Goal: Task Accomplishment & Management: Manage account settings

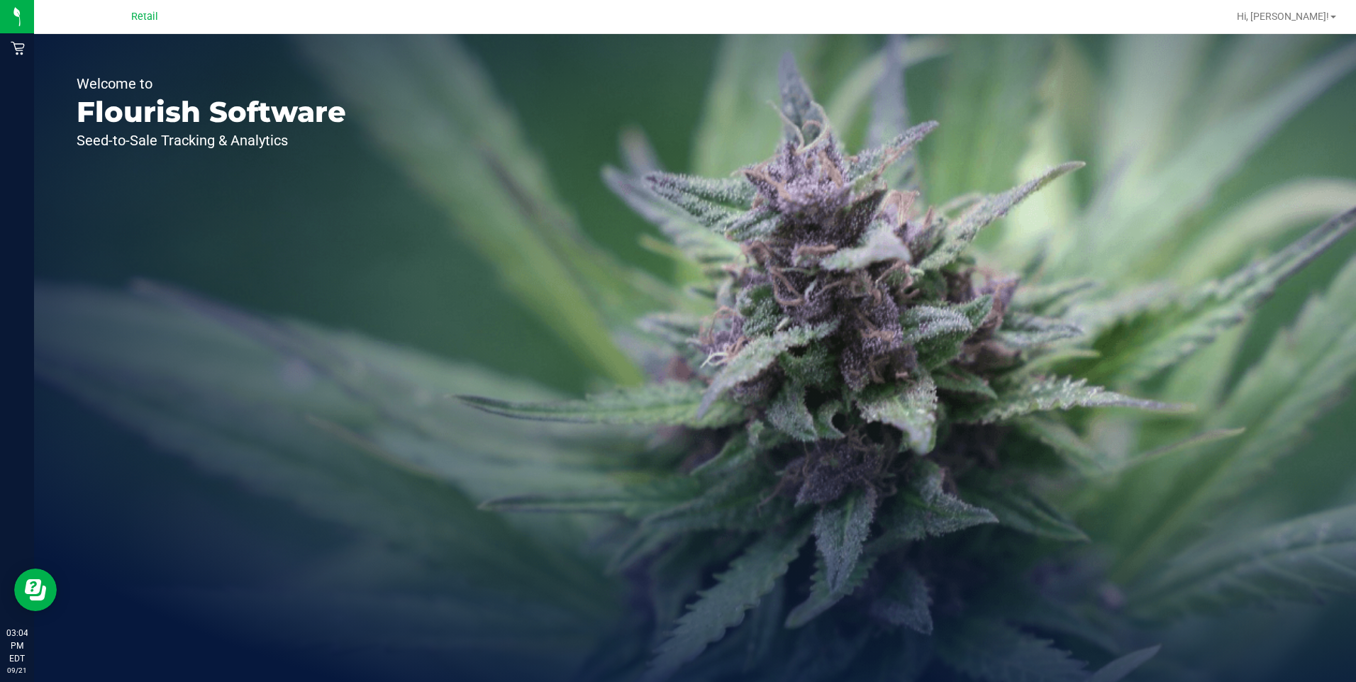
click at [40, 46] on div "Welcome to Flourish Software Seed-to-Sale Tracking & Analytics" at bounding box center [211, 358] width 355 height 648
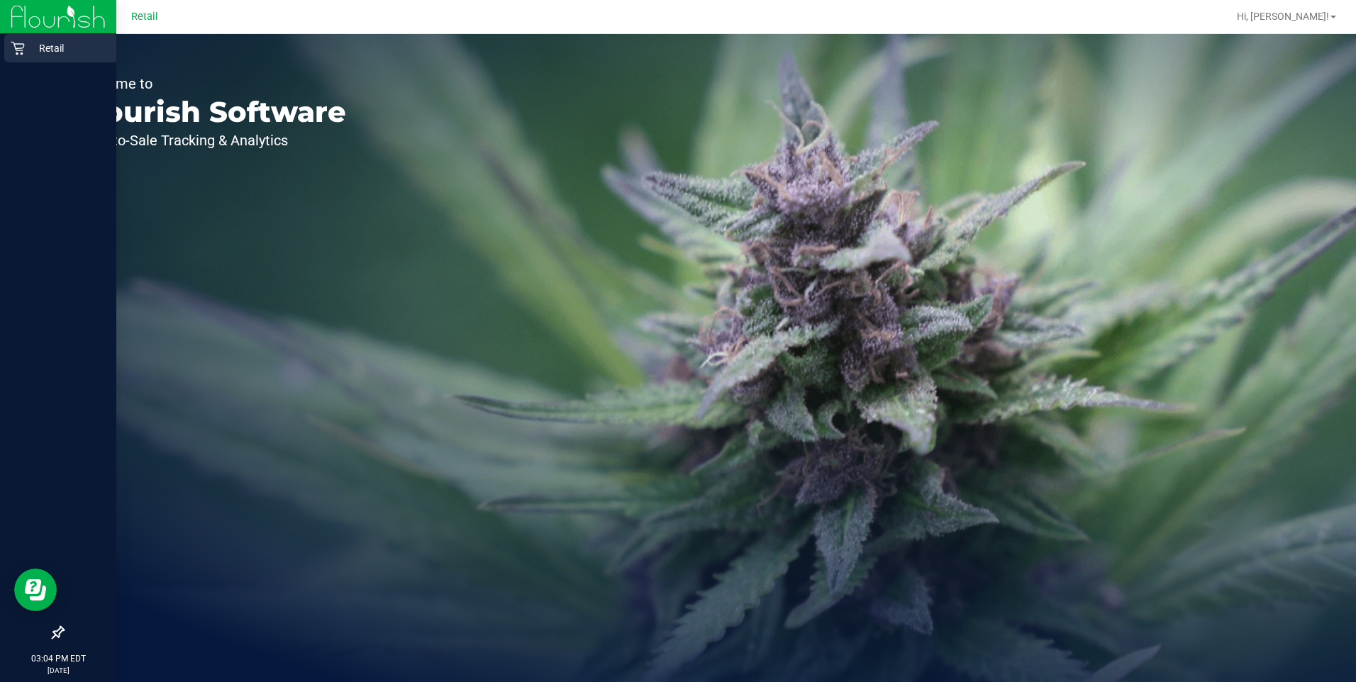
click at [25, 44] on p "Retail" at bounding box center [67, 48] width 85 height 17
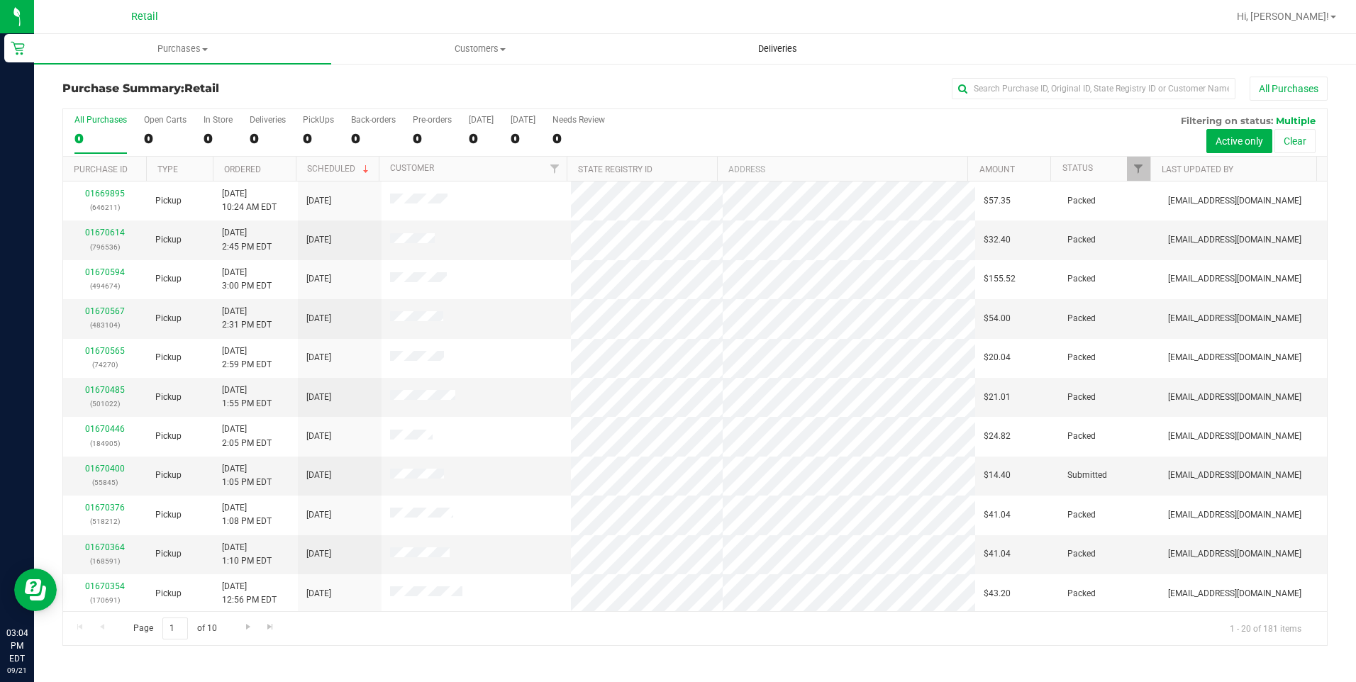
click at [769, 46] on span "Deliveries" at bounding box center [777, 49] width 77 height 13
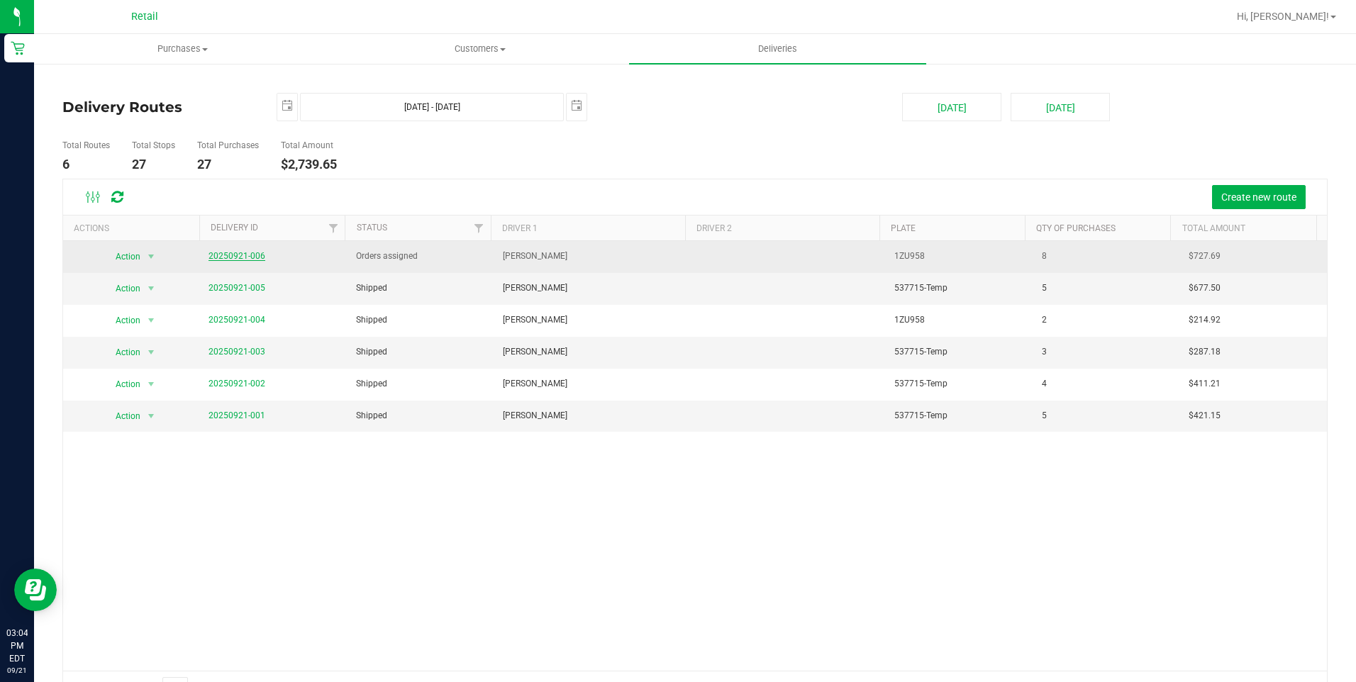
click at [235, 252] on link "20250921-006" at bounding box center [237, 256] width 57 height 10
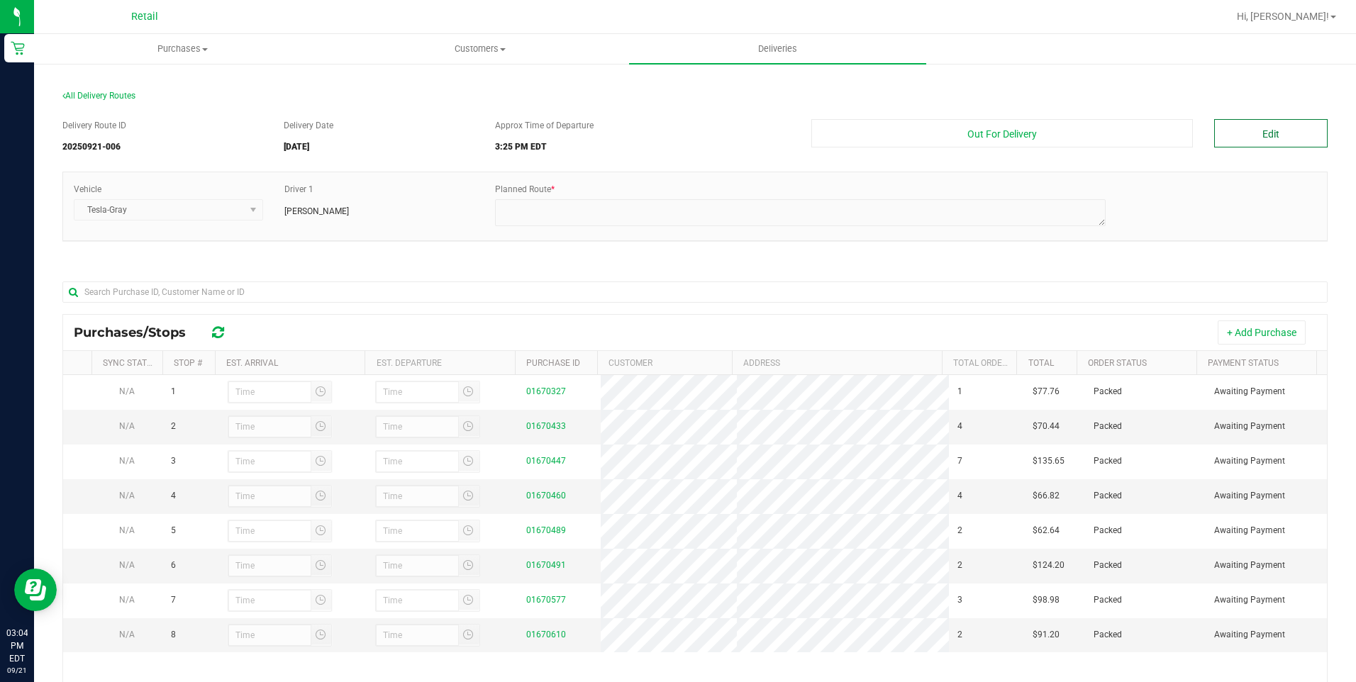
click at [1231, 135] on button "Edit" at bounding box center [1270, 133] width 113 height 28
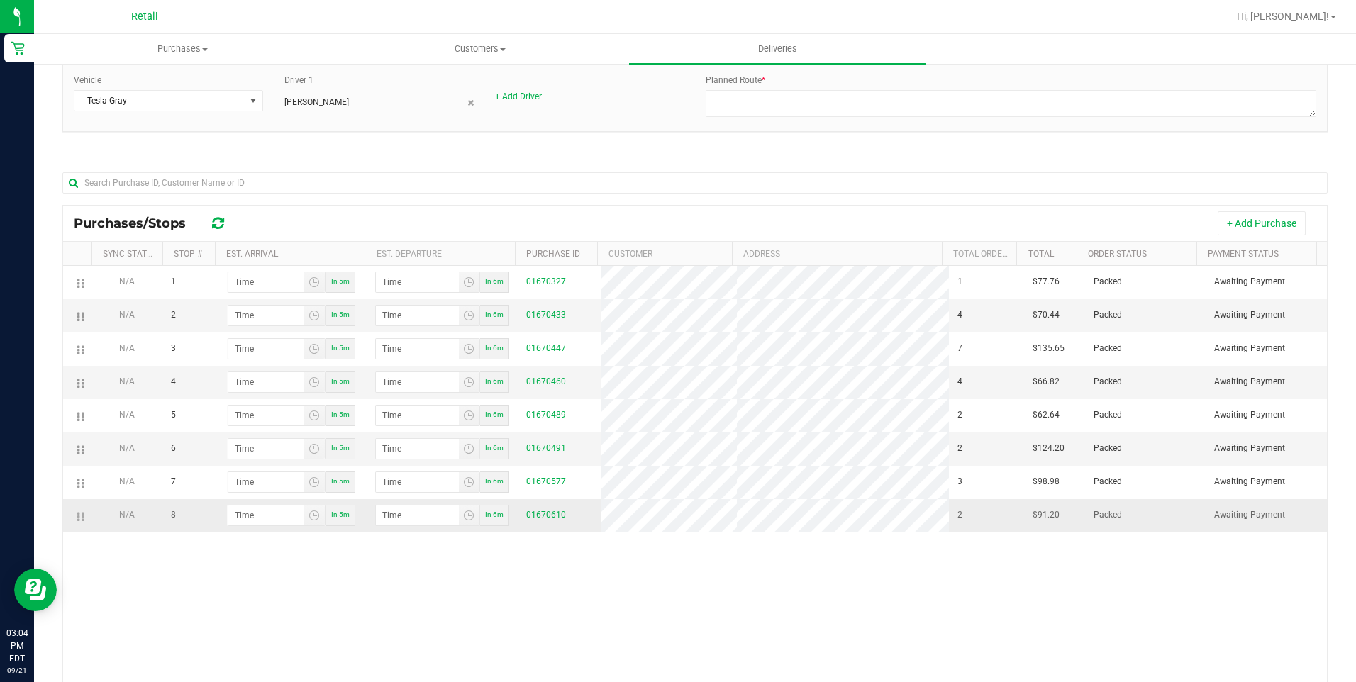
scroll to position [142, 0]
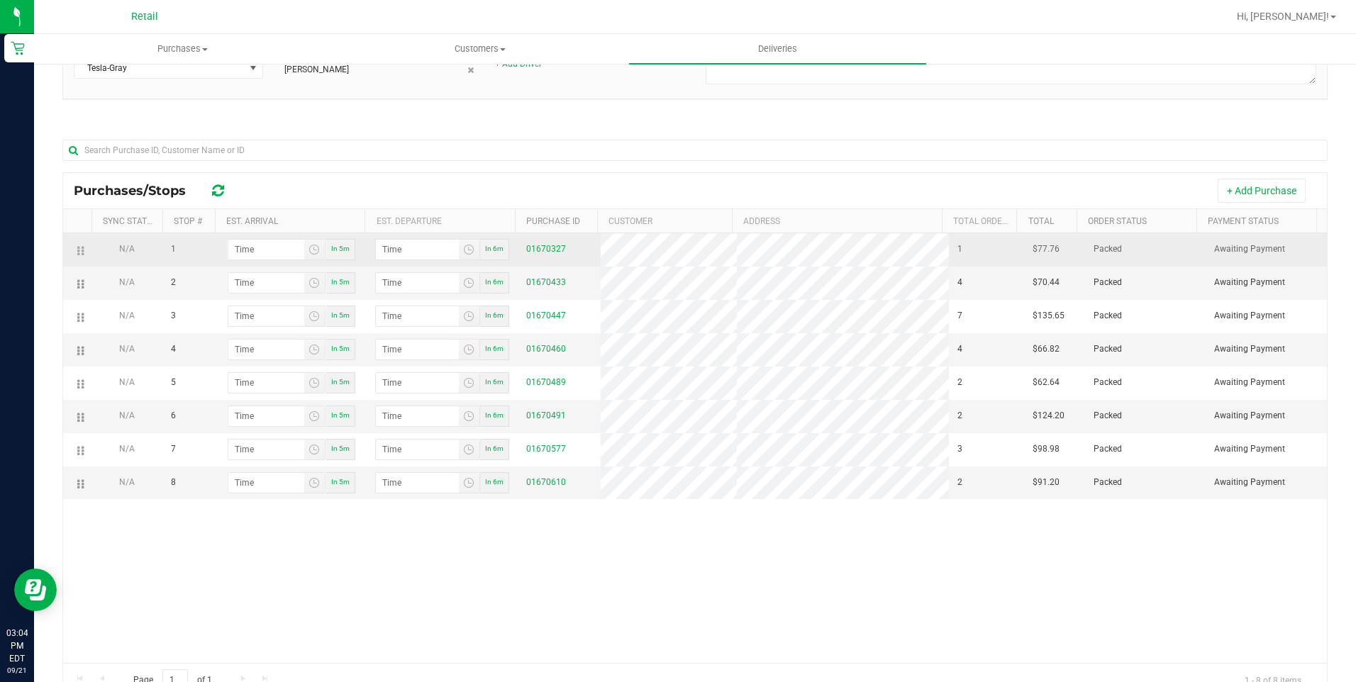
drag, startPoint x: 79, startPoint y: 352, endPoint x: 78, endPoint y: 254, distance: 97.9
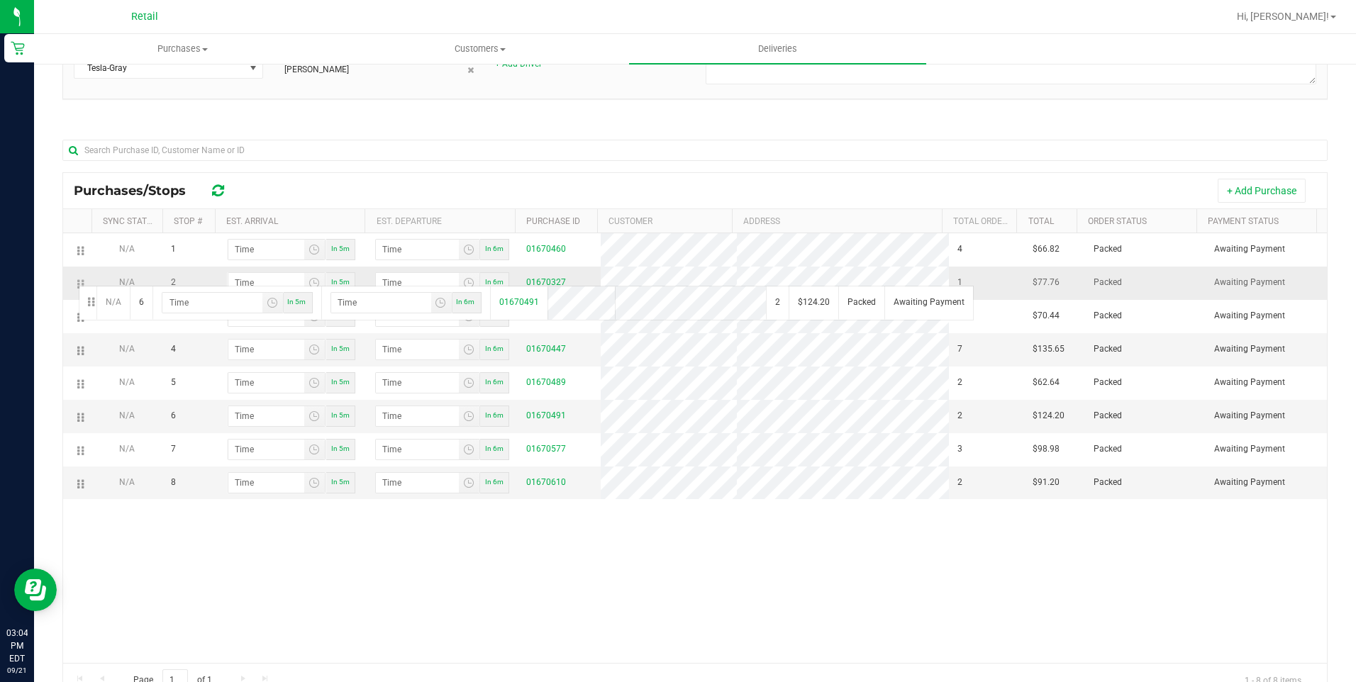
drag, startPoint x: 77, startPoint y: 306, endPoint x: 77, endPoint y: 284, distance: 22.0
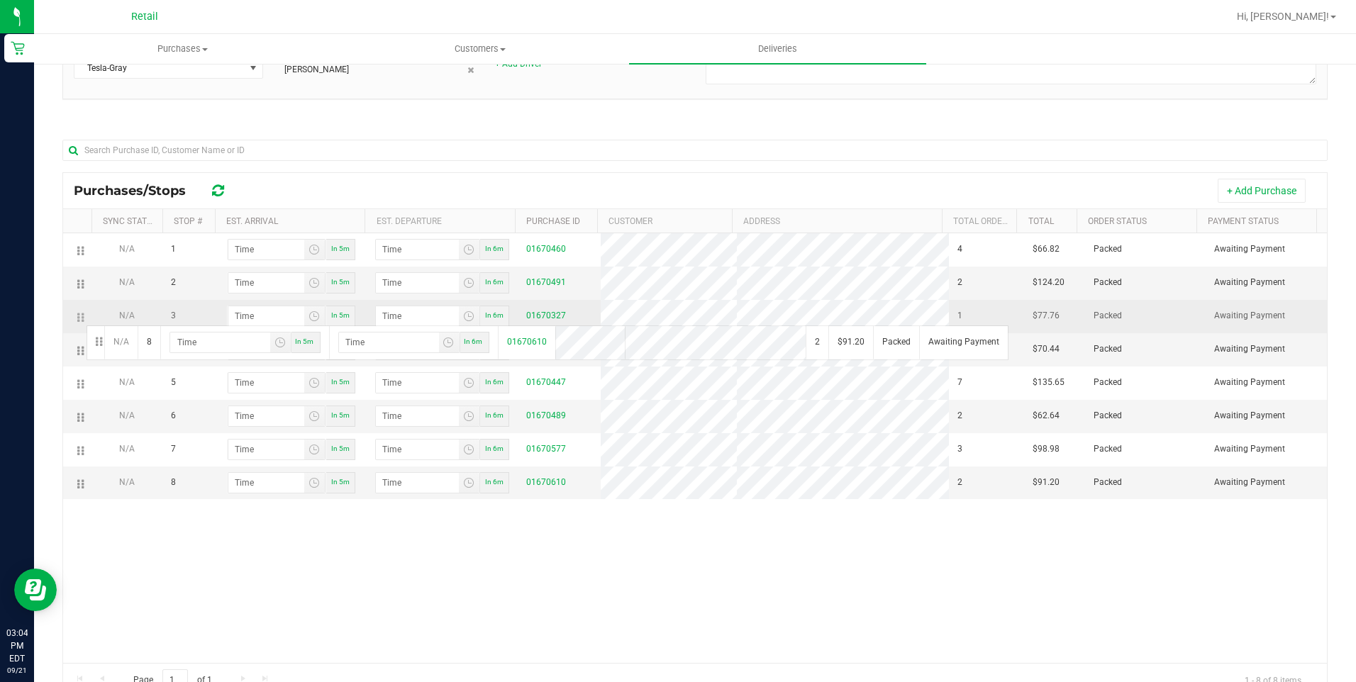
drag, startPoint x: 81, startPoint y: 489, endPoint x: 84, endPoint y: 324, distance: 164.6
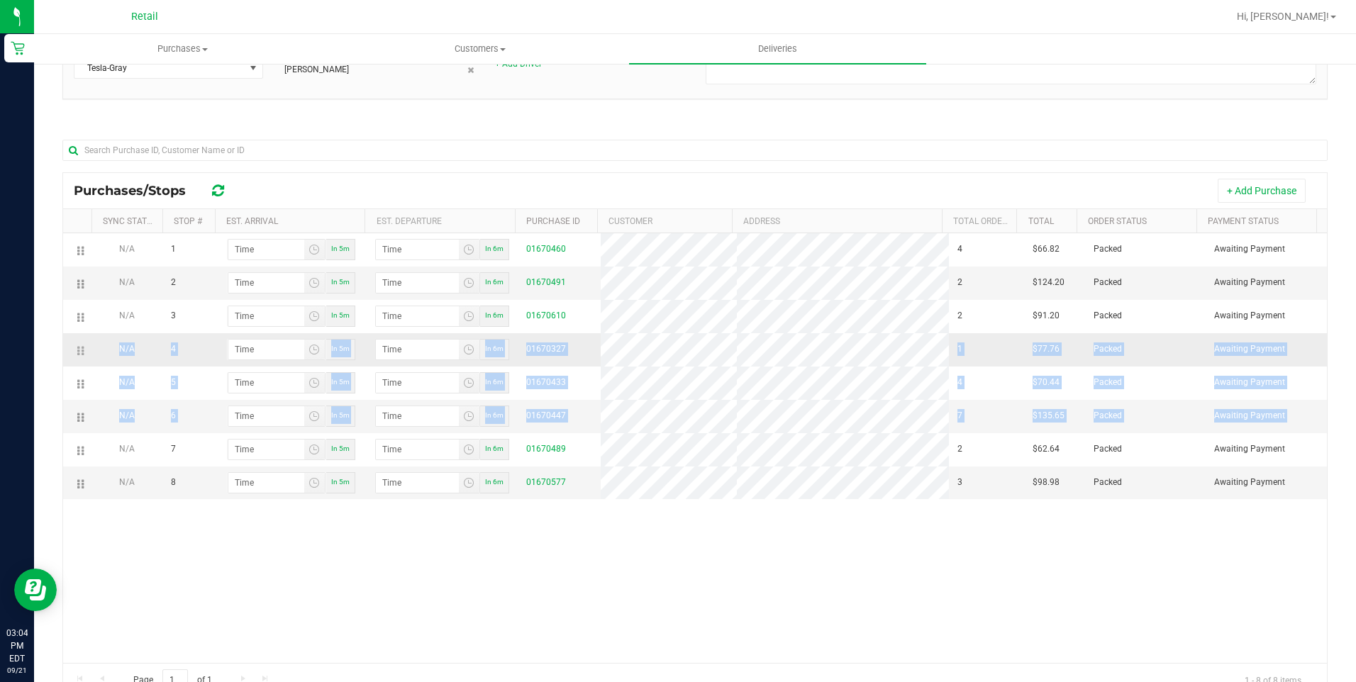
drag, startPoint x: 97, startPoint y: 454, endPoint x: 84, endPoint y: 360, distance: 95.2
click at [84, 360] on tbody "N/A 1 In 5m In 6m 01670460 4 $66.82 Packed Awaiting Payment N/A 2 In 5m In 6m 0…" at bounding box center [695, 366] width 1264 height 266
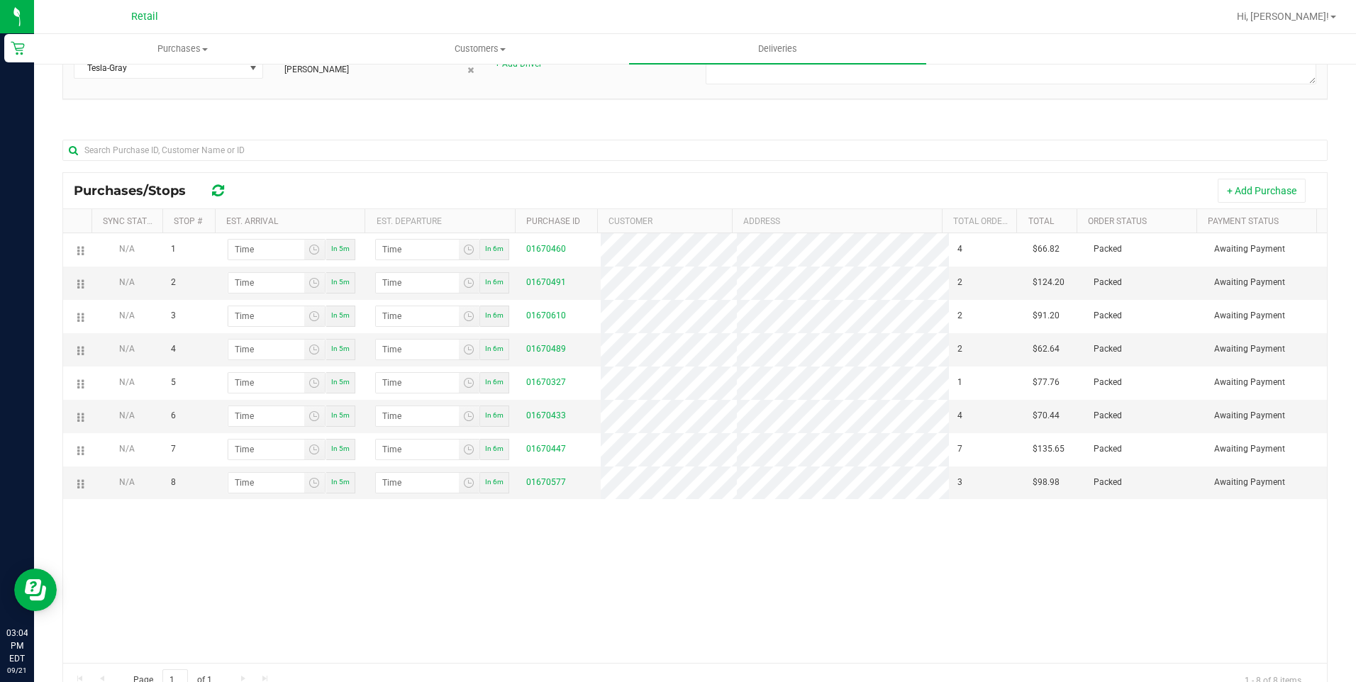
click at [630, 567] on div "N/A 1 In 5m In 6m 01670460 4 $66.82 Packed Awaiting Payment N/A 2 In 5m In 6m 0…" at bounding box center [695, 448] width 1264 height 430
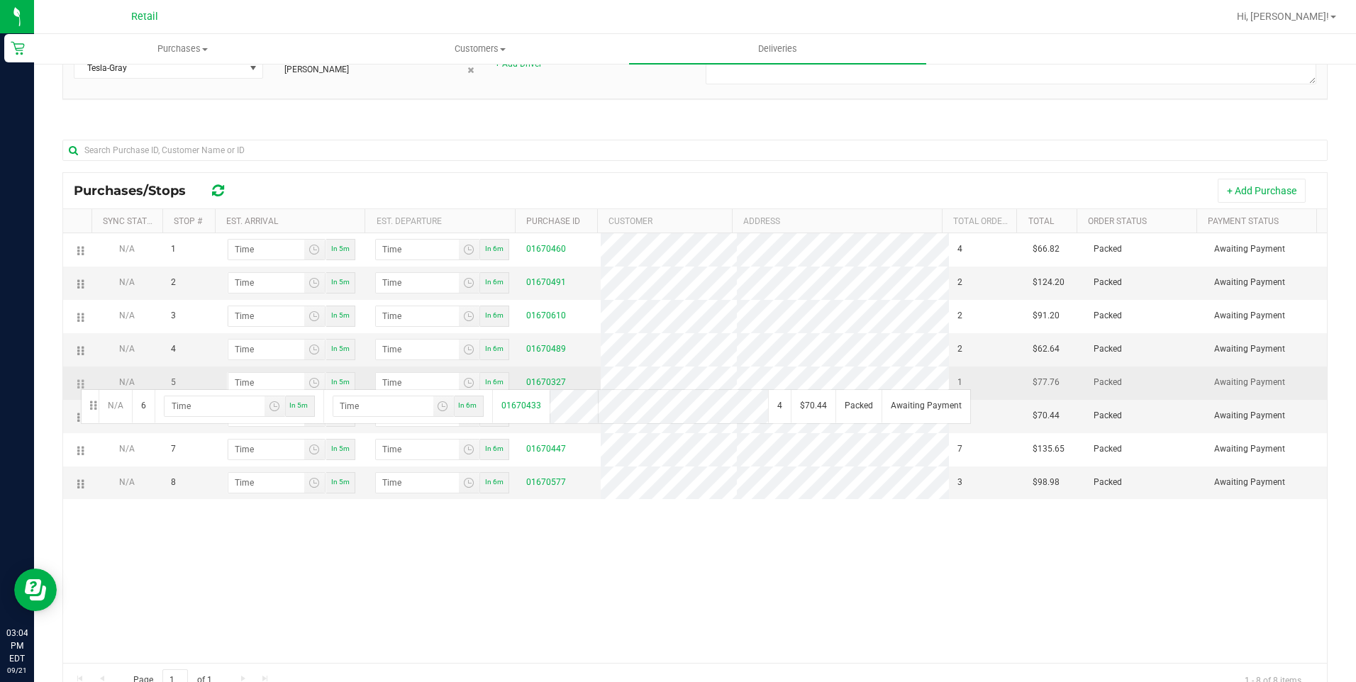
drag, startPoint x: 79, startPoint y: 411, endPoint x: 79, endPoint y: 385, distance: 25.5
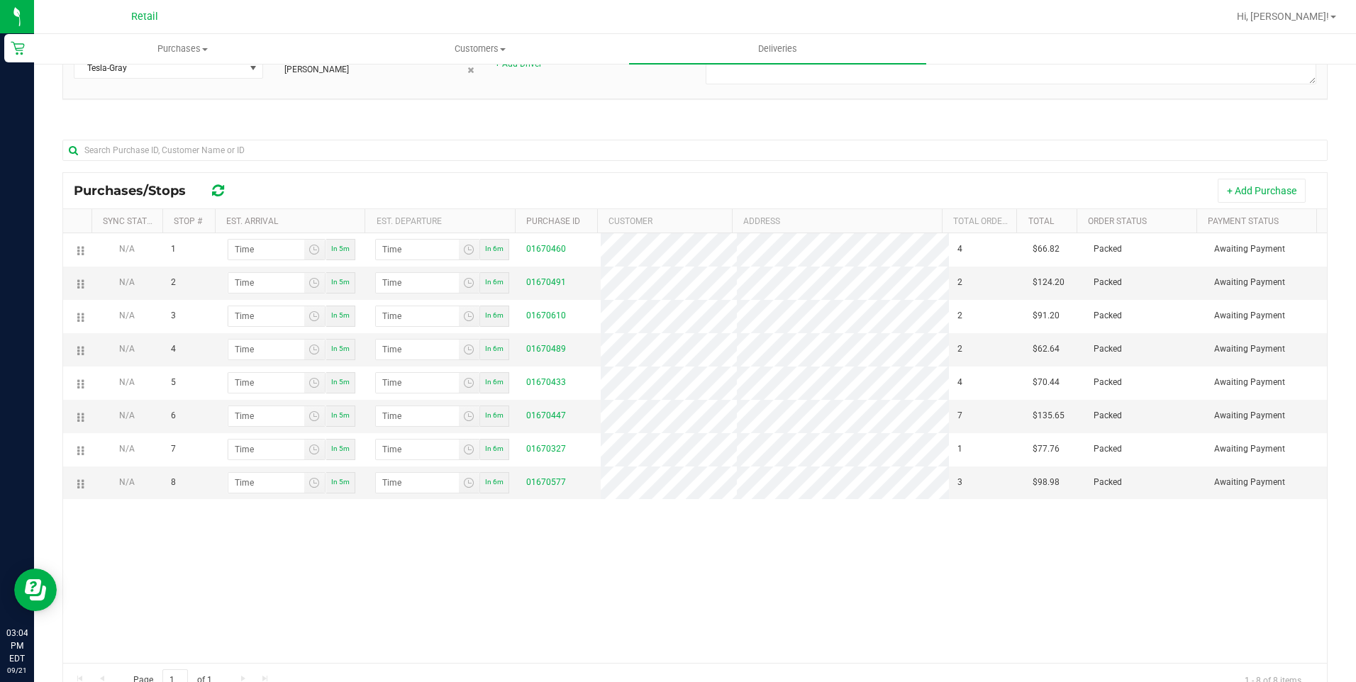
click at [446, 626] on div "N/A 1 In 5m In 6m 01670460 4 $66.82 Packed Awaiting Payment N/A 2 In 5m In 6m 0…" at bounding box center [695, 448] width 1264 height 430
click at [938, 638] on div "N/A 1 In 5m In 6m 01670460 4 $66.82 Packed Awaiting Payment N/A 2 In 5m In 6m 0…" at bounding box center [695, 448] width 1264 height 430
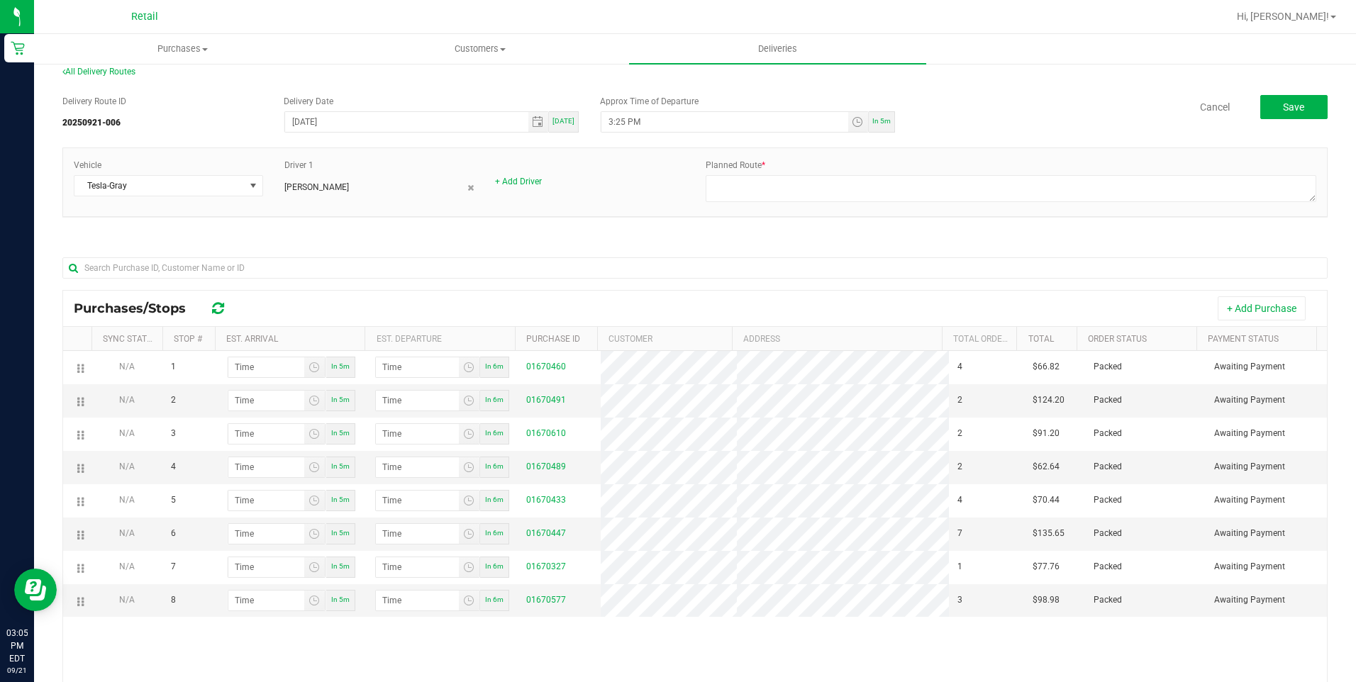
scroll to position [7, 0]
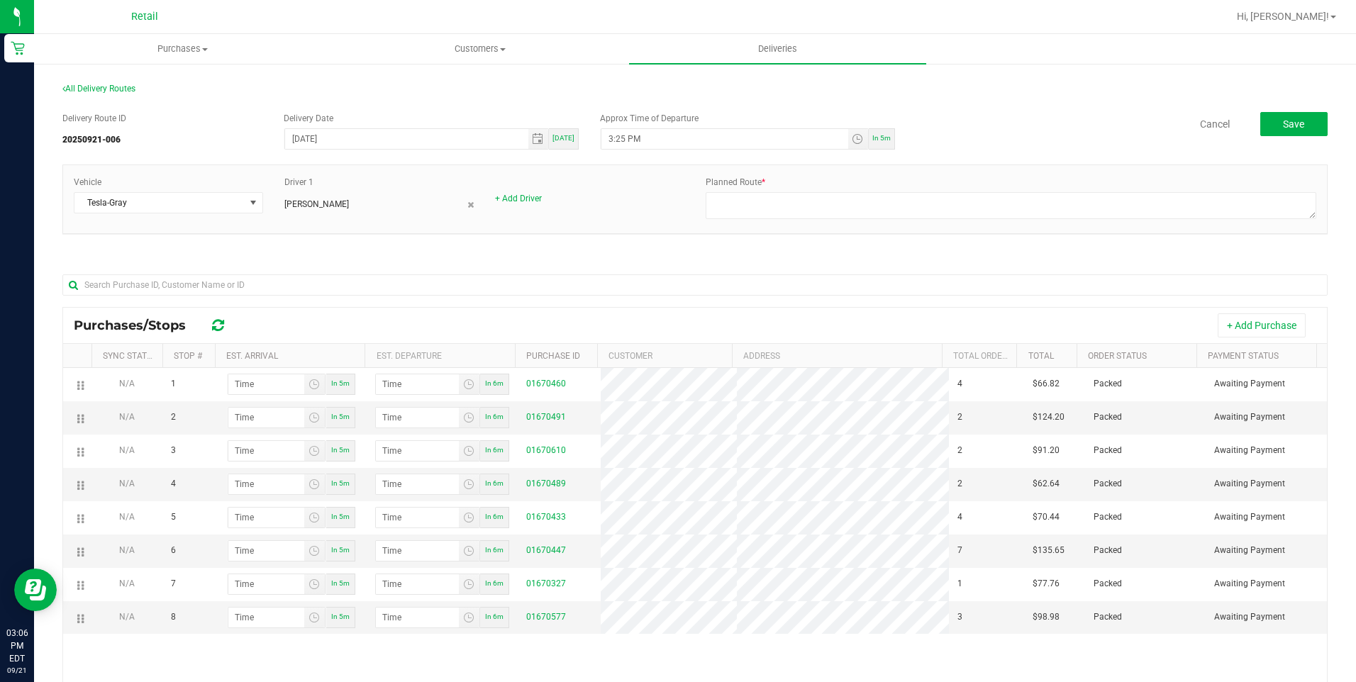
click at [717, 257] on div "Delivery Route ID 20250921-006 Delivery Date 09/21/2025 Today Approx Time of De…" at bounding box center [694, 472] width 1265 height 742
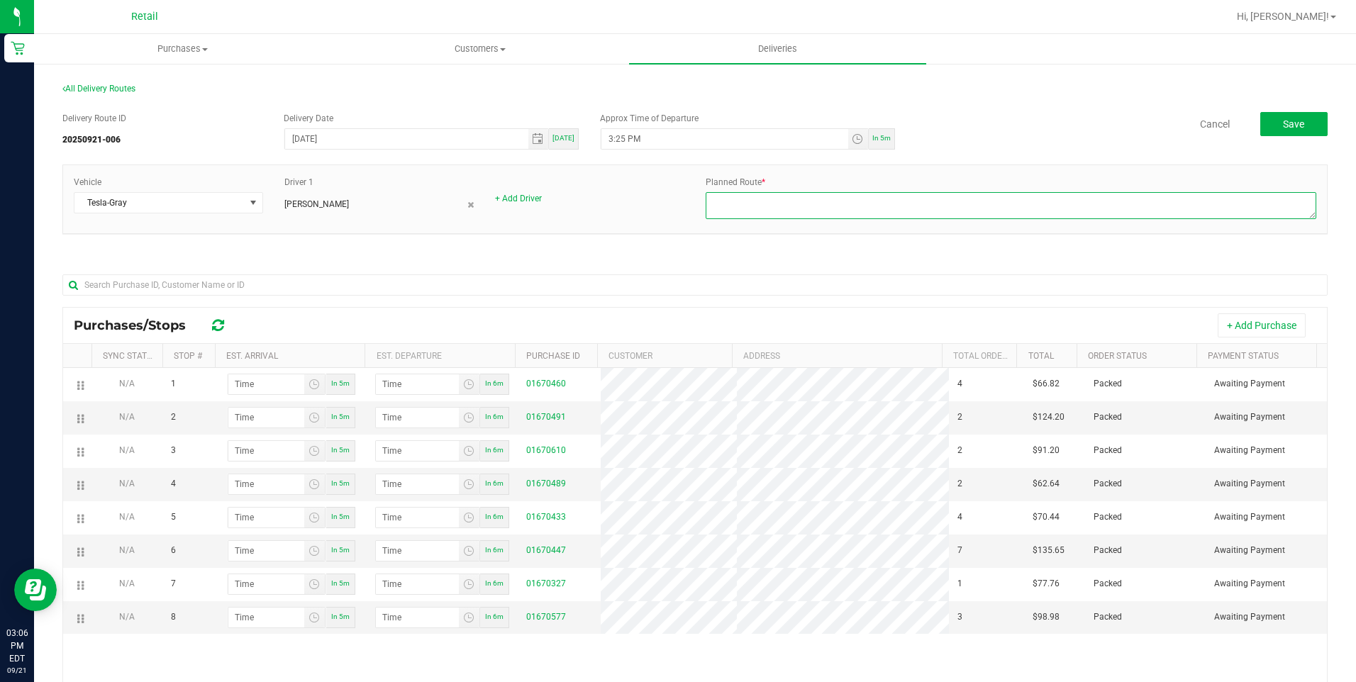
click at [740, 208] on textarea at bounding box center [1011, 205] width 611 height 27
type textarea "921006 - Juanitalee Perez - Dispatch Kevin G - Gray Tesla"
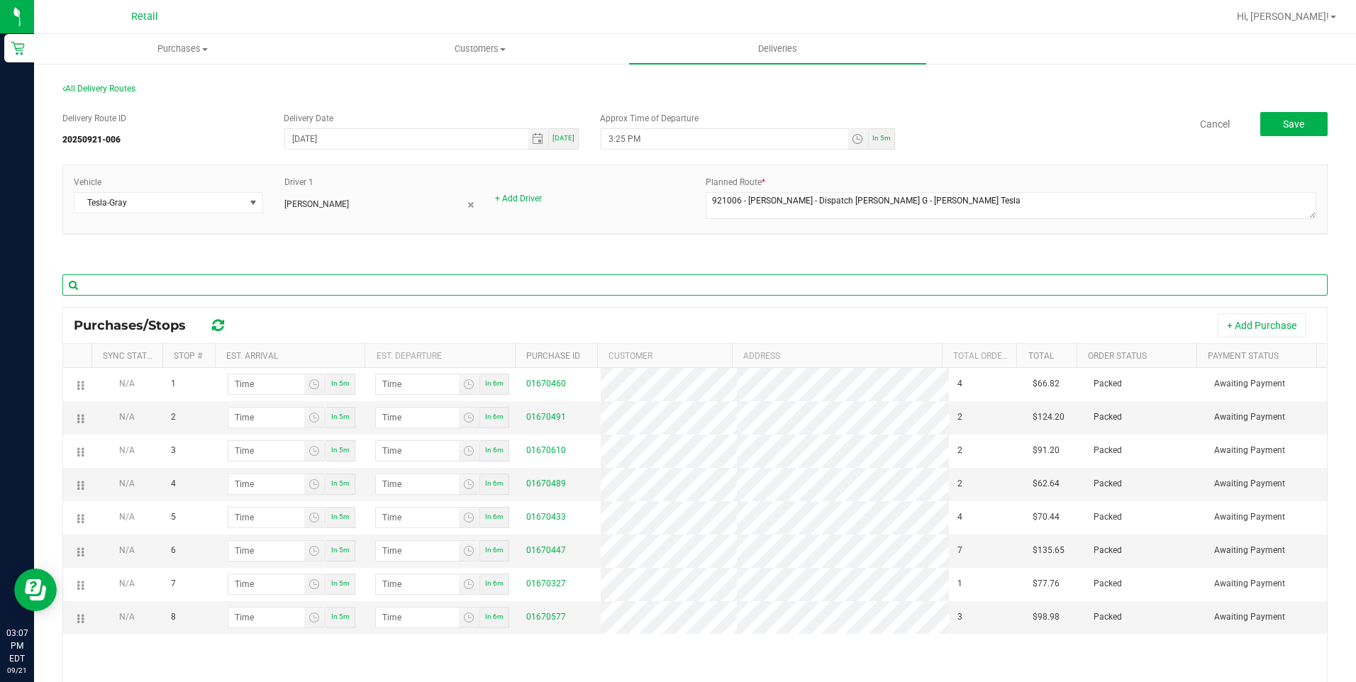
click at [574, 284] on input "text" at bounding box center [694, 284] width 1265 height 21
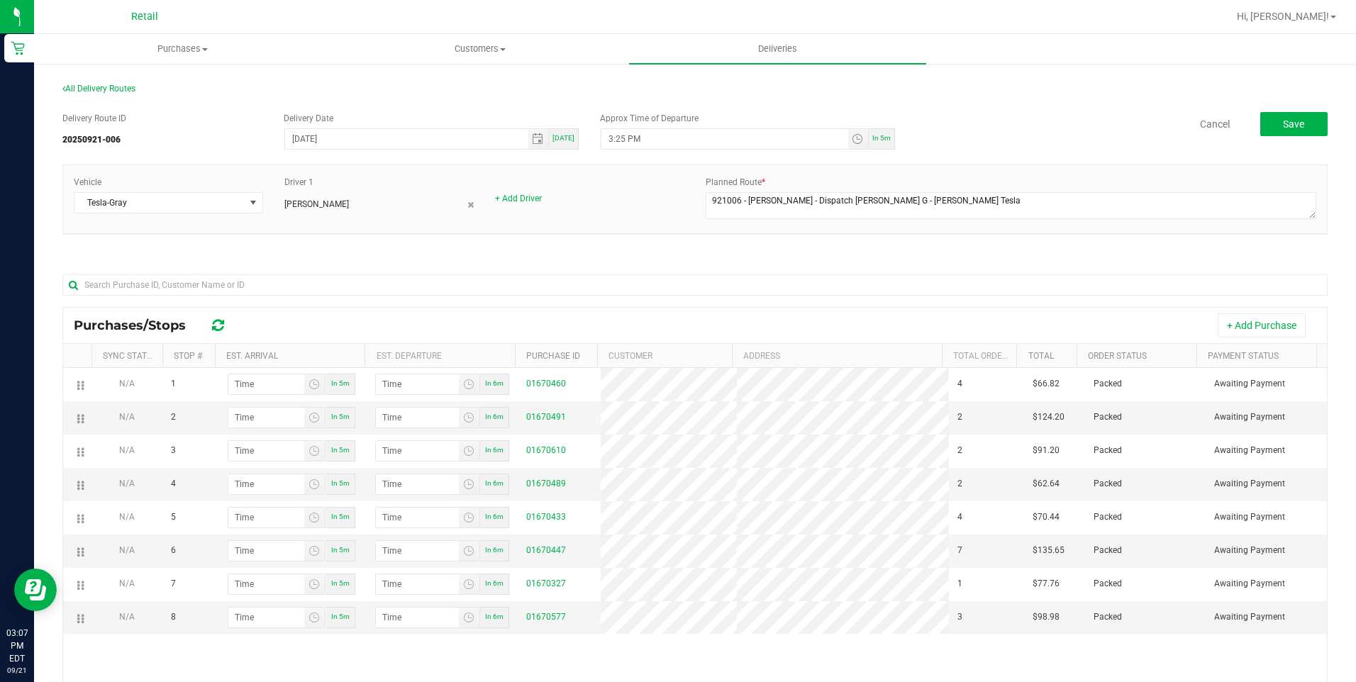
click at [615, 248] on div "Vehicle Tesla-Gray Driver 1 Juanitalee Perez + Add Driver Planned Route *" at bounding box center [694, 207] width 1265 height 84
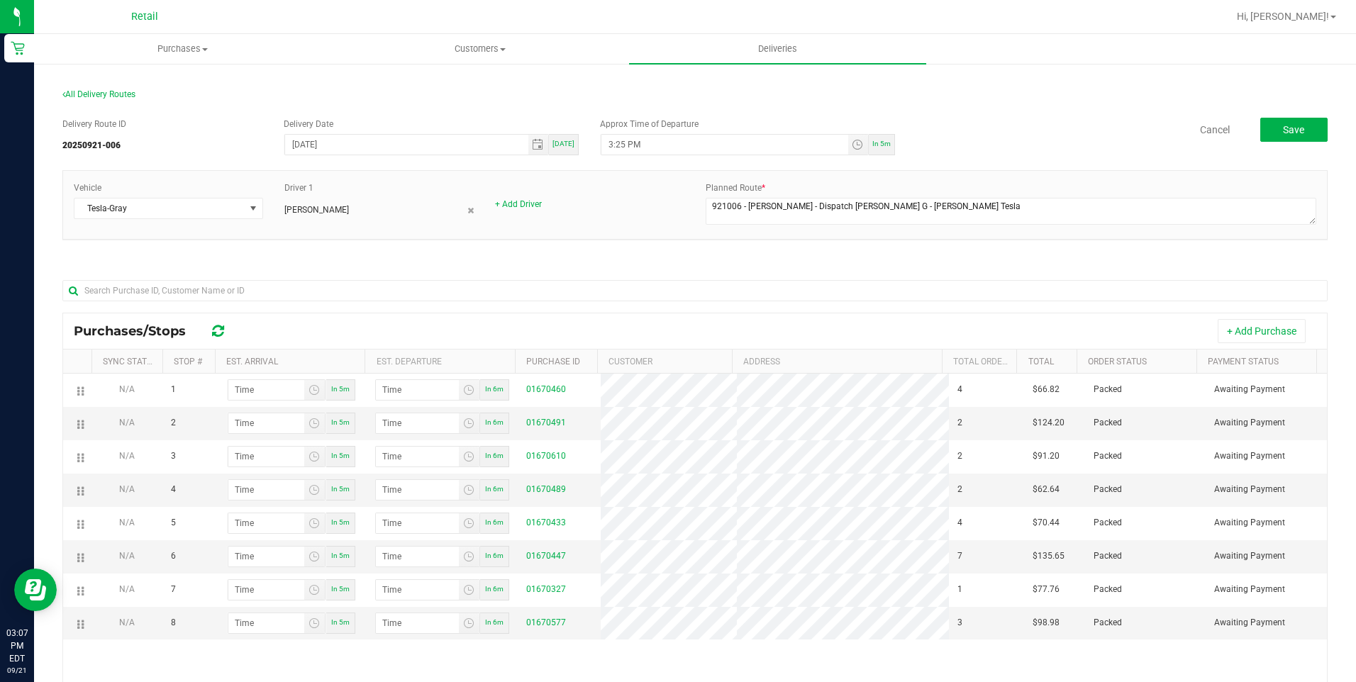
scroll to position [0, 0]
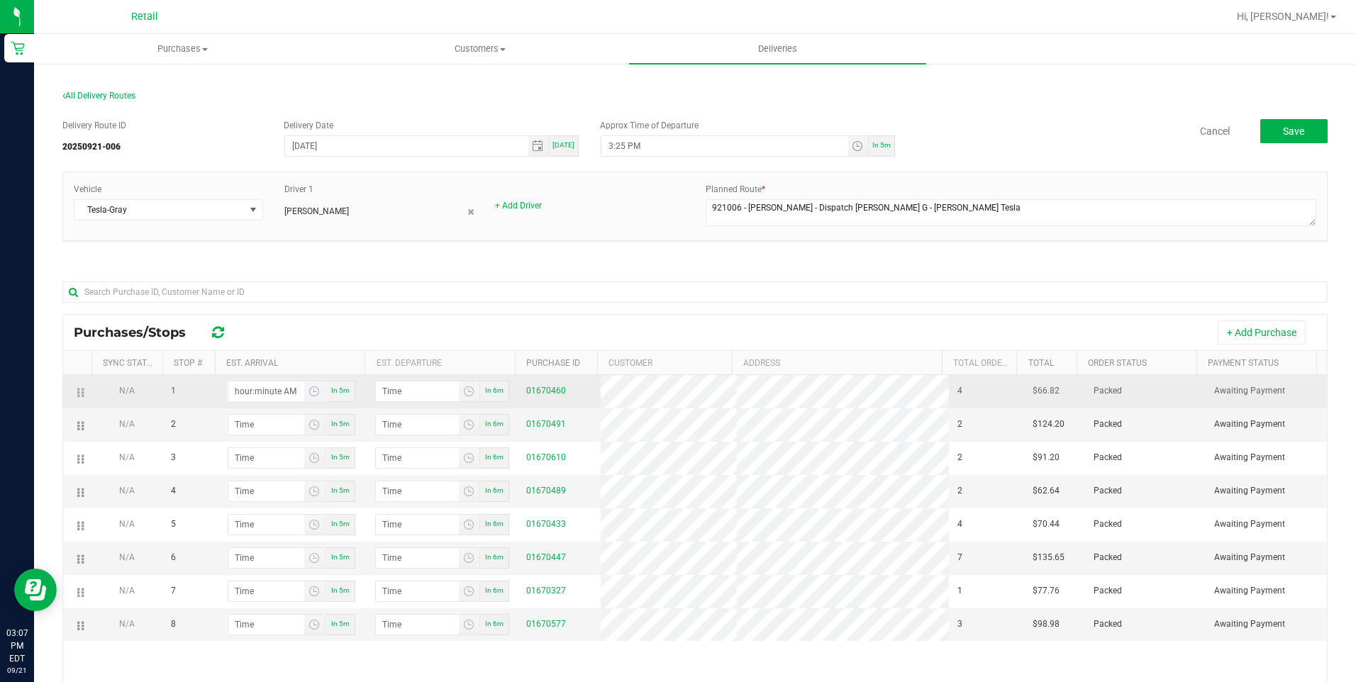
click at [238, 393] on input "hour:minute AM" at bounding box center [266, 392] width 76 height 20
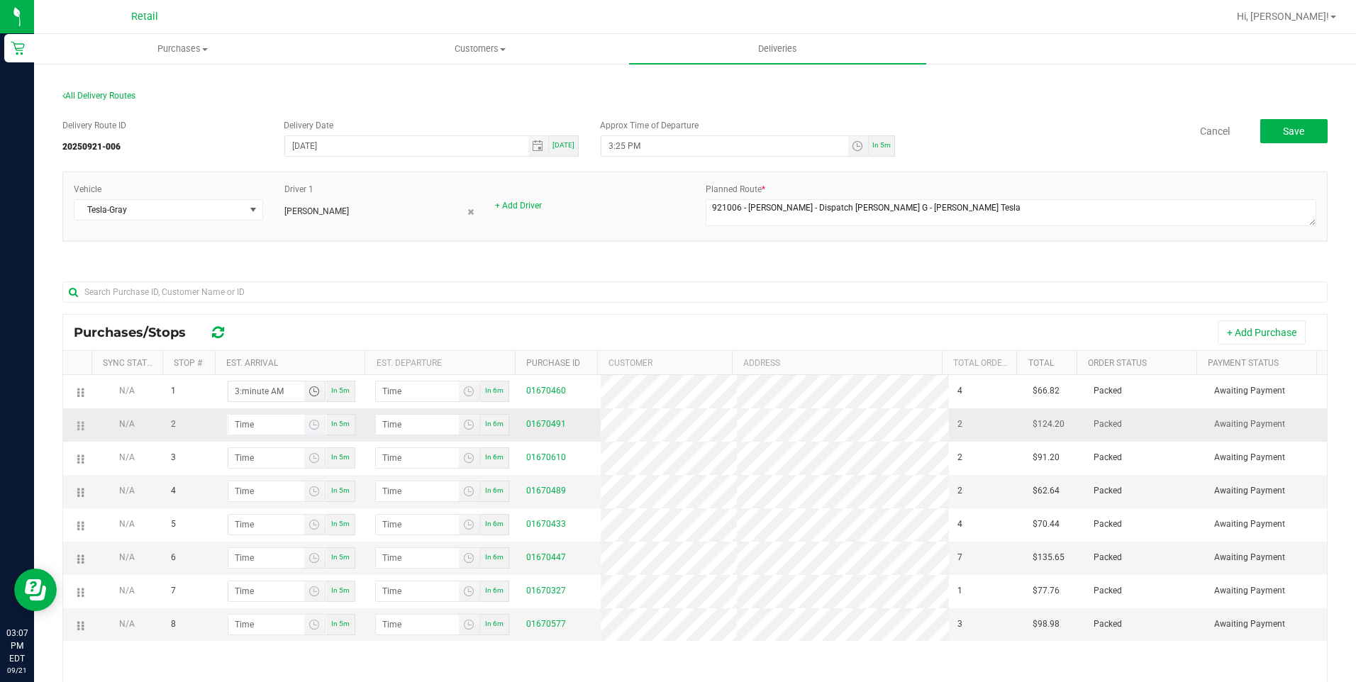
type input "3:03 AM"
type input "3:04 AM"
type input "3:30 AM"
type input "3:31 AM"
type input "3:30 PM"
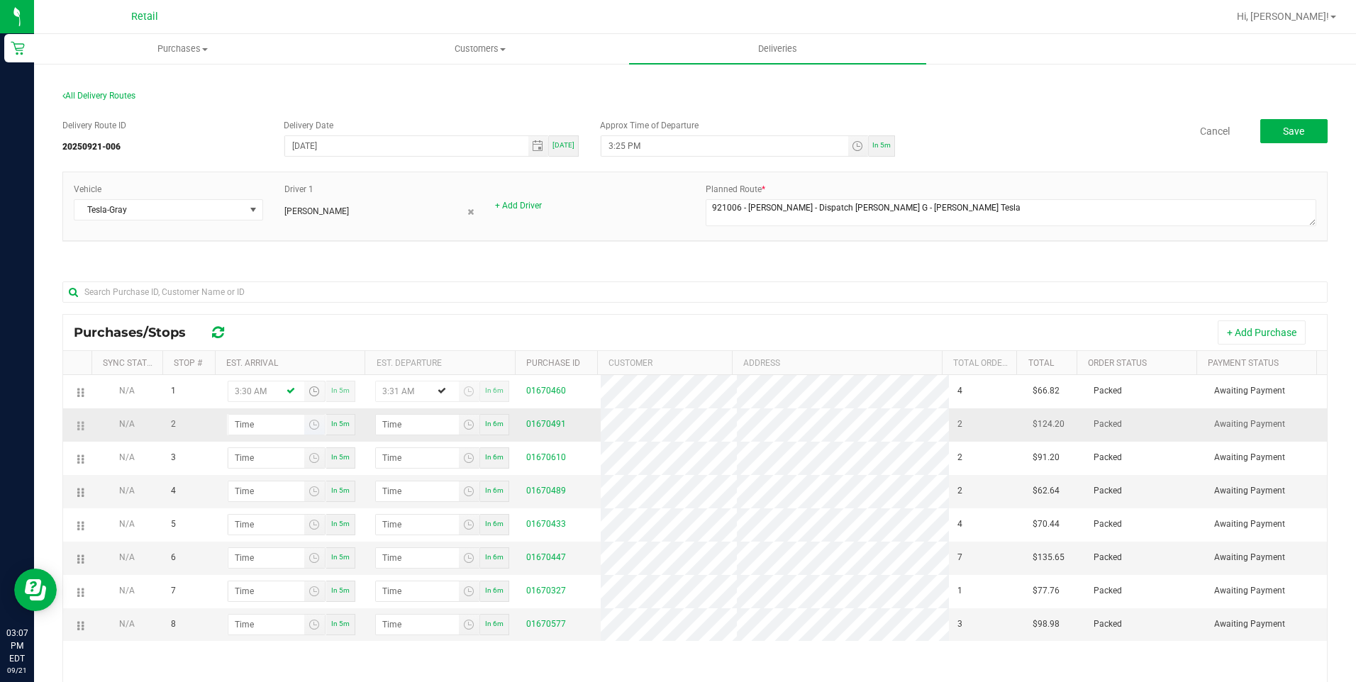
type input "3:31 PM"
type input "3:30 PM"
type input "3:minute AM"
click at [614, 147] on input "3:25 PM" at bounding box center [724, 146] width 246 height 20
type input "3:45 PM"
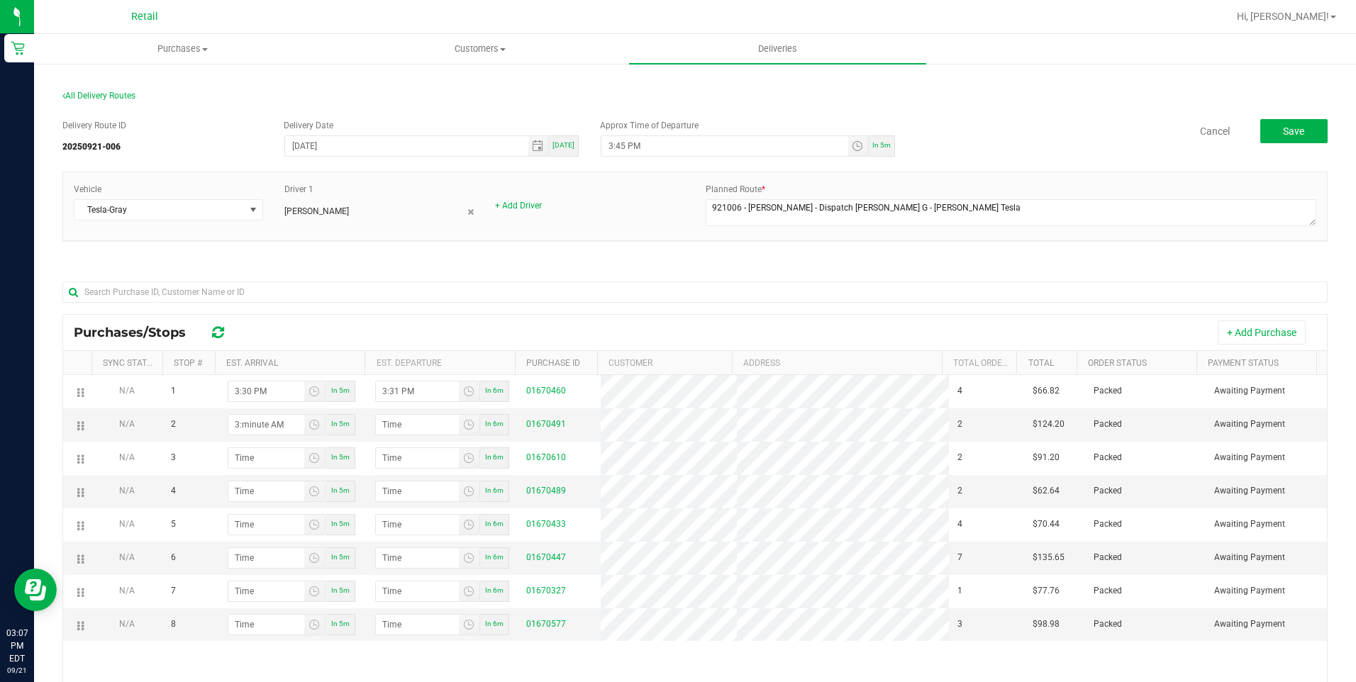
click at [605, 218] on div "Vehicle Tesla-Gray Driver 1 Juanitalee Perez + Add Driver Planned Route *" at bounding box center [695, 206] width 1264 height 47
click at [531, 492] on link "01670489" at bounding box center [546, 491] width 40 height 10
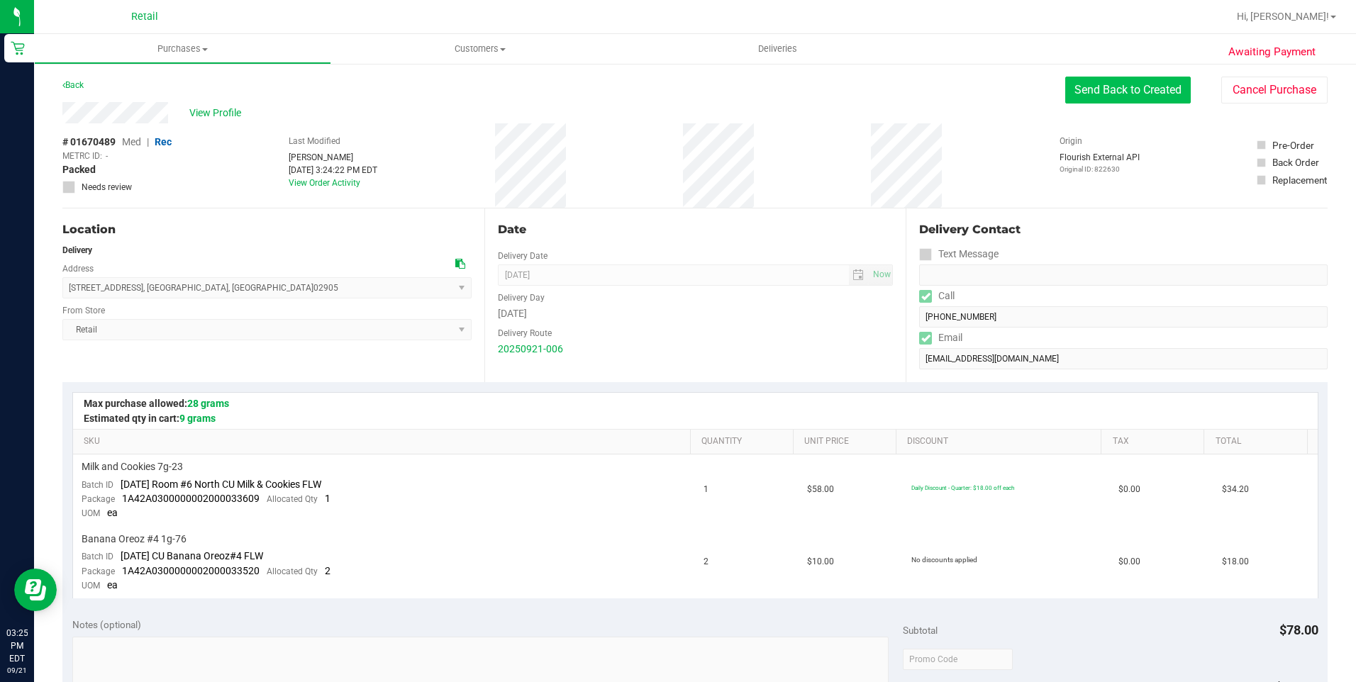
click at [1111, 90] on button "Send Back to Created" at bounding box center [1128, 90] width 126 height 27
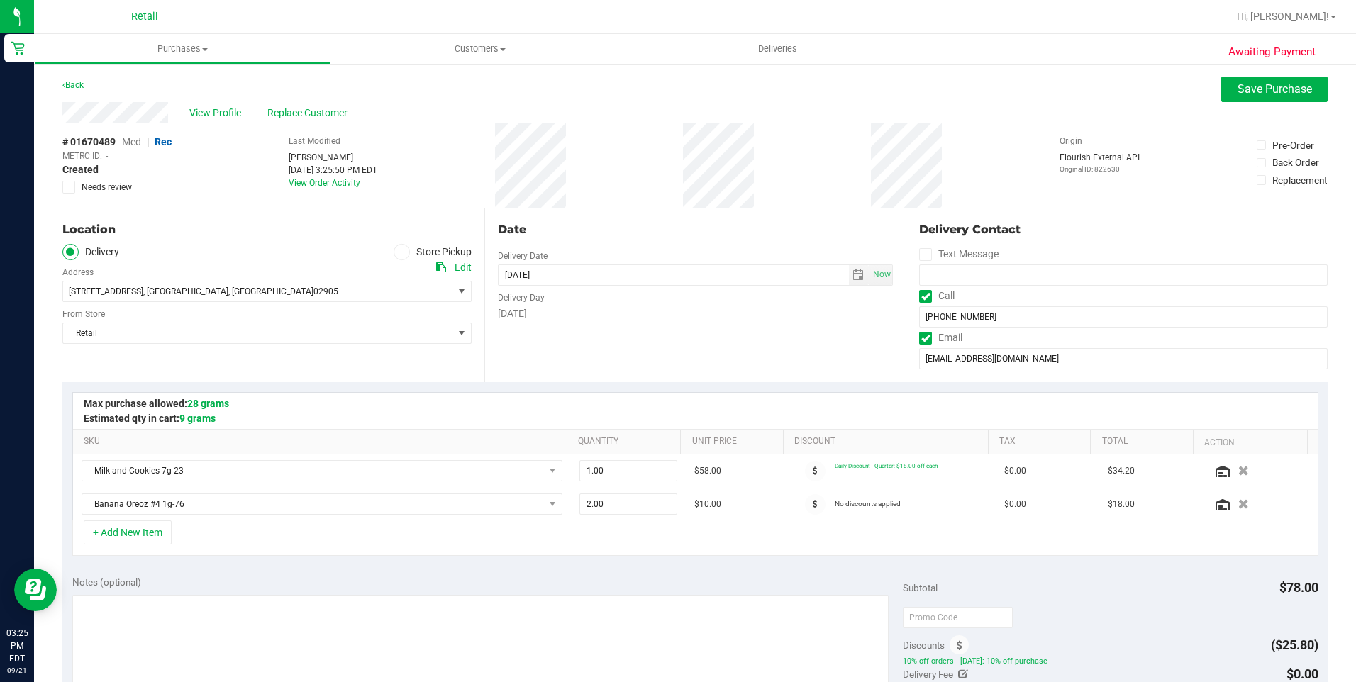
scroll to position [355, 0]
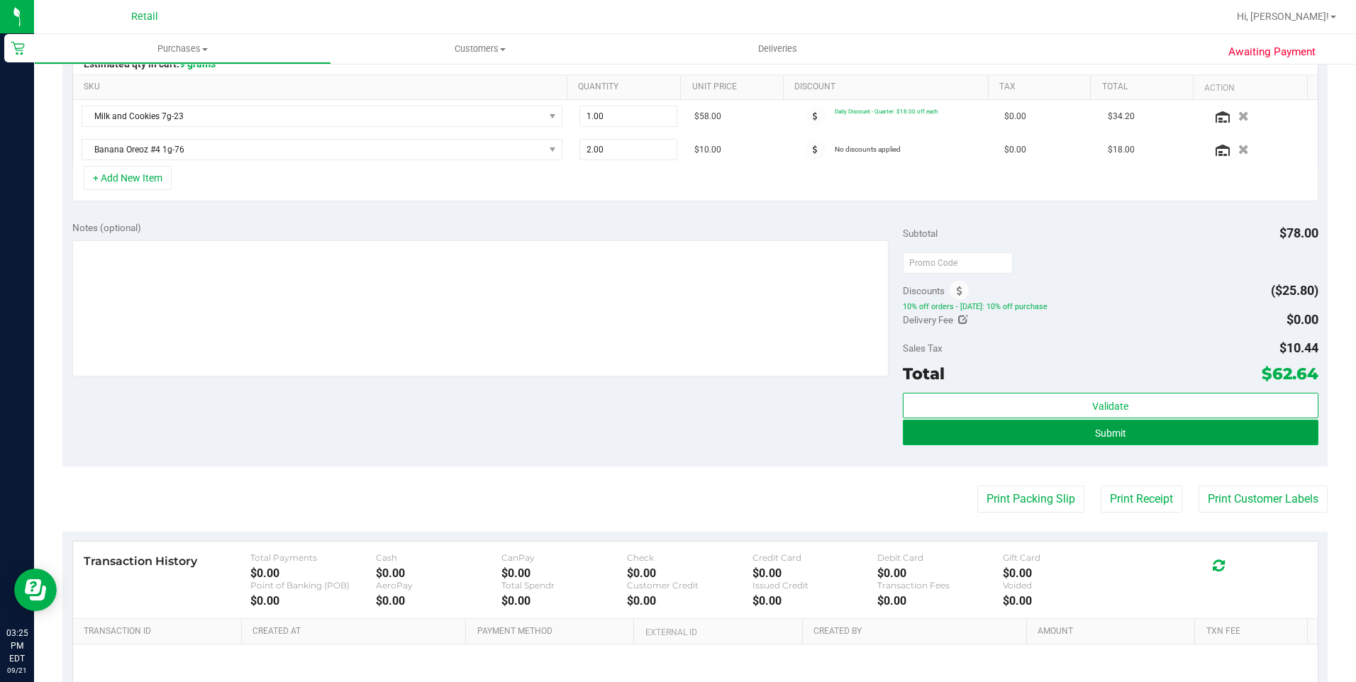
click at [1153, 433] on button "Submit" at bounding box center [1111, 433] width 416 height 26
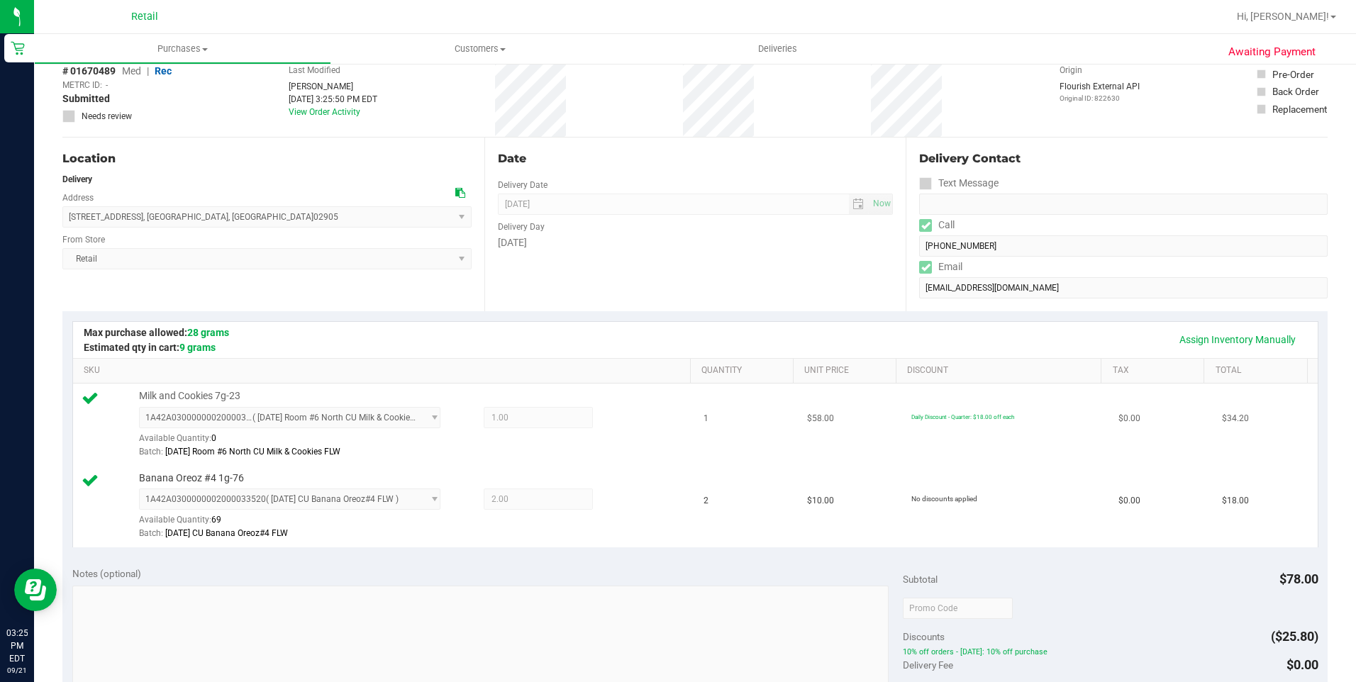
scroll to position [284, 0]
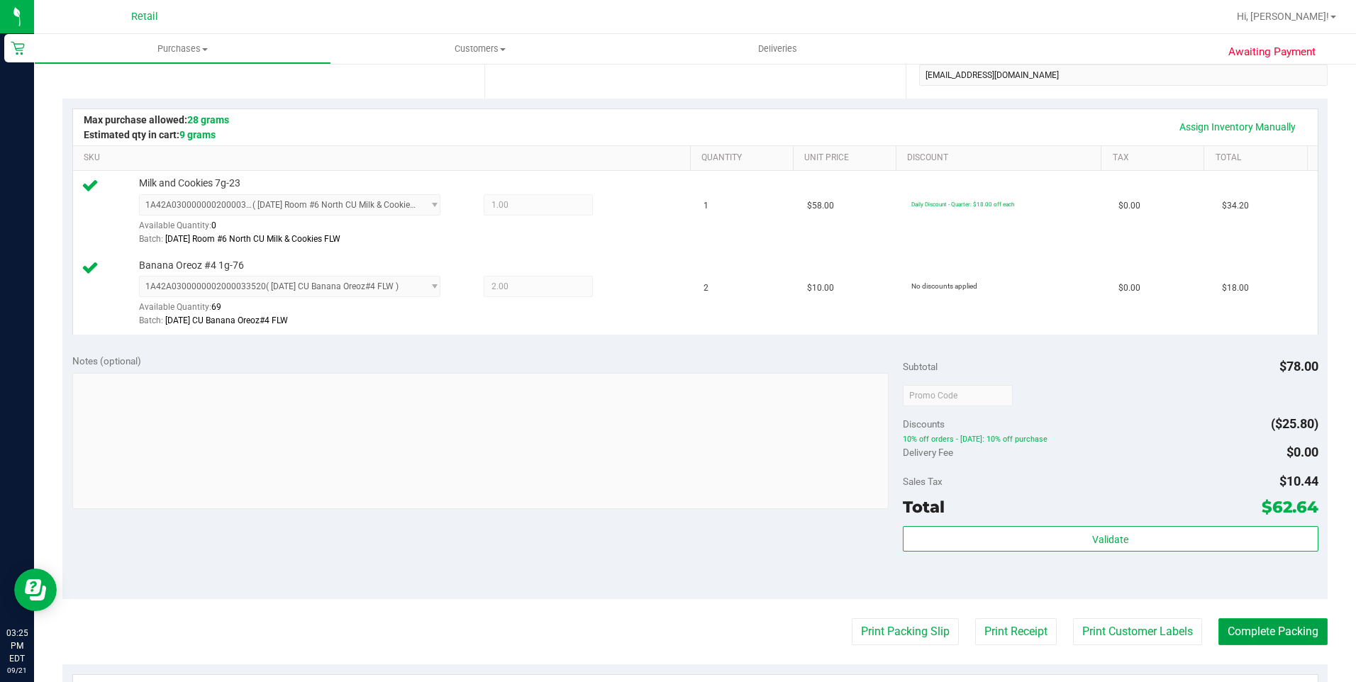
click at [1270, 631] on button "Complete Packing" at bounding box center [1272, 631] width 109 height 27
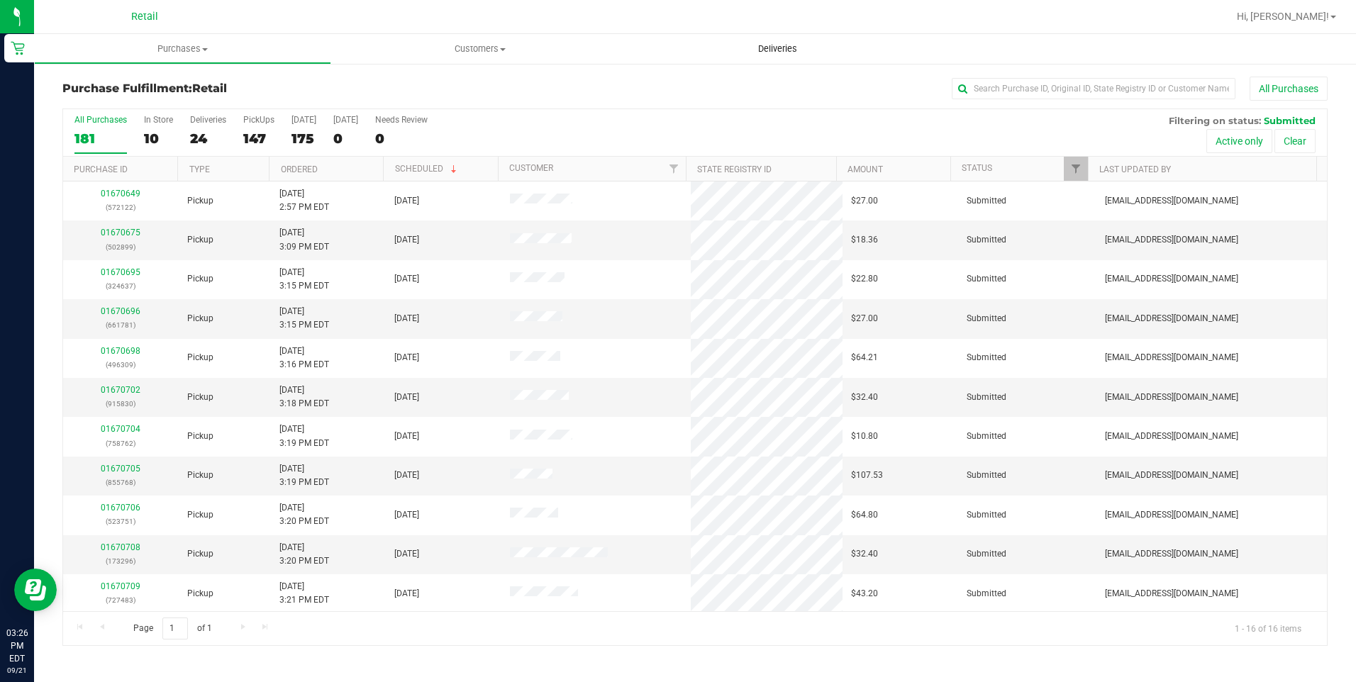
click at [794, 50] on span "Deliveries" at bounding box center [777, 49] width 77 height 13
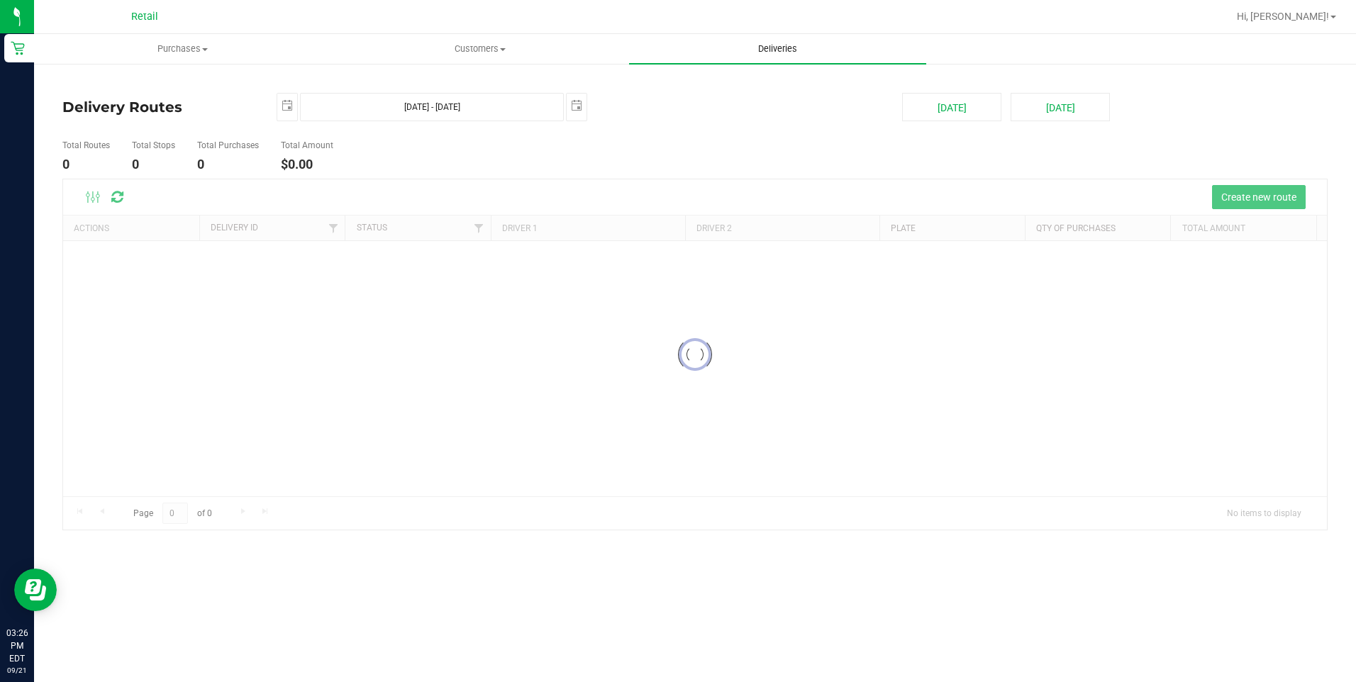
click at [785, 50] on span "Deliveries" at bounding box center [777, 49] width 77 height 13
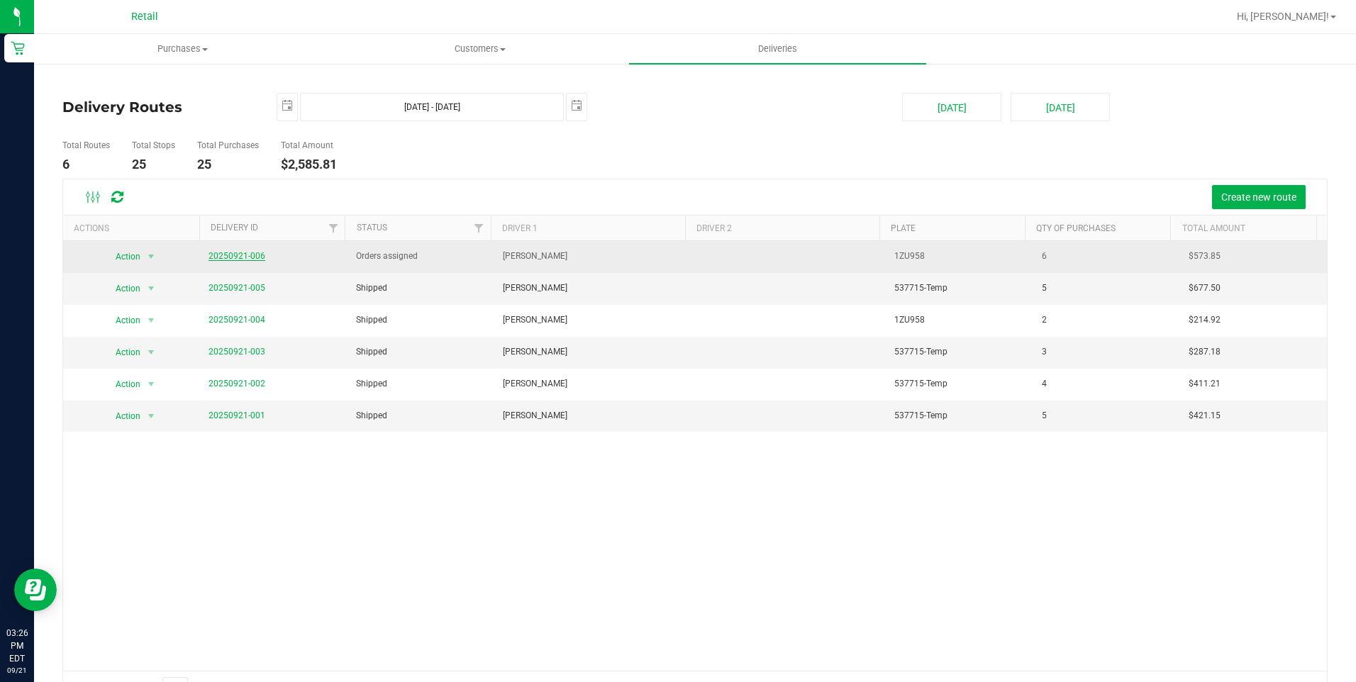
click at [226, 258] on link "20250921-006" at bounding box center [237, 256] width 57 height 10
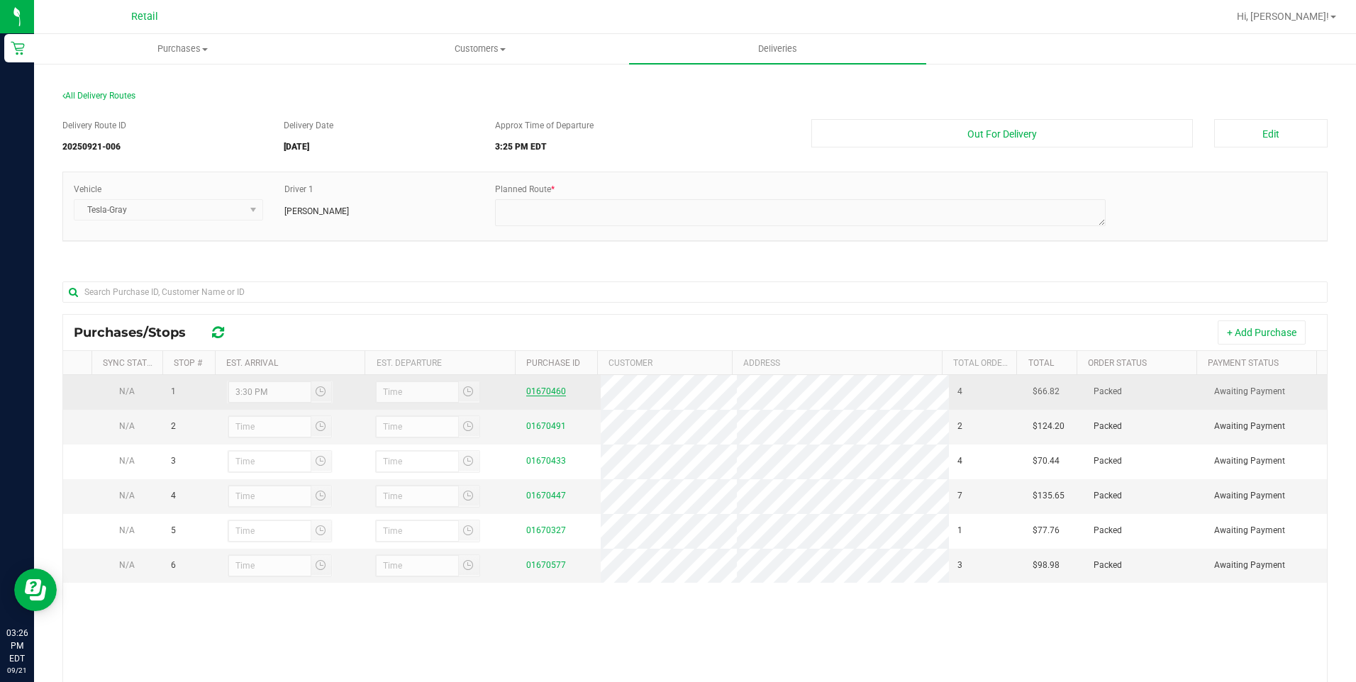
click at [548, 391] on link "01670460" at bounding box center [546, 392] width 40 height 10
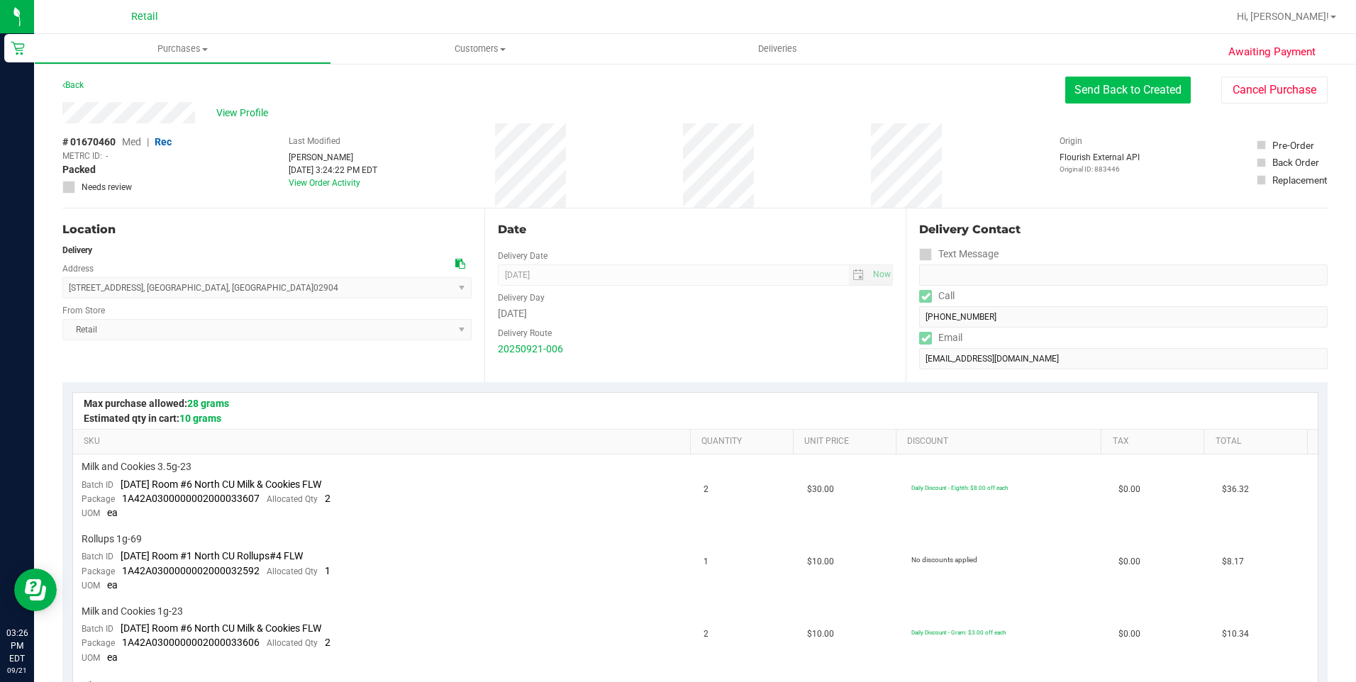
click at [1135, 84] on button "Send Back to Created" at bounding box center [1128, 90] width 126 height 27
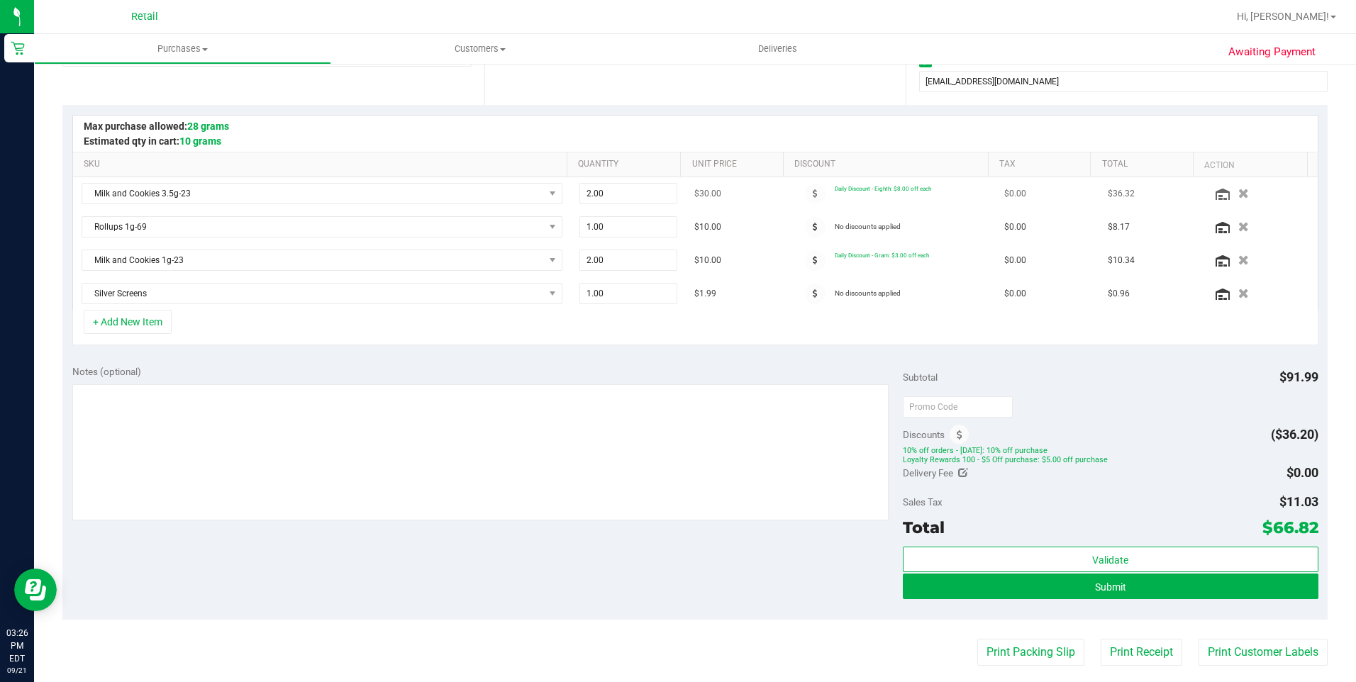
scroll to position [284, 0]
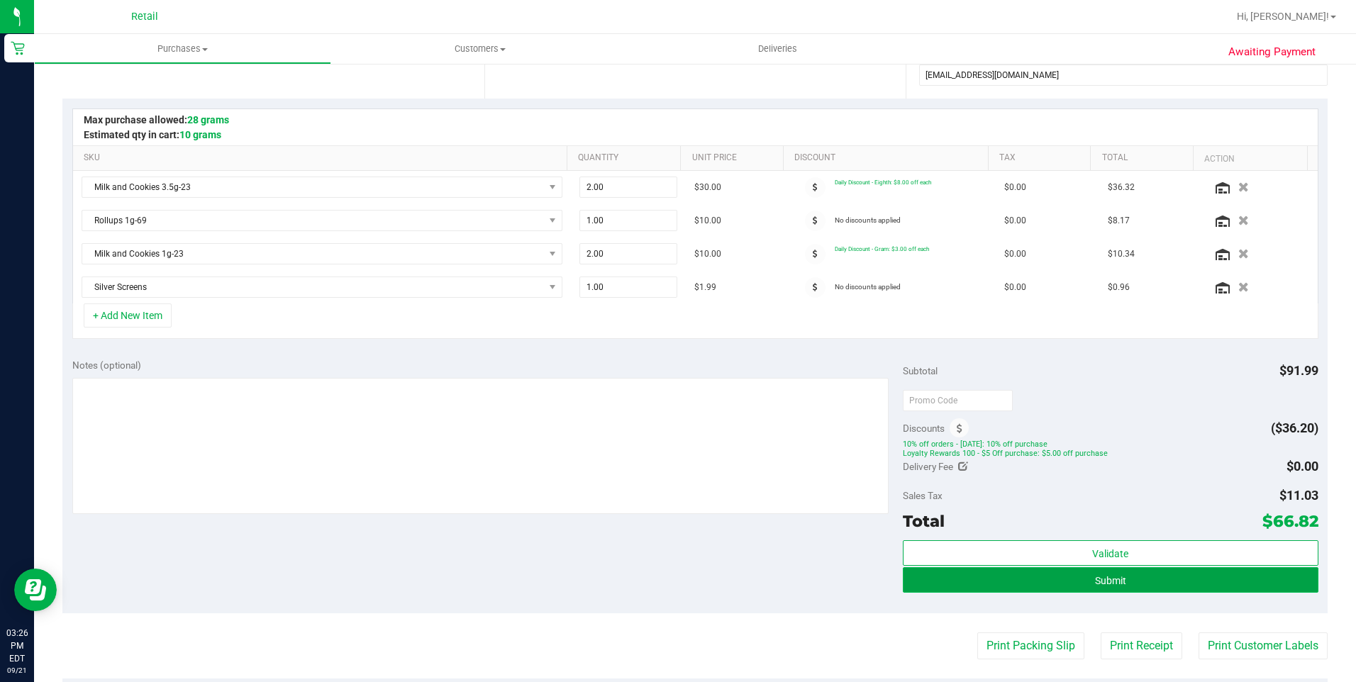
click at [1158, 584] on button "Submit" at bounding box center [1111, 580] width 416 height 26
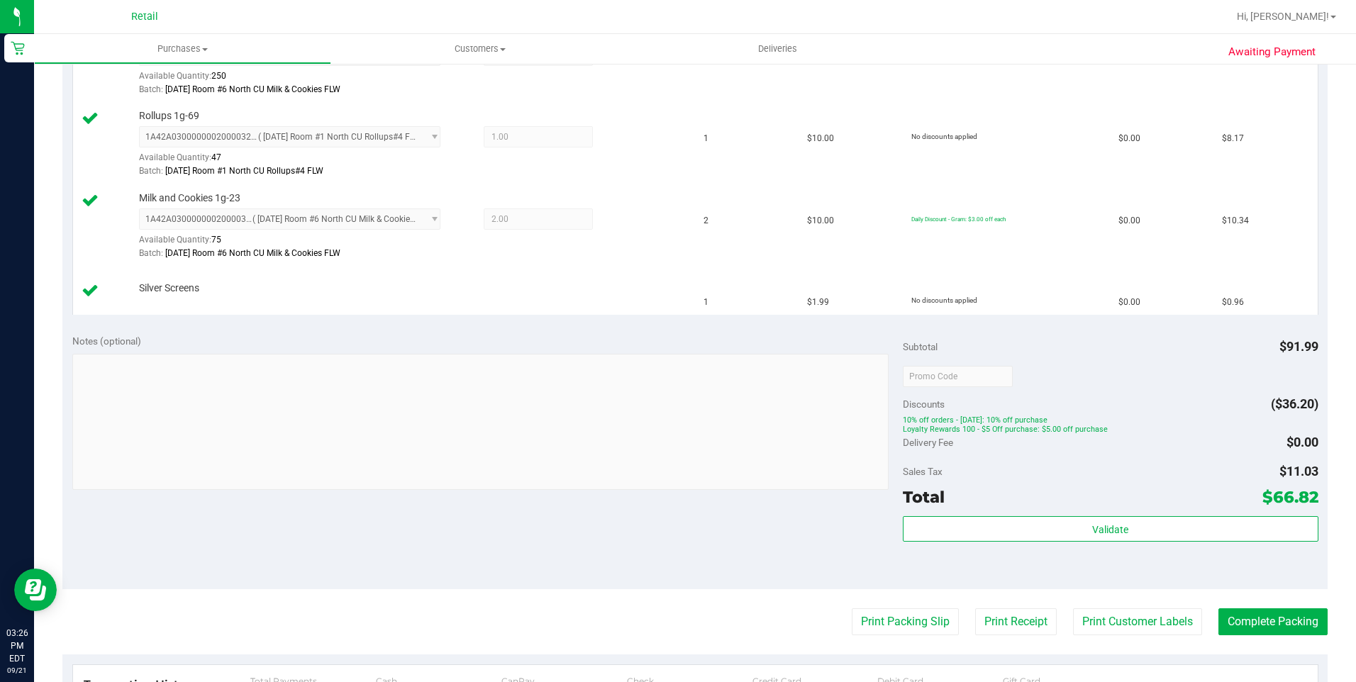
scroll to position [567, 0]
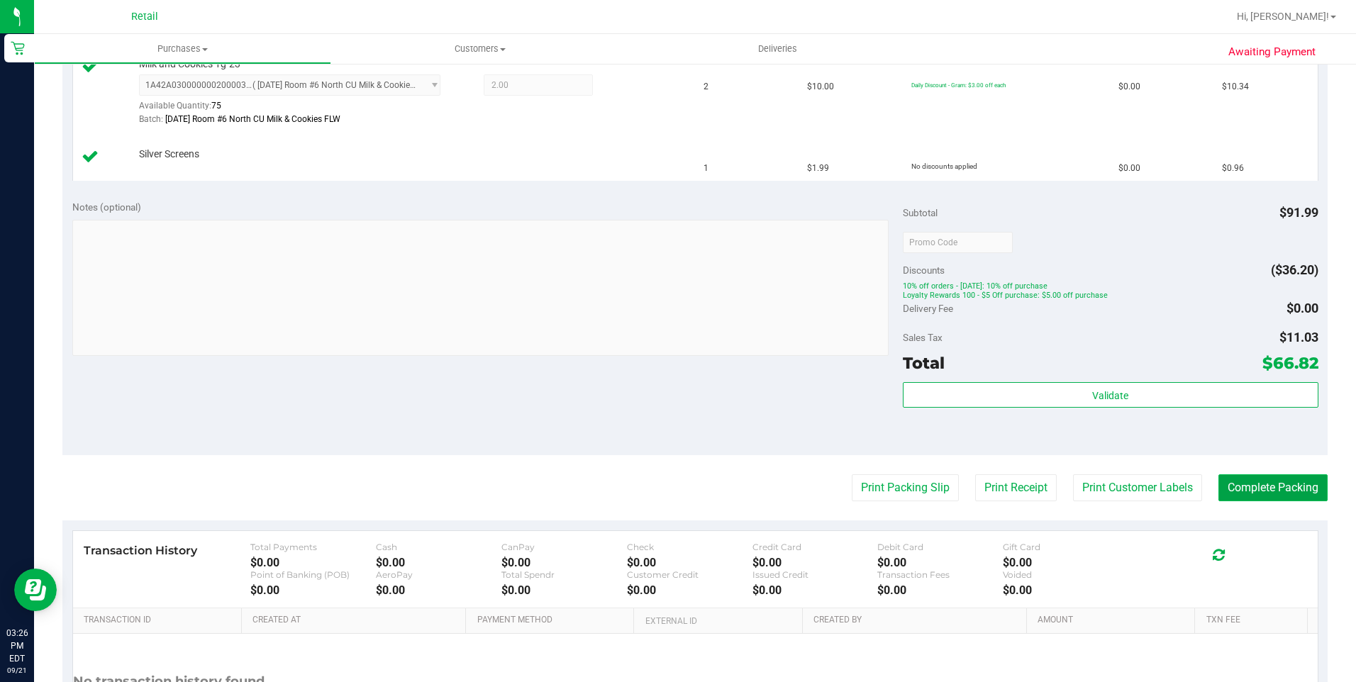
click at [1260, 490] on button "Complete Packing" at bounding box center [1272, 487] width 109 height 27
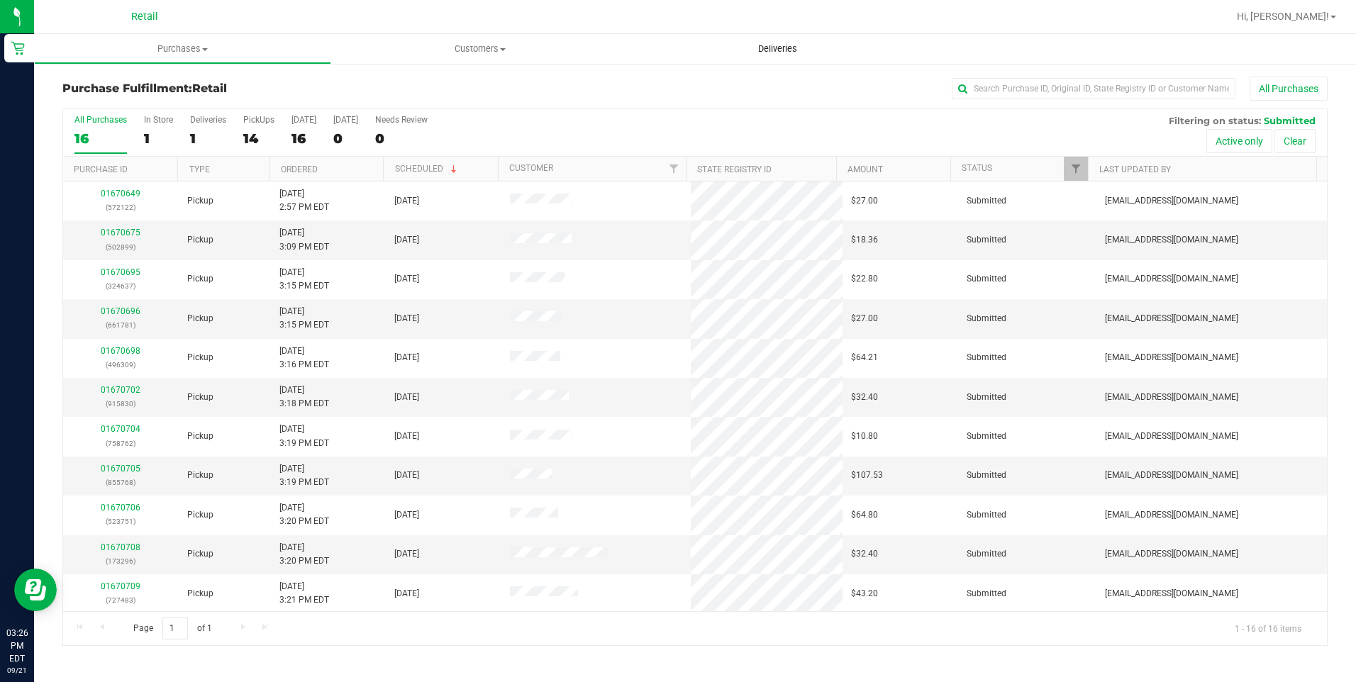
click at [773, 48] on span "Deliveries" at bounding box center [777, 49] width 77 height 13
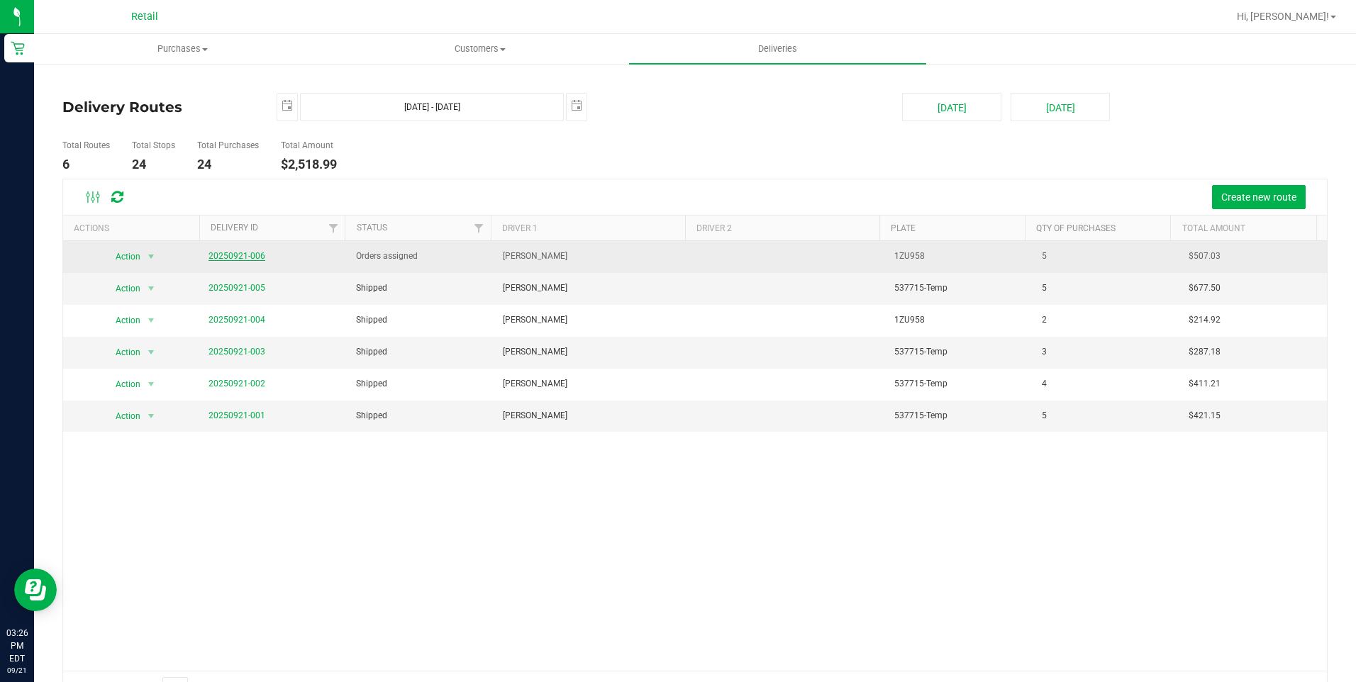
click at [236, 260] on link "20250921-006" at bounding box center [237, 256] width 57 height 10
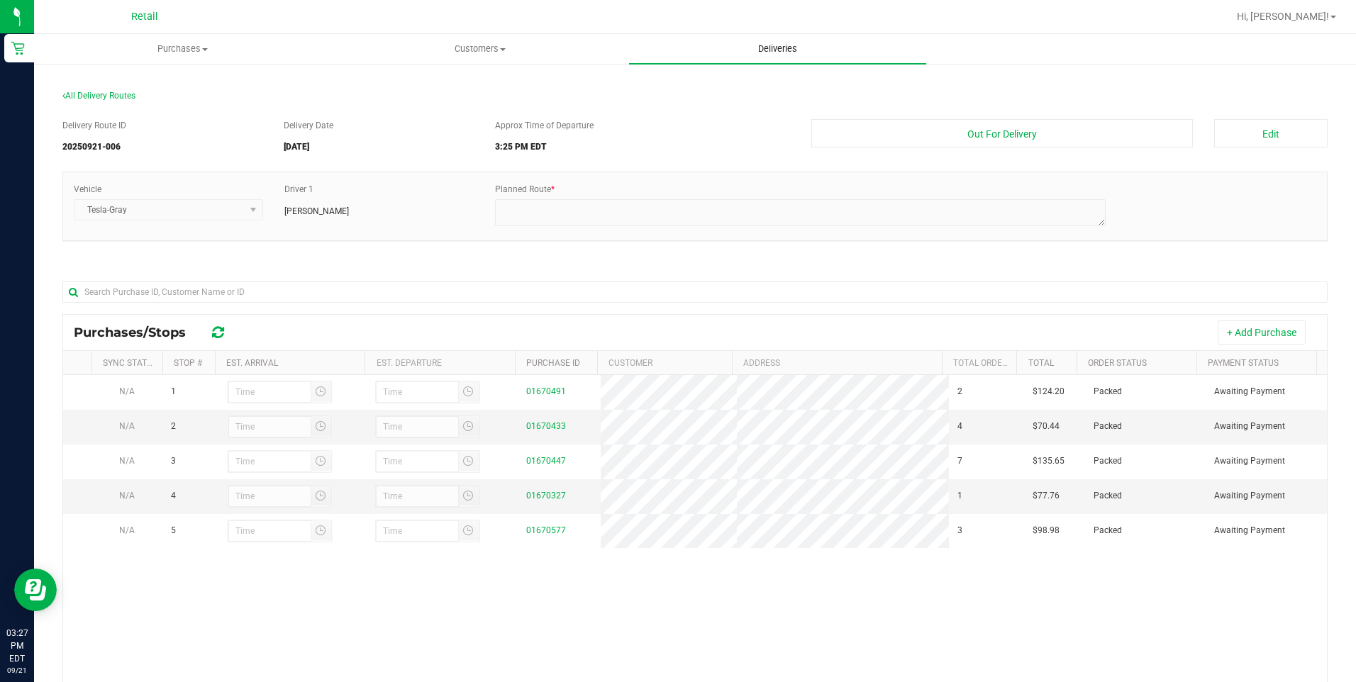
click at [782, 51] on span "Deliveries" at bounding box center [777, 49] width 77 height 13
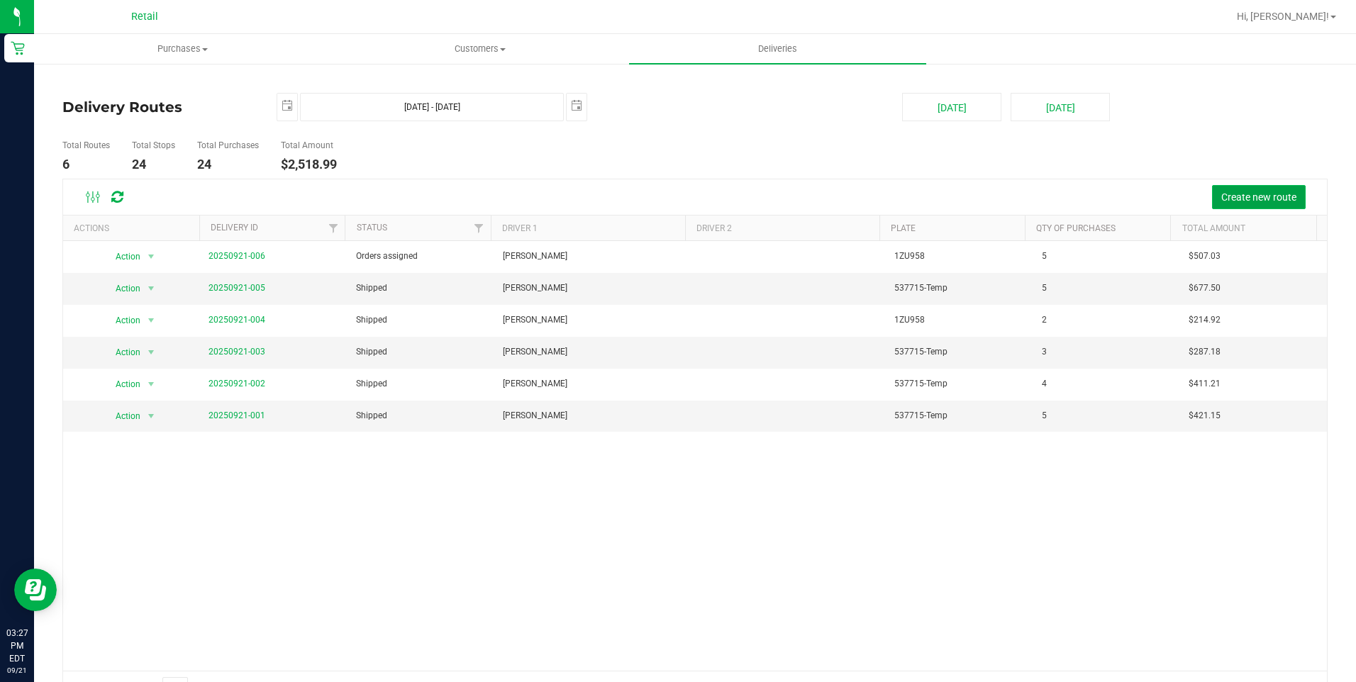
click at [1230, 192] on span "Create new route" at bounding box center [1258, 196] width 75 height 11
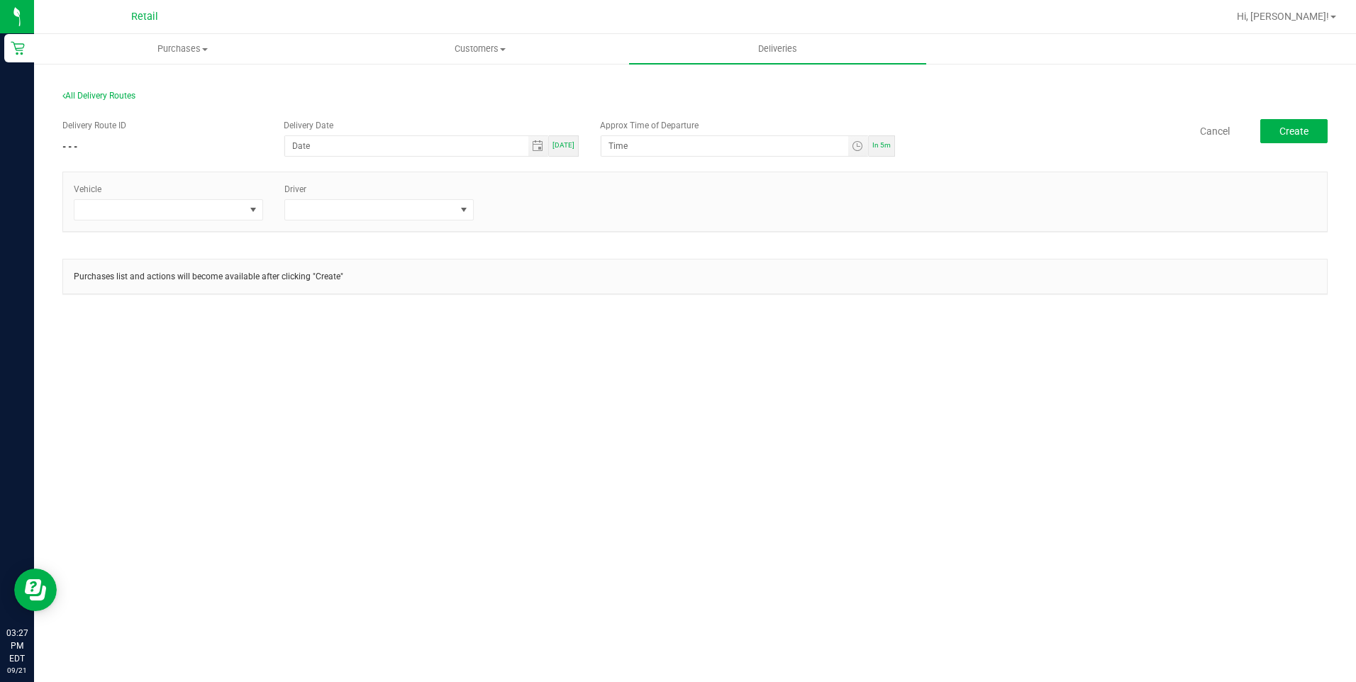
click at [568, 147] on span "[DATE]" at bounding box center [564, 145] width 22 height 8
type input "[DATE]"
click at [614, 142] on input "12:00 AM" at bounding box center [724, 146] width 246 height 20
click at [1013, 265] on div "Purchases list and actions will become available after clicking "Create"" at bounding box center [695, 277] width 1264 height 34
click at [854, 146] on span "Toggle time list" at bounding box center [857, 145] width 11 height 11
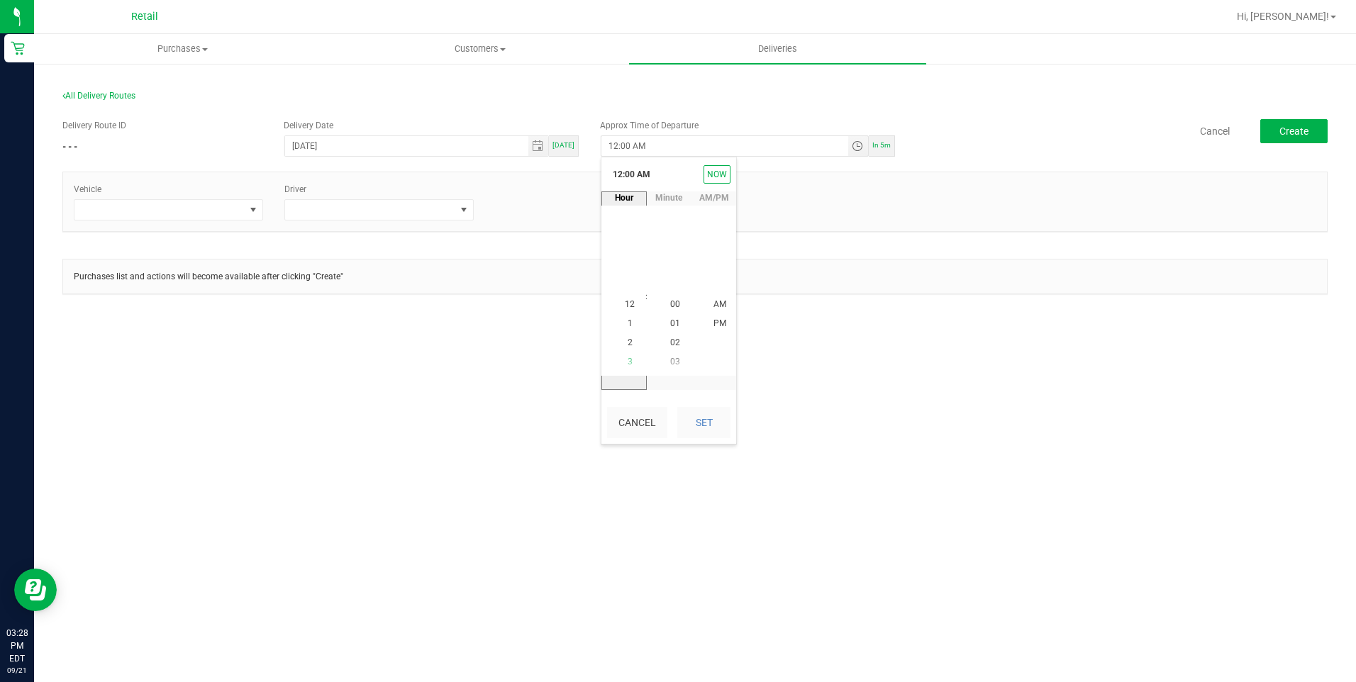
click at [633, 359] on li "3" at bounding box center [630, 362] width 34 height 19
click at [674, 322] on span "45" at bounding box center [675, 323] width 10 height 10
click at [716, 316] on li "PM" at bounding box center [720, 324] width 34 height 19
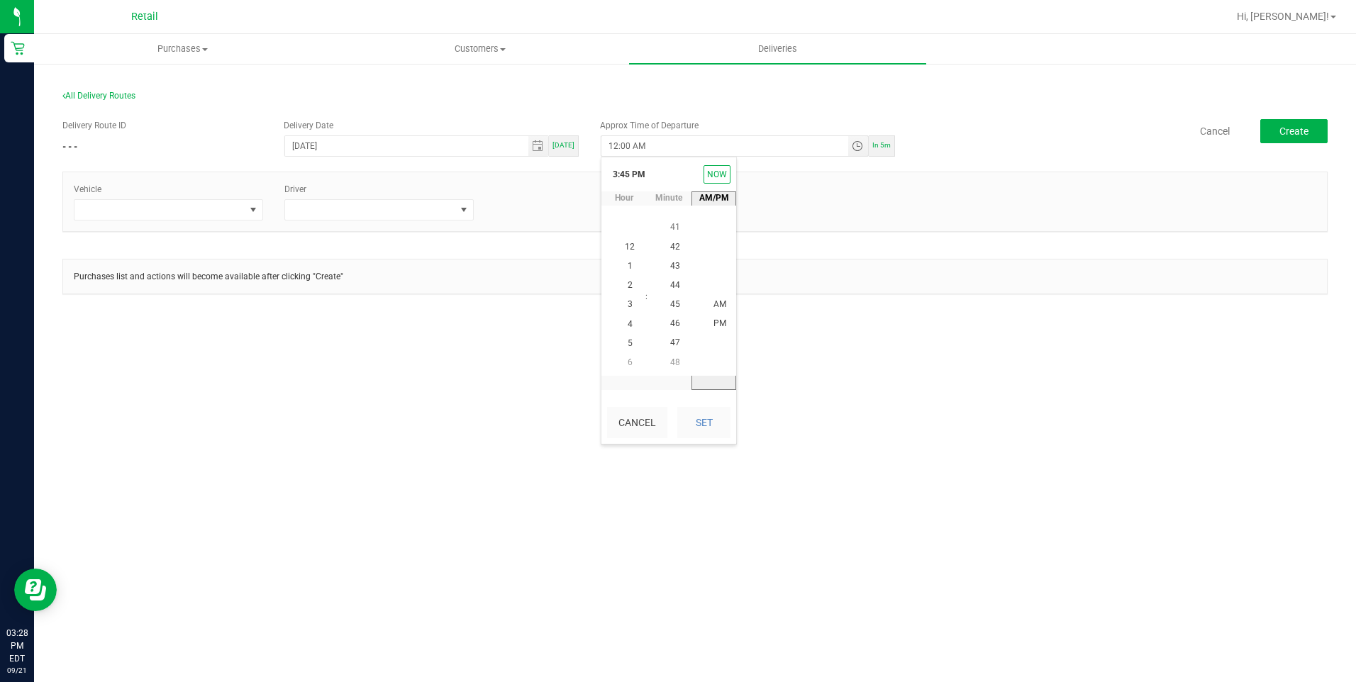
scroll to position [19, 0]
click at [708, 418] on button "Set" at bounding box center [703, 422] width 53 height 31
type input "3:45 PM"
click at [884, 399] on div "Purchases Summary of purchases Fulfillment All purchases Customers All customer…" at bounding box center [695, 358] width 1322 height 648
click at [775, 51] on span "Deliveries" at bounding box center [777, 49] width 77 height 13
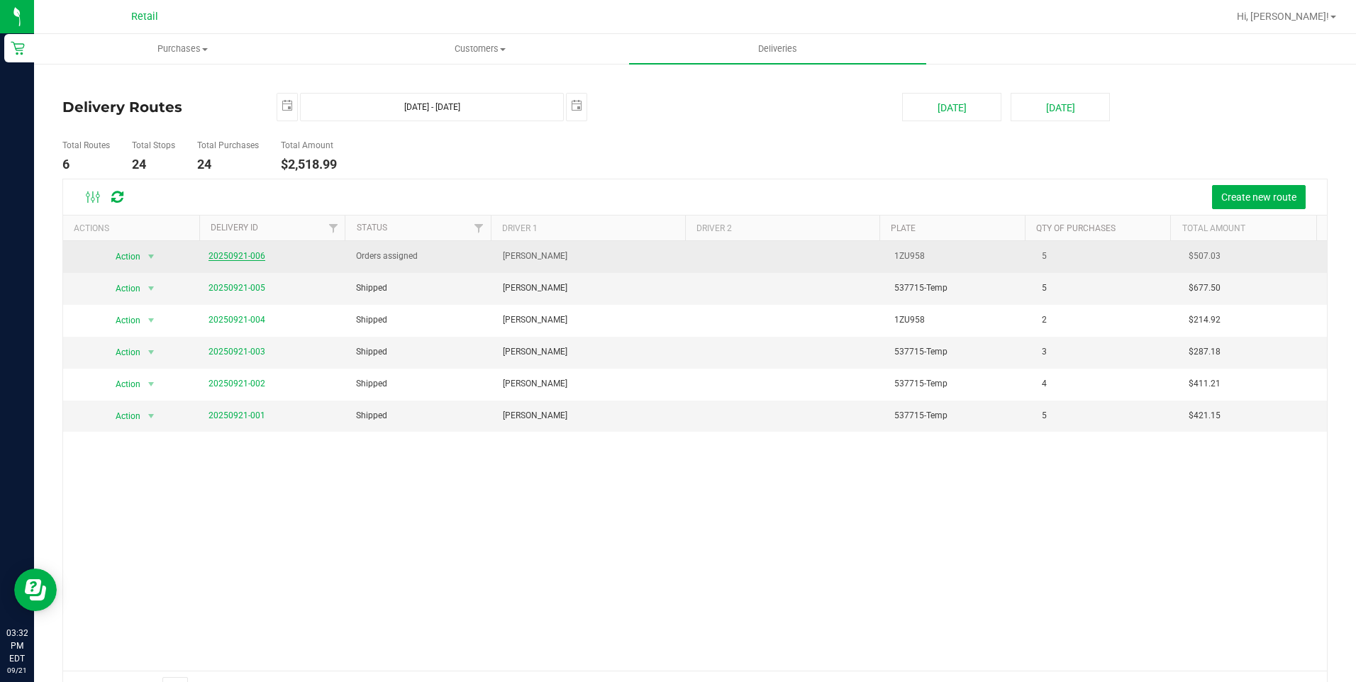
click at [249, 258] on link "20250921-006" at bounding box center [237, 256] width 57 height 10
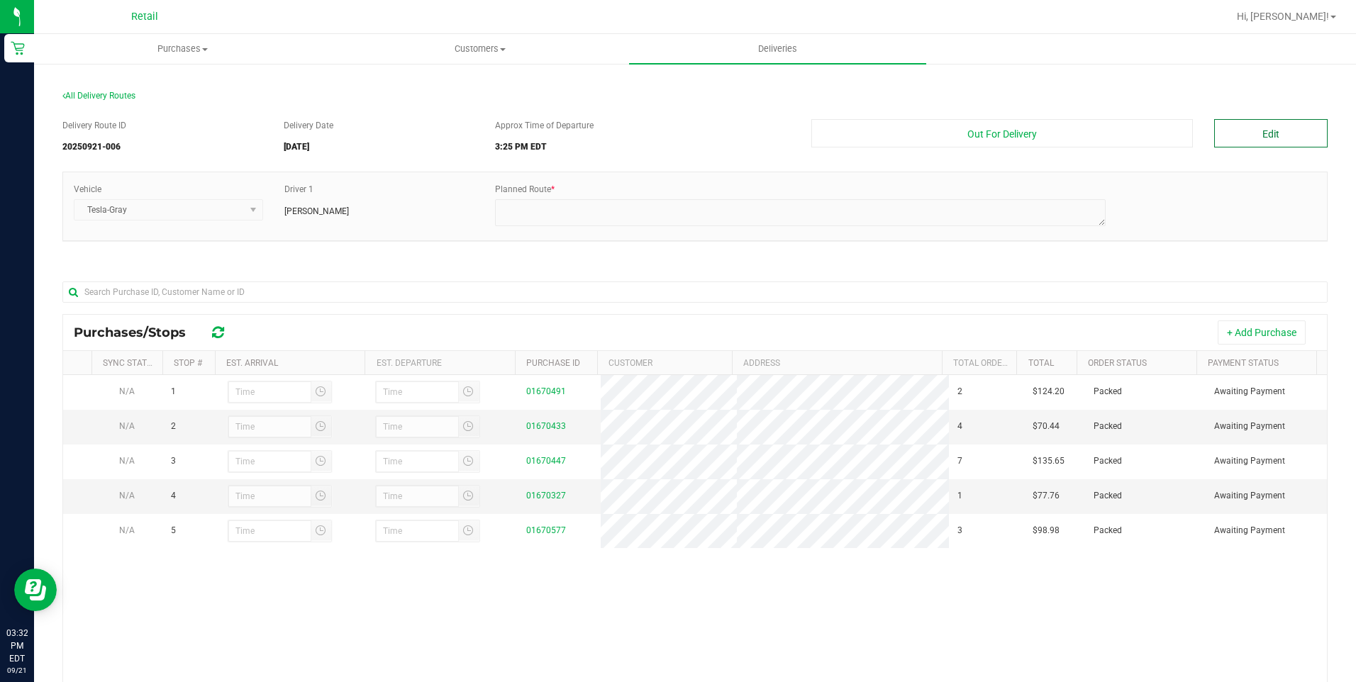
click at [1265, 144] on button "Edit" at bounding box center [1270, 133] width 113 height 28
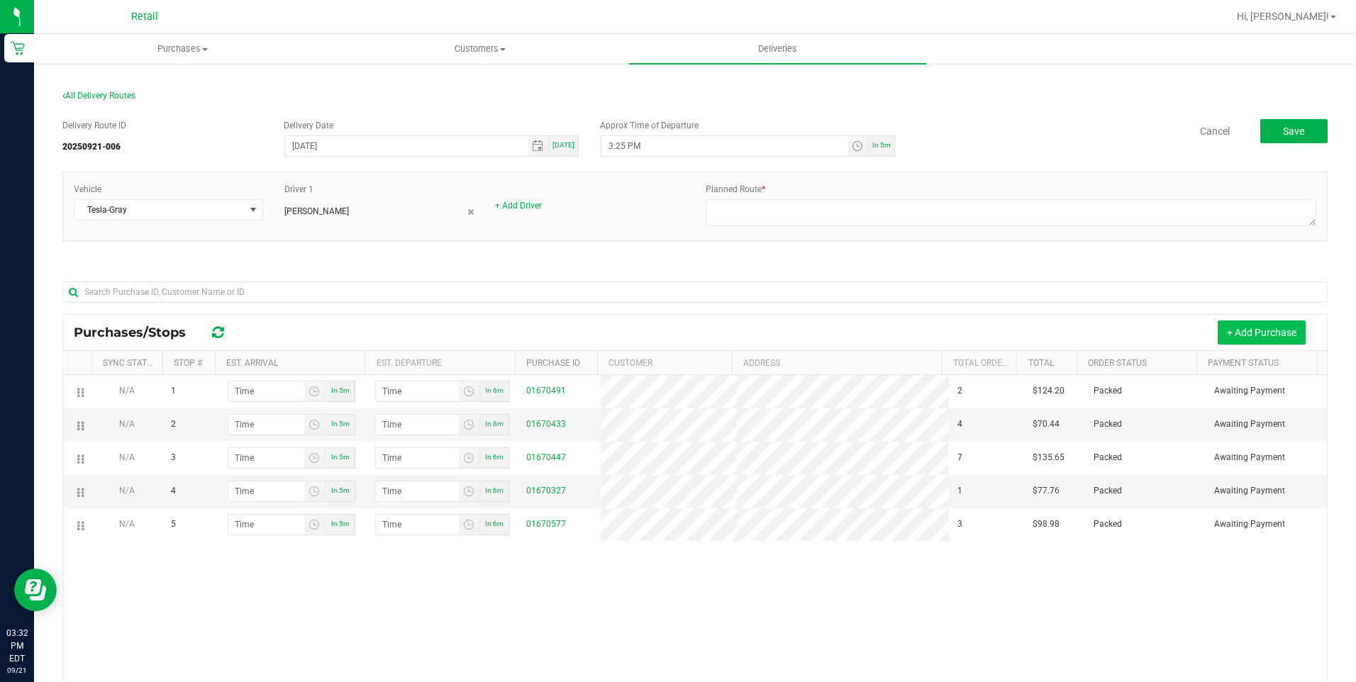
click at [1243, 331] on button "+ Add Purchase" at bounding box center [1262, 333] width 88 height 24
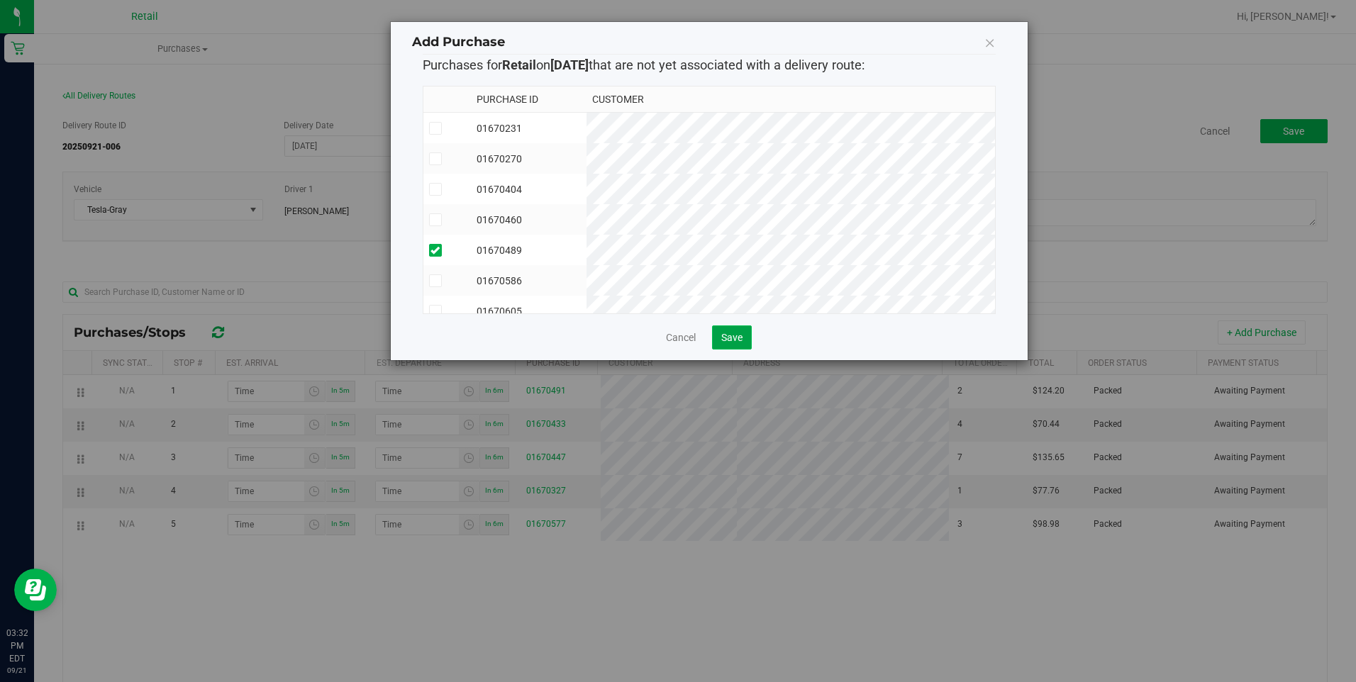
click at [723, 330] on button "Save" at bounding box center [732, 338] width 40 height 24
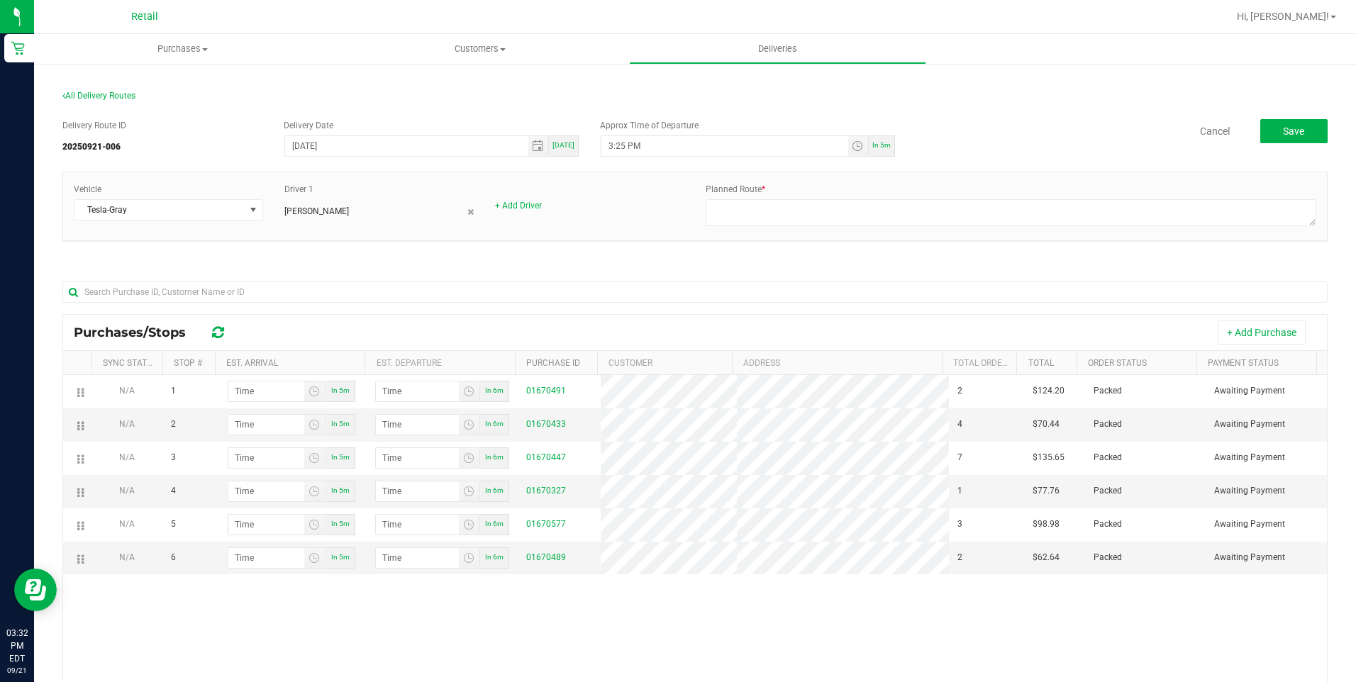
click at [633, 631] on div "N/A 1 In 5m In 6m 01670491 2 $124.20 Packed Awaiting Payment N/A 2 In 5m In 6m …" at bounding box center [695, 590] width 1264 height 430
drag, startPoint x: 776, startPoint y: 43, endPoint x: 790, endPoint y: 53, distance: 17.3
click at [1241, 338] on button "+ Add Purchase" at bounding box center [1262, 333] width 88 height 24
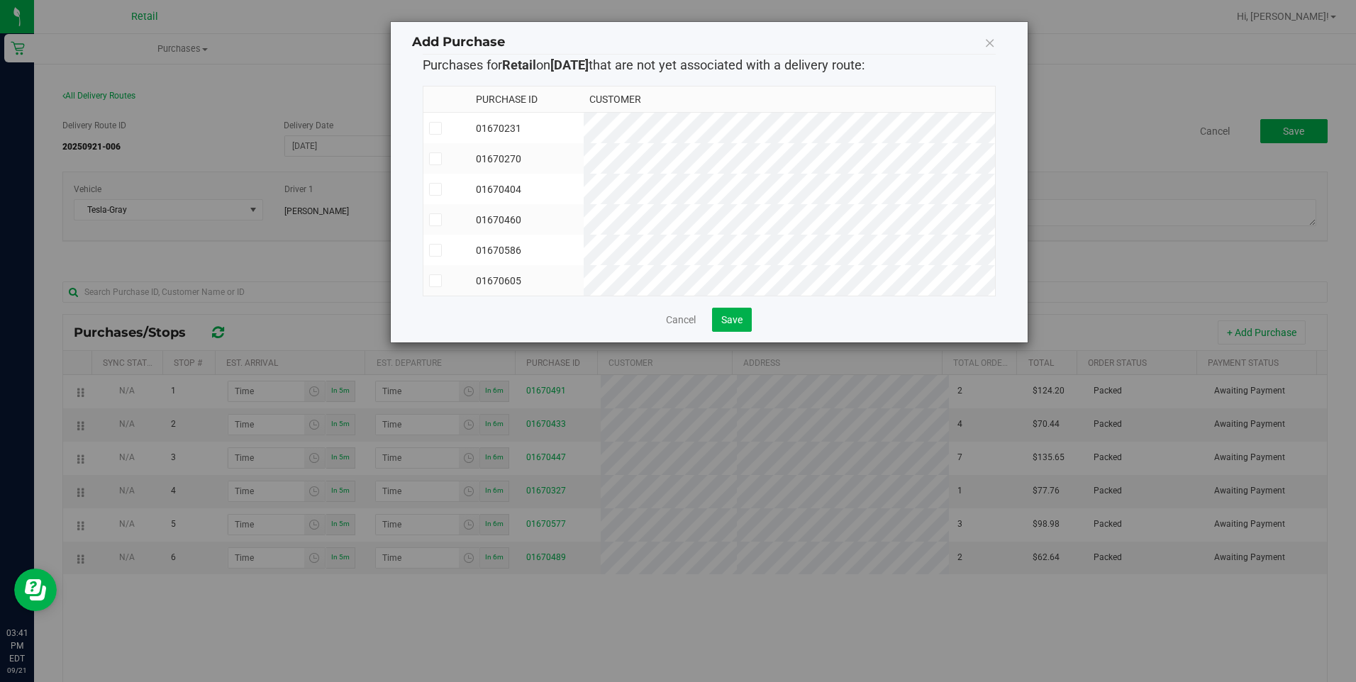
click at [584, 255] on td "01670586" at bounding box center [526, 250] width 113 height 30
click at [584, 218] on td "01670460" at bounding box center [526, 219] width 113 height 30
click at [718, 332] on button "Save" at bounding box center [732, 320] width 40 height 24
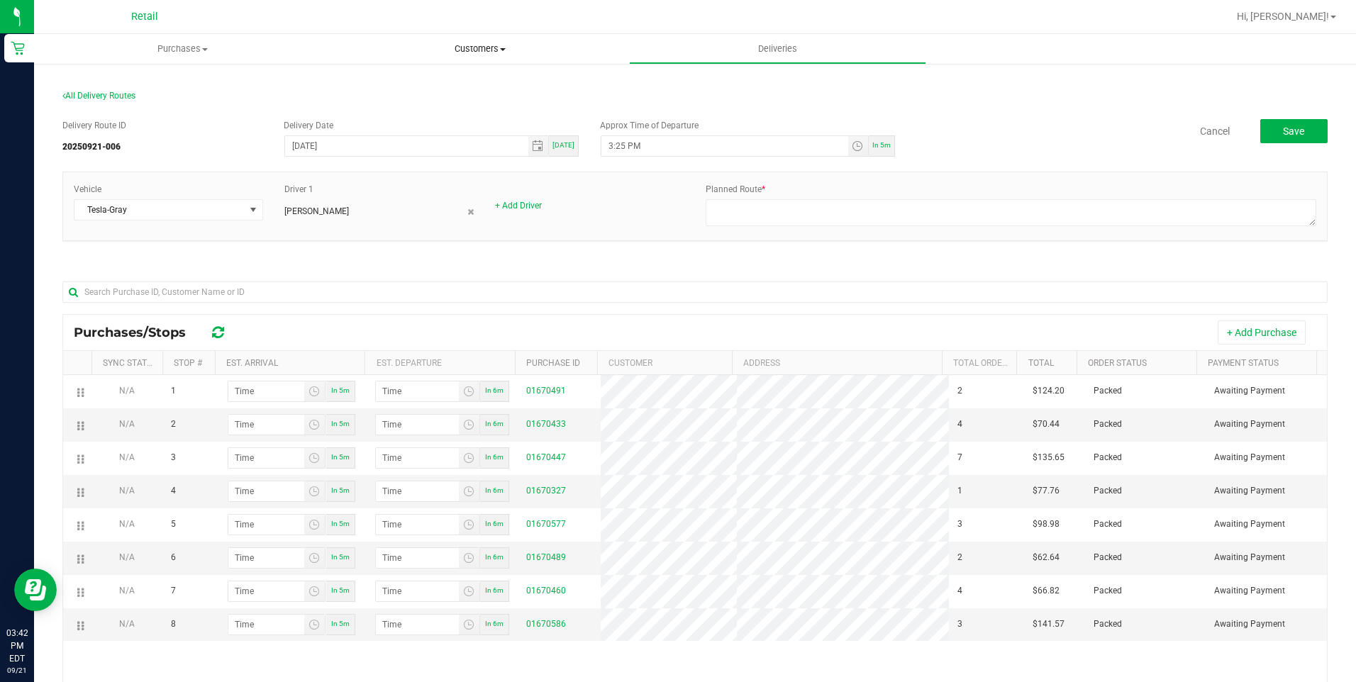
click at [495, 48] on span "Customers" at bounding box center [480, 49] width 296 height 13
click at [445, 87] on li "All customers" at bounding box center [479, 85] width 297 height 17
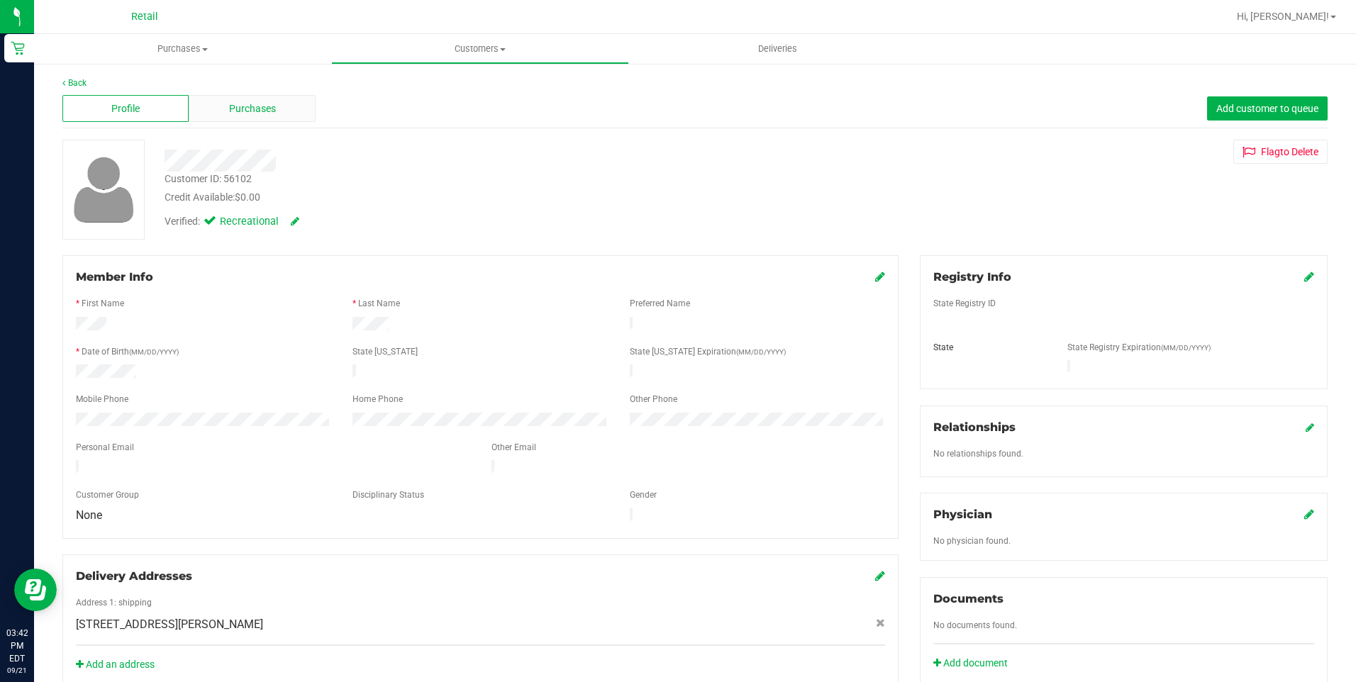
click at [243, 99] on div "Purchases" at bounding box center [252, 108] width 126 height 27
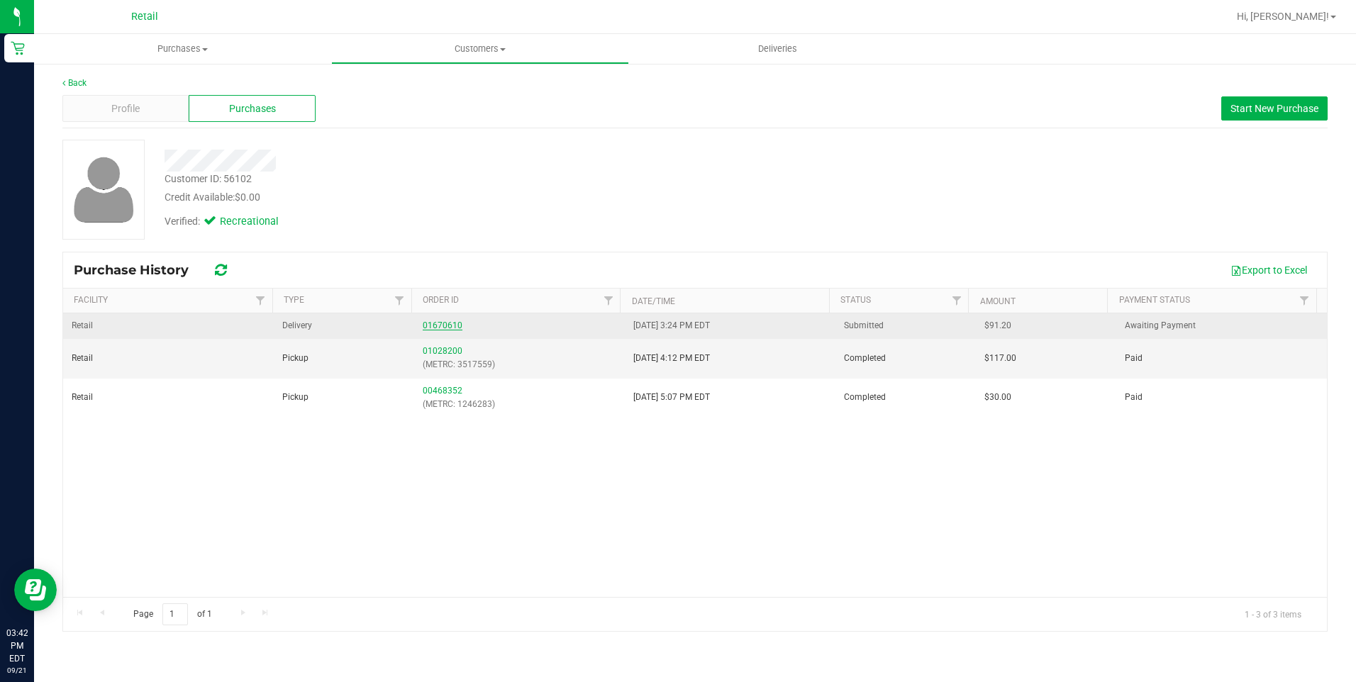
click at [438, 325] on link "01670610" at bounding box center [443, 326] width 40 height 10
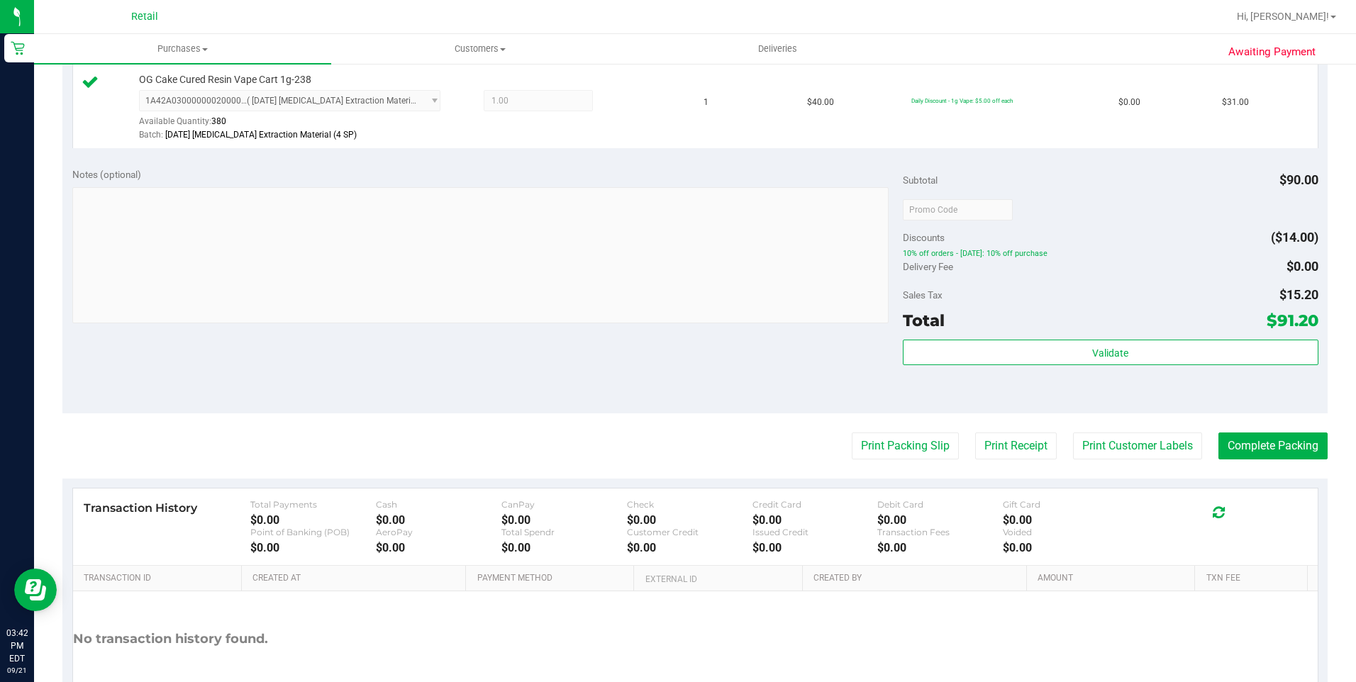
scroll to position [496, 0]
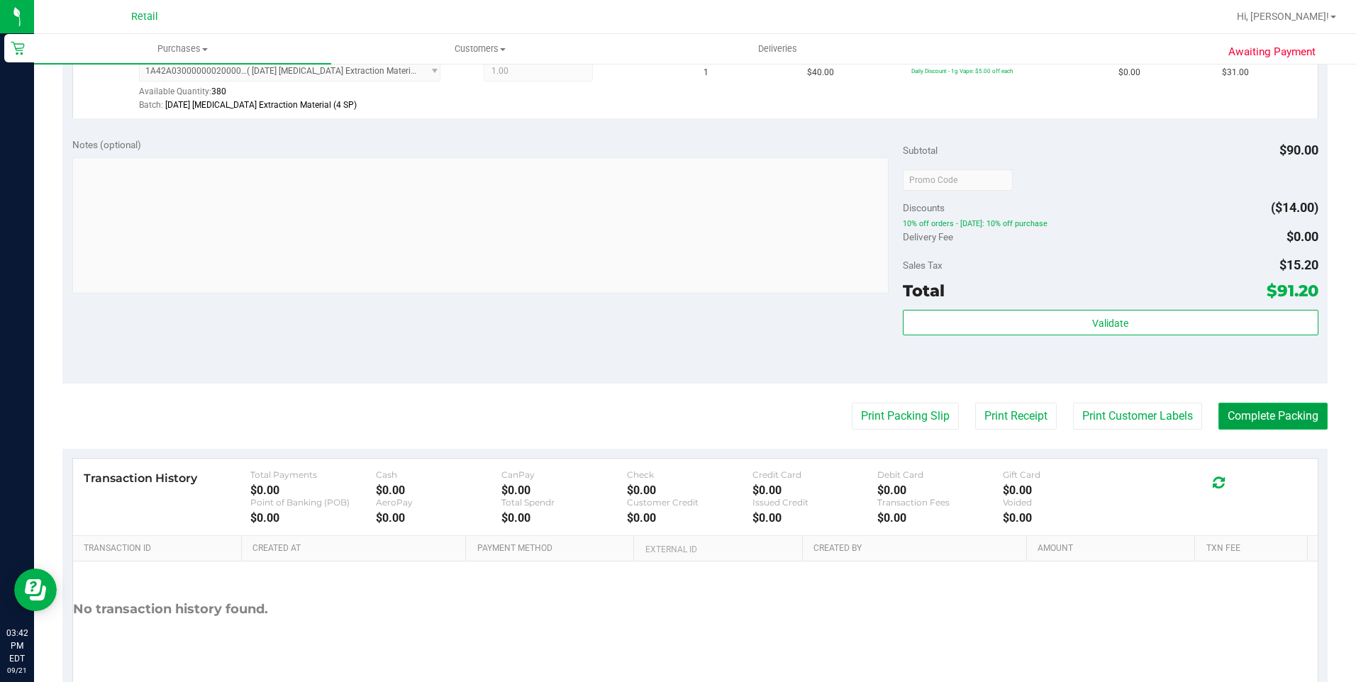
click at [1268, 416] on button "Complete Packing" at bounding box center [1272, 416] width 109 height 27
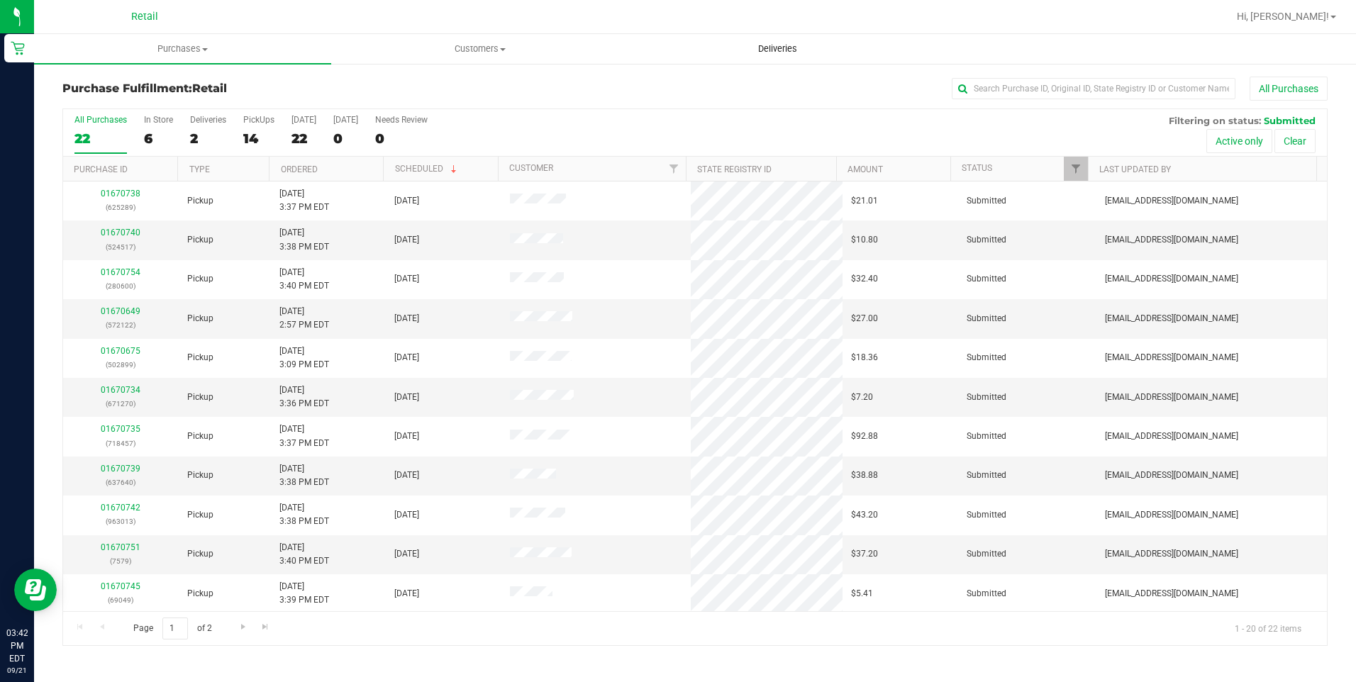
click at [784, 46] on span "Deliveries" at bounding box center [777, 49] width 77 height 13
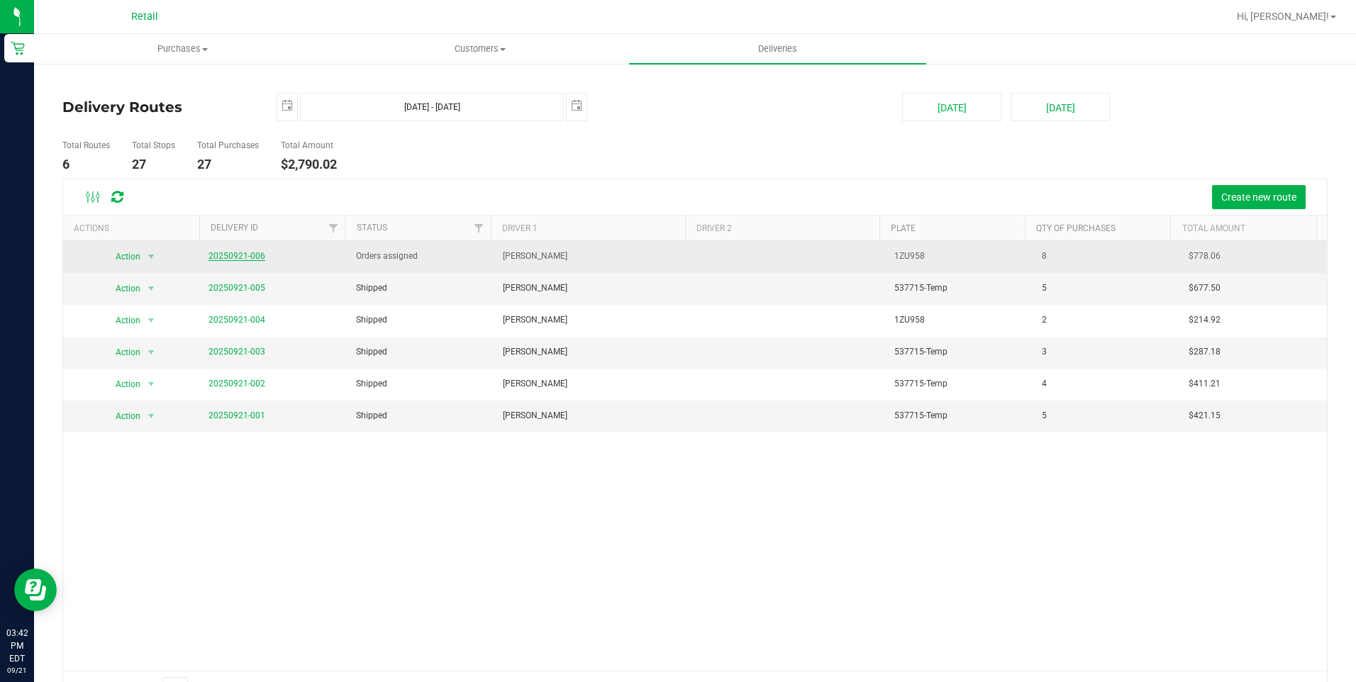
click at [247, 257] on link "20250921-006" at bounding box center [237, 256] width 57 height 10
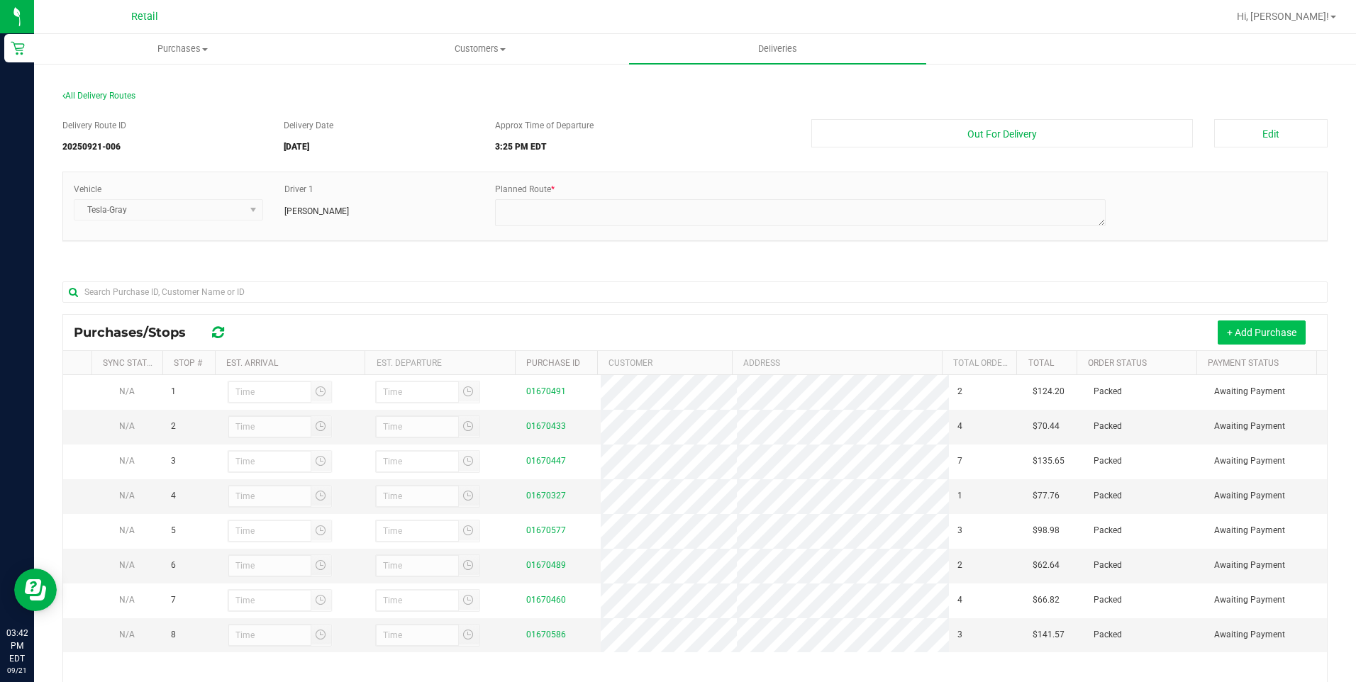
click at [1246, 327] on button "+ Add Purchase" at bounding box center [1262, 333] width 88 height 24
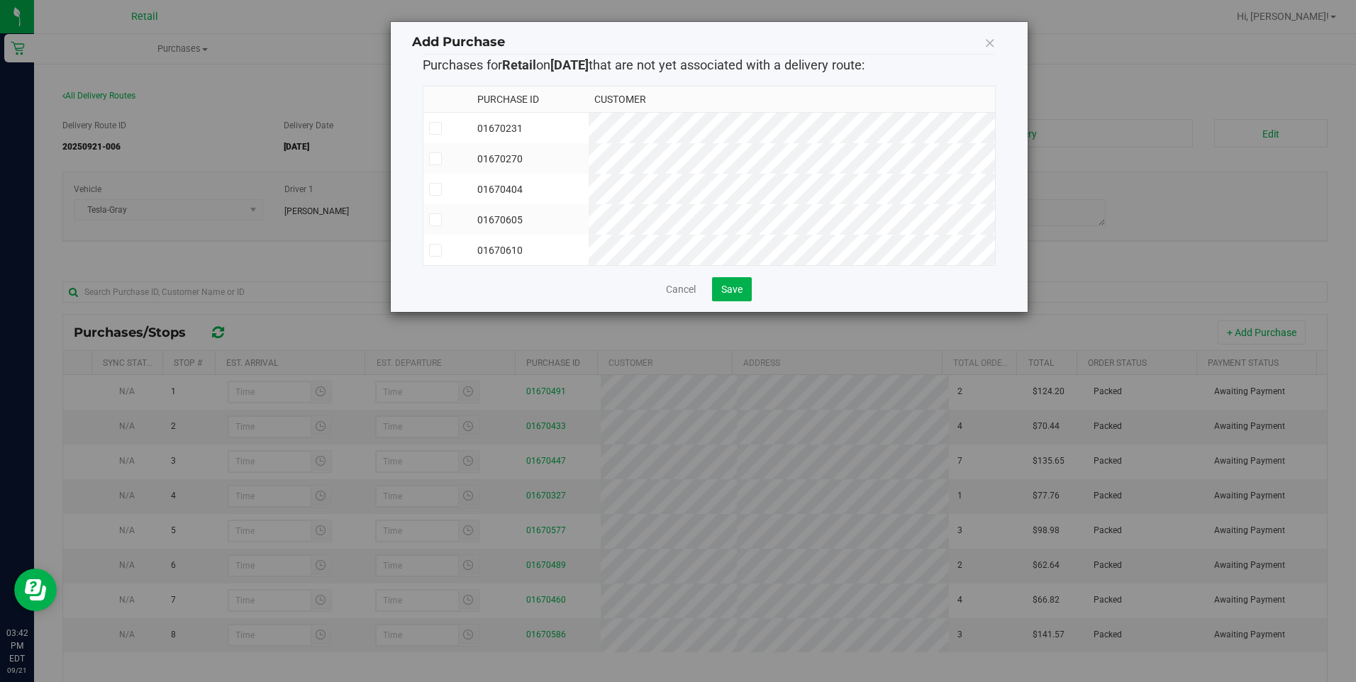
click at [588, 250] on td "01670610" at bounding box center [530, 250] width 116 height 30
click at [726, 294] on span "Save" at bounding box center [731, 289] width 21 height 11
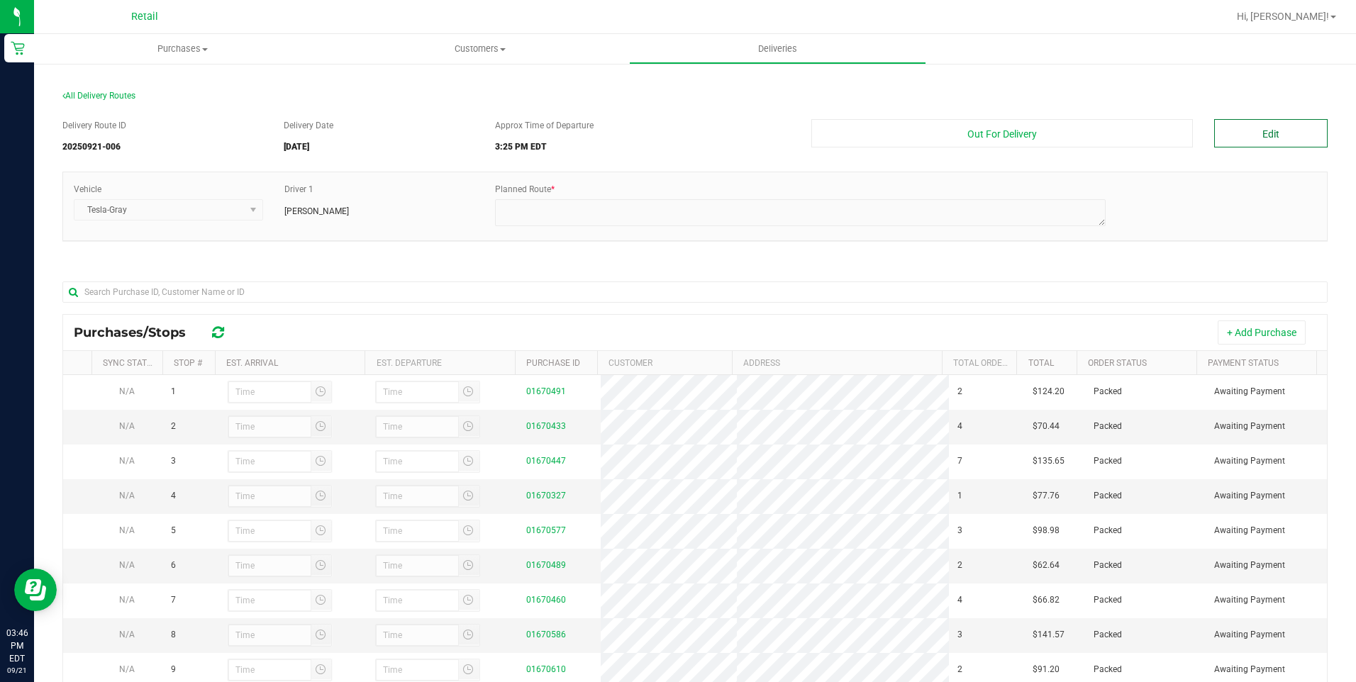
click at [1249, 126] on button "Edit" at bounding box center [1270, 133] width 113 height 28
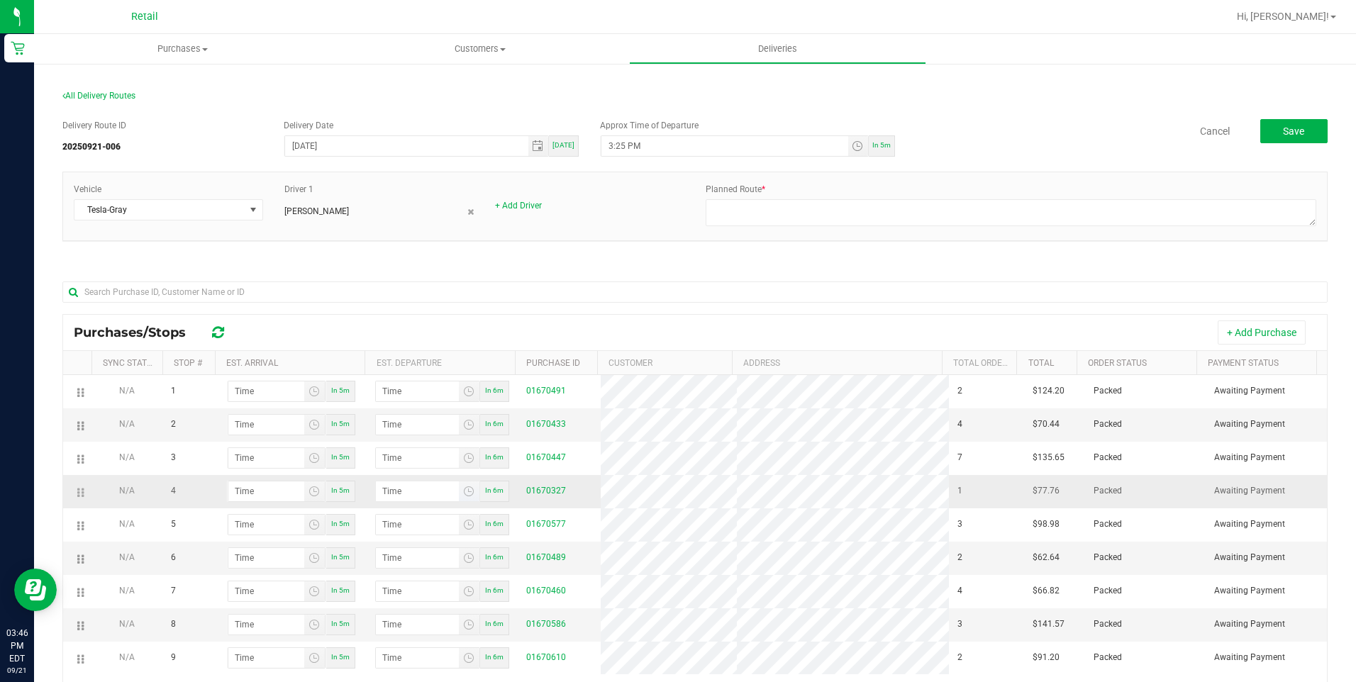
scroll to position [71, 0]
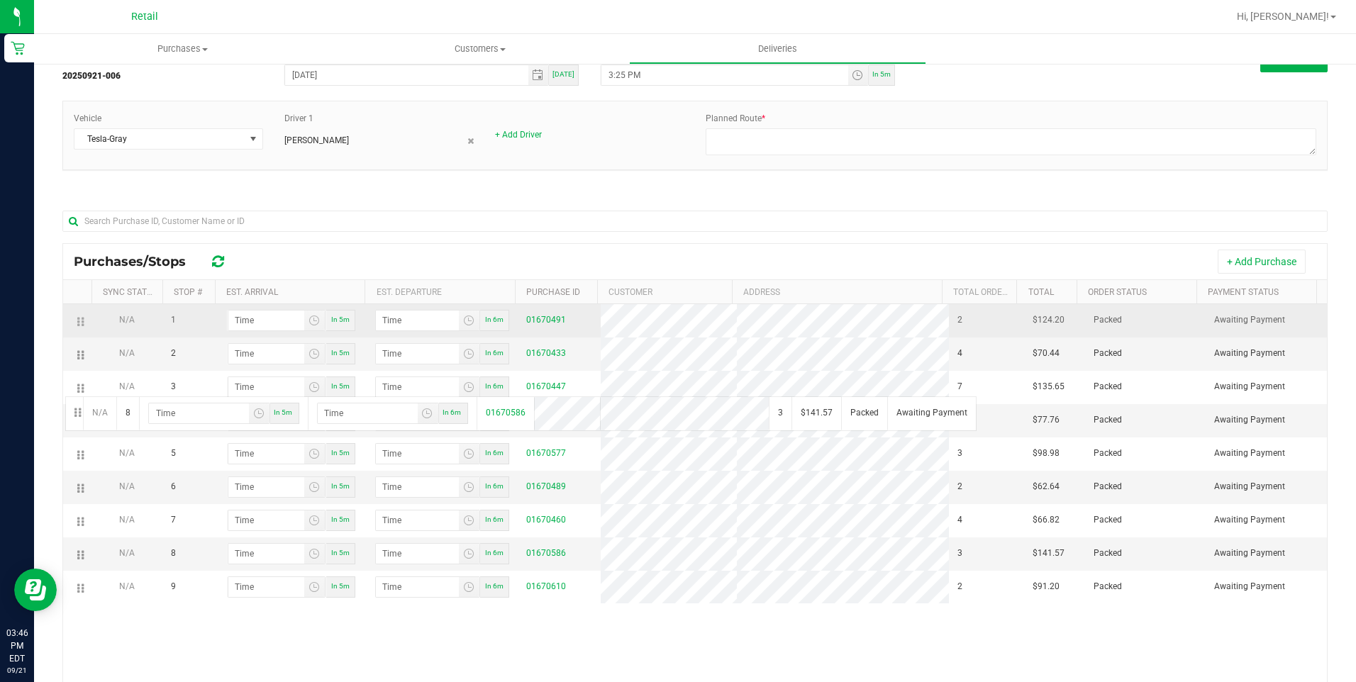
drag, startPoint x: 81, startPoint y: 552, endPoint x: 79, endPoint y: 322, distance: 229.8
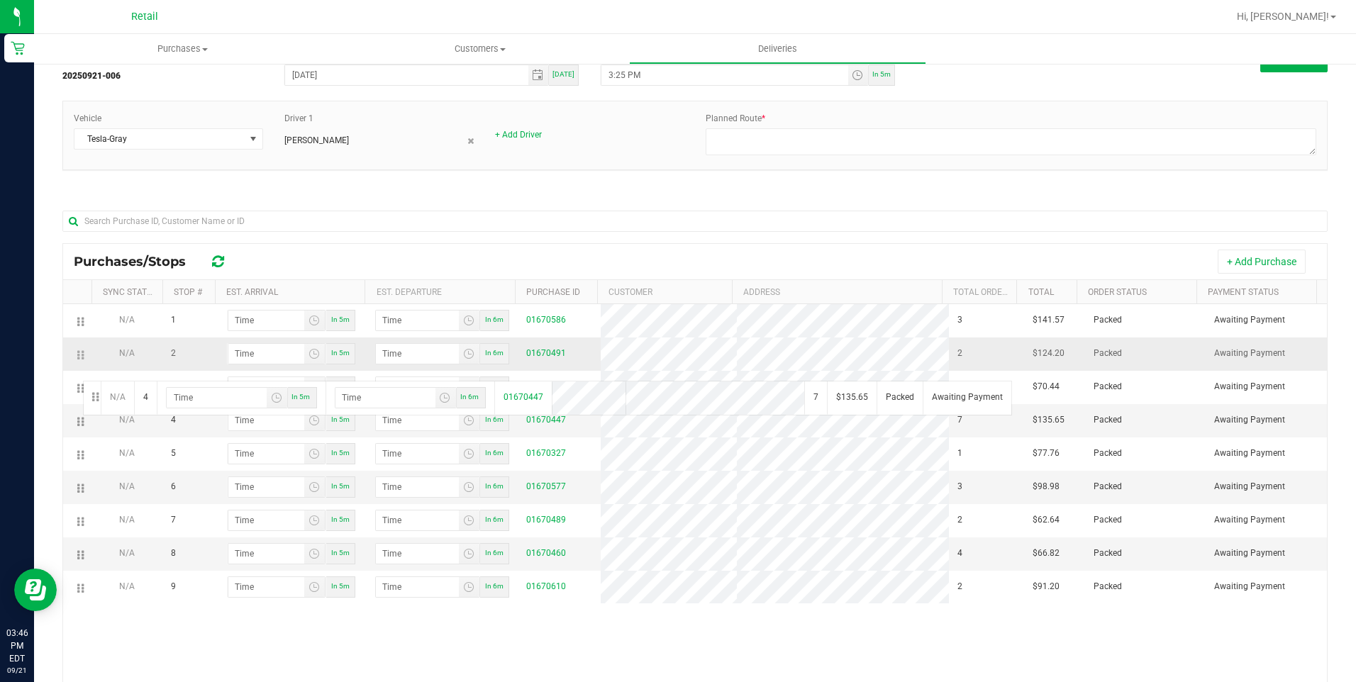
drag, startPoint x: 77, startPoint y: 421, endPoint x: 80, endPoint y: 354, distance: 67.5
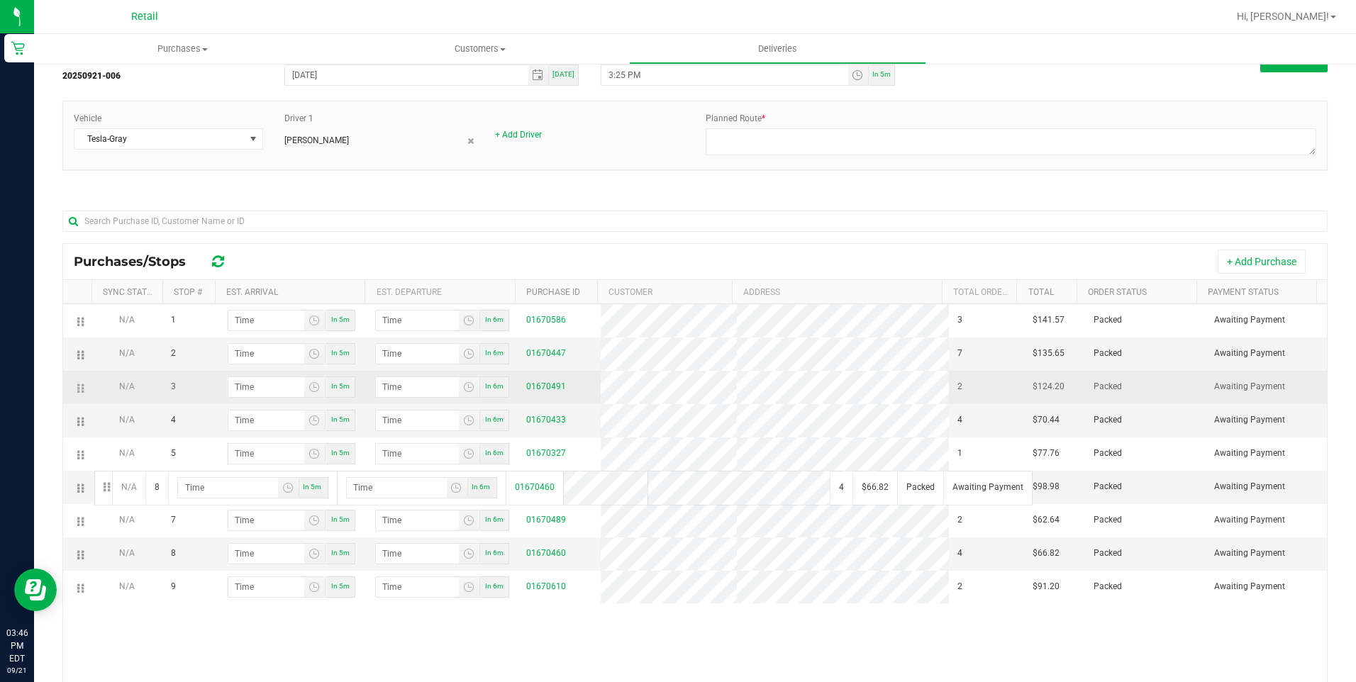
drag, startPoint x: 80, startPoint y: 556, endPoint x: 93, endPoint y: 385, distance: 171.4
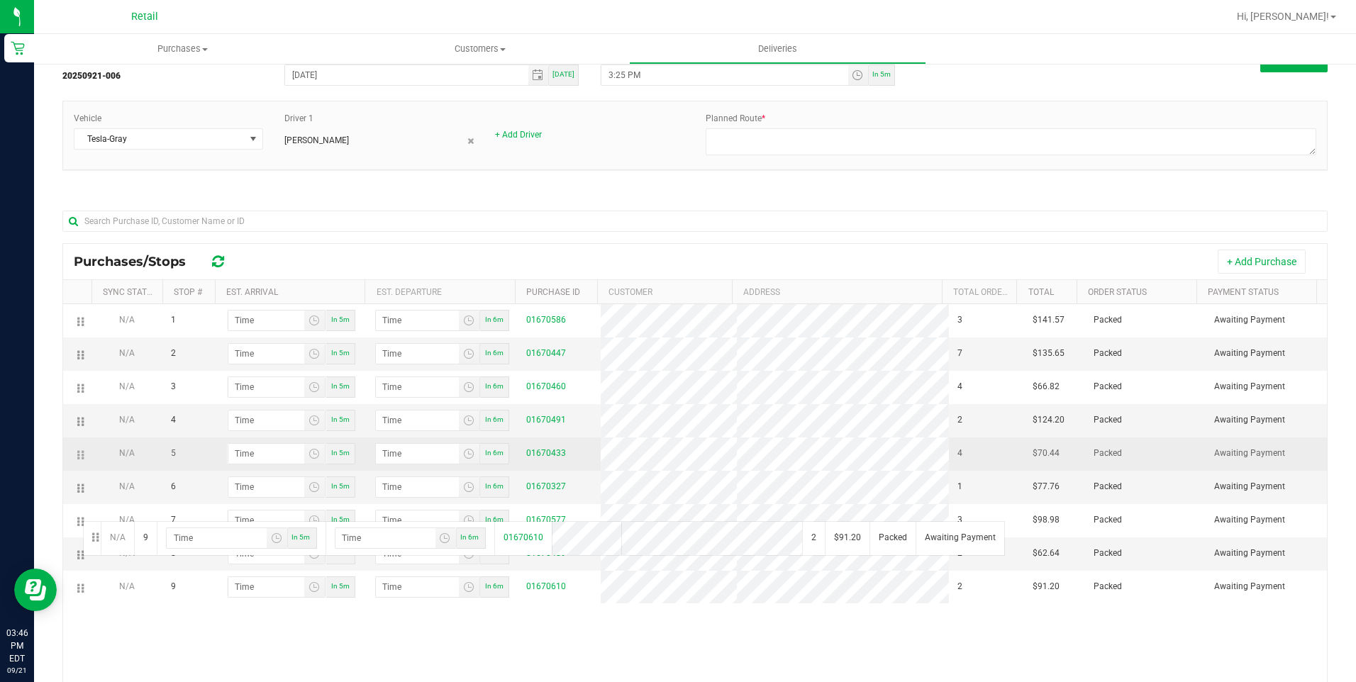
drag, startPoint x: 81, startPoint y: 590, endPoint x: 79, endPoint y: 453, distance: 136.9
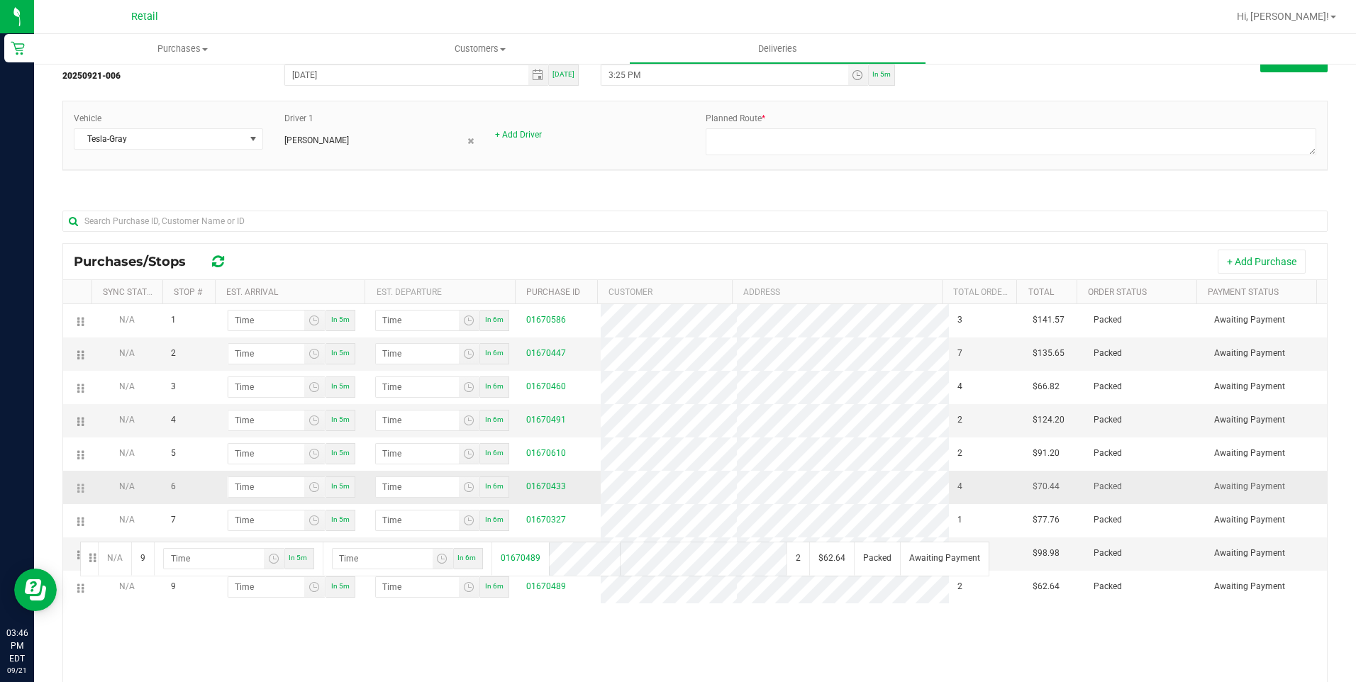
drag, startPoint x: 80, startPoint y: 588, endPoint x: 78, endPoint y: 492, distance: 96.5
click at [613, 74] on input "3:25 PM" at bounding box center [724, 75] width 246 height 20
type input "3:55 PM"
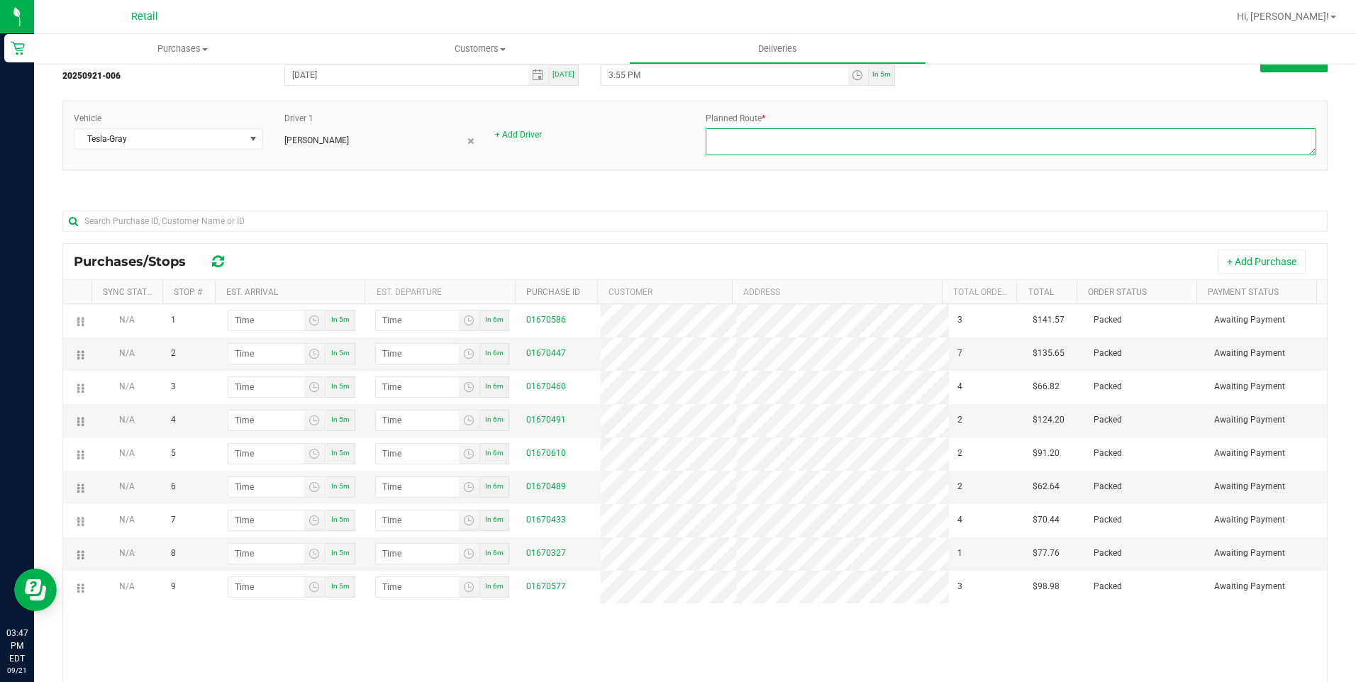
click at [814, 140] on textarea at bounding box center [1011, 141] width 611 height 27
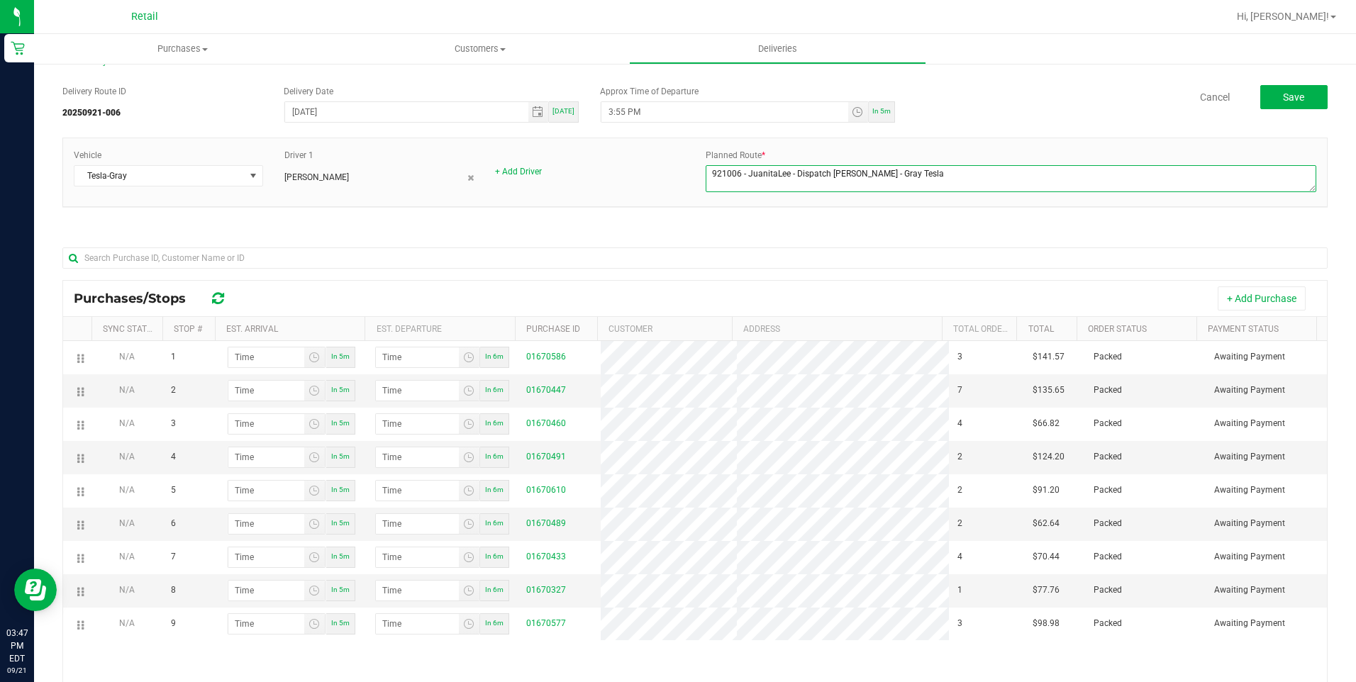
scroll to position [0, 0]
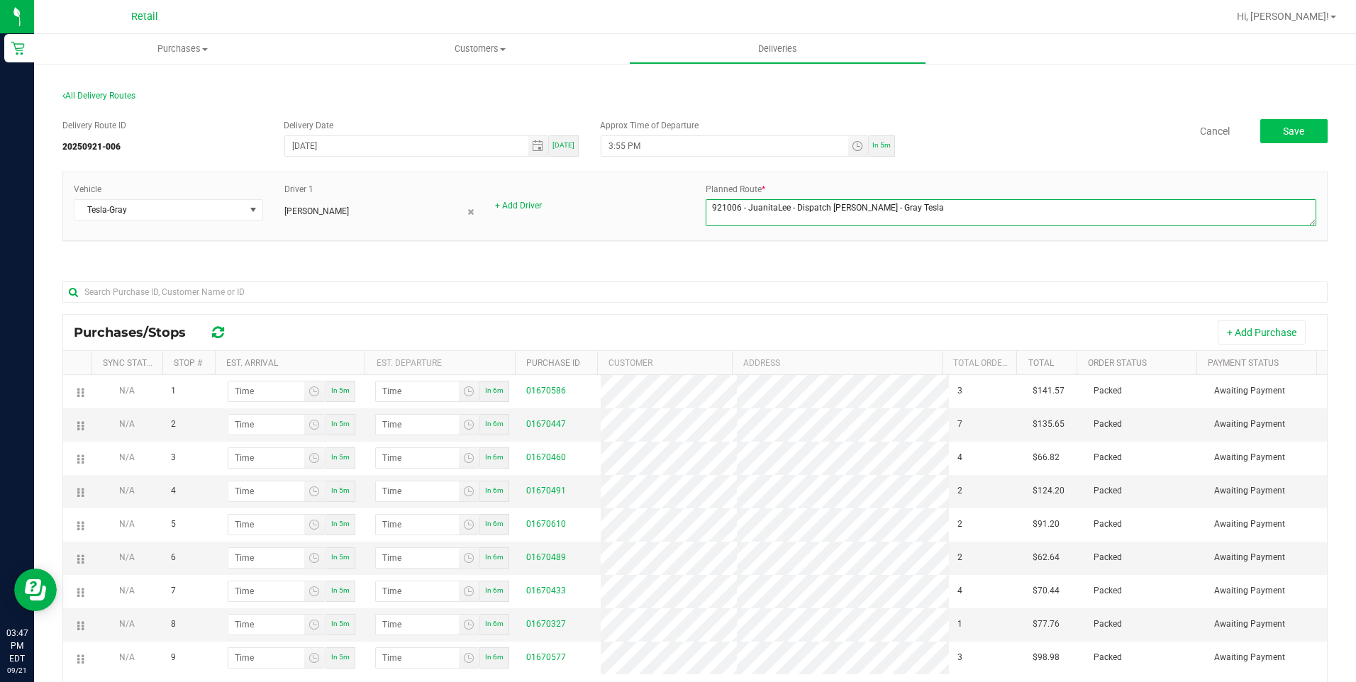
type textarea "921006 - JuanitaLee - Dispatch [PERSON_NAME] - Gray Tesla"
click at [1289, 135] on span "Save" at bounding box center [1293, 131] width 21 height 11
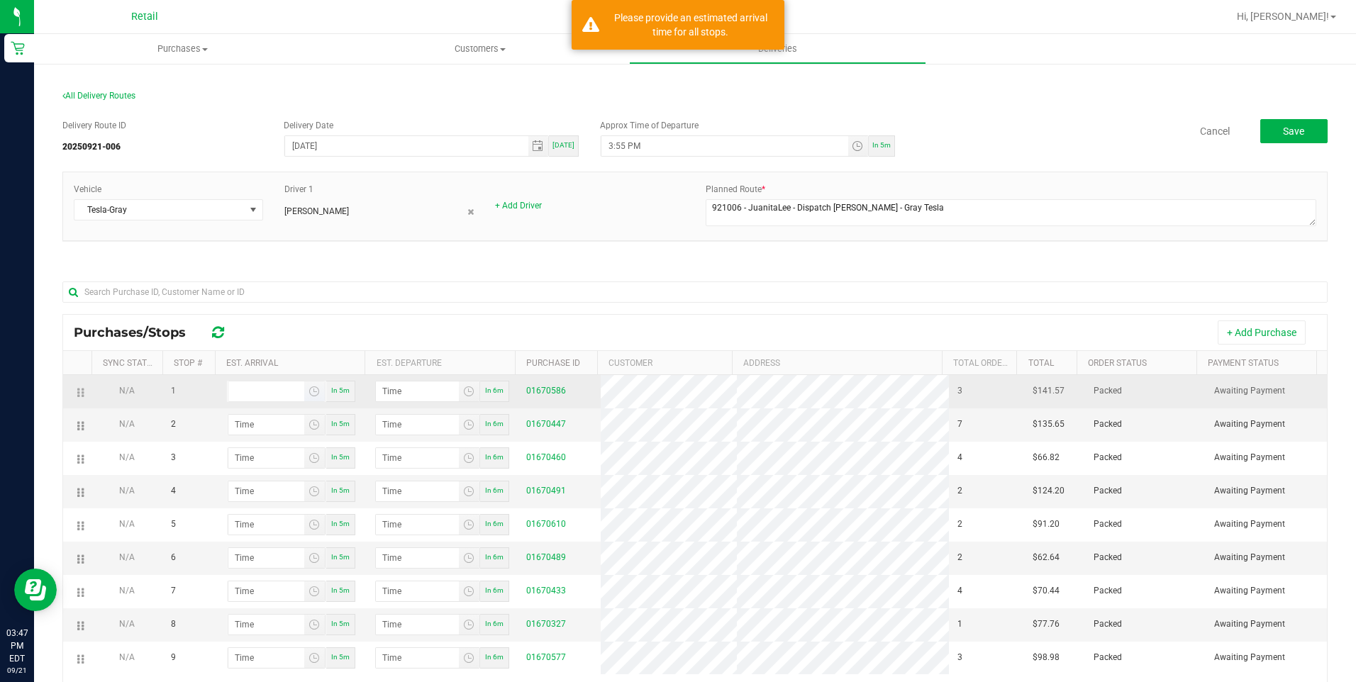
type input "hour:minute AM"
click at [249, 394] on input "hour:minute AM" at bounding box center [266, 392] width 76 height 20
click at [272, 393] on input "hour:minute AM" at bounding box center [266, 392] width 76 height 20
type input "4:00 AM"
type input "4:01 AM"
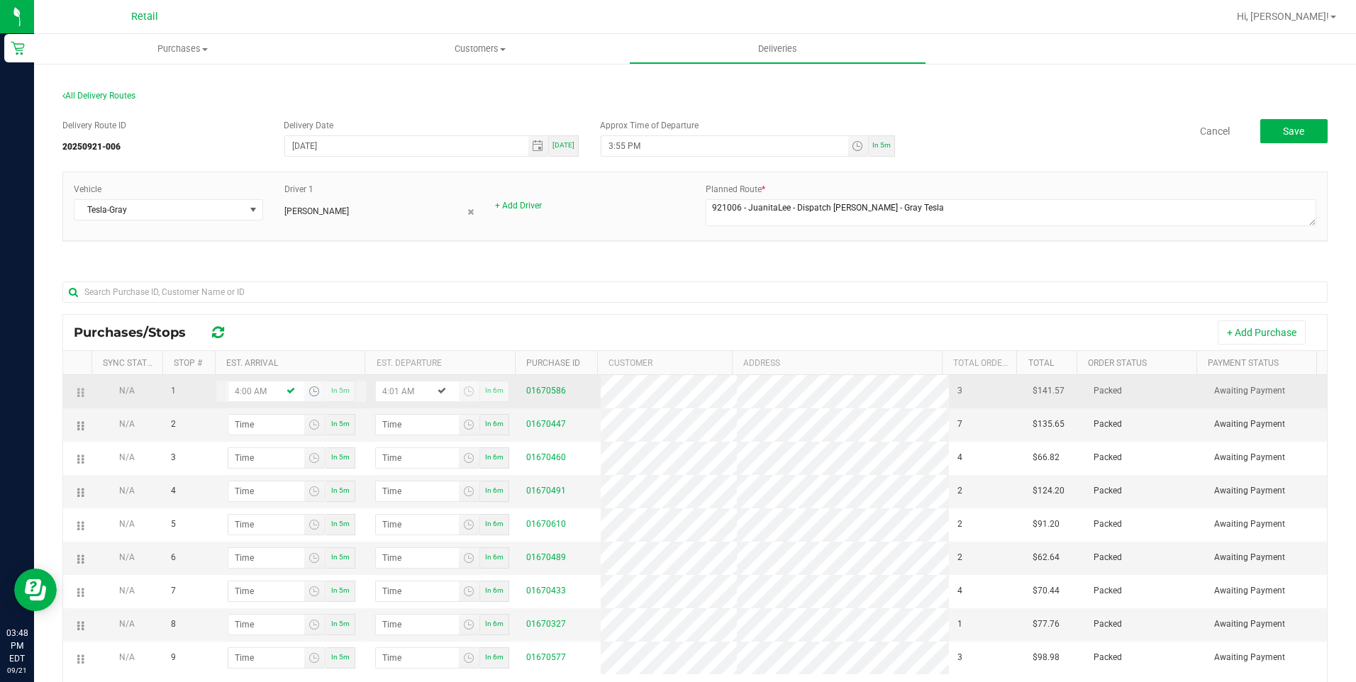
type input "4:00 PM"
type input "4:01 PM"
type input "4:00 PM"
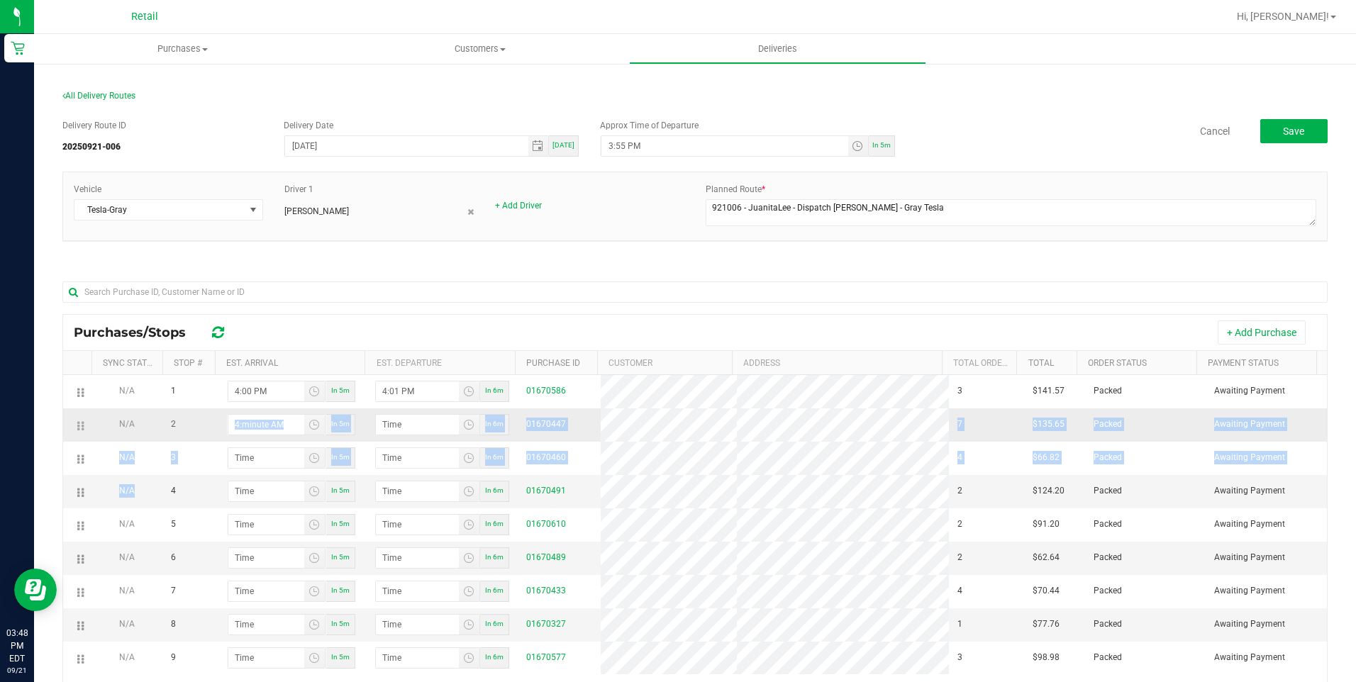
drag, startPoint x: 167, startPoint y: 498, endPoint x: 183, endPoint y: 433, distance: 66.6
click at [183, 433] on tbody "N/A 1 4:00 PM In 5m 4:01 PM In 6m 01670586 3 $141.57 Packed Awaiting Payment N/…" at bounding box center [695, 524] width 1264 height 299
drag, startPoint x: 183, startPoint y: 433, endPoint x: 266, endPoint y: 421, distance: 83.9
click at [267, 421] on input "4:minute AM" at bounding box center [266, 425] width 76 height 20
click at [240, 429] on input "4:minute AM" at bounding box center [266, 425] width 76 height 20
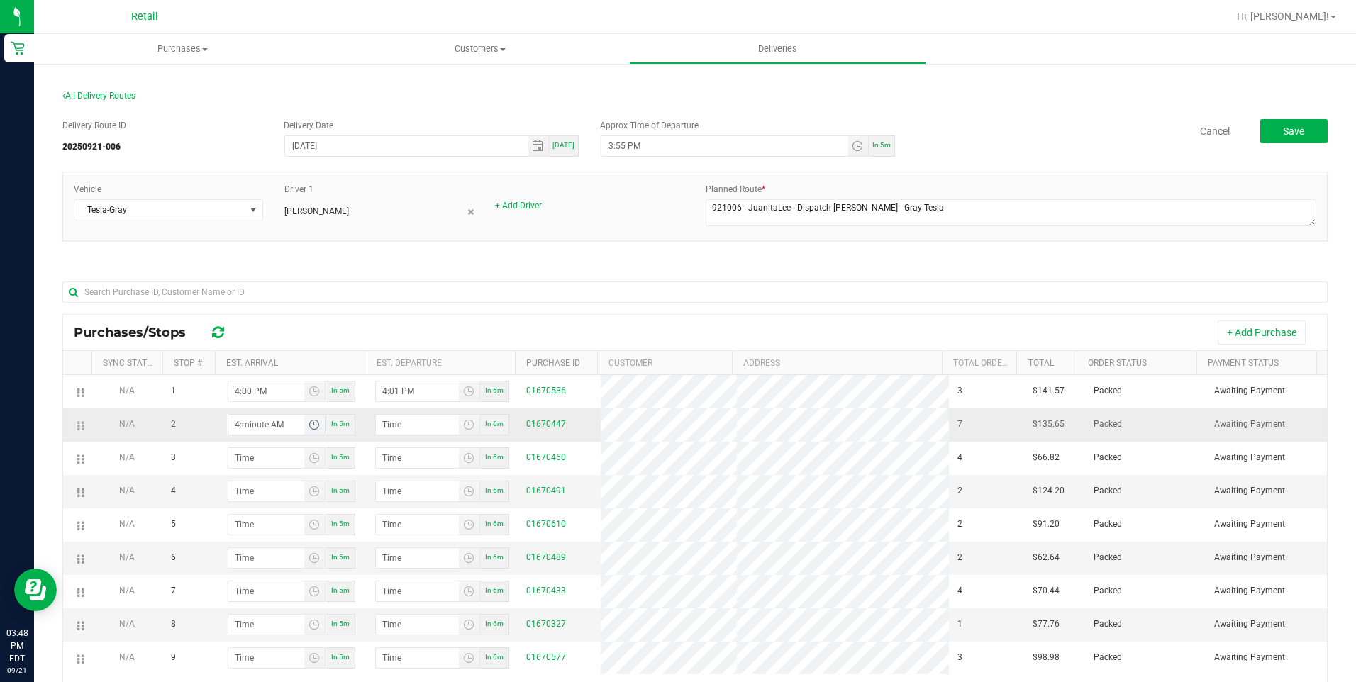
click at [250, 429] on input "4:minute AM" at bounding box center [266, 425] width 76 height 20
type input "4:01 AM"
type input "4:02 AM"
type input "4:11 AM"
type input "4:12 AM"
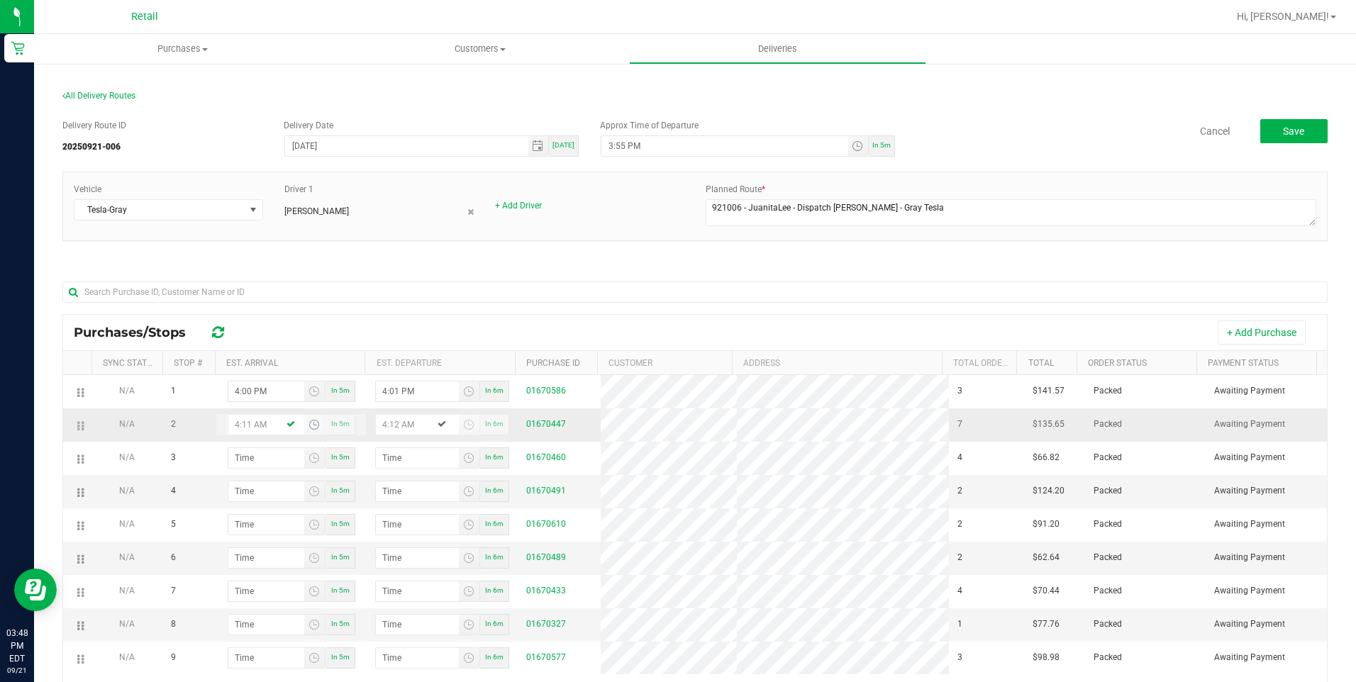
type input "4:11 PM"
type input "4:12 PM"
type input "4:11 PM"
type input "4:02 AM"
type input "4:03 AM"
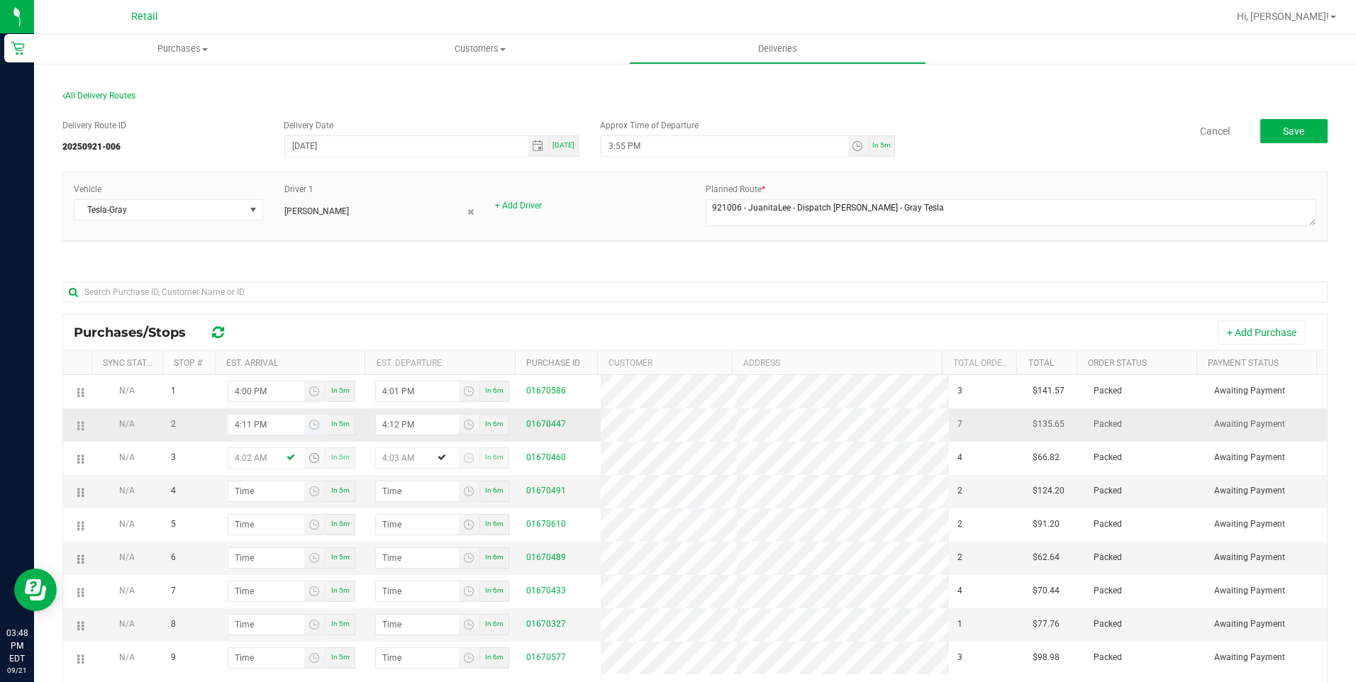
type input "4:23 AM"
type input "4:24 AM"
type input "4:23 PM"
type input "4:24 PM"
type input "4:23 PM"
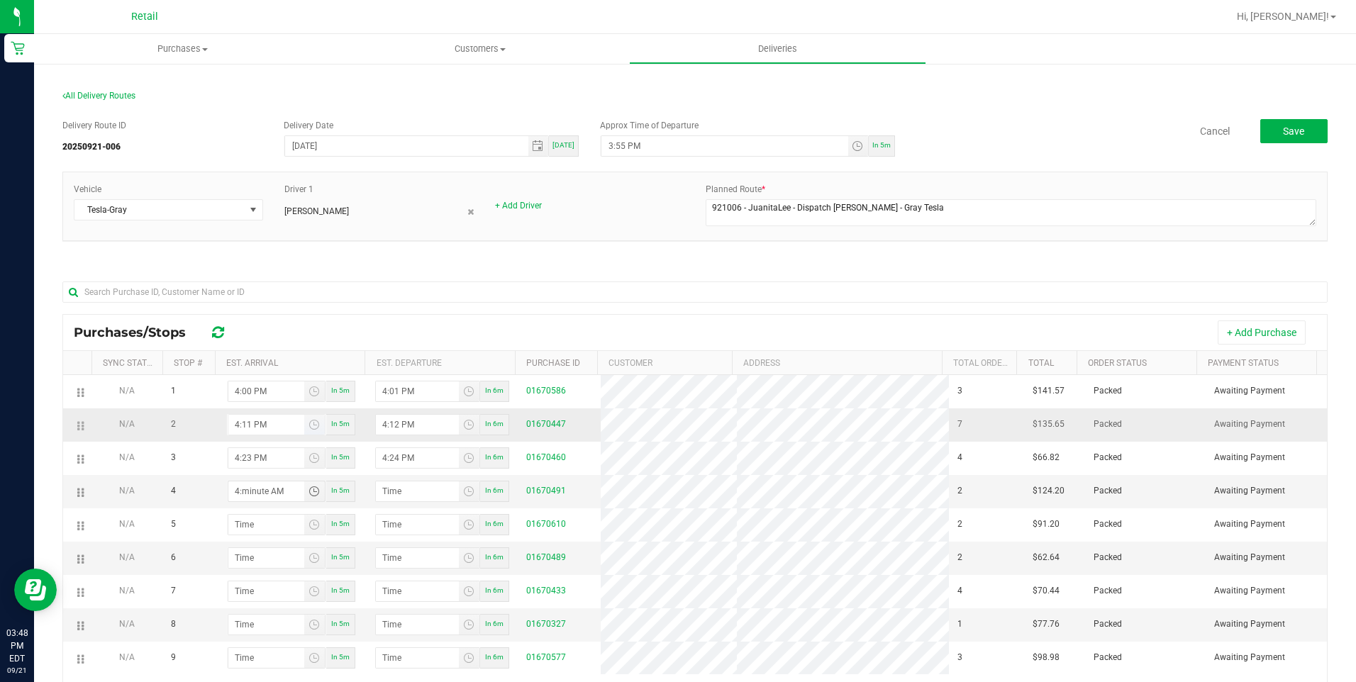
type input "4:04 AM"
type input "4:05 AM"
type input "4:40 AM"
type input "4:41 AM"
type input "4:40 PM"
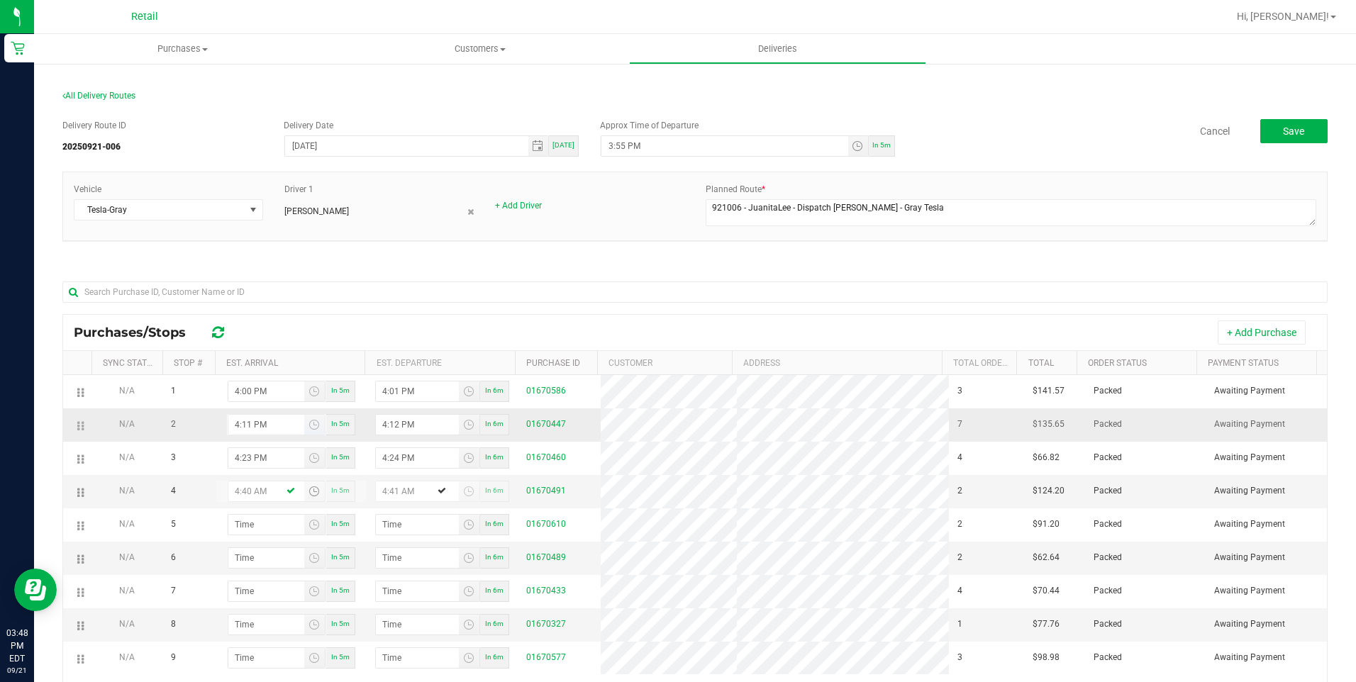
type input "4:41 PM"
type input "4:40 PM"
type input "4:05 AM"
type input "4:06 AM"
type input "4:55 AM"
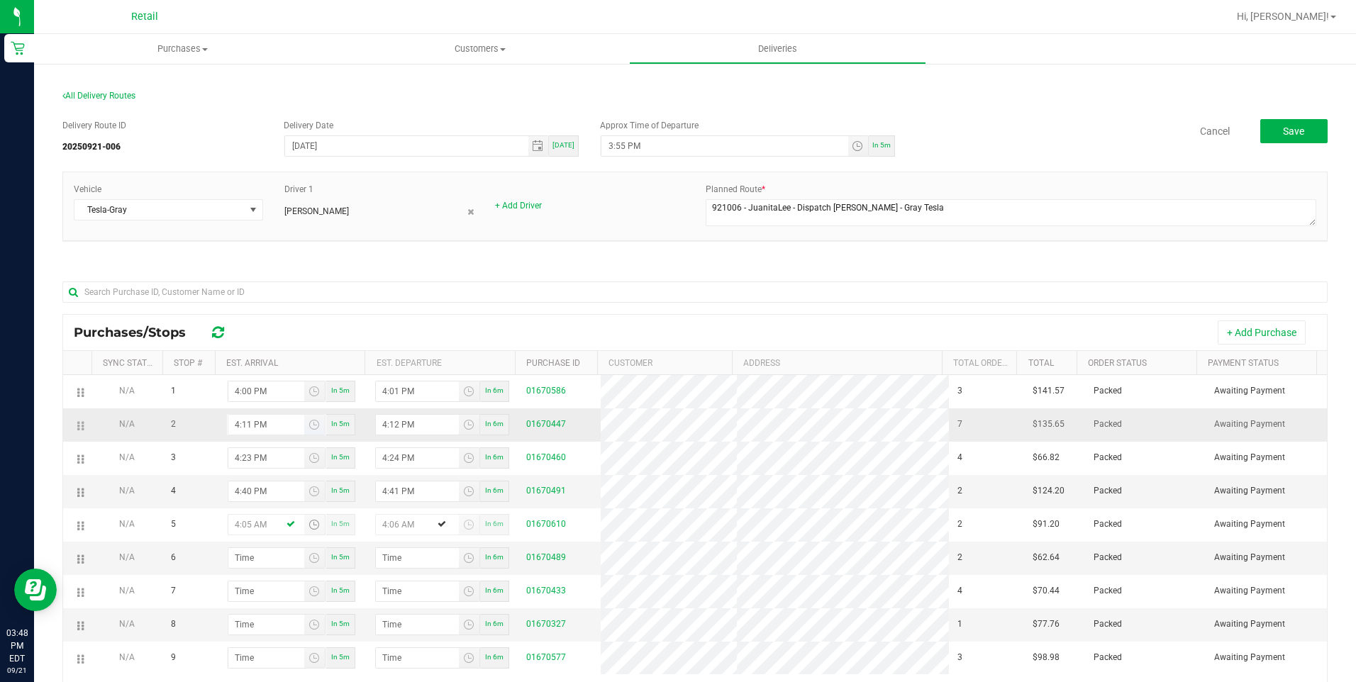
type input "4:56 AM"
type input "4:55 PM"
type input "4:56 PM"
type input "4:55 PM"
type input "5:01 AM"
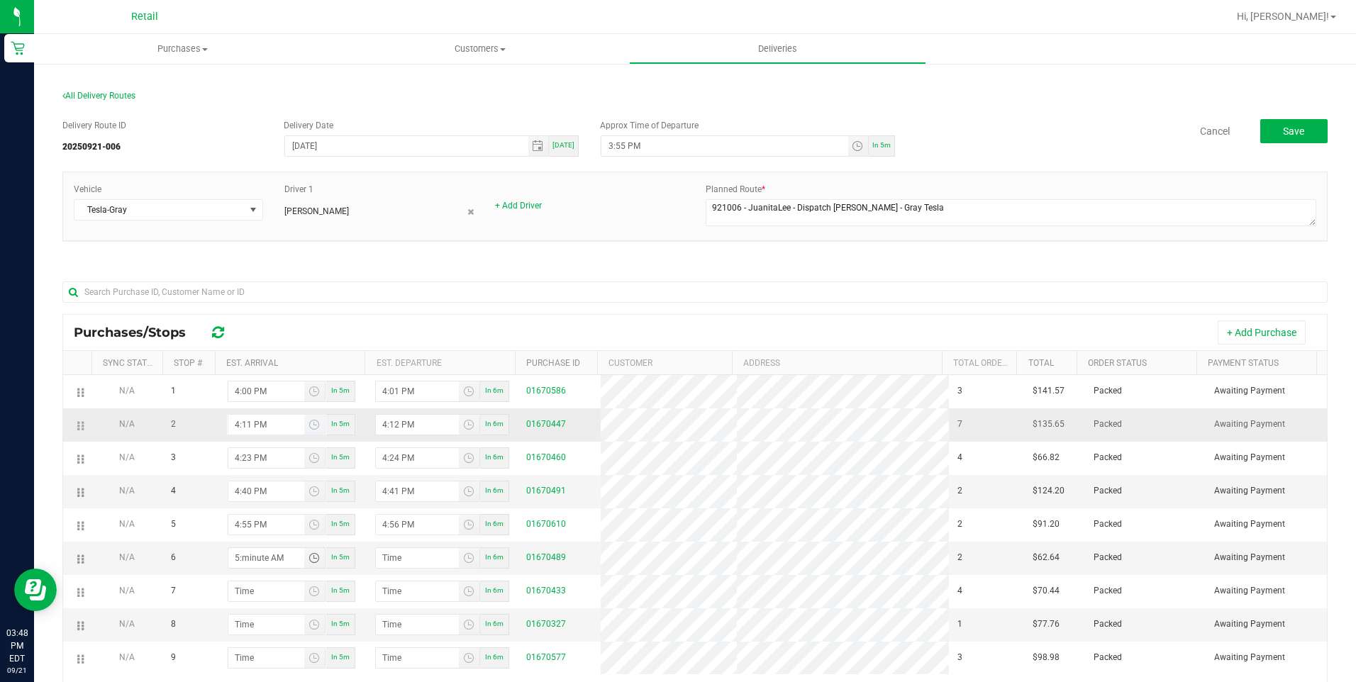
type input "5:02 AM"
type input "5:10 AM"
type input "5:11 AM"
type input "5:10 PM"
type input "5:11 PM"
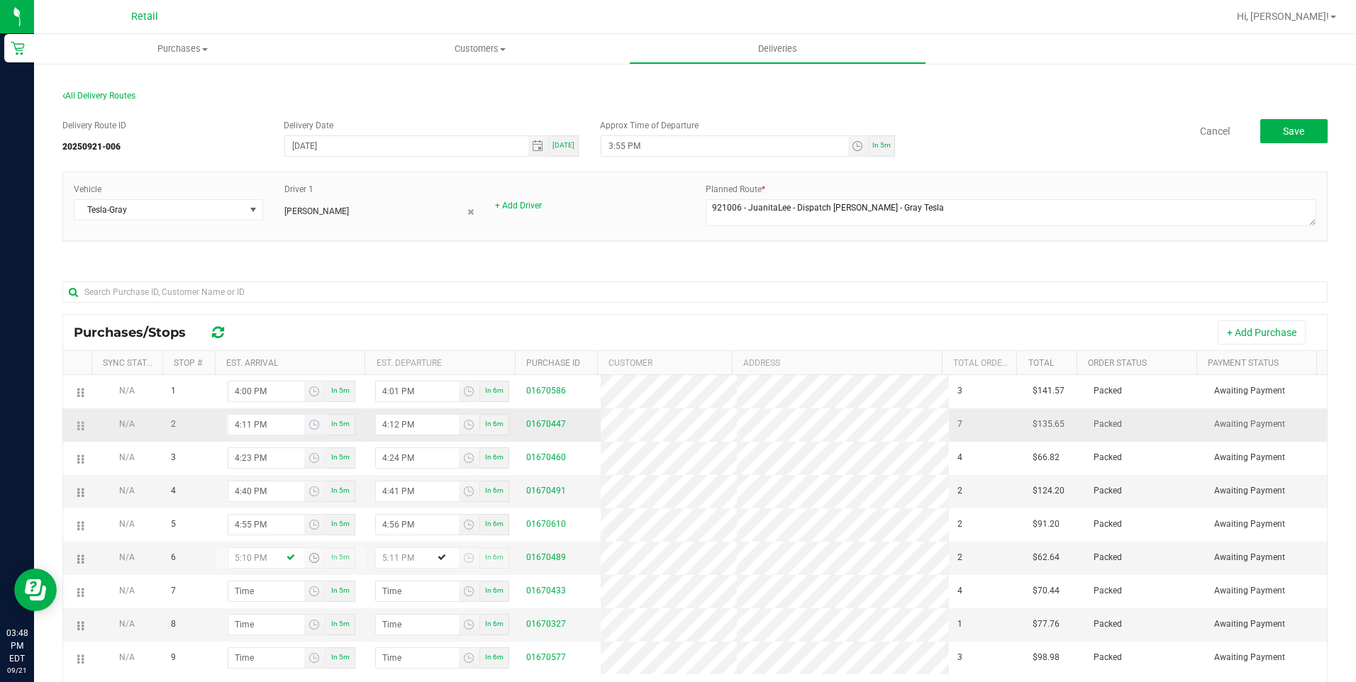
type input "5:10 PM"
type input "hour:minute AM"
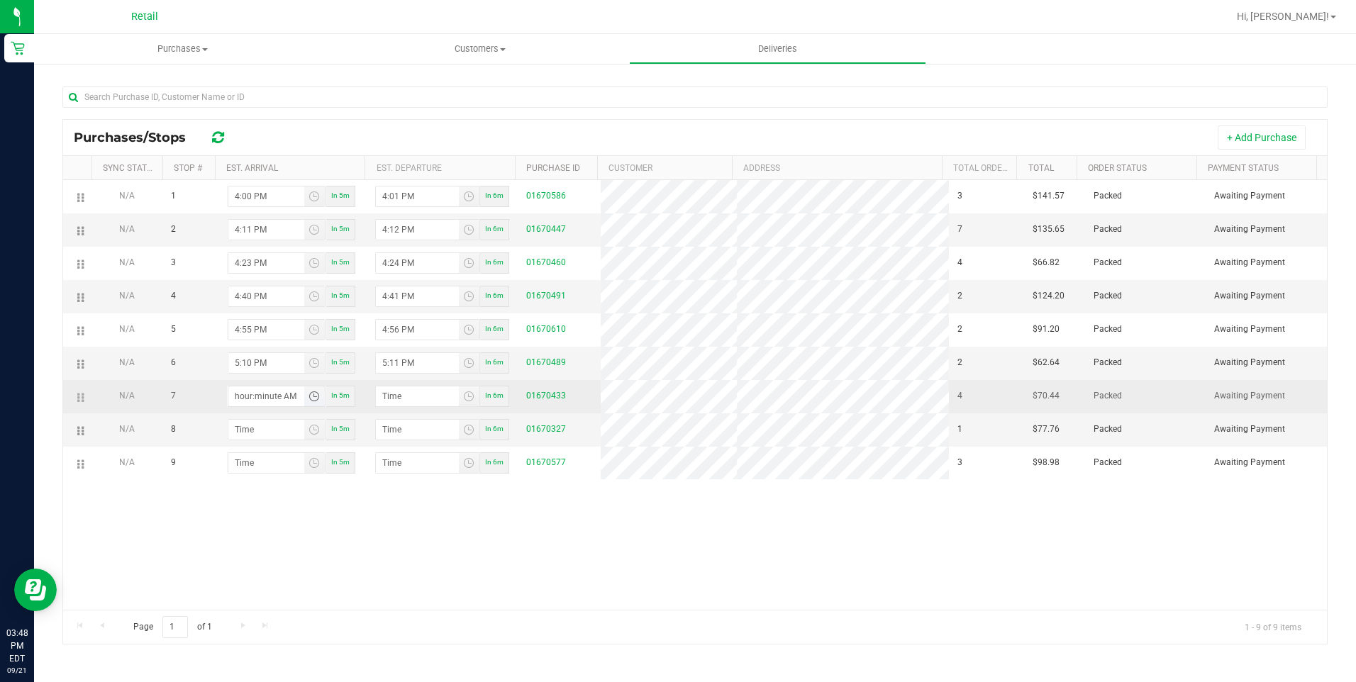
click at [239, 389] on input "hour:minute AM" at bounding box center [266, 397] width 76 height 20
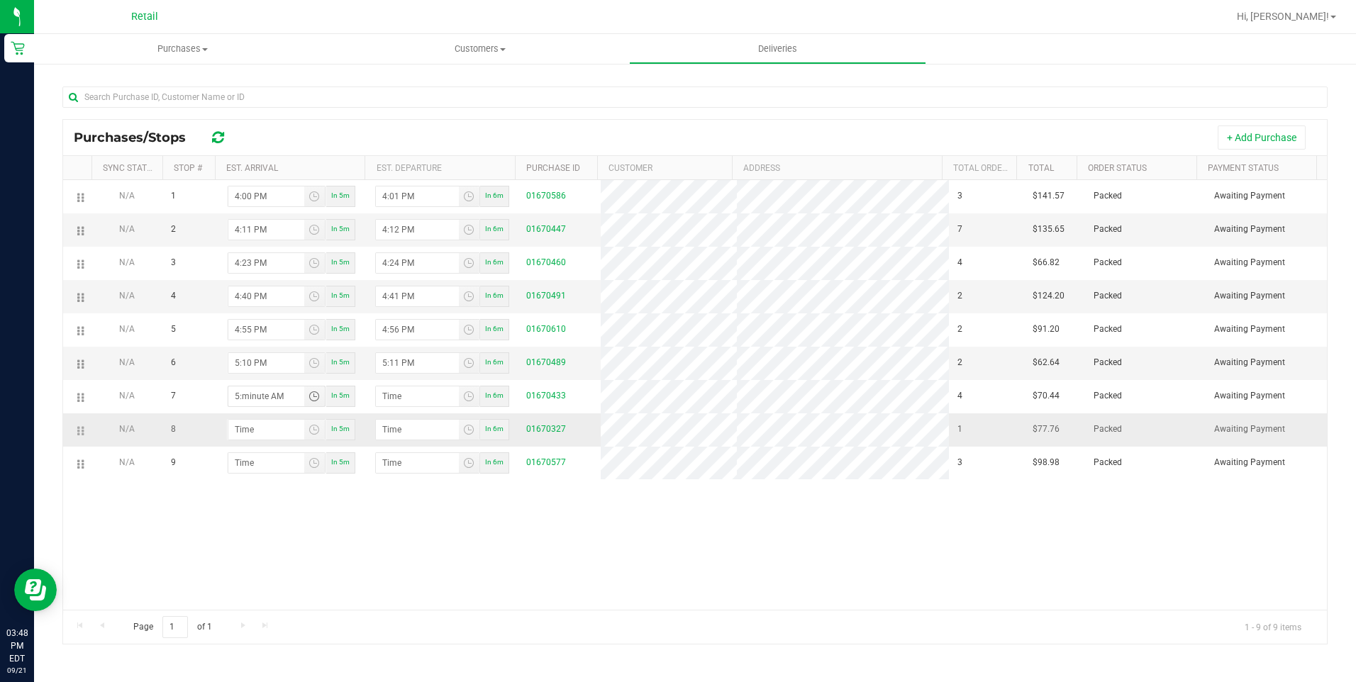
type input "5:01 AM"
type input "5:02 AM"
type input "5:19 AM"
type input "5:20 AM"
type input "5:19 PM"
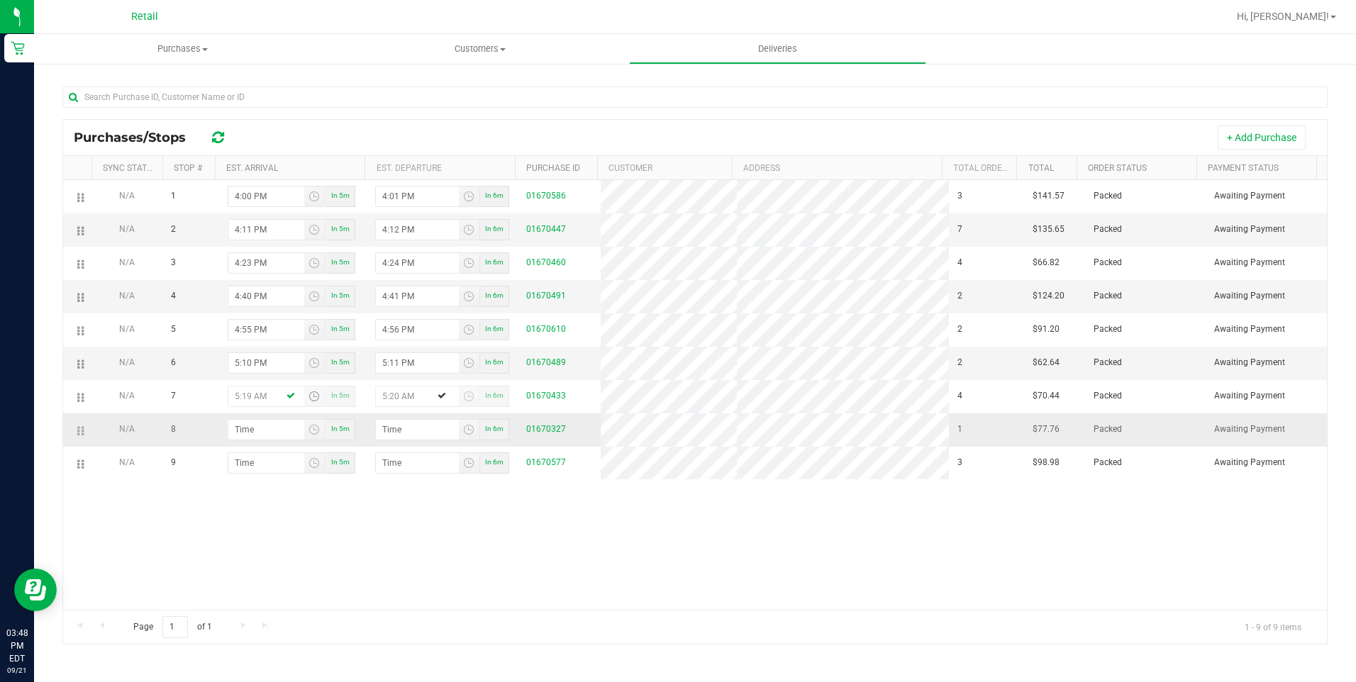
type input "5:20 PM"
type input "5:19 PM"
type input "5:03 AM"
type input "5:04 AM"
type input "5:31 AM"
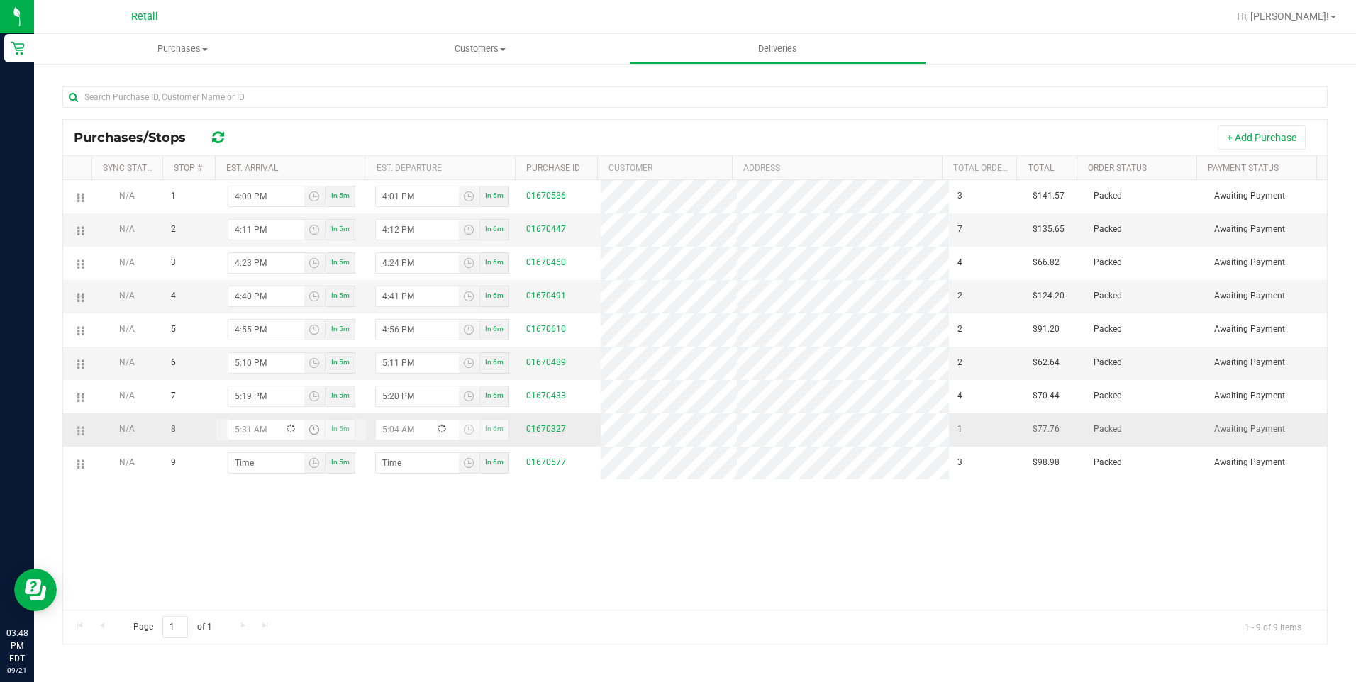
type input "5:32 AM"
type input "5:31 PM"
type input "5:32 PM"
type input "5:31 PM"
type input "6:00 AM"
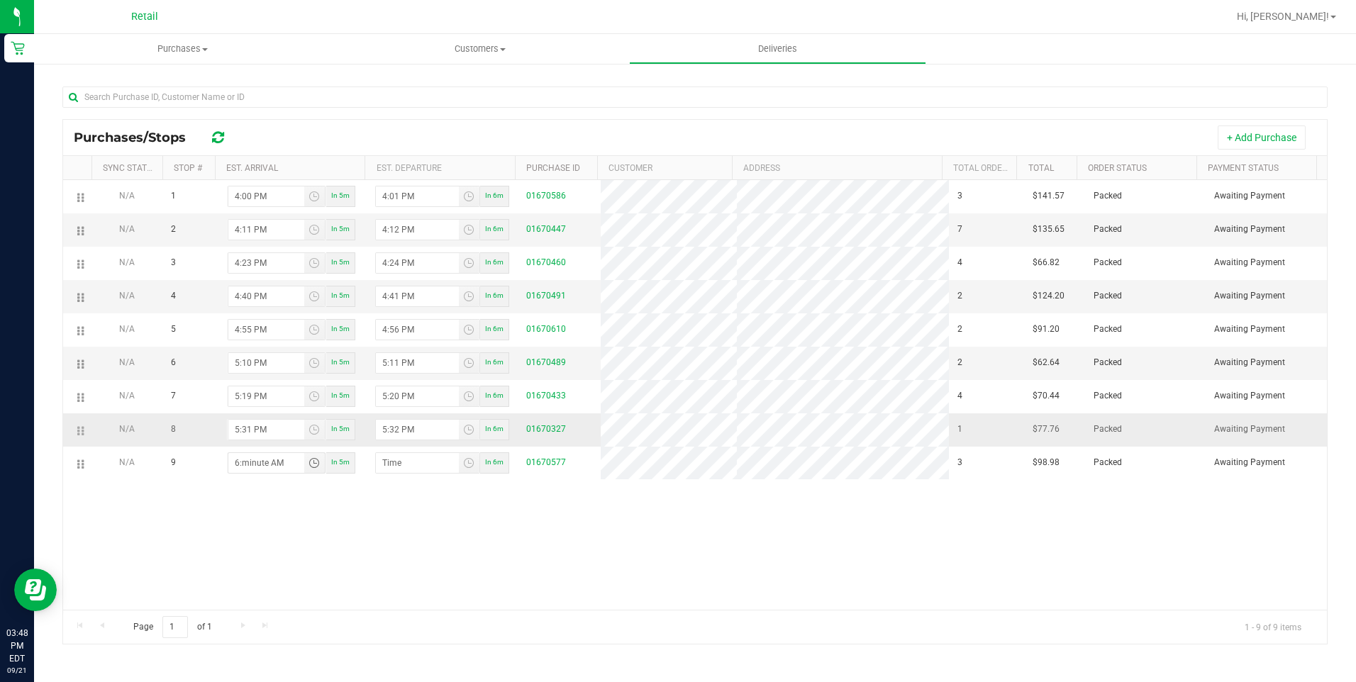
type input "6:01 AM"
type input "6:00 PM"
type input "6:01 PM"
type input "6:00 PM"
click at [679, 656] on section "All Delivery Routes Delivery Route ID 20250921-006 Delivery Date 09/21/2025 Tod…" at bounding box center [694, 275] width 1265 height 787
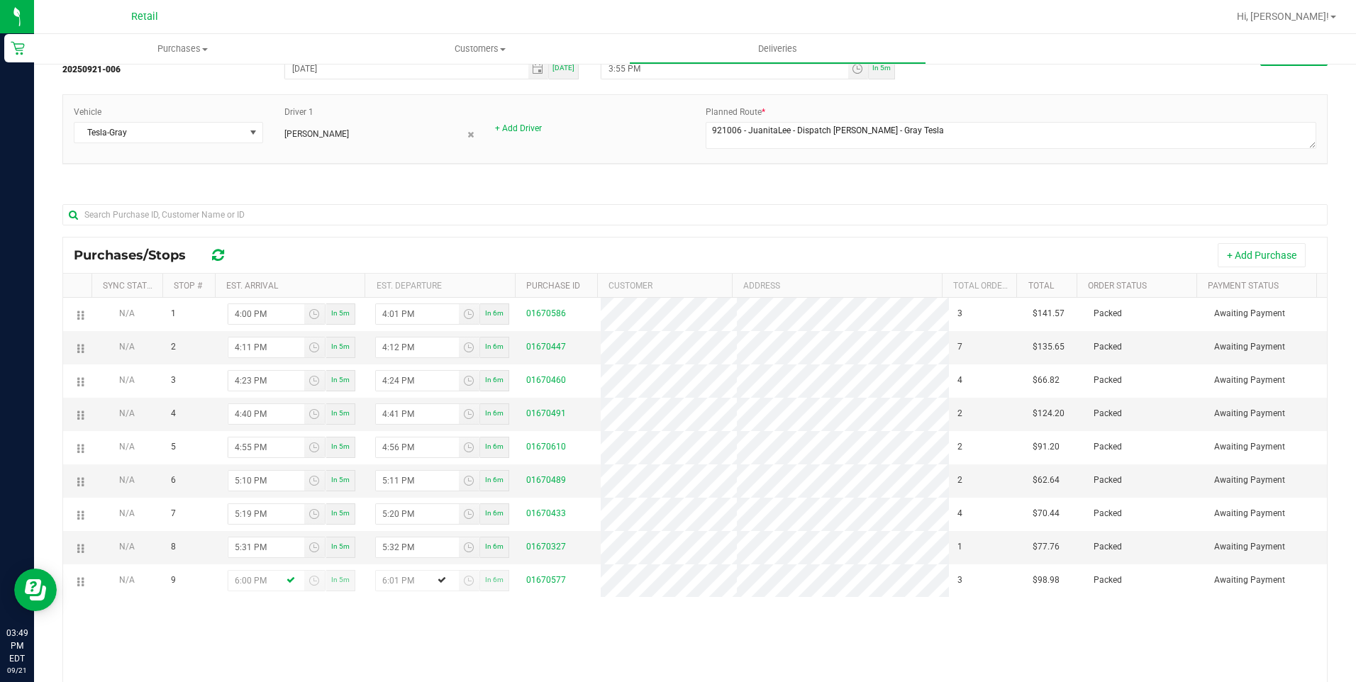
scroll to position [0, 0]
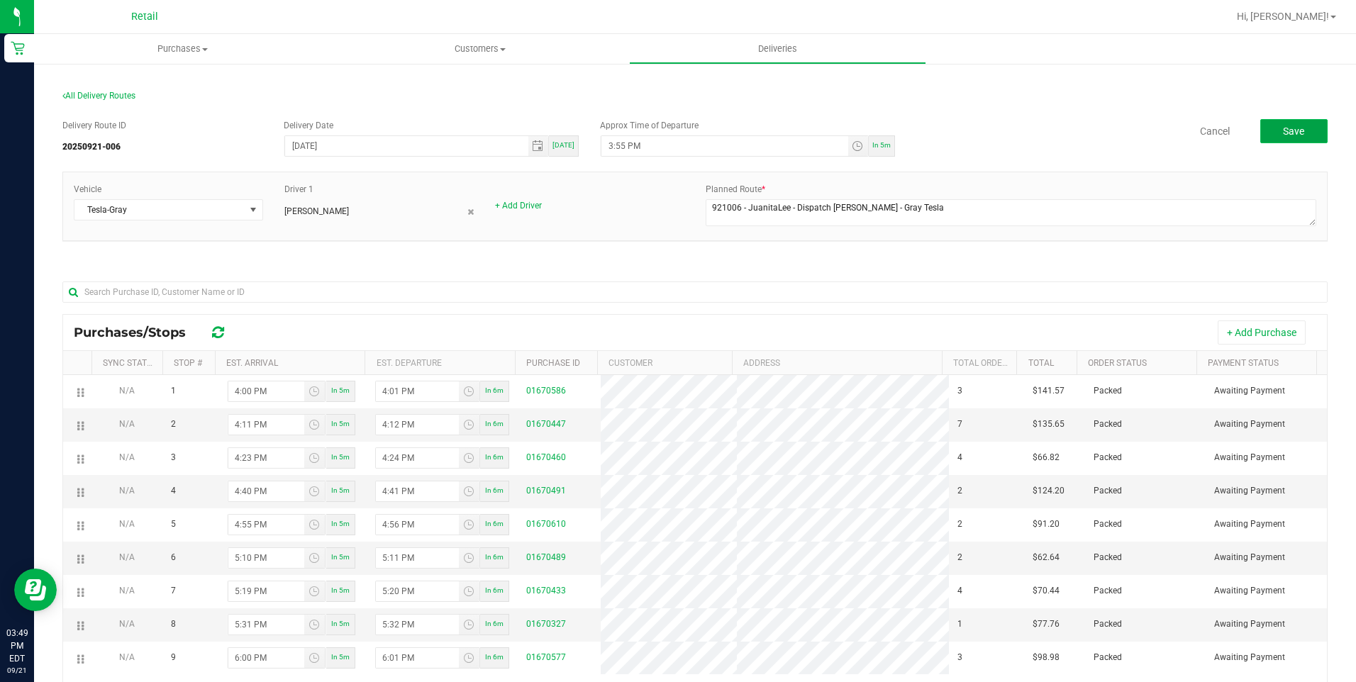
click at [1297, 126] on button "Save" at bounding box center [1293, 131] width 67 height 24
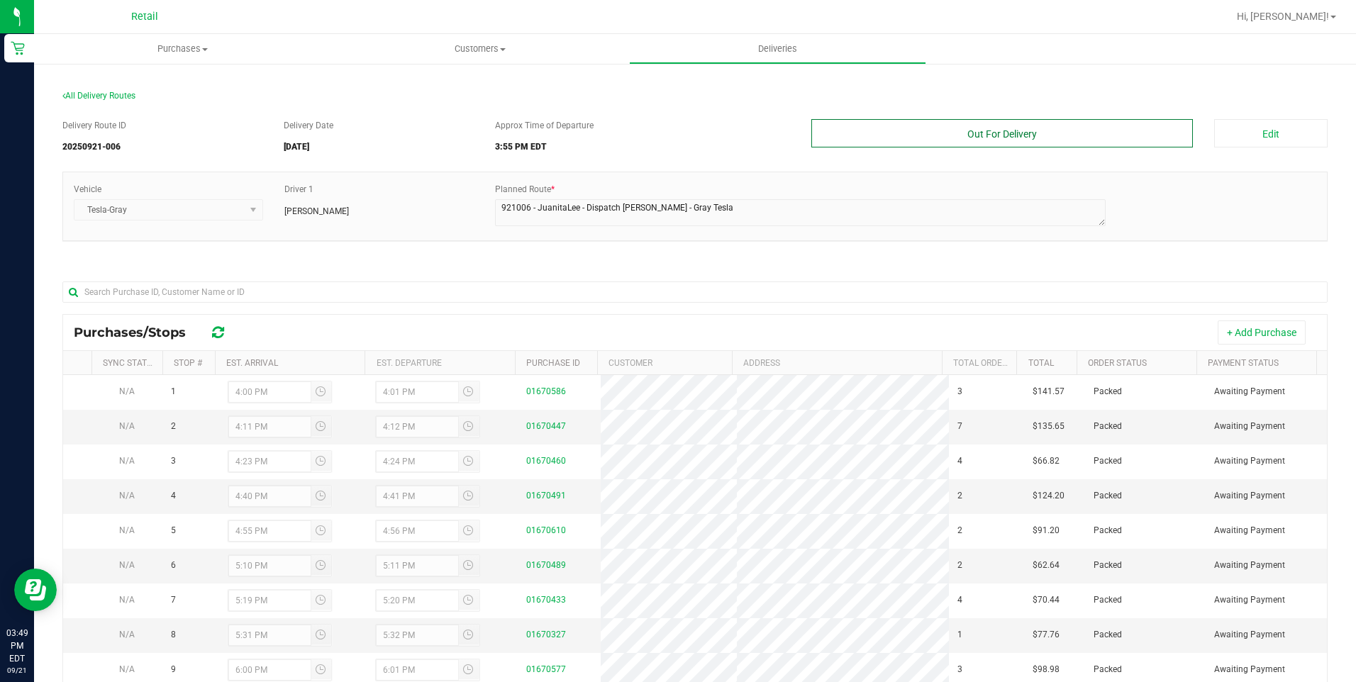
click at [1028, 136] on button "Out For Delivery" at bounding box center [1002, 133] width 382 height 28
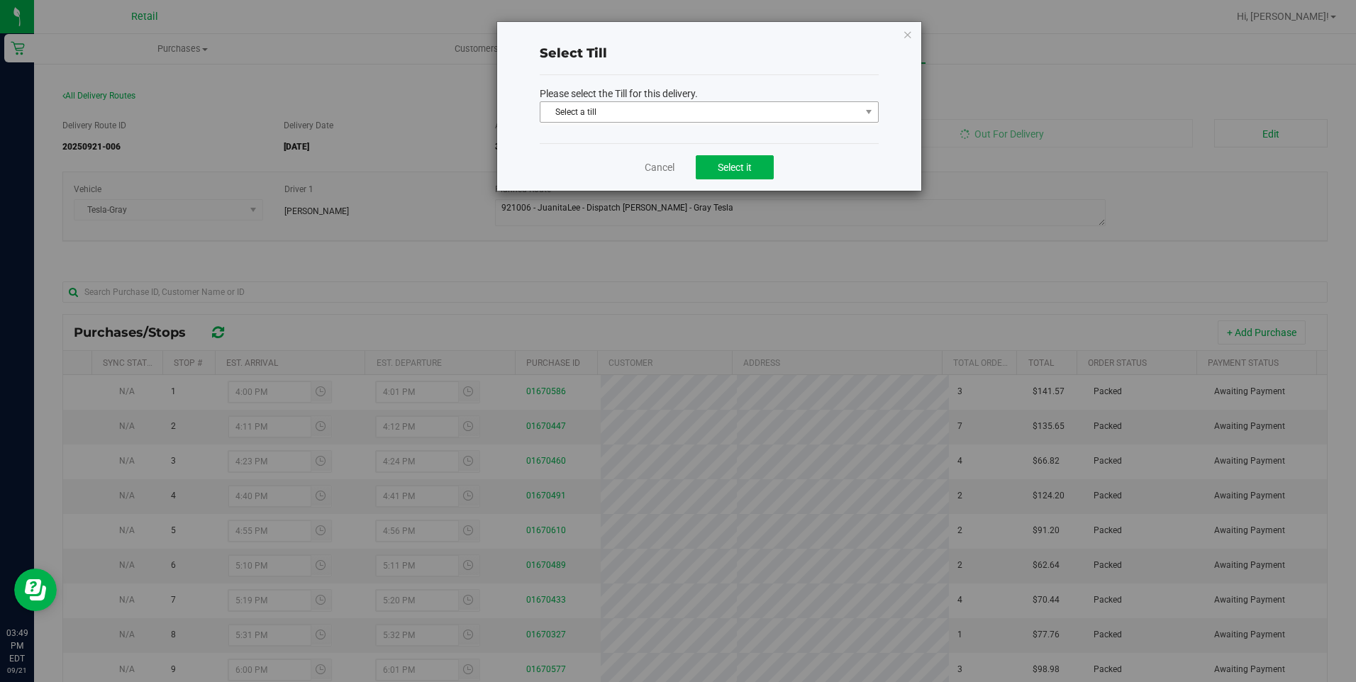
click at [634, 116] on span "Select a till" at bounding box center [700, 112] width 320 height 20
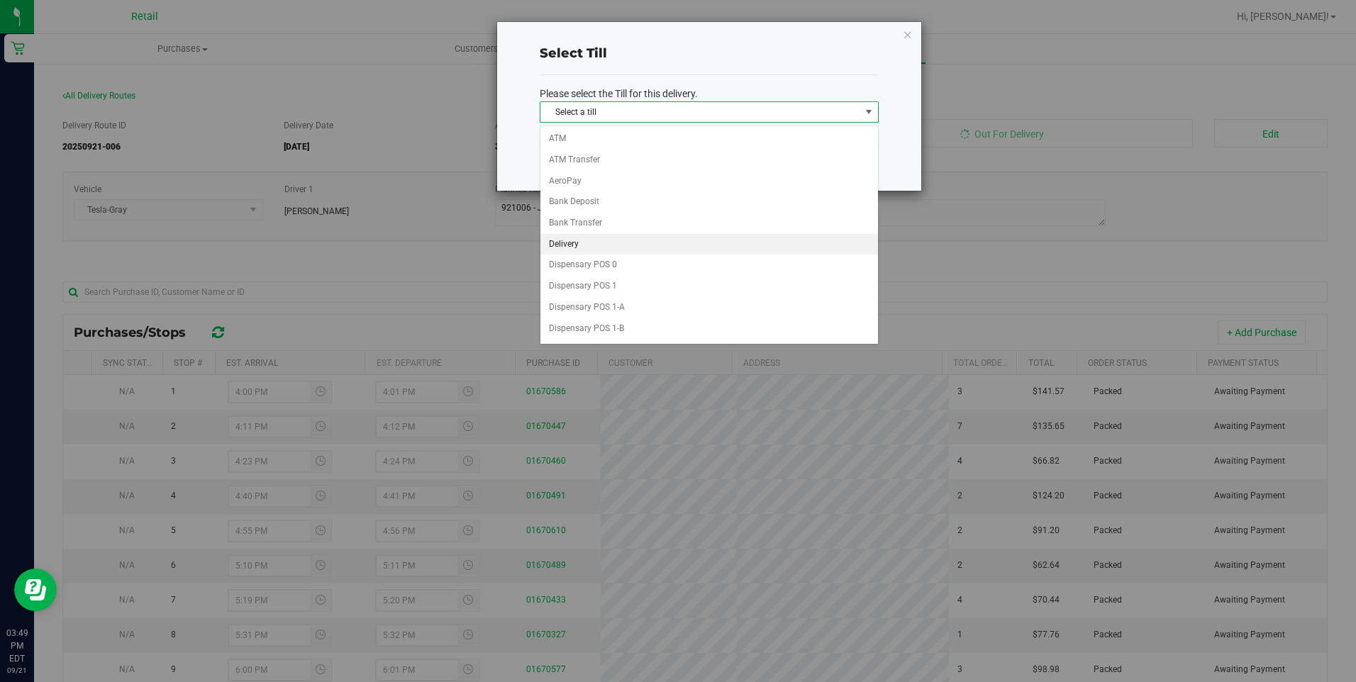
click at [570, 243] on li "Delivery" at bounding box center [709, 244] width 338 height 21
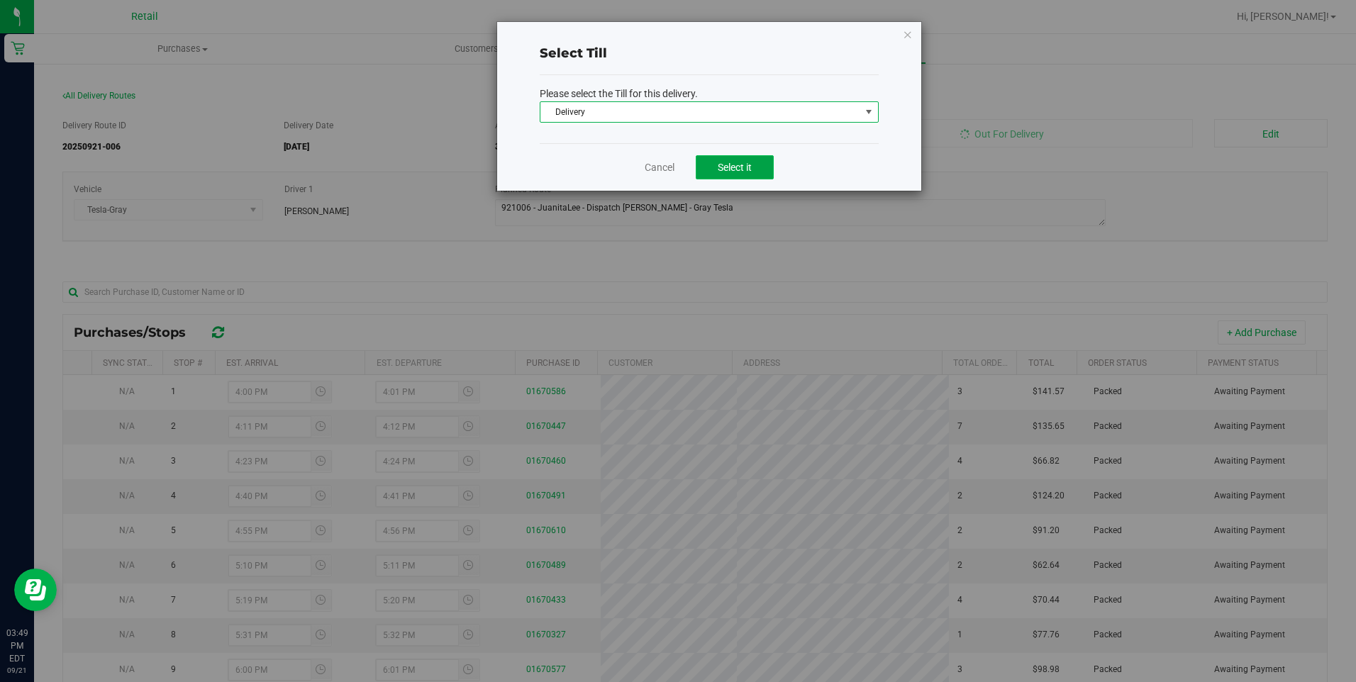
click at [723, 169] on span "Select it" at bounding box center [735, 167] width 34 height 11
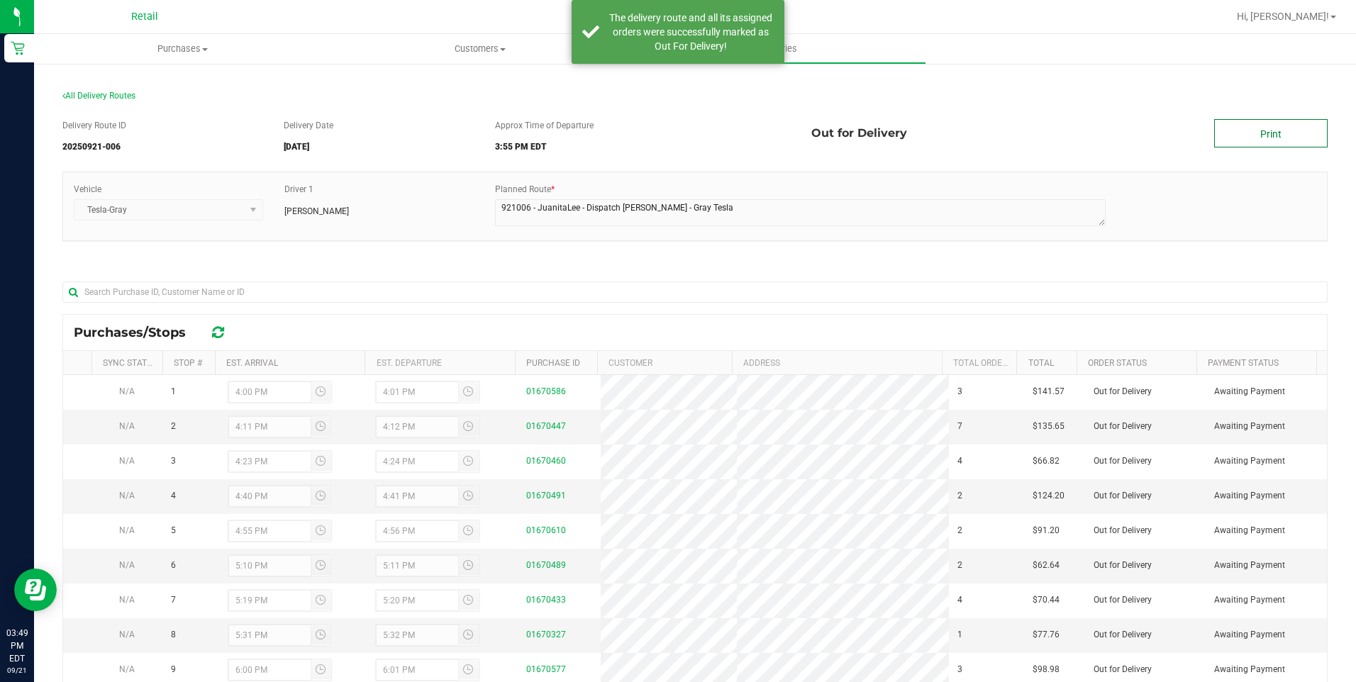
click at [1260, 118] on div "Delivery Route ID 20250921-006 Delivery Date 09/21/2025 Approx Time of Departur…" at bounding box center [694, 480] width 1265 height 742
click at [1263, 131] on link "Print" at bounding box center [1270, 133] width 113 height 28
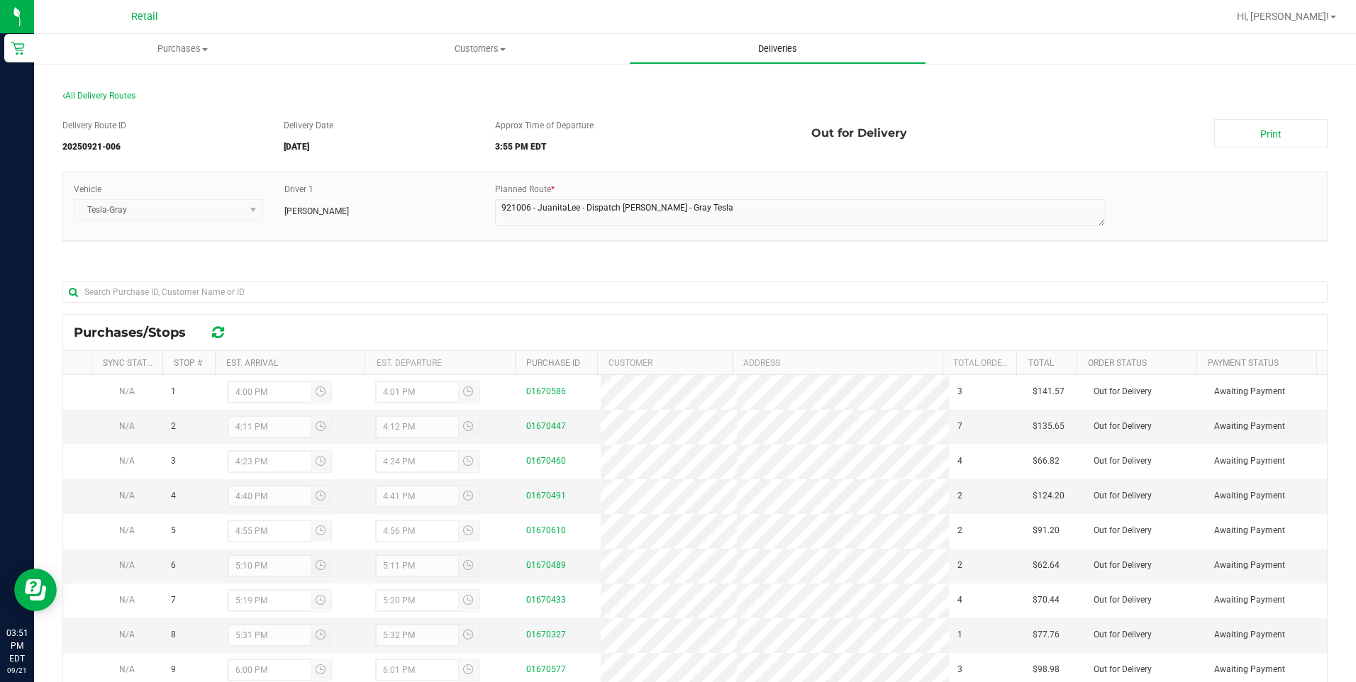
click at [782, 41] on uib-tab-heading "Deliveries" at bounding box center [778, 49] width 296 height 28
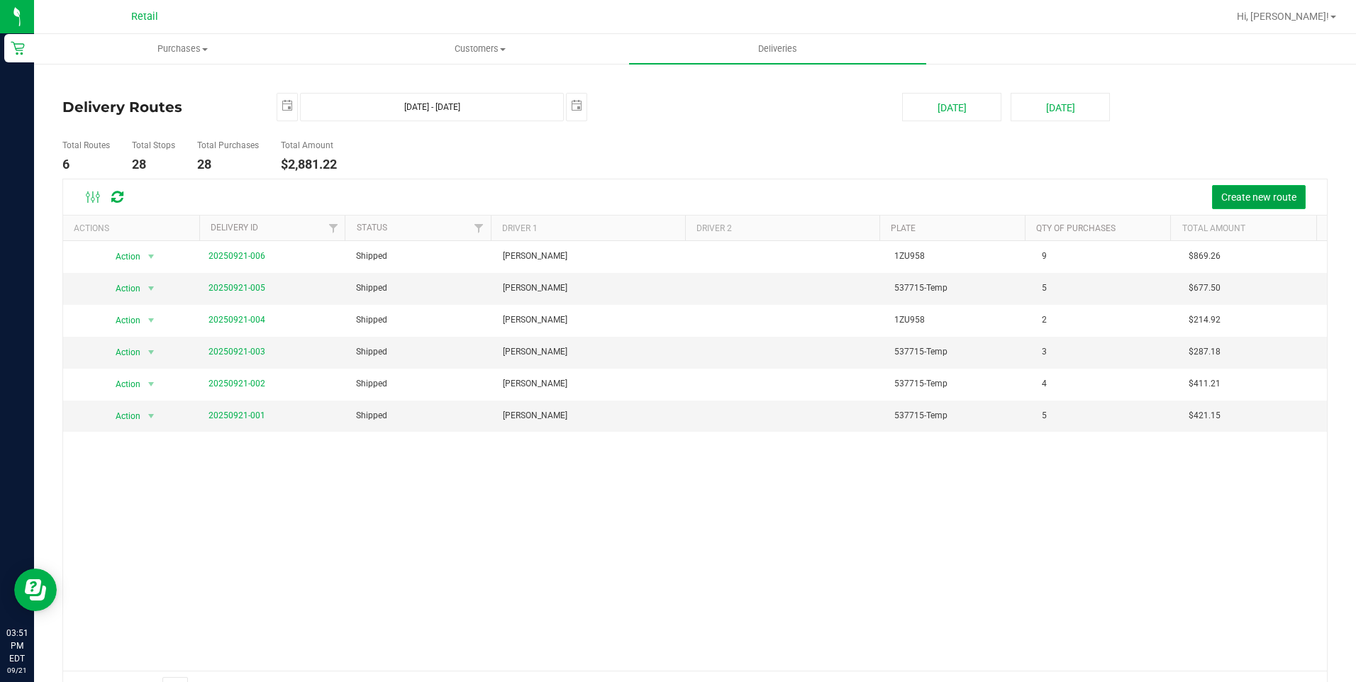
click at [1245, 195] on span "Create new route" at bounding box center [1258, 196] width 75 height 11
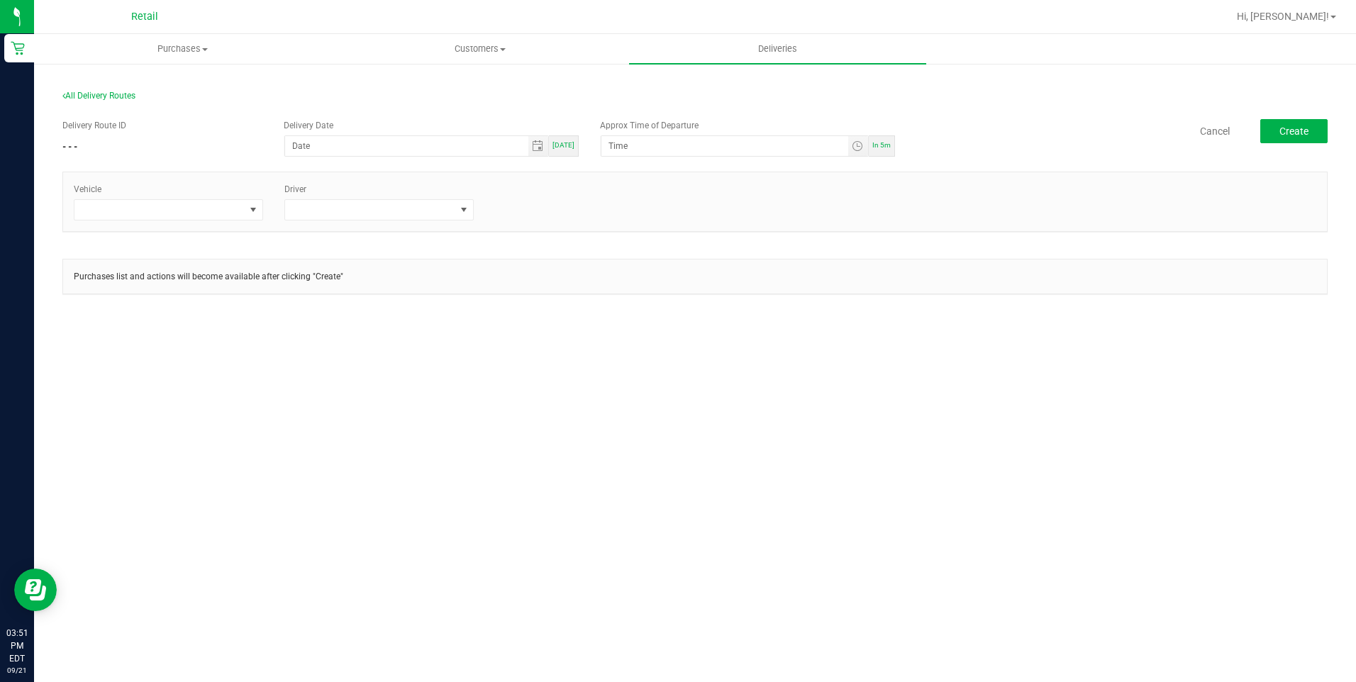
click at [559, 148] on span "[DATE]" at bounding box center [564, 145] width 22 height 8
type input "[DATE]"
click at [660, 144] on input "12:00 AM" at bounding box center [724, 146] width 246 height 20
click at [615, 145] on input "12:00 AM" at bounding box center [724, 146] width 246 height 20
type input "4:00 PM"
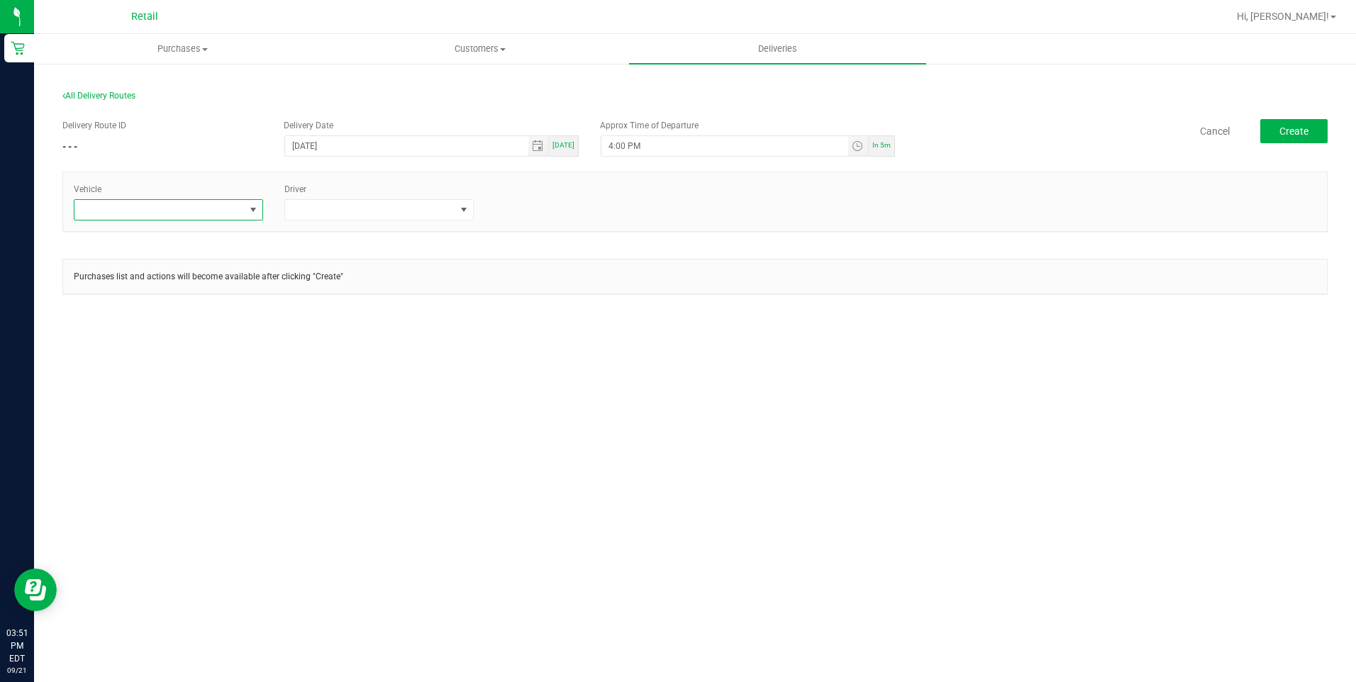
click at [148, 211] on span at bounding box center [159, 210] width 170 height 20
click at [109, 314] on li "Tesla-Silver" at bounding box center [168, 319] width 188 height 24
click at [362, 211] on span at bounding box center [370, 210] width 170 height 20
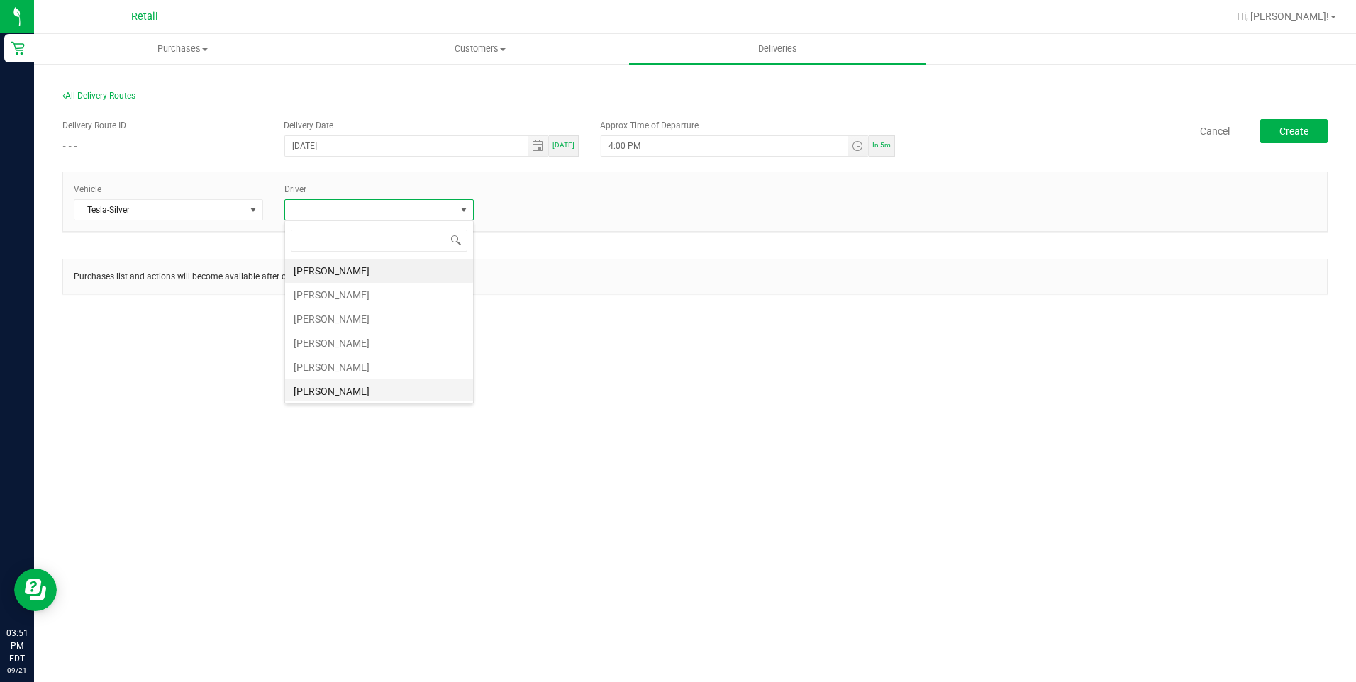
click at [346, 394] on li "[PERSON_NAME]" at bounding box center [379, 391] width 188 height 24
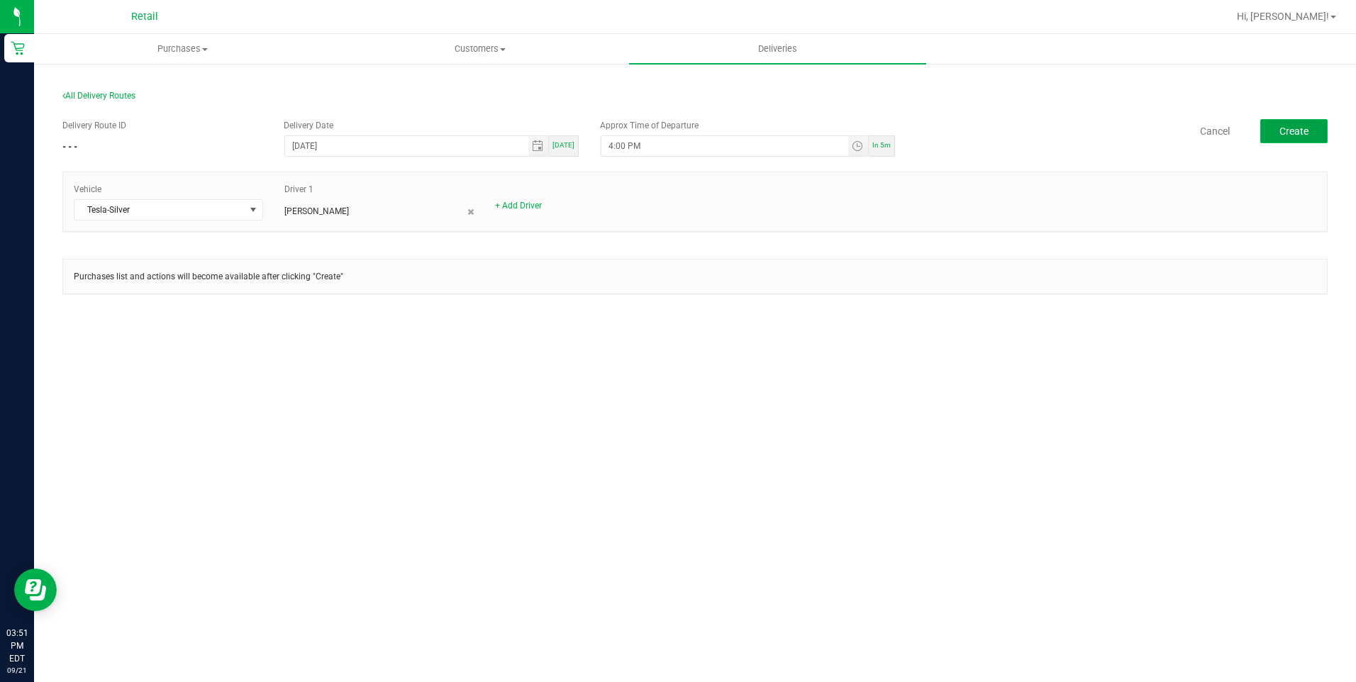
click at [1292, 126] on span "Create" at bounding box center [1293, 131] width 29 height 11
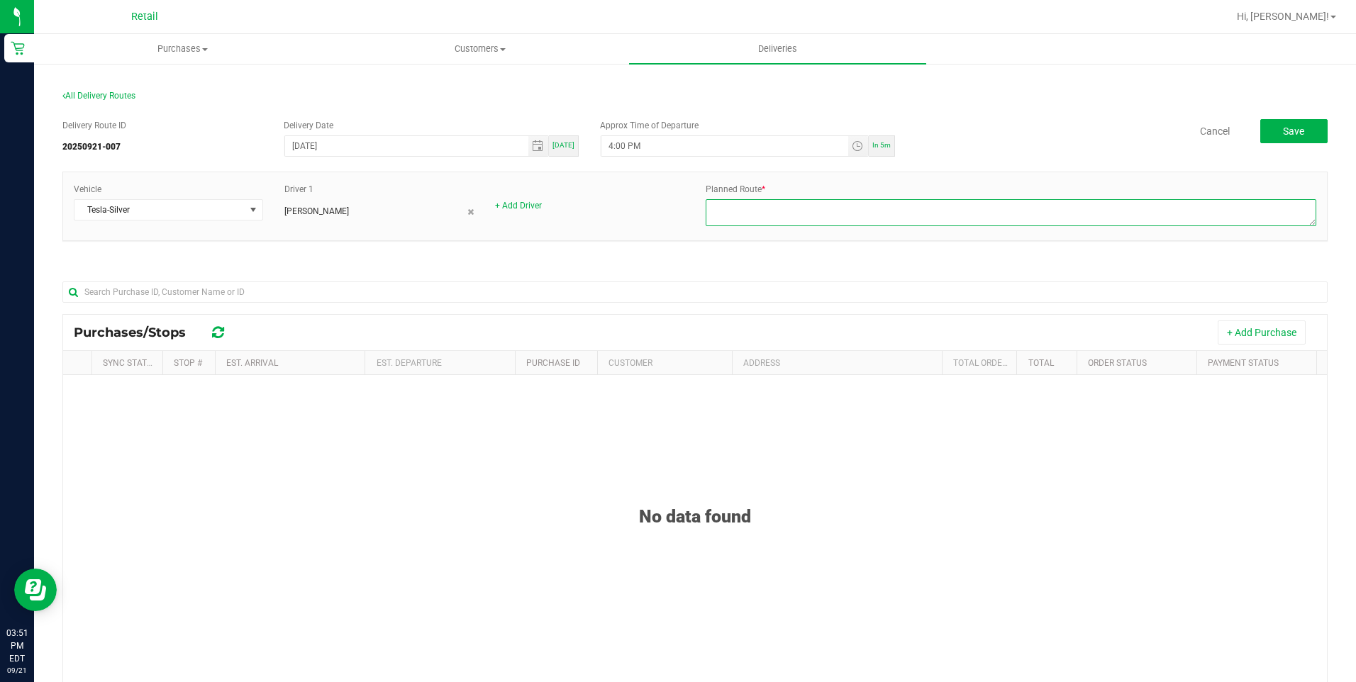
click at [1094, 205] on textarea at bounding box center [1011, 212] width 611 height 27
type textarea "ADDITION TO ROUTE 921005 - KERRY B - DISPATCH KEVIN G - SILVER TESLA"
click at [1248, 333] on button "+ Add Purchase" at bounding box center [1262, 333] width 88 height 24
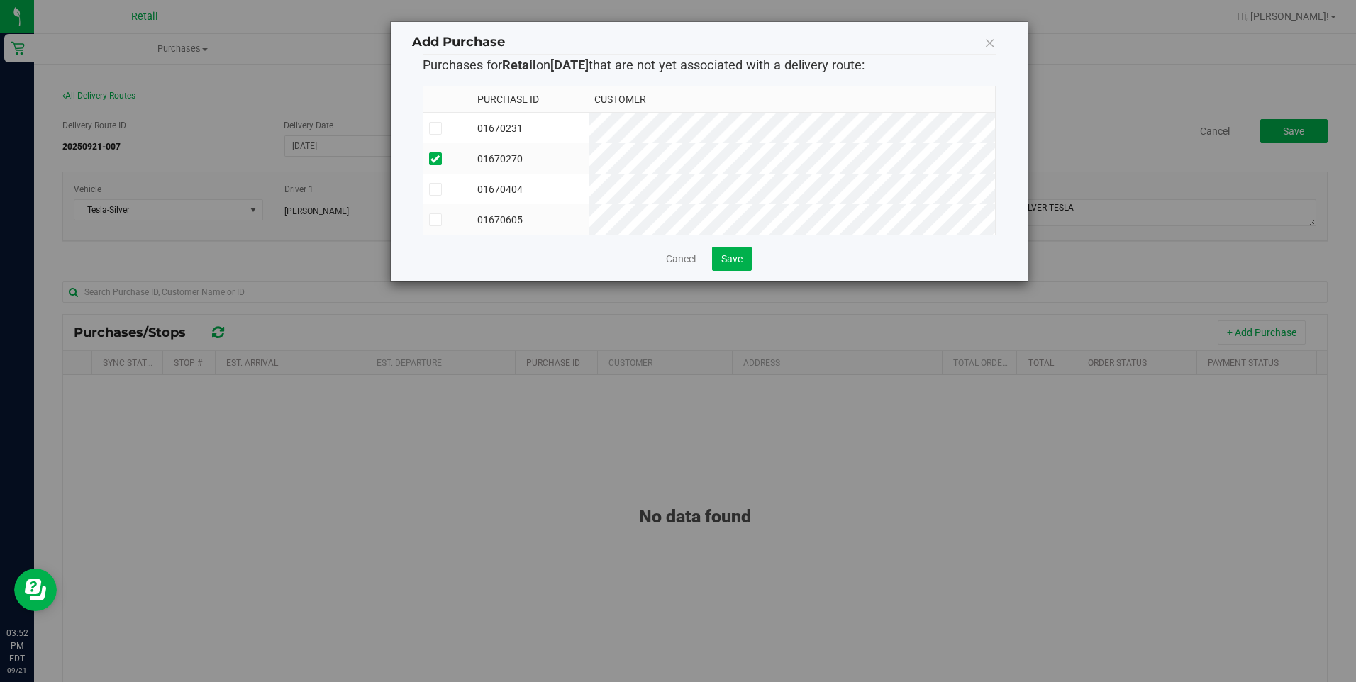
click at [588, 229] on td "01670605" at bounding box center [530, 219] width 116 height 30
click at [689, 266] on link "Cancel" at bounding box center [681, 259] width 30 height 14
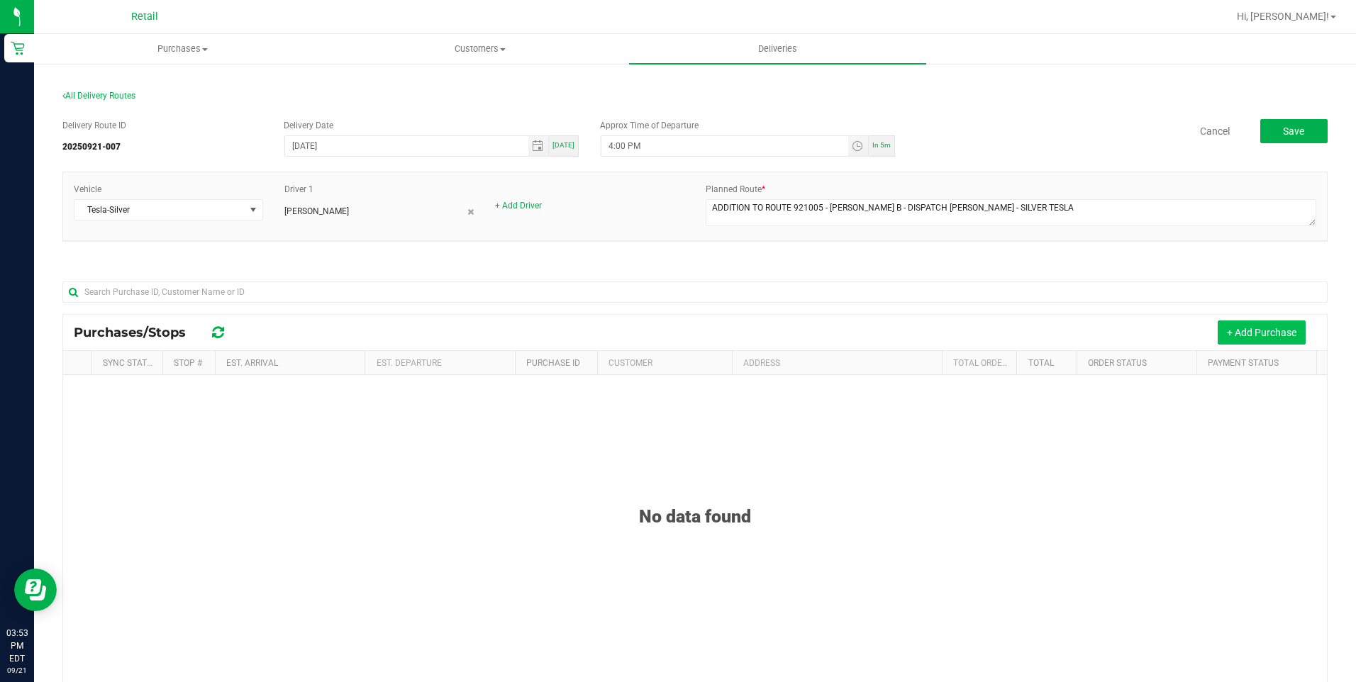
click at [1247, 325] on button "+ Add Purchase" at bounding box center [1262, 333] width 88 height 24
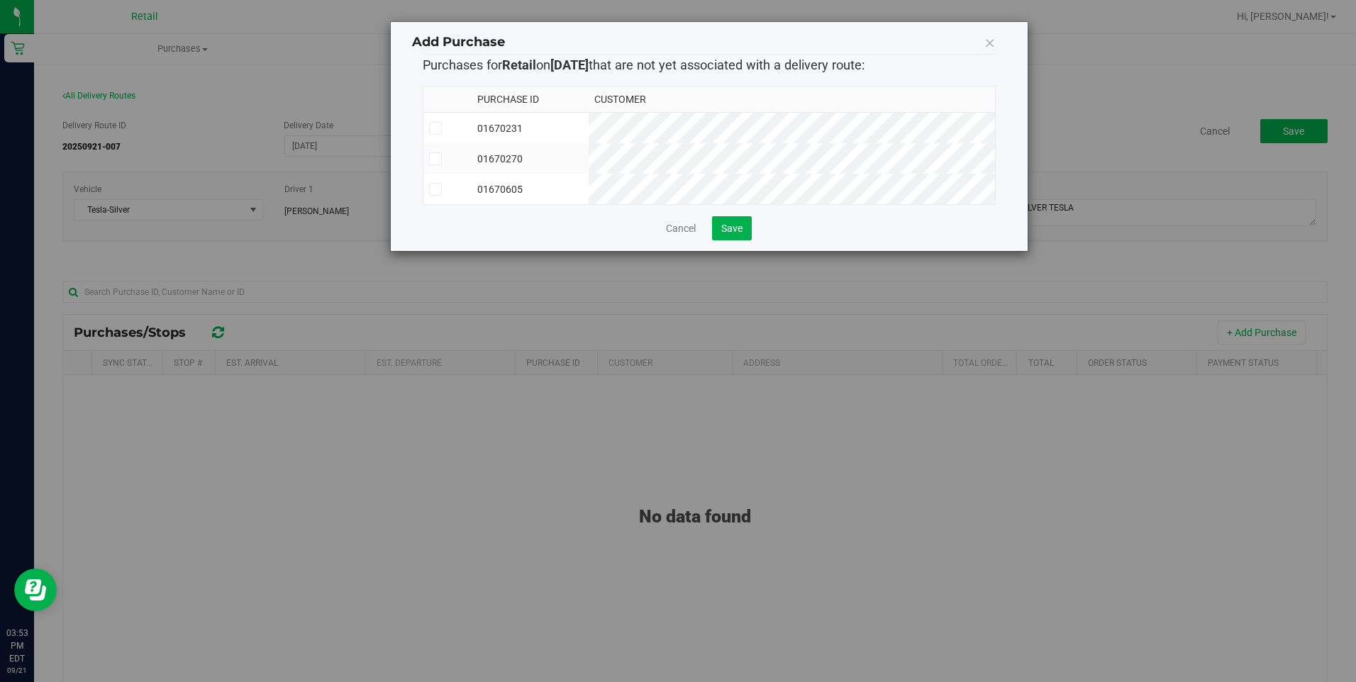
click at [588, 198] on td "01670605" at bounding box center [530, 189] width 116 height 30
click at [588, 170] on td "01670270" at bounding box center [530, 158] width 116 height 30
click at [588, 134] on td "01670231" at bounding box center [530, 128] width 116 height 31
click at [754, 216] on div "Purchase ID Customer 01670231 01670270 01670605" at bounding box center [709, 145] width 573 height 142
click at [745, 229] on button "Save" at bounding box center [732, 228] width 40 height 24
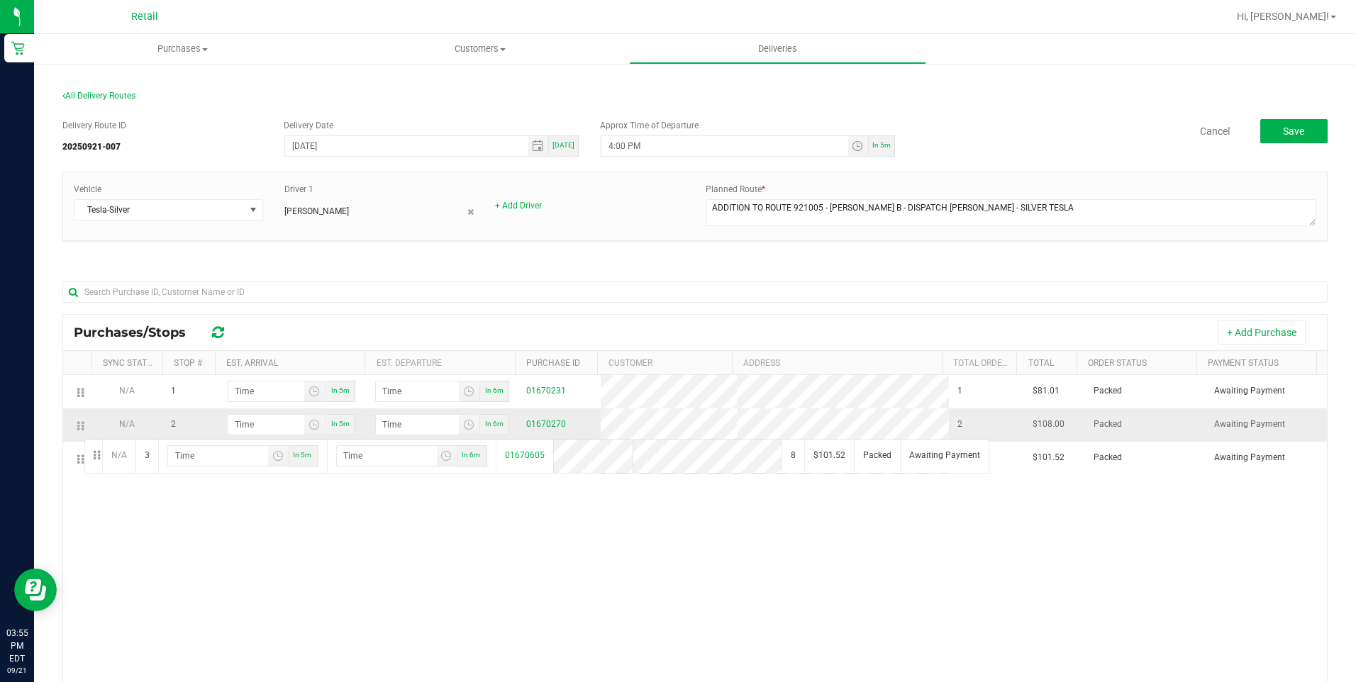
drag, startPoint x: 77, startPoint y: 461, endPoint x: 82, endPoint y: 434, distance: 27.5
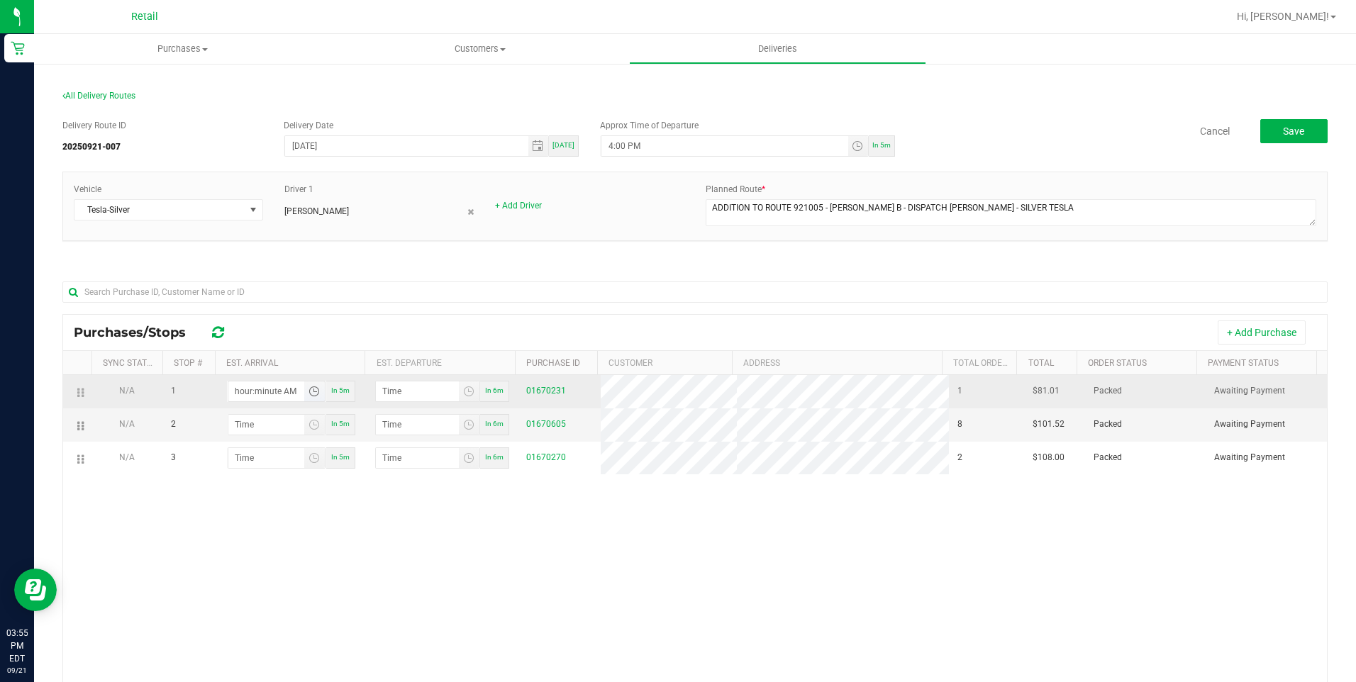
click at [265, 392] on input "hour:minute AM" at bounding box center [266, 392] width 76 height 20
type input "4:02 AM"
type input "4:03 AM"
type input "4:24 AM"
type input "4:25 AM"
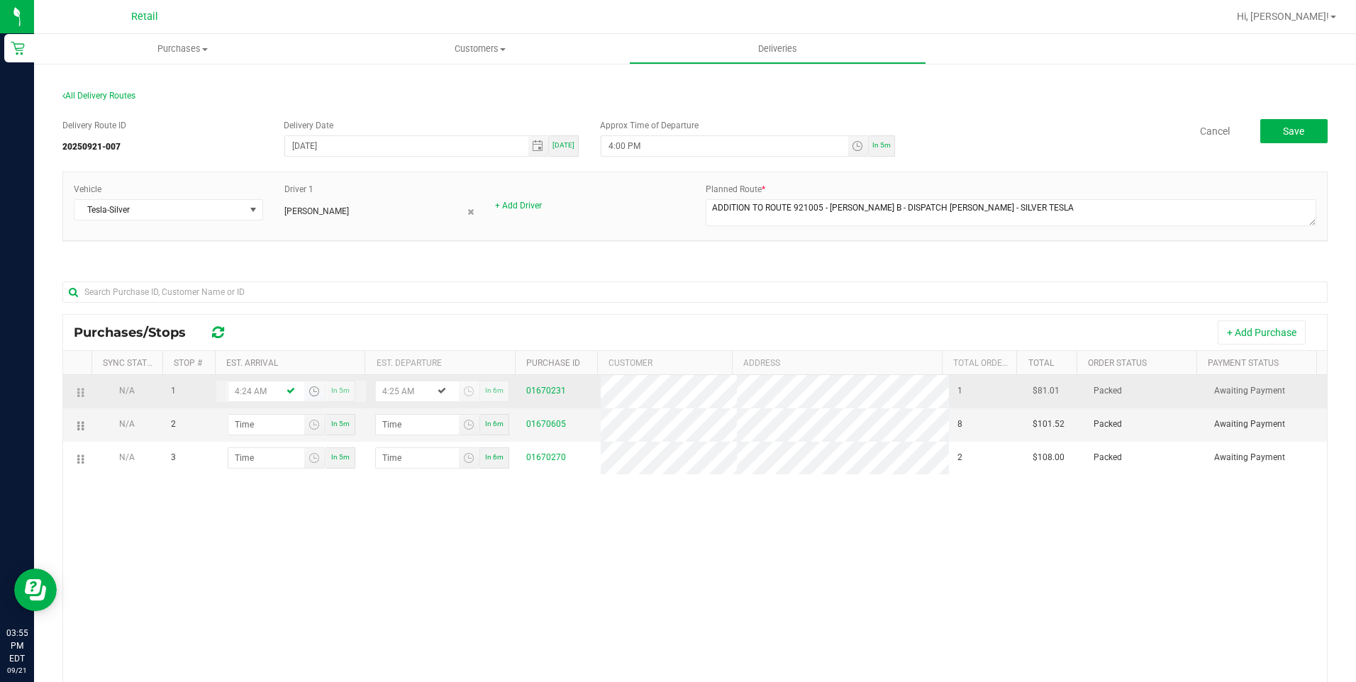
type input "4:24 PM"
type input "4:25 PM"
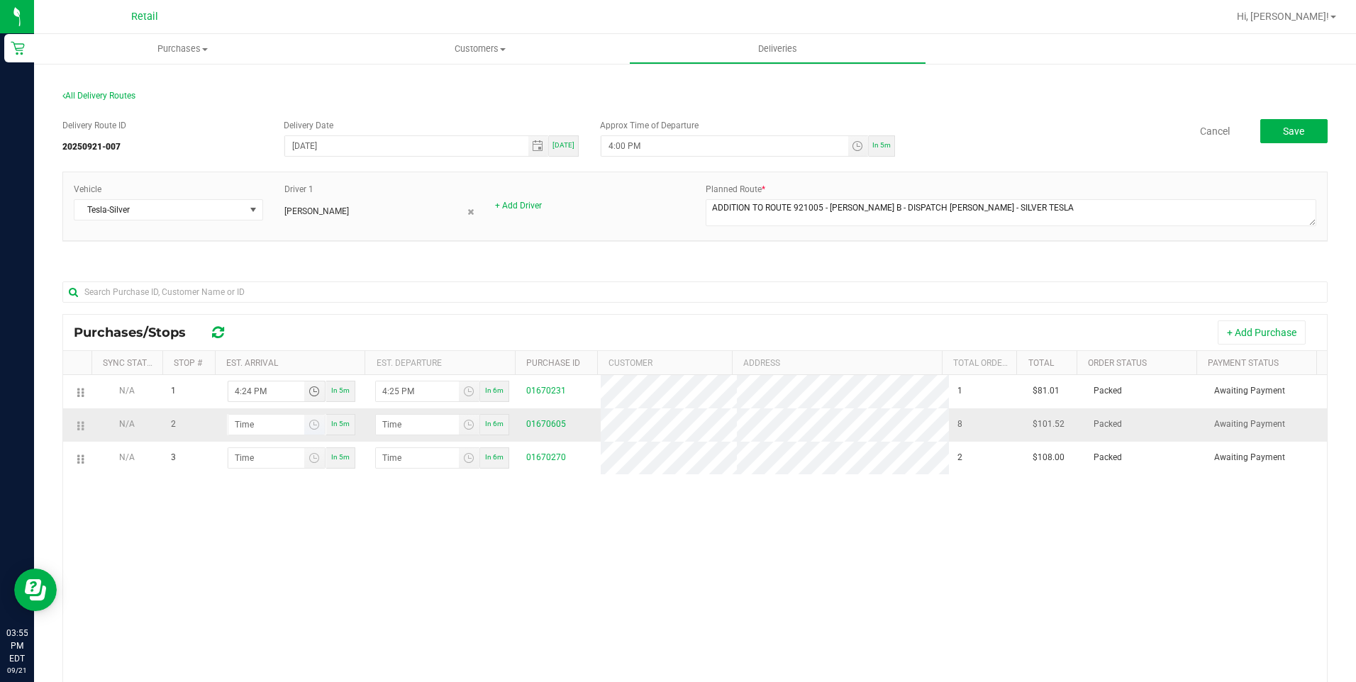
type input "4:24 PM"
click at [245, 422] on input "hour:minute AM" at bounding box center [266, 425] width 76 height 20
type input "5:01 AM"
type input "5:02 AM"
type input "5:14 AM"
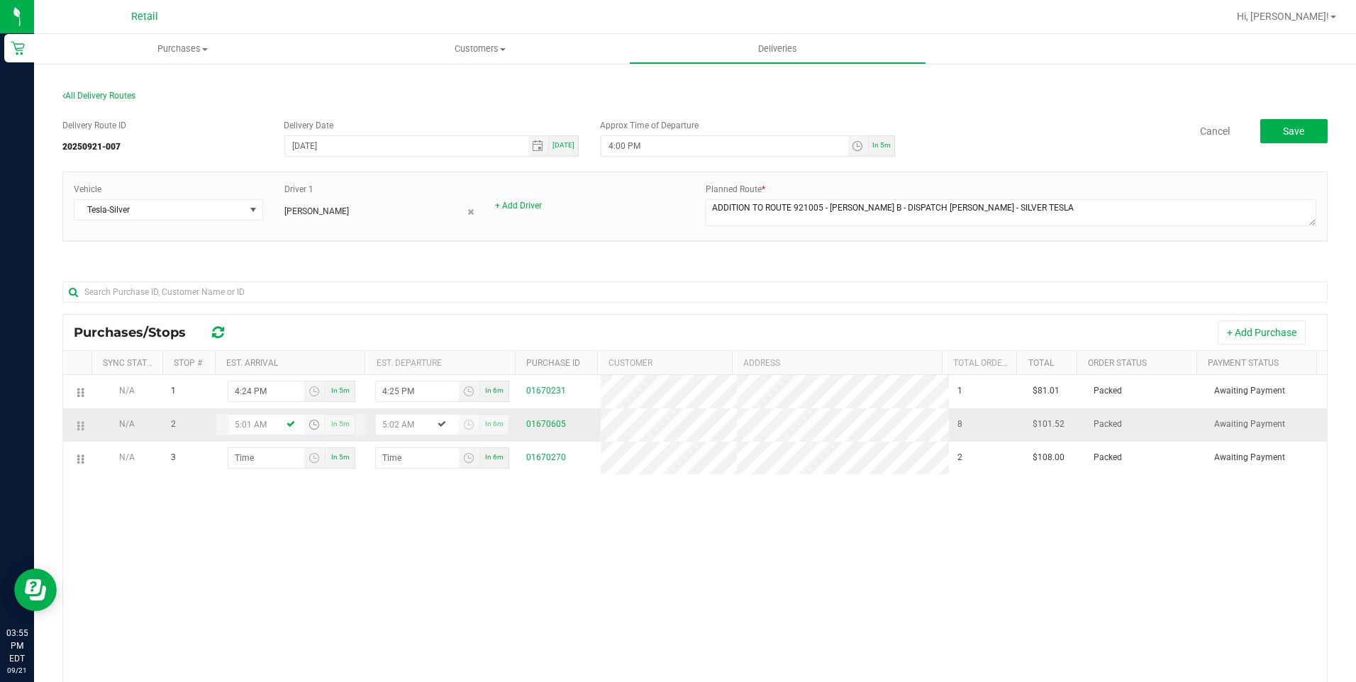
type input "5:15 AM"
type input "5:14 PM"
type input "5:15 PM"
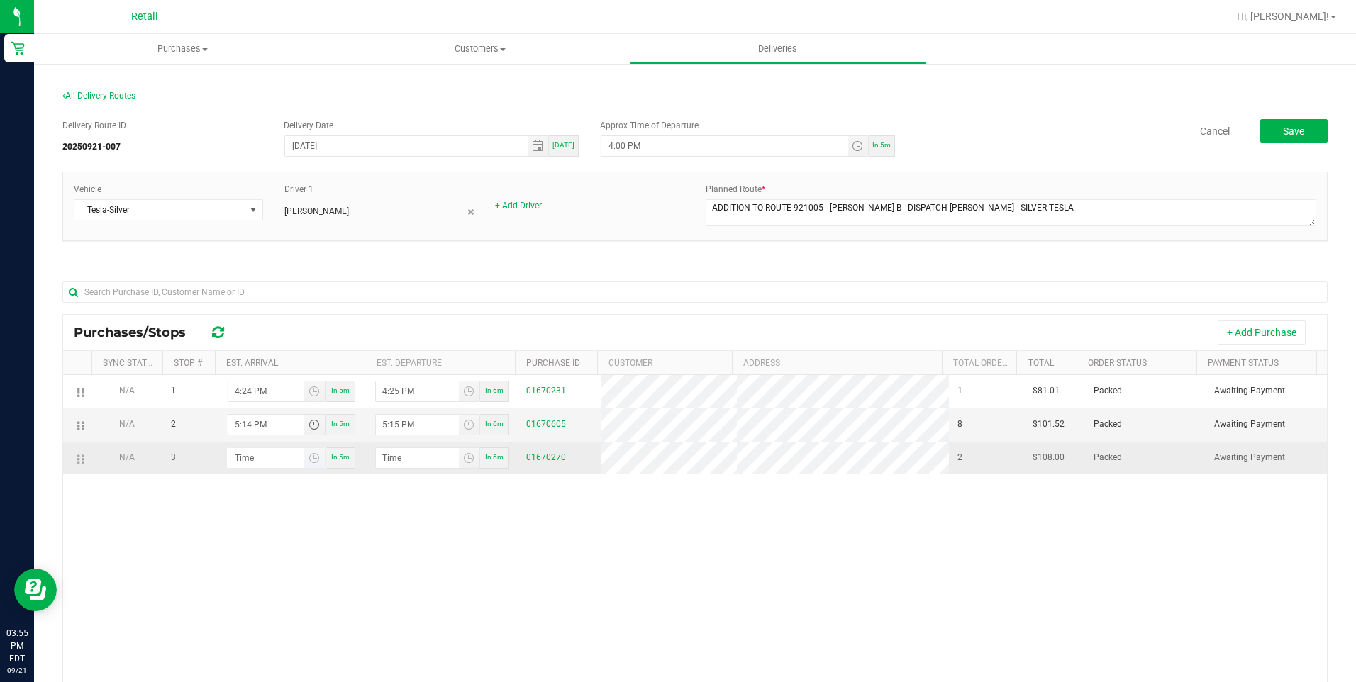
type input "5:14 PM"
click at [248, 464] on input "hour:minute AM" at bounding box center [266, 458] width 76 height 20
type input "5:02 AM"
type input "5:03 AM"
type input "5:27 AM"
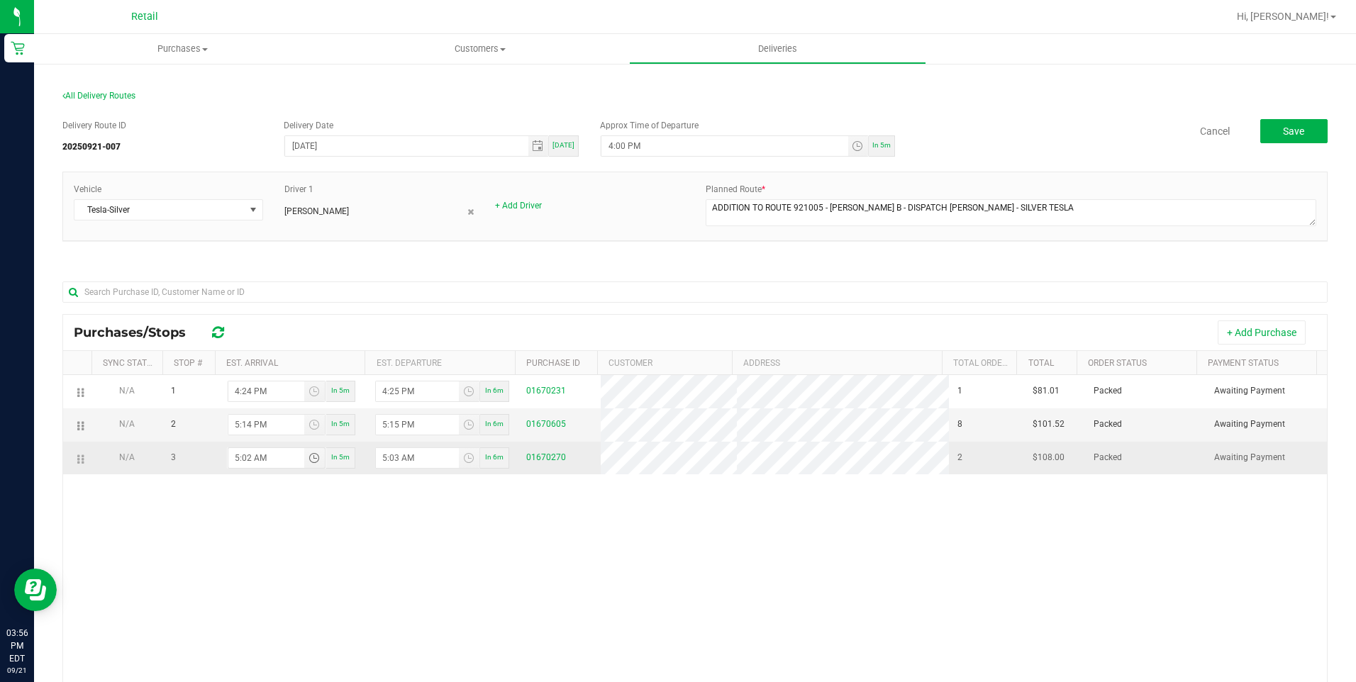
type input "5:28 AM"
type input "5:27 PM"
type input "5:28 PM"
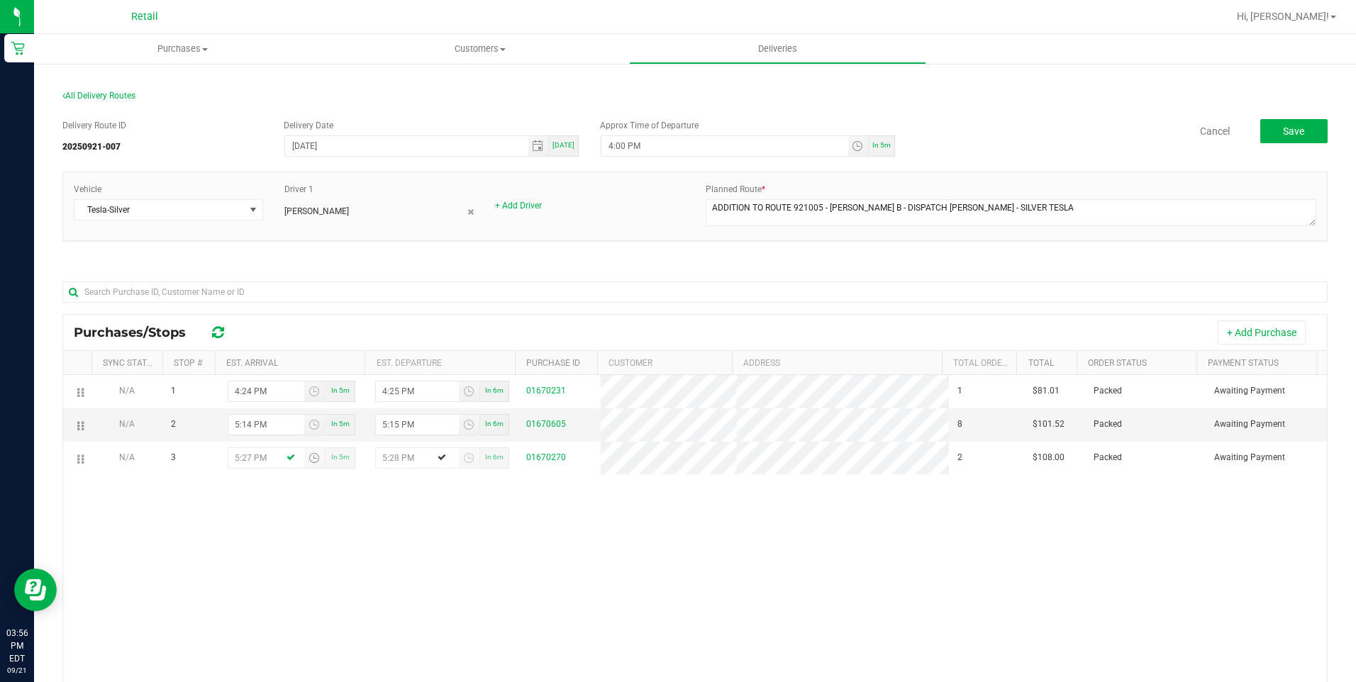
type input "5:27 PM"
click at [648, 590] on div "N/A 1 4:24 PM In 5m 4:25 PM In 6m 01670231 1 $81.01 Packed Awaiting Payment N/A…" at bounding box center [695, 590] width 1264 height 430
drag, startPoint x: 1307, startPoint y: 128, endPoint x: 1012, endPoint y: 227, distance: 311.3
click at [1306, 128] on button "Save" at bounding box center [1293, 131] width 67 height 24
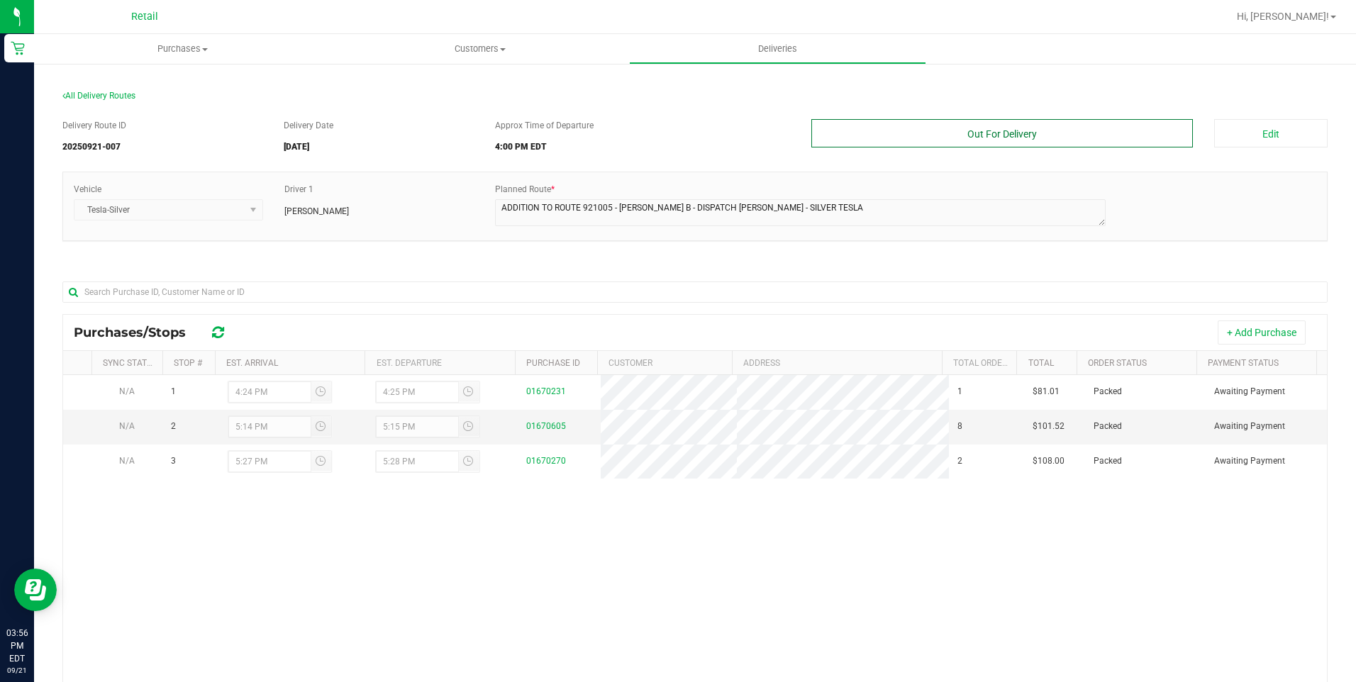
click at [1082, 140] on button "Out For Delivery" at bounding box center [1002, 133] width 382 height 28
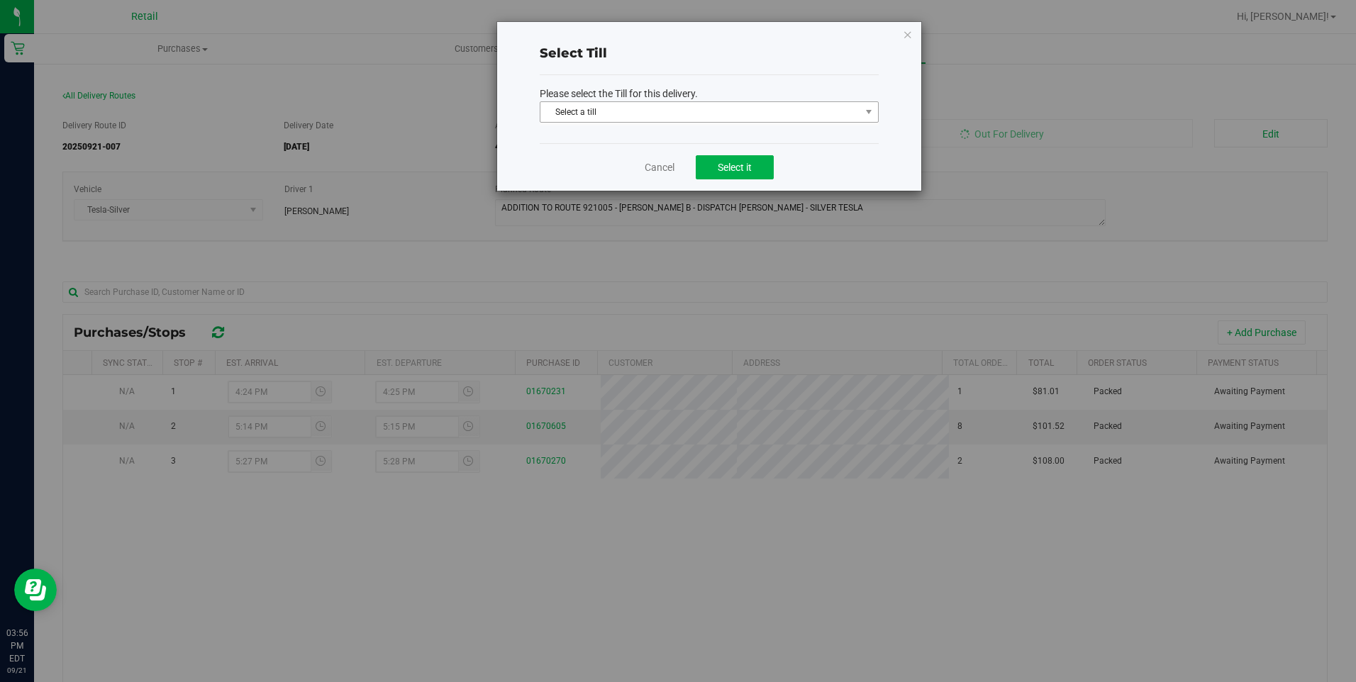
click at [764, 109] on span "Select a till" at bounding box center [700, 112] width 320 height 20
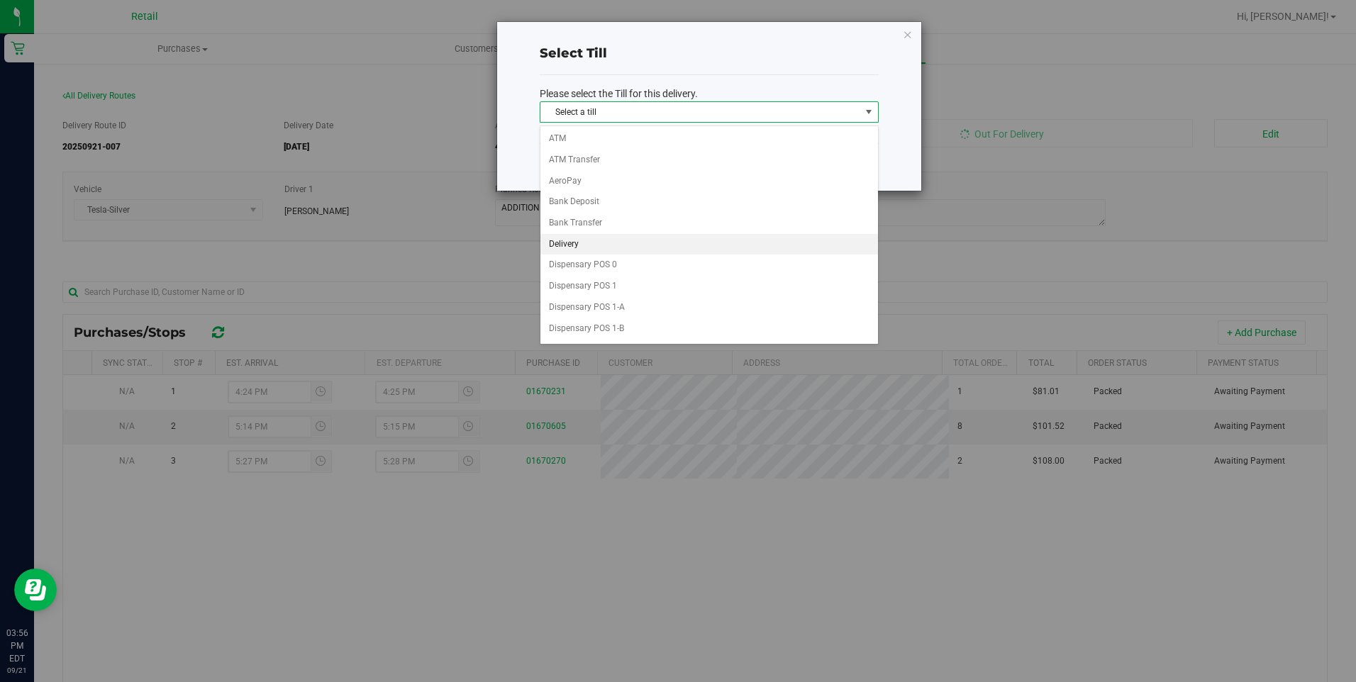
click at [577, 249] on li "Delivery" at bounding box center [709, 244] width 338 height 21
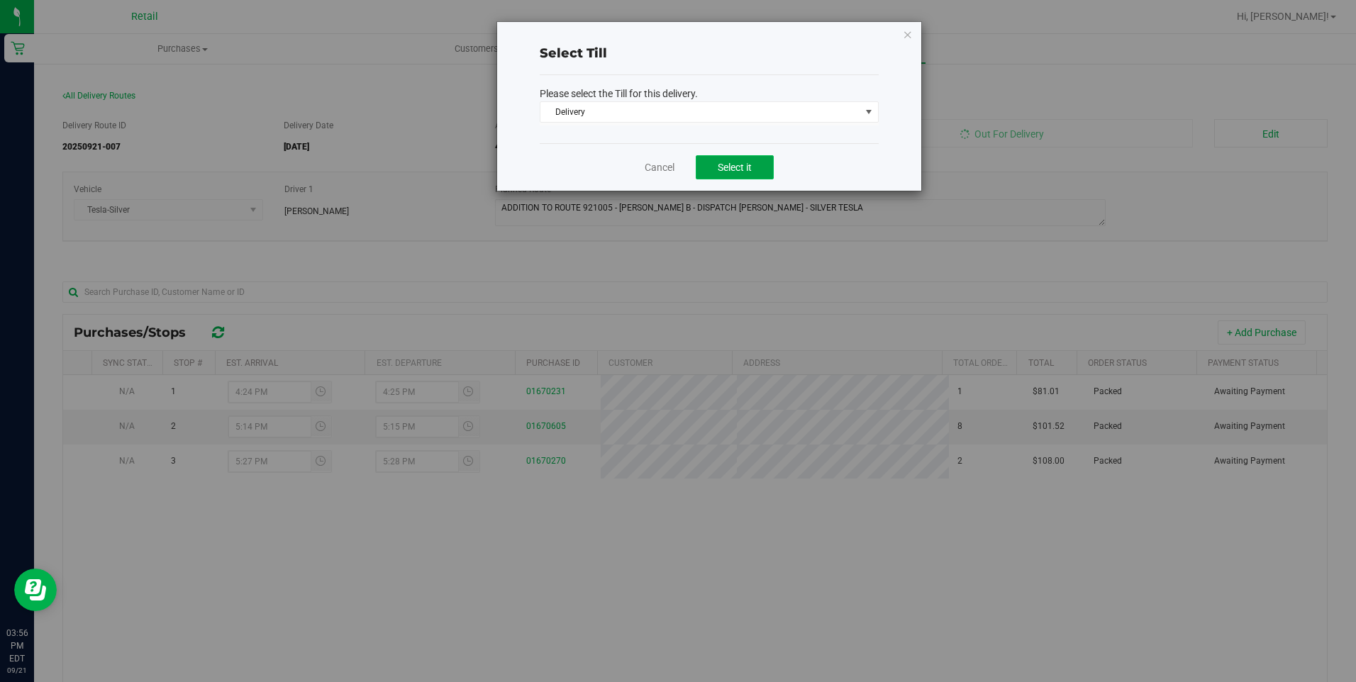
click at [735, 169] on span "Select it" at bounding box center [735, 167] width 34 height 11
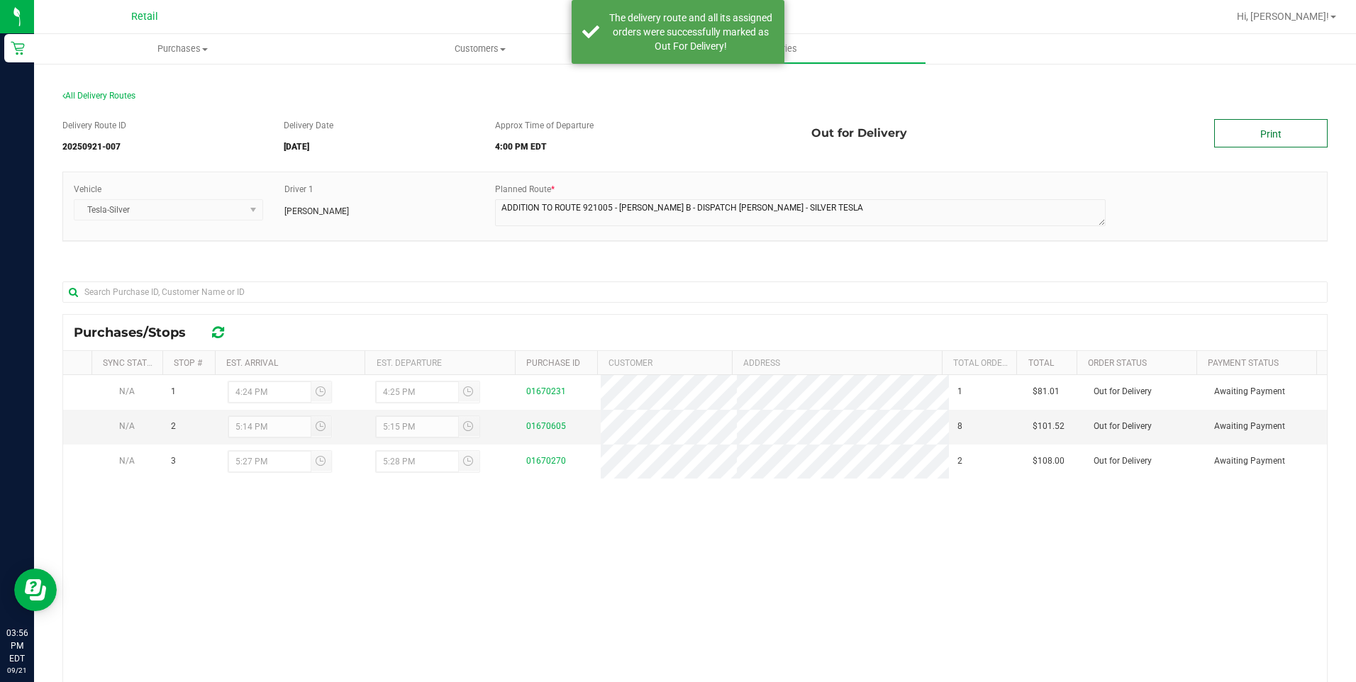
click at [1238, 131] on link "Print" at bounding box center [1270, 133] width 113 height 28
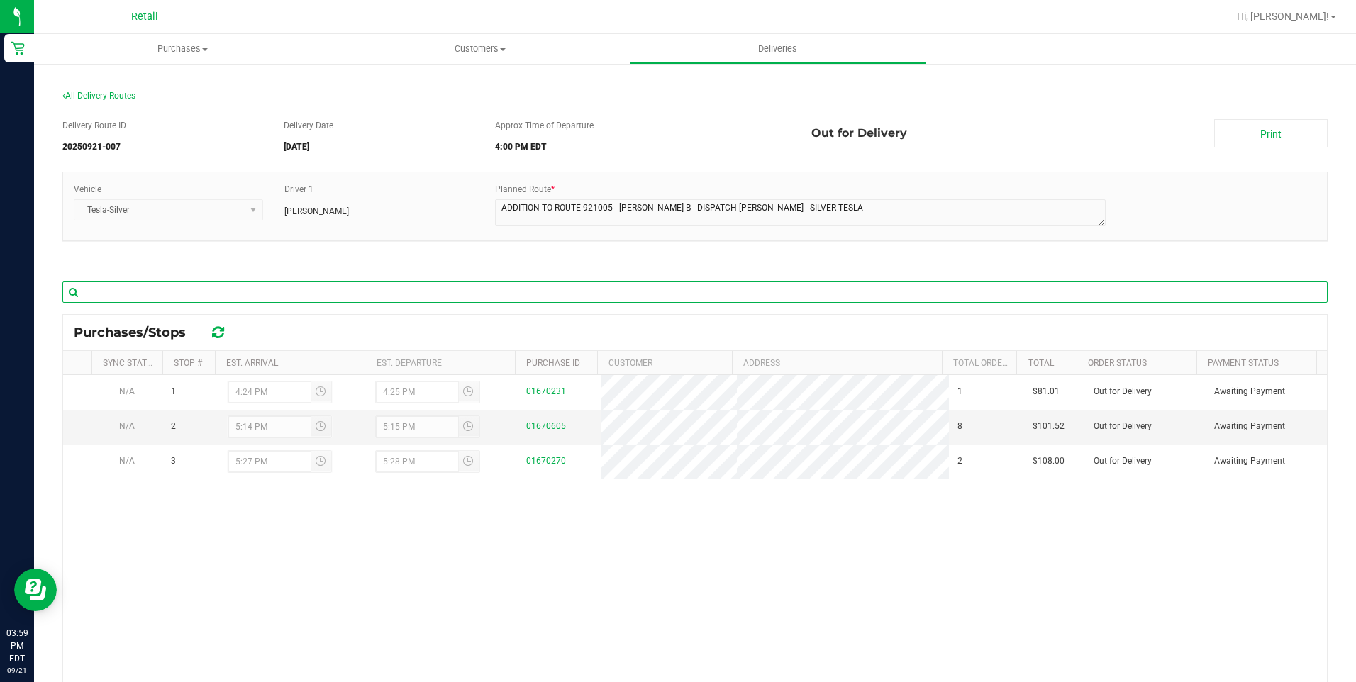
click at [549, 287] on input "text" at bounding box center [694, 292] width 1265 height 21
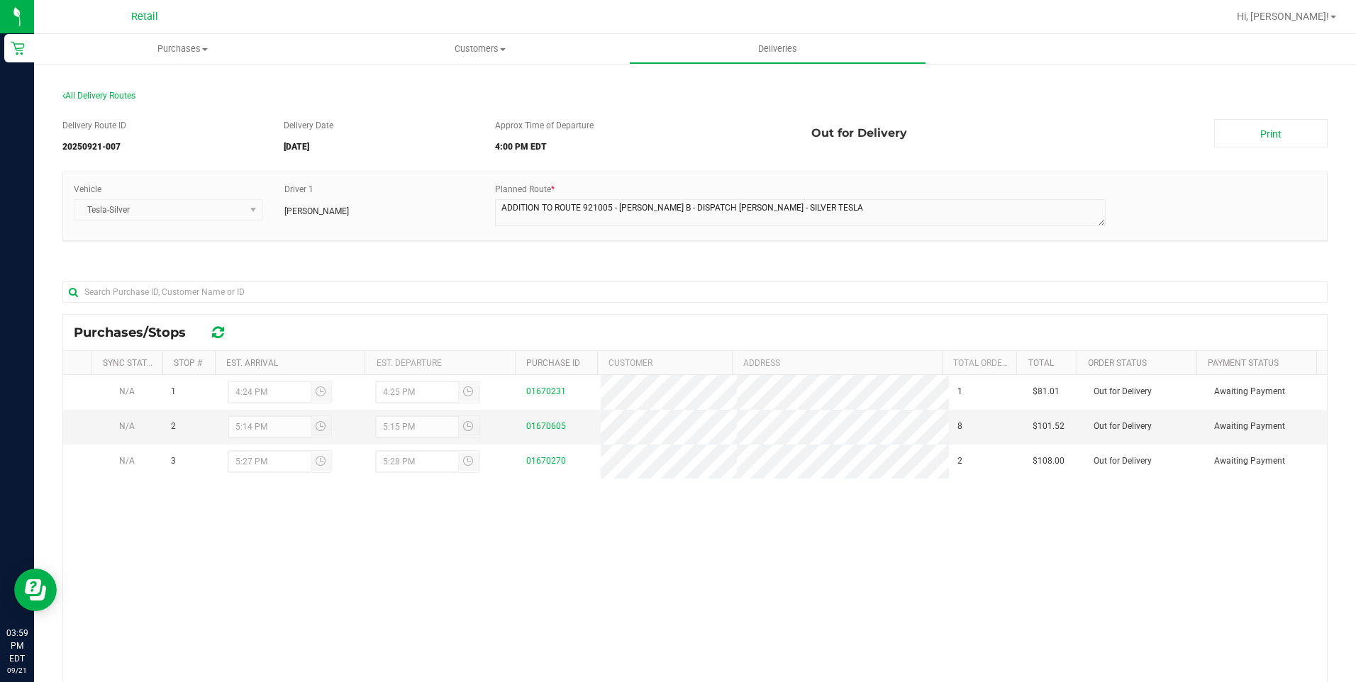
click at [606, 263] on div "Delivery Route ID 20250921-007 Delivery Date 09/21/2025 Approx Time of Departur…" at bounding box center [694, 480] width 1265 height 742
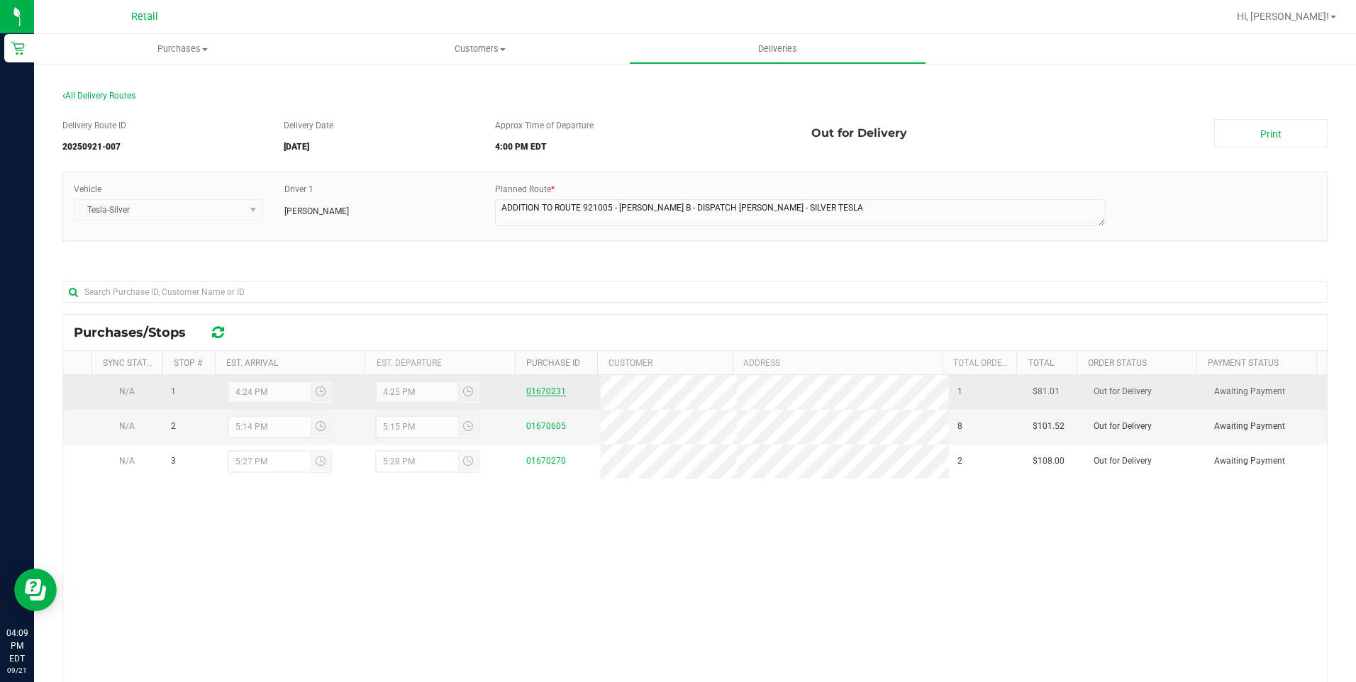
click at [539, 388] on link "01670231" at bounding box center [546, 392] width 40 height 10
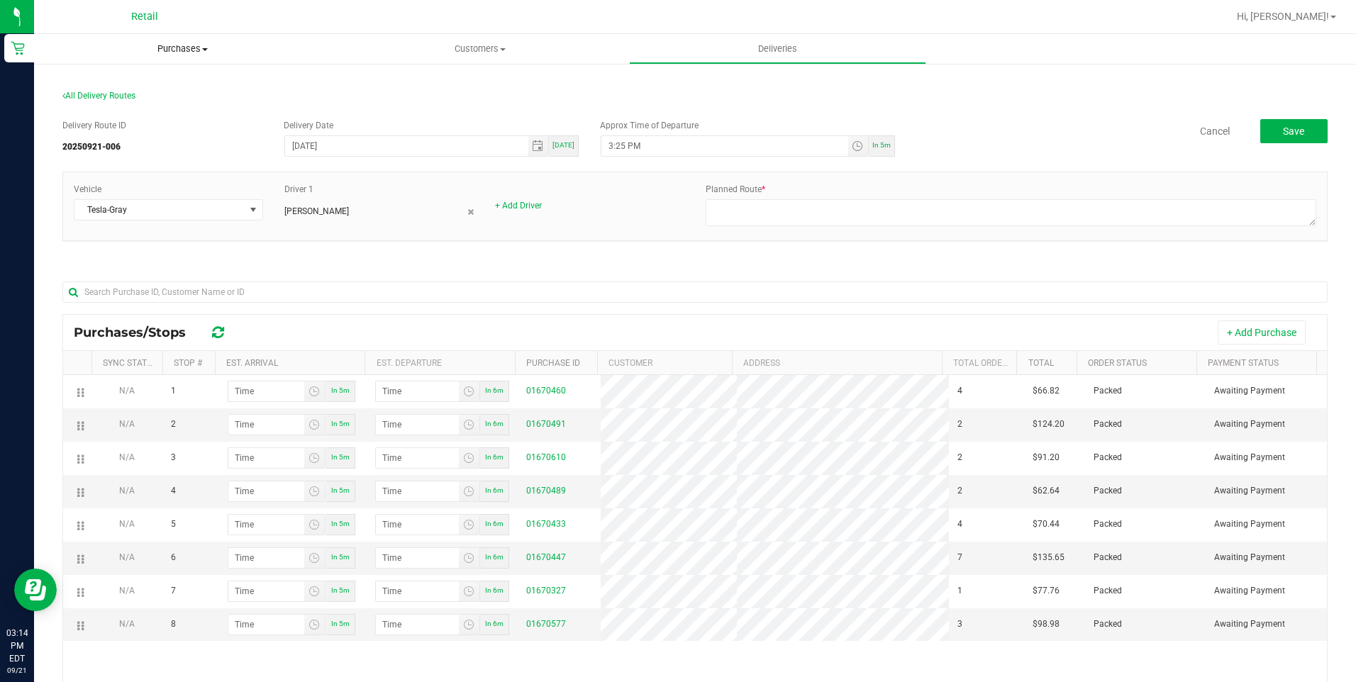
click at [182, 55] on uib-tab-heading "Purchases Summary of purchases Fulfillment All purchases" at bounding box center [182, 49] width 297 height 30
click at [131, 99] on li "Fulfillment" at bounding box center [182, 102] width 297 height 17
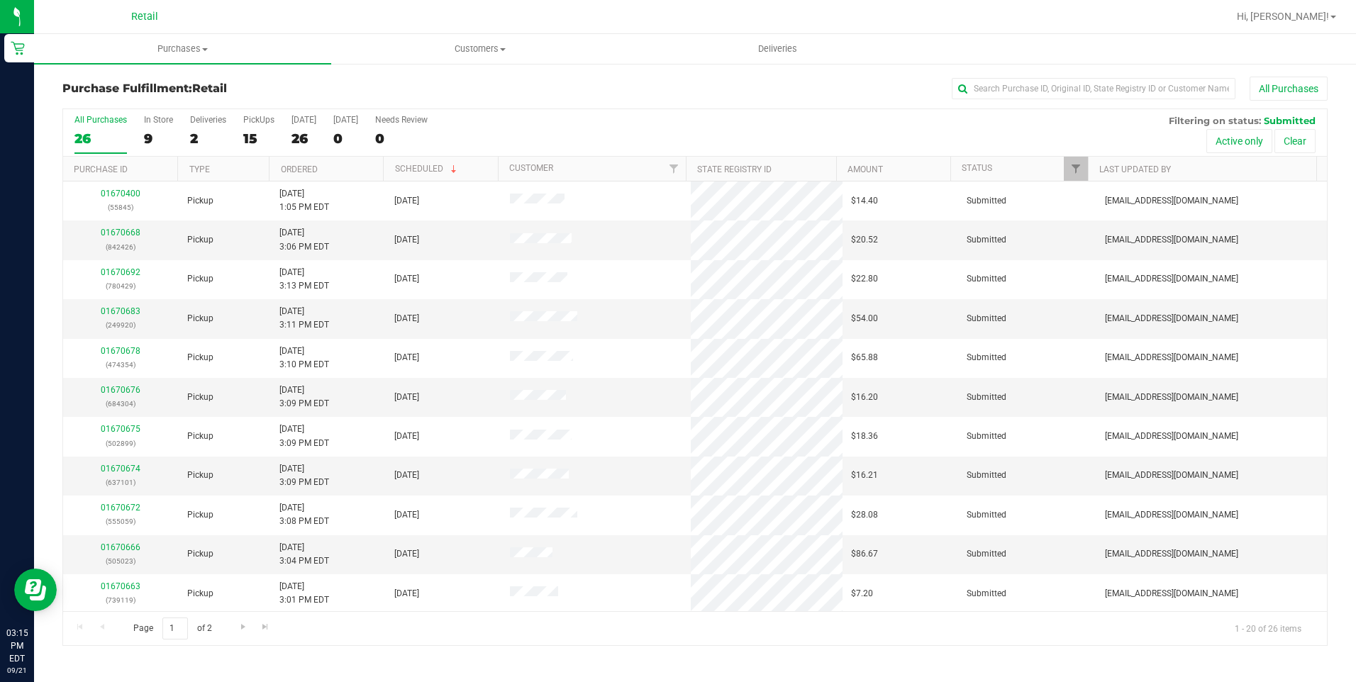
click at [187, 135] on div "All Purchases 26 In Store 9 Deliveries 2 PickUps 15 [DATE] 26 [DATE] 0 Needs Re…" at bounding box center [695, 133] width 1264 height 48
click at [202, 128] on label "Deliveries 2" at bounding box center [208, 134] width 36 height 39
click at [0, 0] on input "Deliveries 2" at bounding box center [0, 0] width 0 height 0
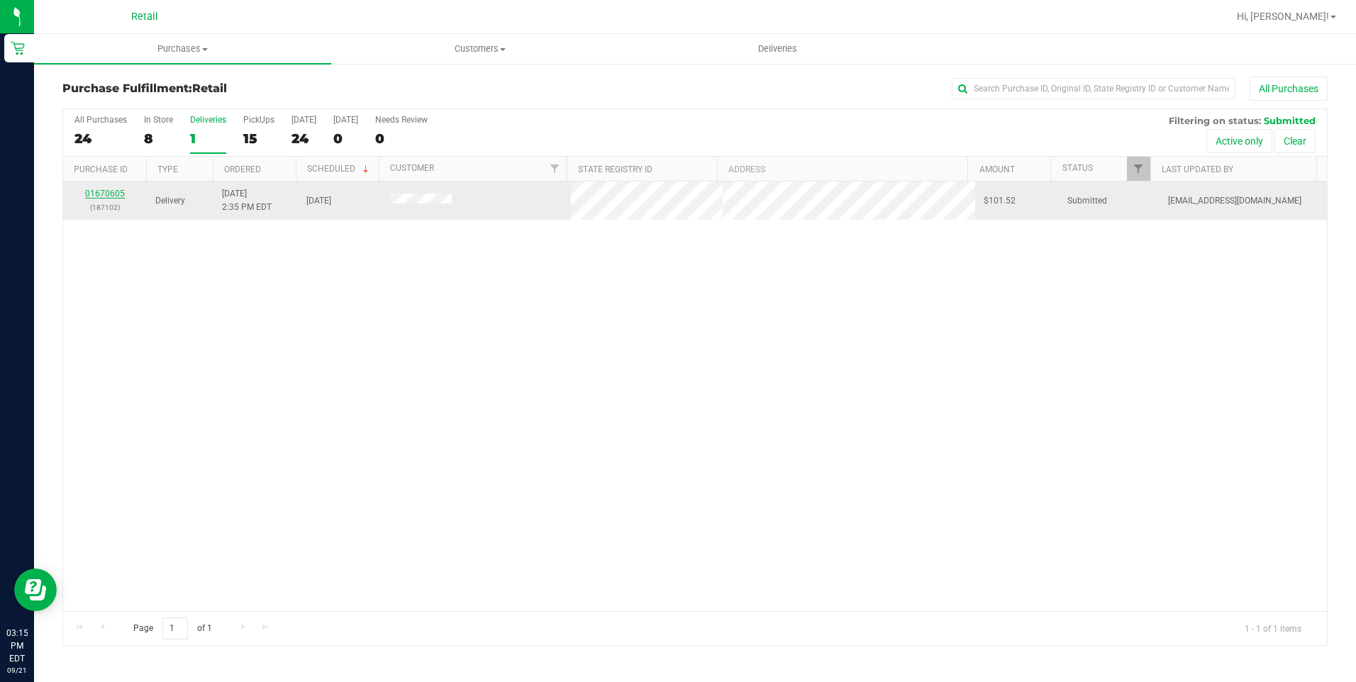
click at [103, 191] on link "01670605" at bounding box center [105, 194] width 40 height 10
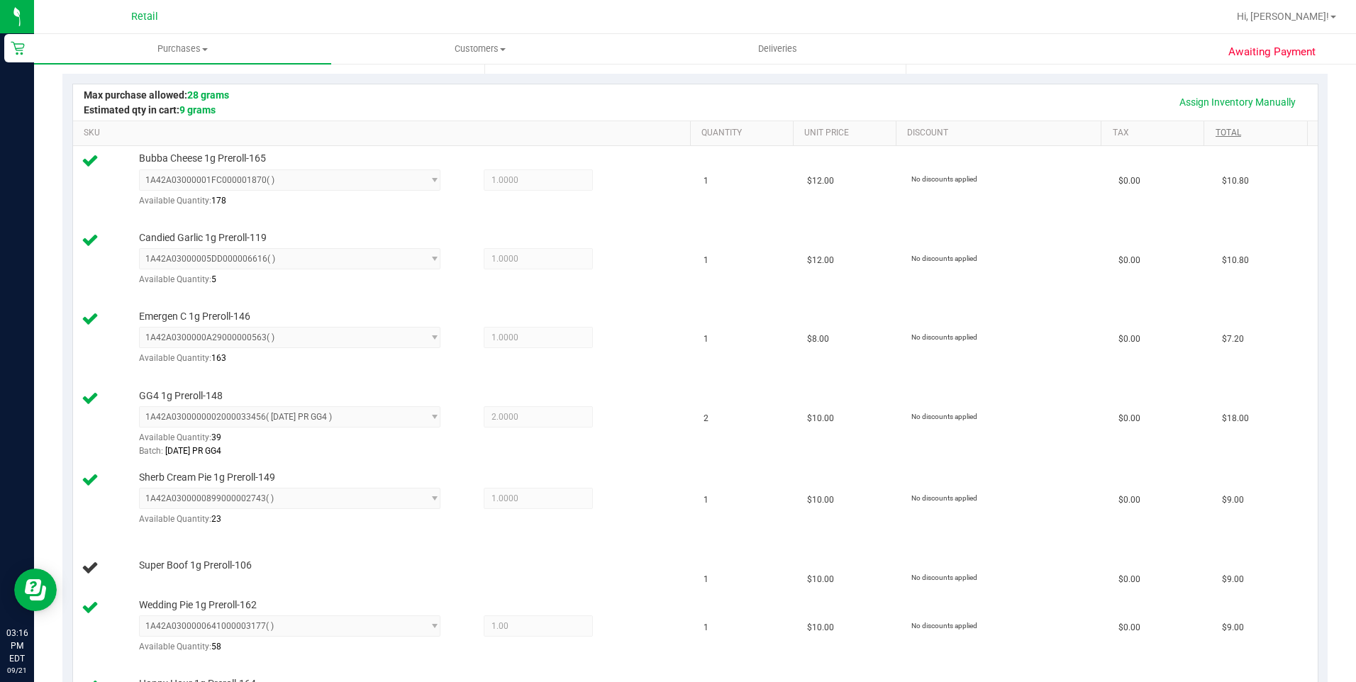
scroll to position [284, 0]
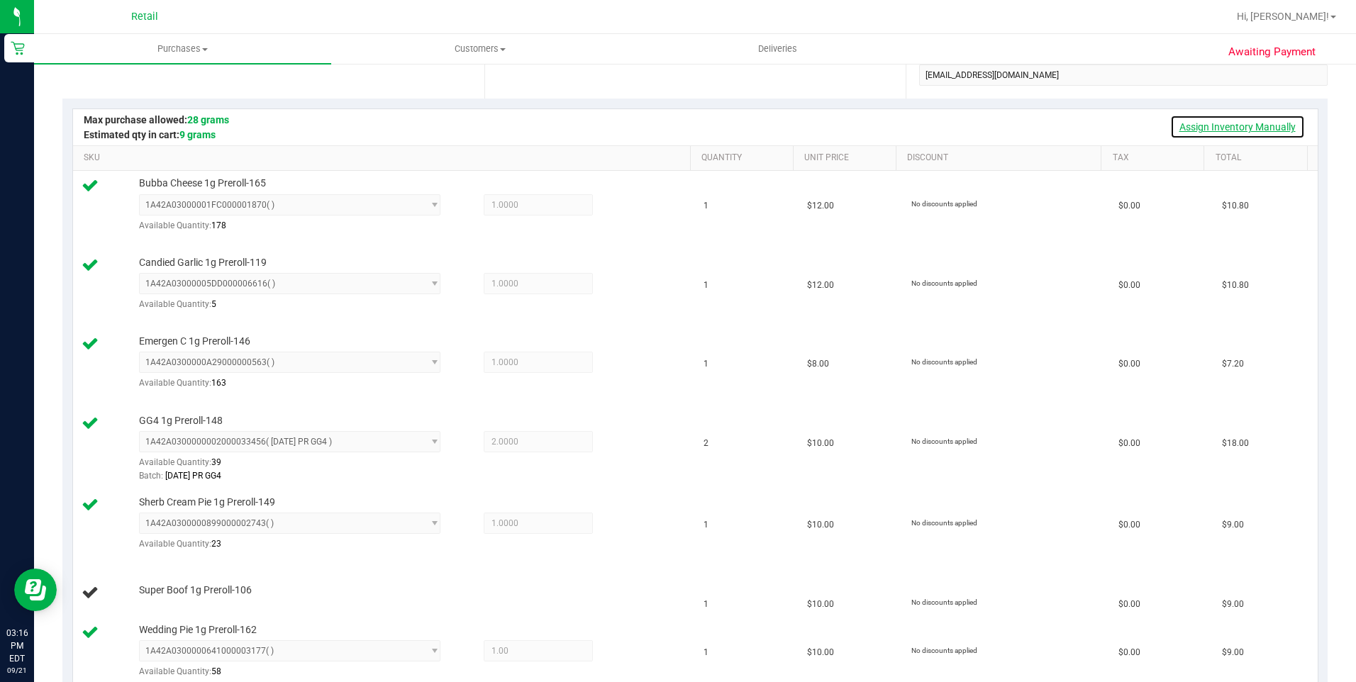
click at [1228, 124] on link "Assign Inventory Manually" at bounding box center [1237, 127] width 135 height 24
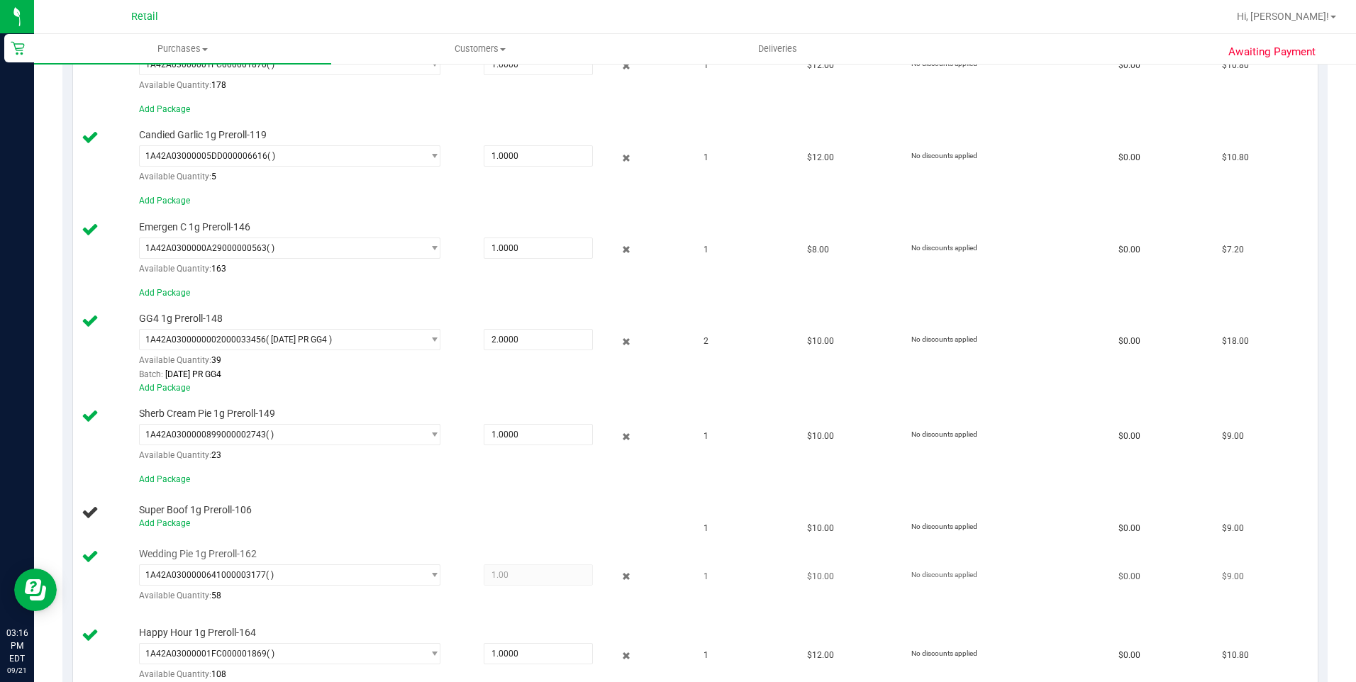
scroll to position [426, 0]
click at [179, 525] on link "Add Package" at bounding box center [164, 522] width 51 height 10
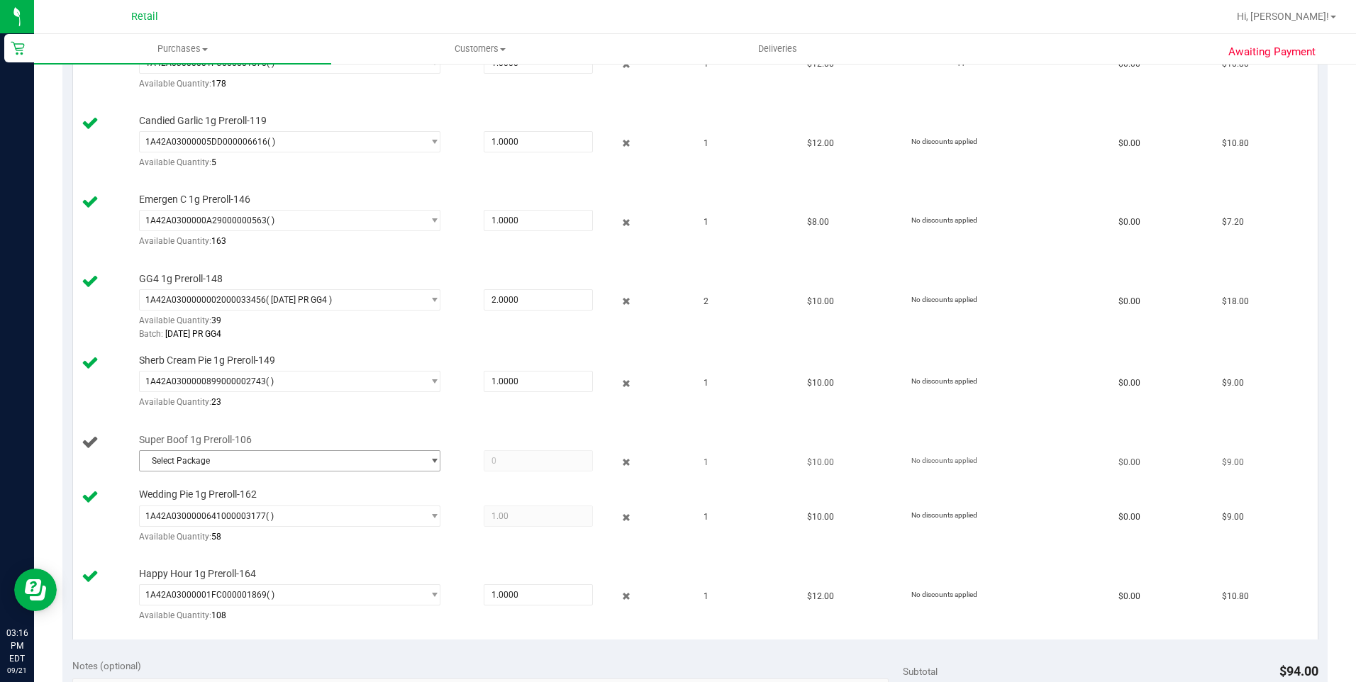
click at [429, 455] on span "select" at bounding box center [434, 460] width 11 height 11
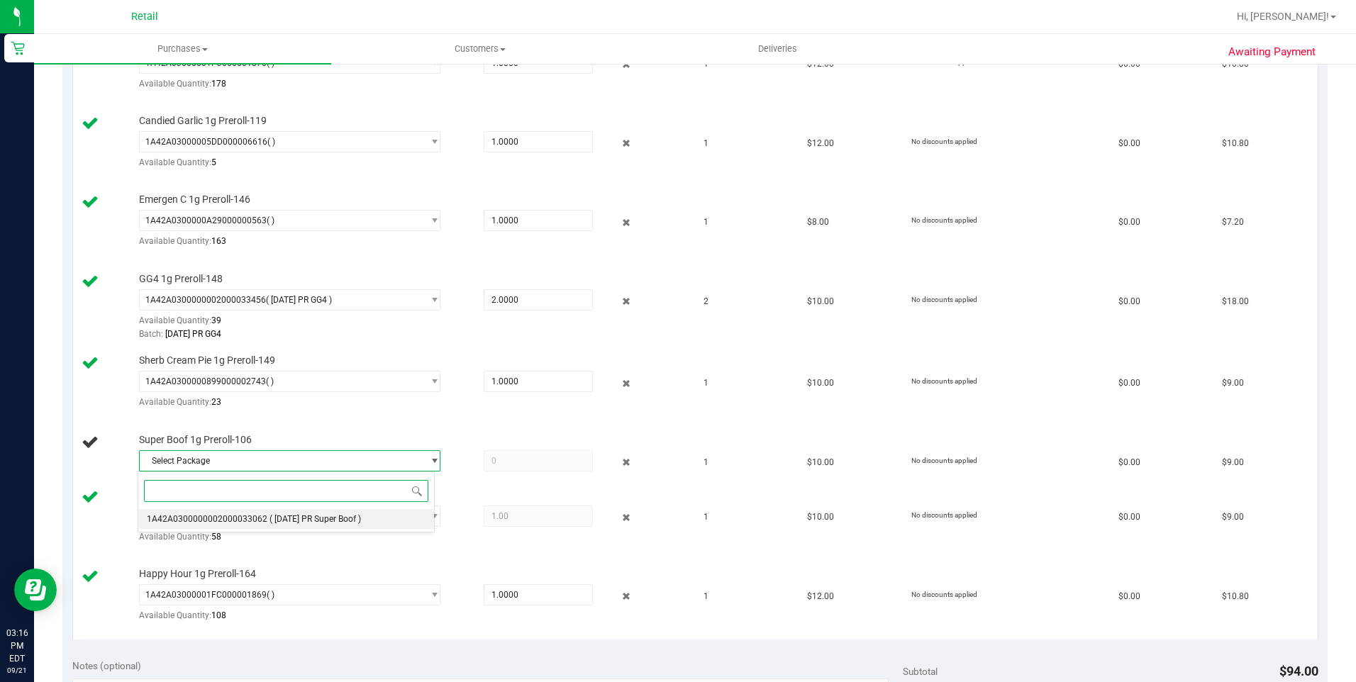
click at [270, 523] on span "( [DATE] PR Super Boof )" at bounding box center [315, 519] width 91 height 10
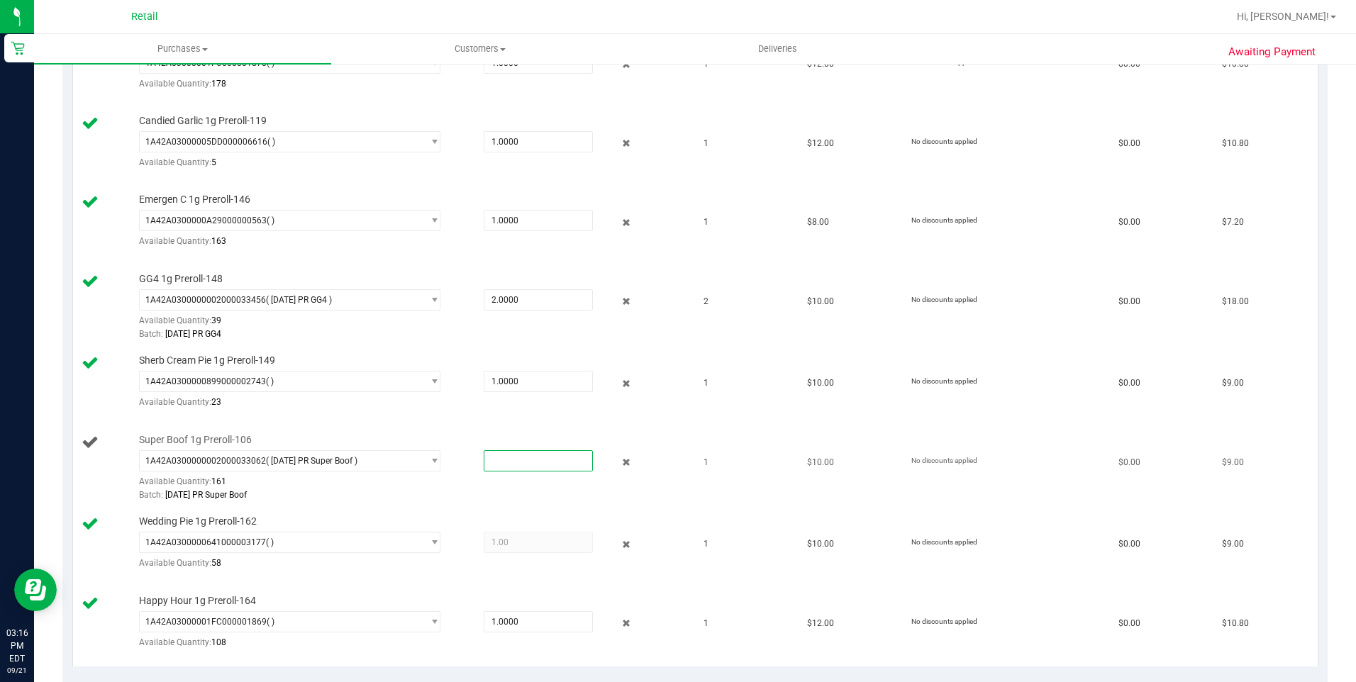
click at [488, 465] on span at bounding box center [538, 460] width 109 height 21
type input "1"
type input "1.0000"
click at [992, 367] on td "No discounts applied" at bounding box center [1006, 387] width 207 height 79
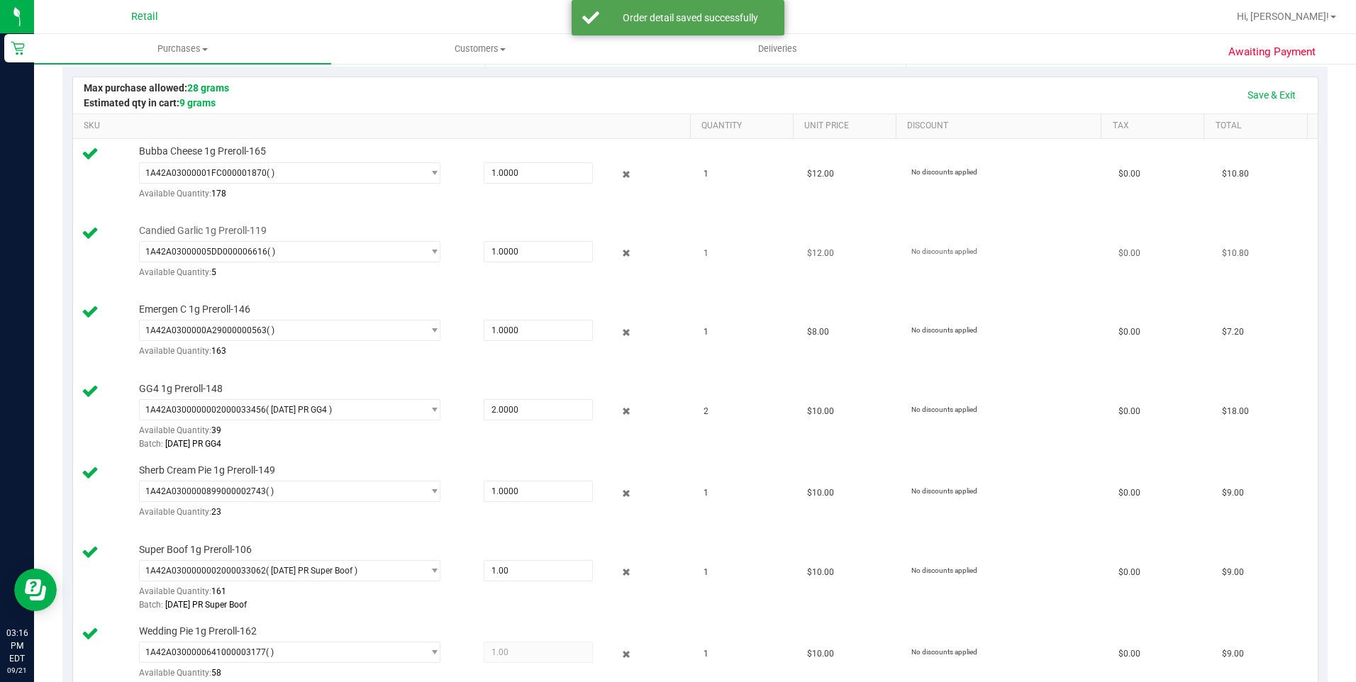
scroll to position [213, 0]
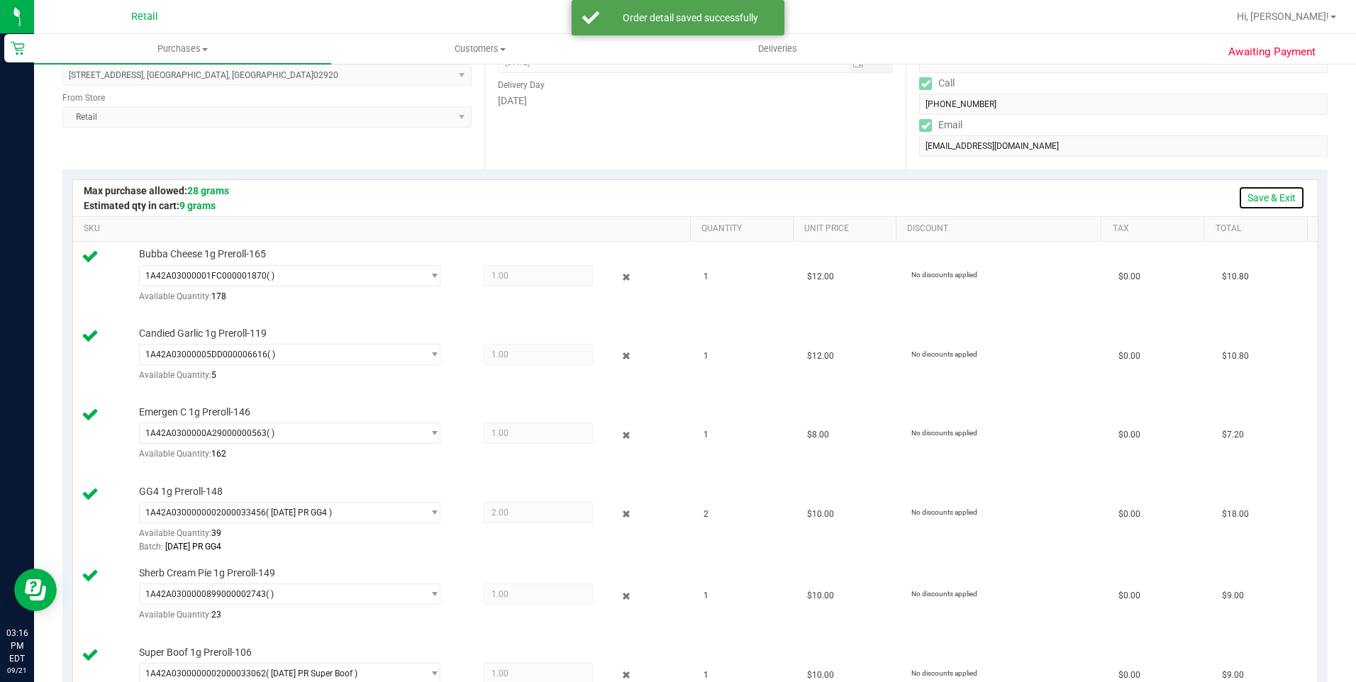
click at [1249, 193] on link "Save & Exit" at bounding box center [1271, 198] width 67 height 24
click at [1245, 195] on link "Assign Inventory Manually" at bounding box center [1237, 198] width 135 height 24
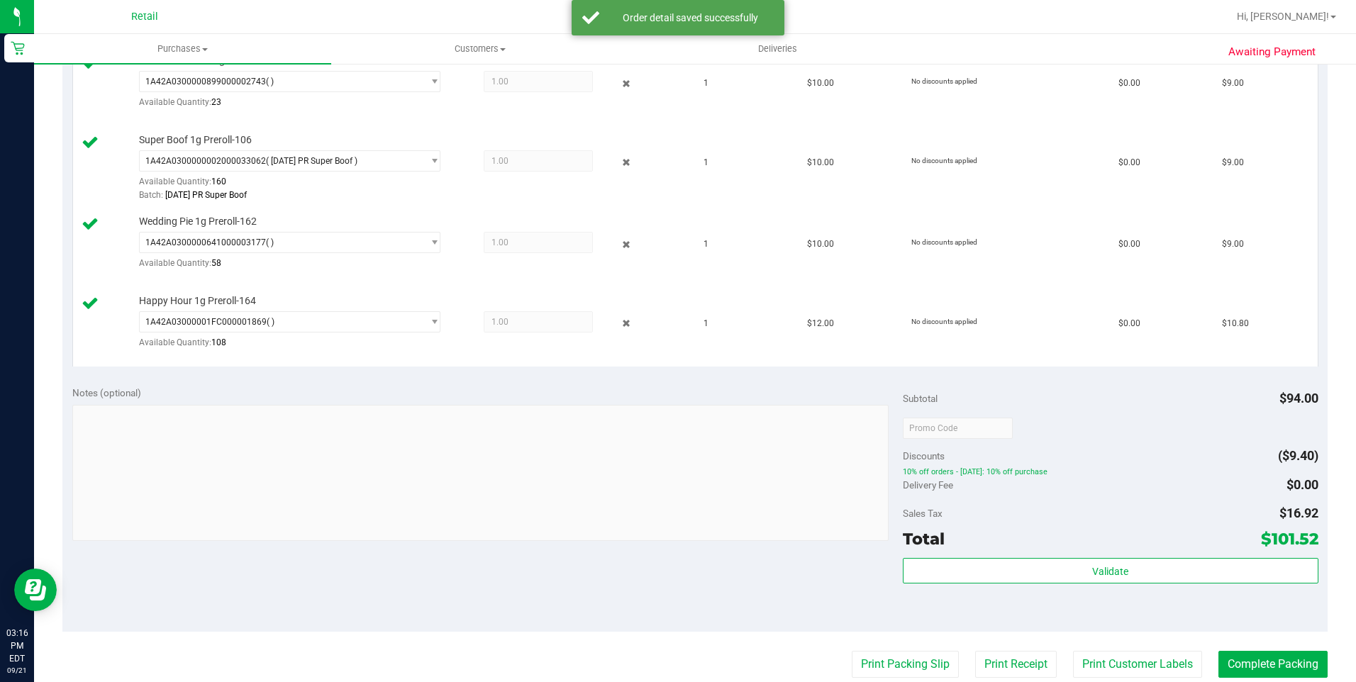
scroll to position [922, 0]
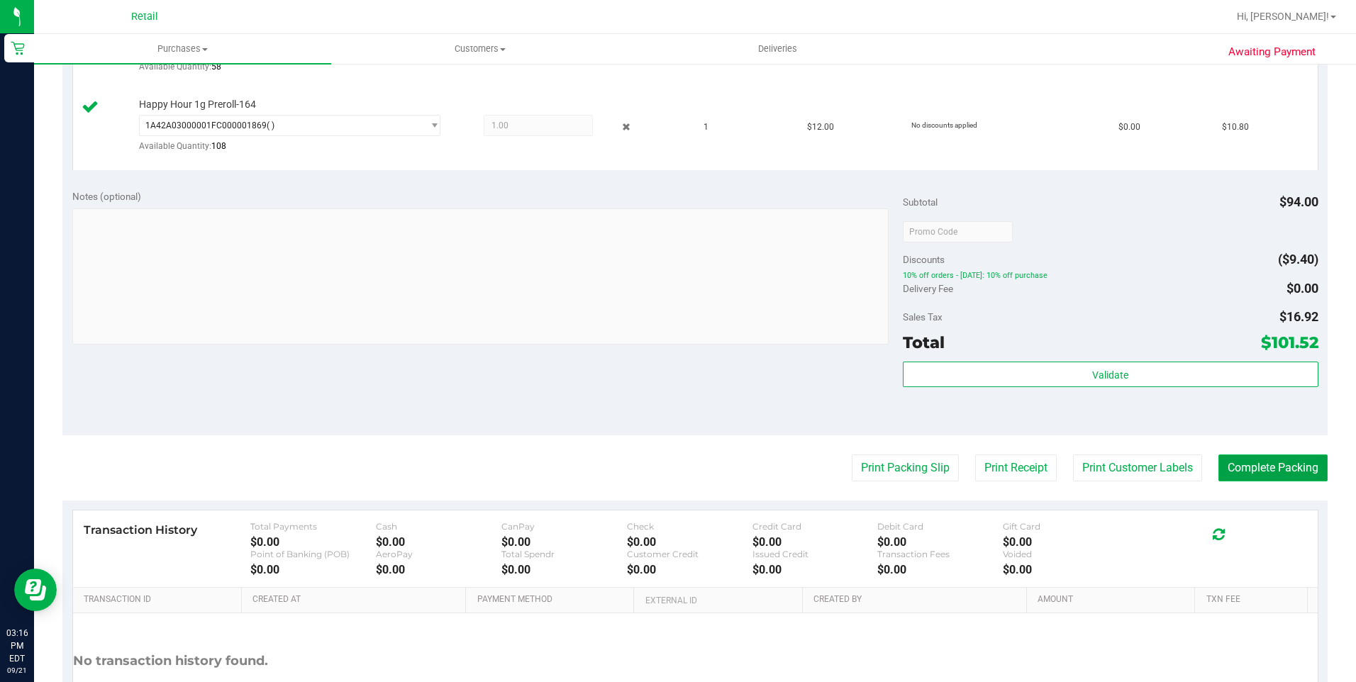
click at [1261, 468] on button "Complete Packing" at bounding box center [1272, 468] width 109 height 27
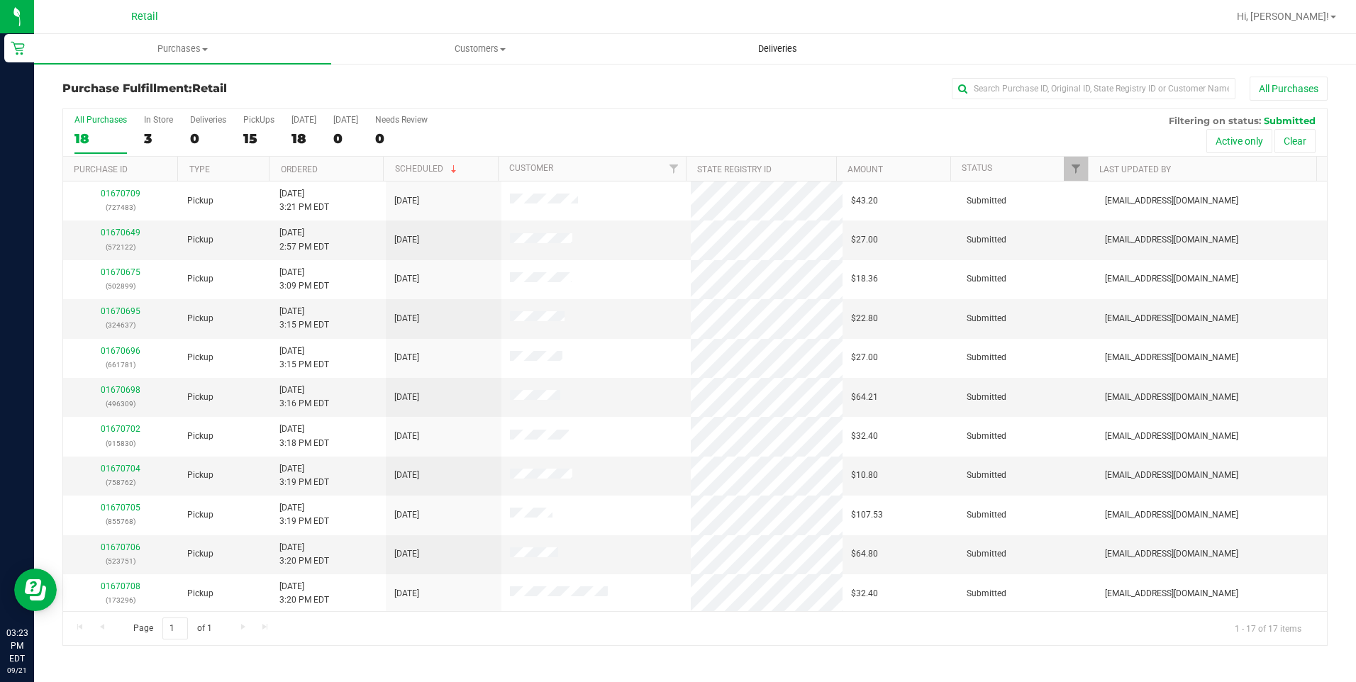
click at [764, 55] on uib-tab-heading "Deliveries" at bounding box center [778, 49] width 296 height 28
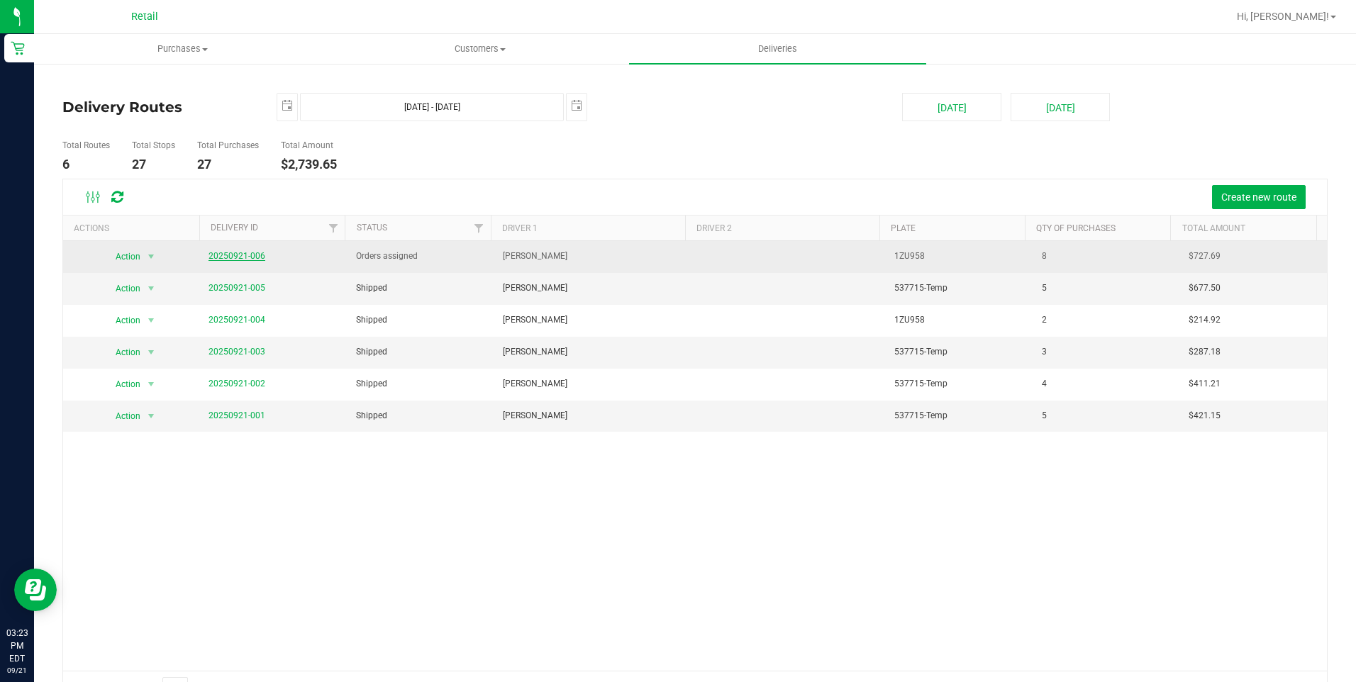
click at [241, 252] on link "20250921-006" at bounding box center [237, 256] width 57 height 10
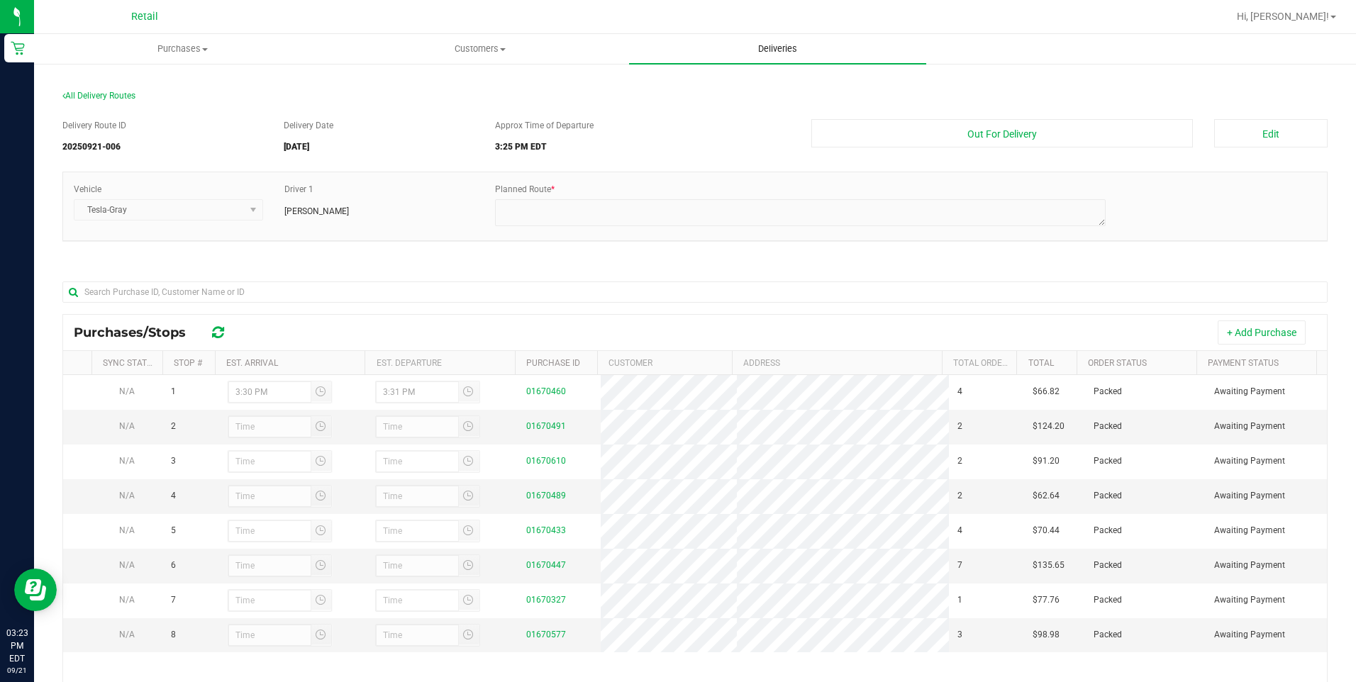
click at [800, 55] on span "Deliveries" at bounding box center [777, 49] width 77 height 13
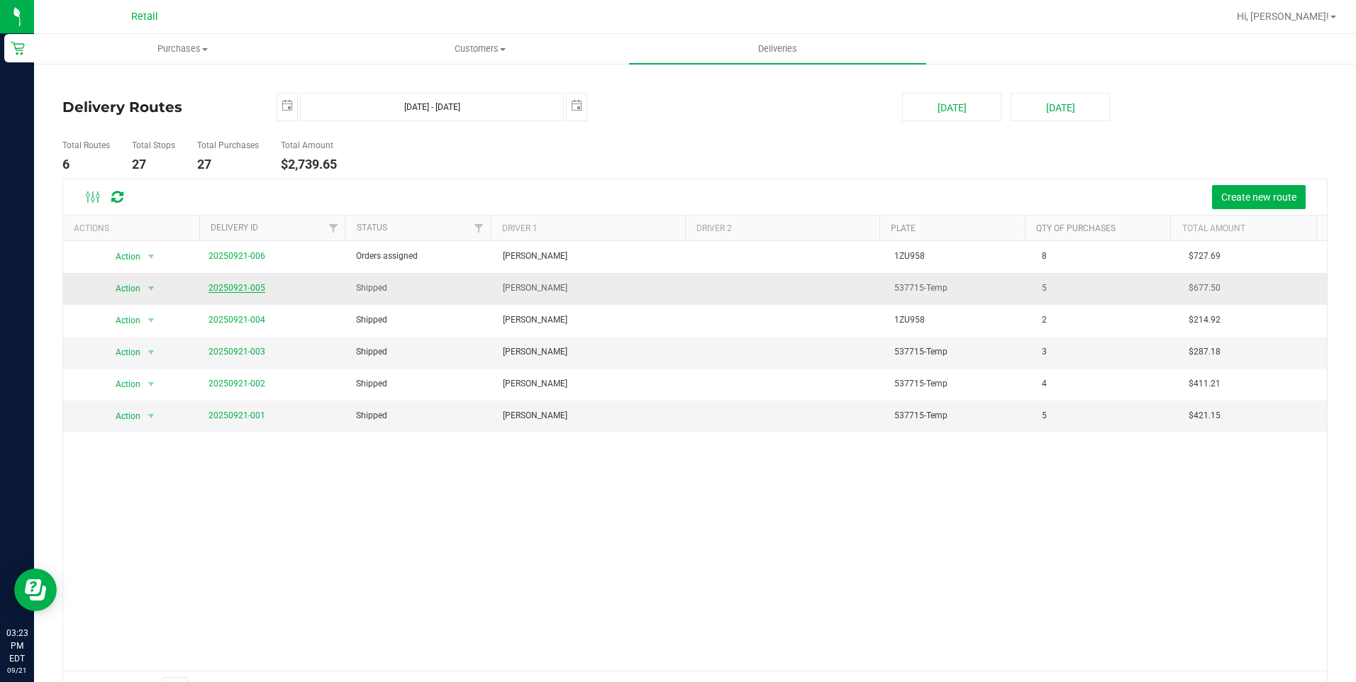
click at [230, 284] on link "20250921-005" at bounding box center [237, 288] width 57 height 10
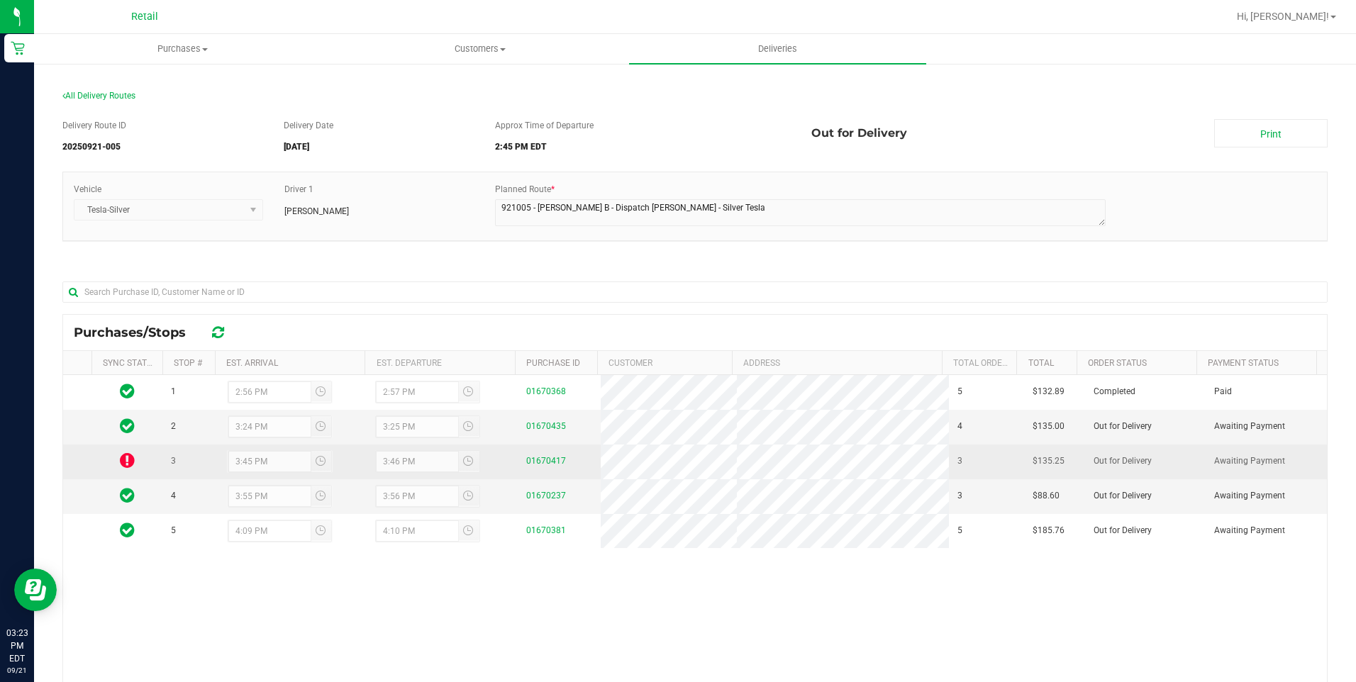
click at [122, 461] on icon at bounding box center [127, 460] width 15 height 17
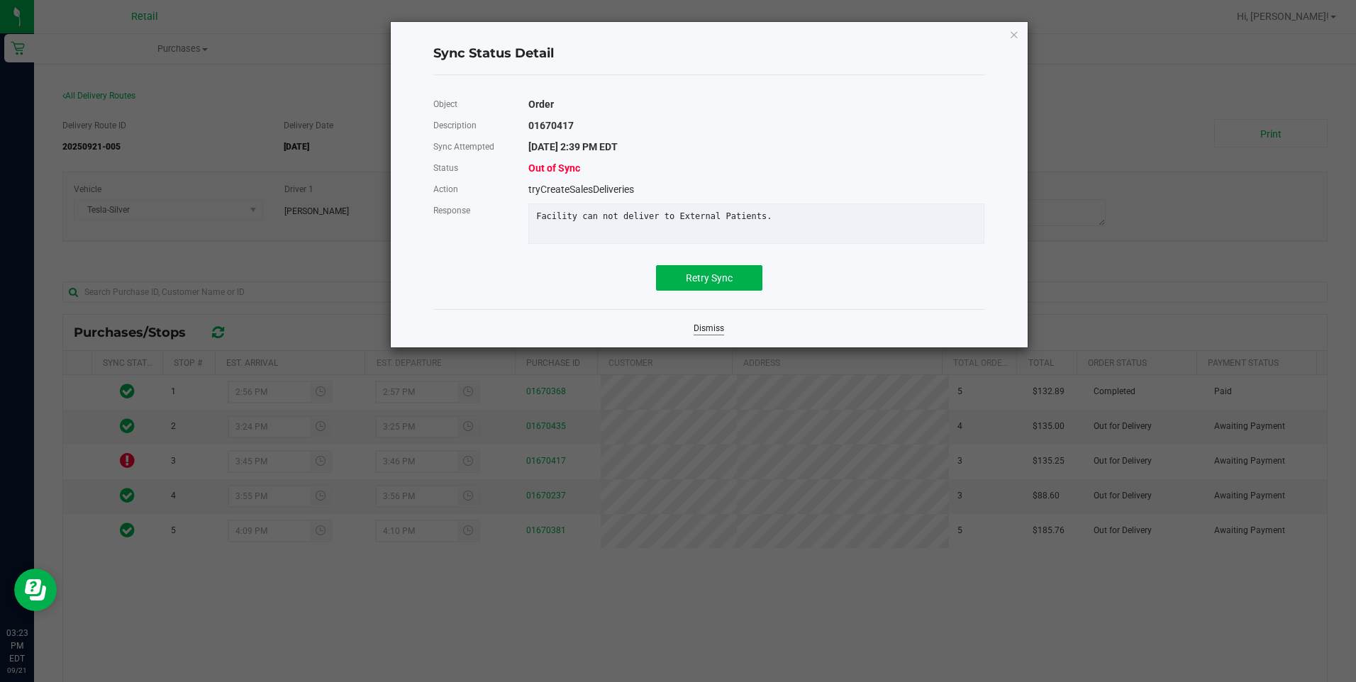
click at [721, 335] on link "Dismiss" at bounding box center [709, 329] width 30 height 12
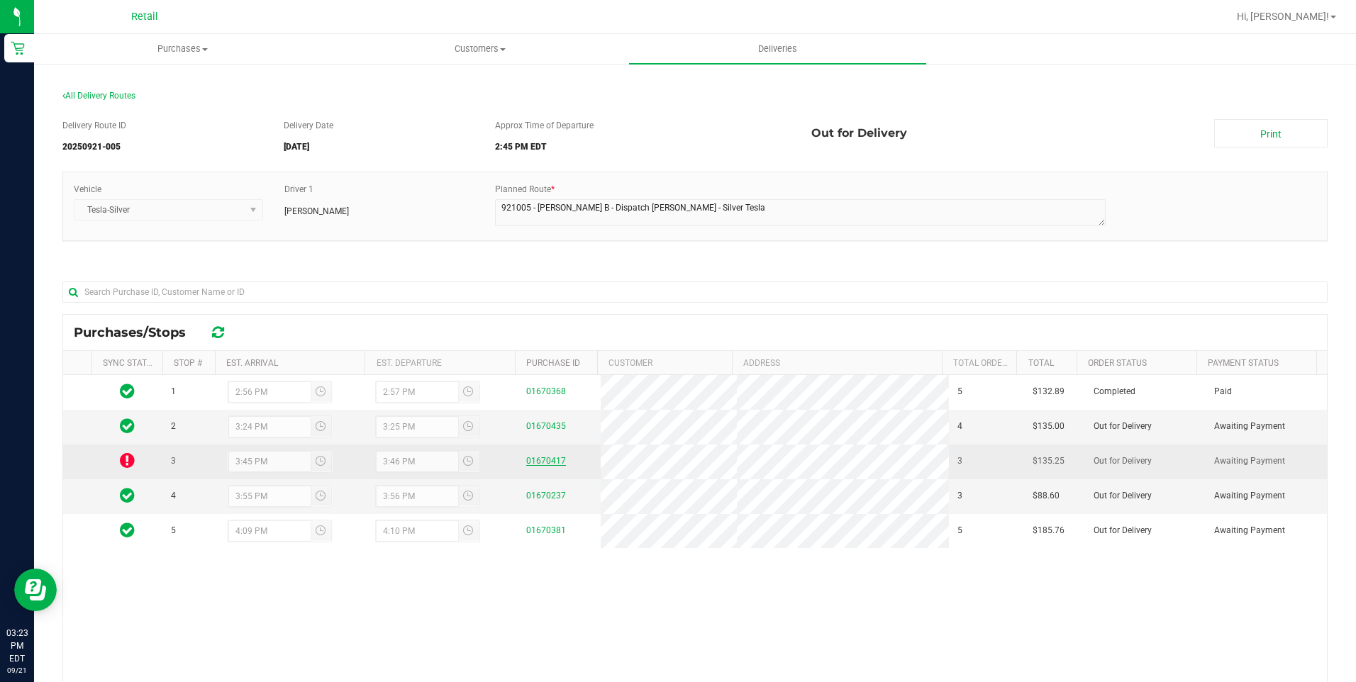
click at [538, 464] on link "01670417" at bounding box center [546, 461] width 40 height 10
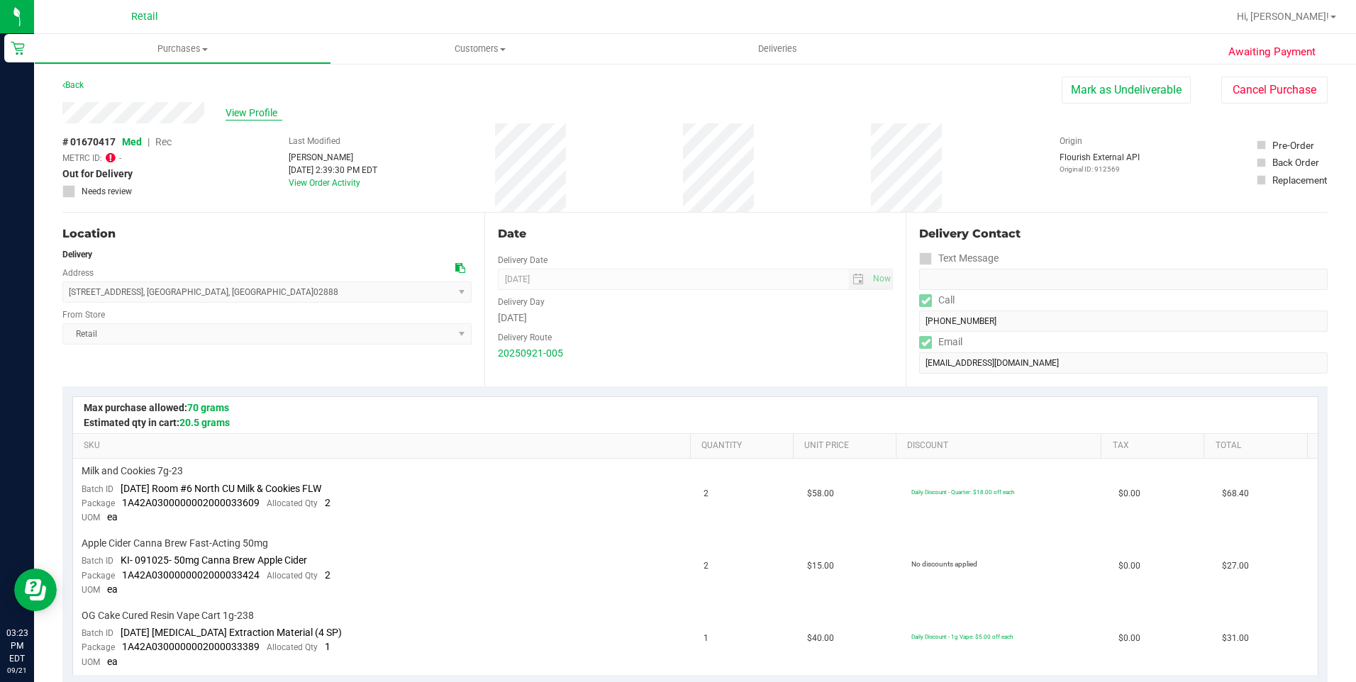
click at [235, 112] on span "View Profile" at bounding box center [254, 113] width 57 height 15
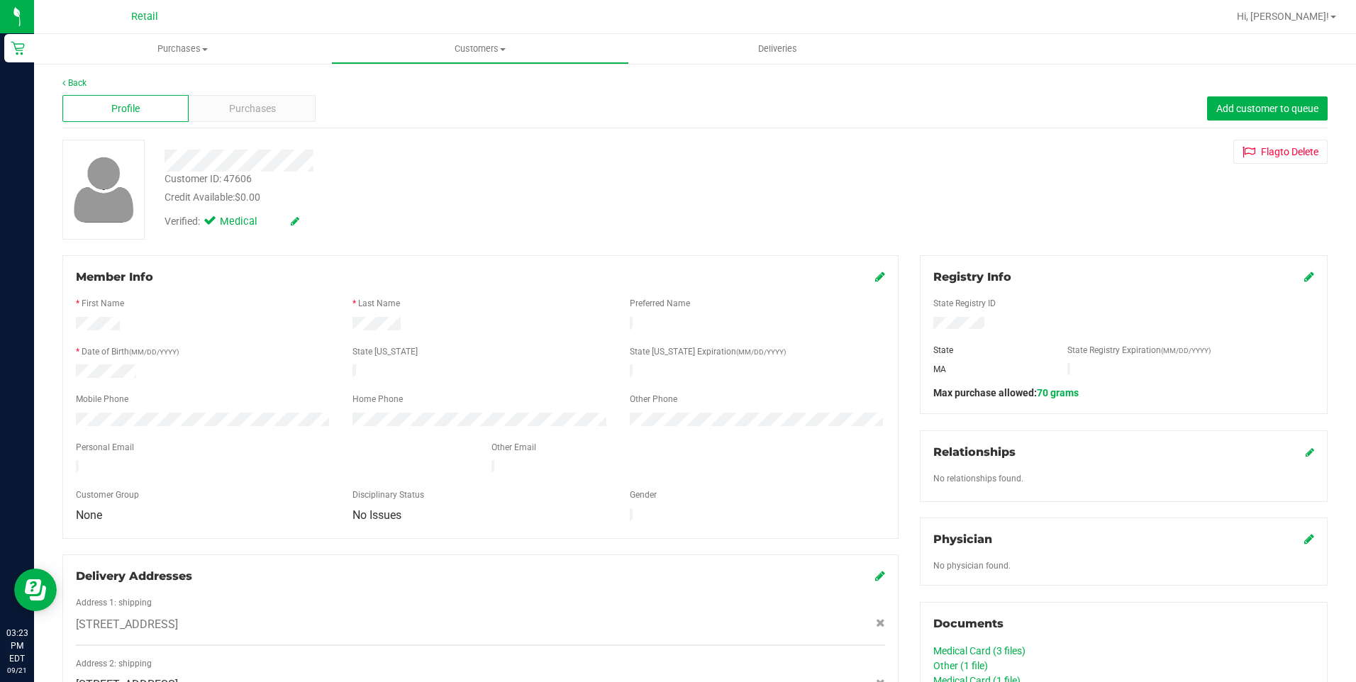
click at [1304, 279] on icon at bounding box center [1309, 276] width 10 height 11
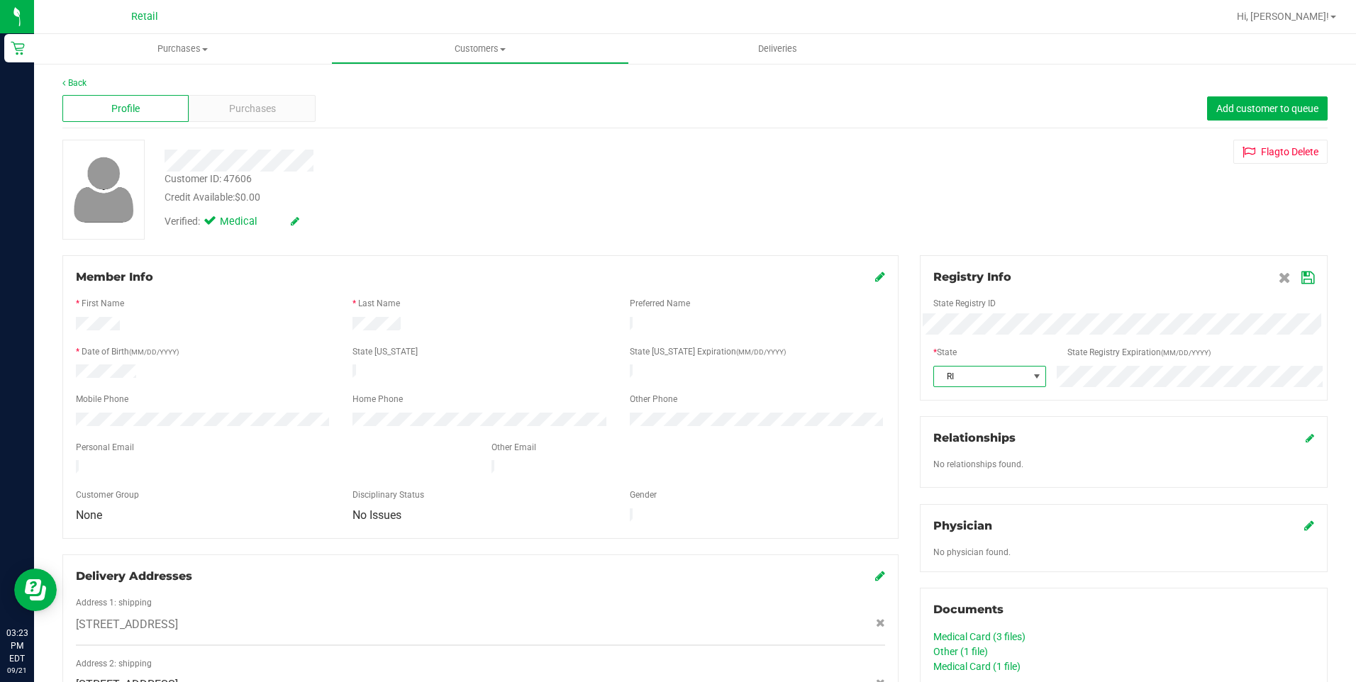
click at [1301, 274] on icon at bounding box center [1307, 277] width 13 height 11
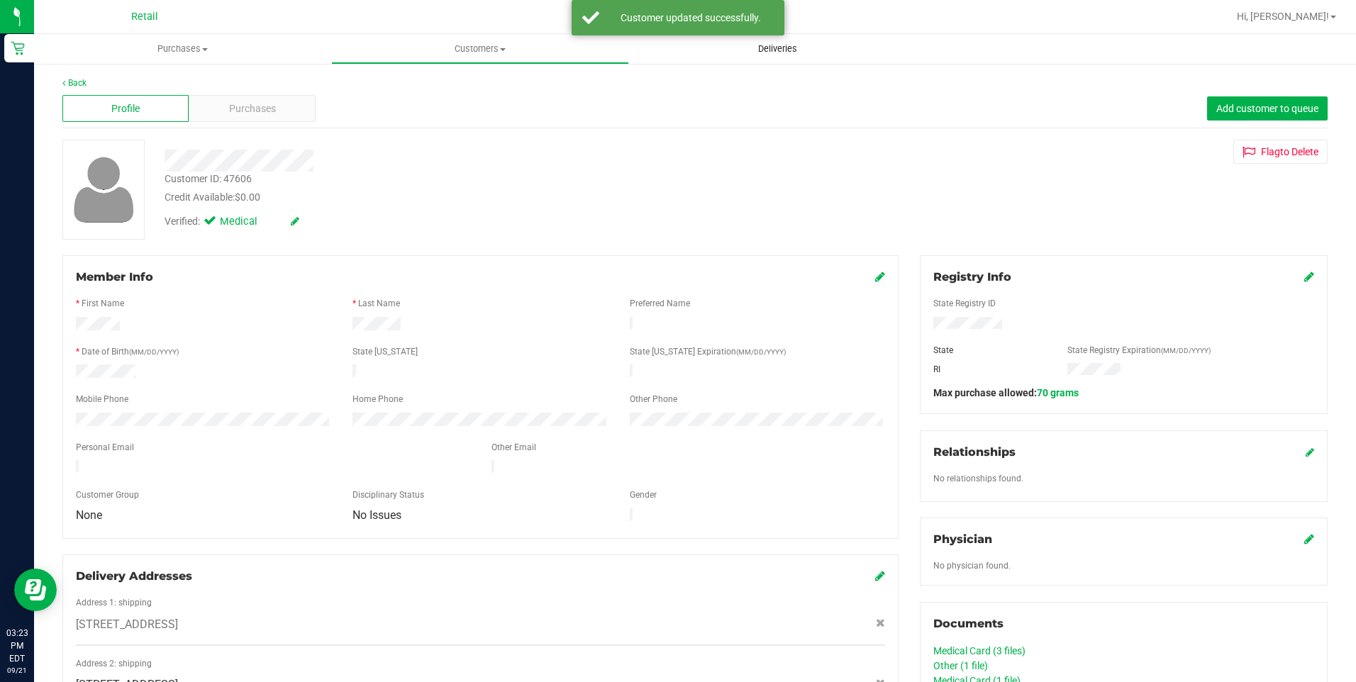
click at [788, 50] on span "Deliveries" at bounding box center [777, 49] width 77 height 13
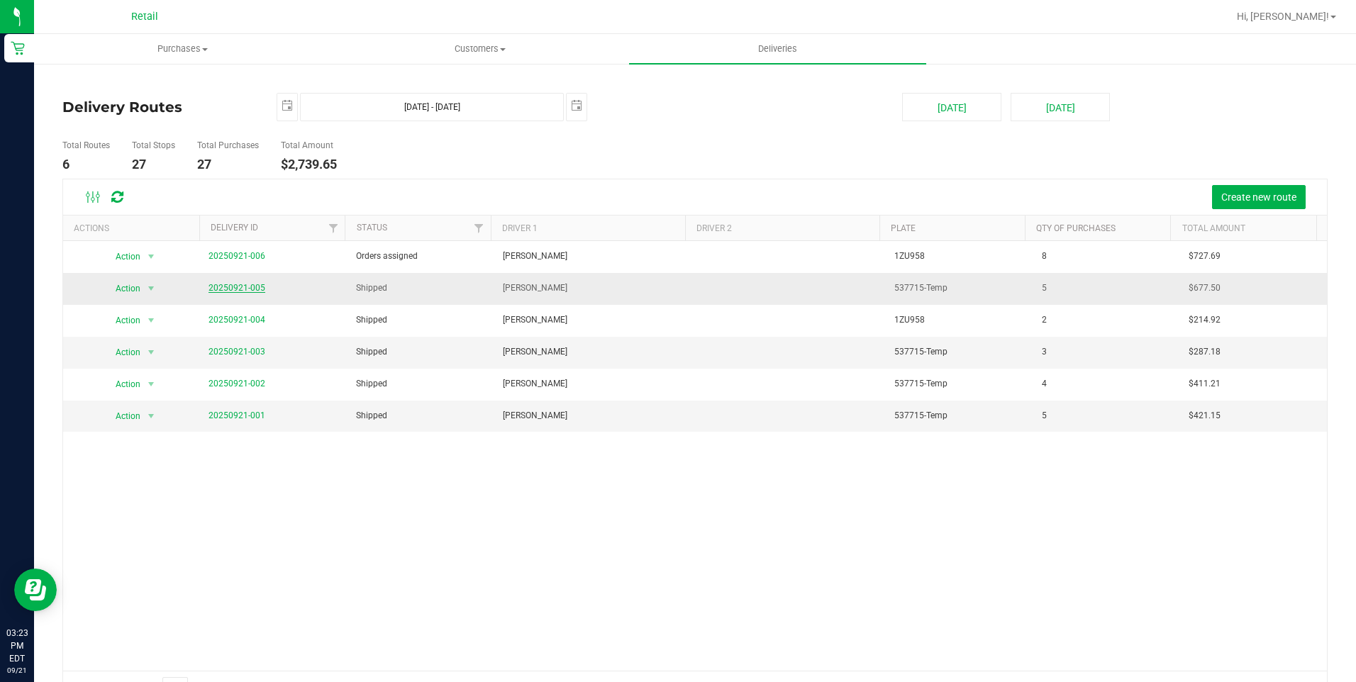
click at [252, 289] on link "20250921-005" at bounding box center [237, 288] width 57 height 10
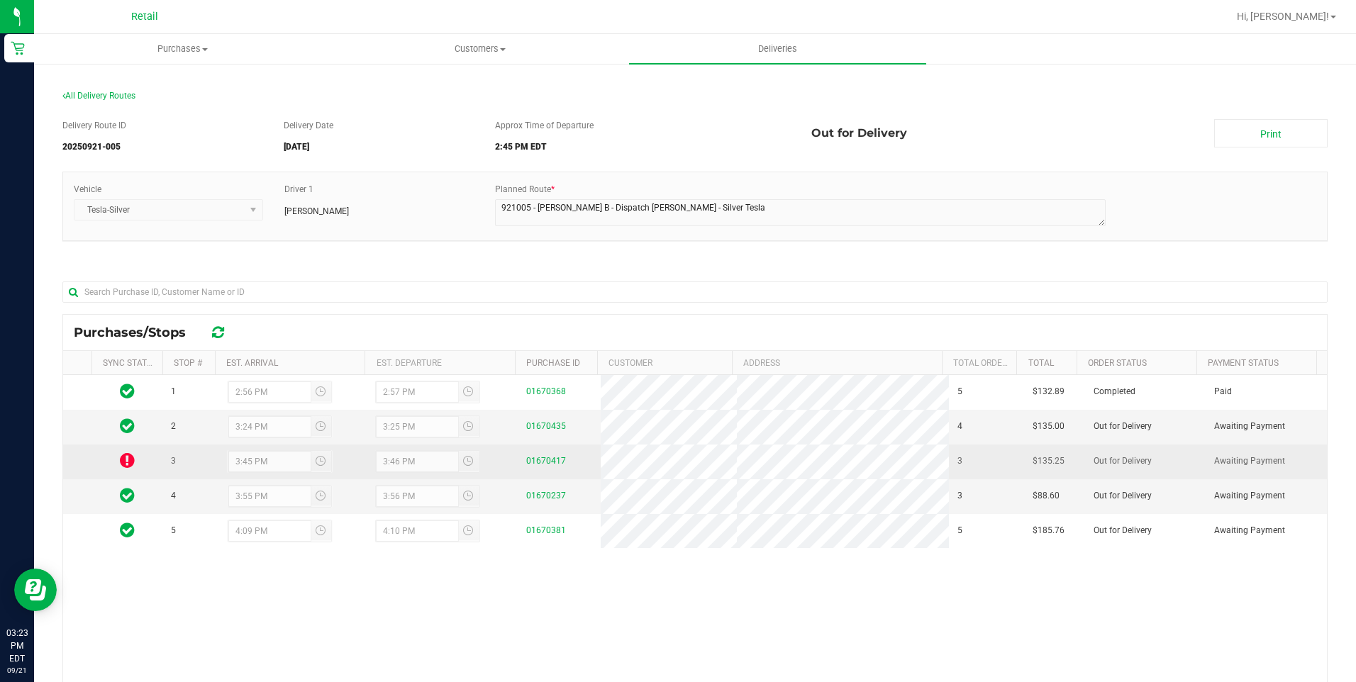
click at [131, 461] on icon at bounding box center [127, 460] width 15 height 17
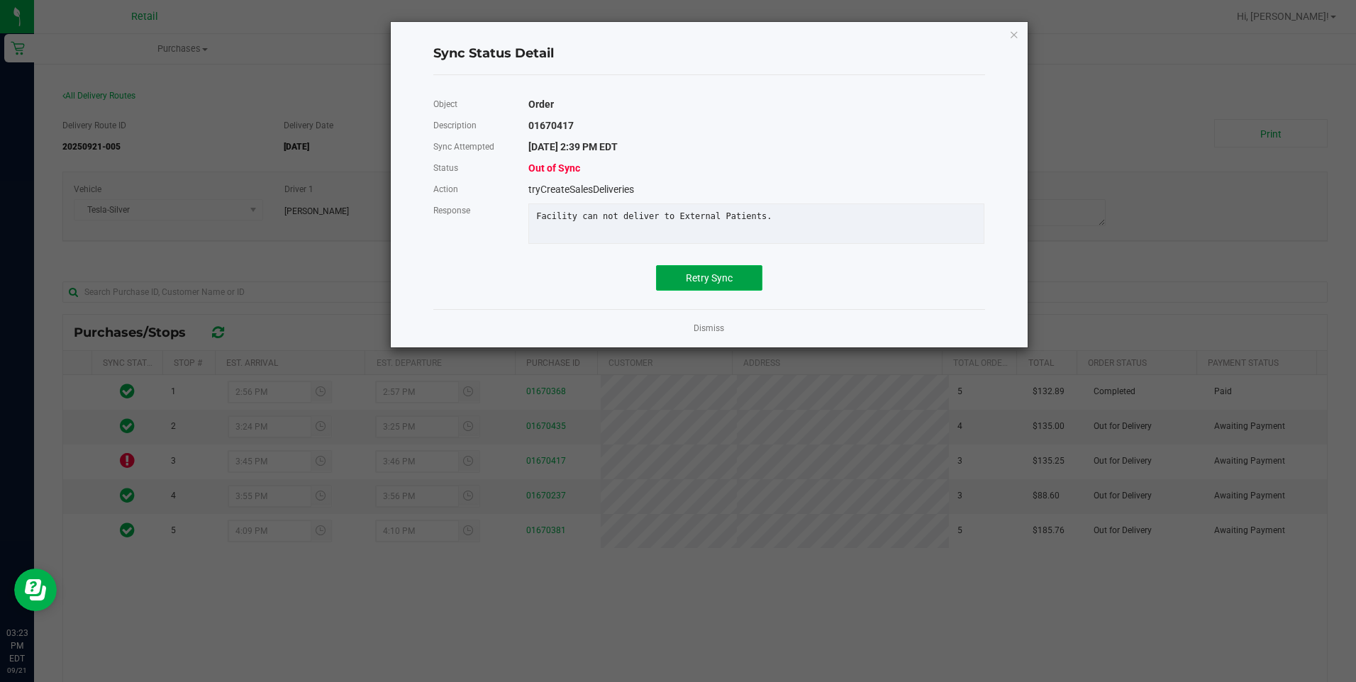
click at [728, 282] on button "Retry Sync" at bounding box center [709, 278] width 106 height 26
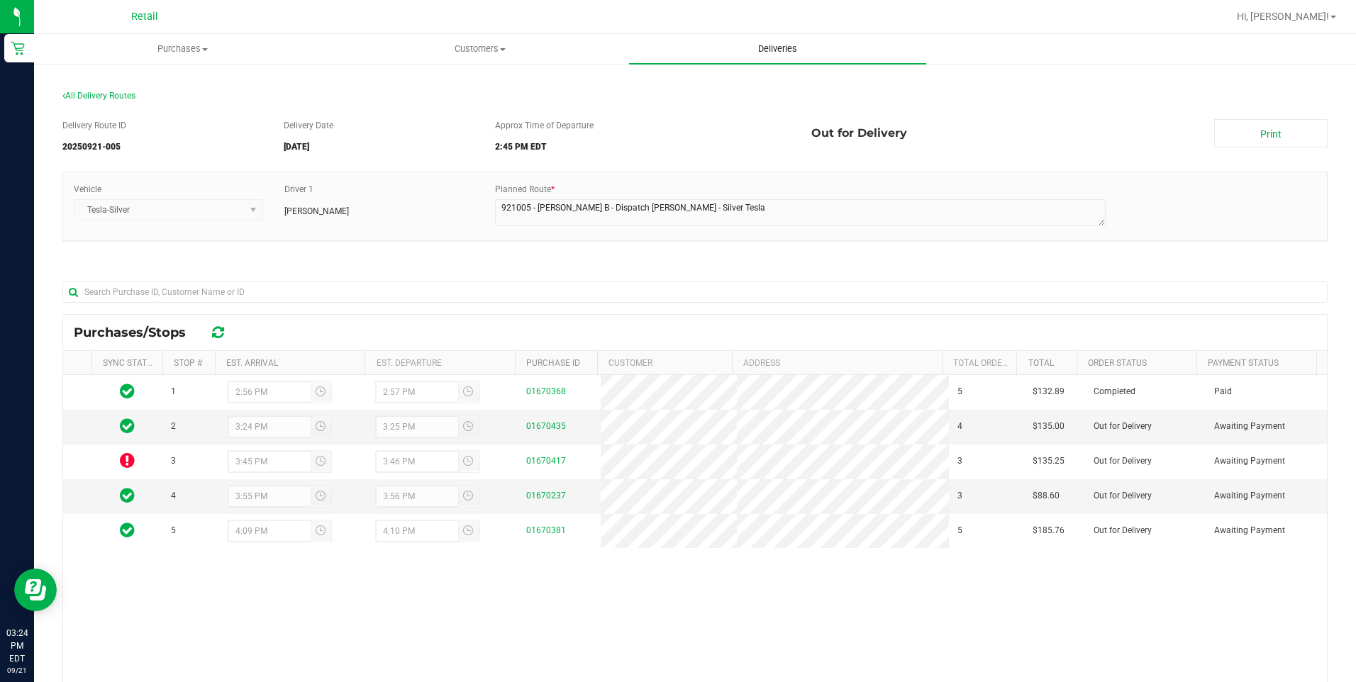
click at [777, 43] on span "Deliveries" at bounding box center [777, 49] width 77 height 13
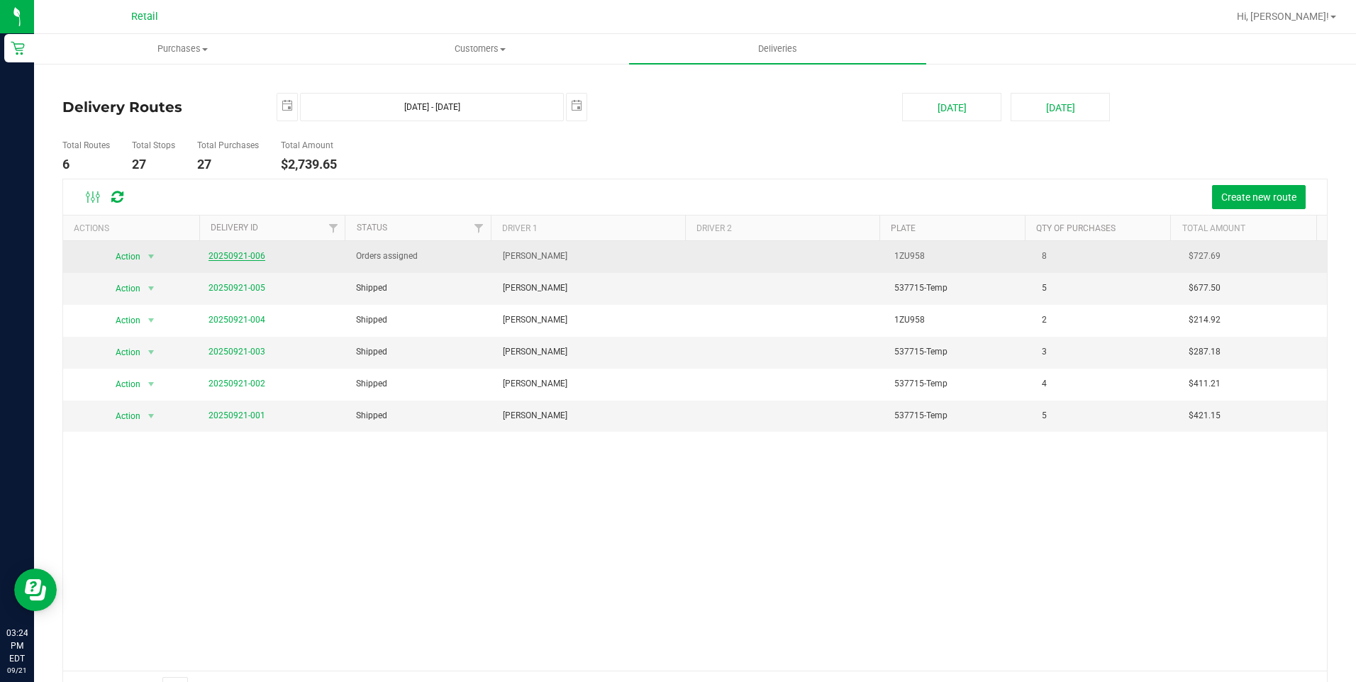
click at [248, 251] on span "20250921-006" at bounding box center [237, 256] width 57 height 13
click at [246, 254] on link "20250921-006" at bounding box center [237, 256] width 57 height 10
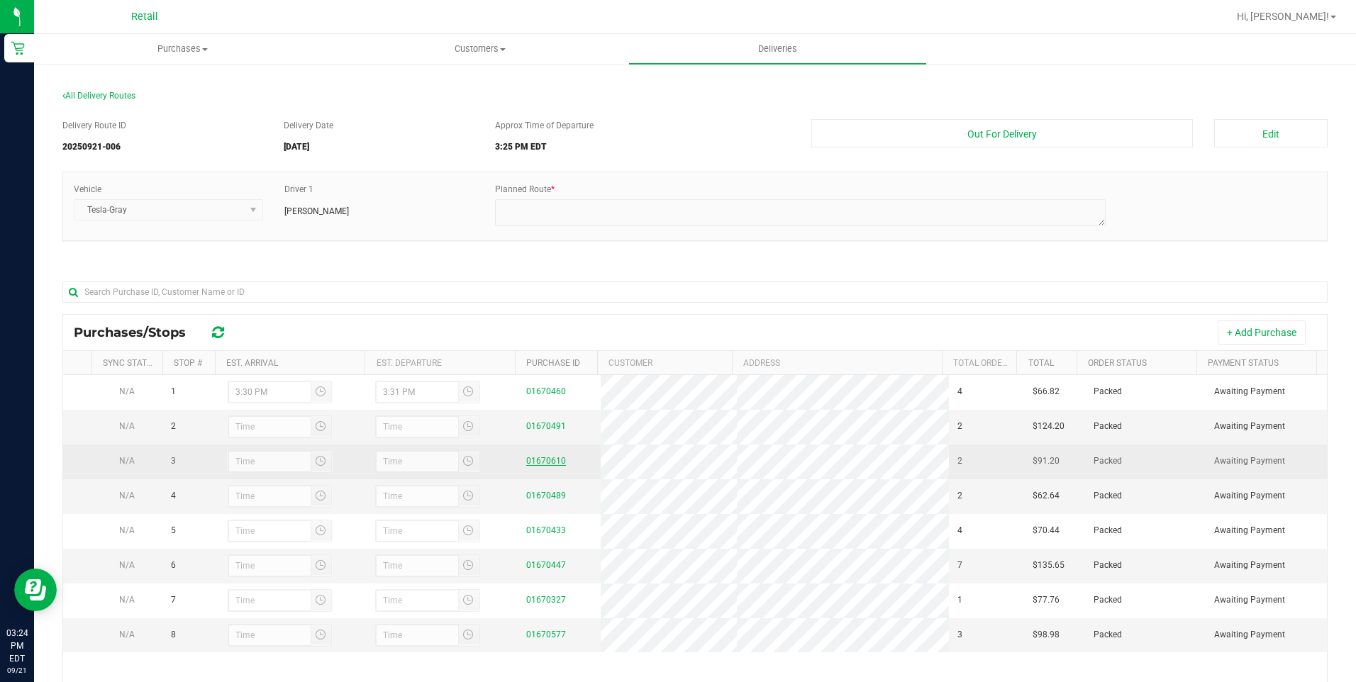
click at [545, 457] on link "01670610" at bounding box center [546, 461] width 40 height 10
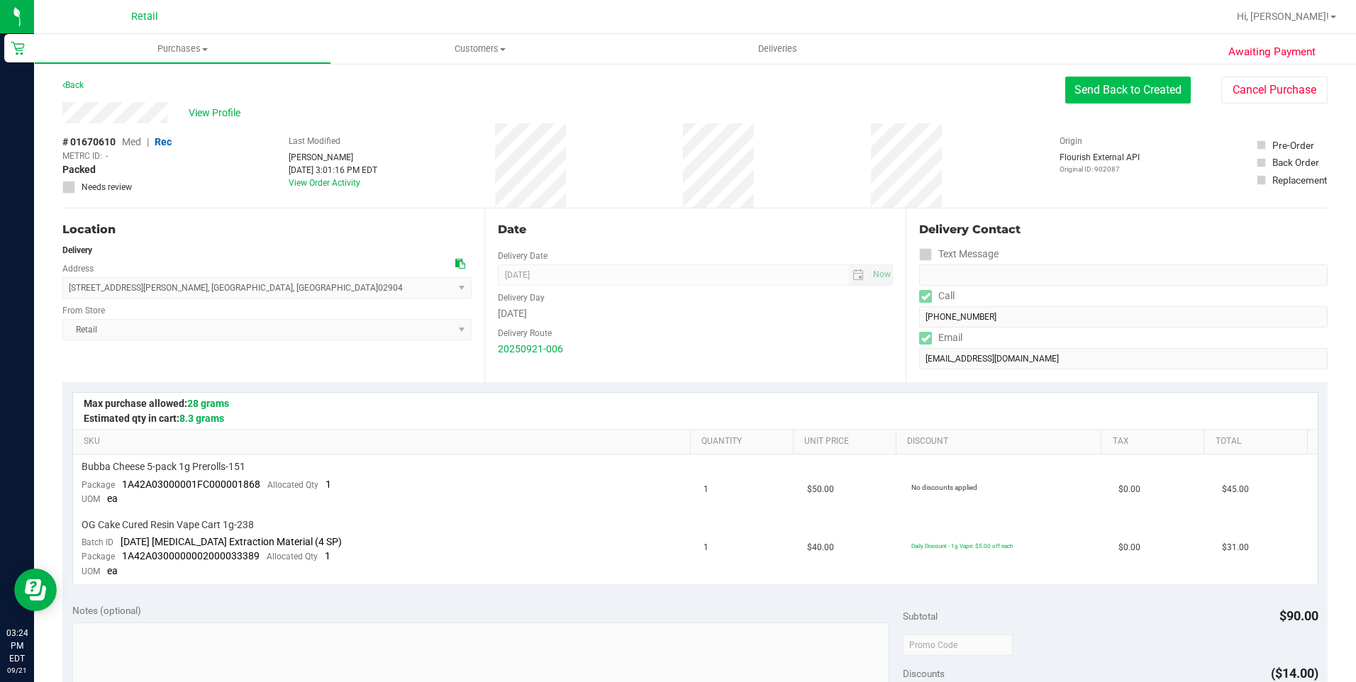
click at [1131, 87] on button "Send Back to Created" at bounding box center [1128, 90] width 126 height 27
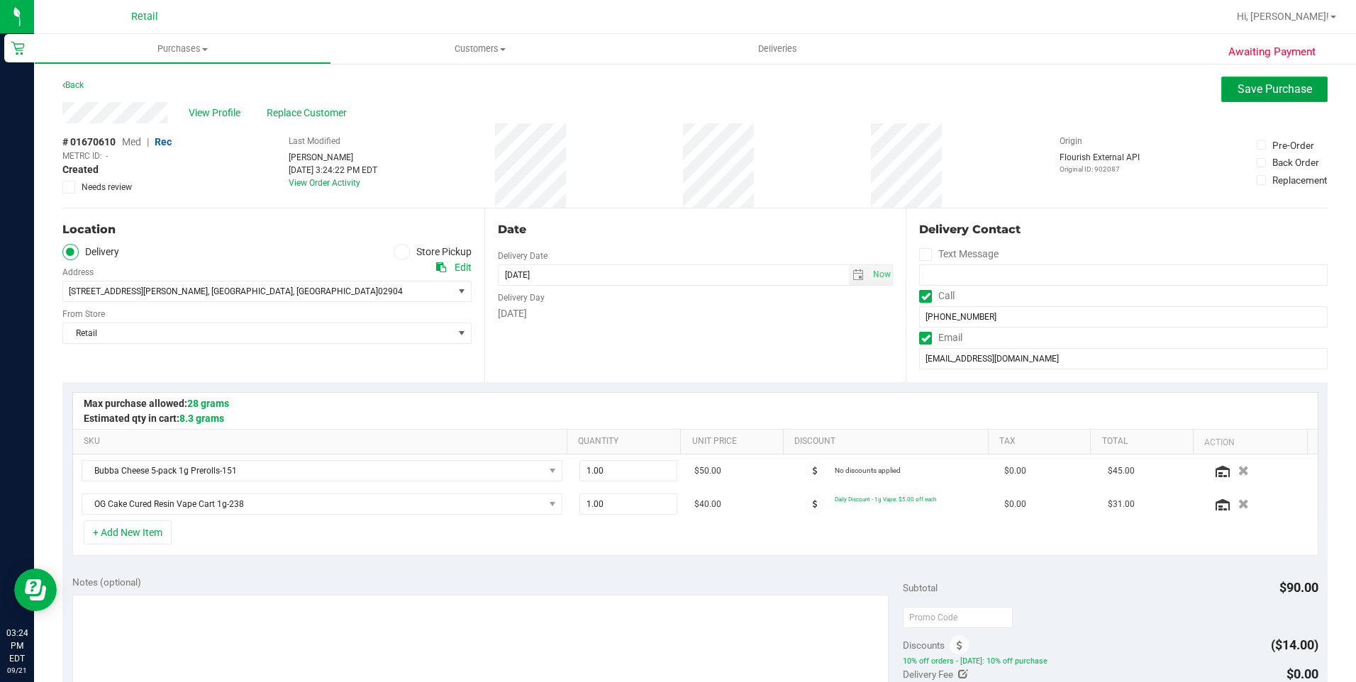
click at [1294, 82] on button "Save Purchase" at bounding box center [1274, 90] width 106 height 26
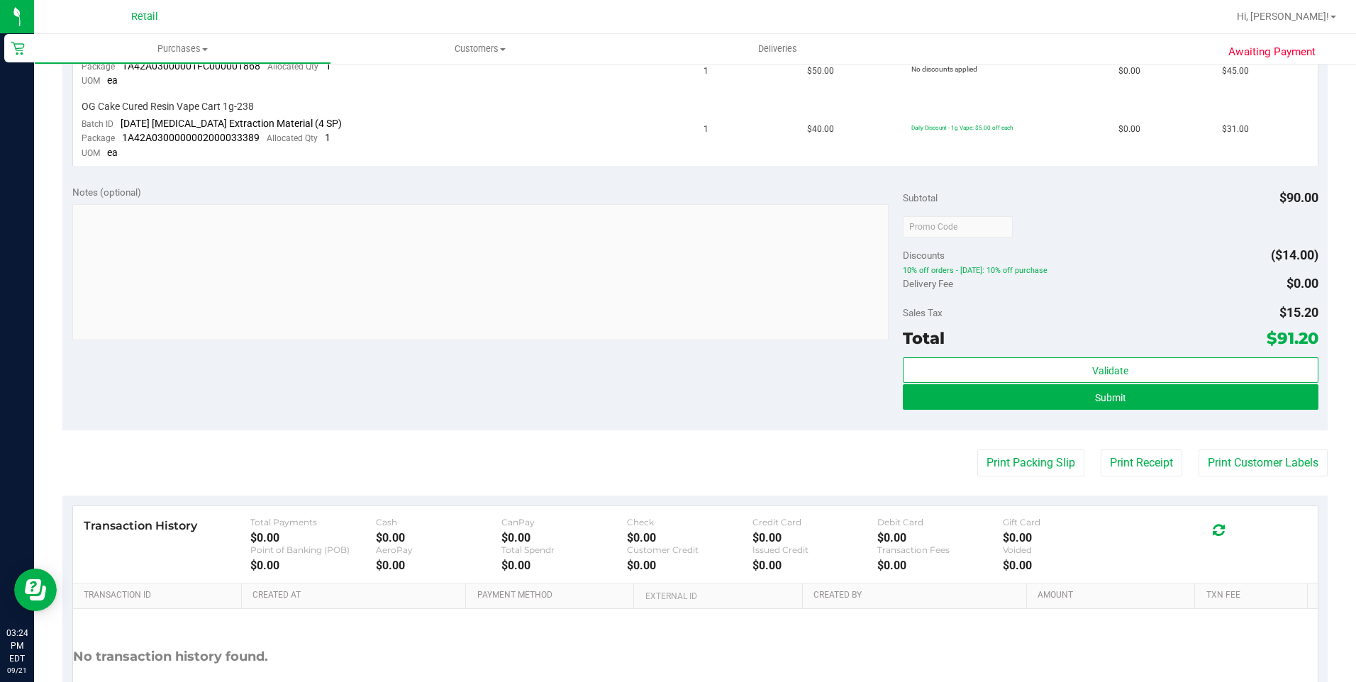
scroll to position [426, 0]
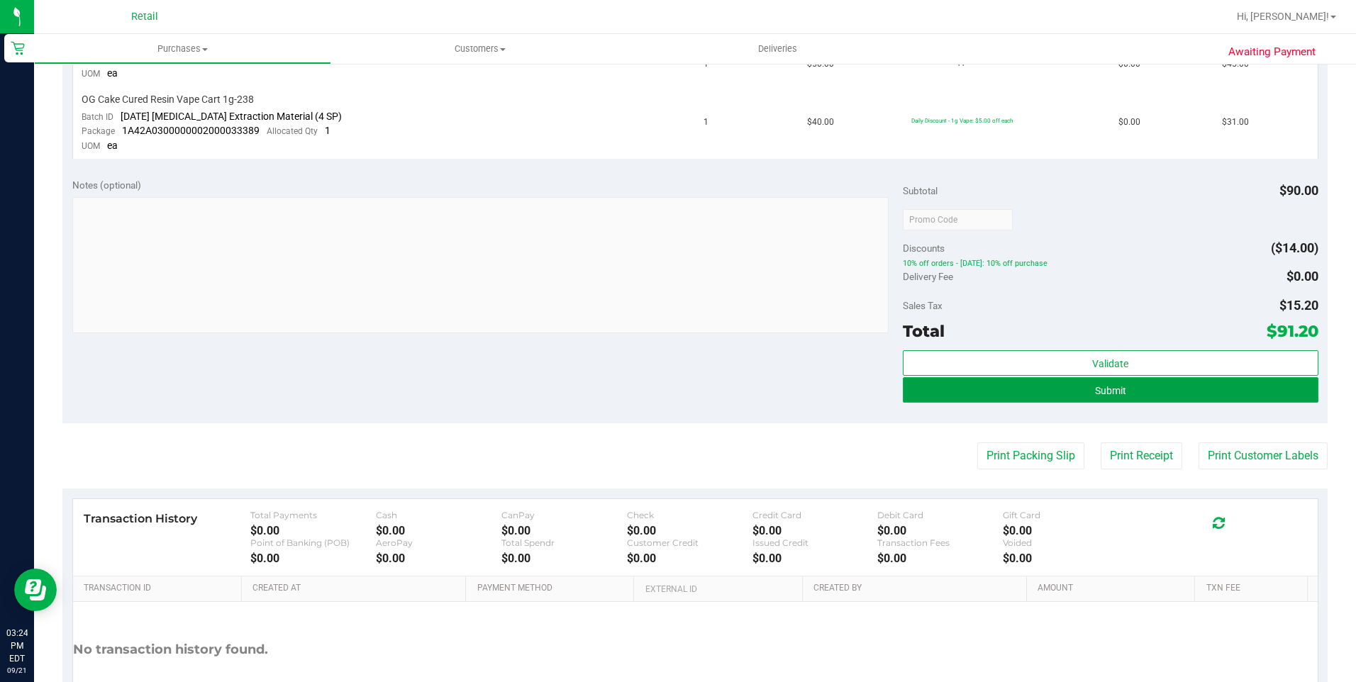
click at [1240, 396] on button "Submit" at bounding box center [1111, 390] width 416 height 26
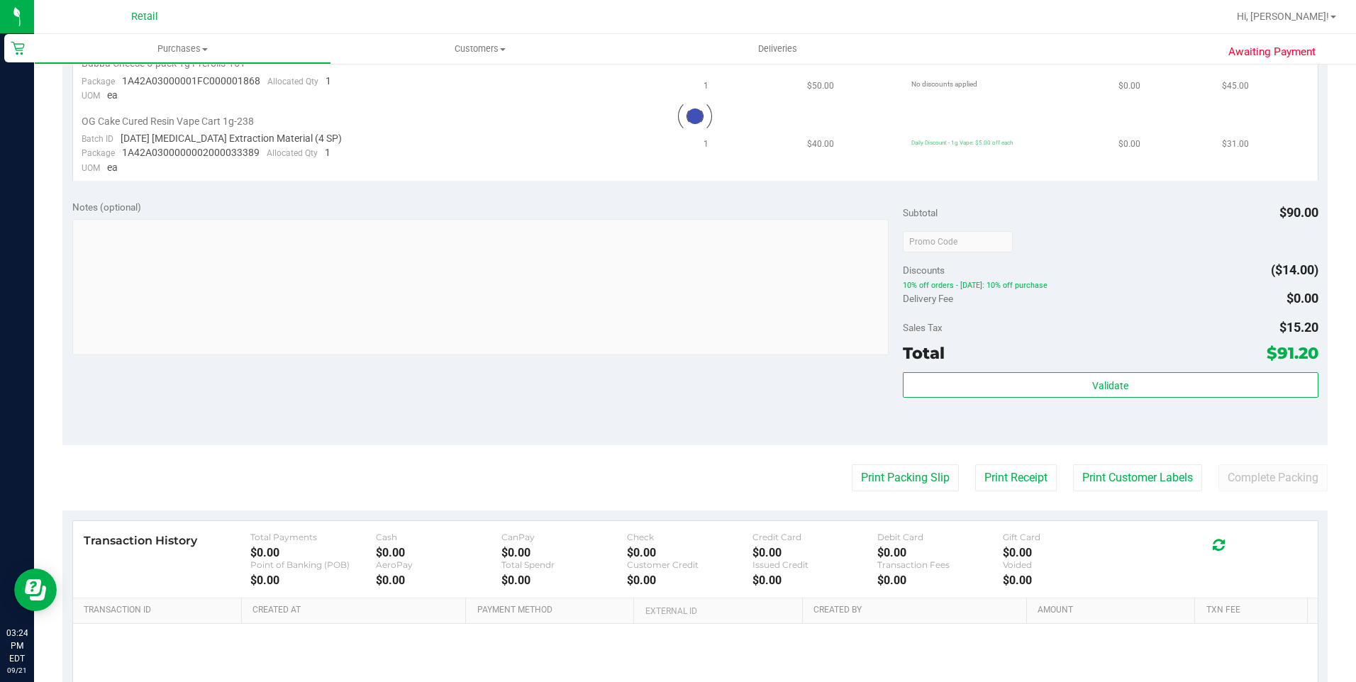
scroll to position [0, 0]
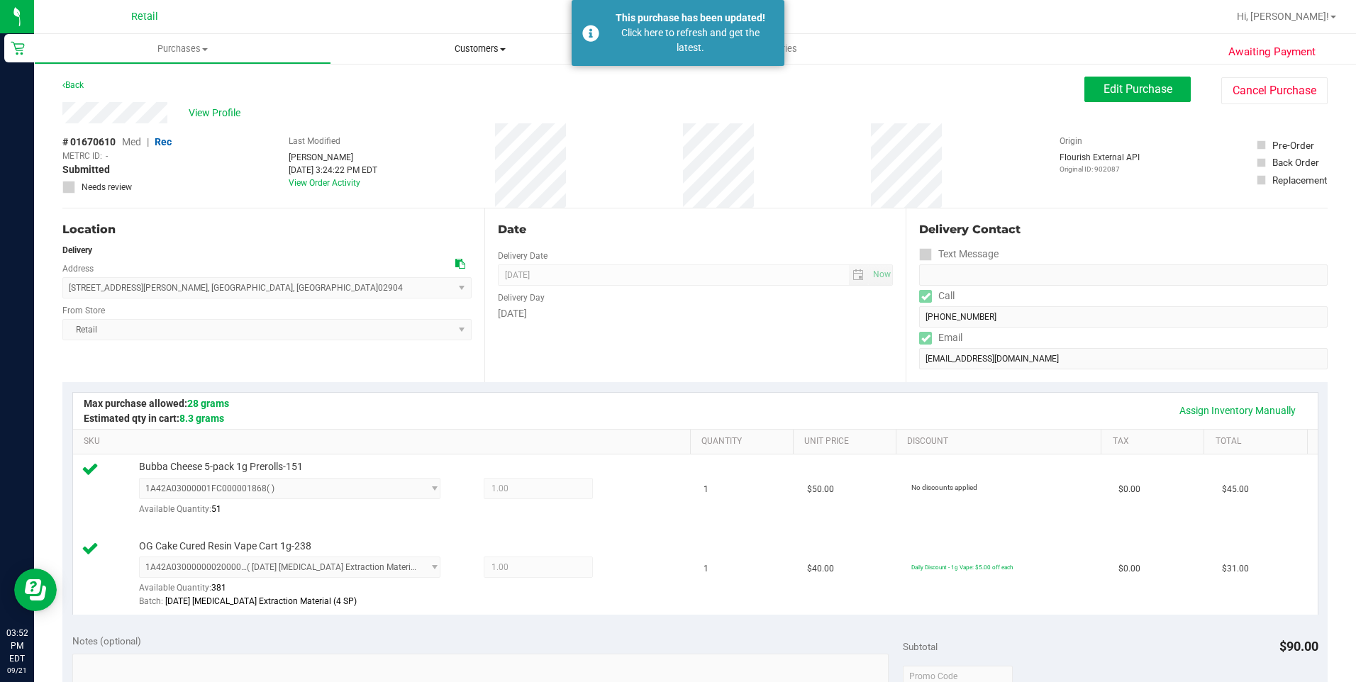
click at [494, 54] on span "Customers" at bounding box center [480, 49] width 296 height 13
click at [401, 84] on span "All customers" at bounding box center [382, 85] width 102 height 12
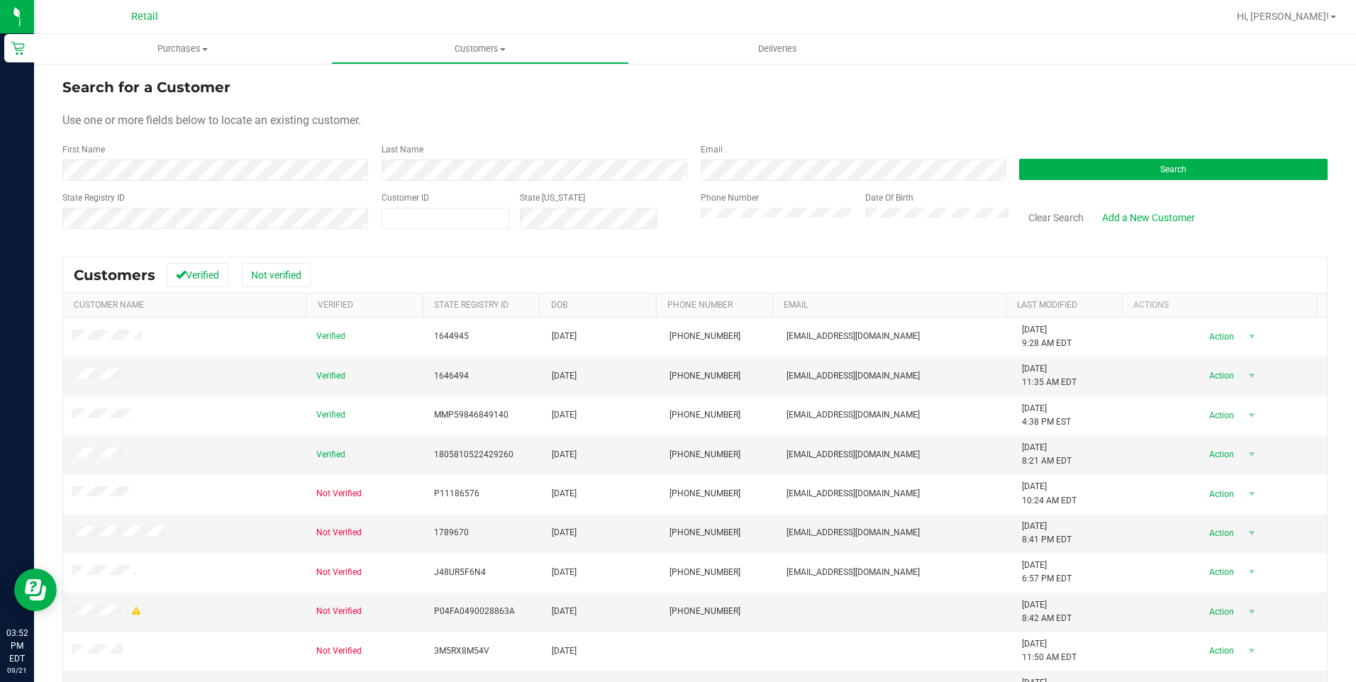
click at [736, 201] on label "Phone Number" at bounding box center [730, 197] width 58 height 13
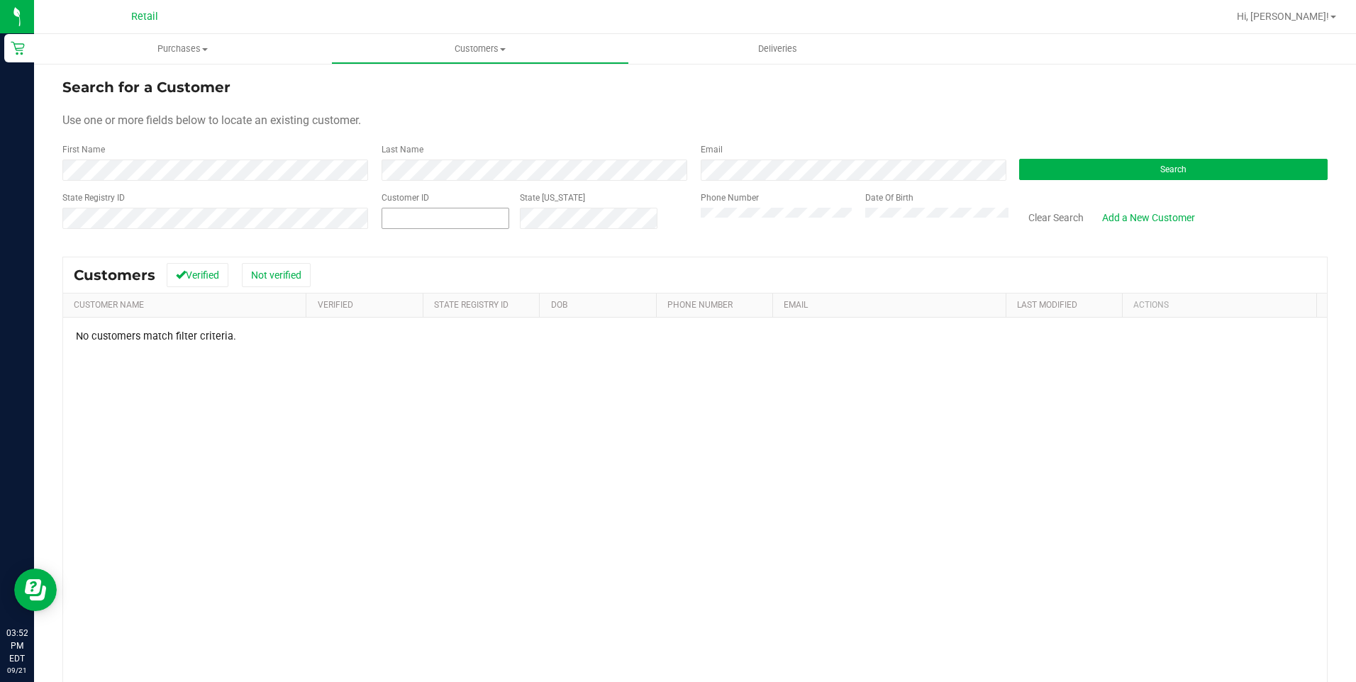
click at [326, 225] on div "State Registry ID Customer ID State [US_STATE] Phone Number Date Of Birth Clear…" at bounding box center [694, 216] width 1265 height 50
click at [191, 355] on td at bounding box center [185, 337] width 245 height 38
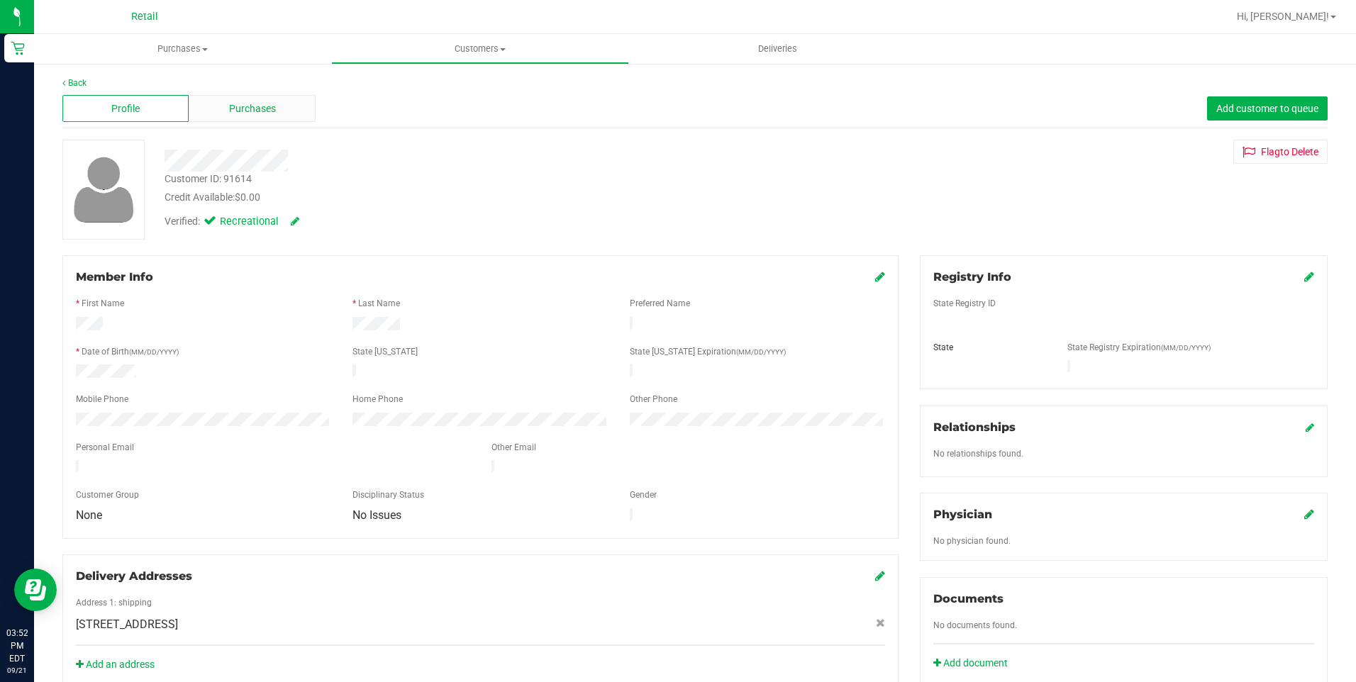
click at [240, 118] on div "Purchases" at bounding box center [252, 108] width 126 height 27
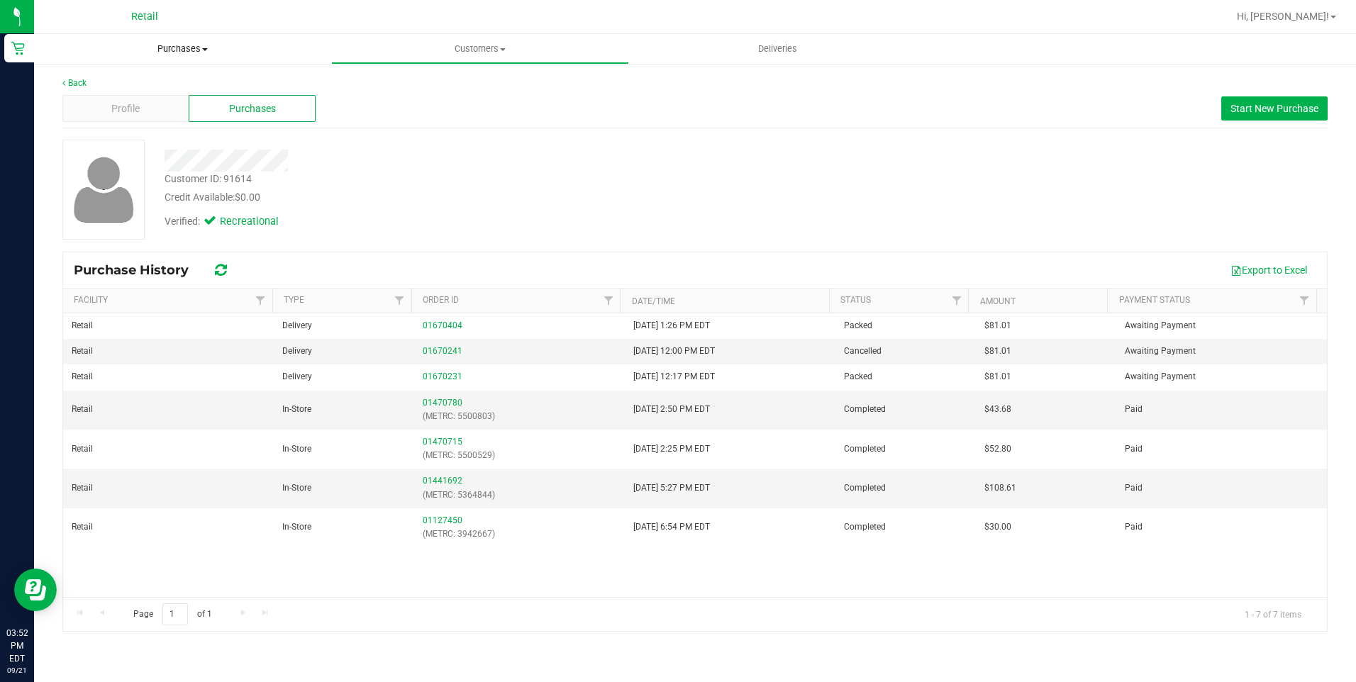
click at [179, 48] on span "Purchases" at bounding box center [182, 49] width 297 height 13
click at [131, 131] on ul "Summary of purchases Fulfillment All purchases" at bounding box center [182, 103] width 297 height 77
click at [135, 117] on li "All purchases" at bounding box center [106, 119] width 145 height 17
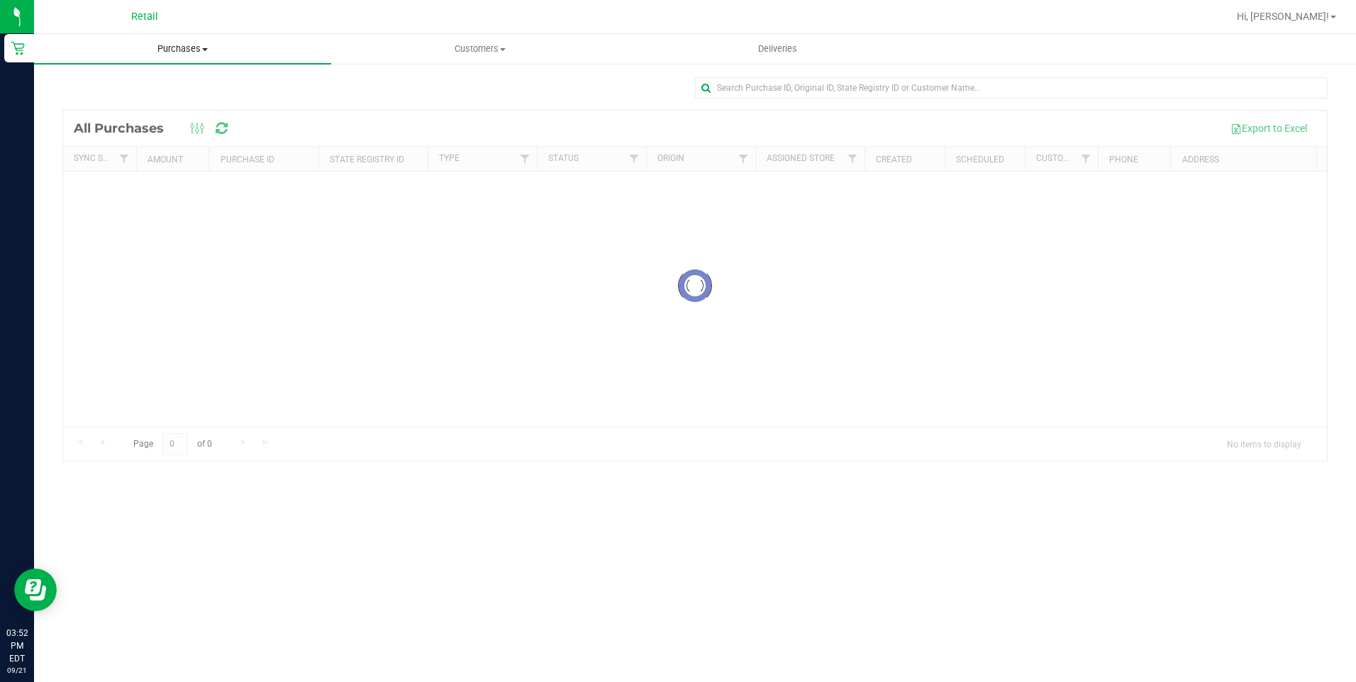
click at [208, 52] on span "Purchases" at bounding box center [182, 49] width 297 height 13
click at [747, 90] on input "text" at bounding box center [1011, 87] width 633 height 21
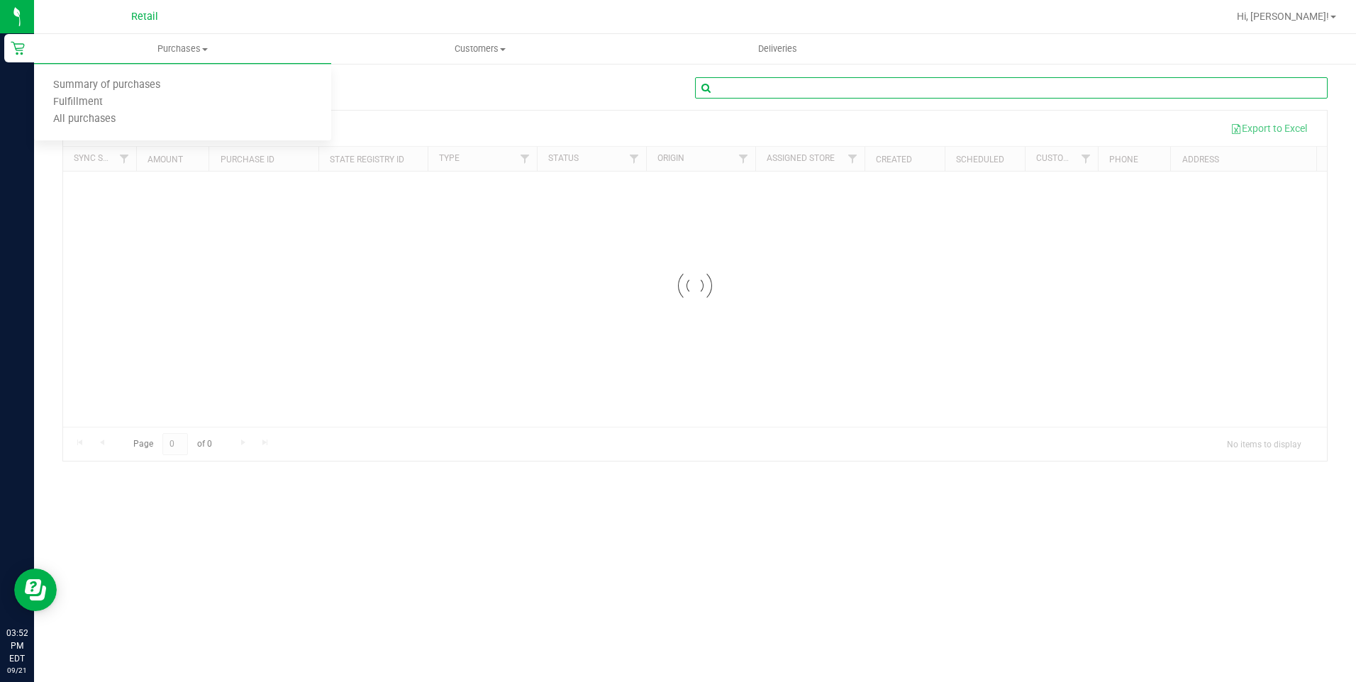
click at [755, 90] on input "text" at bounding box center [1011, 87] width 633 height 21
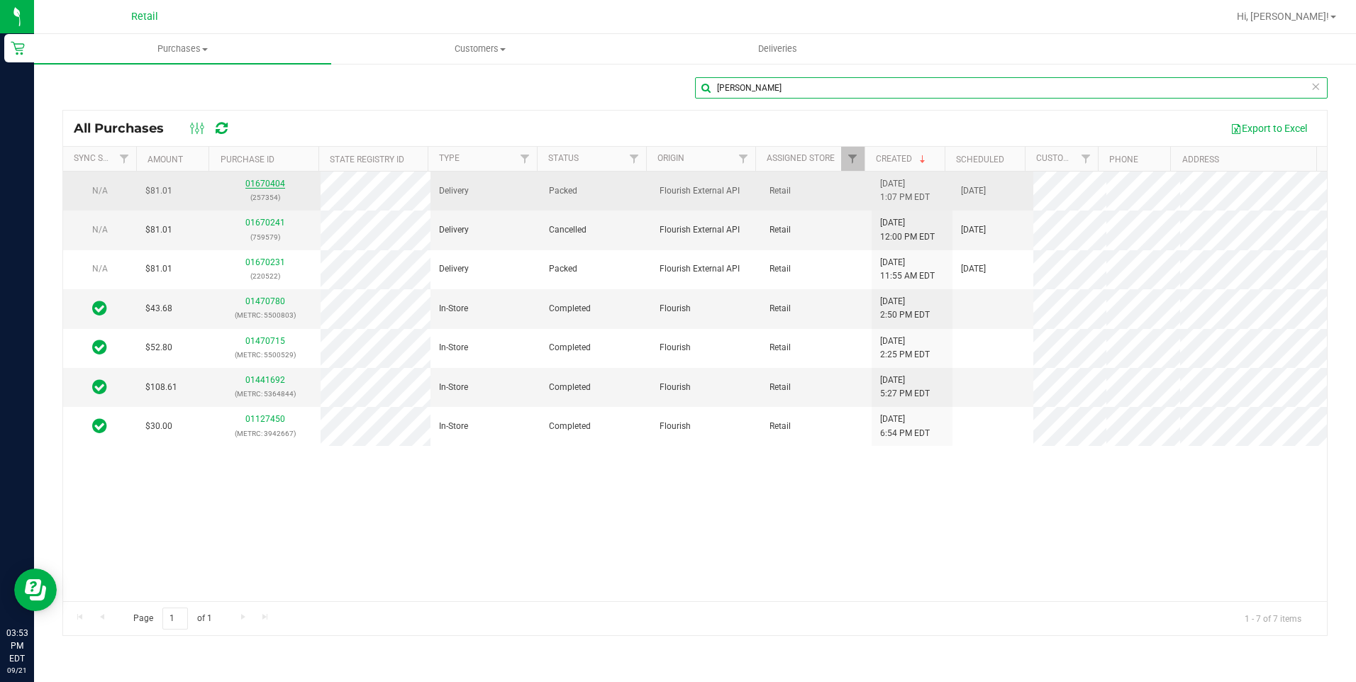
type input "[PERSON_NAME]"
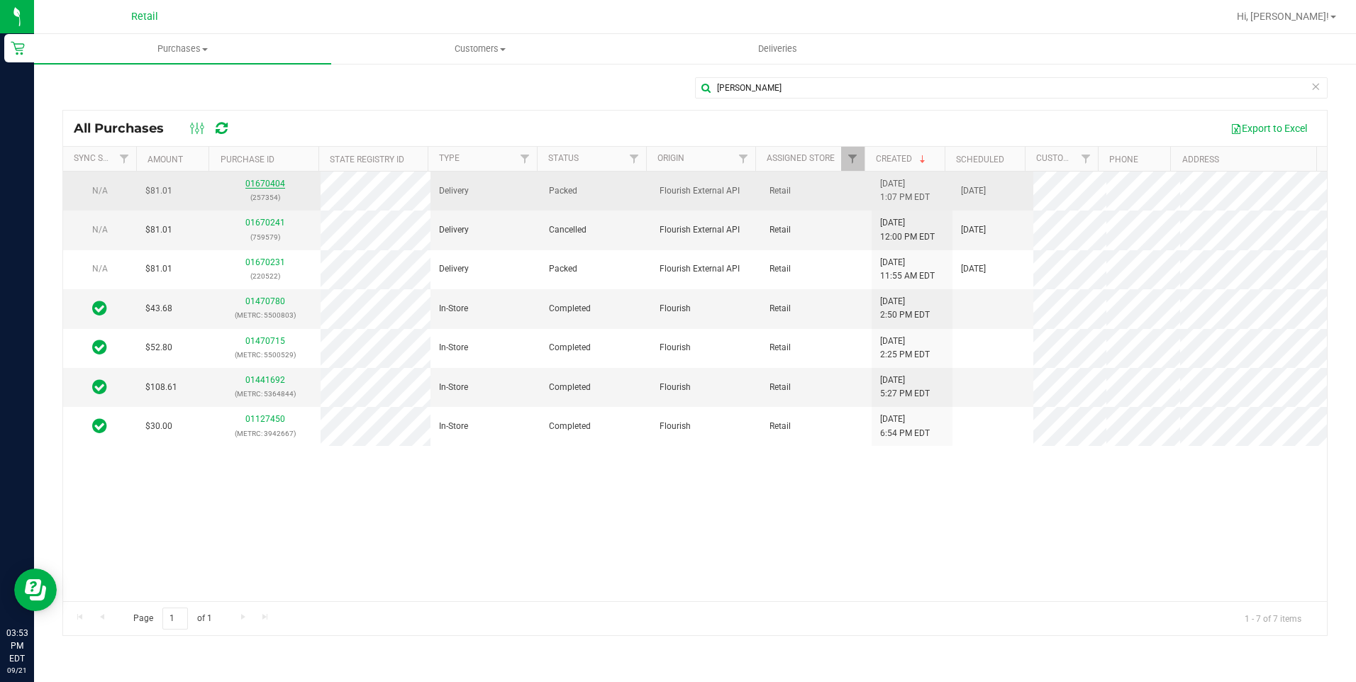
click at [275, 185] on link "01670404" at bounding box center [265, 184] width 40 height 10
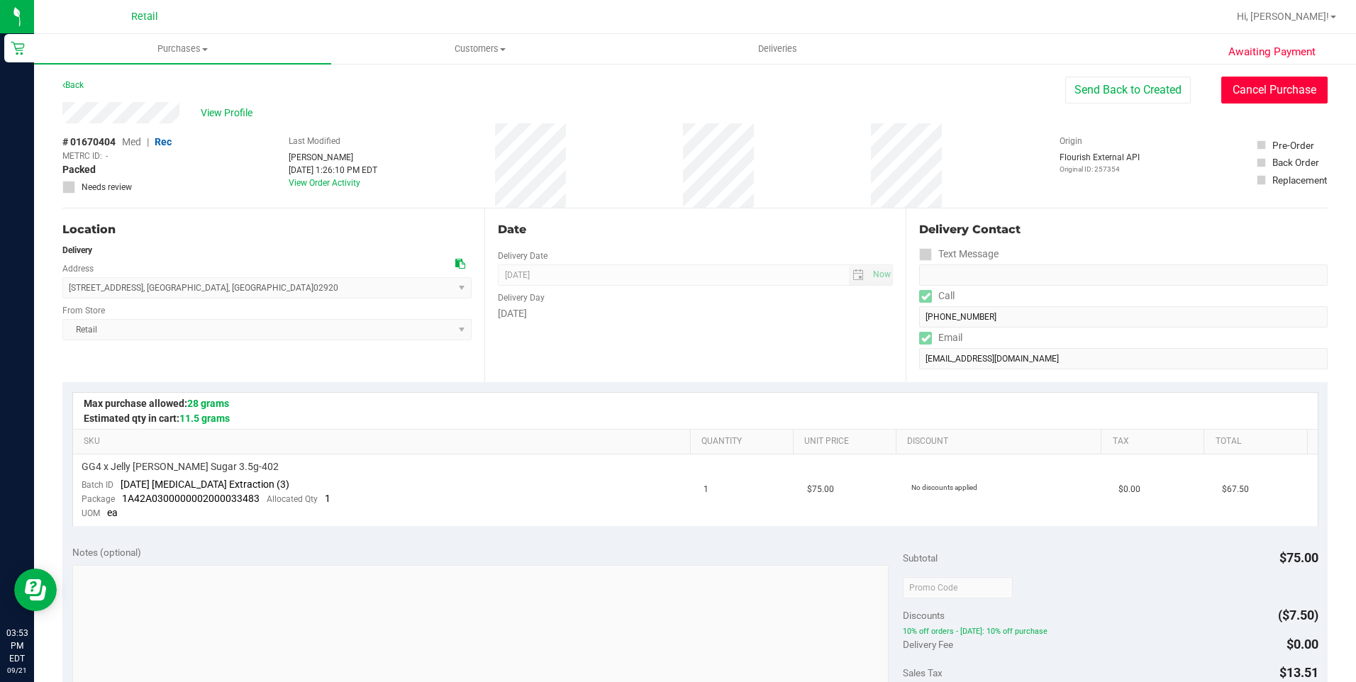
click at [1243, 94] on button "Cancel Purchase" at bounding box center [1274, 90] width 106 height 27
click at [179, 47] on span "Purchases" at bounding box center [182, 49] width 297 height 13
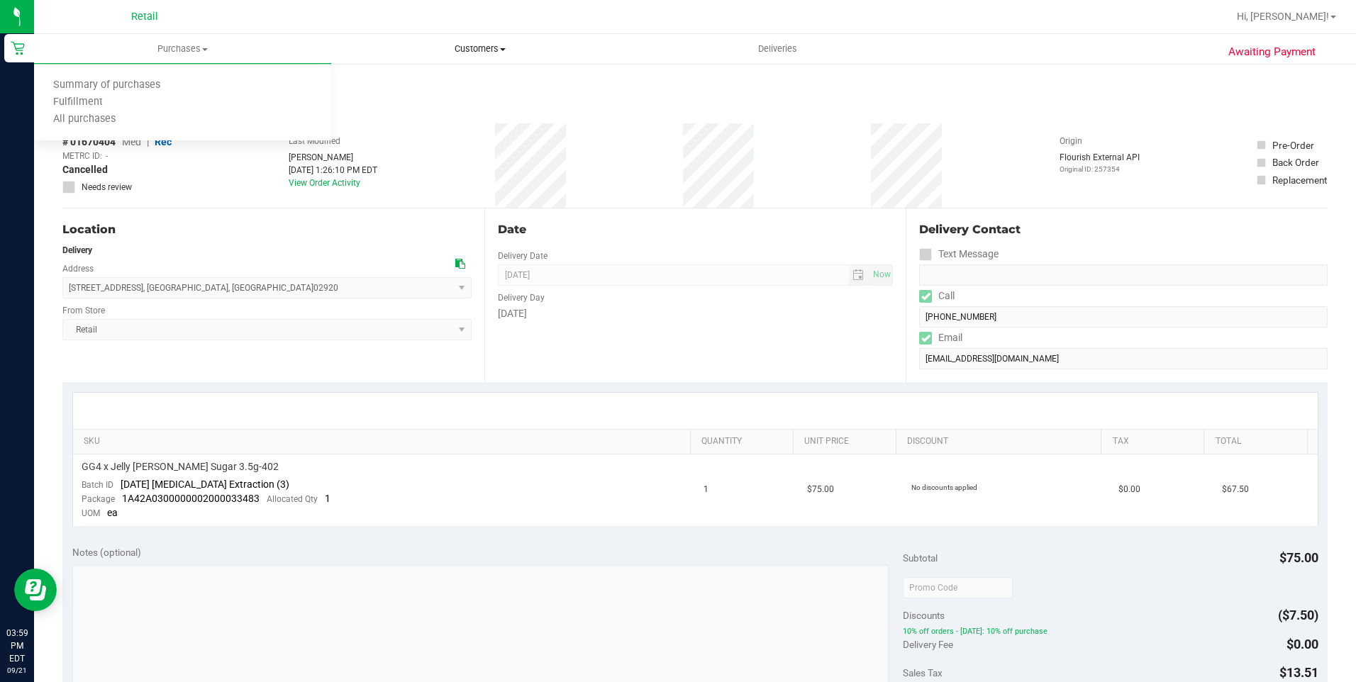
click at [462, 50] on span "Customers" at bounding box center [480, 49] width 296 height 13
click at [409, 82] on span "All customers" at bounding box center [382, 85] width 102 height 12
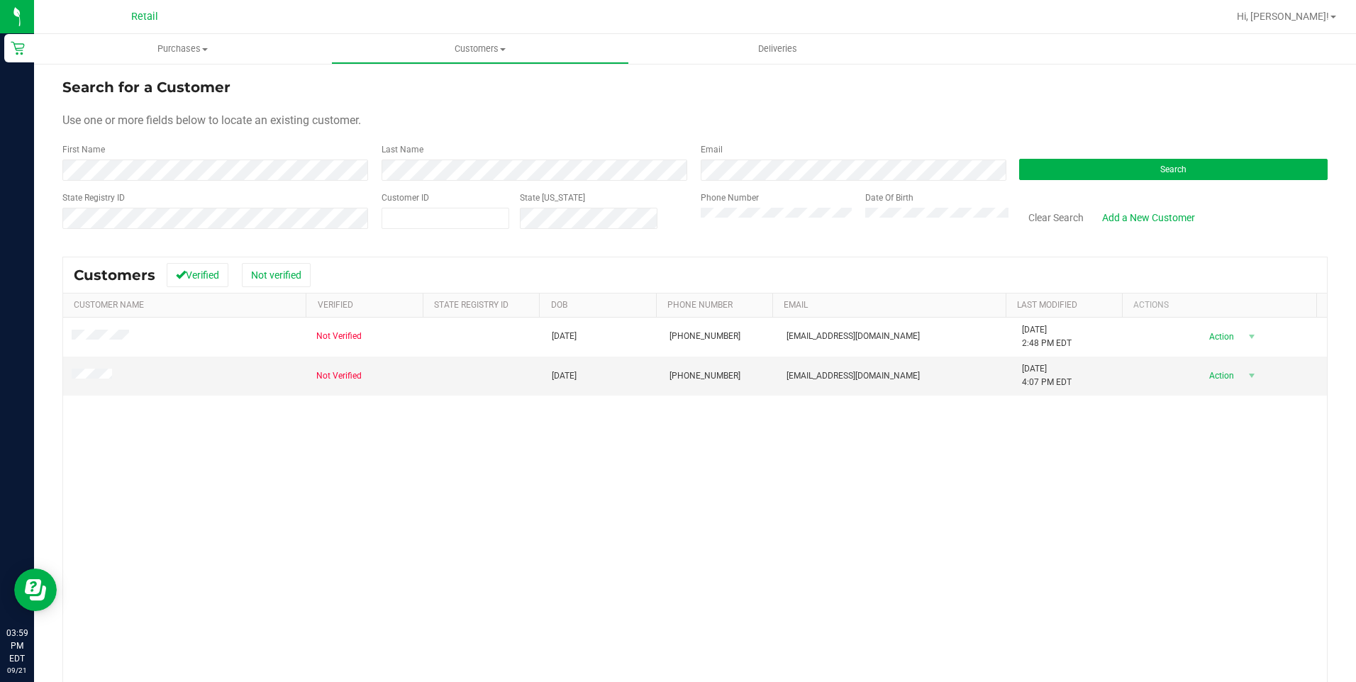
click at [485, 276] on div "Customers Verified Not verified" at bounding box center [695, 274] width 1264 height 35
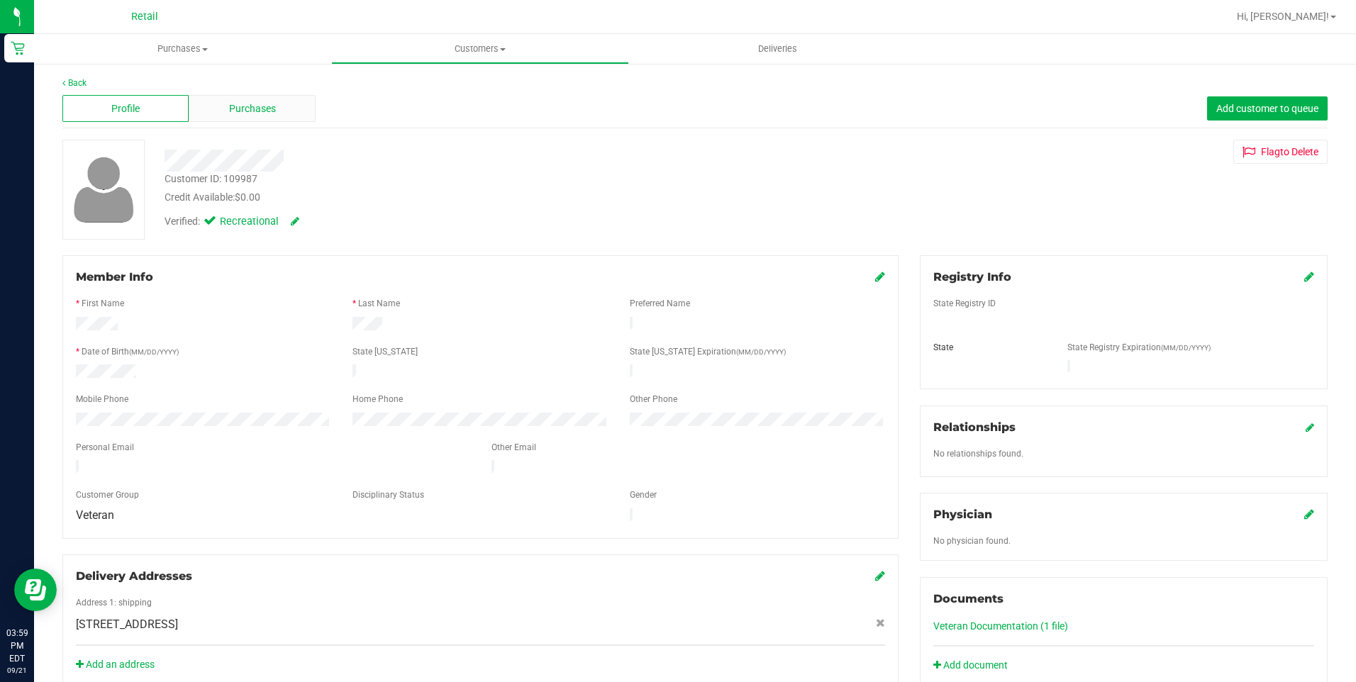
click at [249, 115] on span "Purchases" at bounding box center [252, 108] width 47 height 15
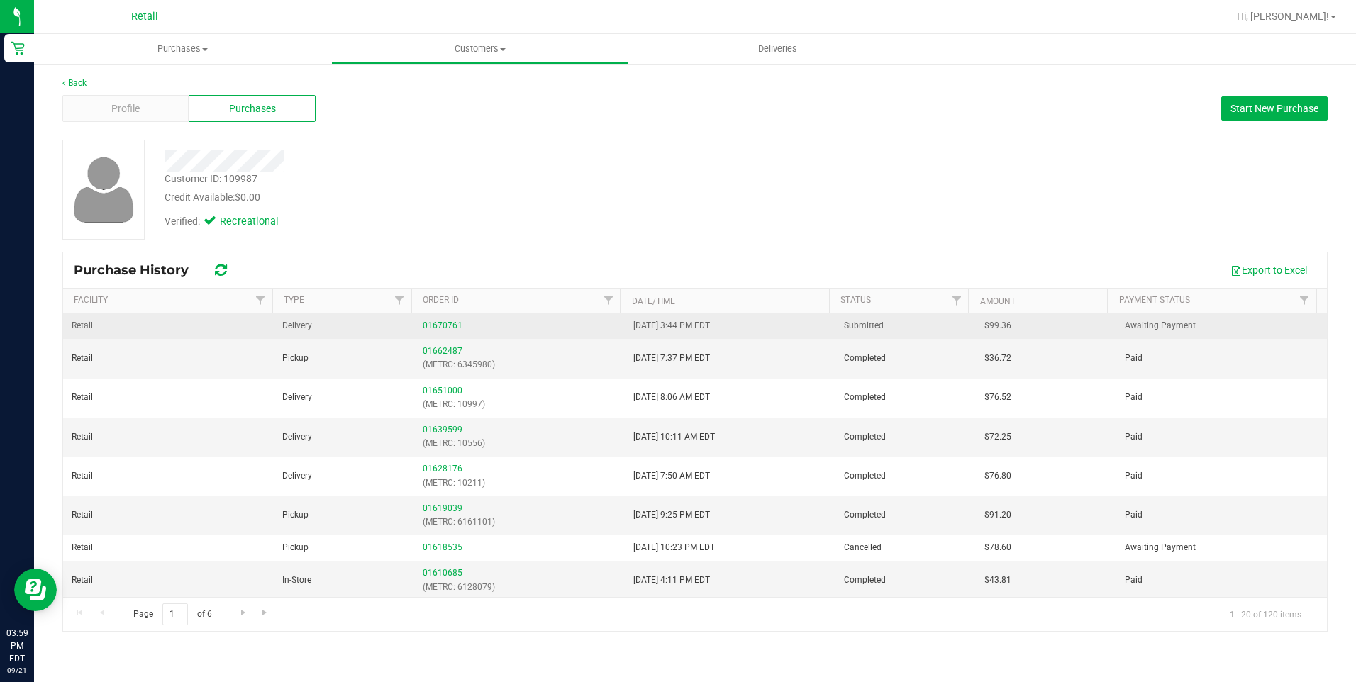
click at [434, 328] on link "01670761" at bounding box center [443, 326] width 40 height 10
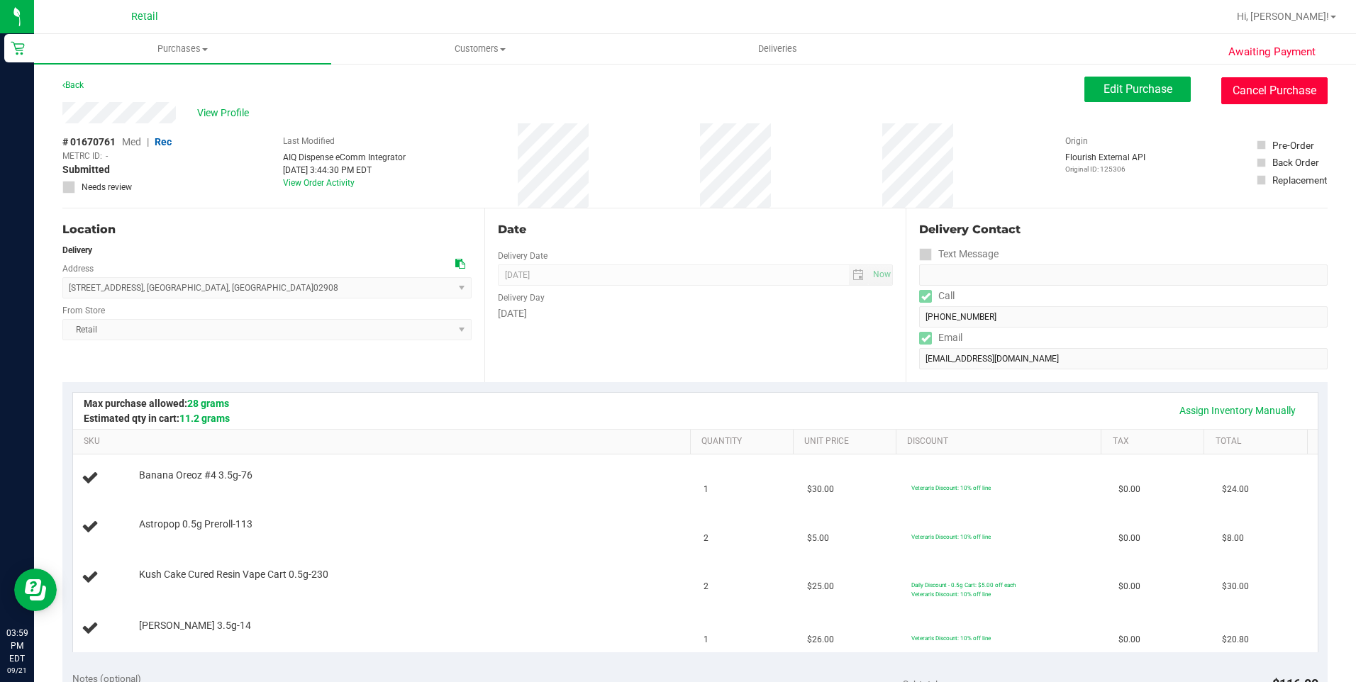
click at [1258, 91] on button "Cancel Purchase" at bounding box center [1274, 90] width 106 height 27
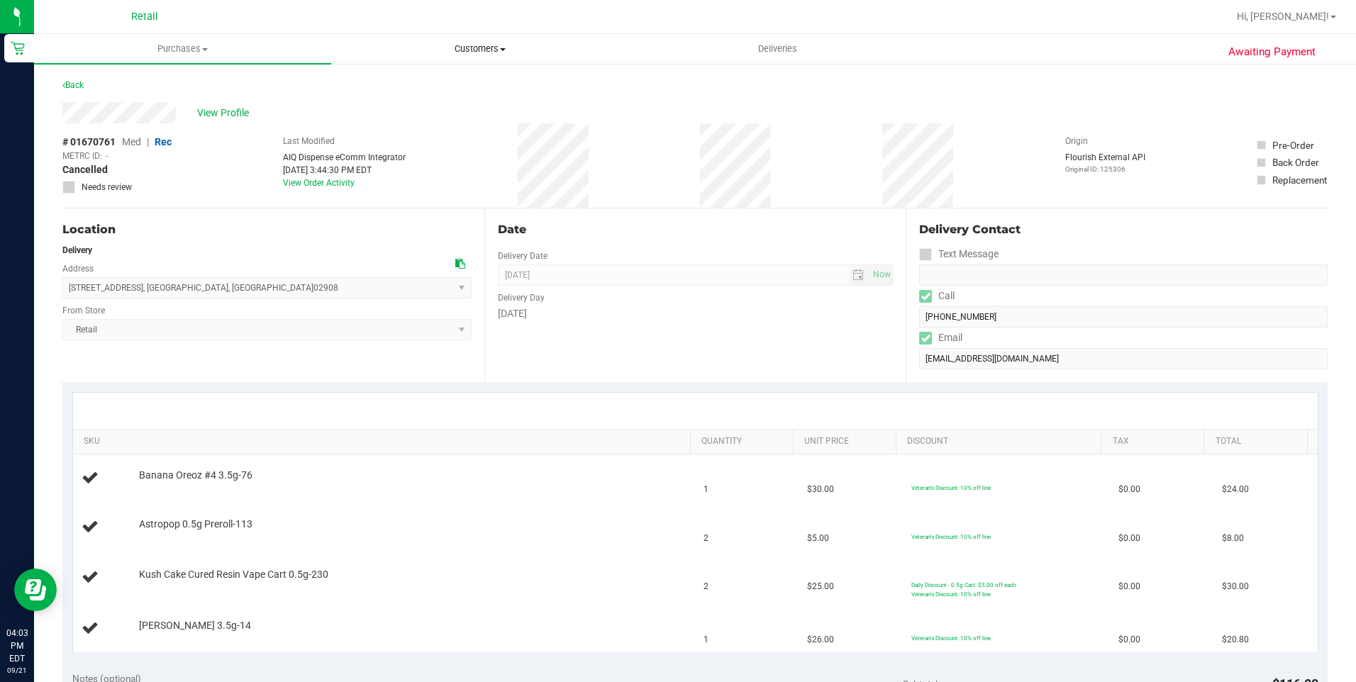
drag, startPoint x: 470, startPoint y: 45, endPoint x: 448, endPoint y: 70, distance: 33.2
click at [470, 45] on span "Customers" at bounding box center [480, 49] width 296 height 13
click at [357, 84] on span "All customers" at bounding box center [382, 85] width 102 height 12
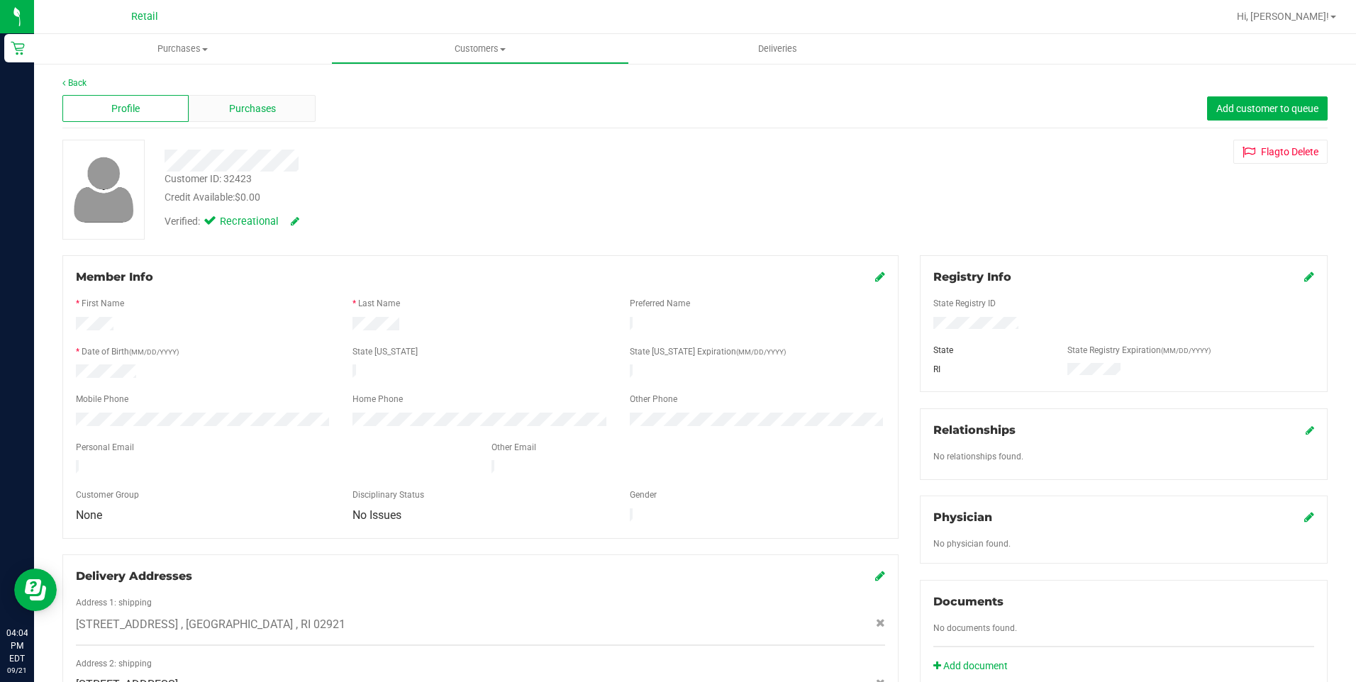
drag, startPoint x: 330, startPoint y: 113, endPoint x: 294, endPoint y: 104, distance: 37.3
click at [326, 112] on div "Profile Purchases Add customer to queue" at bounding box center [694, 108] width 1265 height 39
click at [294, 104] on div "Purchases" at bounding box center [252, 108] width 126 height 27
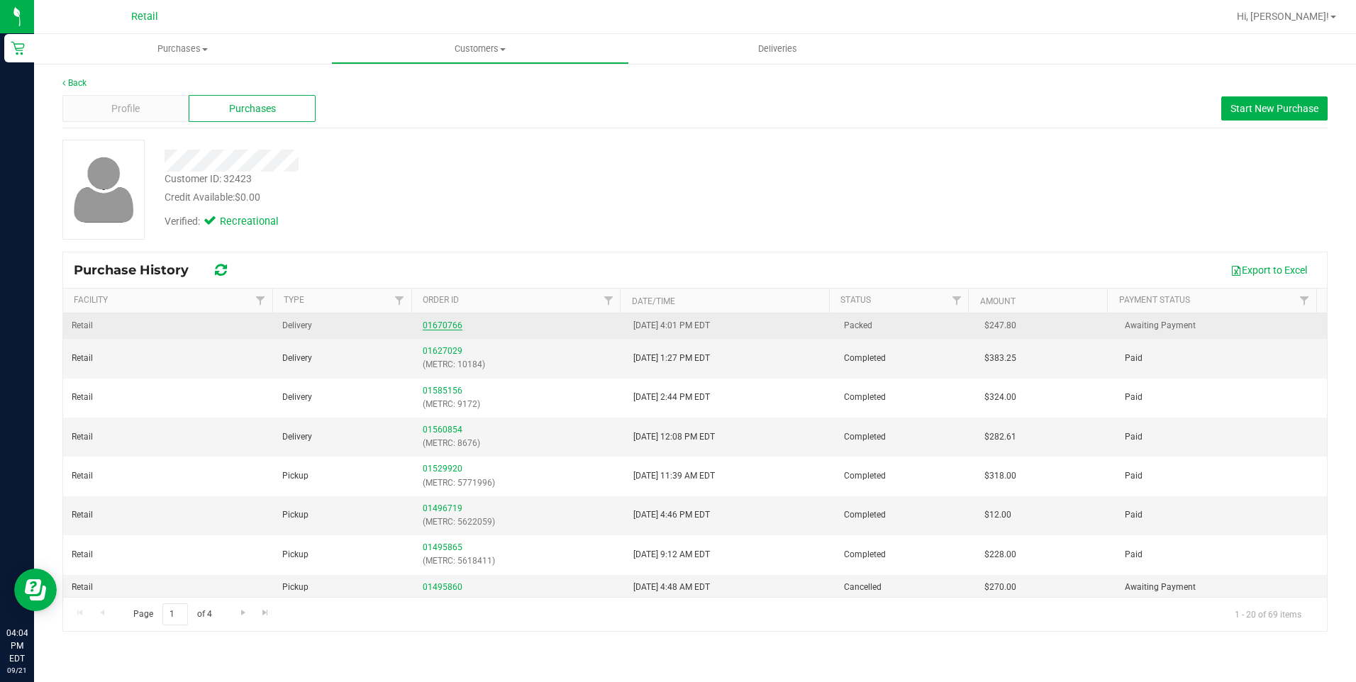
click at [430, 327] on link "01670766" at bounding box center [443, 326] width 40 height 10
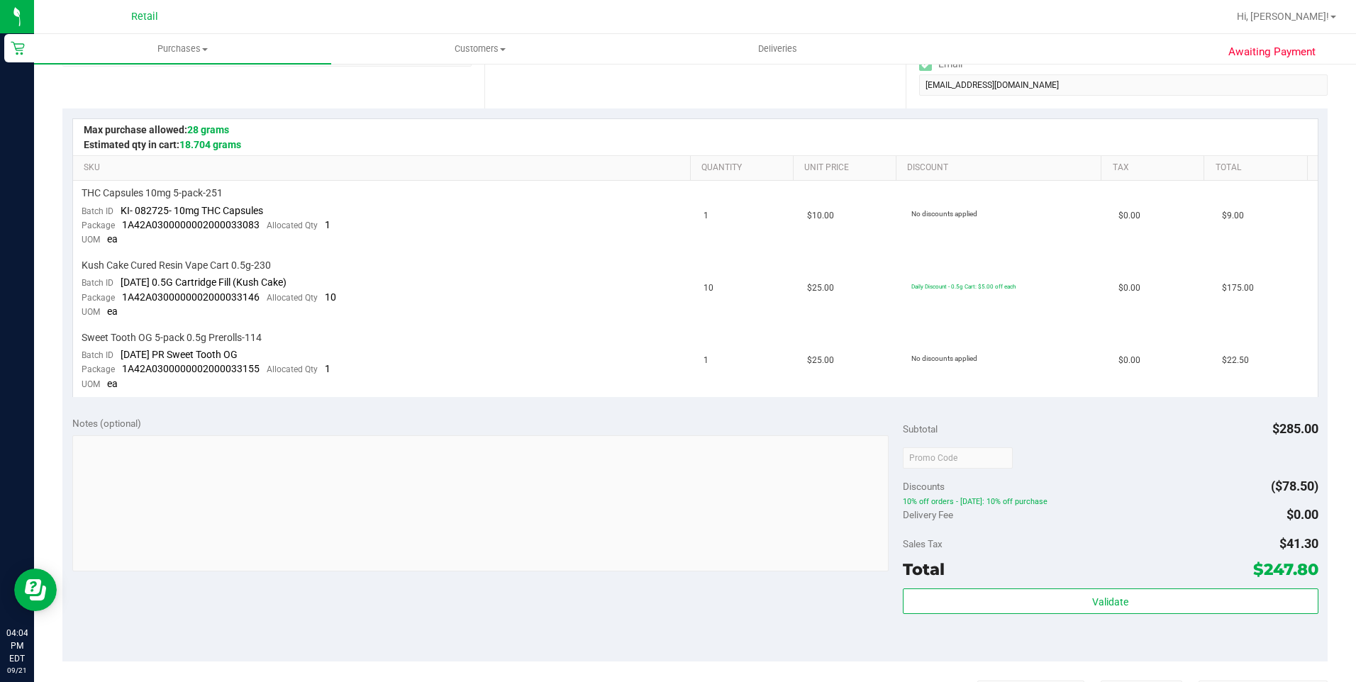
scroll to position [284, 0]
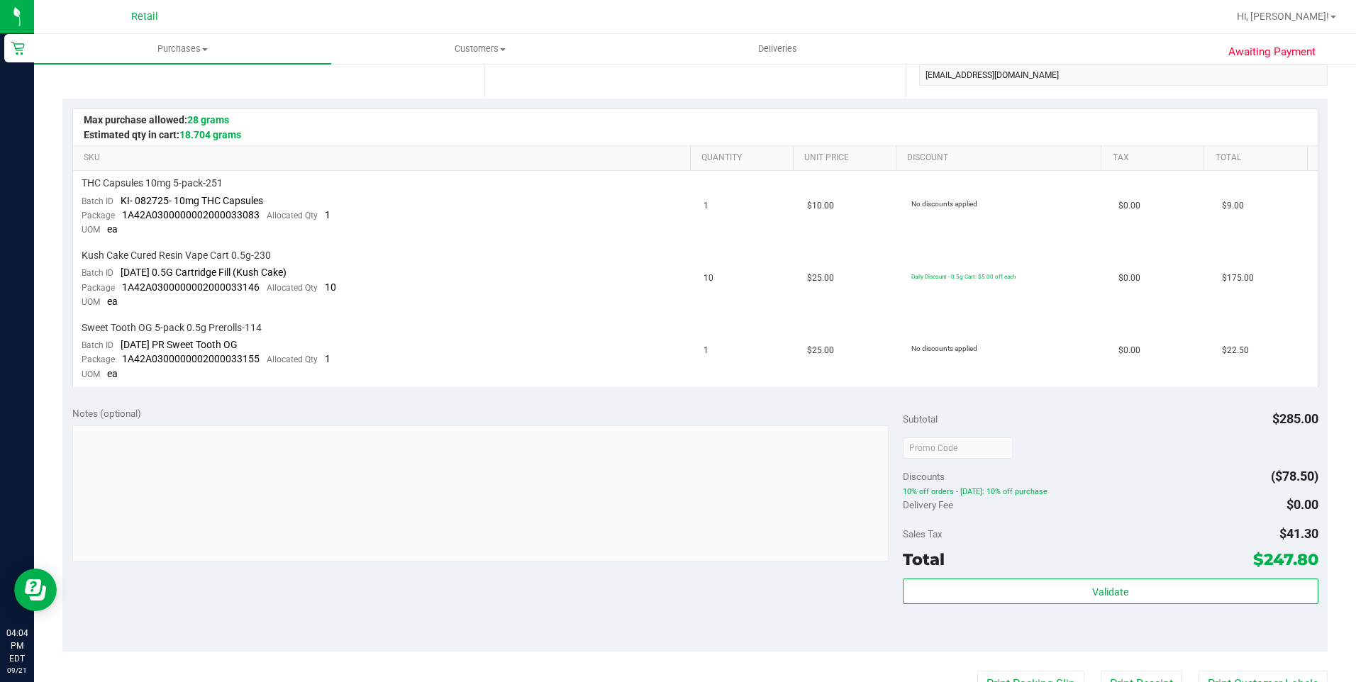
click at [836, 396] on div "SKU Quantity Unit Price Discount Tax Total THC Capsules 10mg 5-pack-251 Batch I…" at bounding box center [694, 248] width 1265 height 298
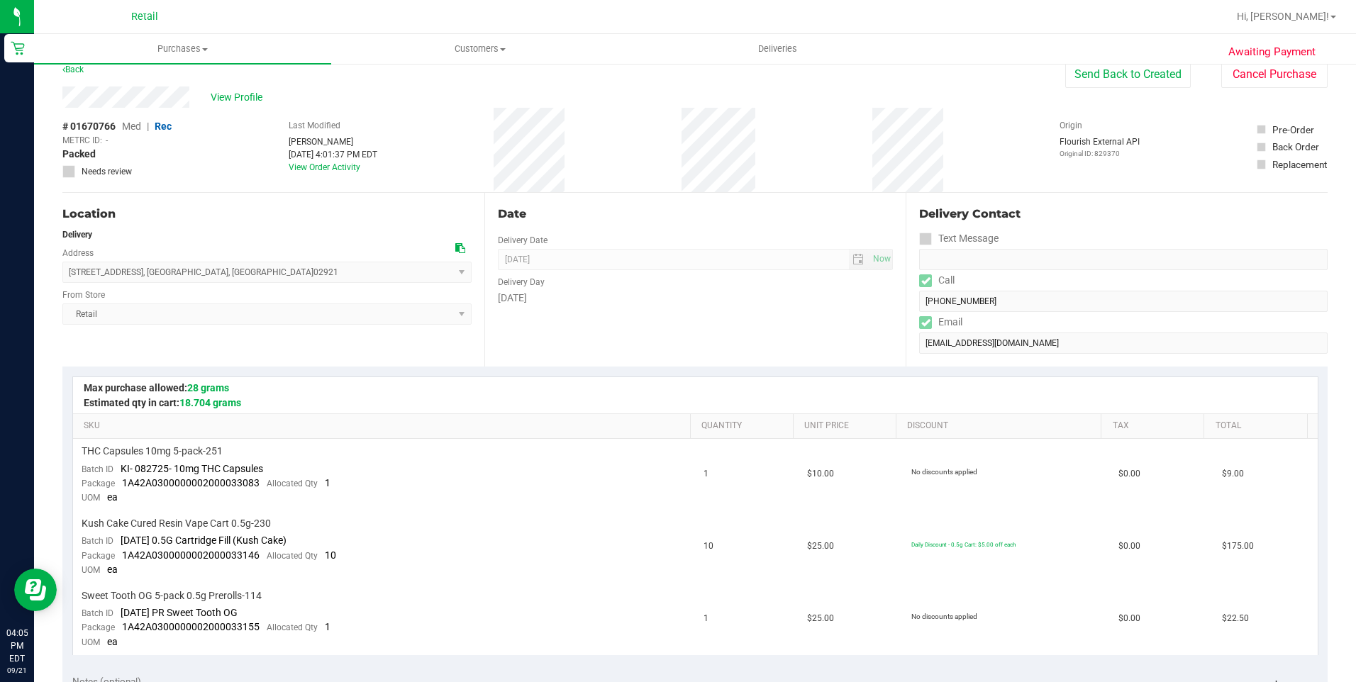
scroll to position [0, 0]
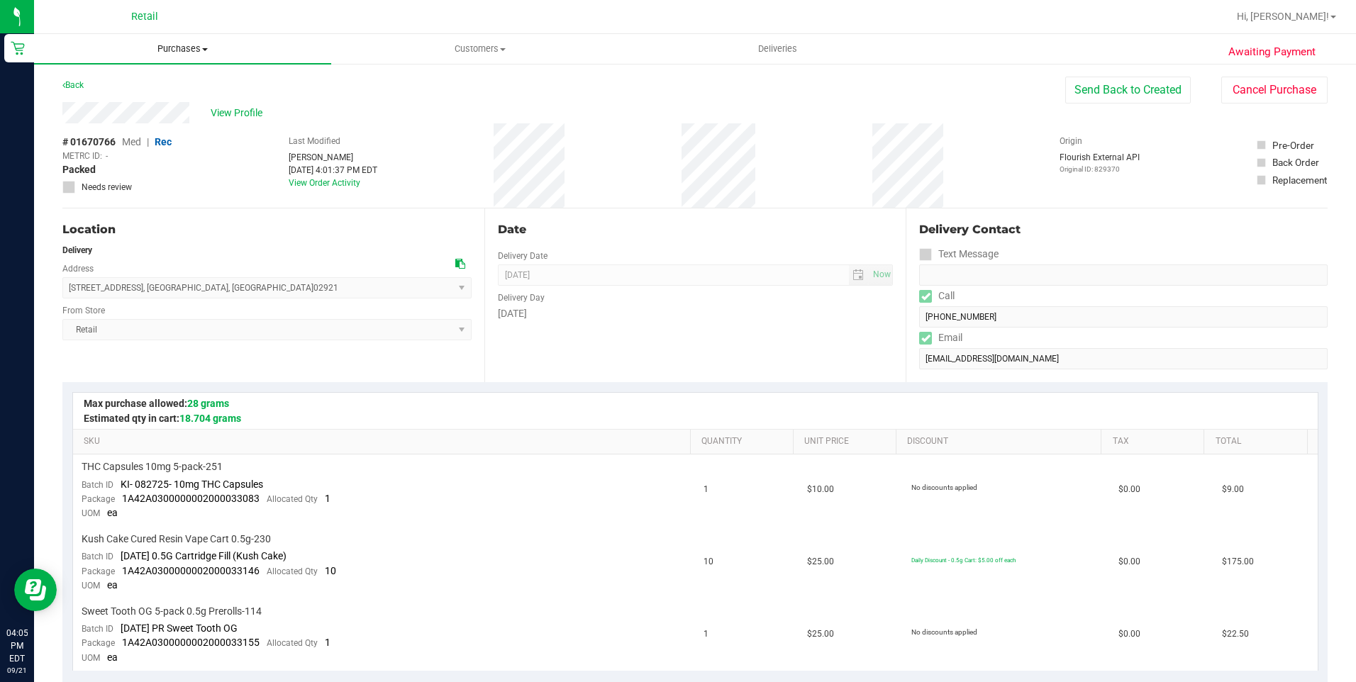
click at [166, 52] on span "Purchases" at bounding box center [182, 49] width 297 height 13
click at [474, 127] on div "# 01670766 Med | Rec METRC ID: - Packed Needs review Last Modified [PERSON_NAME…" at bounding box center [694, 165] width 1265 height 84
click at [191, 44] on span "Purchases" at bounding box center [182, 49] width 297 height 13
click at [109, 92] on li "Summary of purchases" at bounding box center [182, 85] width 297 height 17
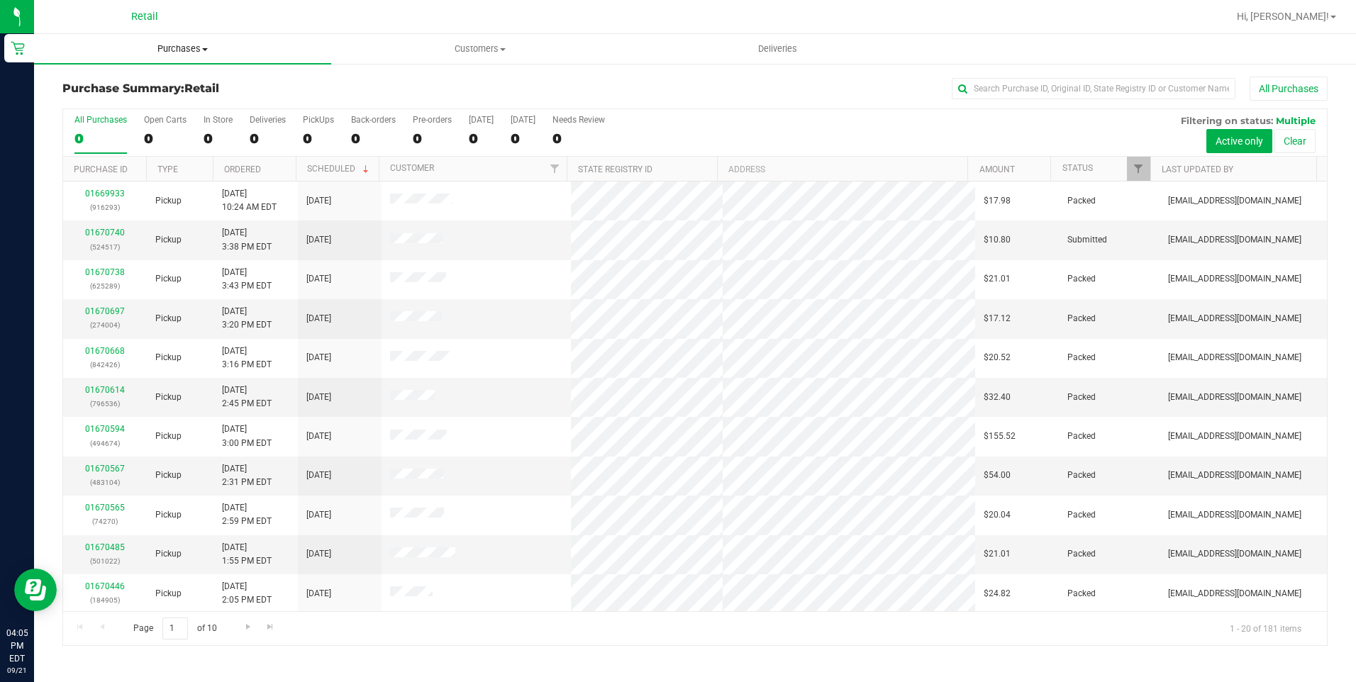
click at [176, 42] on uib-tab-heading "Purchases Summary of purchases Fulfillment All purchases" at bounding box center [182, 49] width 297 height 30
click at [195, 57] on uib-tab-heading "Purchases Summary of purchases Fulfillment All purchases" at bounding box center [182, 49] width 297 height 30
click at [104, 101] on span "Fulfillment" at bounding box center [78, 102] width 88 height 12
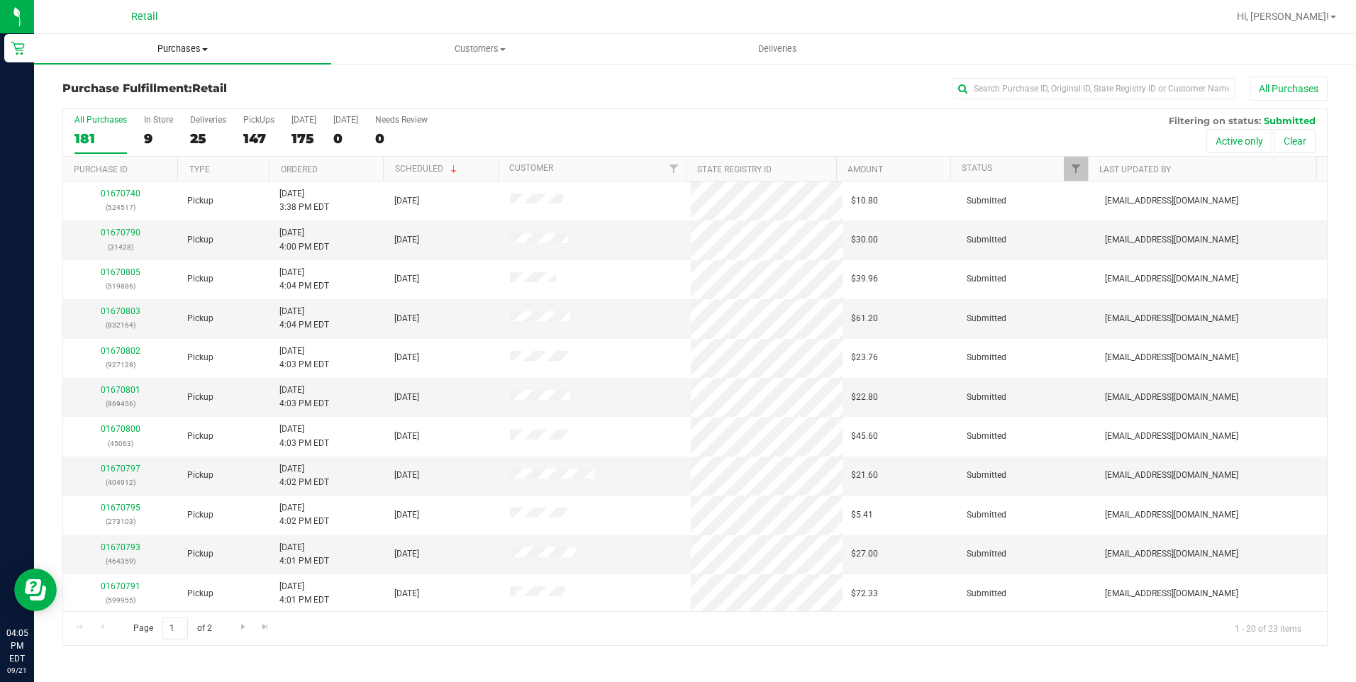
click at [172, 49] on span "Purchases" at bounding box center [182, 49] width 297 height 13
click at [89, 105] on span "Fulfillment" at bounding box center [78, 102] width 88 height 12
drag, startPoint x: 182, startPoint y: 143, endPoint x: 193, endPoint y: 143, distance: 11.3
click at [184, 143] on div "All Purchases 23 In Store 6 Deliveries 2 PickUps 15 [DATE] 23 [DATE] 0 Needs Re…" at bounding box center [695, 133] width 1264 height 48
click at [194, 142] on div "2" at bounding box center [208, 139] width 36 height 16
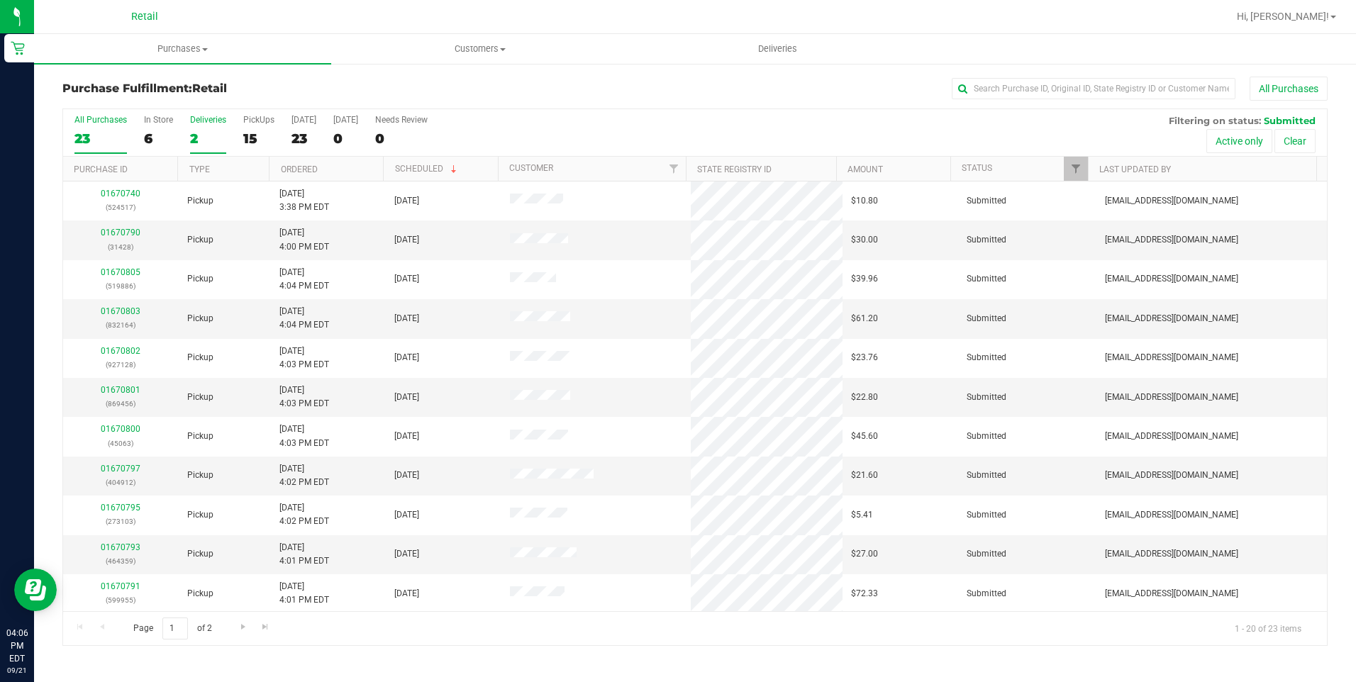
click at [0, 0] on input "Deliveries 2" at bounding box center [0, 0] width 0 height 0
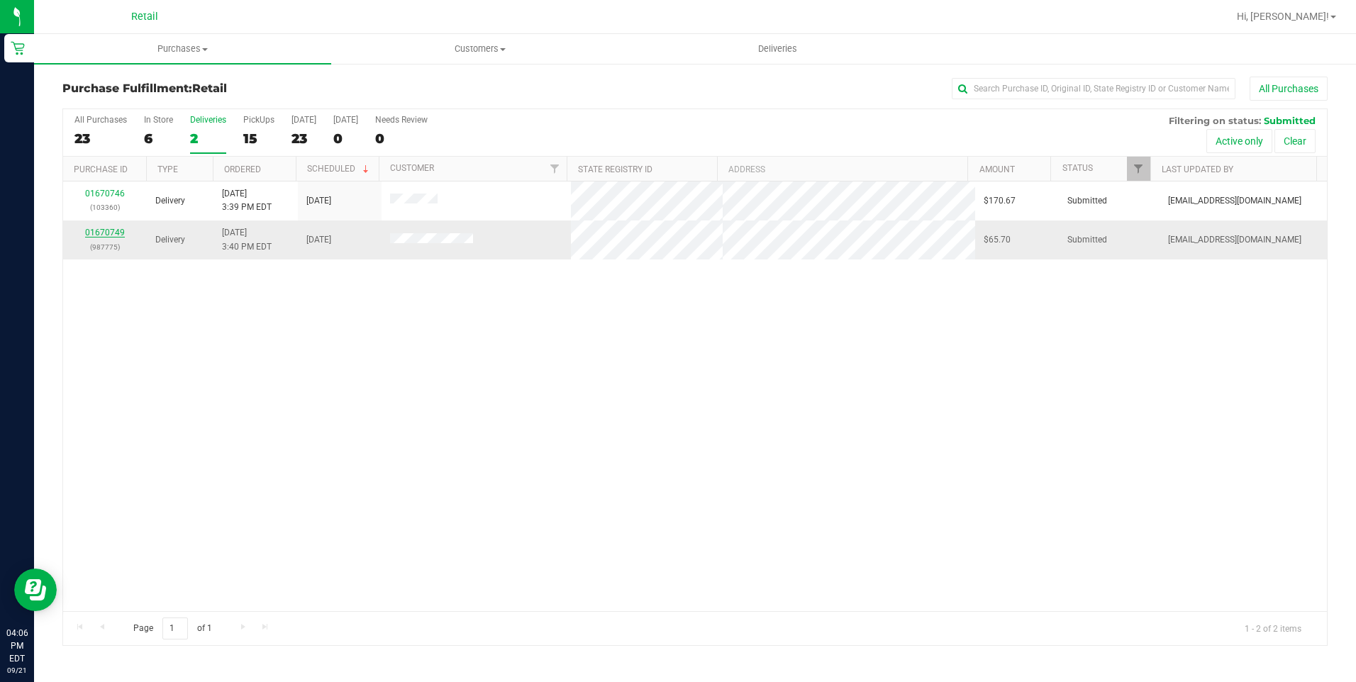
click at [103, 231] on link "01670749" at bounding box center [105, 233] width 40 height 10
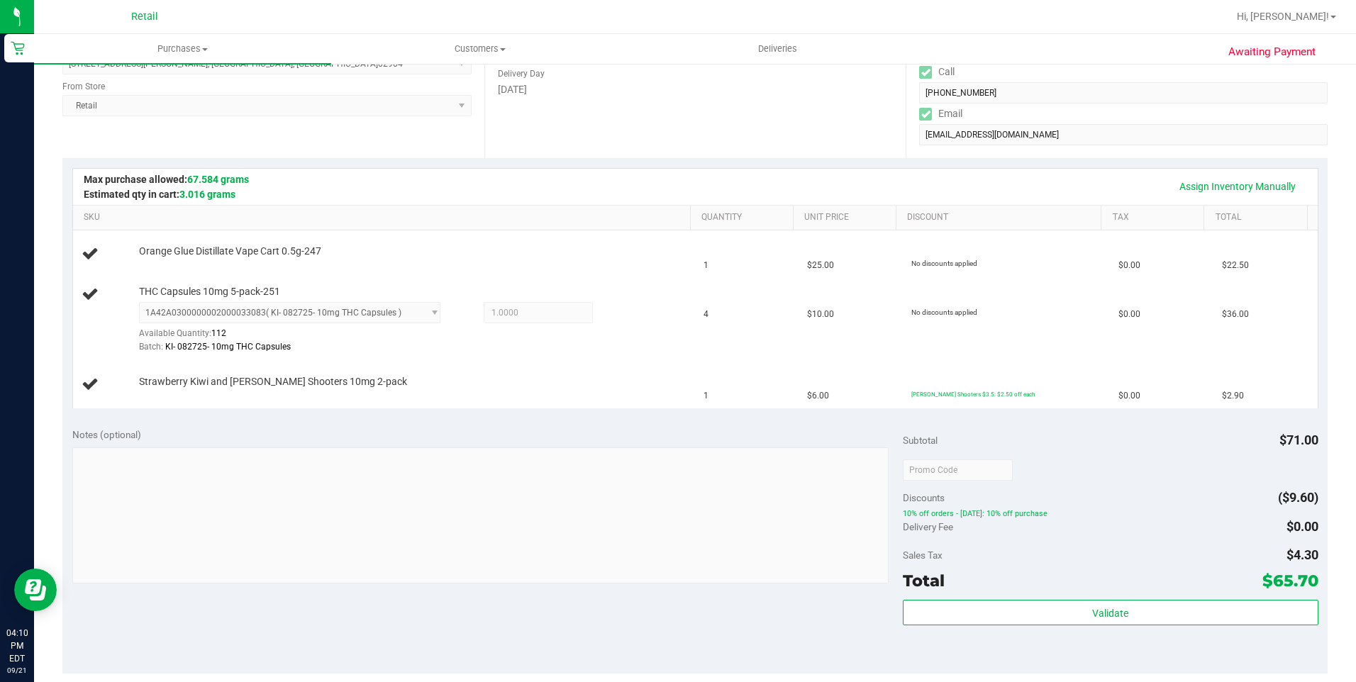
scroll to position [355, 0]
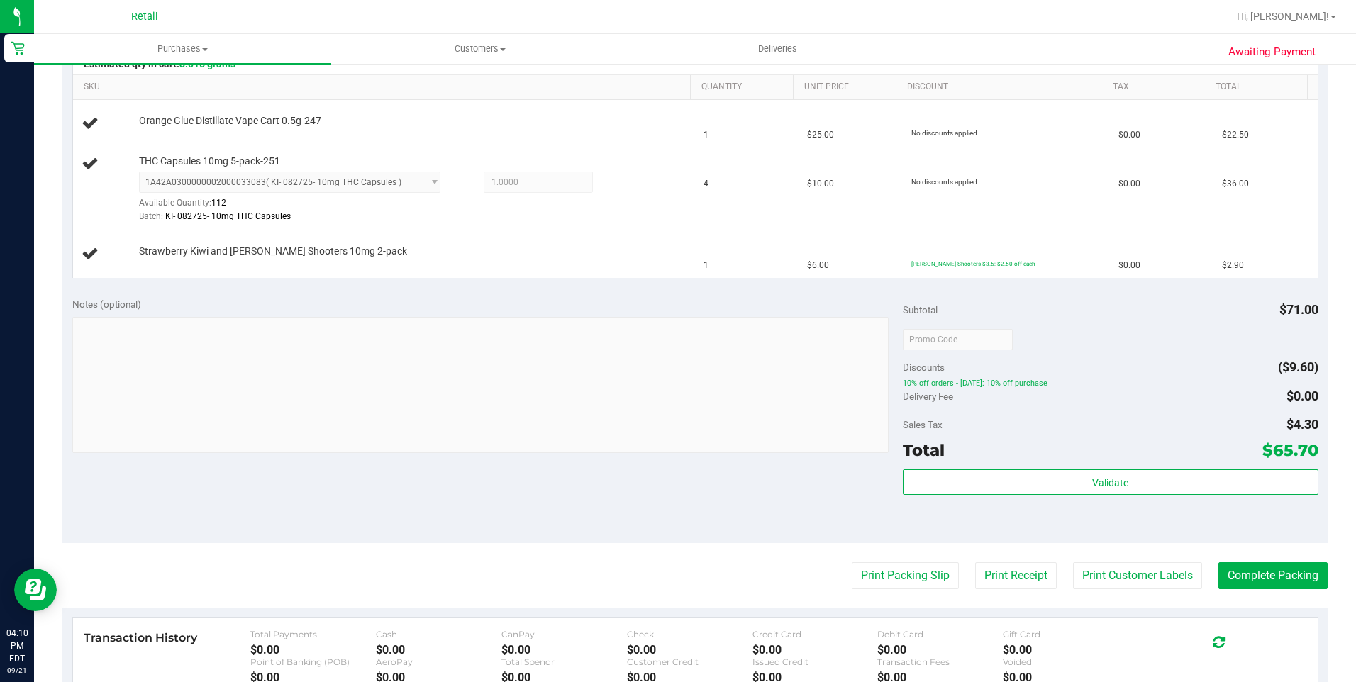
click at [617, 287] on div "Assign Inventory Manually SKU Quantity Unit Price Discount Tax Total Orange Glu…" at bounding box center [694, 158] width 1265 height 260
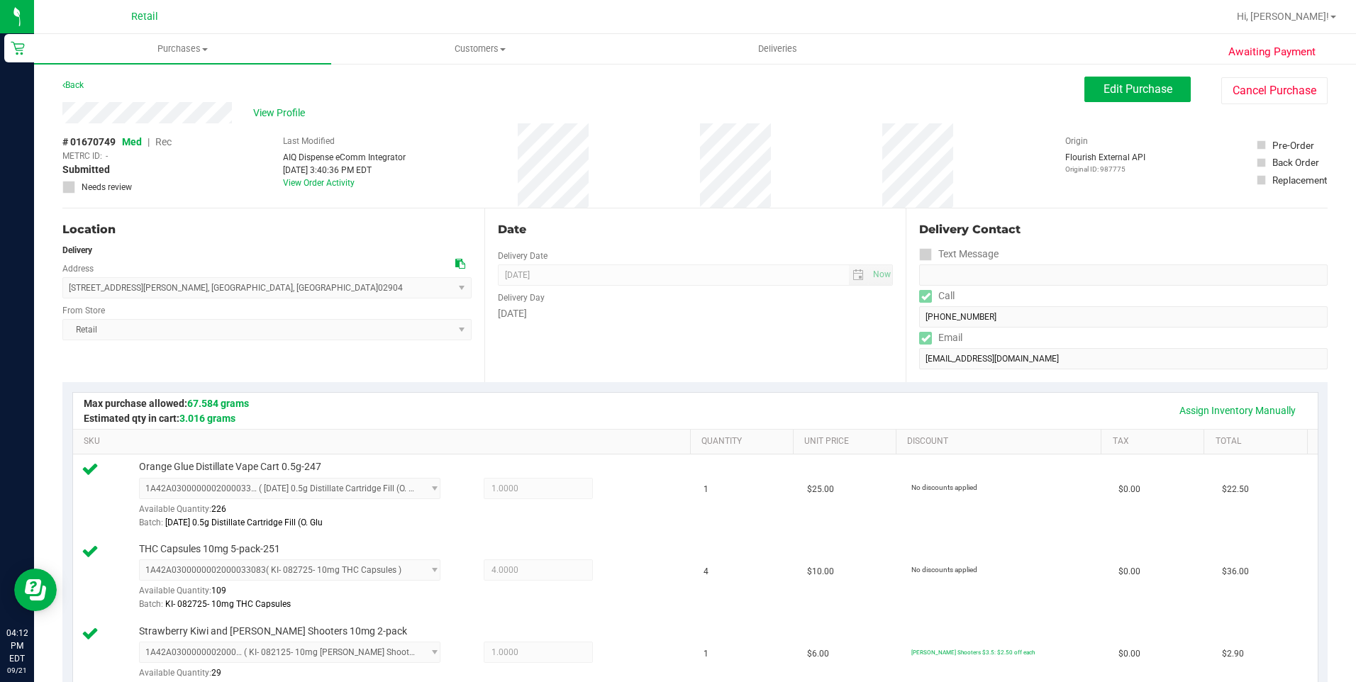
scroll to position [426, 0]
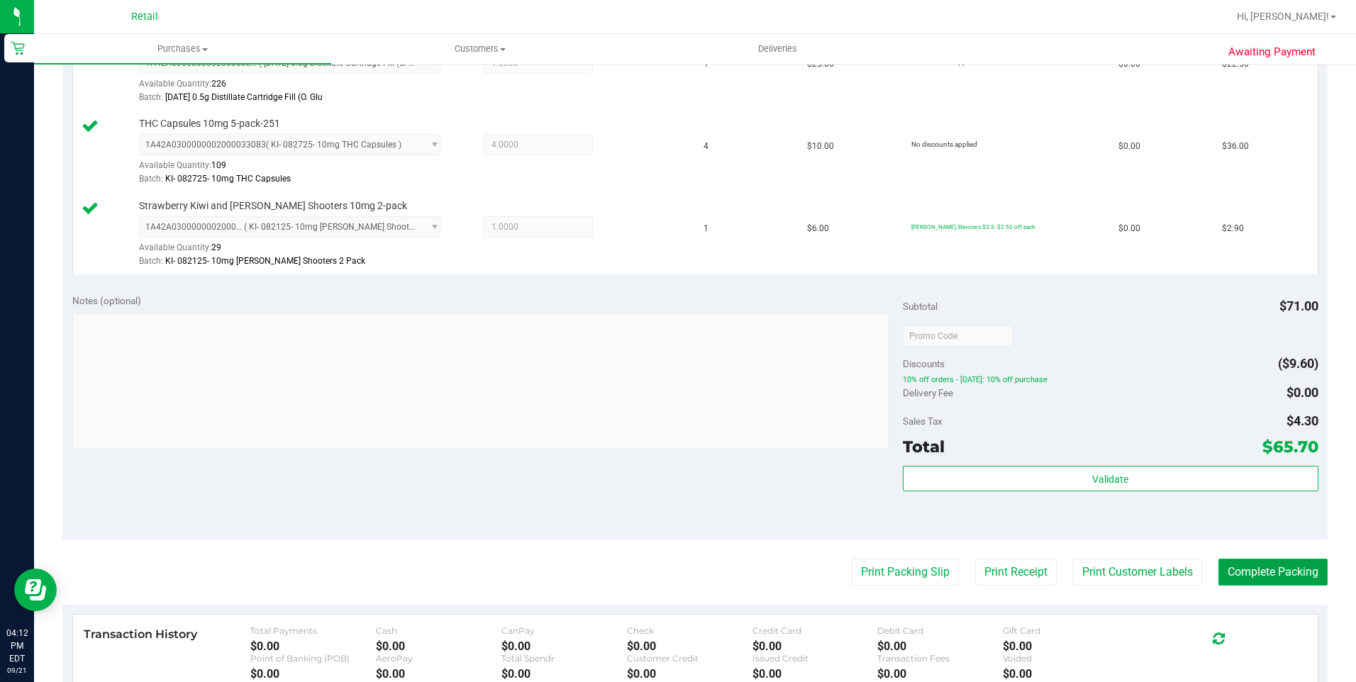
click at [1253, 567] on button "Complete Packing" at bounding box center [1272, 572] width 109 height 27
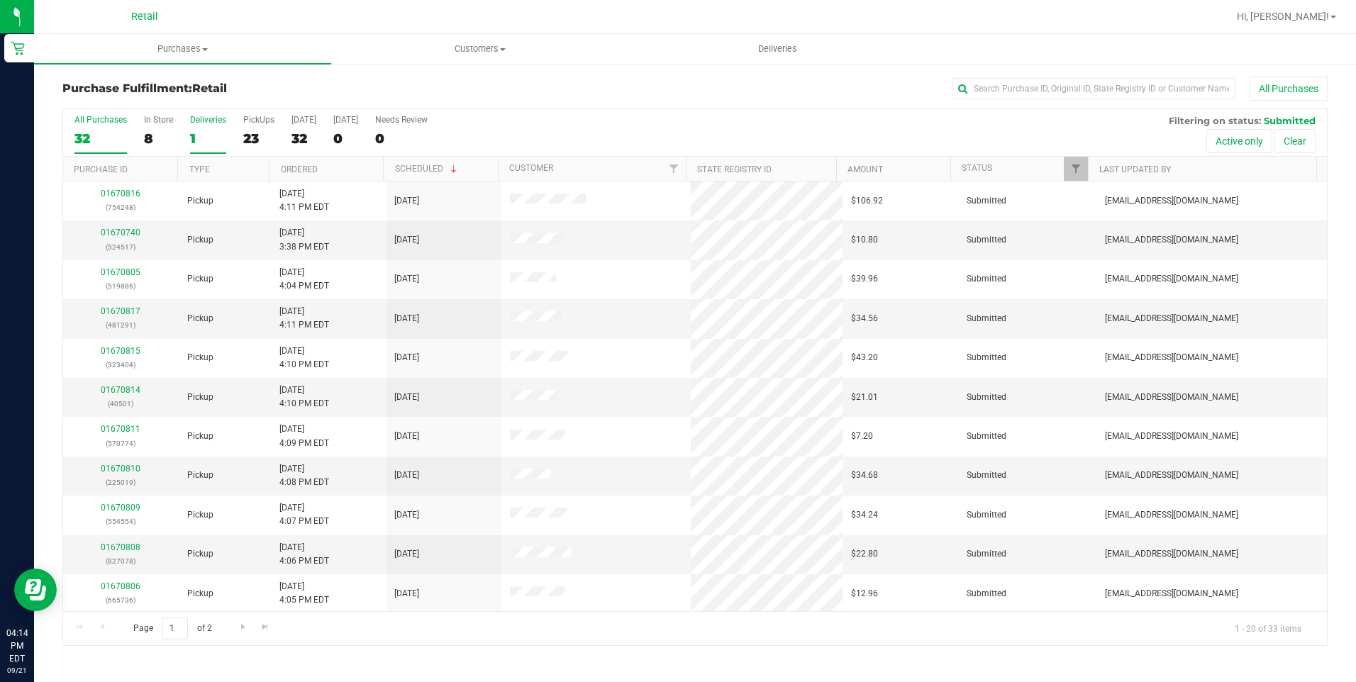
click at [204, 139] on div "1" at bounding box center [208, 139] width 36 height 16
click at [0, 0] on input "Deliveries 1" at bounding box center [0, 0] width 0 height 0
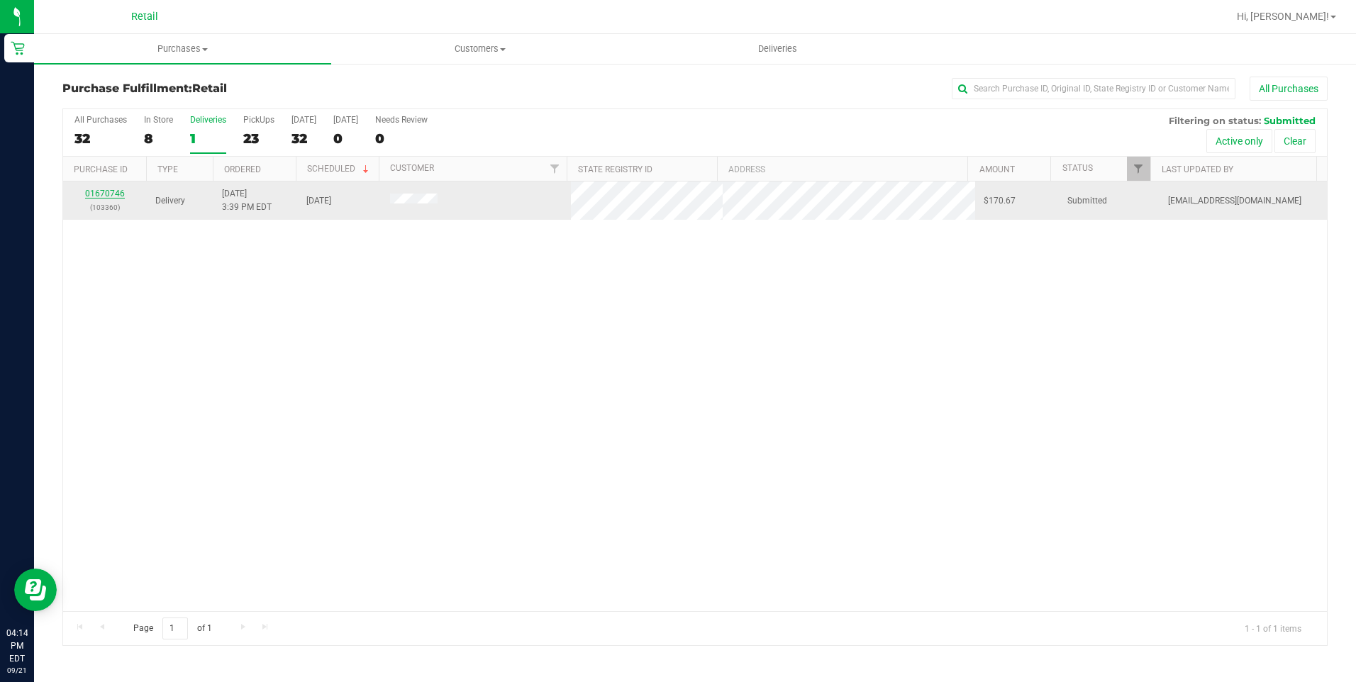
click at [113, 189] on link "01670746" at bounding box center [105, 194] width 40 height 10
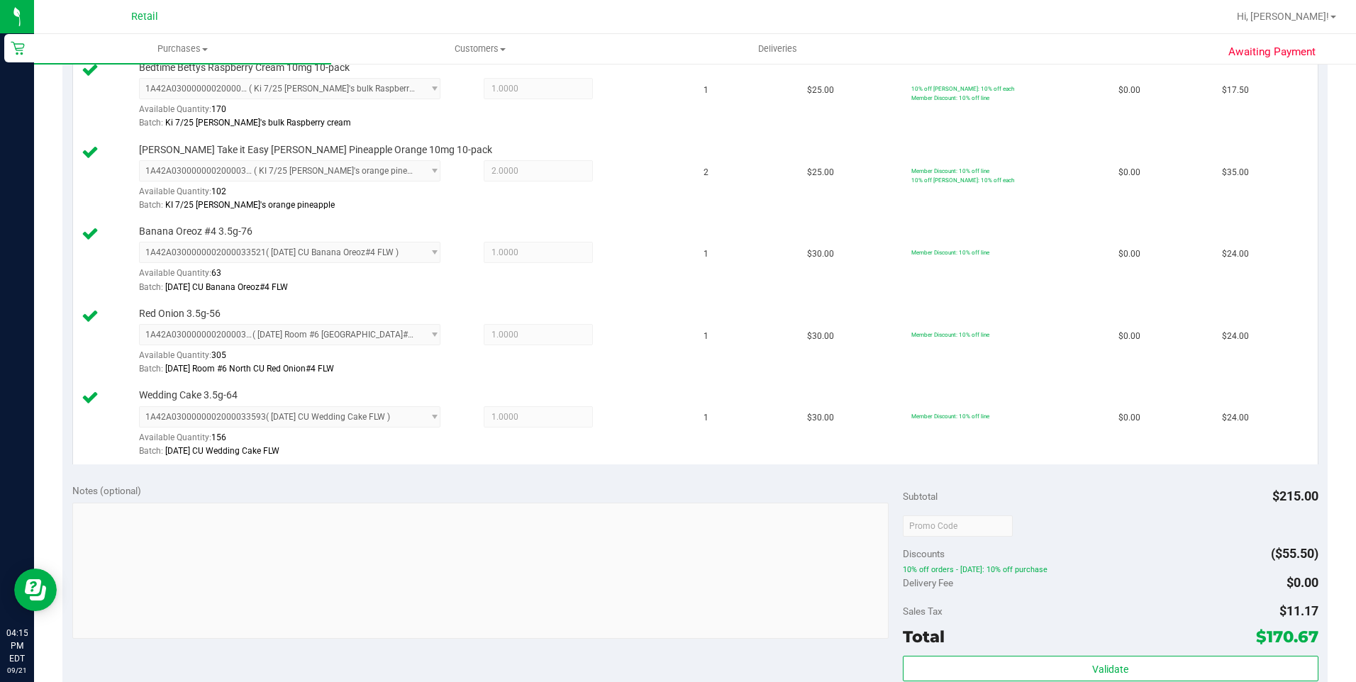
scroll to position [709, 0]
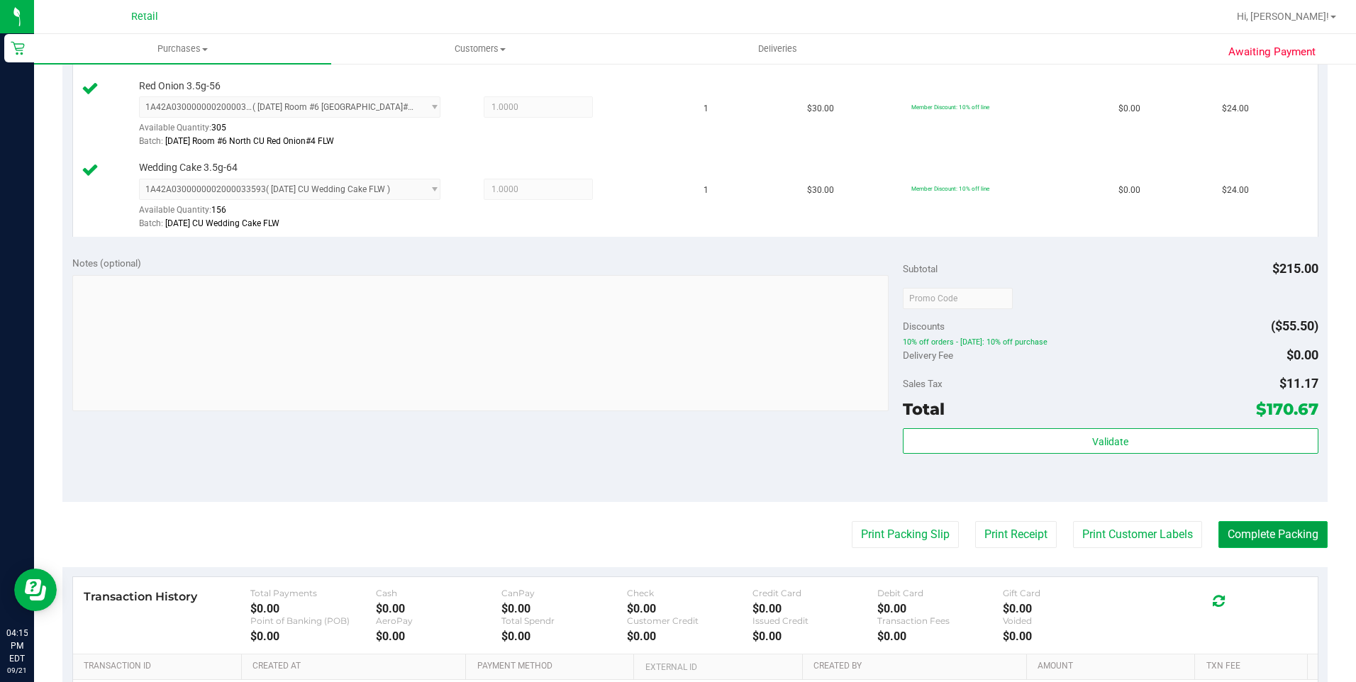
click at [1252, 525] on button "Complete Packing" at bounding box center [1272, 534] width 109 height 27
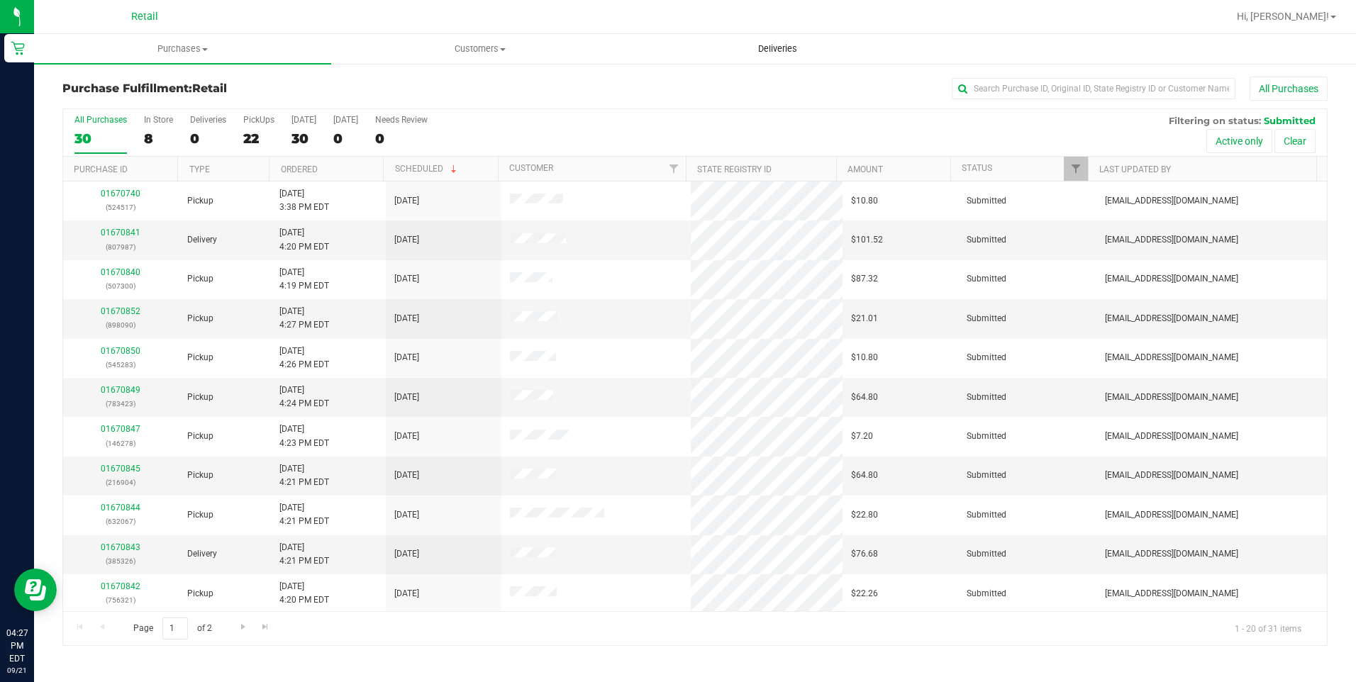
click at [782, 55] on span "Deliveries" at bounding box center [777, 49] width 77 height 13
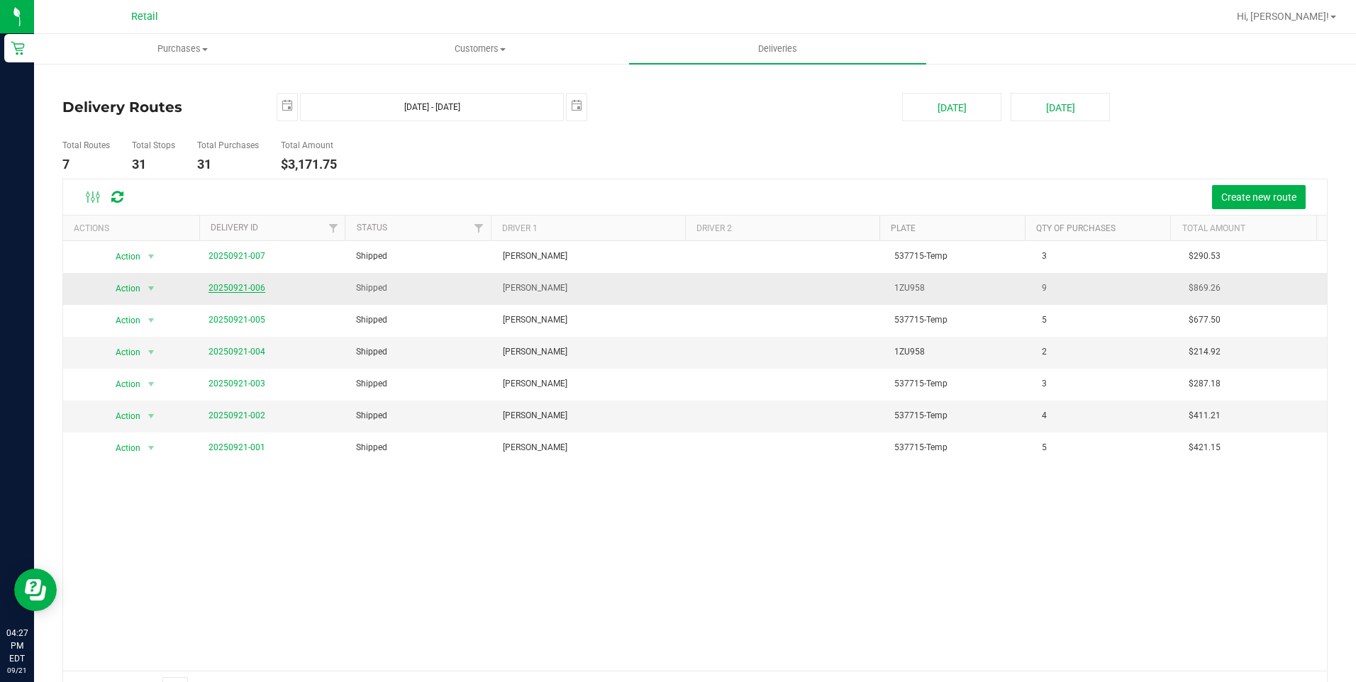
click at [248, 287] on link "20250921-006" at bounding box center [237, 288] width 57 height 10
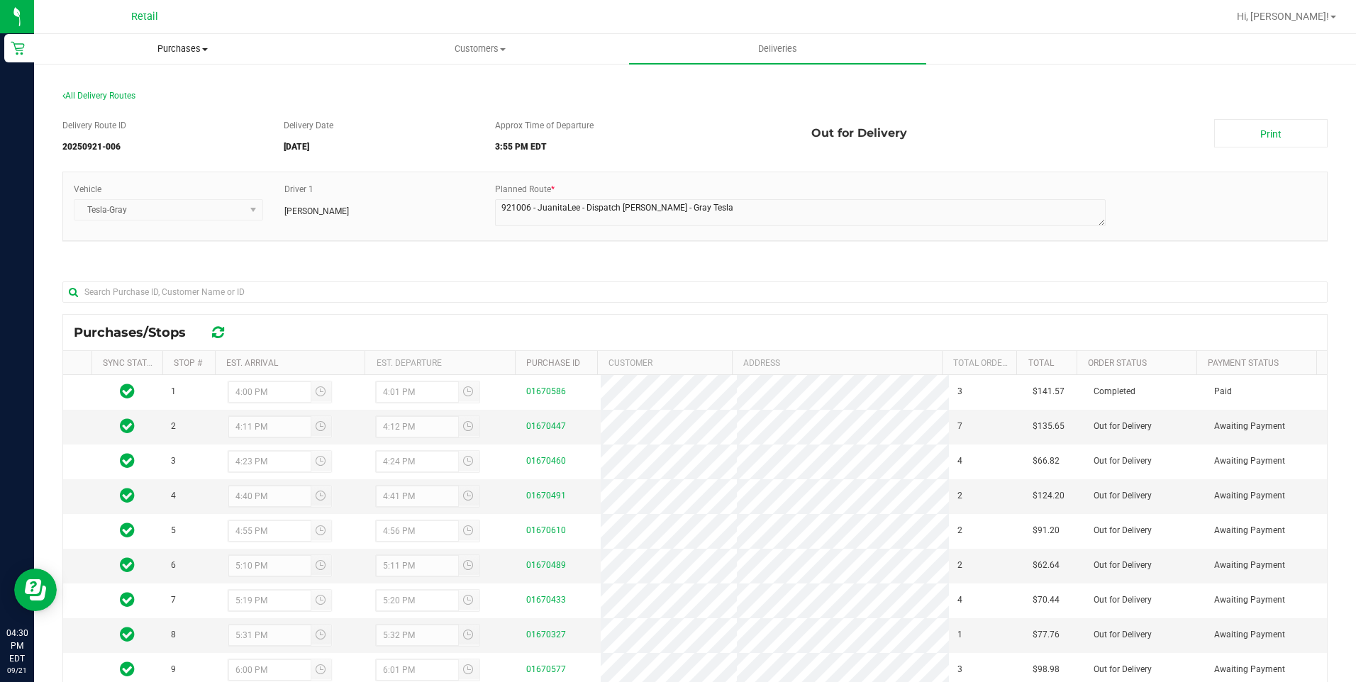
click at [196, 60] on uib-tab-heading "Purchases Summary of purchases Fulfillment All purchases" at bounding box center [183, 49] width 296 height 28
click at [176, 104] on li "Fulfillment" at bounding box center [182, 102] width 297 height 17
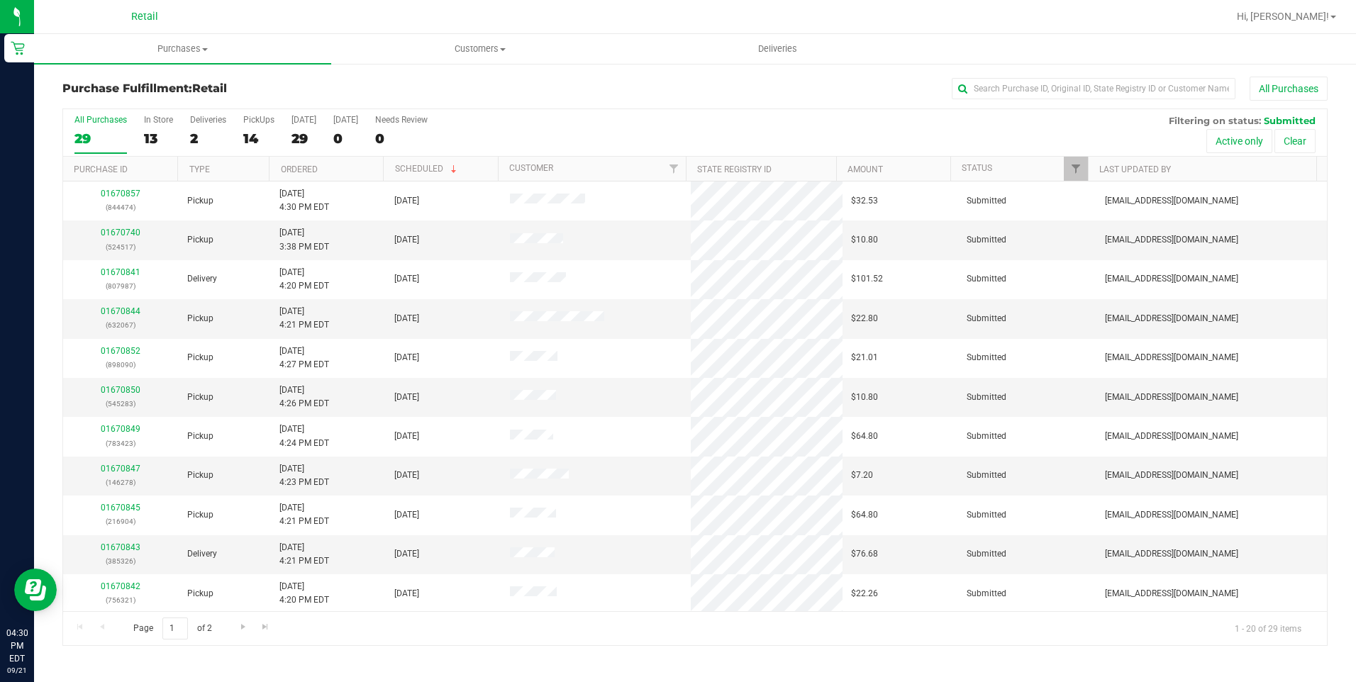
click at [188, 127] on div "All Purchases 29 In Store 13 Deliveries 2 PickUps 14 [DATE] 29 [DATE] 0 Needs R…" at bounding box center [695, 133] width 1264 height 48
click at [190, 127] on label "Deliveries 2" at bounding box center [208, 134] width 36 height 39
click at [0, 0] on input "Deliveries 2" at bounding box center [0, 0] width 0 height 0
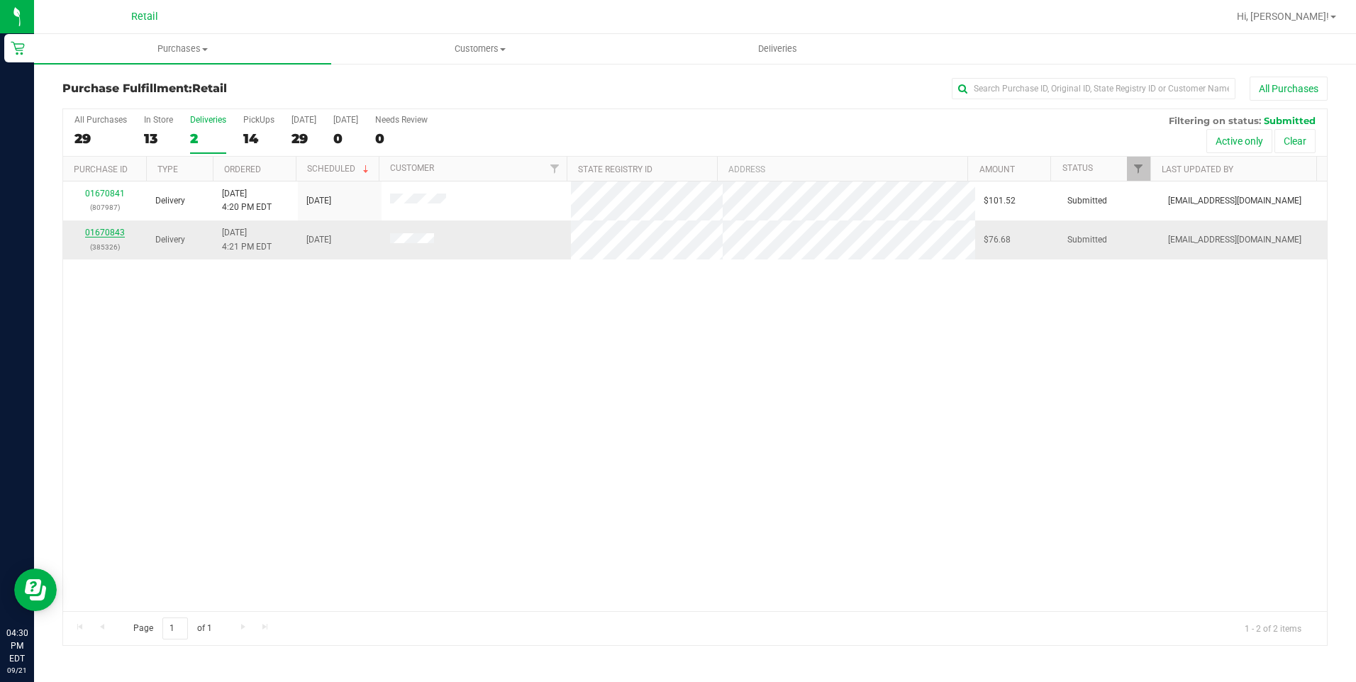
click at [113, 234] on link "01670843" at bounding box center [105, 233] width 40 height 10
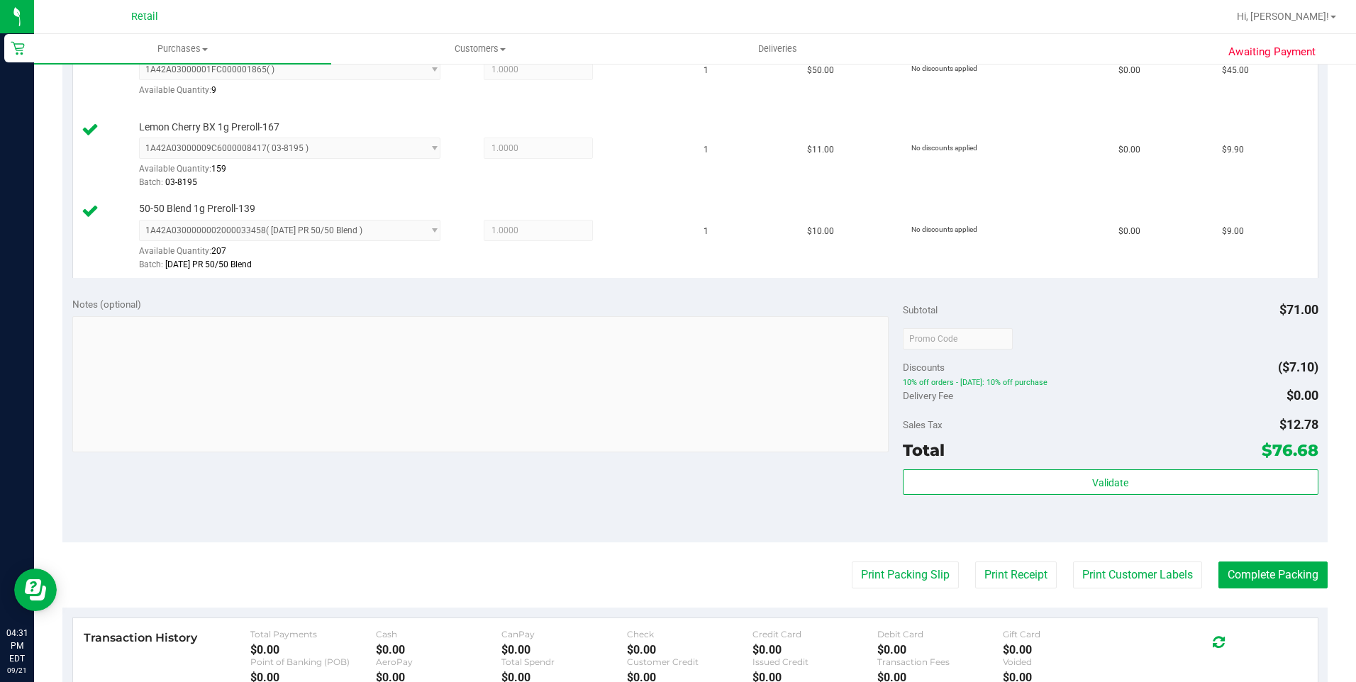
scroll to position [496, 0]
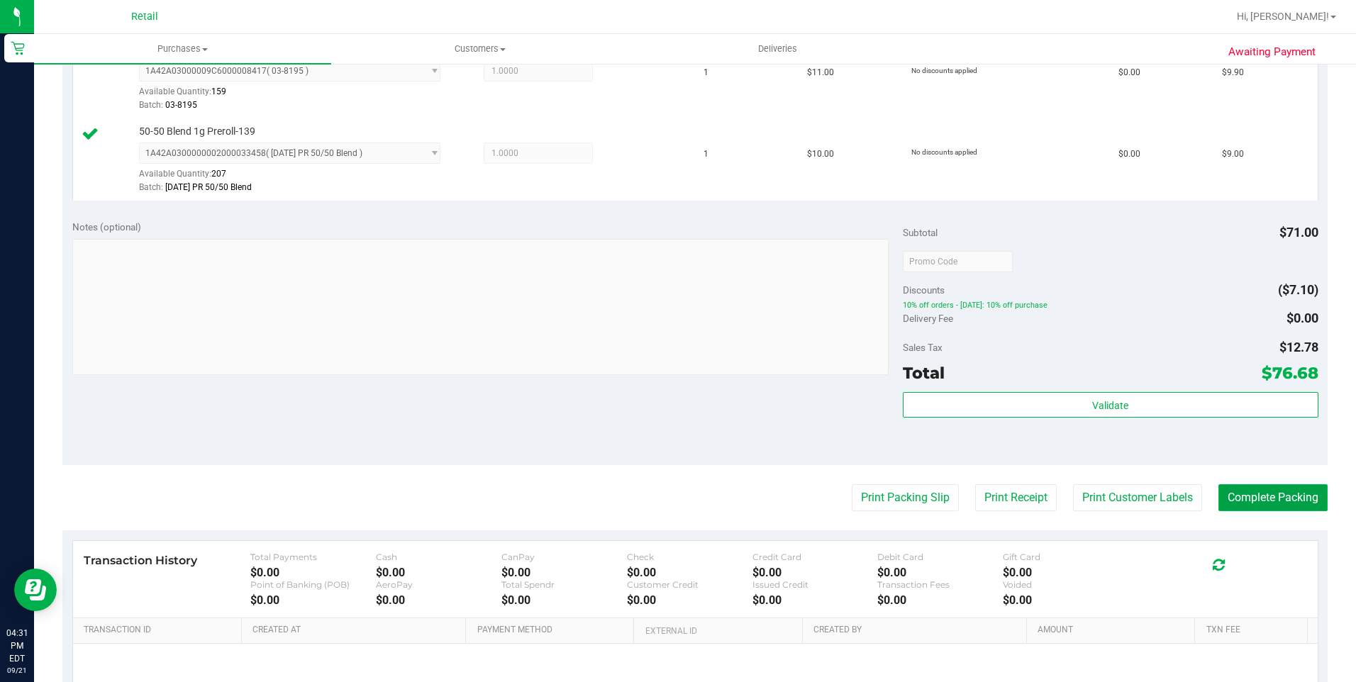
click at [1243, 511] on button "Complete Packing" at bounding box center [1272, 497] width 109 height 27
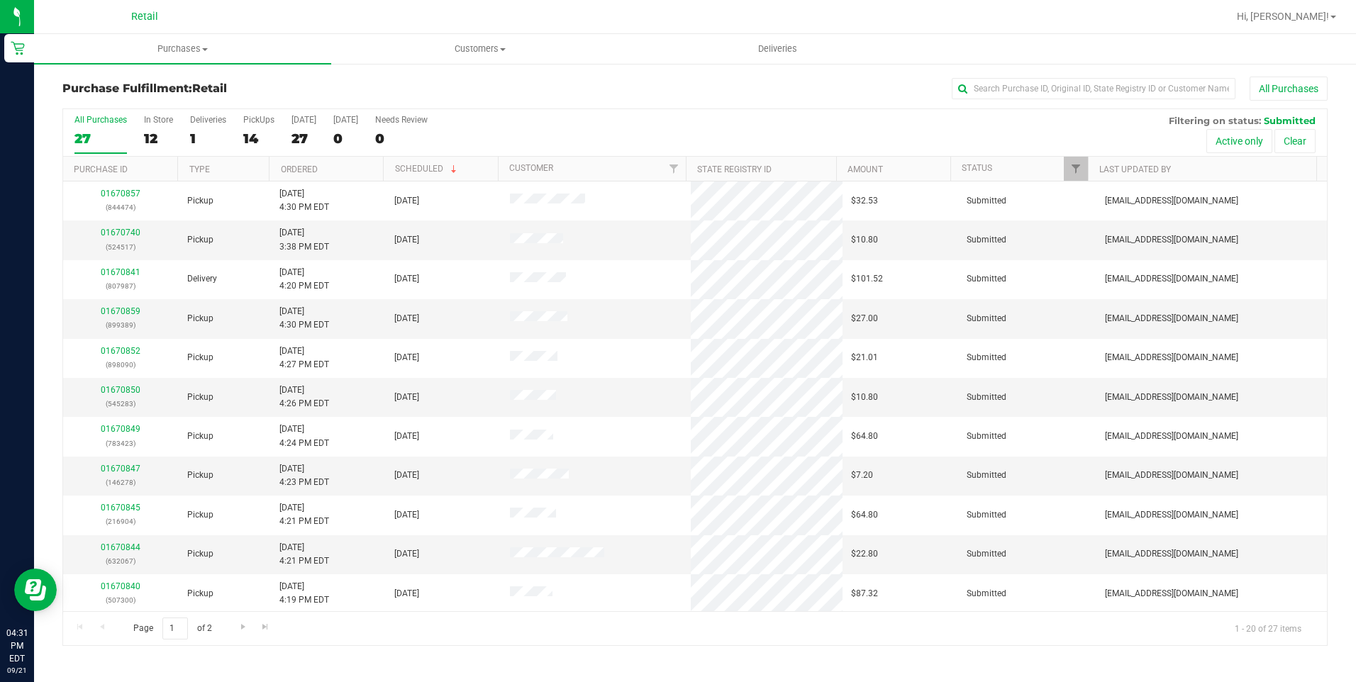
click at [1336, 324] on div "All Purchases 27 In Store 12 Deliveries 1 PickUps 14 [DATE] 27 [DATE] 0 Needs R…" at bounding box center [695, 377] width 1287 height 538
click at [190, 133] on div "1" at bounding box center [208, 139] width 36 height 16
click at [0, 0] on input "Deliveries 1" at bounding box center [0, 0] width 0 height 0
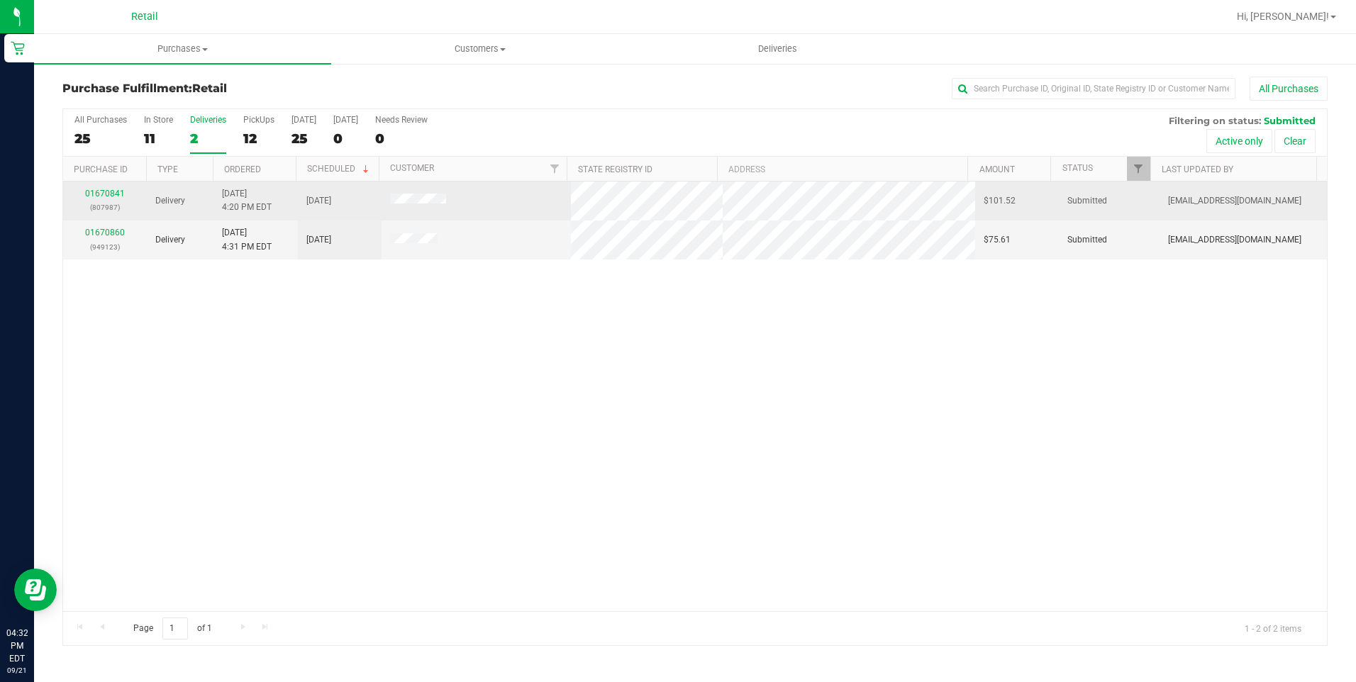
click at [114, 188] on div "01670841 (807987)" at bounding box center [105, 200] width 67 height 27
click at [114, 196] on link "01670841" at bounding box center [105, 194] width 40 height 10
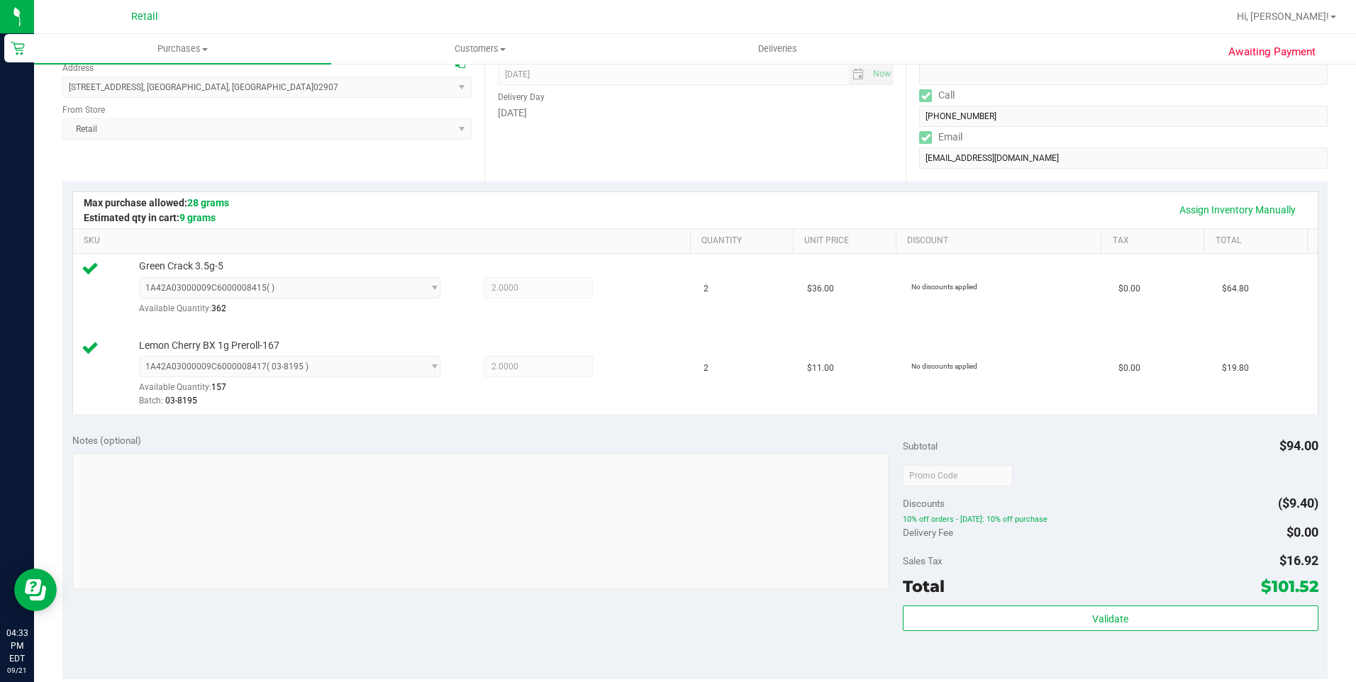
scroll to position [355, 0]
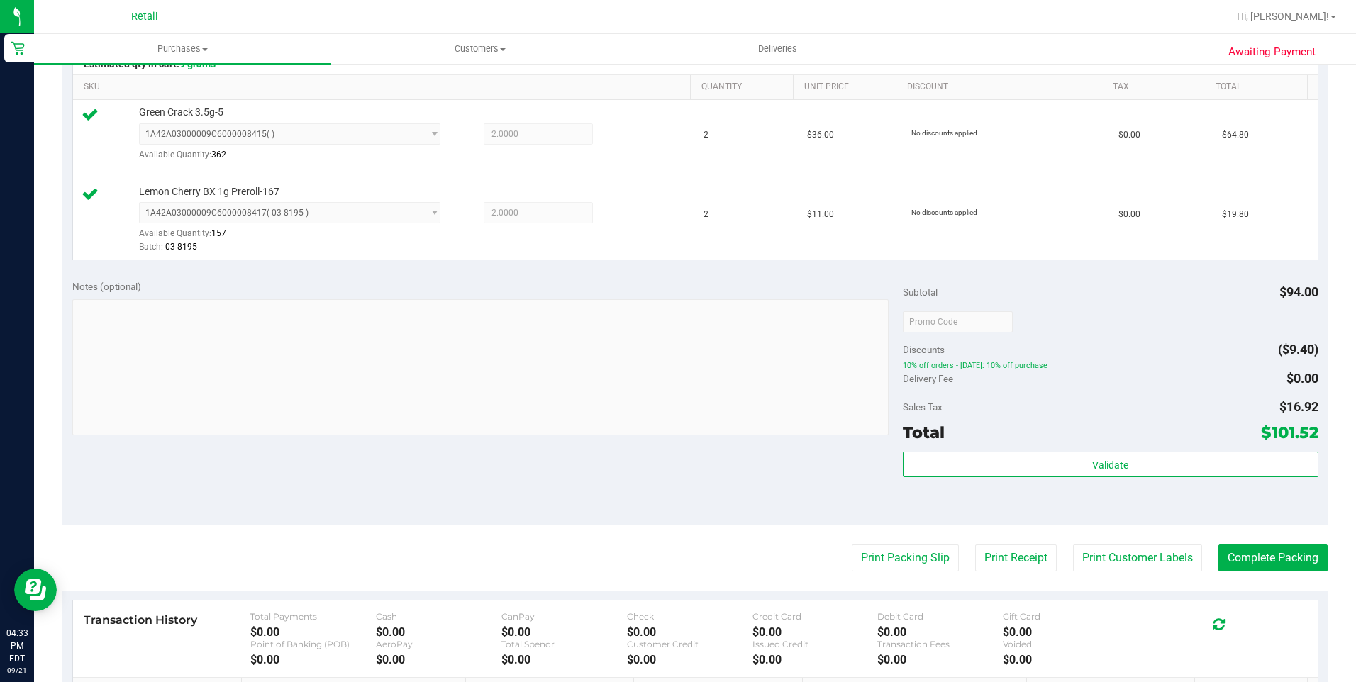
click at [1255, 538] on purchase-details "Back Edit Purchase Cancel Purchase View Profile # 01670841 Med | Rec METRC ID: …" at bounding box center [694, 289] width 1265 height 1134
click at [1259, 557] on button "Complete Packing" at bounding box center [1272, 558] width 109 height 27
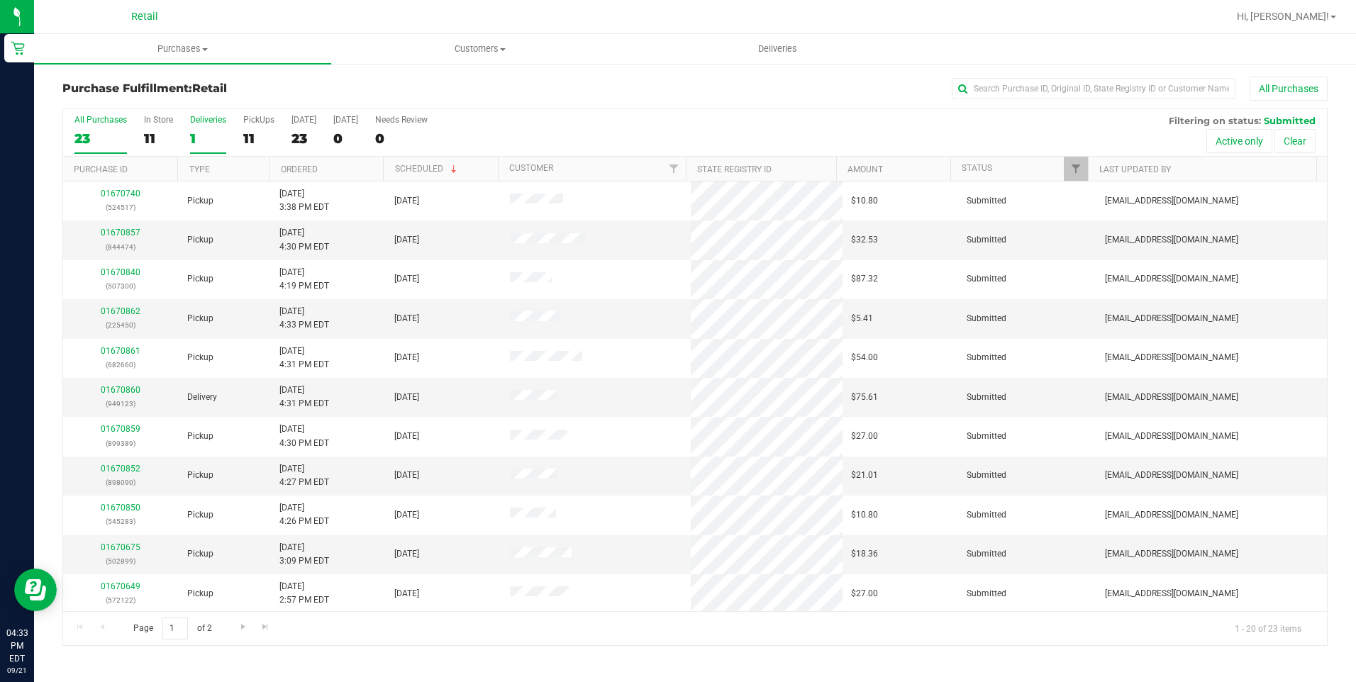
click at [210, 127] on label "Deliveries 1" at bounding box center [208, 134] width 36 height 39
click at [0, 0] on input "Deliveries 1" at bounding box center [0, 0] width 0 height 0
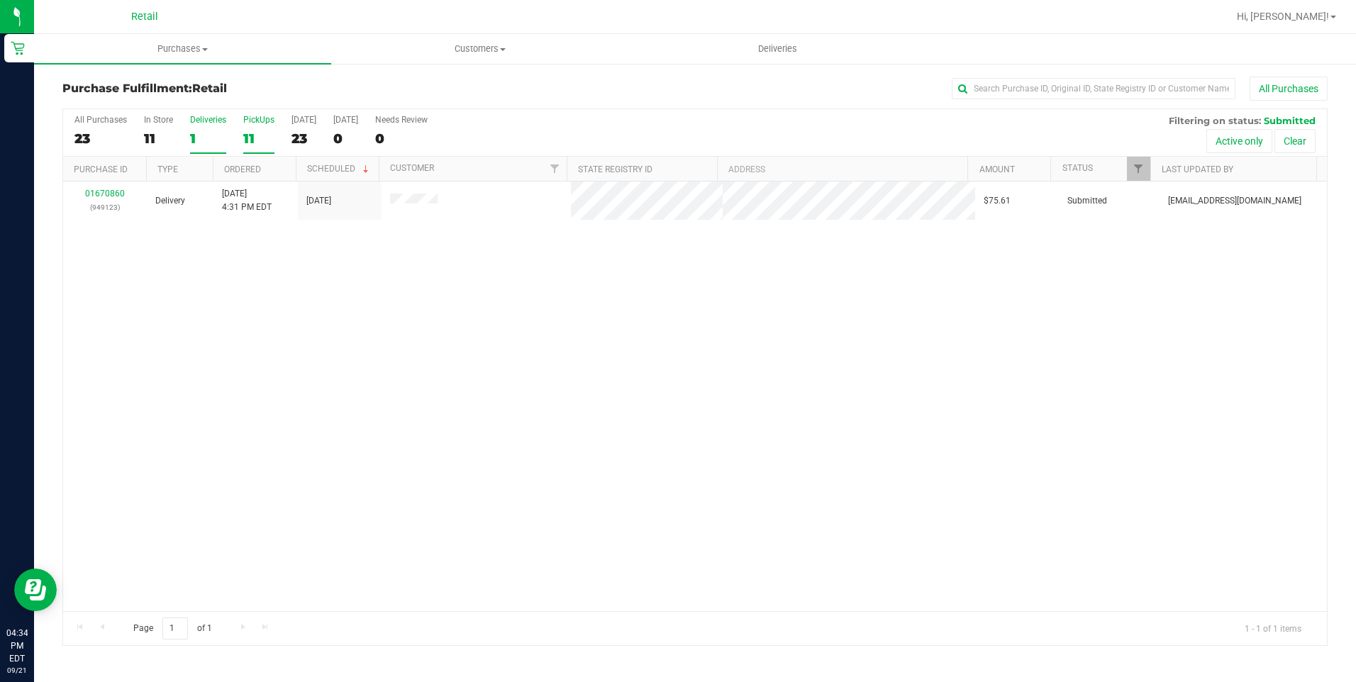
click at [257, 138] on div "11" at bounding box center [258, 139] width 31 height 16
click at [0, 0] on input "PickUps 11" at bounding box center [0, 0] width 0 height 0
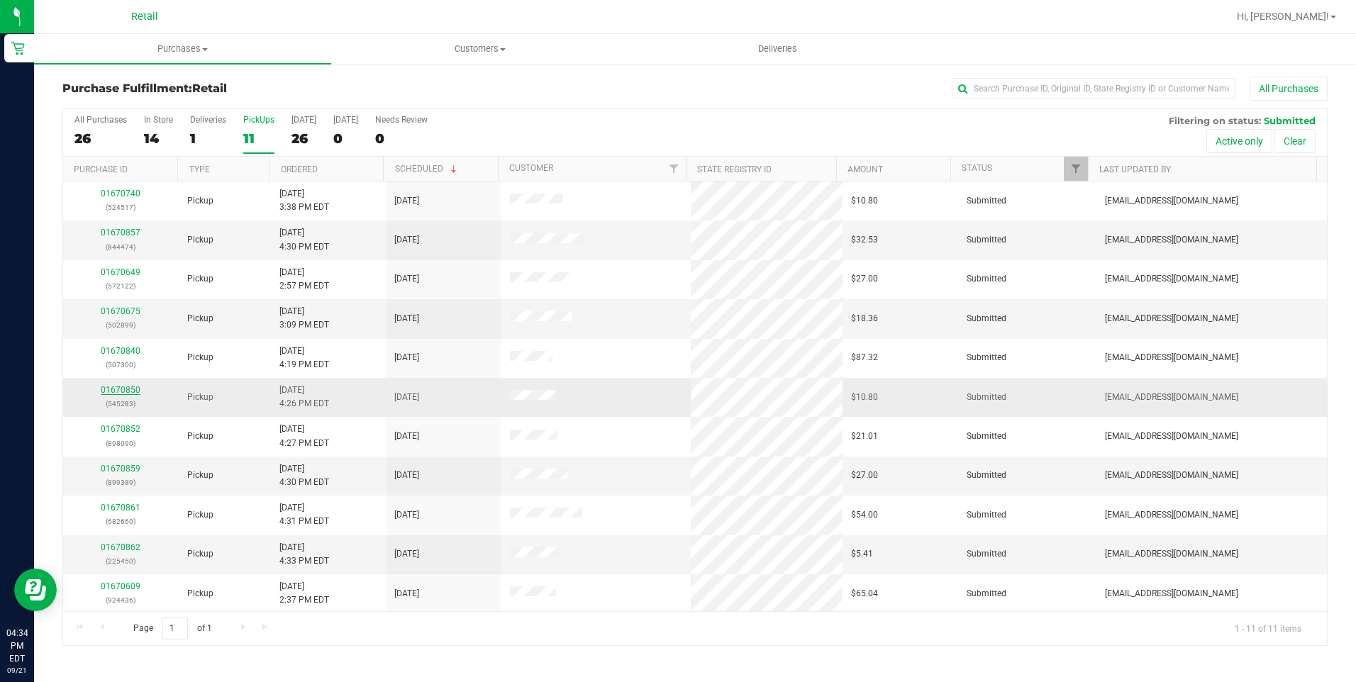
click at [126, 388] on link "01670850" at bounding box center [121, 390] width 40 height 10
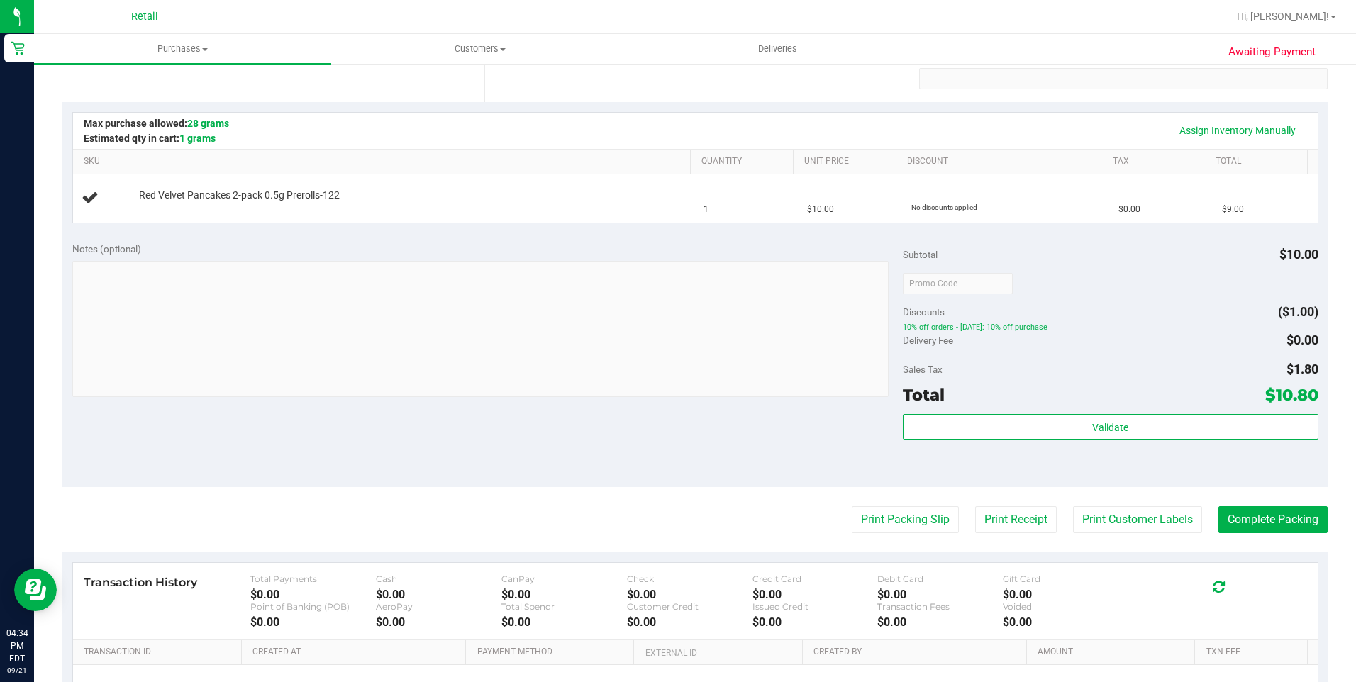
scroll to position [284, 0]
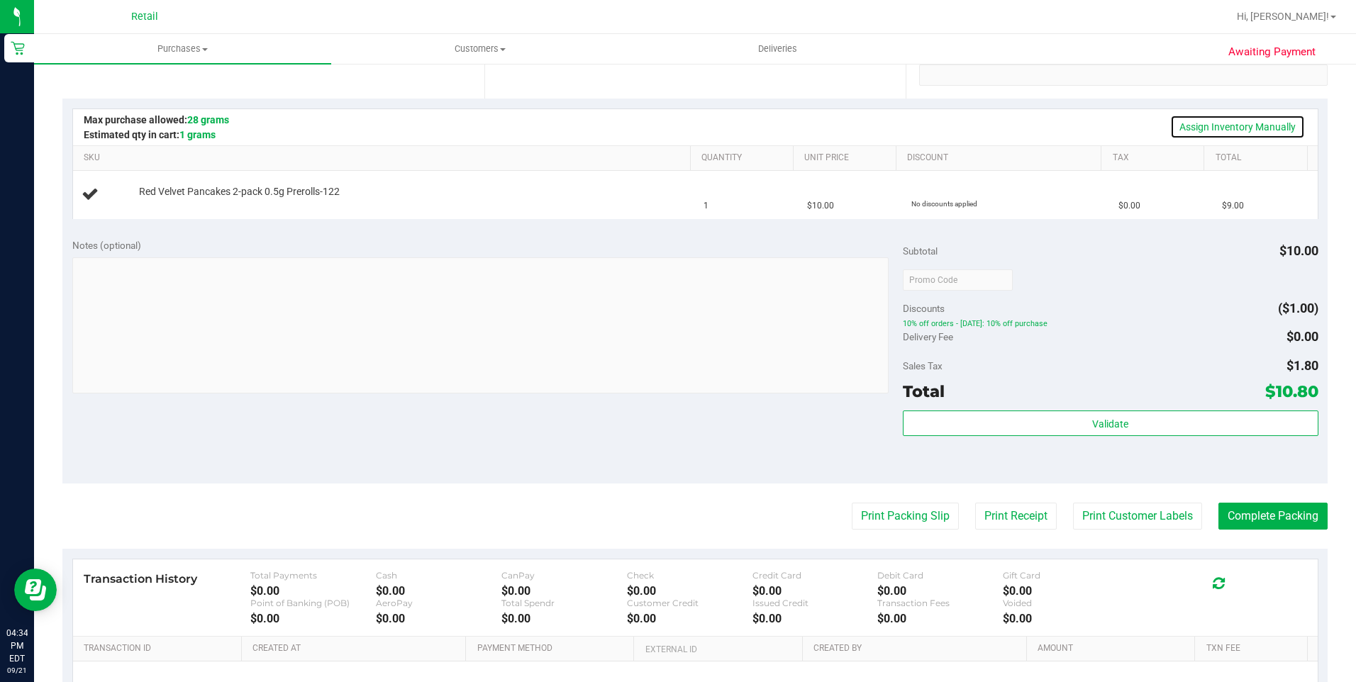
click at [1219, 127] on link "Assign Inventory Manually" at bounding box center [1237, 127] width 135 height 24
click at [152, 198] on link "Add Package" at bounding box center [164, 201] width 51 height 10
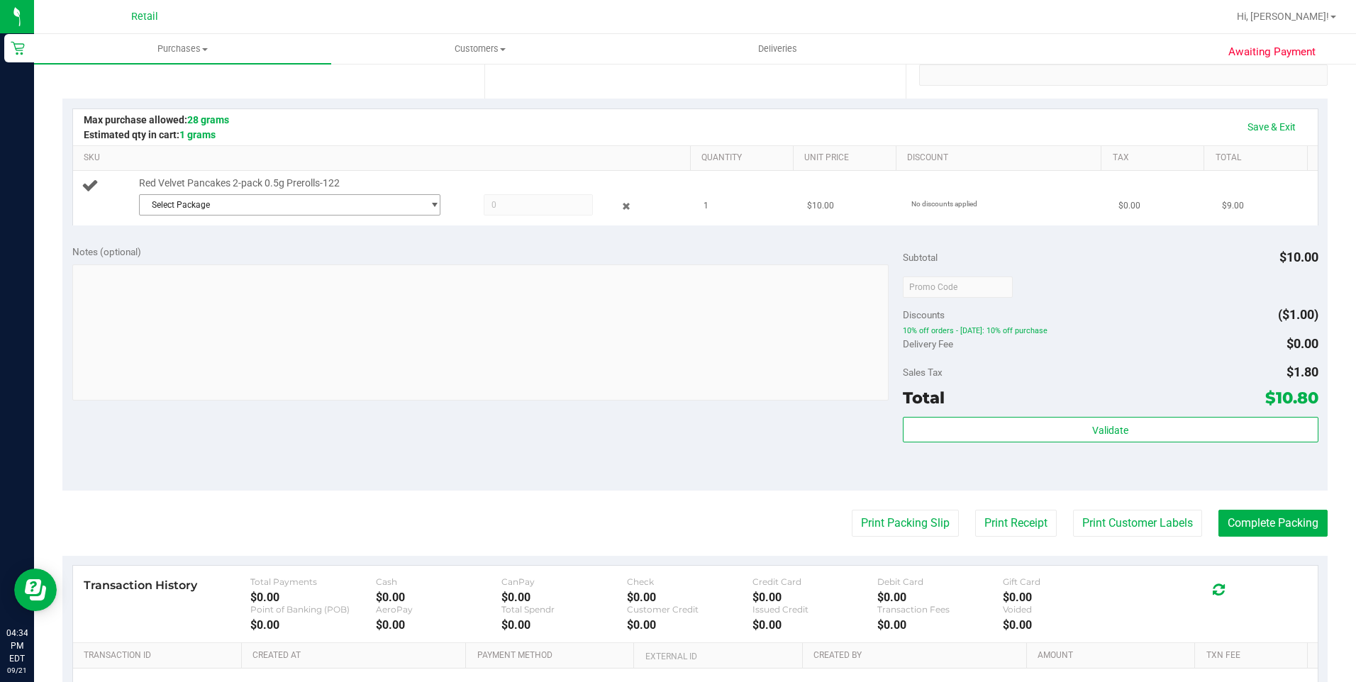
click at [350, 209] on span "Select Package" at bounding box center [281, 205] width 283 height 20
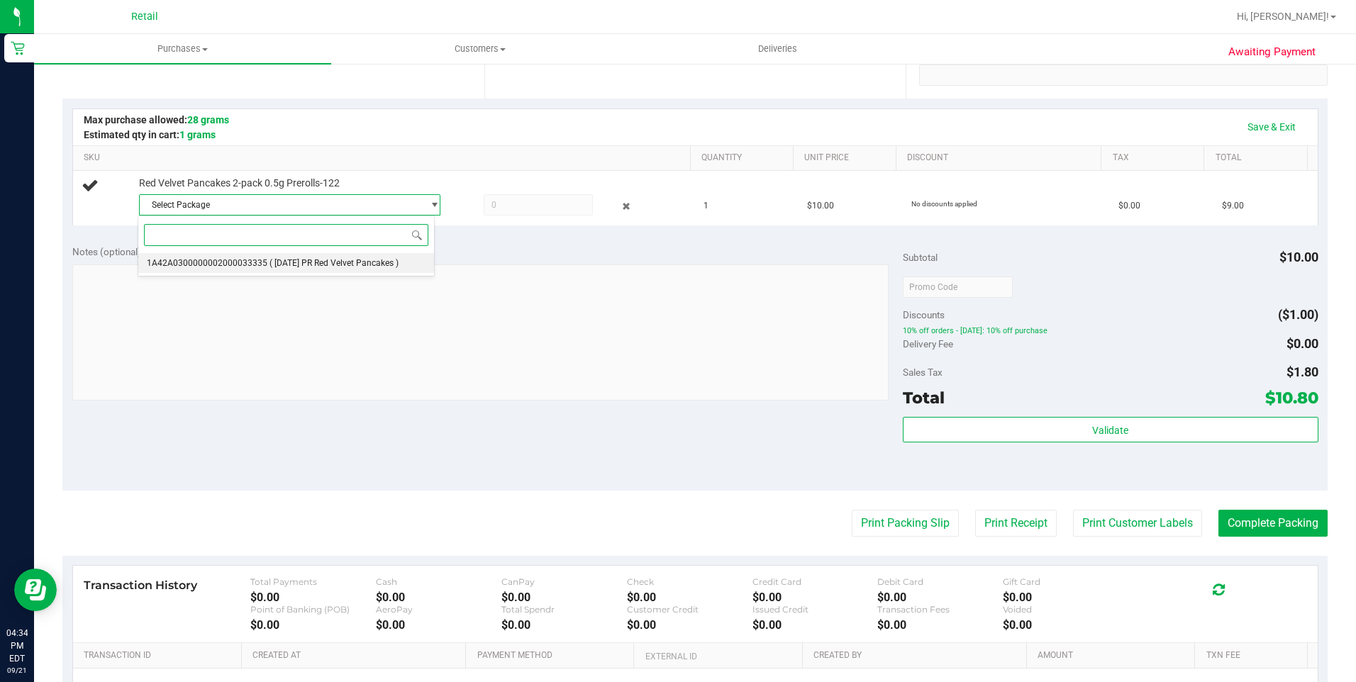
click at [180, 257] on li "1A42A0300000002000033335 ( [DATE] PR Red Velvet Pancakes )" at bounding box center [285, 263] width 295 height 20
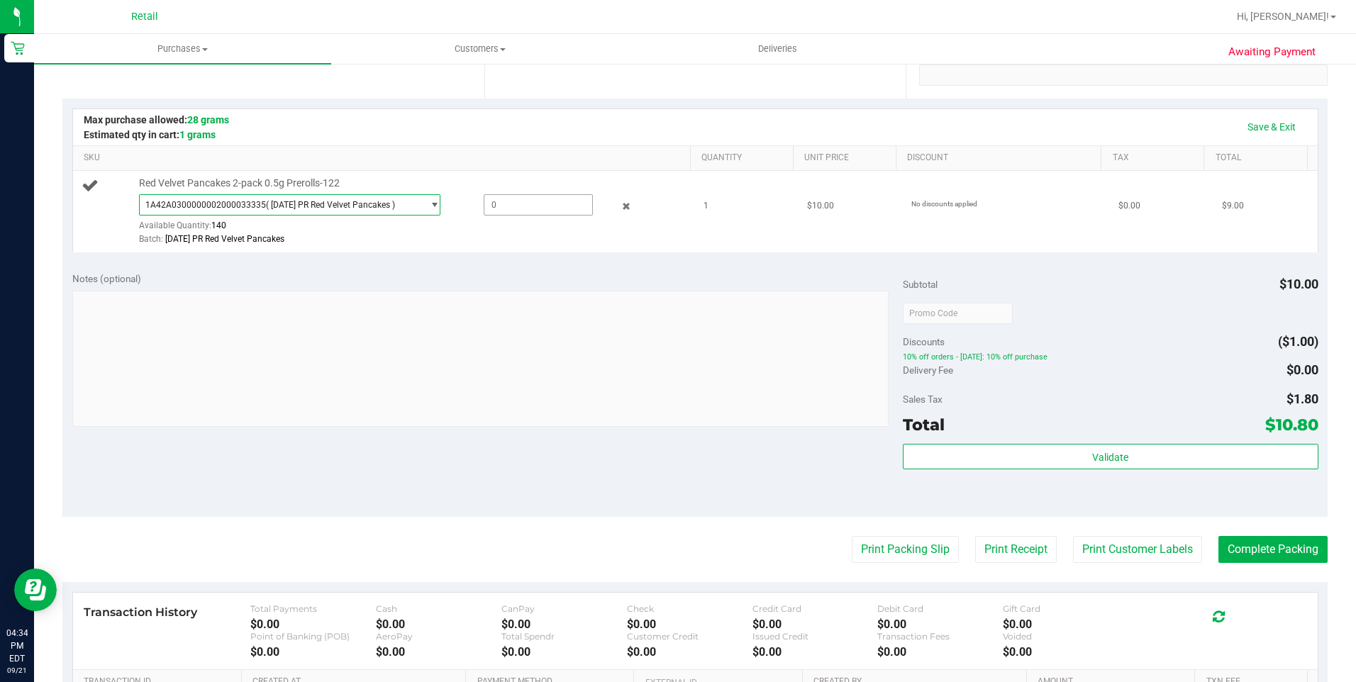
click at [497, 201] on span at bounding box center [538, 204] width 109 height 21
type input "1"
type input "1.0000"
click at [1255, 134] on link "Save & Exit" at bounding box center [1271, 127] width 67 height 24
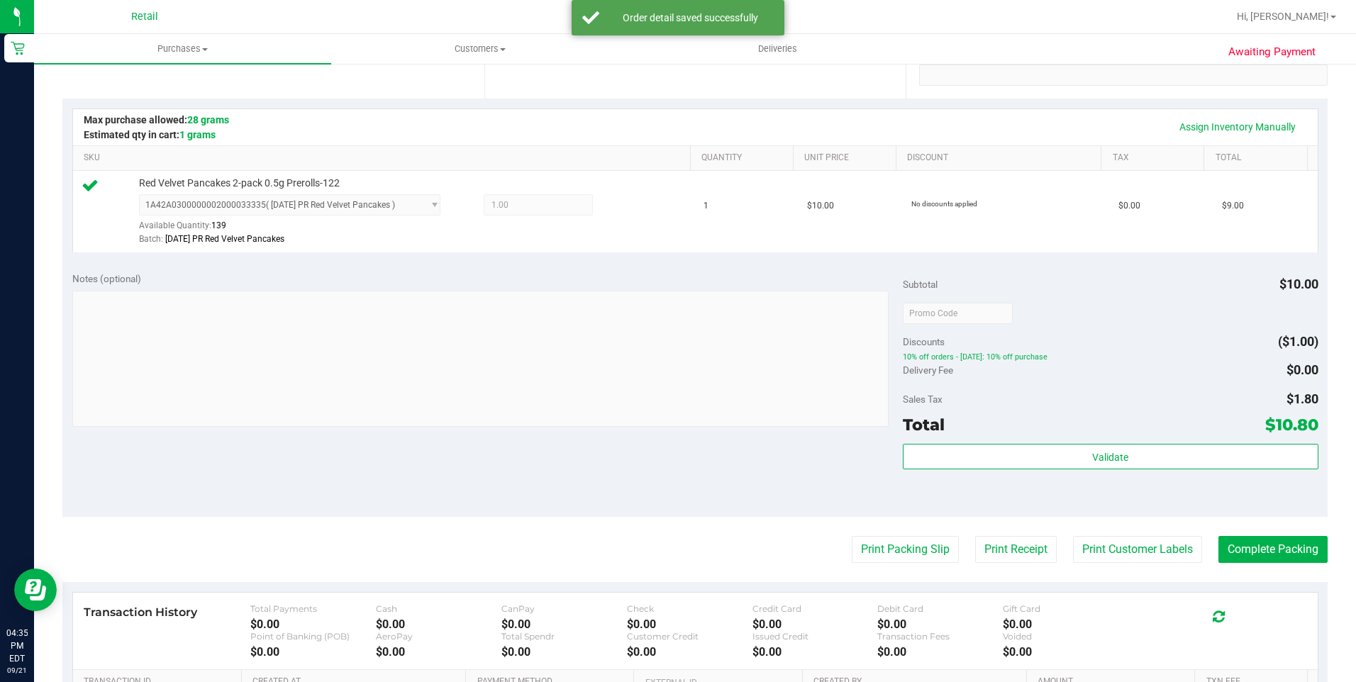
click at [1259, 533] on purchase-details "Back Edit Purchase Cancel Purchase View Profile # 01670850 Med | Rec METRC ID: …" at bounding box center [694, 320] width 1265 height 1055
click at [1259, 552] on button "Complete Packing" at bounding box center [1272, 549] width 109 height 27
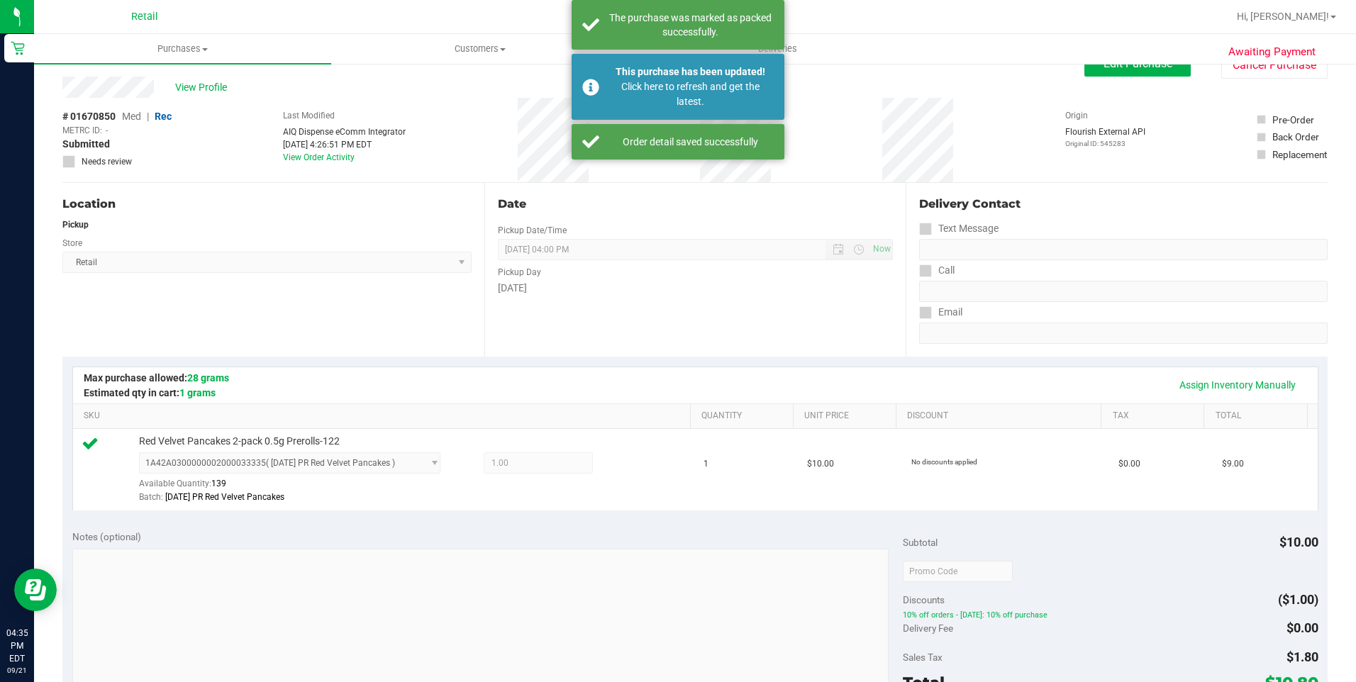
scroll to position [0, 0]
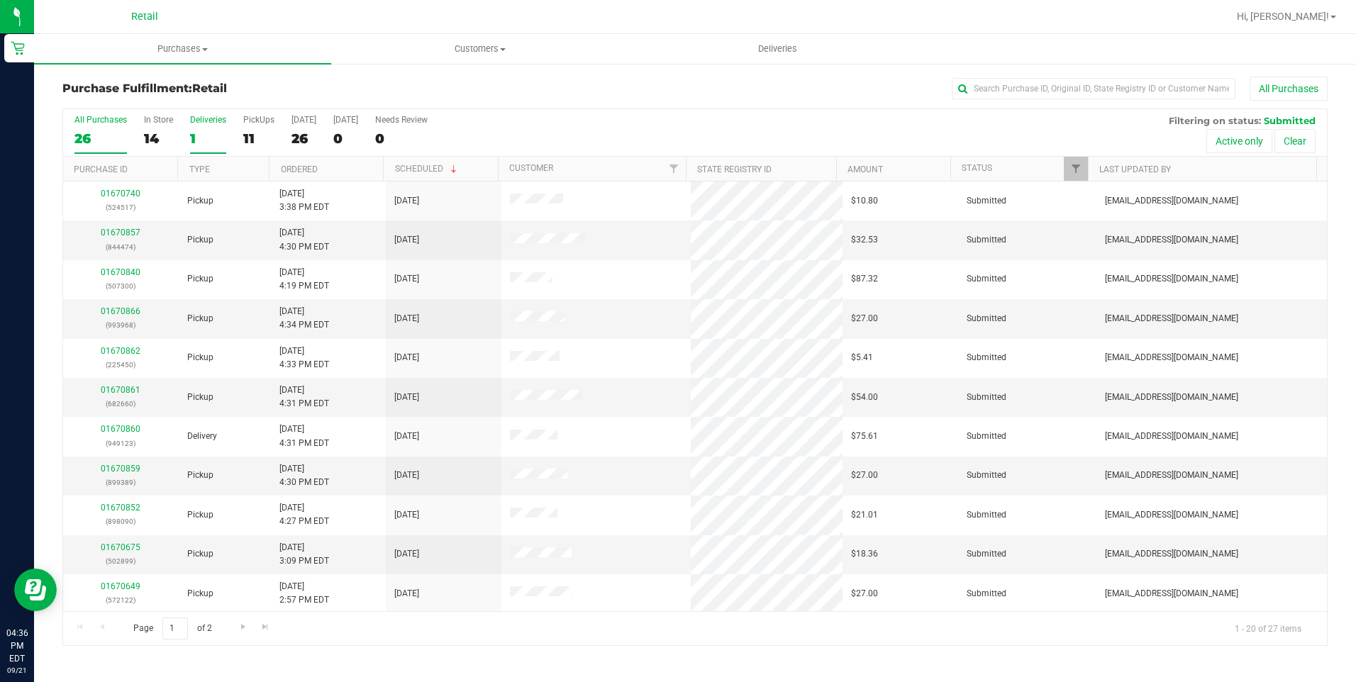
click at [201, 133] on div "1" at bounding box center [208, 139] width 36 height 16
click at [0, 0] on input "Deliveries 1" at bounding box center [0, 0] width 0 height 0
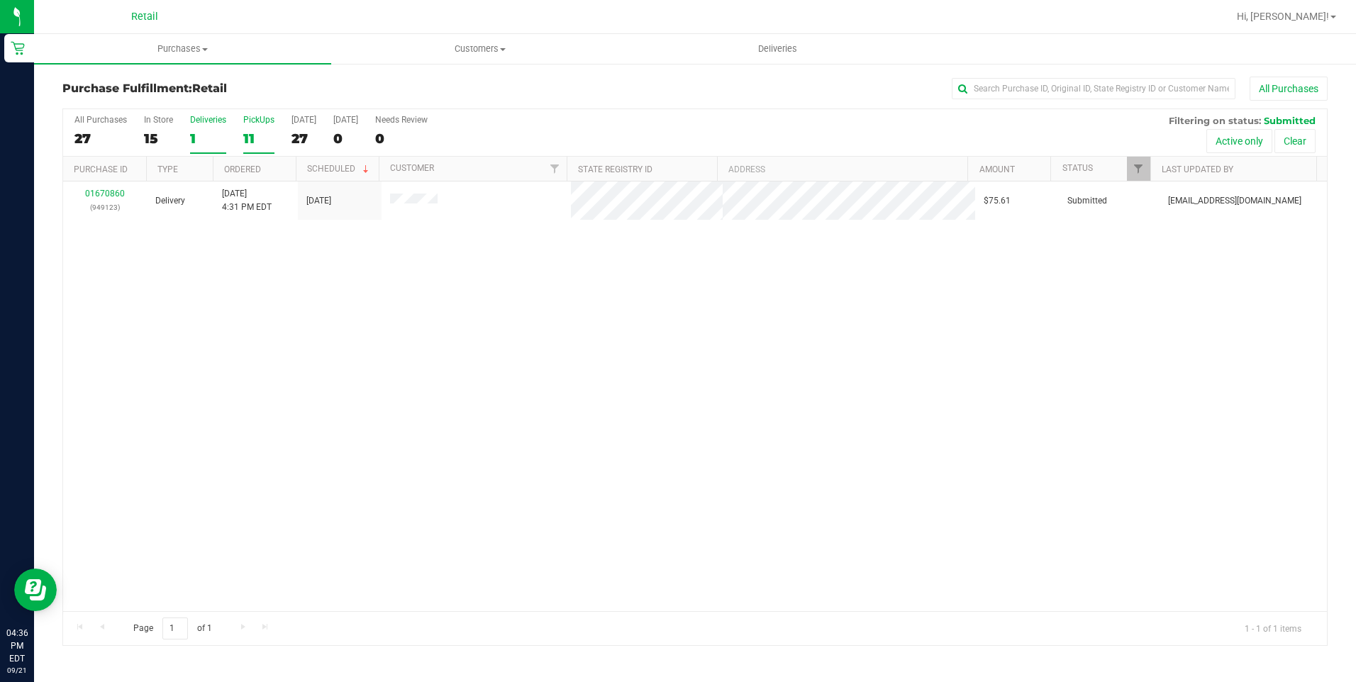
click at [257, 139] on div "11" at bounding box center [258, 139] width 31 height 16
click at [0, 0] on input "PickUps 11" at bounding box center [0, 0] width 0 height 0
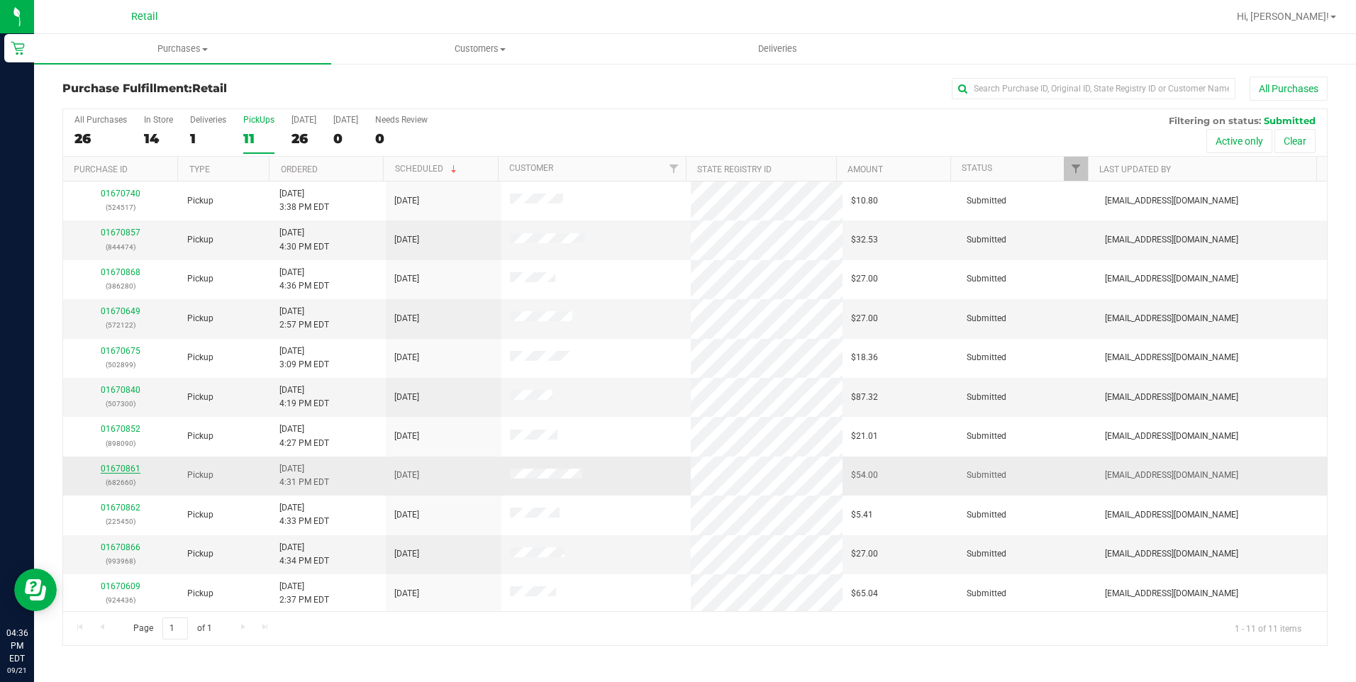
click at [133, 467] on link "01670861" at bounding box center [121, 469] width 40 height 10
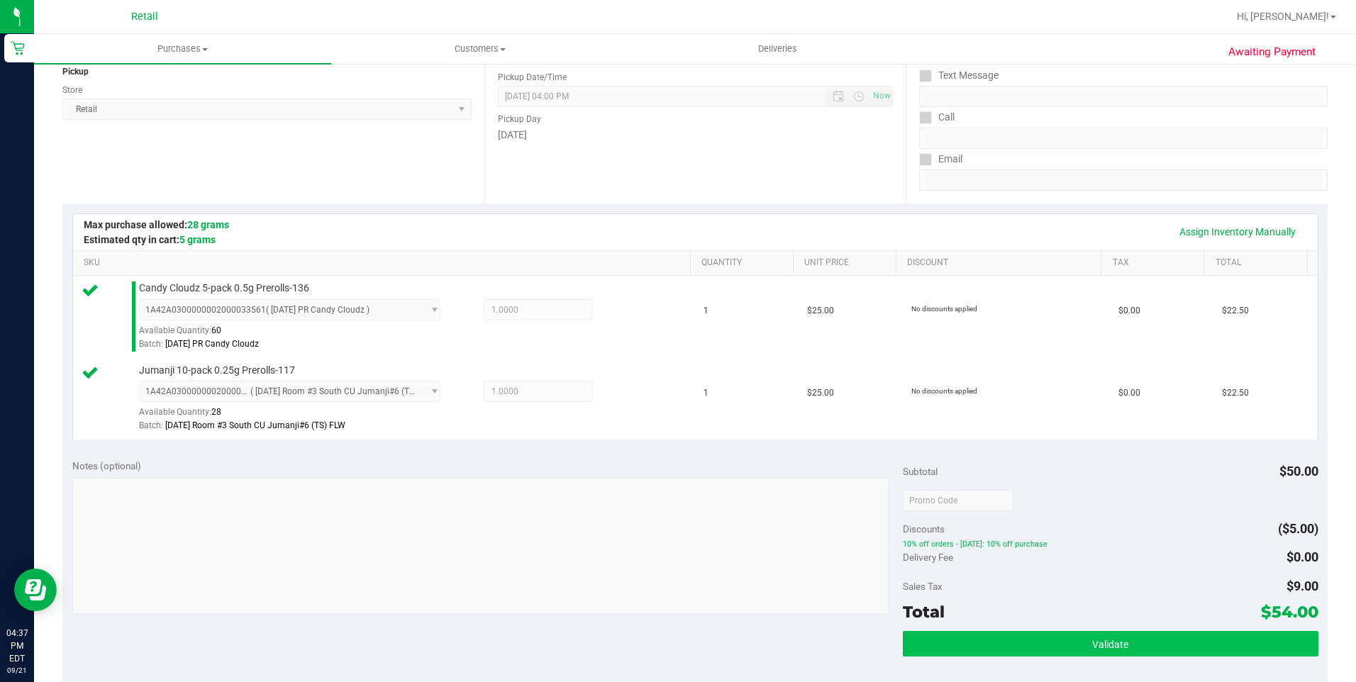
scroll to position [284, 0]
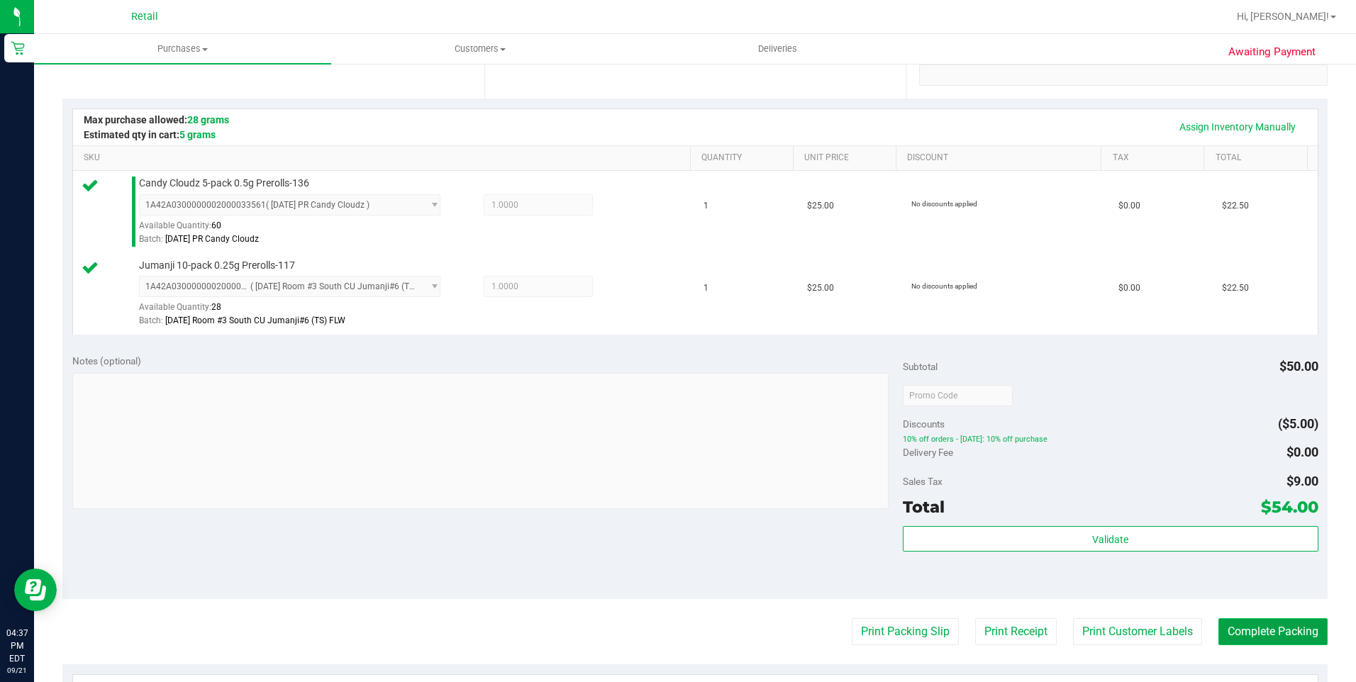
click at [1287, 621] on button "Complete Packing" at bounding box center [1272, 631] width 109 height 27
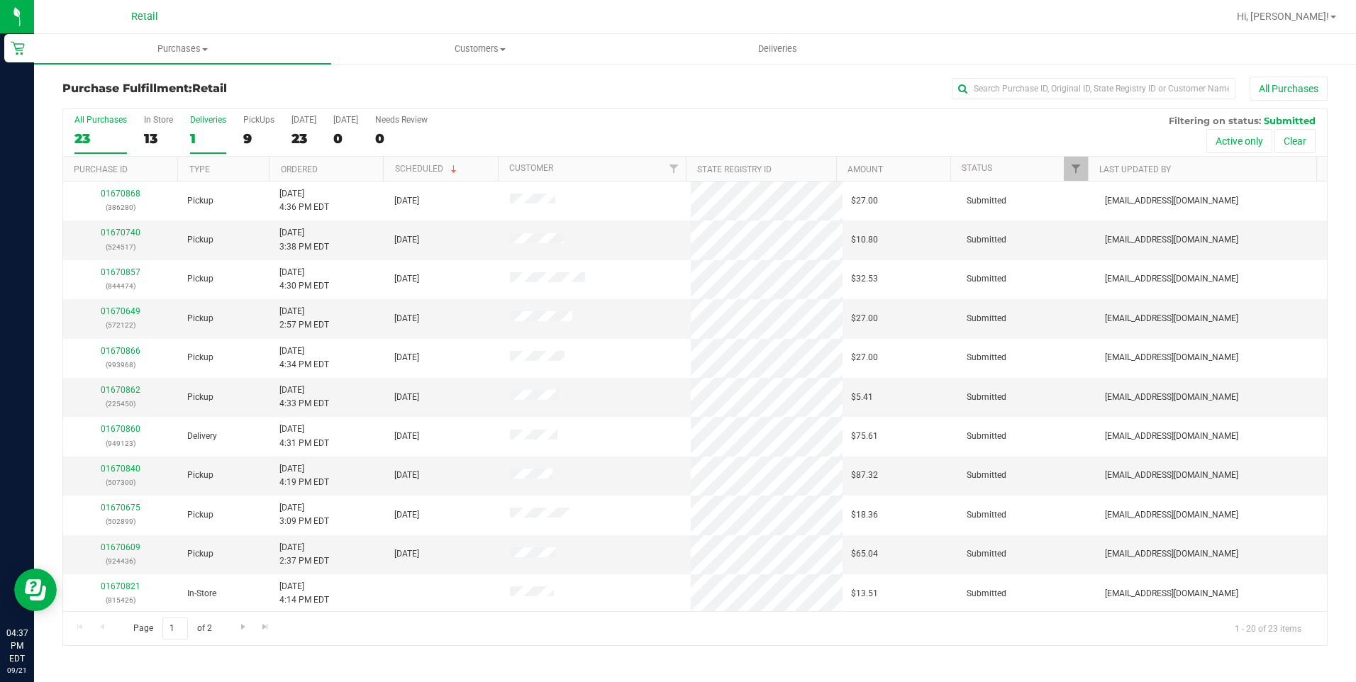
click at [211, 125] on label "Deliveries 1" at bounding box center [208, 134] width 36 height 39
click at [0, 0] on input "Deliveries 1" at bounding box center [0, 0] width 0 height 0
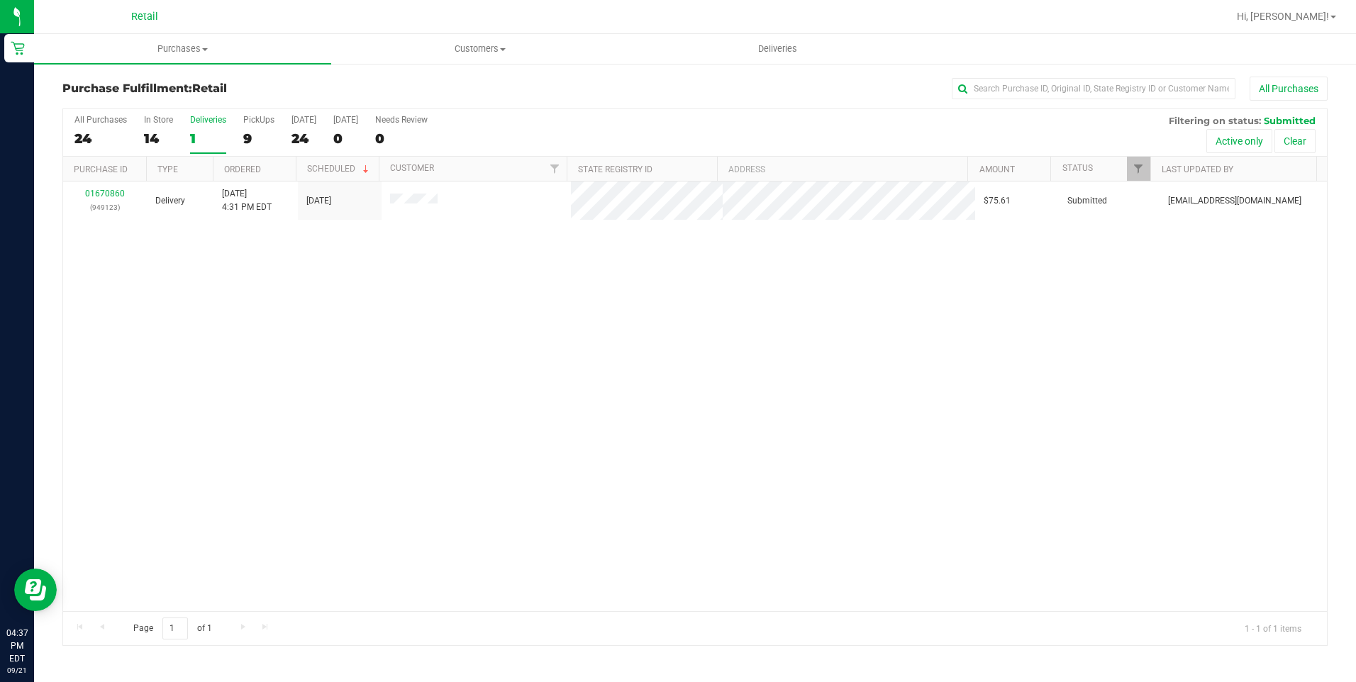
click at [1204, 345] on div "01670860 (949123) Delivery [DATE] 4:31 PM EDT 9/21/2025 $75.61 Submitted [EMAIL…" at bounding box center [695, 397] width 1264 height 430
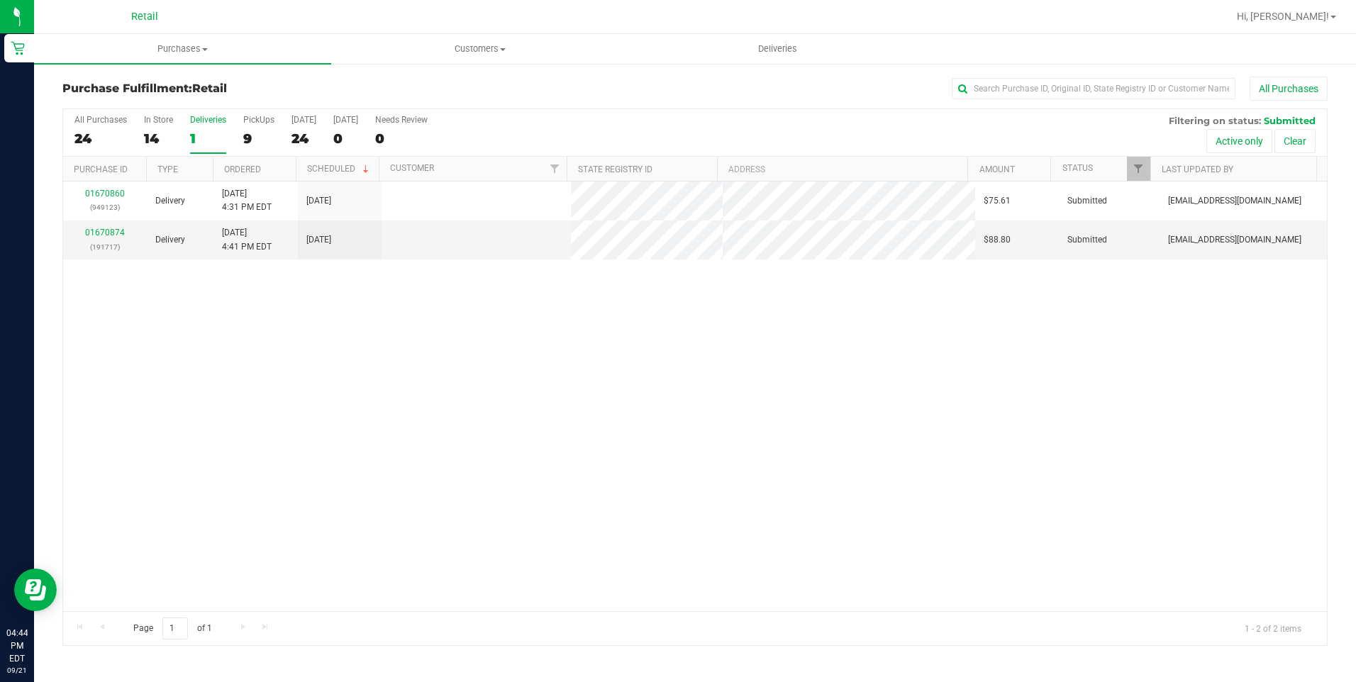
click at [99, 15] on div "Retail" at bounding box center [144, 17] width 207 height 22
click at [115, 25] on div "Retail" at bounding box center [144, 17] width 207 height 22
click at [767, 52] on span "Deliveries" at bounding box center [777, 49] width 77 height 13
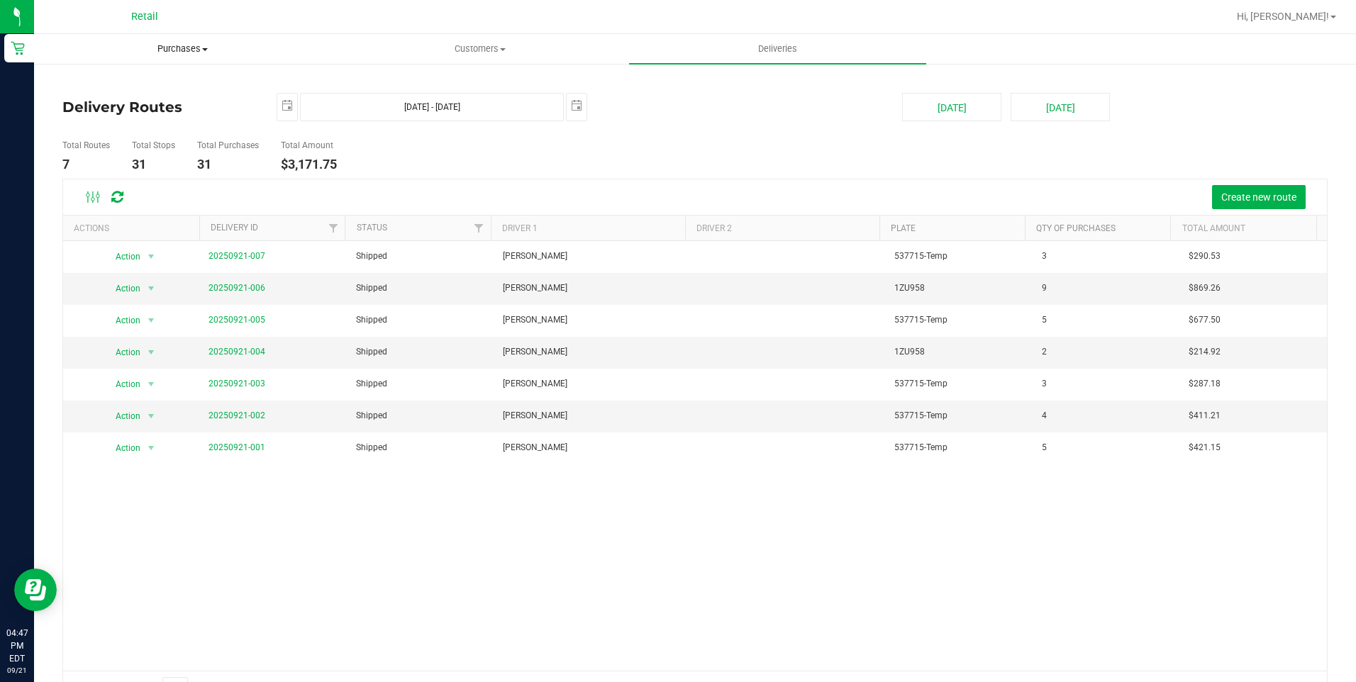
click at [197, 40] on uib-tab-heading "Purchases Summary of purchases Fulfillment All purchases" at bounding box center [183, 49] width 296 height 28
click at [116, 102] on span "Fulfillment" at bounding box center [78, 102] width 88 height 12
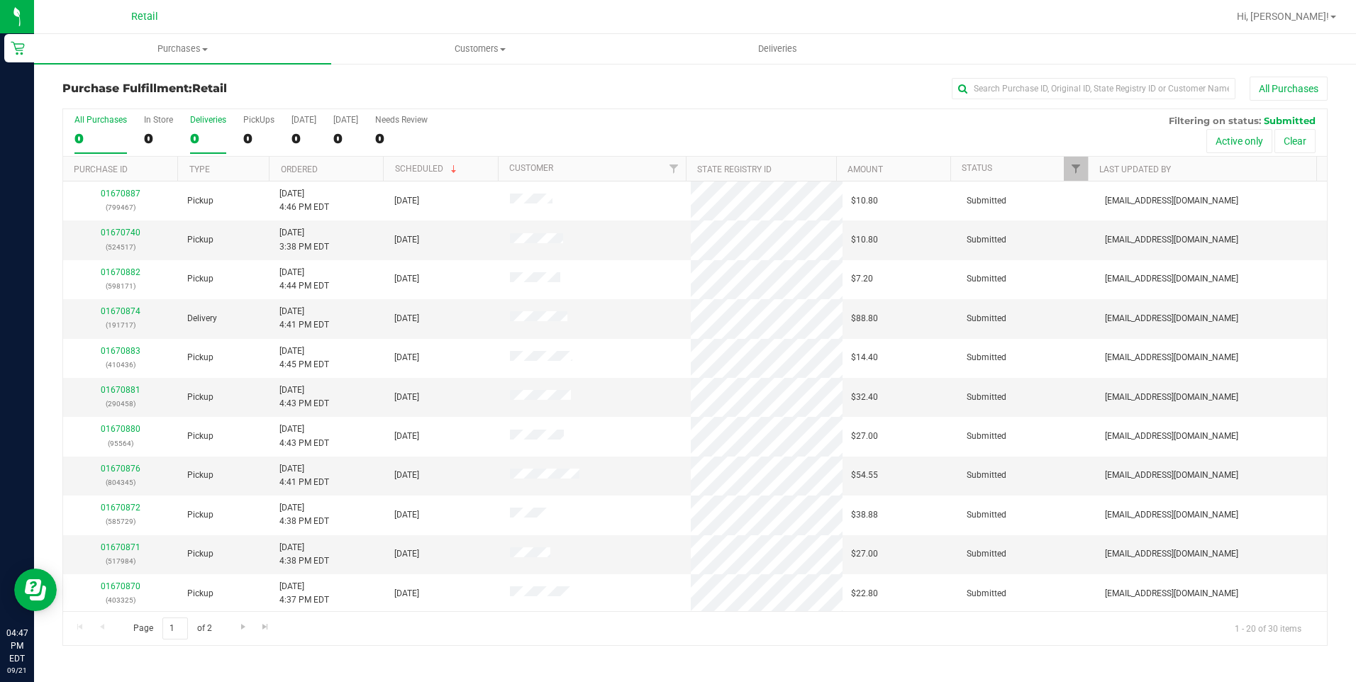
click at [204, 137] on div "0" at bounding box center [208, 139] width 36 height 16
click at [0, 0] on input "Deliveries 0" at bounding box center [0, 0] width 0 height 0
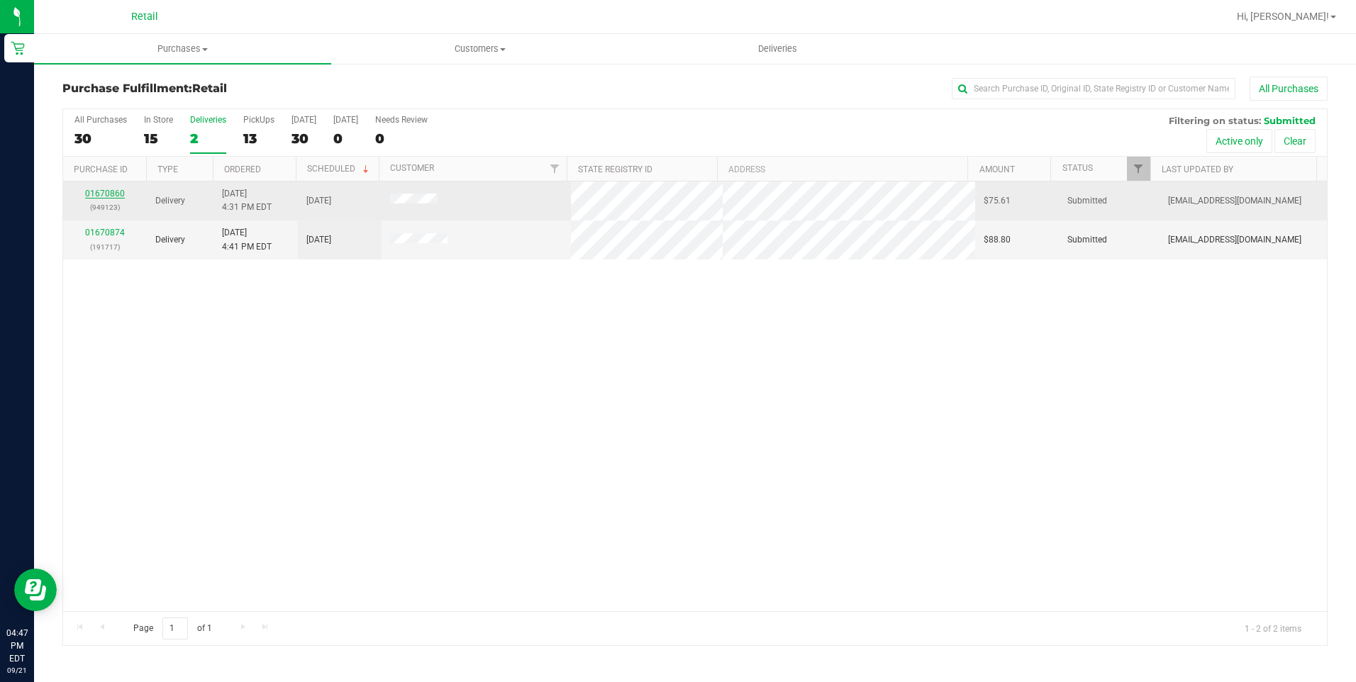
click at [98, 189] on link "01670860" at bounding box center [105, 194] width 40 height 10
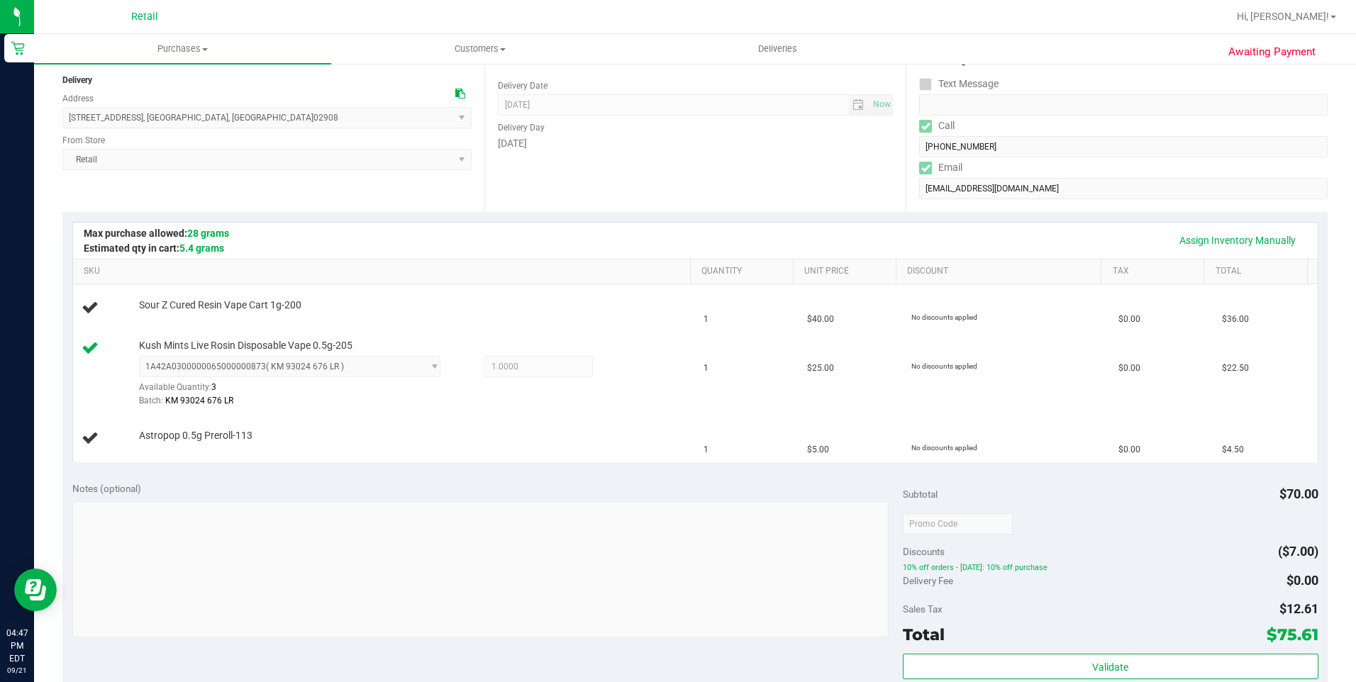
scroll to position [142, 0]
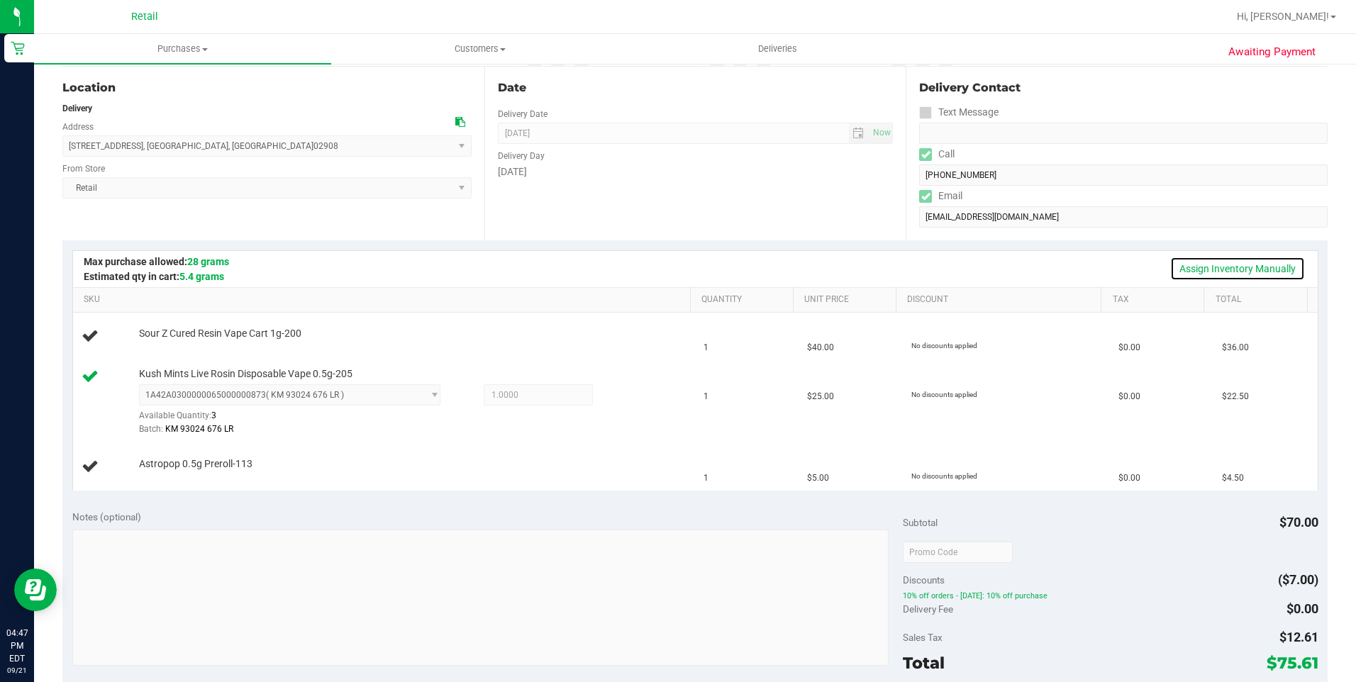
click at [1196, 270] on link "Assign Inventory Manually" at bounding box center [1237, 269] width 135 height 24
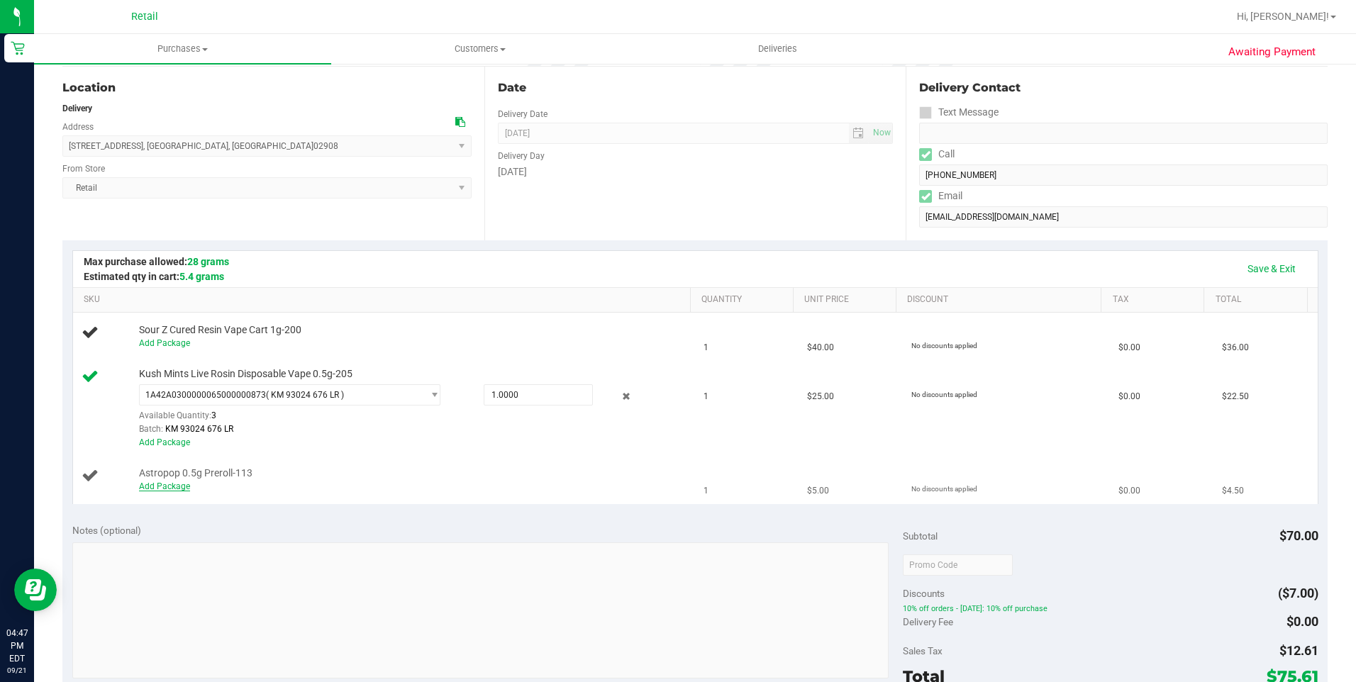
click at [167, 489] on link "Add Package" at bounding box center [164, 487] width 51 height 10
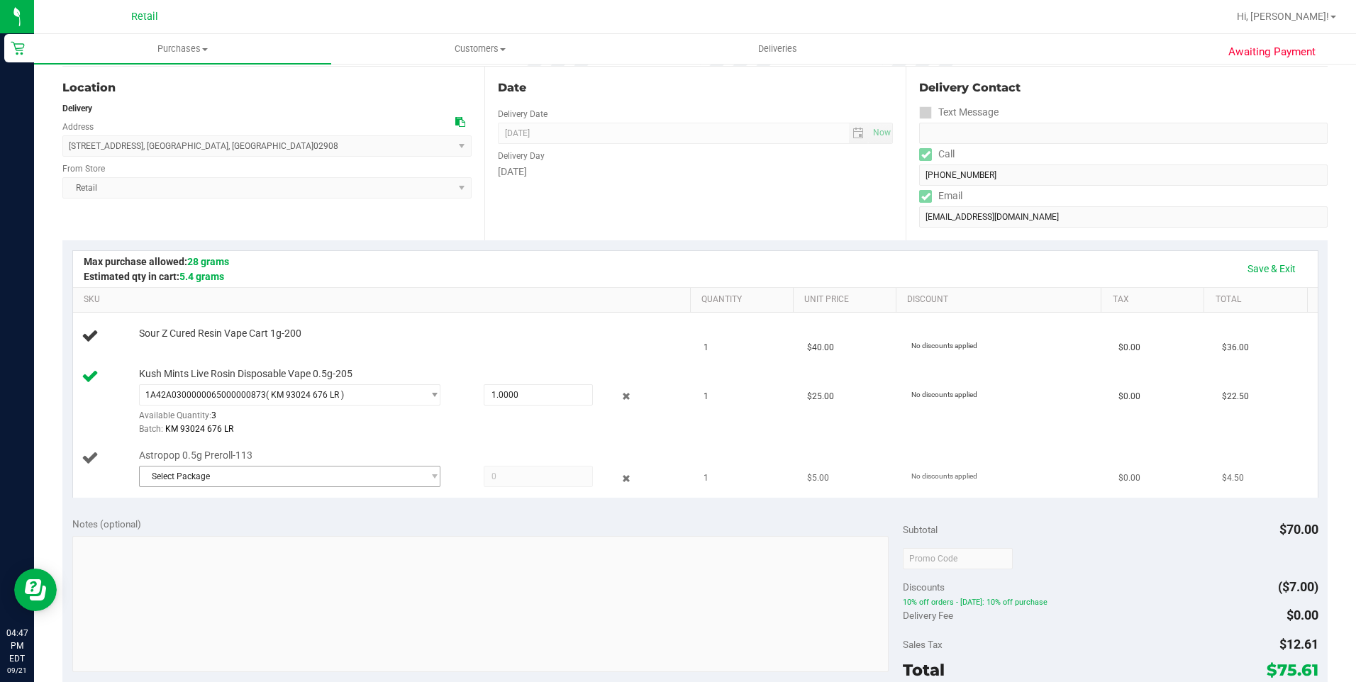
click at [226, 495] on td "Astropop 0.5g Preroll-113 Select Package 1A42A0300000002000033503" at bounding box center [384, 470] width 623 height 55
click at [238, 484] on span "Select Package" at bounding box center [281, 477] width 283 height 20
click at [277, 538] on span "( [DATE] PR Astropop )" at bounding box center [312, 536] width 85 height 10
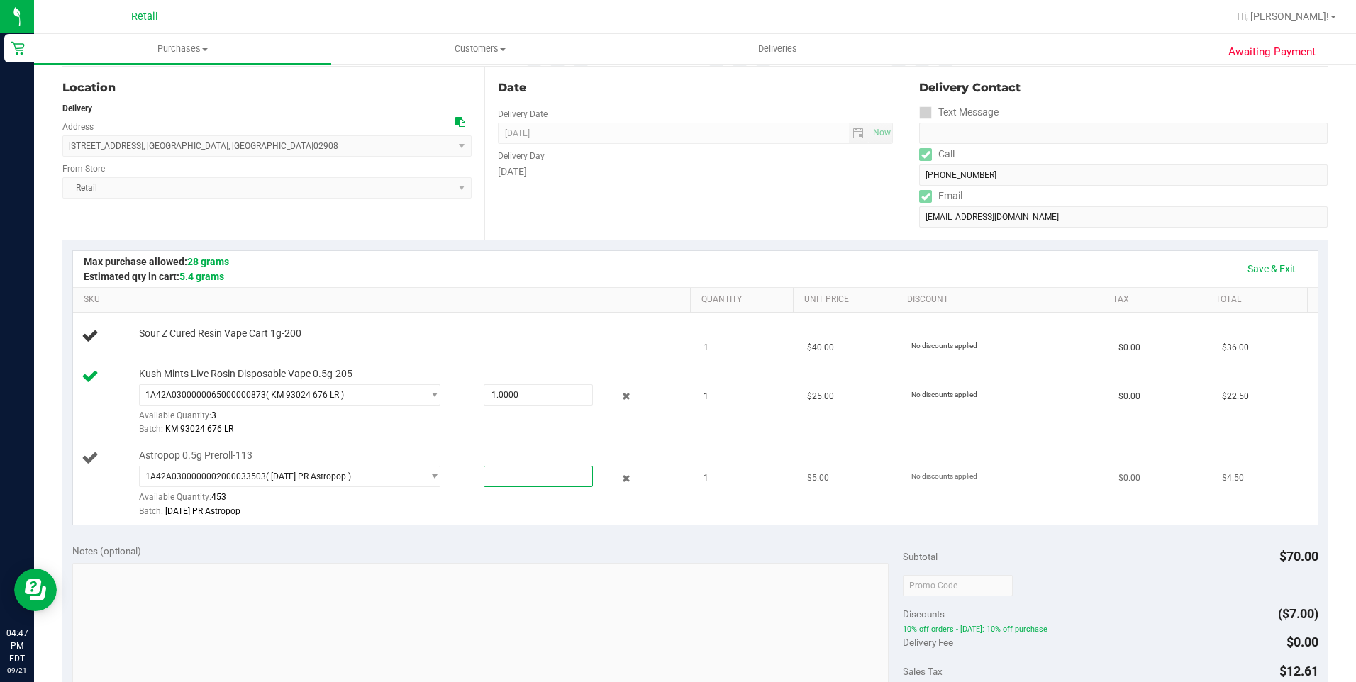
click at [503, 476] on span at bounding box center [538, 476] width 109 height 21
type input "1"
type input "1.0000"
click at [903, 445] on td "No discounts applied" at bounding box center [1006, 484] width 207 height 82
click at [1244, 265] on link "Save & Exit" at bounding box center [1271, 269] width 67 height 24
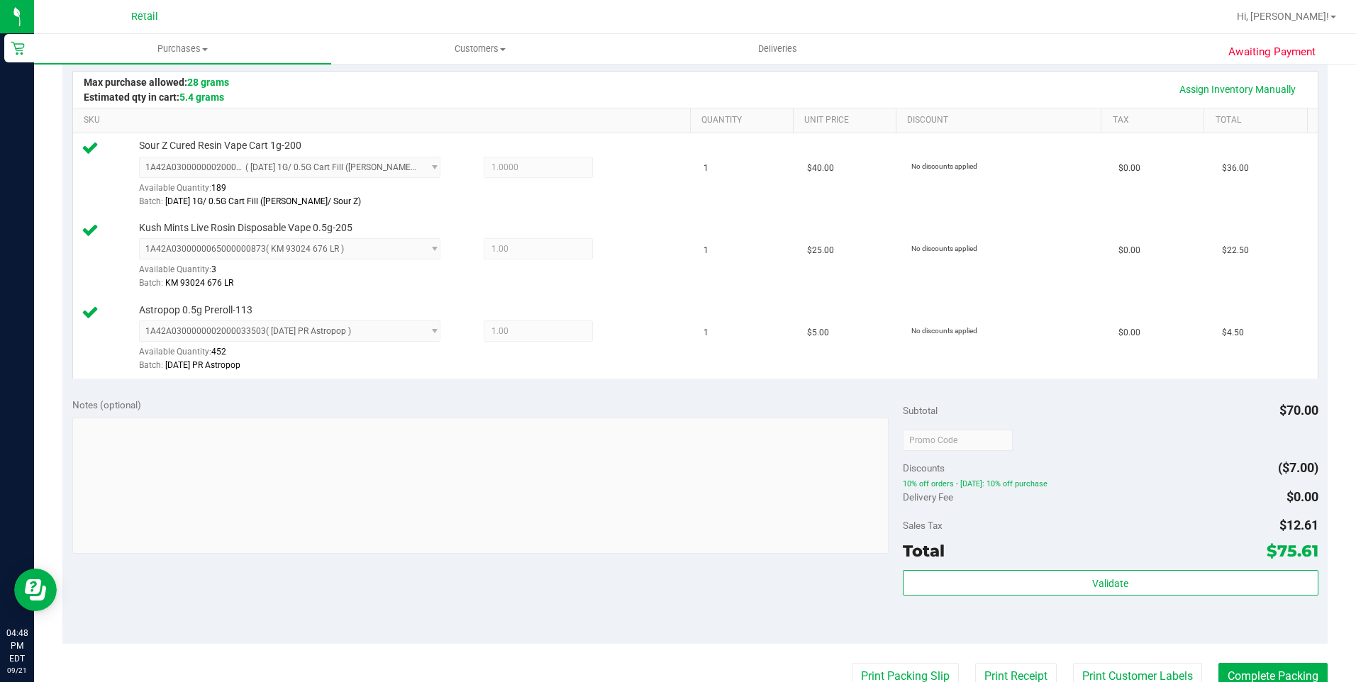
scroll to position [426, 0]
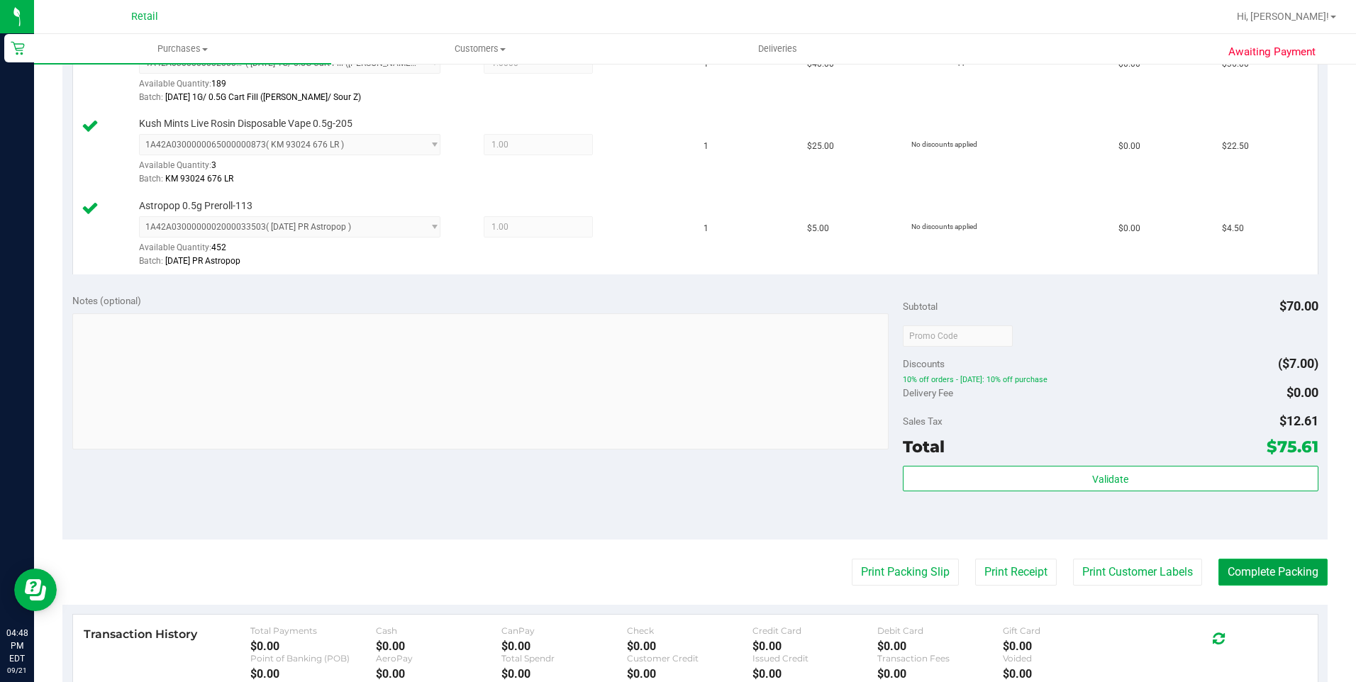
click at [1267, 566] on button "Complete Packing" at bounding box center [1272, 572] width 109 height 27
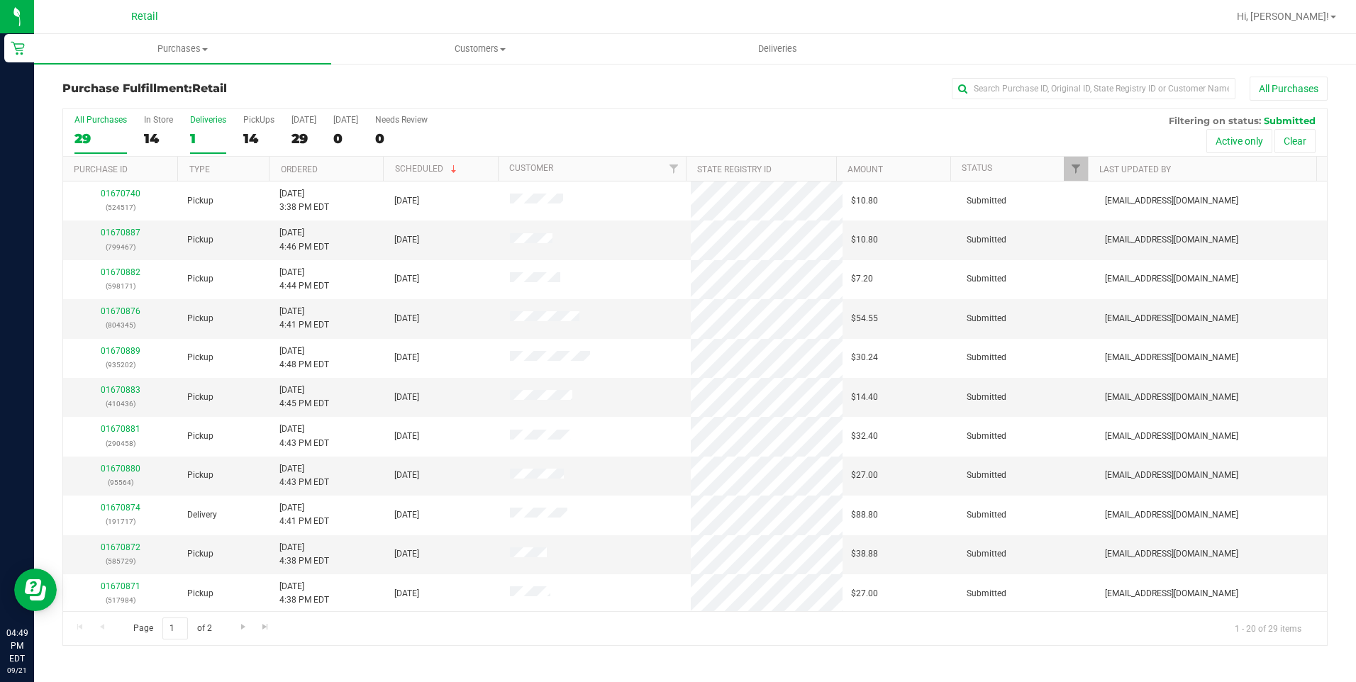
click at [209, 123] on div "Deliveries" at bounding box center [208, 120] width 36 height 10
click at [0, 0] on input "Deliveries 1" at bounding box center [0, 0] width 0 height 0
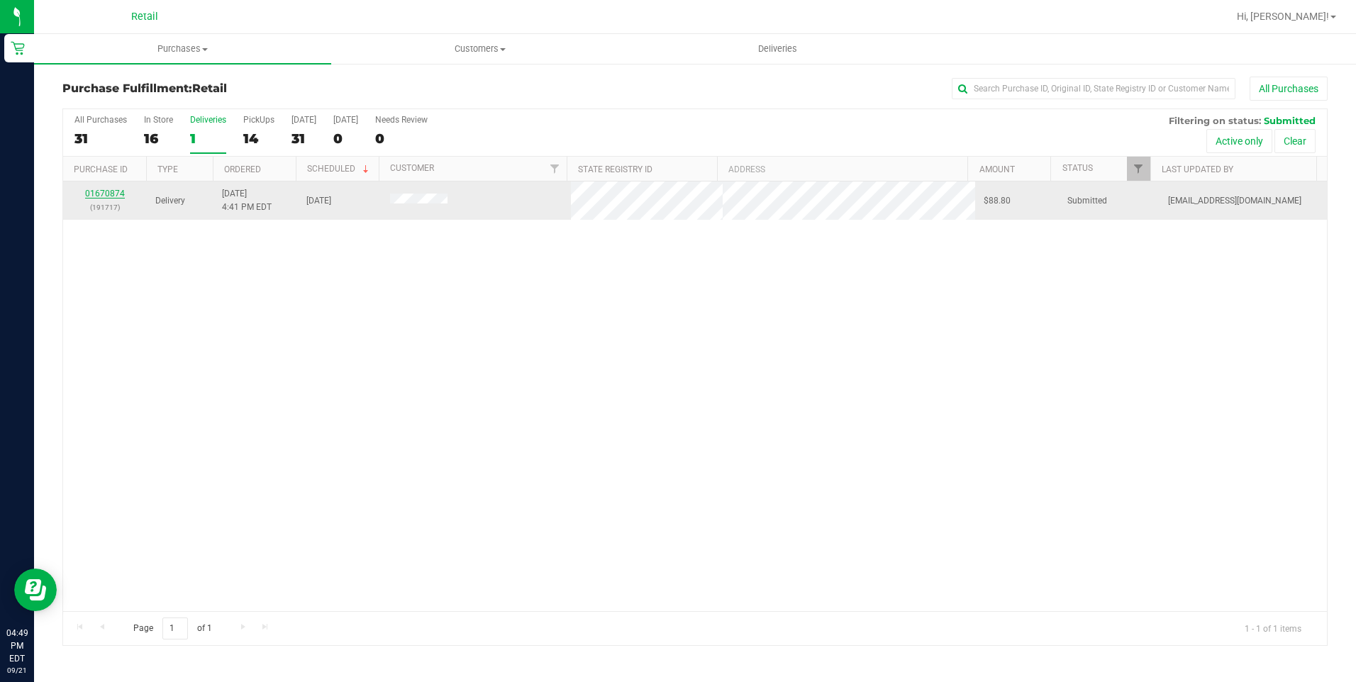
click at [102, 189] on link "01670874" at bounding box center [105, 194] width 40 height 10
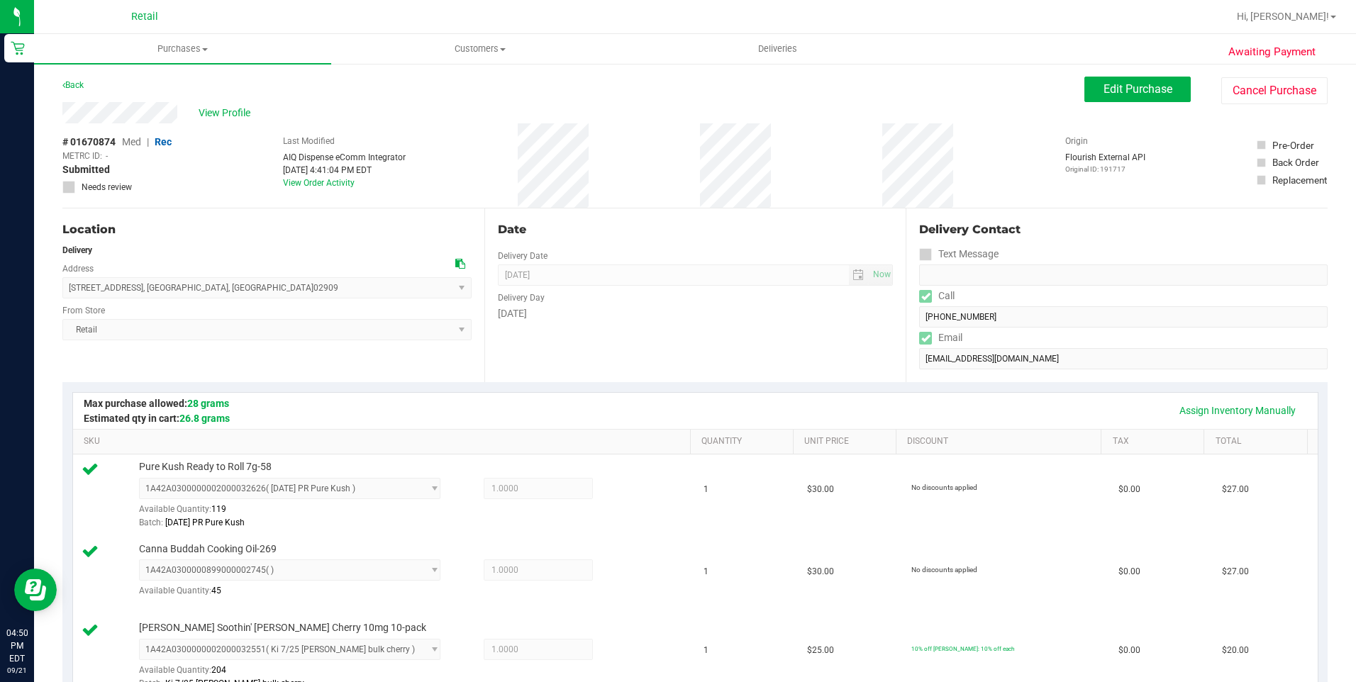
click at [904, 387] on div "Assign Inventory Manually SKU Quantity Unit Price Discount Tax Total Pure Kush …" at bounding box center [694, 544] width 1265 height 324
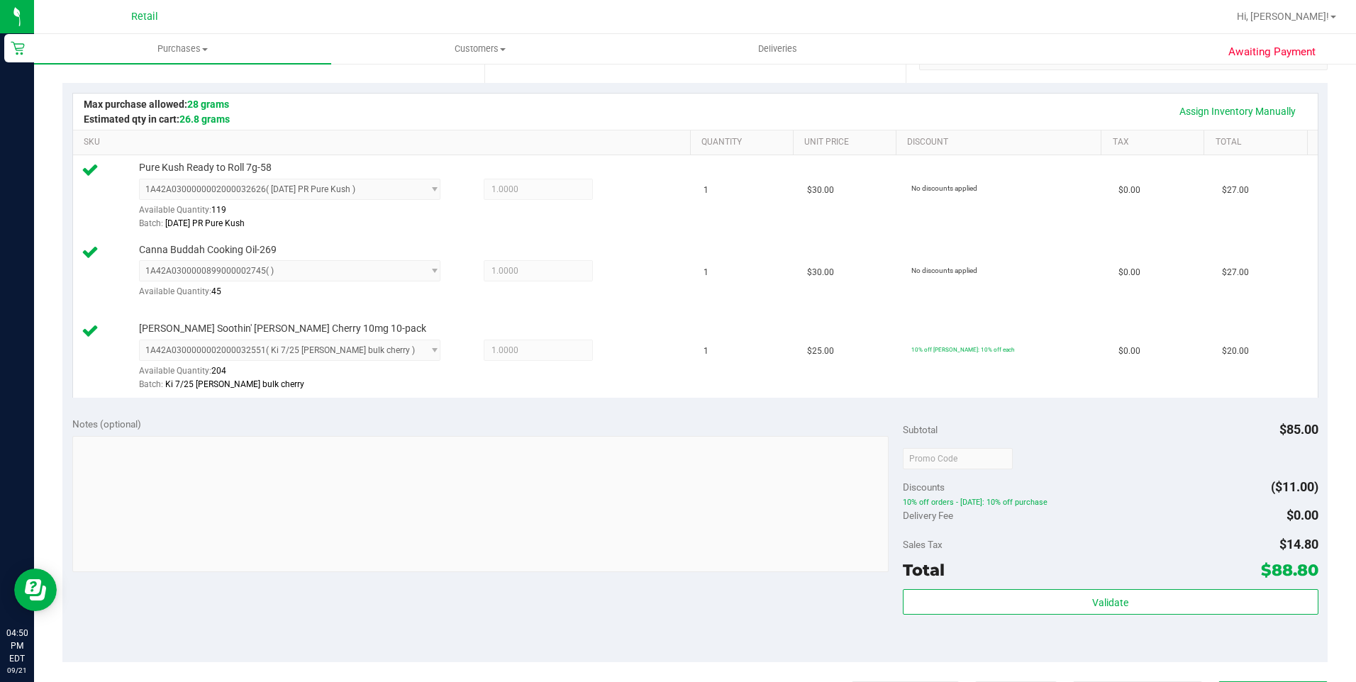
scroll to position [426, 0]
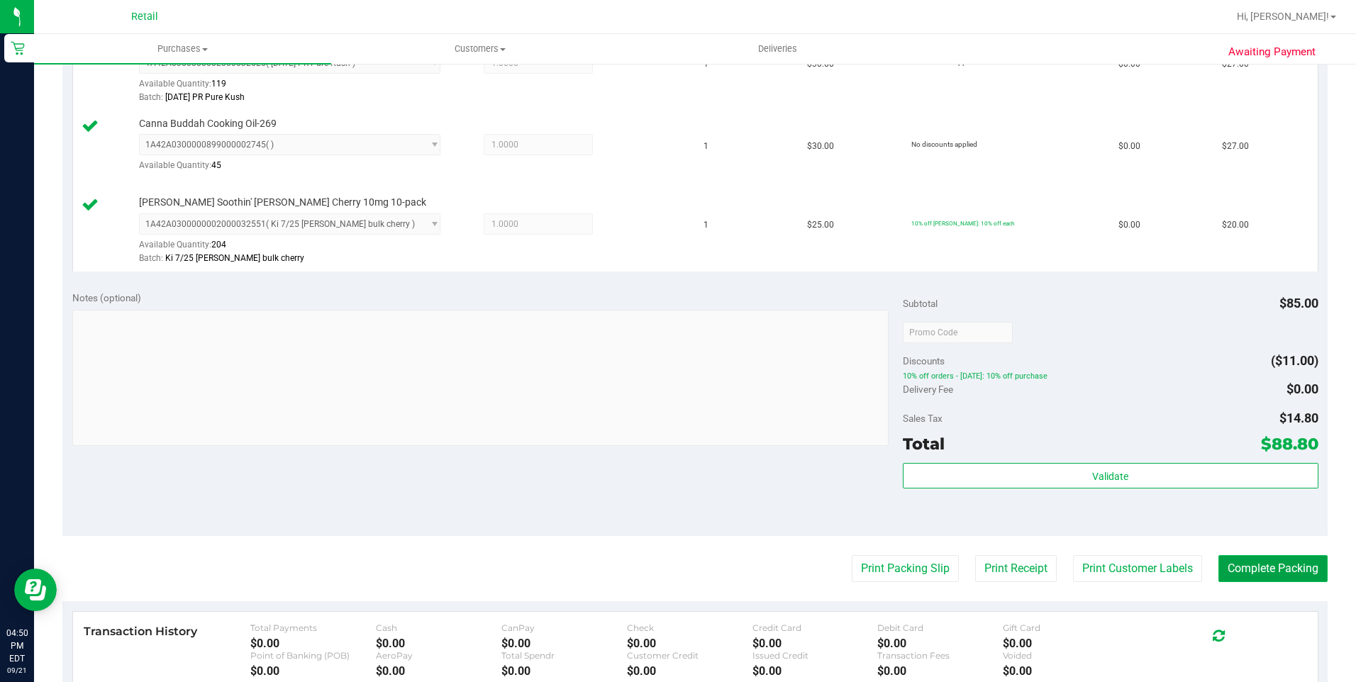
click at [1231, 565] on button "Complete Packing" at bounding box center [1272, 568] width 109 height 27
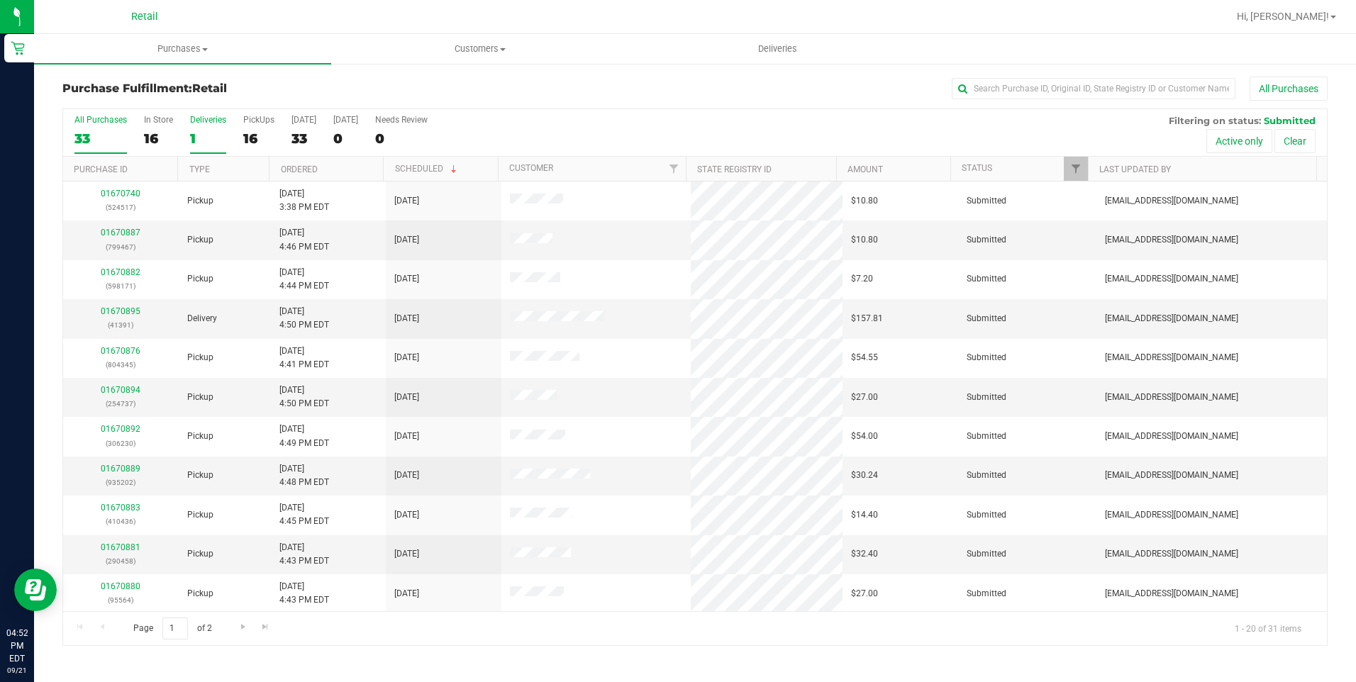
click at [191, 132] on div "1" at bounding box center [208, 139] width 36 height 16
click at [0, 0] on input "Deliveries 1" at bounding box center [0, 0] width 0 height 0
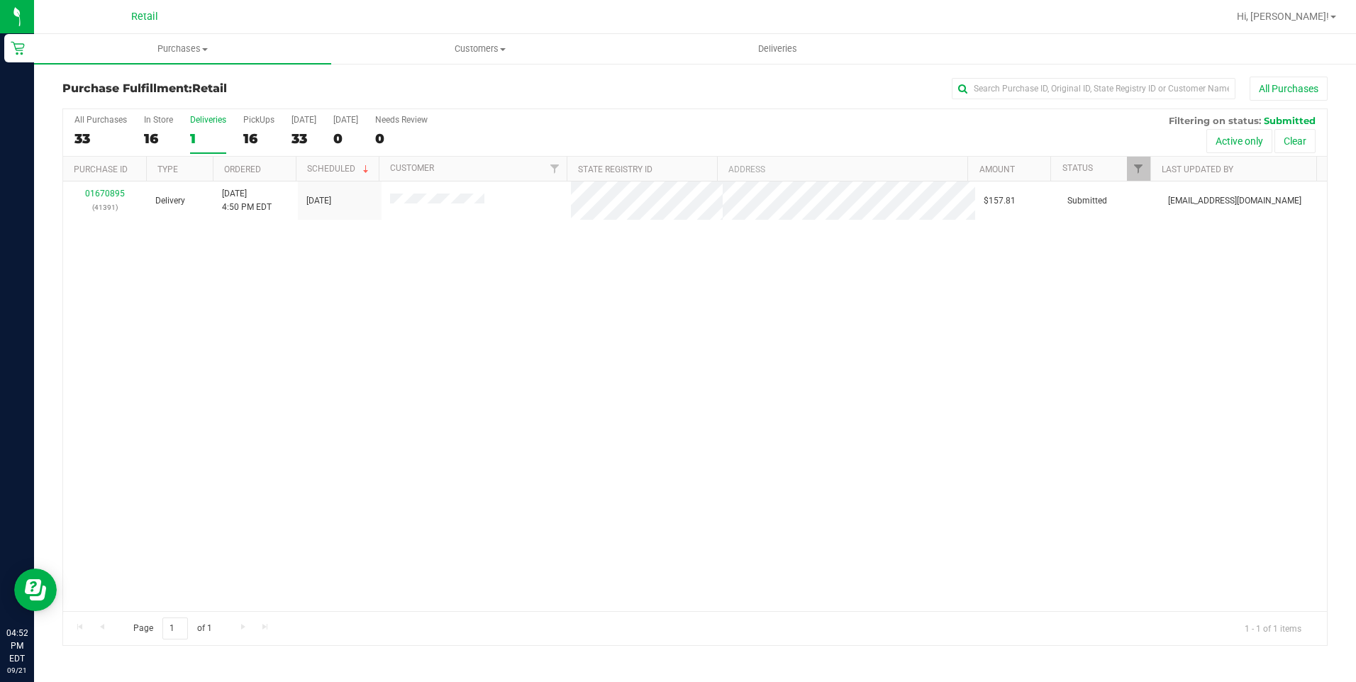
click at [655, 126] on div "All Purchases 33 In Store 16 Deliveries 1 PickUps 16 [DATE] 33 [DATE] 0 Needs R…" at bounding box center [695, 133] width 1264 height 48
drag, startPoint x: 1015, startPoint y: 411, endPoint x: 1017, endPoint y: 394, distance: 16.5
click at [1017, 394] on div "01670895 (41391) Delivery [DATE] 4:50 PM EDT 9/21/2025 $157.81 Submitted [EMAIL…" at bounding box center [695, 397] width 1264 height 430
click at [677, 425] on div "01670895 (41391) Delivery [DATE] 4:50 PM EDT 9/21/2025 $157.81 Submitted [EMAIL…" at bounding box center [695, 397] width 1264 height 430
click at [350, 510] on div "01670895 (41391) Delivery [DATE] 4:50 PM EDT 9/21/2025 $157.81 Submitted [EMAIL…" at bounding box center [695, 397] width 1264 height 430
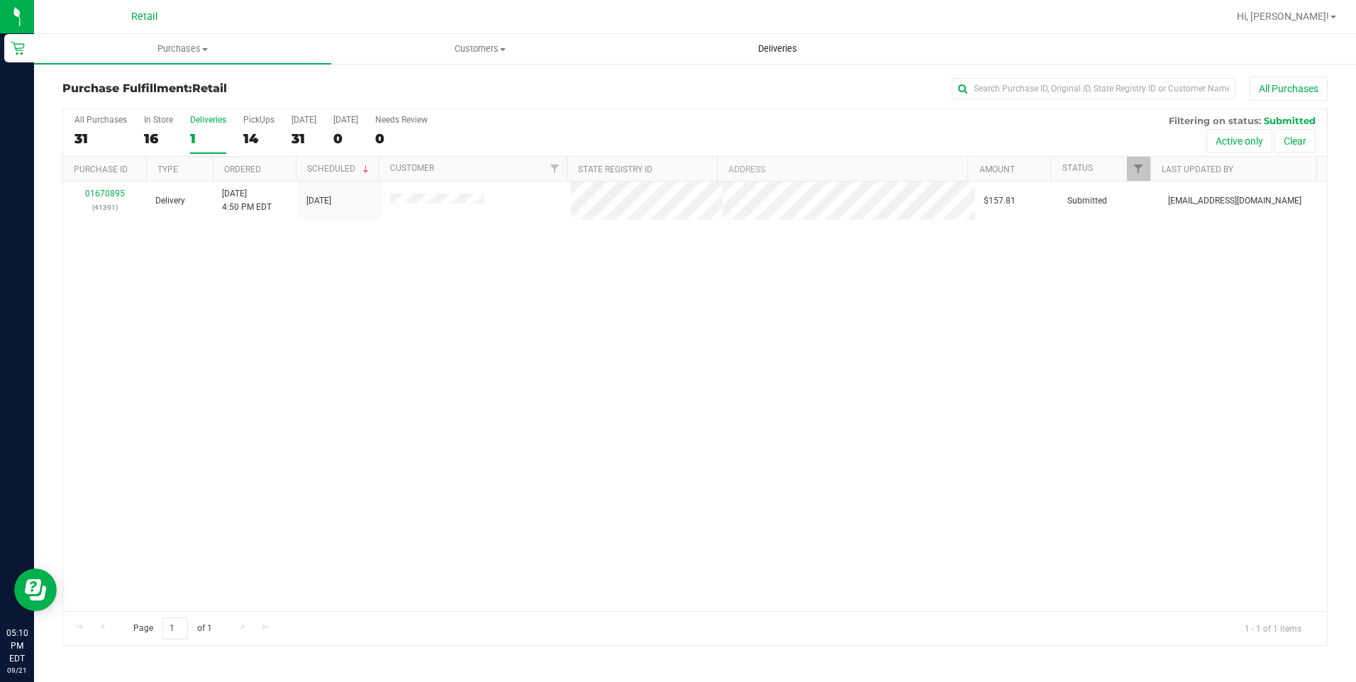
click at [782, 46] on span "Deliveries" at bounding box center [777, 49] width 77 height 13
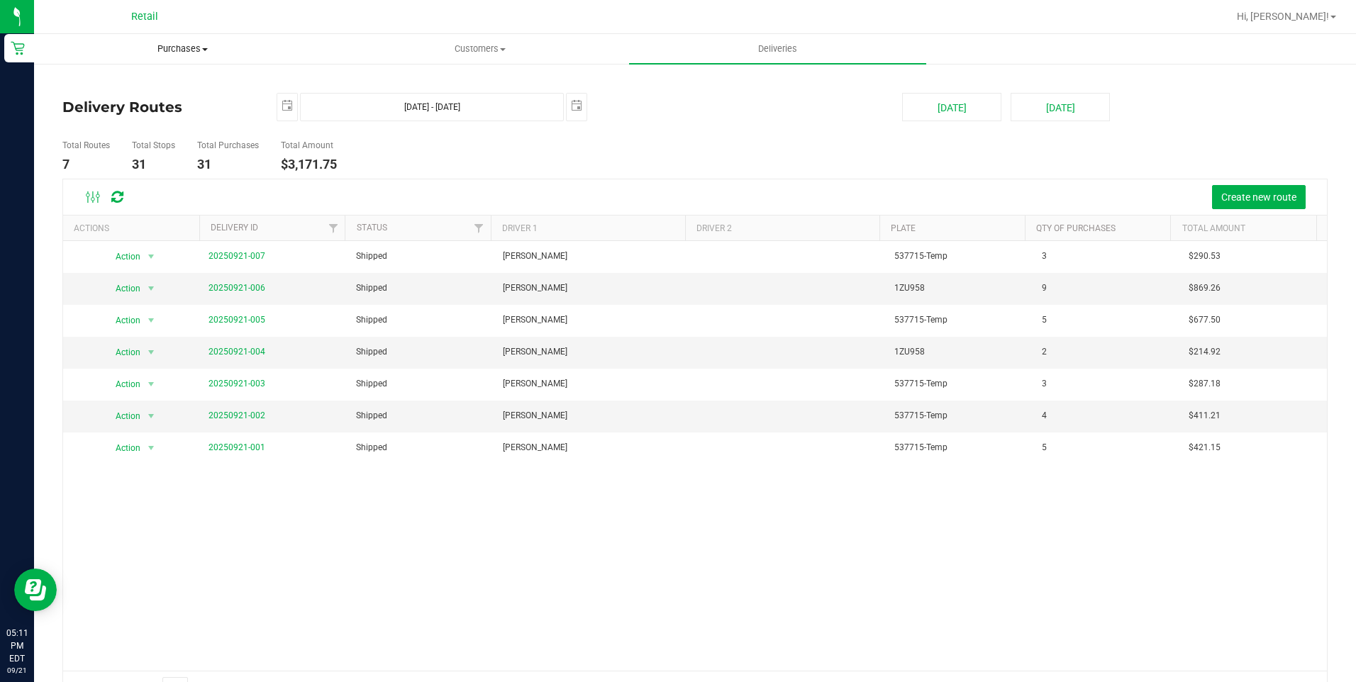
click at [205, 43] on span "Purchases" at bounding box center [183, 49] width 296 height 13
click at [125, 96] on li "Fulfillment" at bounding box center [182, 102] width 297 height 17
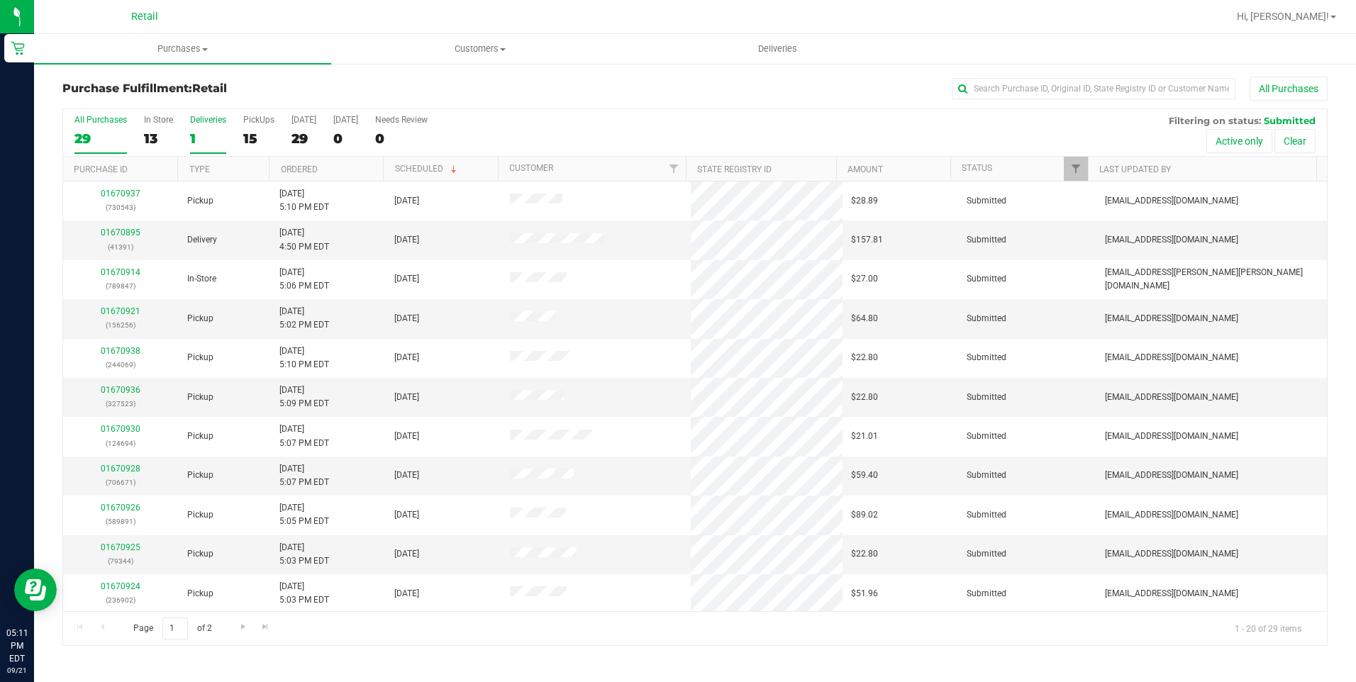
click at [191, 135] on div "1" at bounding box center [208, 139] width 36 height 16
click at [0, 0] on input "Deliveries 1" at bounding box center [0, 0] width 0 height 0
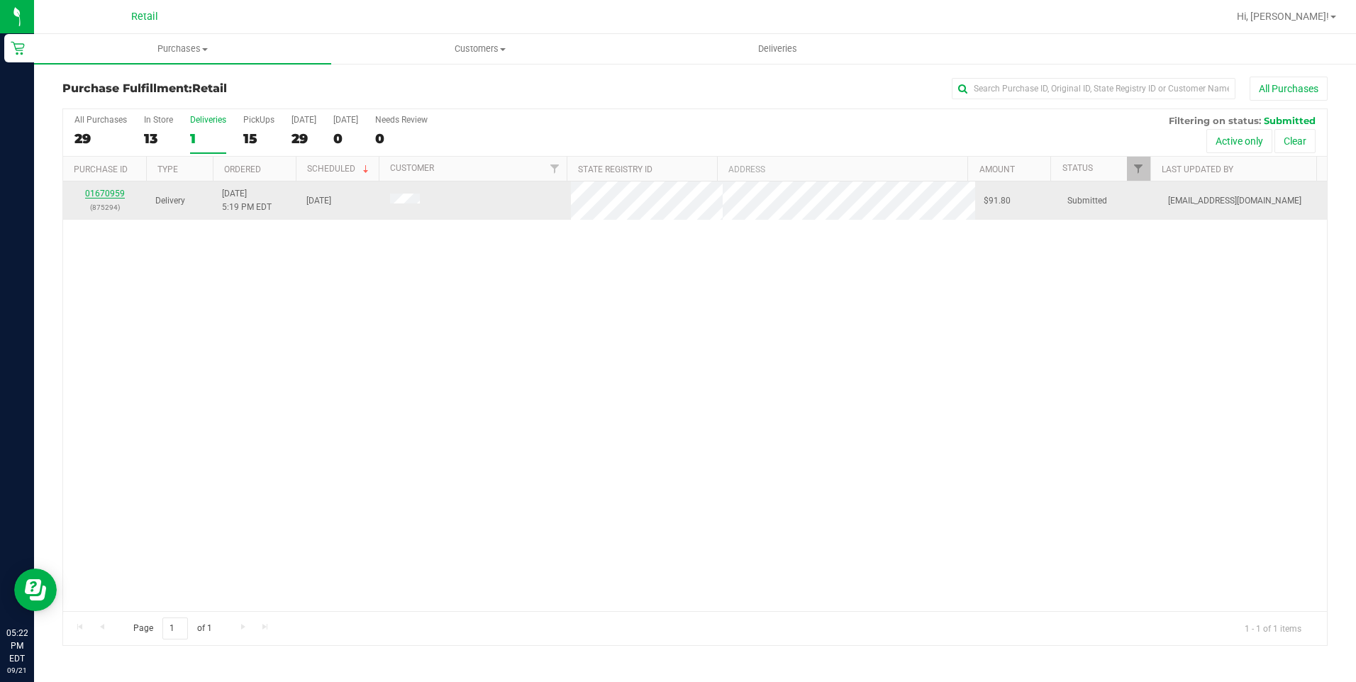
click at [102, 191] on link "01670959" at bounding box center [105, 194] width 40 height 10
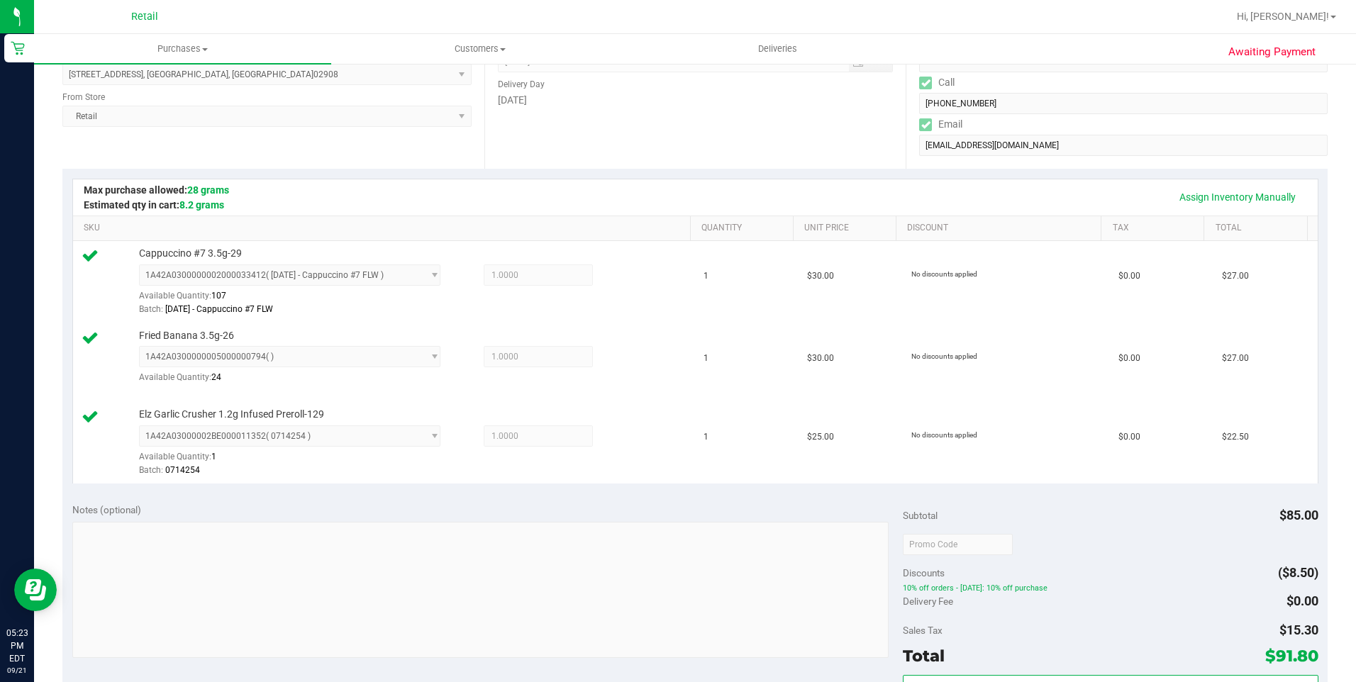
scroll to position [426, 0]
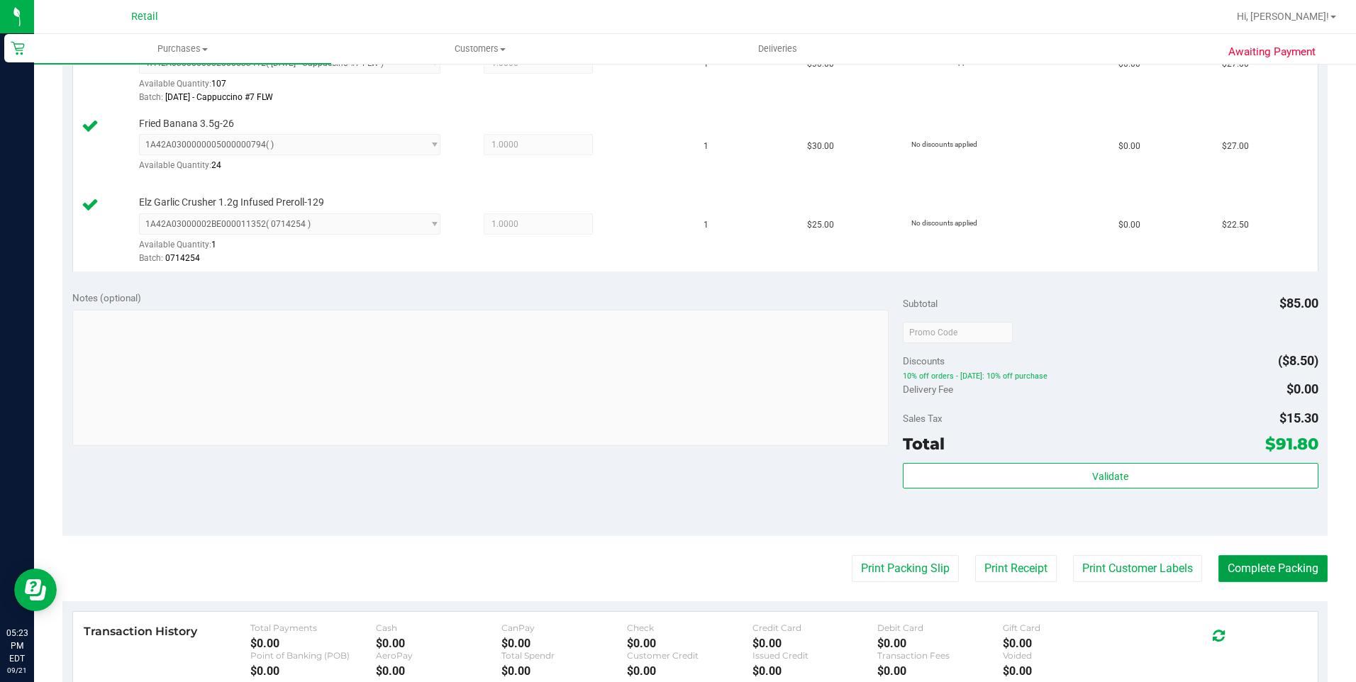
click at [1220, 565] on button "Complete Packing" at bounding box center [1272, 568] width 109 height 27
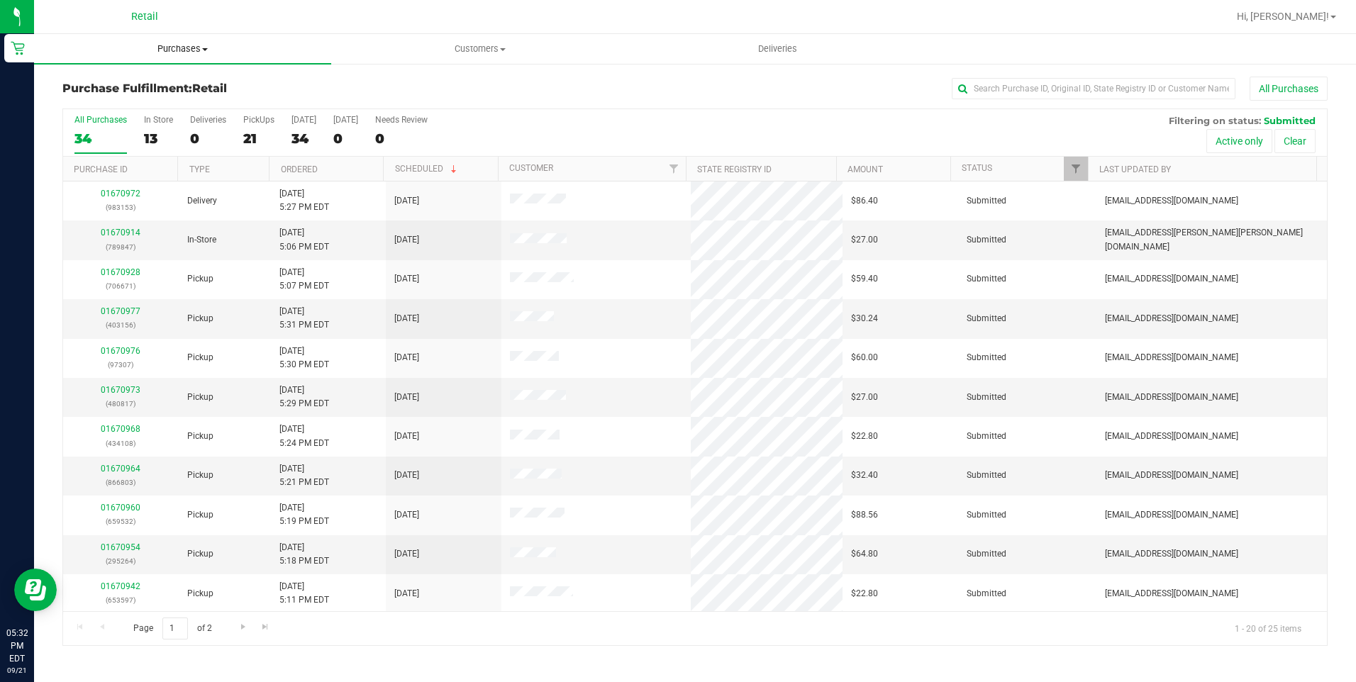
click at [177, 45] on span "Purchases" at bounding box center [182, 49] width 297 height 13
click at [104, 121] on span "All purchases" at bounding box center [84, 119] width 101 height 12
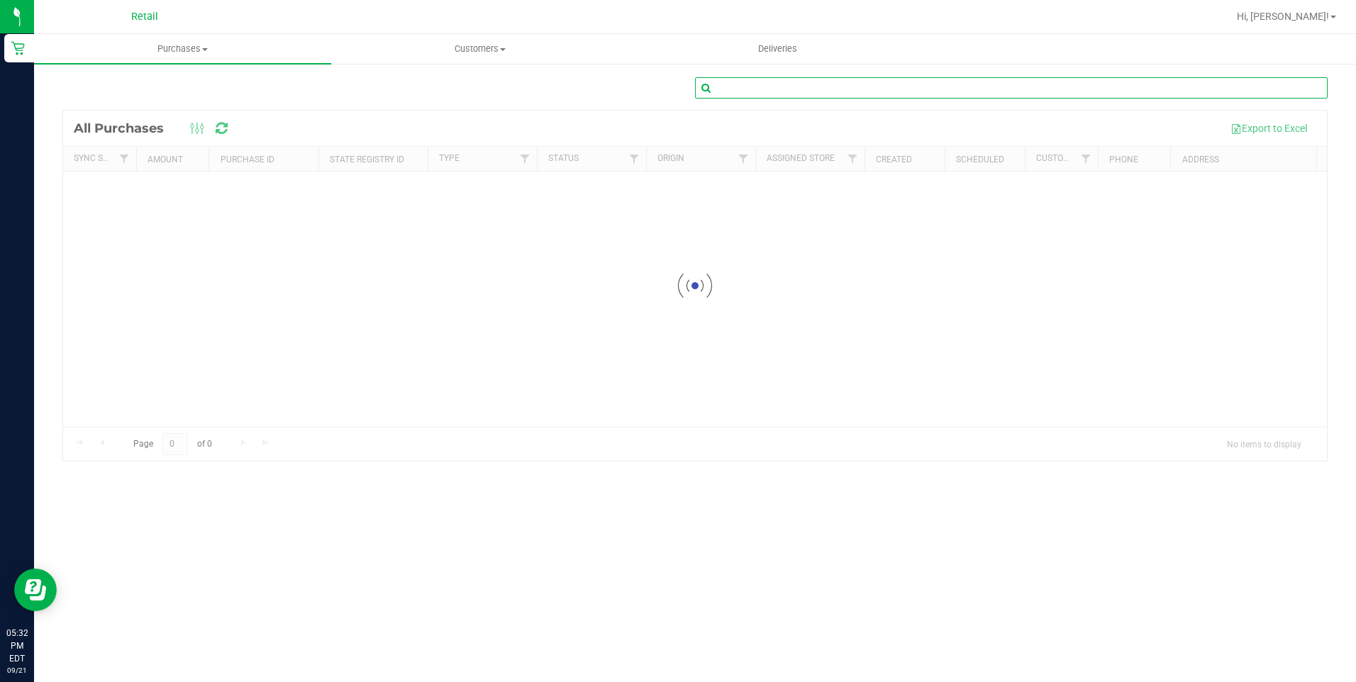
click at [977, 83] on input "text" at bounding box center [1011, 87] width 633 height 21
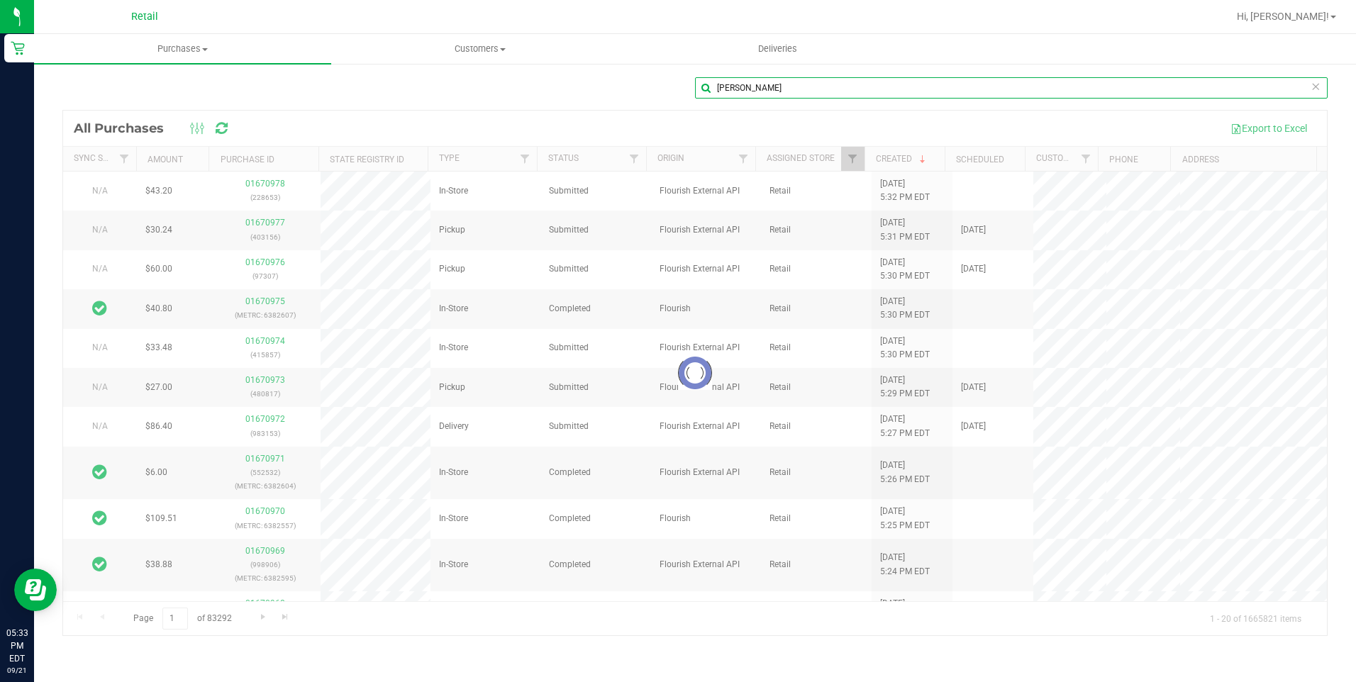
type input "[PERSON_NAME]"
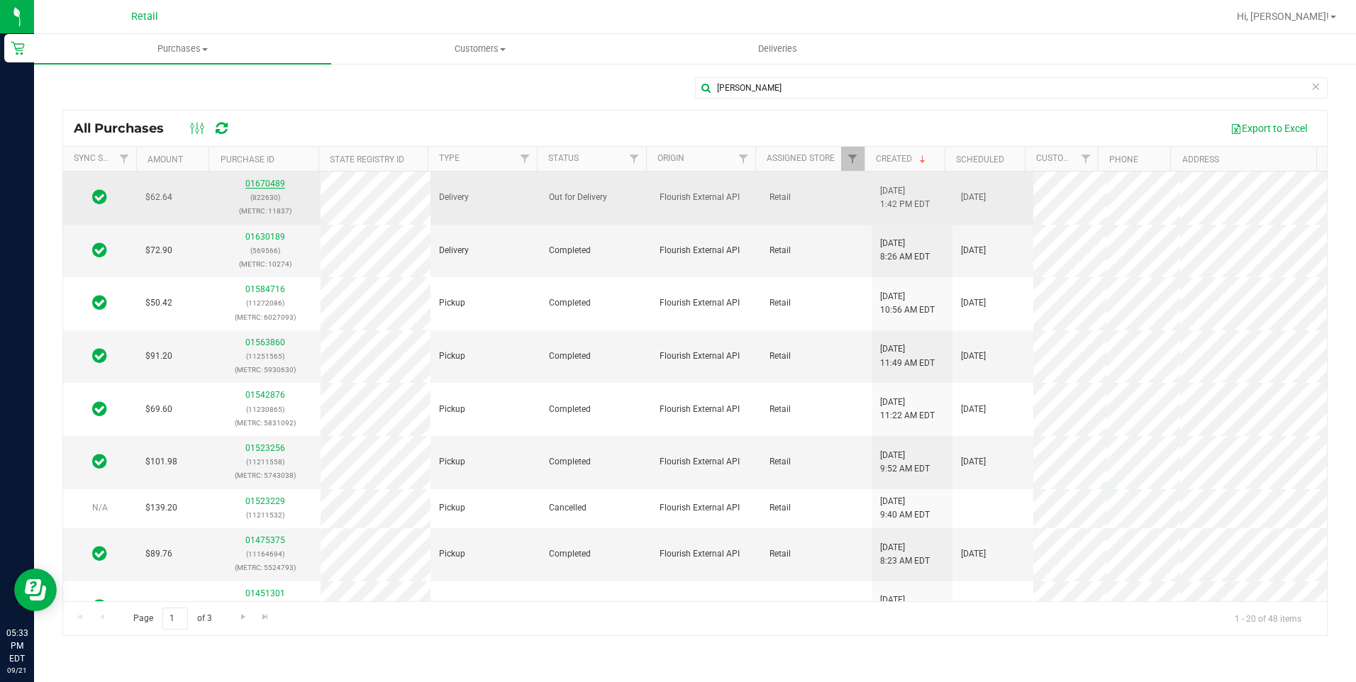
click at [264, 182] on link "01670489" at bounding box center [265, 184] width 40 height 10
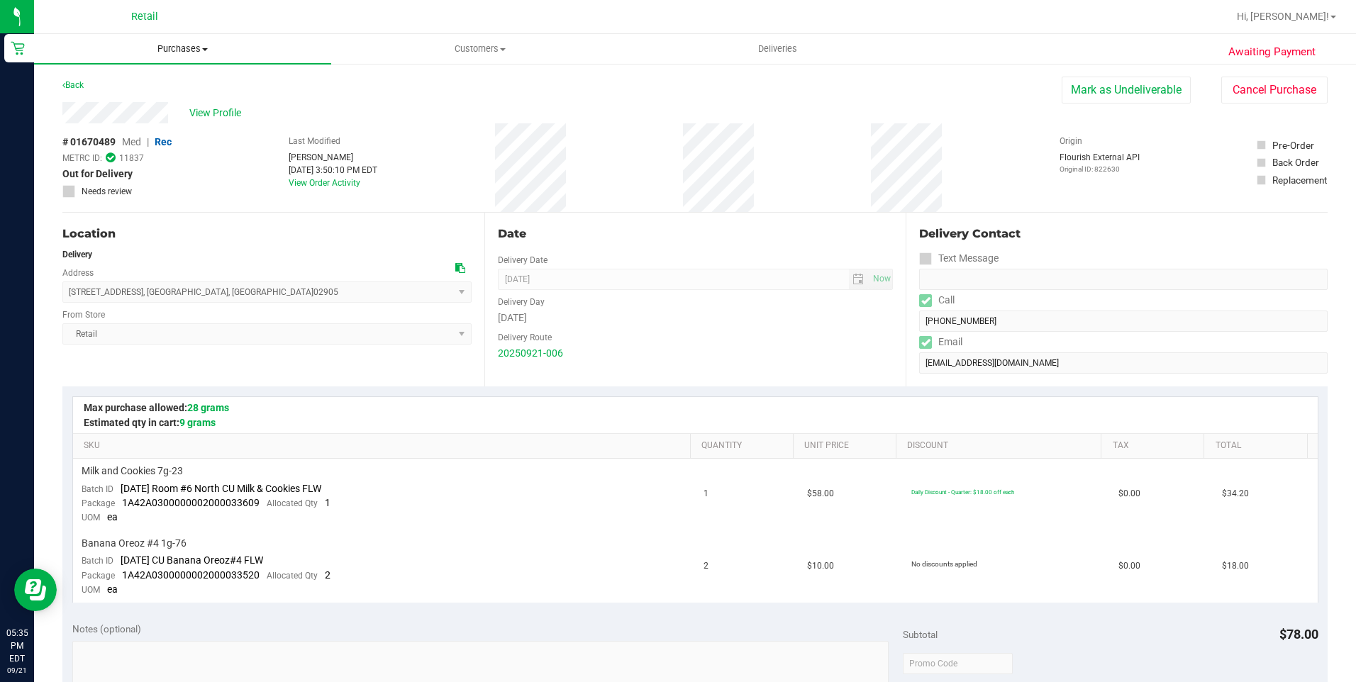
drag, startPoint x: 602, startPoint y: 22, endPoint x: 191, endPoint y: 52, distance: 412.4
click at [191, 52] on span "Purchases" at bounding box center [182, 49] width 297 height 13
click at [592, 95] on div "Back [PERSON_NAME] as Undeliverable Cancel Purchase" at bounding box center [694, 90] width 1265 height 26
click at [73, 83] on link "Back" at bounding box center [72, 85] width 21 height 10
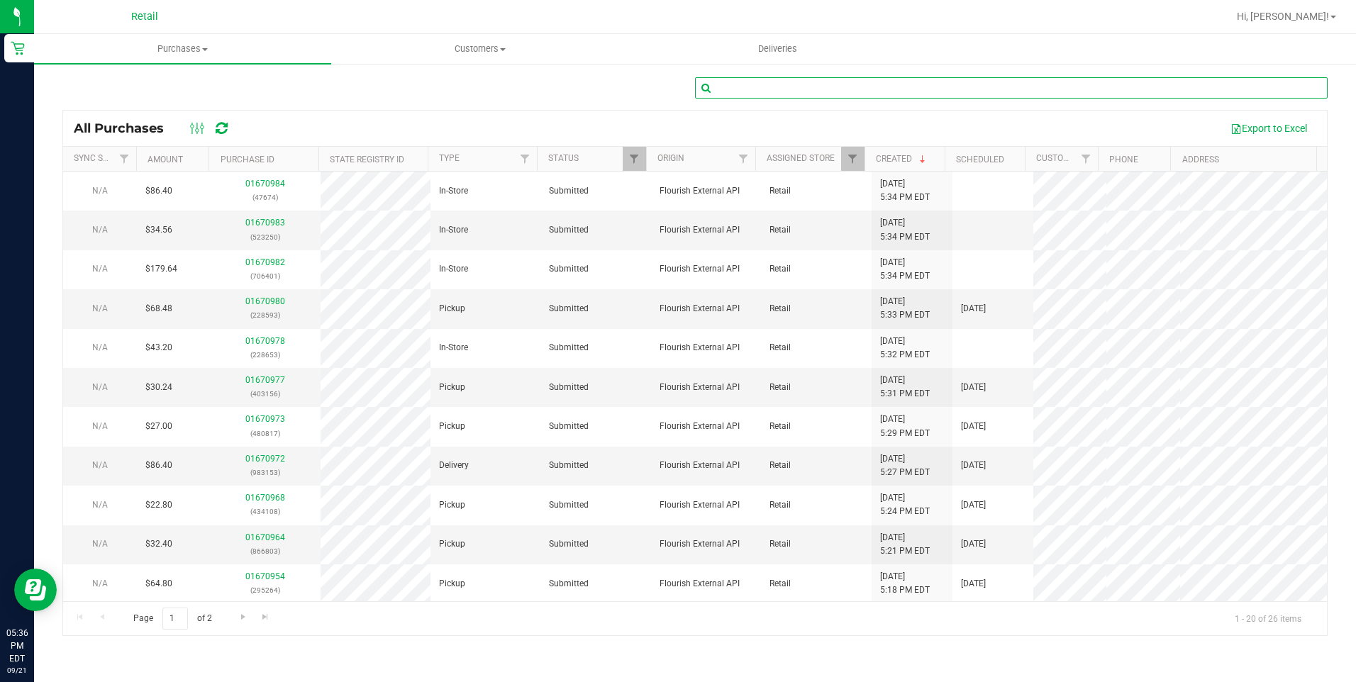
drag, startPoint x: 990, startPoint y: 77, endPoint x: 996, endPoint y: 81, distance: 7.7
click at [989, 77] on input "text" at bounding box center [1011, 87] width 633 height 21
drag, startPoint x: 996, startPoint y: 81, endPoint x: 1005, endPoint y: 101, distance: 22.3
click at [996, 81] on input "text" at bounding box center [1011, 87] width 633 height 21
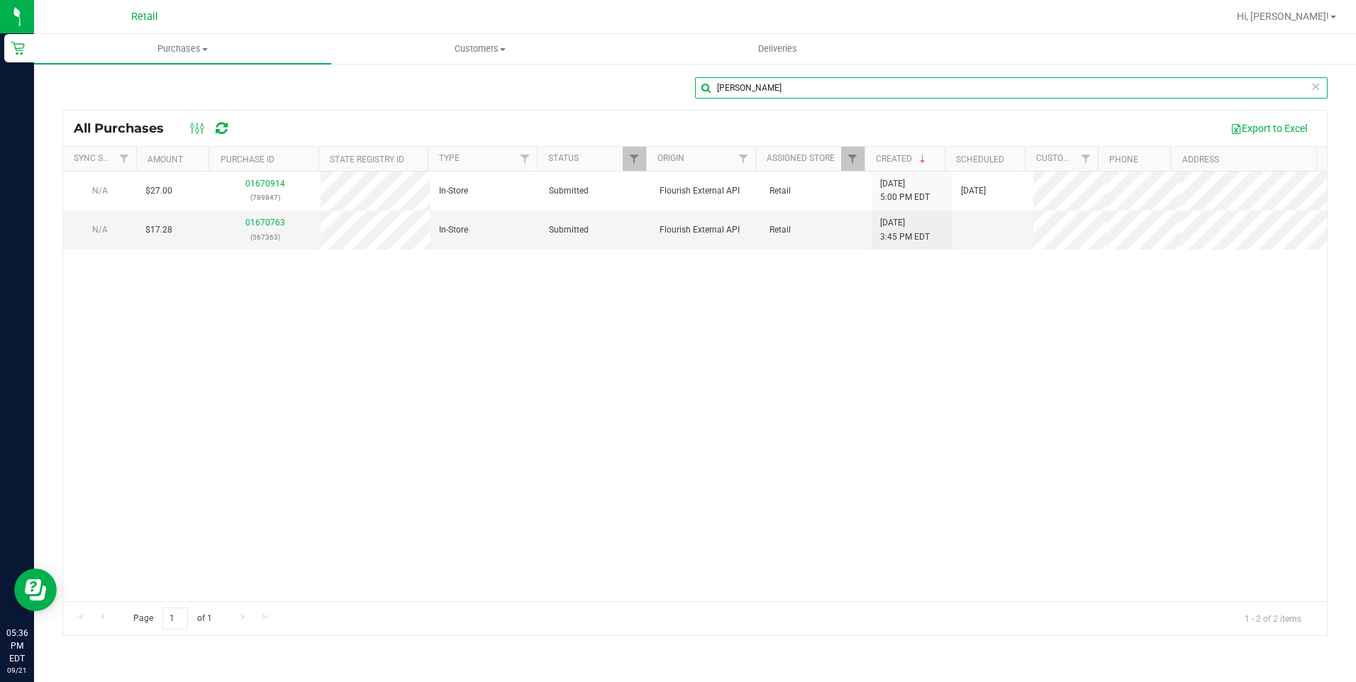
type input "[PERSON_NAME]"
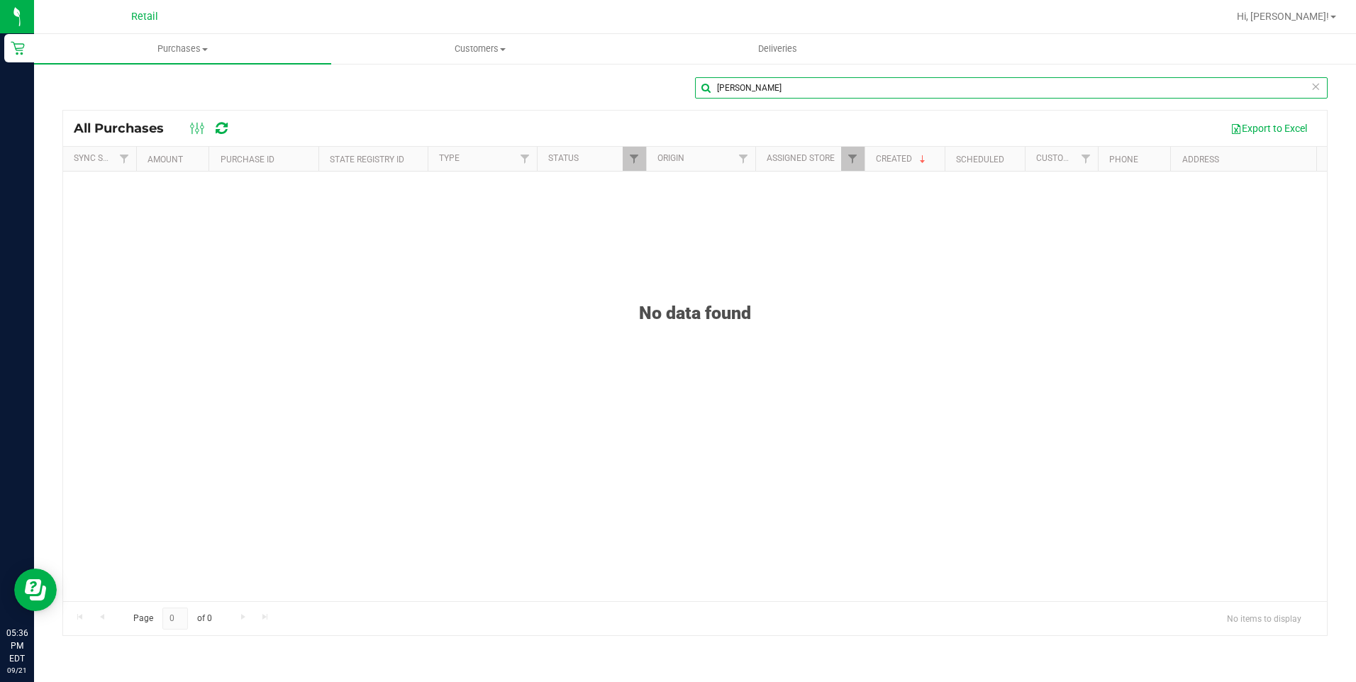
drag, startPoint x: 807, startPoint y: 86, endPoint x: 701, endPoint y: 84, distance: 106.4
click at [701, 84] on input "[PERSON_NAME]" at bounding box center [1011, 87] width 633 height 21
type input "[PERSON_NAME]"
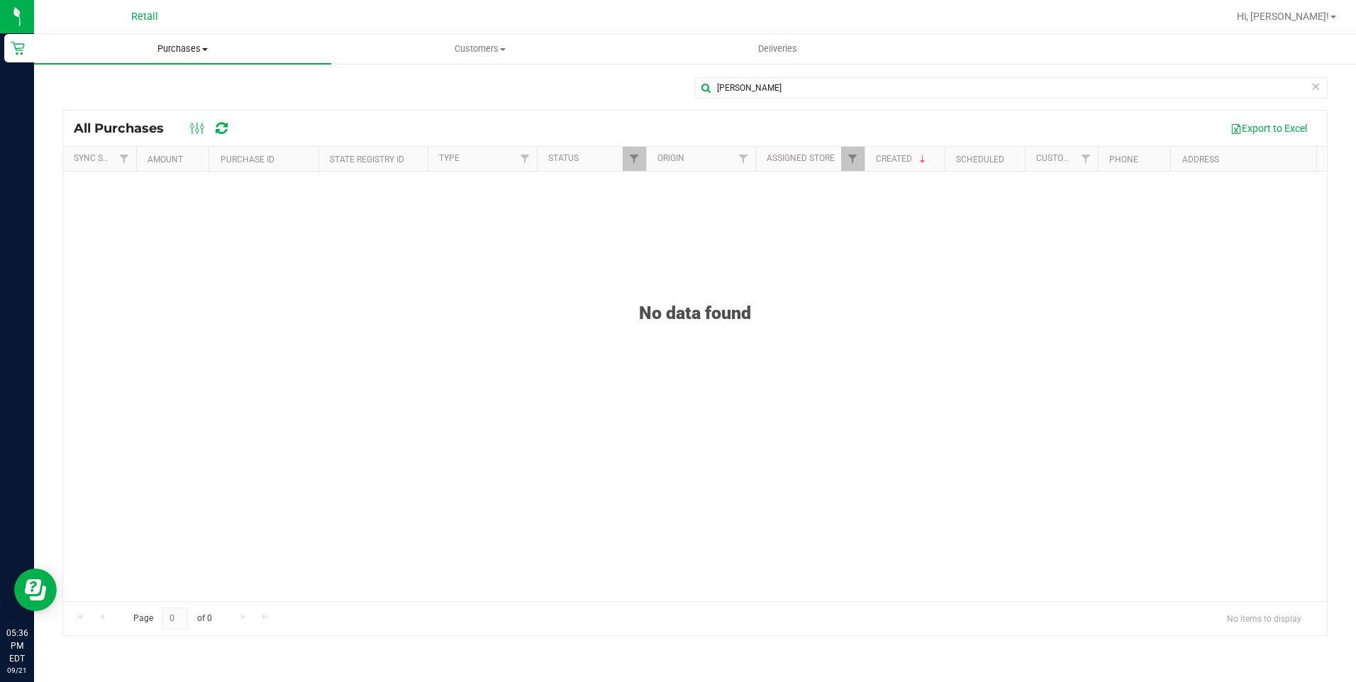
click at [185, 45] on span "Purchases" at bounding box center [182, 49] width 297 height 13
click at [787, 101] on div "[PERSON_NAME]" at bounding box center [1011, 93] width 633 height 33
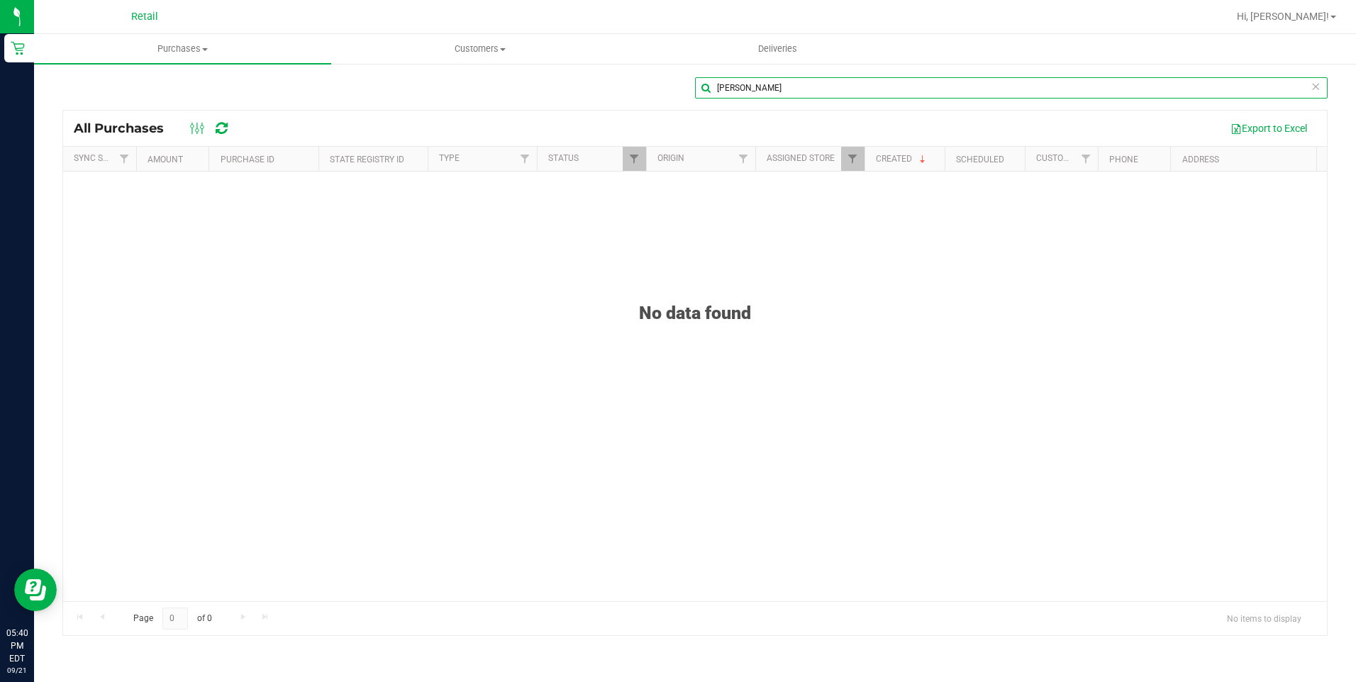
drag, startPoint x: 760, startPoint y: 81, endPoint x: 690, endPoint y: 113, distance: 76.8
click at [759, 81] on input "[PERSON_NAME]" at bounding box center [1011, 87] width 633 height 21
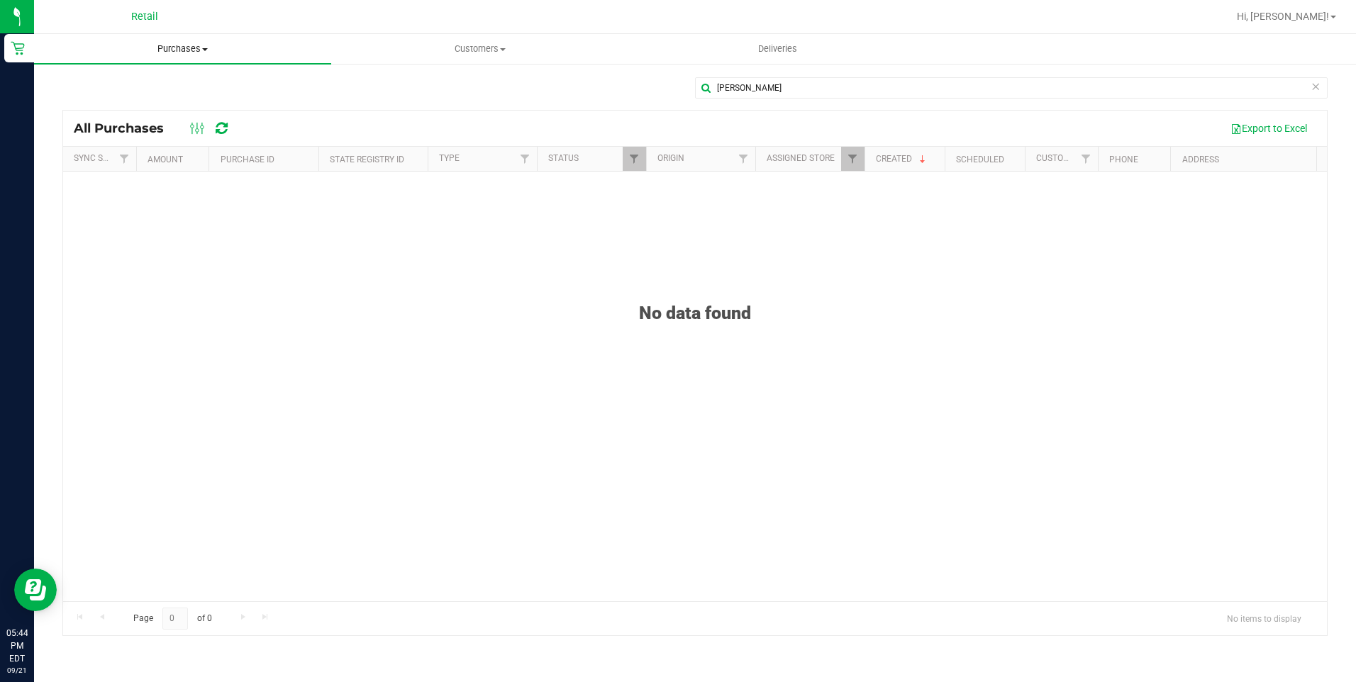
click at [164, 40] on uib-tab-heading "Purchases Summary of purchases Fulfillment All purchases" at bounding box center [182, 49] width 297 height 30
click at [100, 99] on span "Fulfillment" at bounding box center [78, 102] width 88 height 12
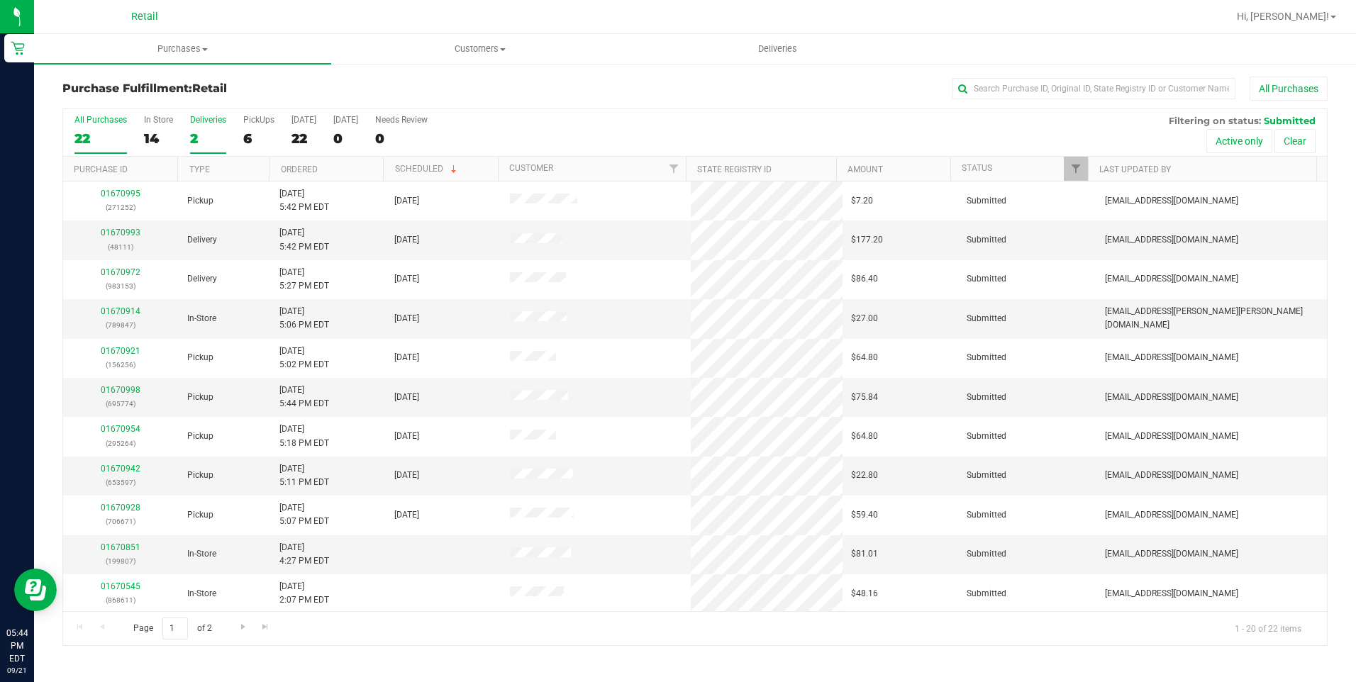
click at [193, 140] on div "2" at bounding box center [208, 139] width 36 height 16
click at [0, 0] on input "Deliveries 2" at bounding box center [0, 0] width 0 height 0
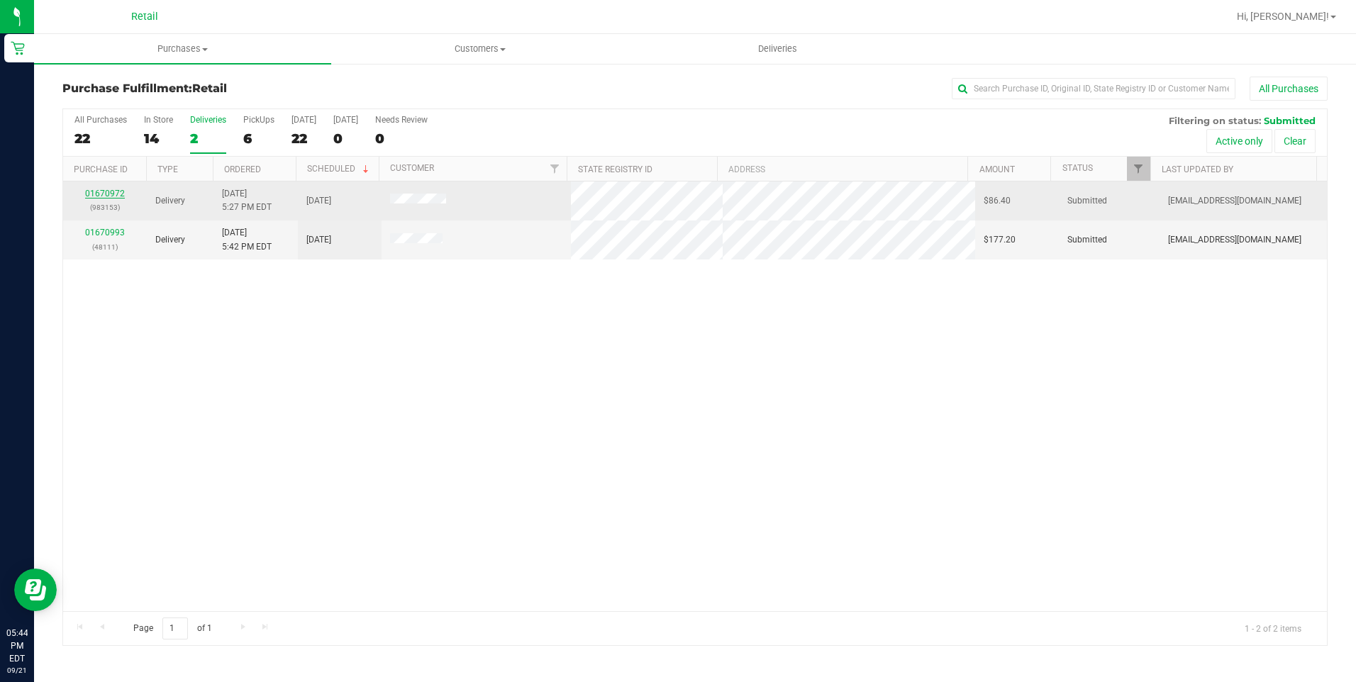
click at [111, 194] on link "01670972" at bounding box center [105, 194] width 40 height 10
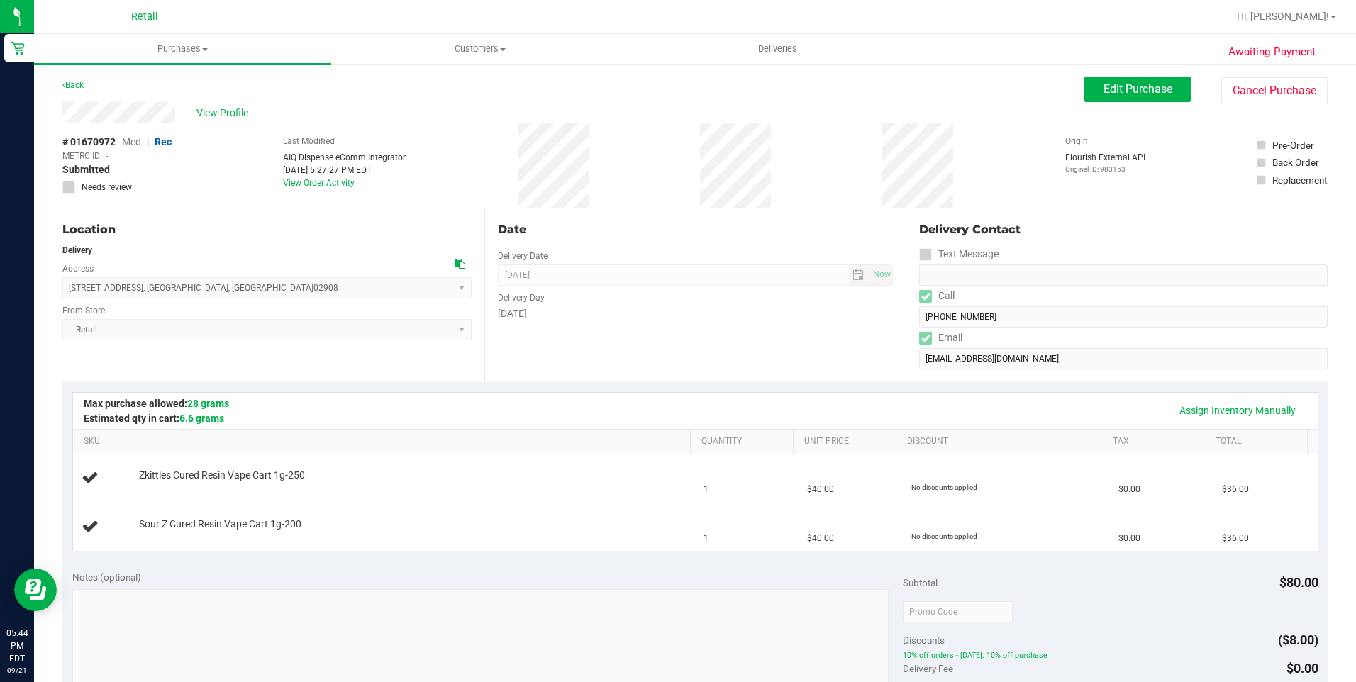
click at [726, 336] on div "Date Delivery Date [DATE] Now [DATE] 06:00 PM Now Delivery Day [DATE]" at bounding box center [695, 296] width 422 height 174
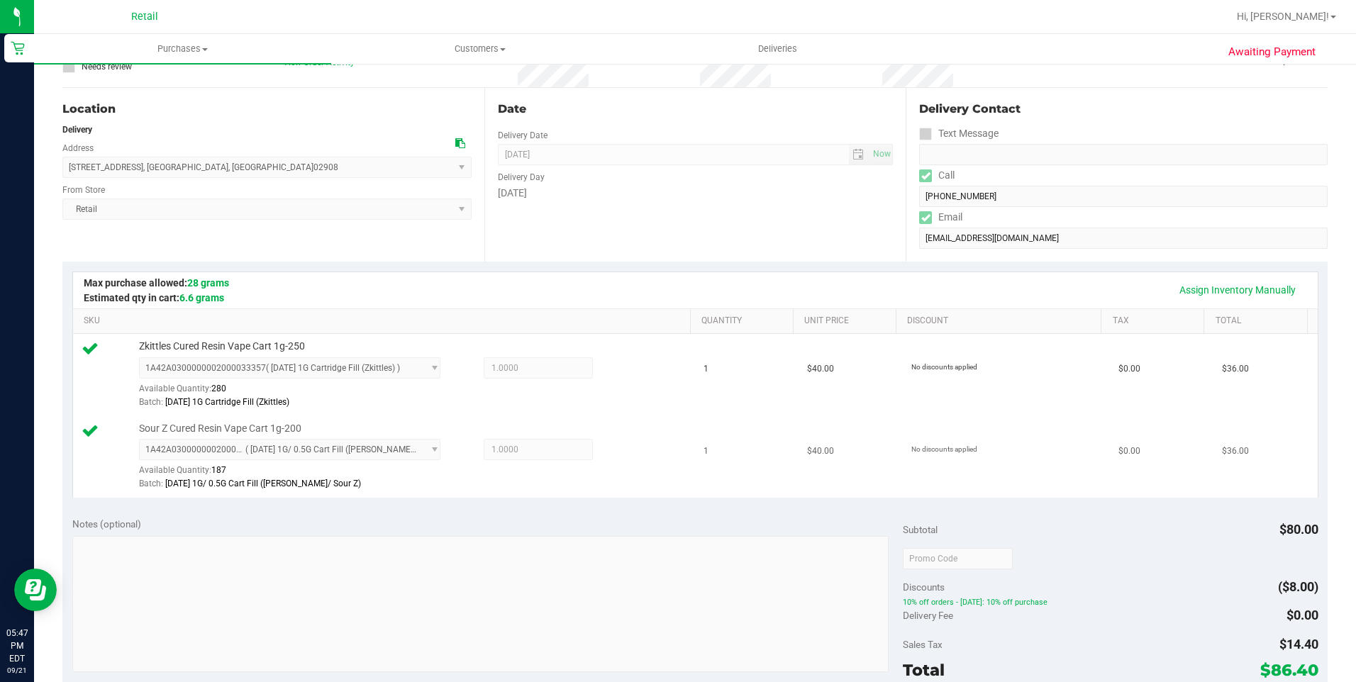
scroll to position [355, 0]
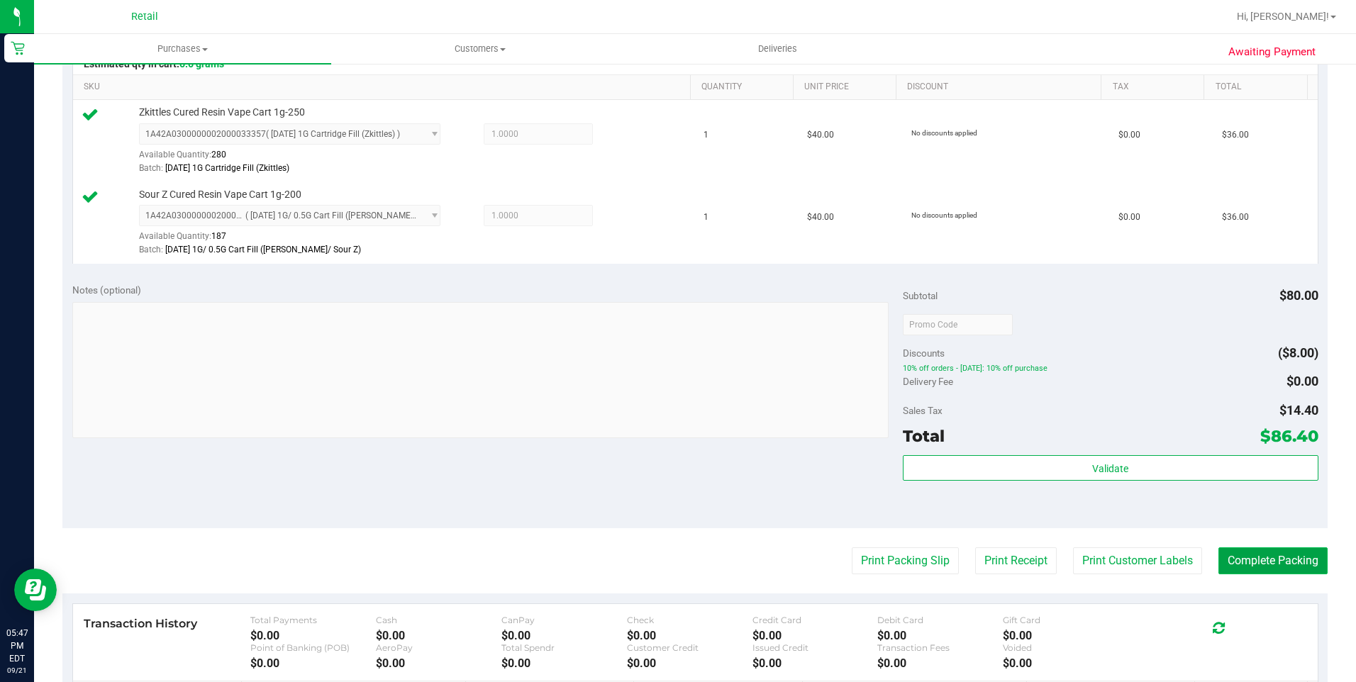
click at [1262, 564] on button "Complete Packing" at bounding box center [1272, 561] width 109 height 27
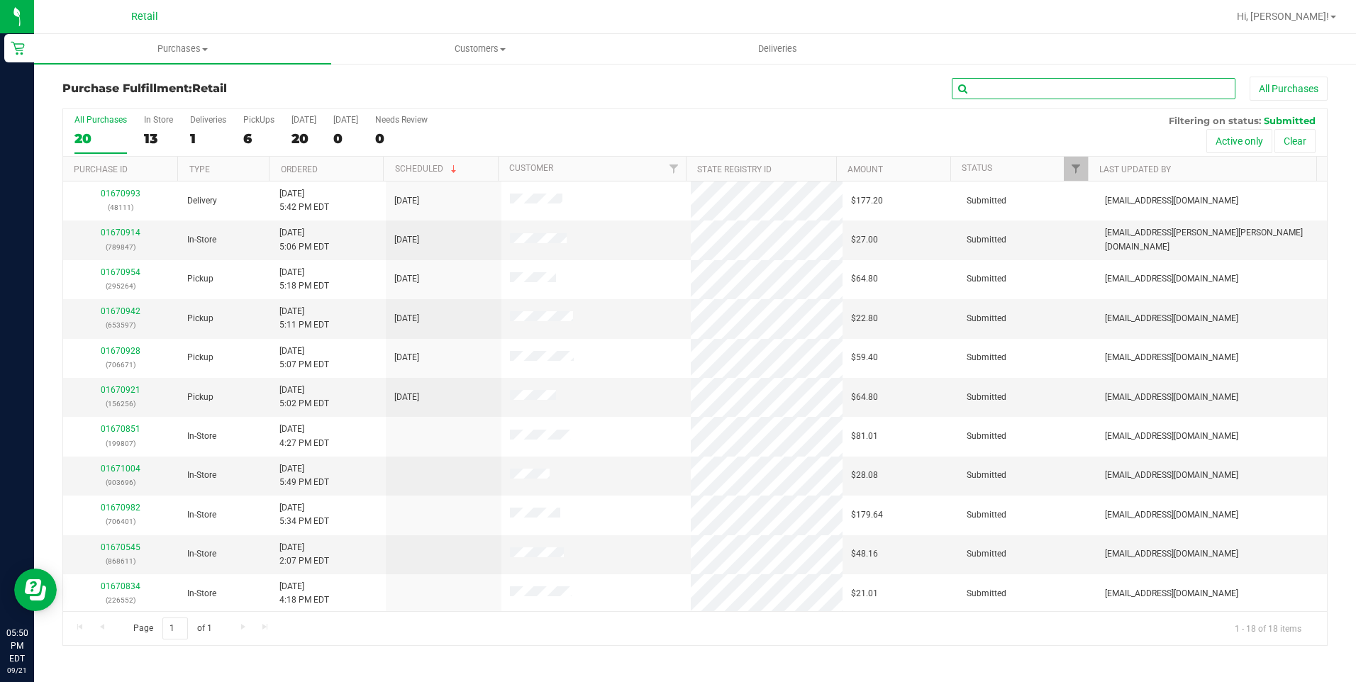
click at [1048, 84] on input "text" at bounding box center [1094, 88] width 284 height 21
click at [201, 125] on label "Deliveries 1" at bounding box center [208, 134] width 36 height 39
click at [0, 0] on input "Deliveries 1" at bounding box center [0, 0] width 0 height 0
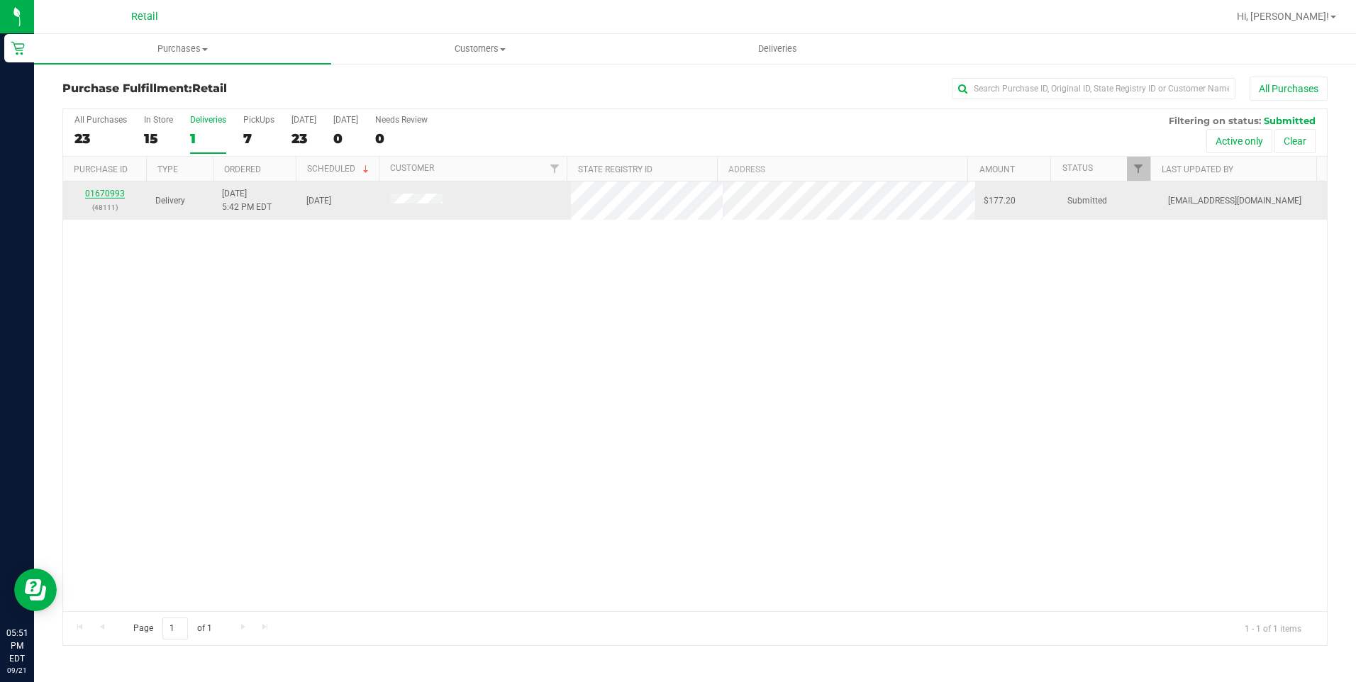
click at [111, 189] on link "01670993" at bounding box center [105, 194] width 40 height 10
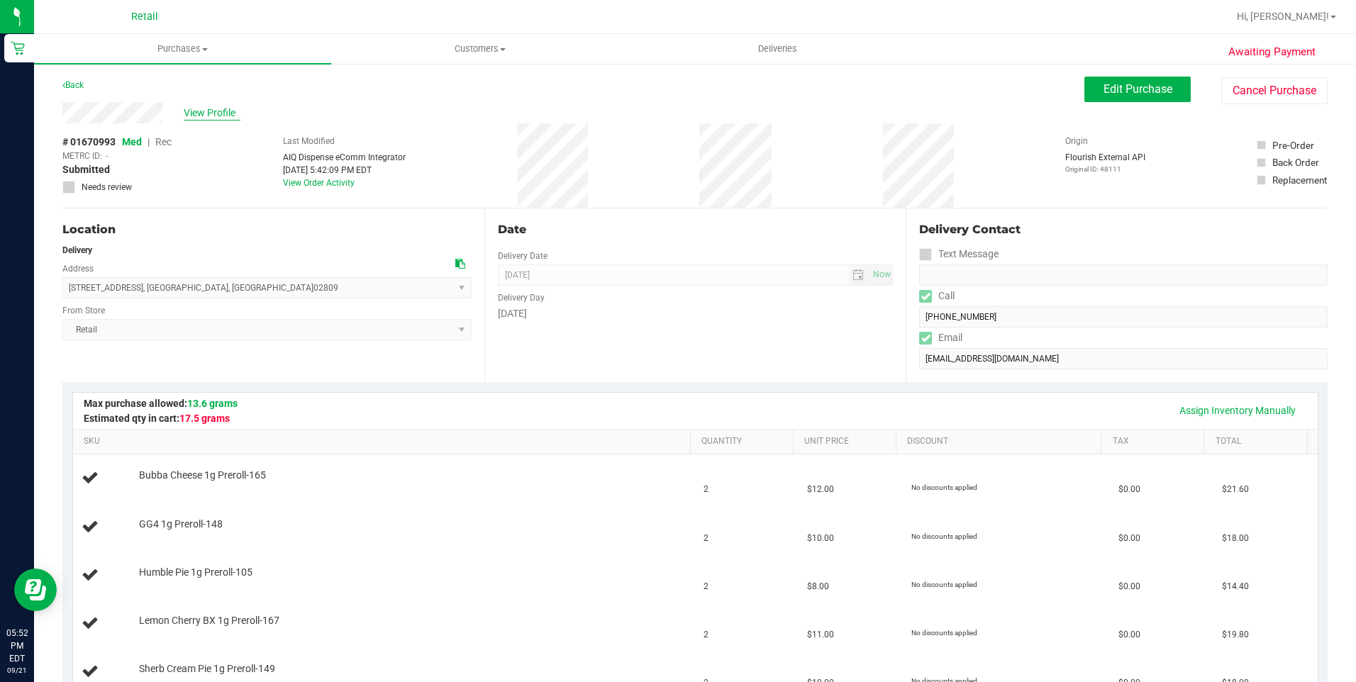
click at [203, 106] on span "View Profile" at bounding box center [212, 113] width 57 height 15
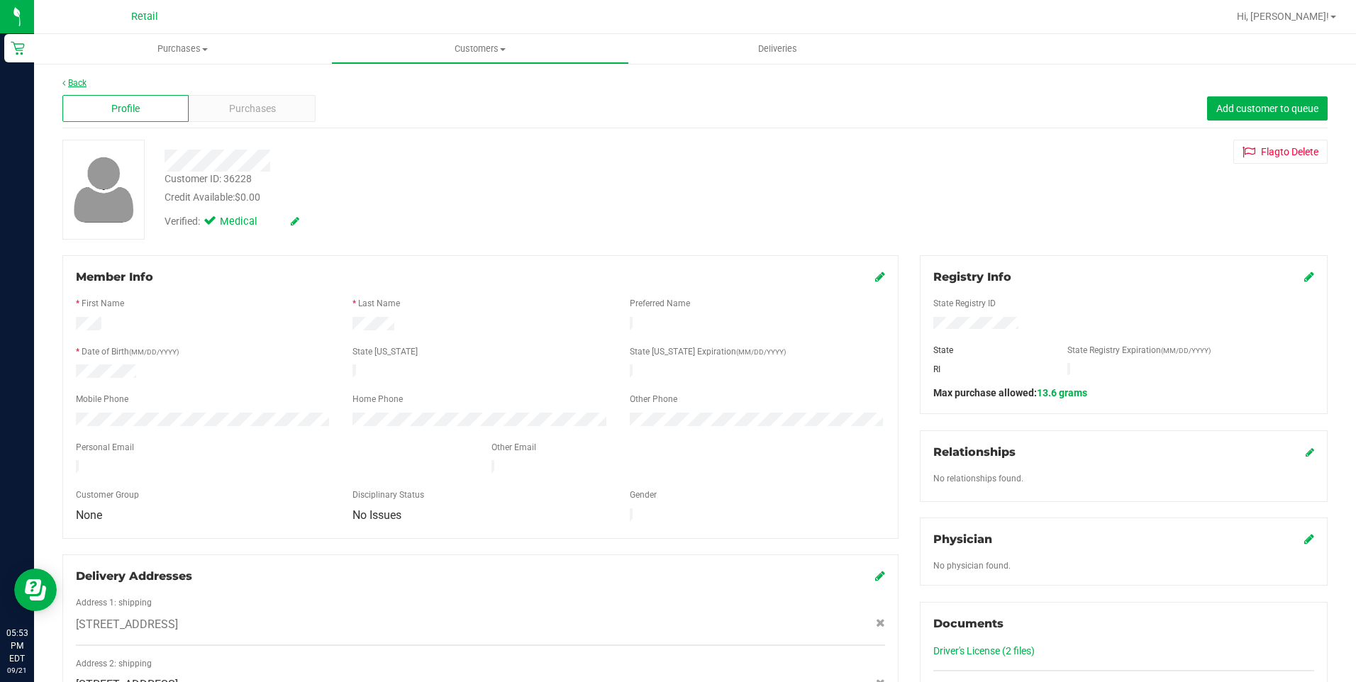
click at [78, 81] on link "Back" at bounding box center [74, 83] width 24 height 10
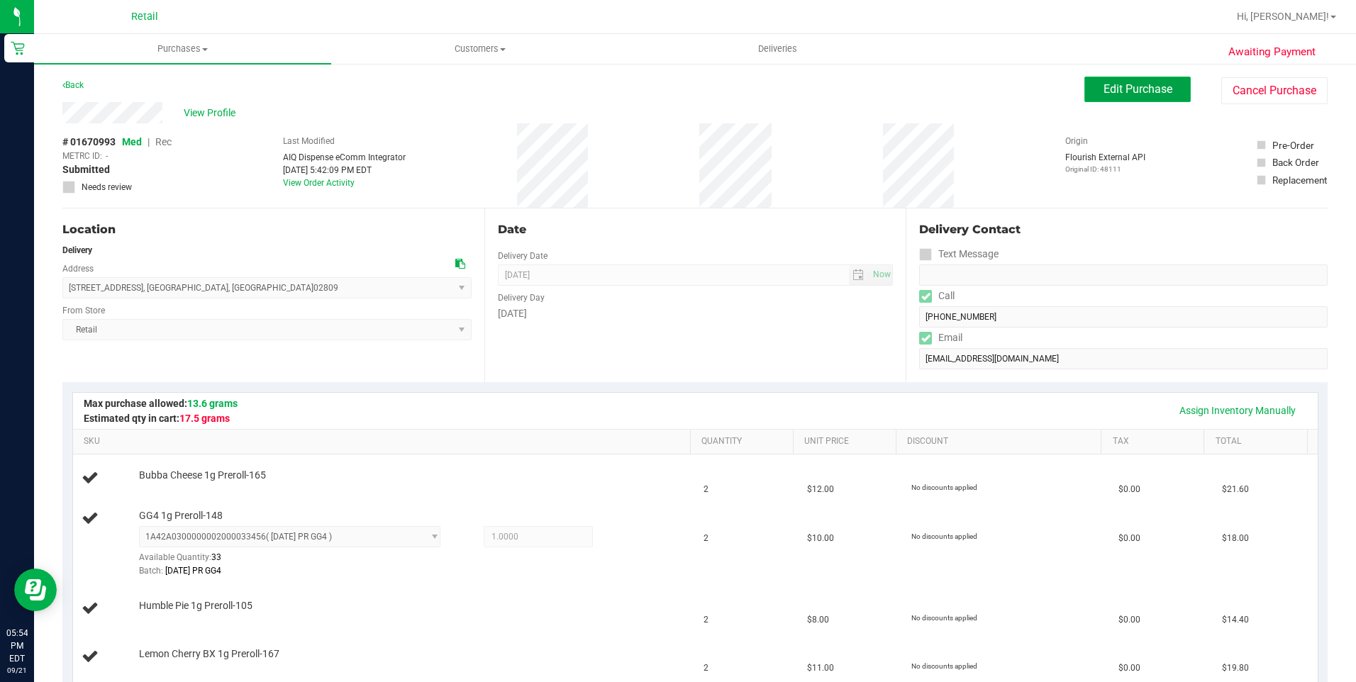
click at [1152, 84] on span "Edit Purchase" at bounding box center [1138, 88] width 69 height 13
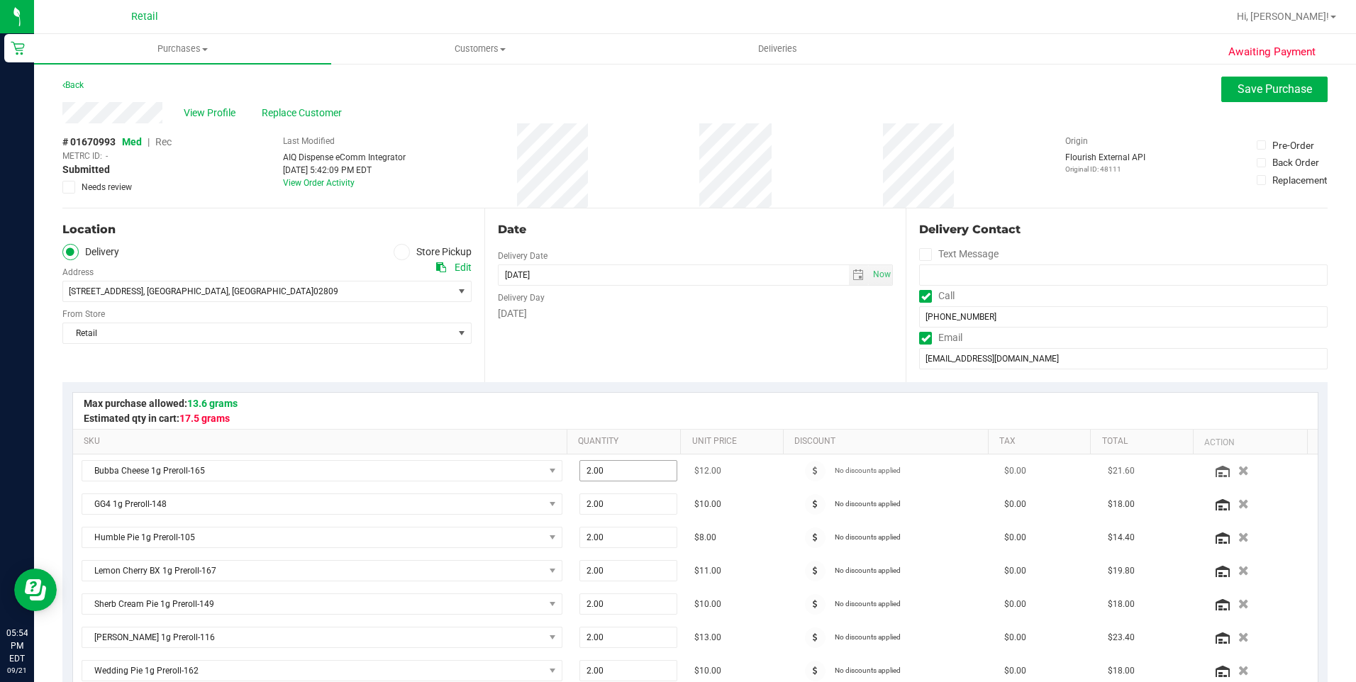
click at [600, 465] on input "2.00" at bounding box center [628, 471] width 96 height 20
type input "1"
type input "1.00"
click at [601, 500] on span "2.00 2" at bounding box center [628, 504] width 98 height 21
click at [603, 504] on span "2.00 2" at bounding box center [628, 504] width 98 height 21
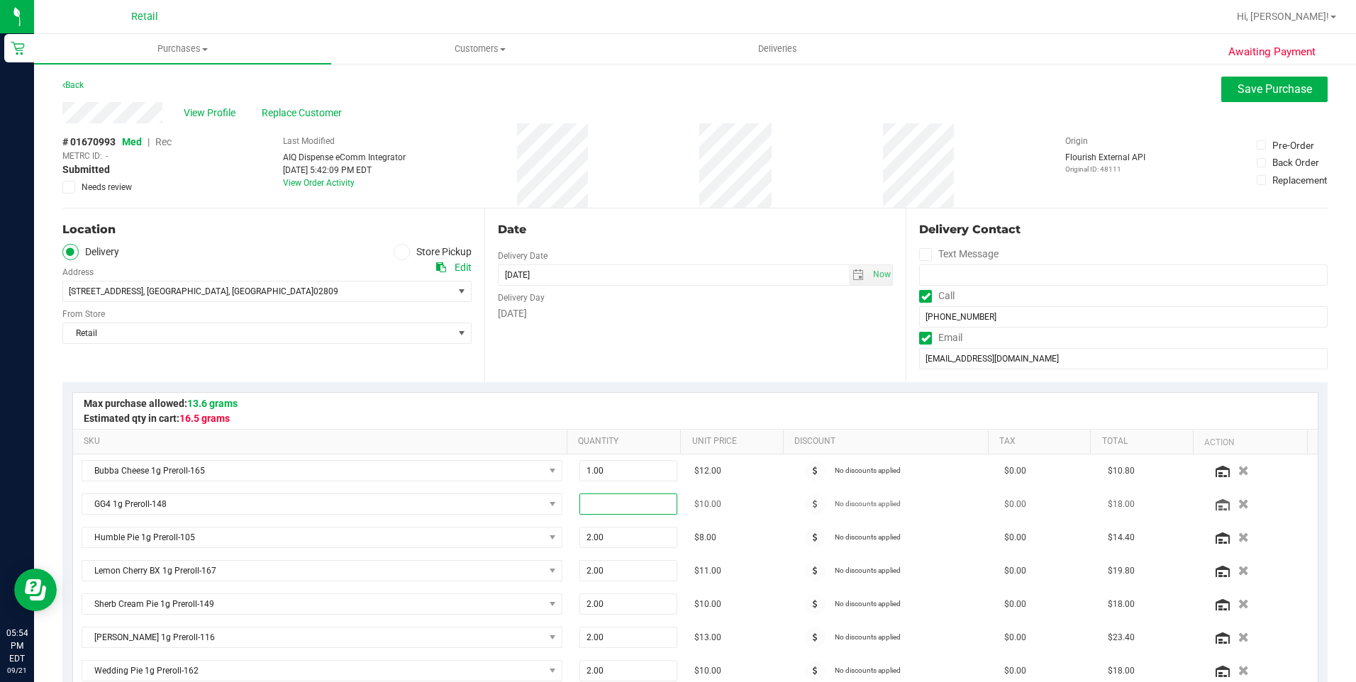
type input "1"
type input "1.00"
click at [611, 533] on span "2.00 2" at bounding box center [628, 537] width 98 height 21
click at [616, 540] on input "2.00" at bounding box center [628, 538] width 96 height 20
type input "1"
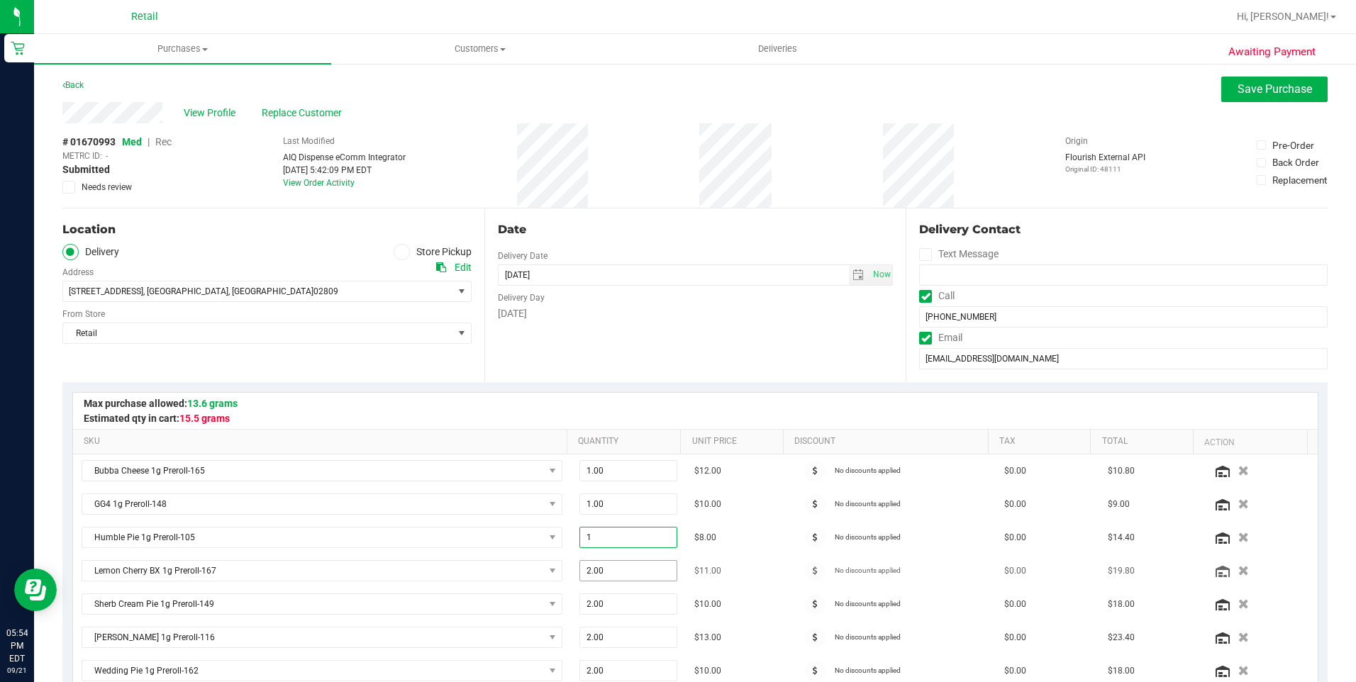
type input "1.00"
click at [613, 575] on span "2.00 2" at bounding box center [628, 570] width 98 height 21
click at [610, 573] on span "2.00 2" at bounding box center [628, 570] width 98 height 21
type input "1"
type input "1.00"
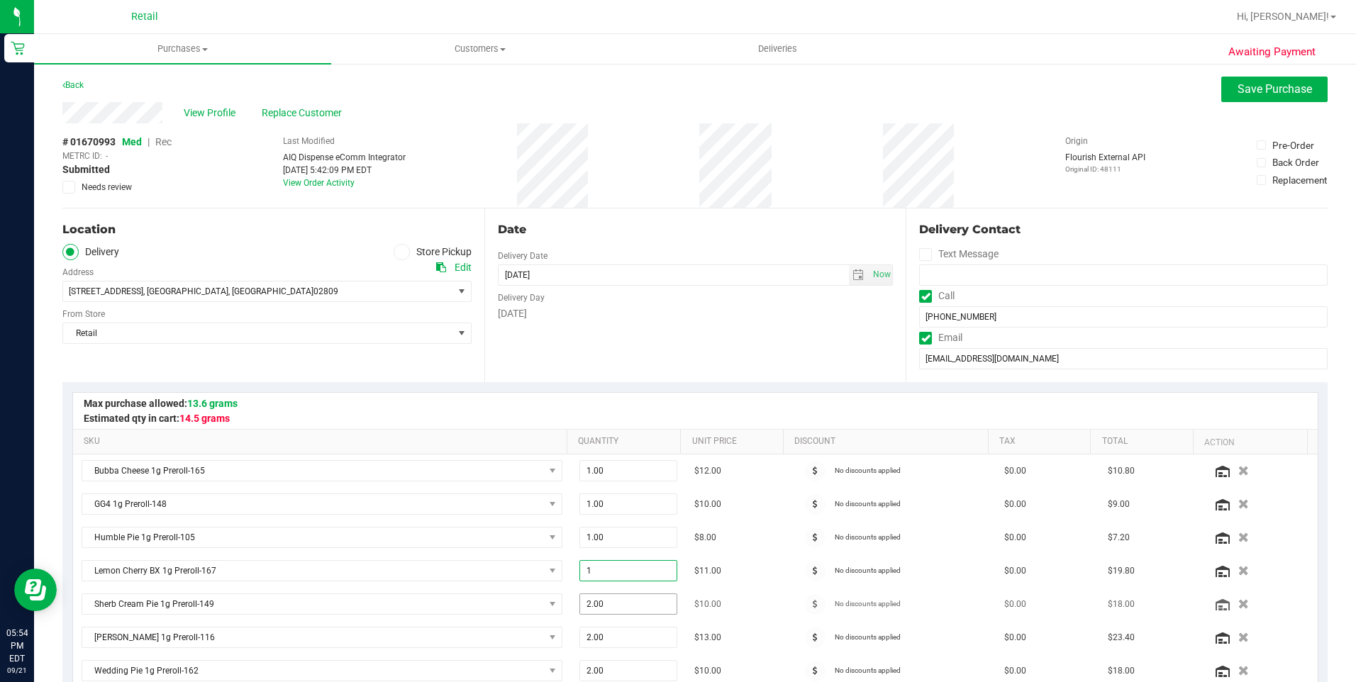
click at [623, 609] on span "2.00 2" at bounding box center [628, 604] width 98 height 21
click at [619, 604] on span "2.00 2" at bounding box center [628, 604] width 98 height 21
type input "1"
type input "1.00"
click at [682, 400] on div at bounding box center [695, 411] width 1245 height 36
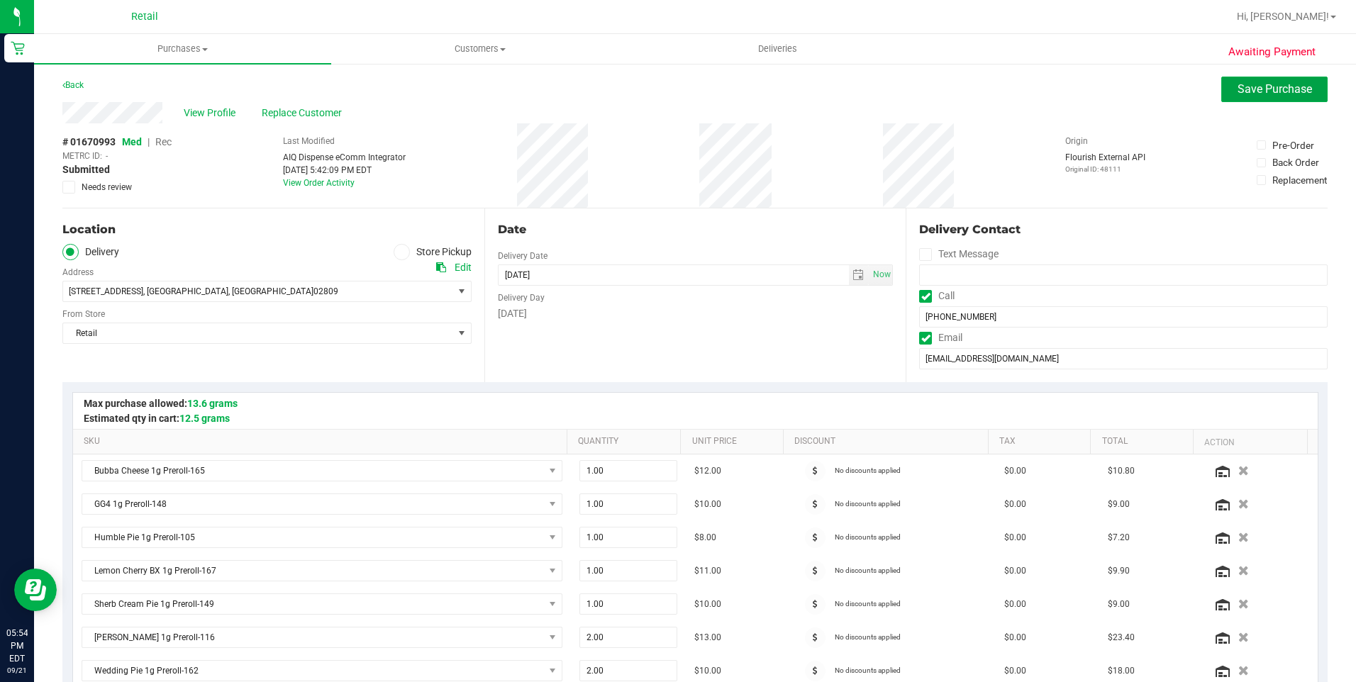
click at [1252, 96] on button "Save Purchase" at bounding box center [1274, 90] width 106 height 26
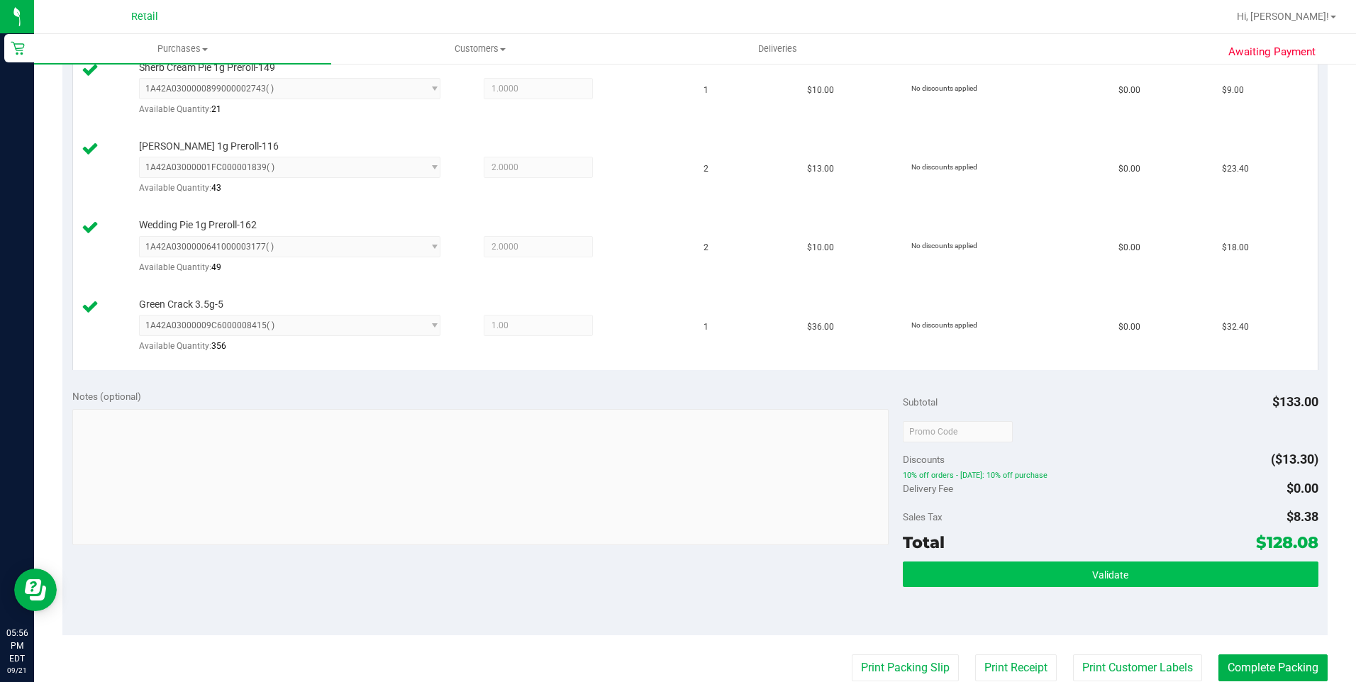
scroll to position [851, 0]
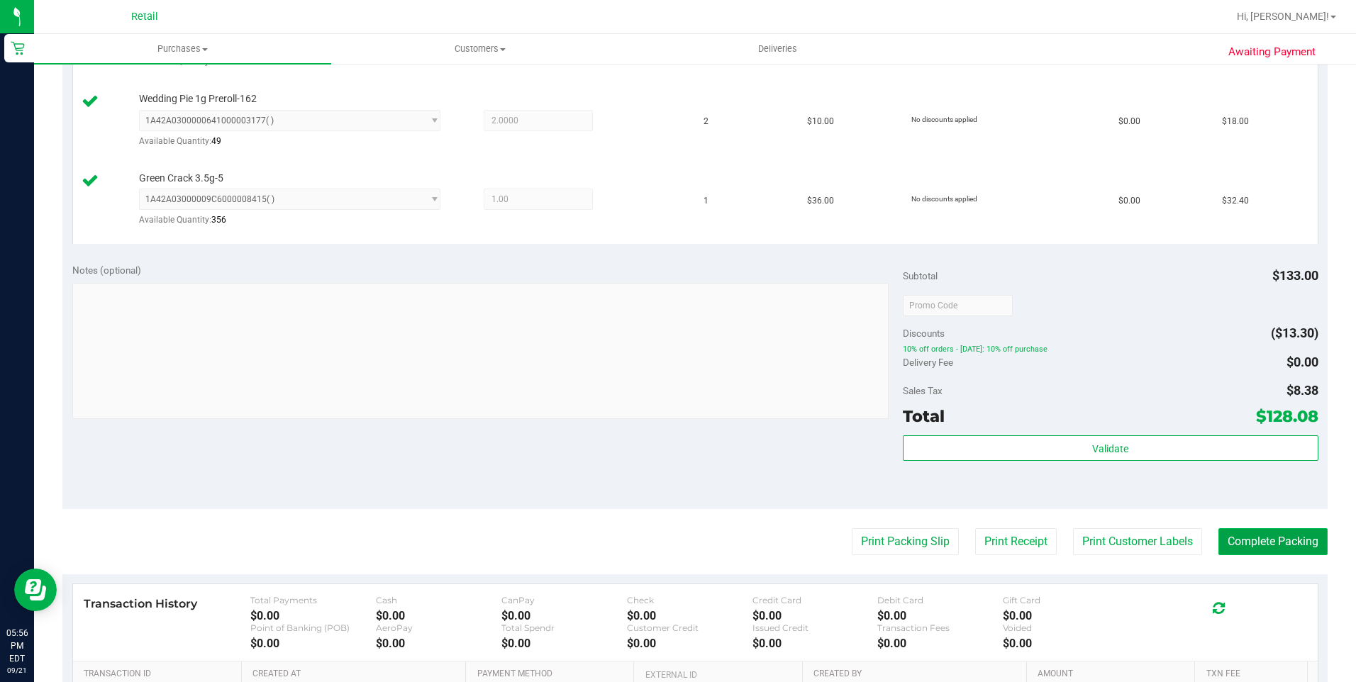
click at [1275, 548] on button "Complete Packing" at bounding box center [1272, 541] width 109 height 27
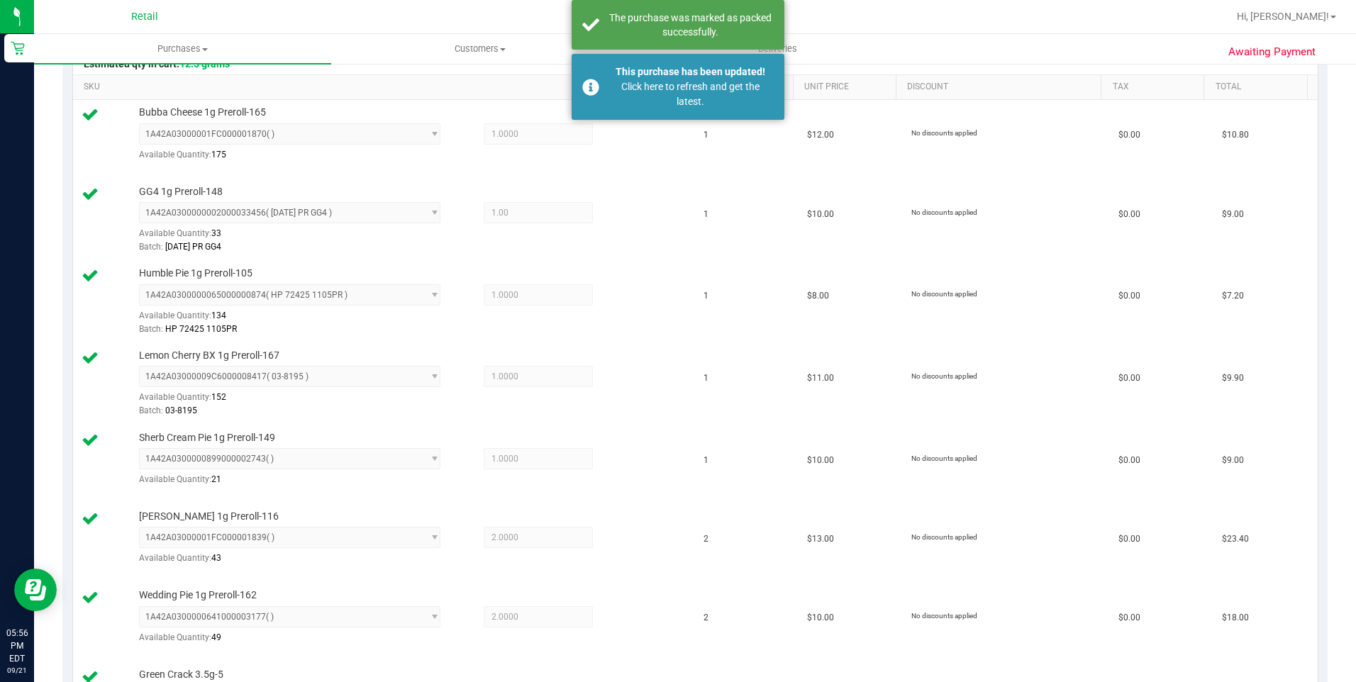
scroll to position [0, 0]
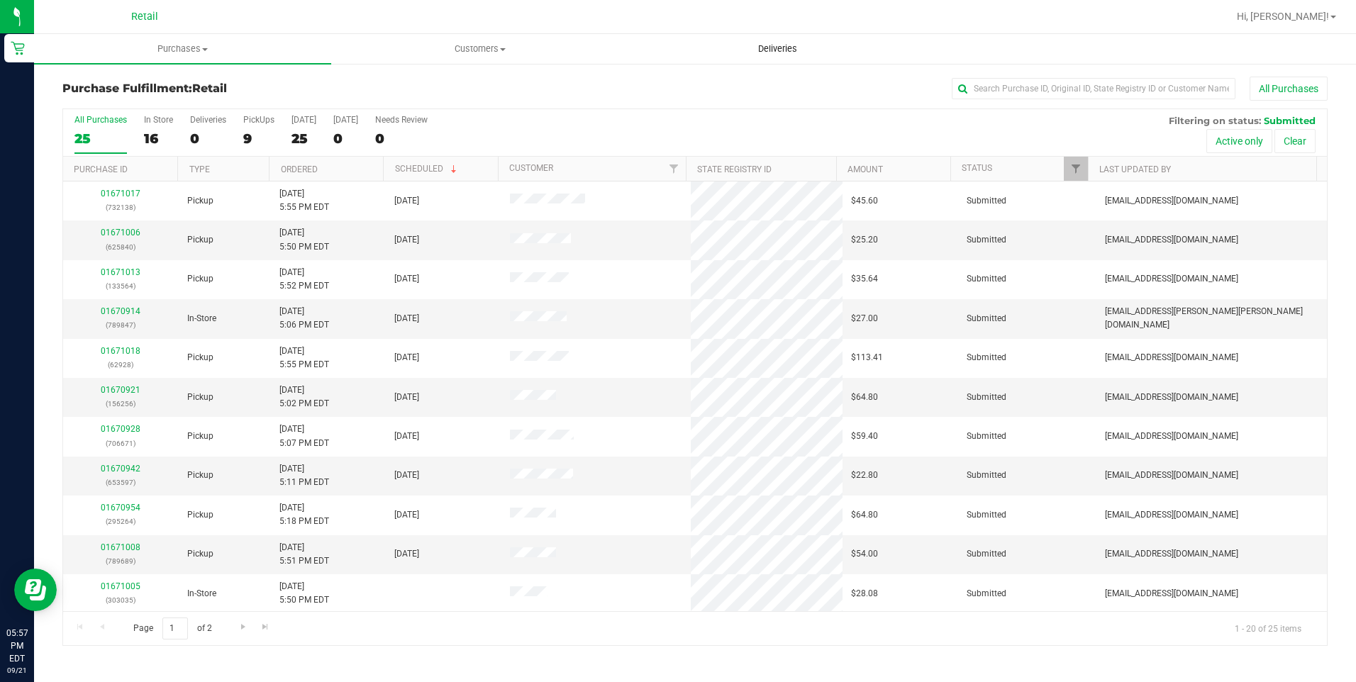
click at [772, 48] on span "Deliveries" at bounding box center [777, 49] width 77 height 13
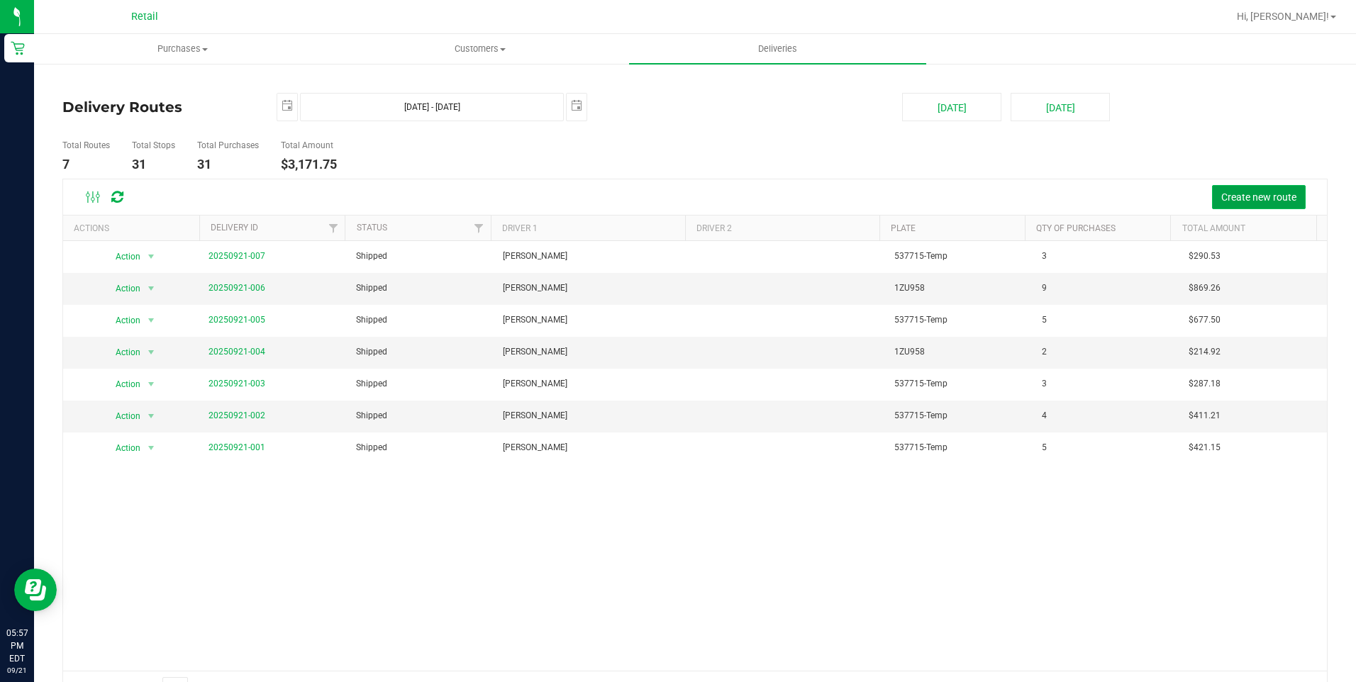
click at [1252, 201] on span "Create new route" at bounding box center [1258, 196] width 75 height 11
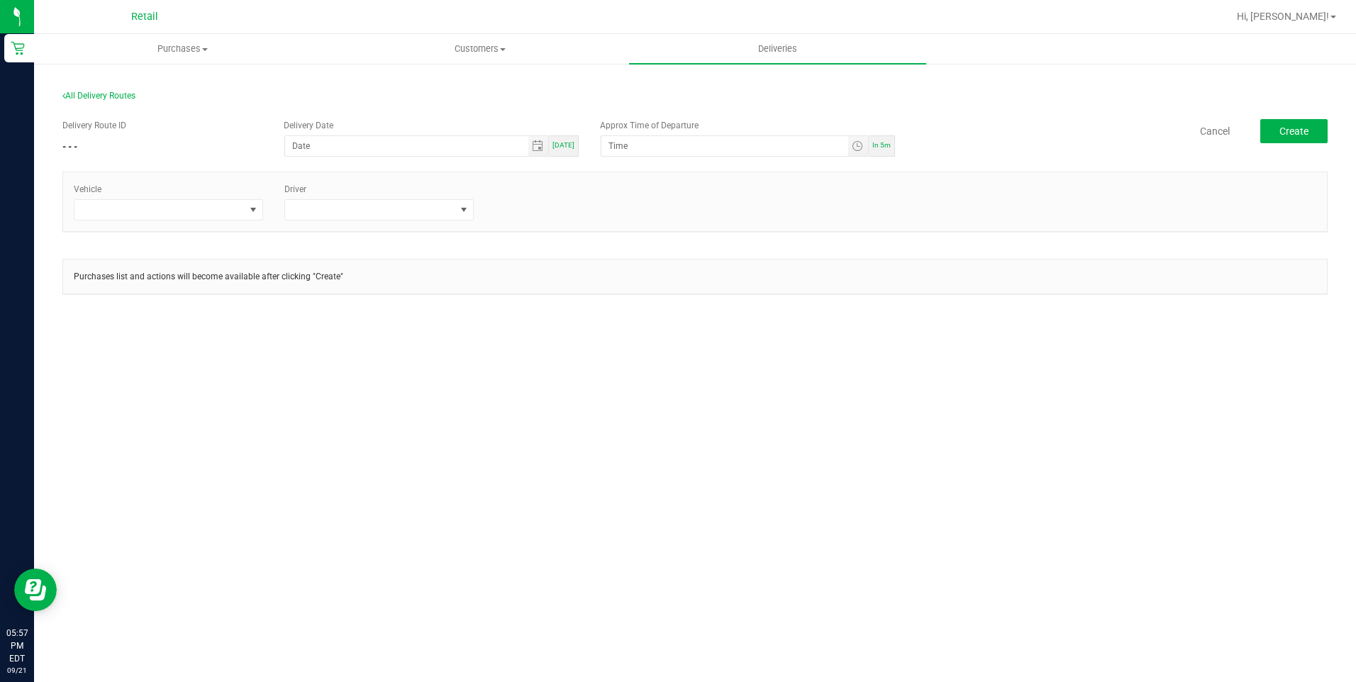
click at [568, 148] on span "[DATE]" at bounding box center [564, 145] width 22 height 8
type input "[DATE]"
click at [882, 147] on span "In 5m" at bounding box center [881, 145] width 18 height 8
type input "6:02 PM"
click at [204, 204] on span at bounding box center [159, 210] width 170 height 20
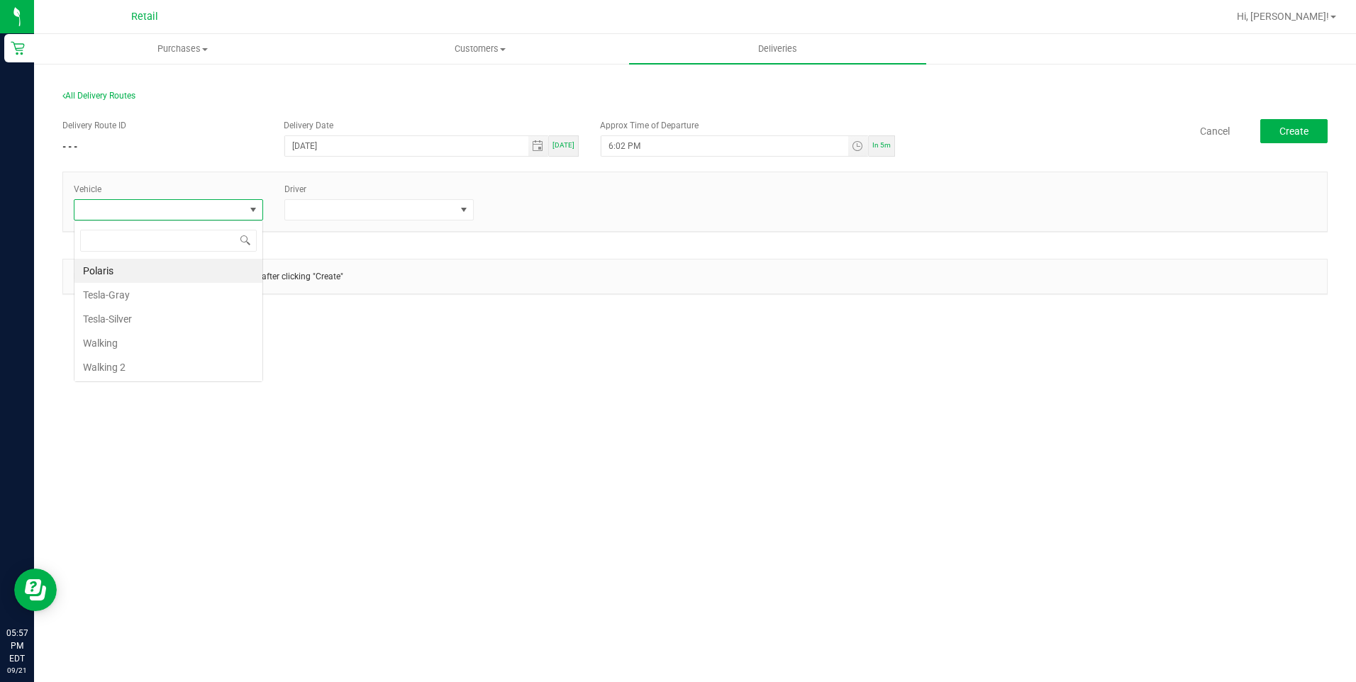
scroll to position [21, 189]
click at [180, 318] on li "Tesla-Silver" at bounding box center [168, 319] width 188 height 24
click at [410, 210] on span at bounding box center [370, 210] width 170 height 20
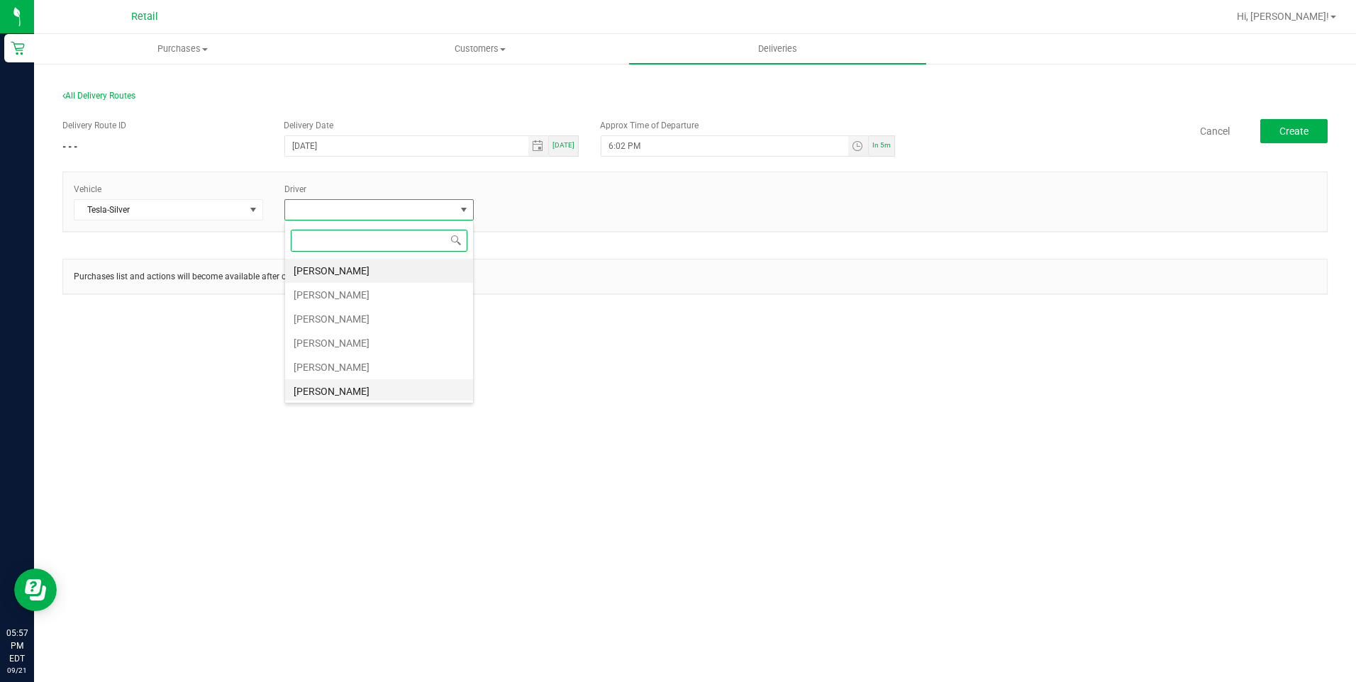
click at [365, 390] on li "[PERSON_NAME]" at bounding box center [379, 391] width 188 height 24
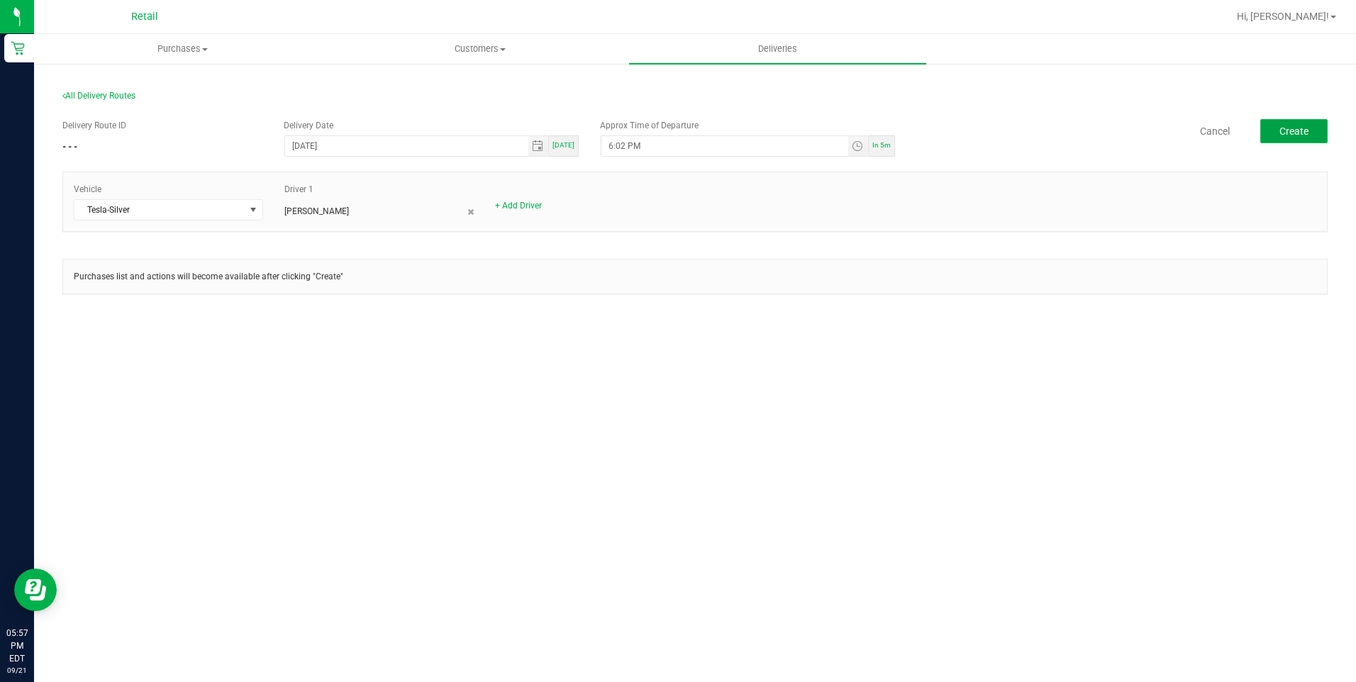
click at [1301, 123] on button "Create" at bounding box center [1293, 131] width 67 height 24
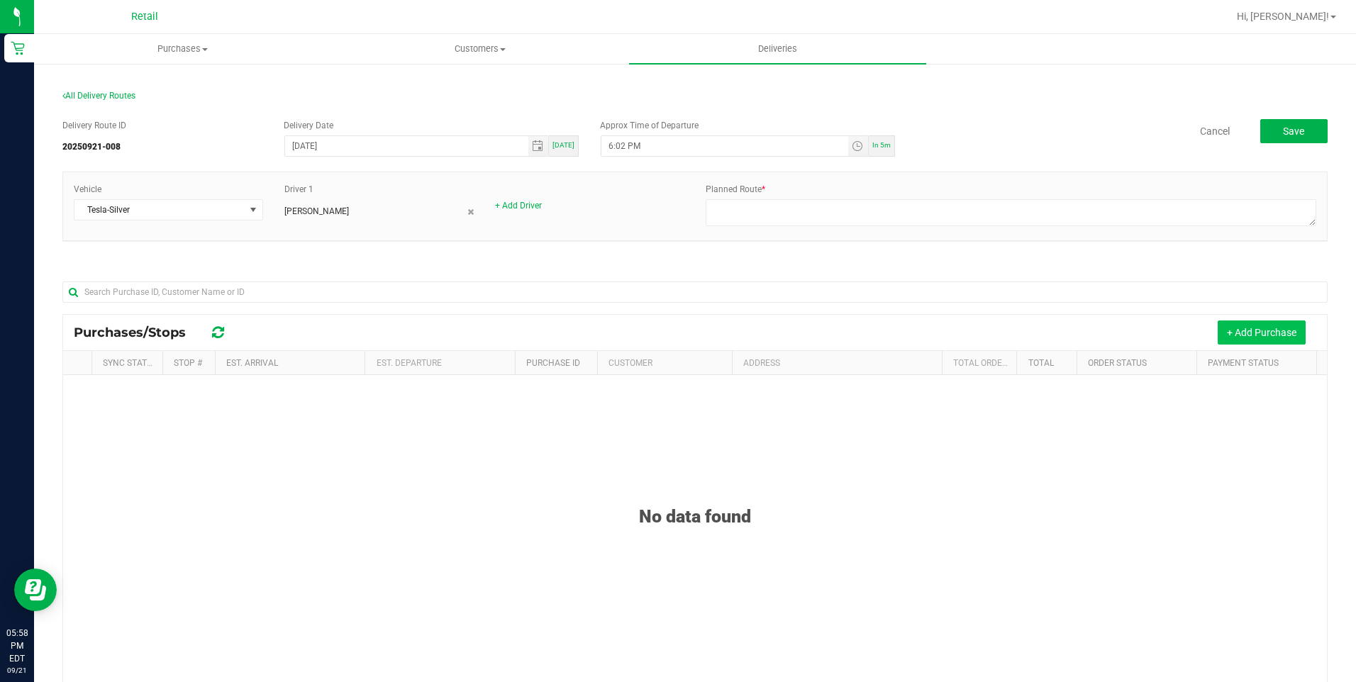
click at [1257, 330] on button "+ Add Purchase" at bounding box center [1262, 333] width 88 height 24
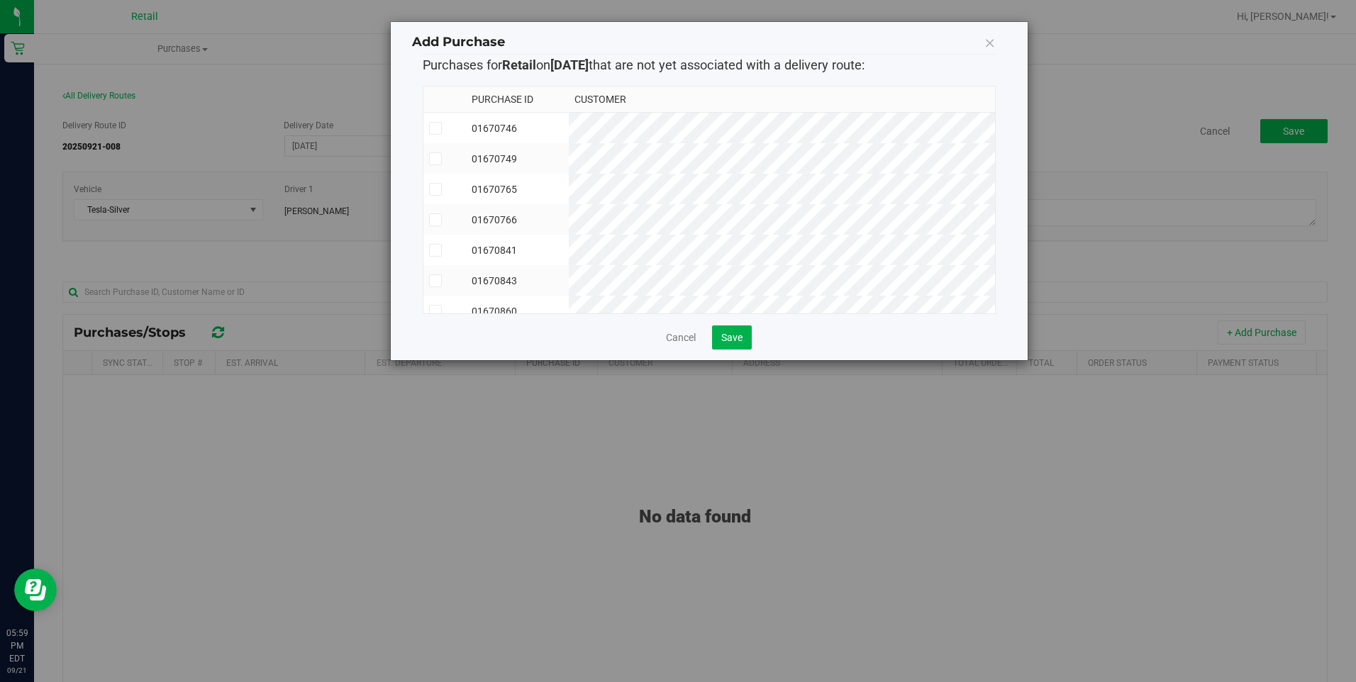
click at [433, 159] on icon at bounding box center [435, 159] width 9 height 0
click at [0, 0] on input "checkbox" at bounding box center [0, 0] width 0 height 0
click at [435, 189] on icon at bounding box center [435, 189] width 9 height 0
click at [0, 0] on input "checkbox" at bounding box center [0, 0] width 0 height 0
click at [434, 250] on icon at bounding box center [435, 250] width 9 height 0
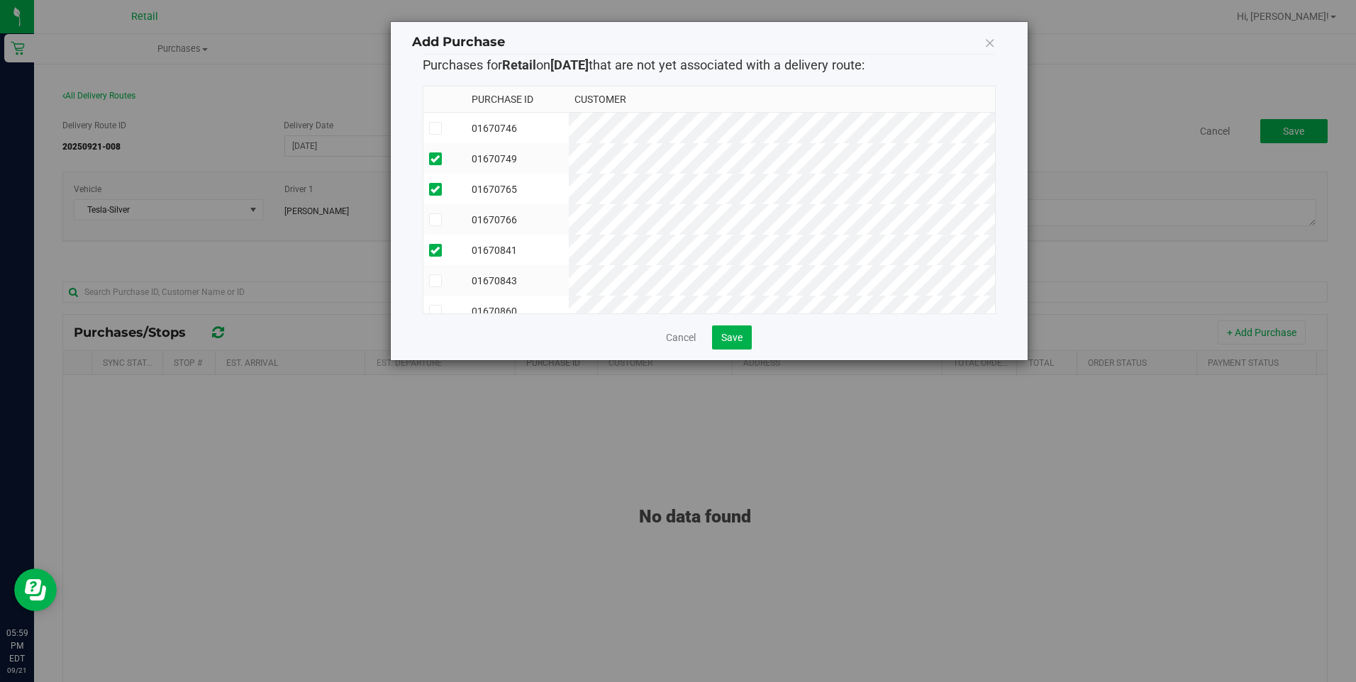
click at [0, 0] on input "checkbox" at bounding box center [0, 0] width 0 height 0
click at [443, 276] on label at bounding box center [445, 280] width 32 height 13
click at [0, 0] on input "checkbox" at bounding box center [0, 0] width 0 height 0
click at [429, 171] on span at bounding box center [435, 169] width 13 height 13
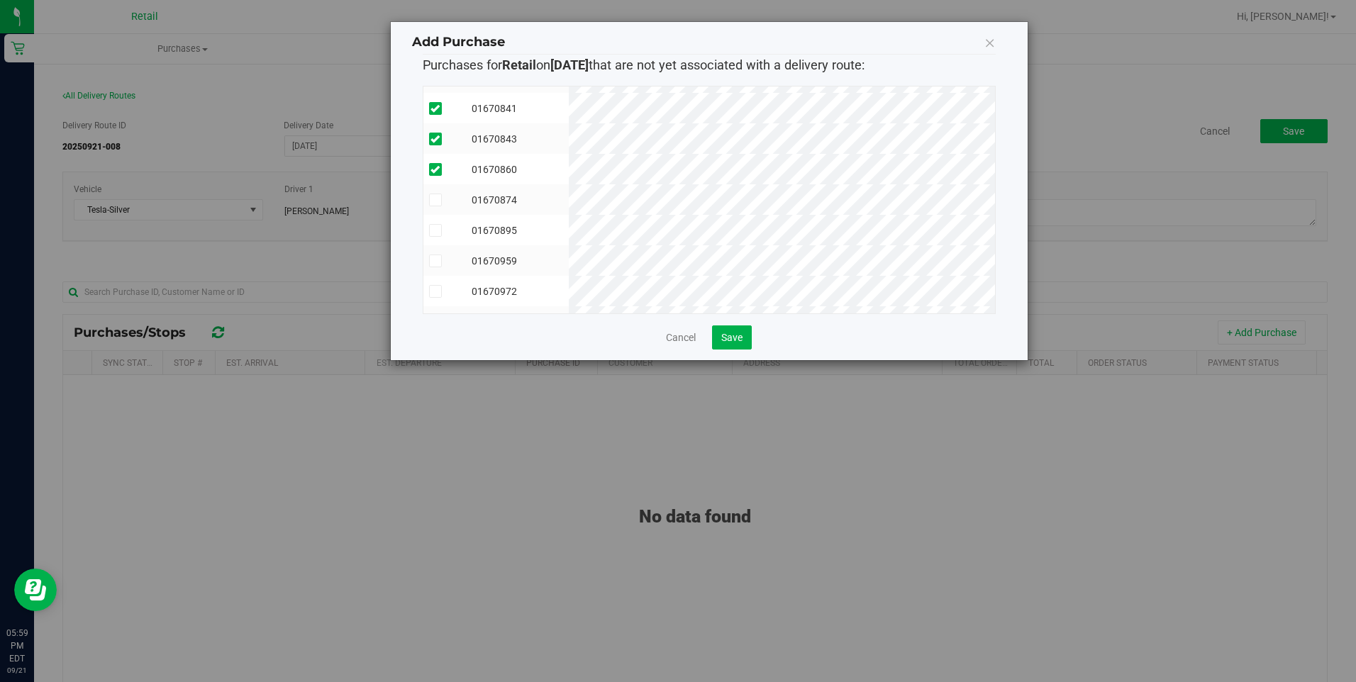
click at [0, 0] on input "checkbox" at bounding box center [0, 0] width 0 height 0
click at [431, 200] on icon at bounding box center [435, 200] width 9 height 0
click at [0, 0] on input "checkbox" at bounding box center [0, 0] width 0 height 0
click at [435, 234] on td at bounding box center [444, 237] width 43 height 30
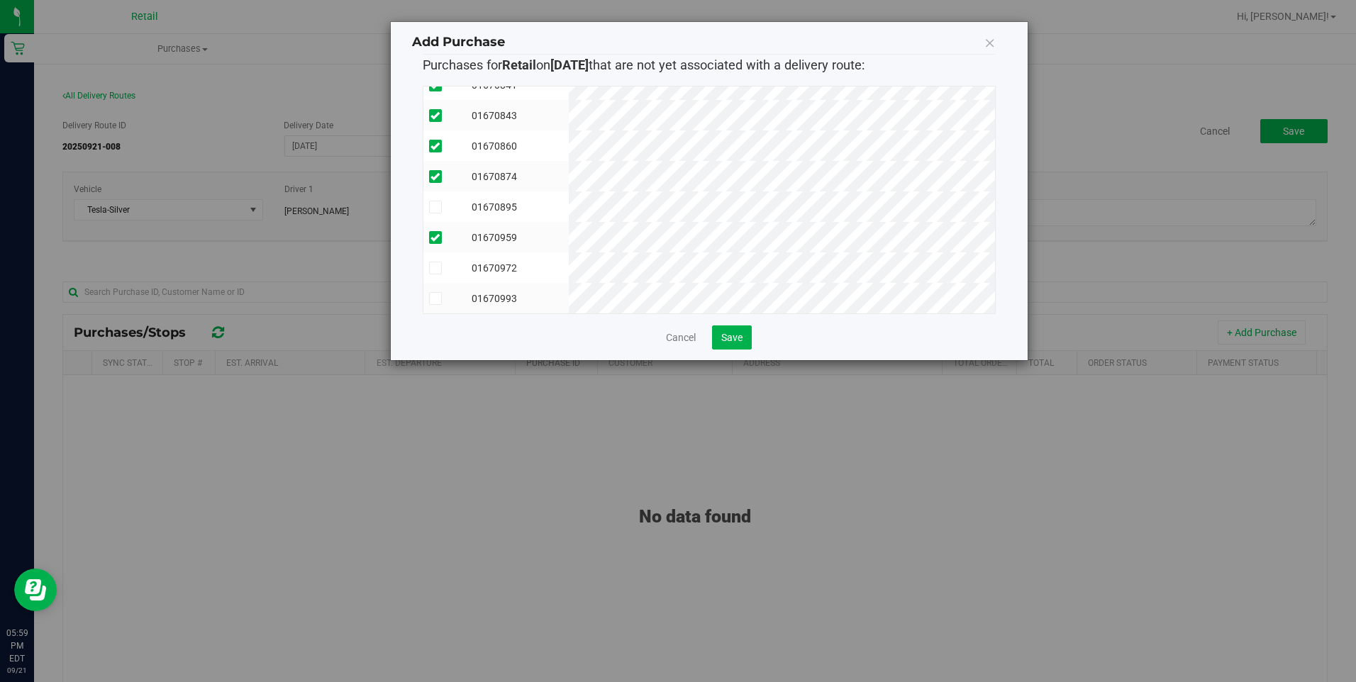
click at [432, 268] on icon at bounding box center [435, 268] width 9 height 0
click at [0, 0] on input "checkbox" at bounding box center [0, 0] width 0 height 0
click at [435, 299] on icon at bounding box center [435, 299] width 9 height 0
click at [0, 0] on input "checkbox" at bounding box center [0, 0] width 0 height 0
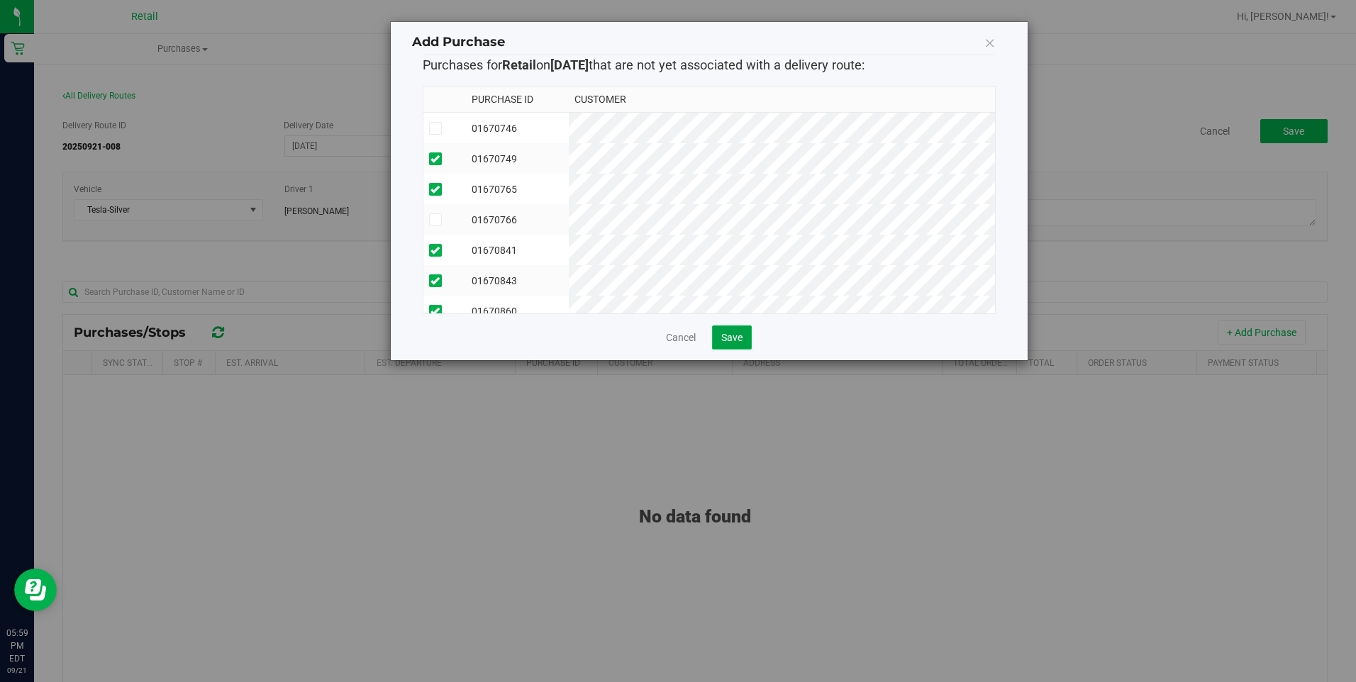
click at [727, 334] on span "Save" at bounding box center [731, 337] width 21 height 11
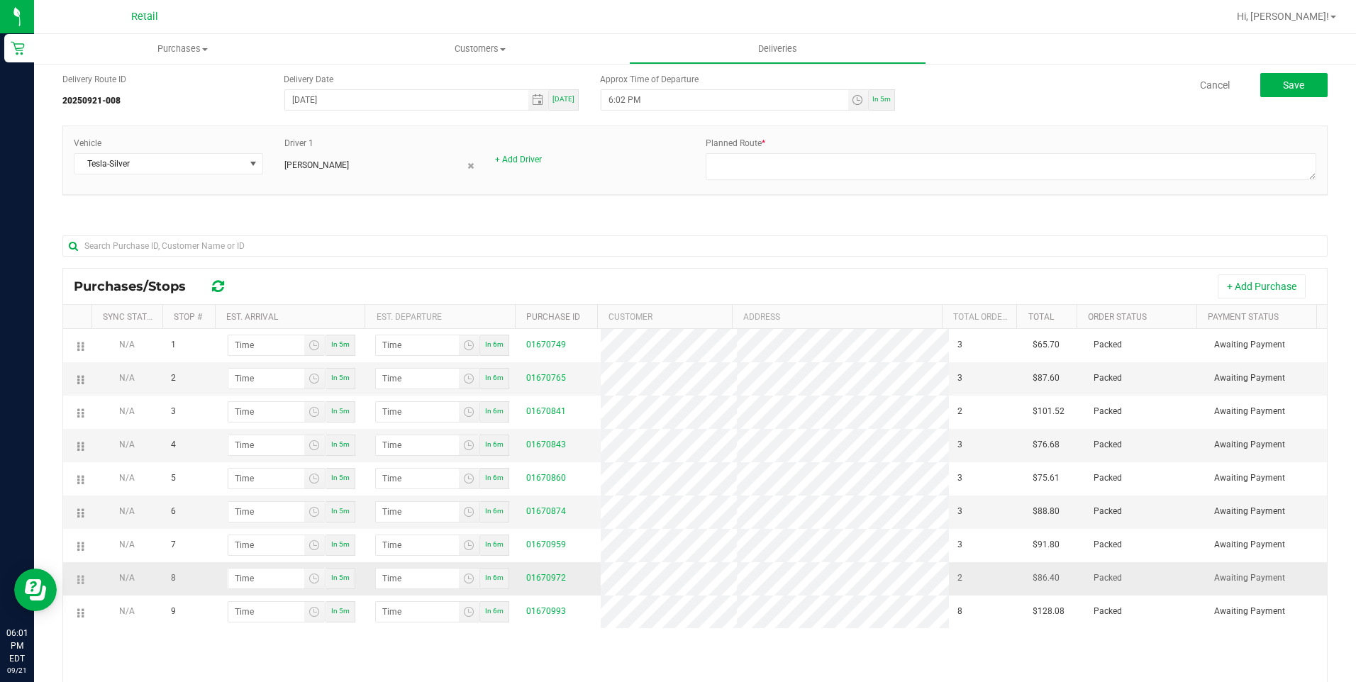
scroll to position [71, 0]
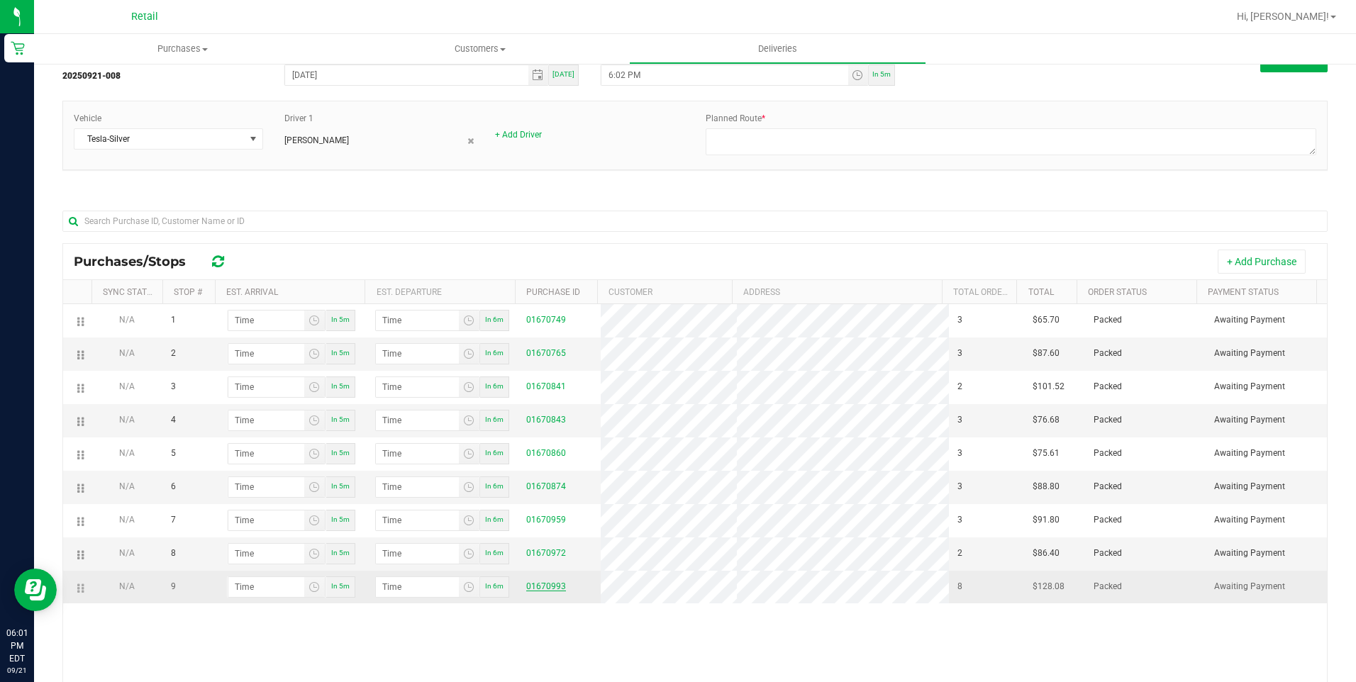
click at [537, 590] on link "01670993" at bounding box center [546, 587] width 40 height 10
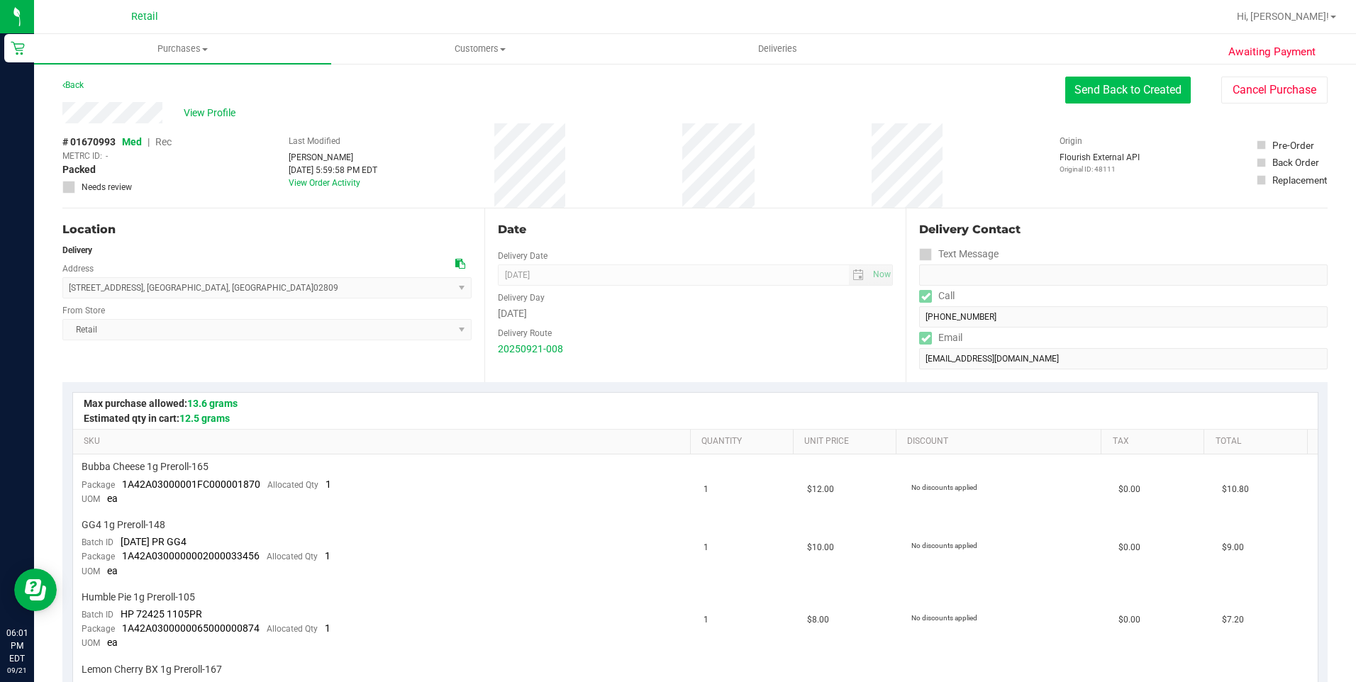
click at [1092, 94] on button "Send Back to Created" at bounding box center [1128, 90] width 126 height 27
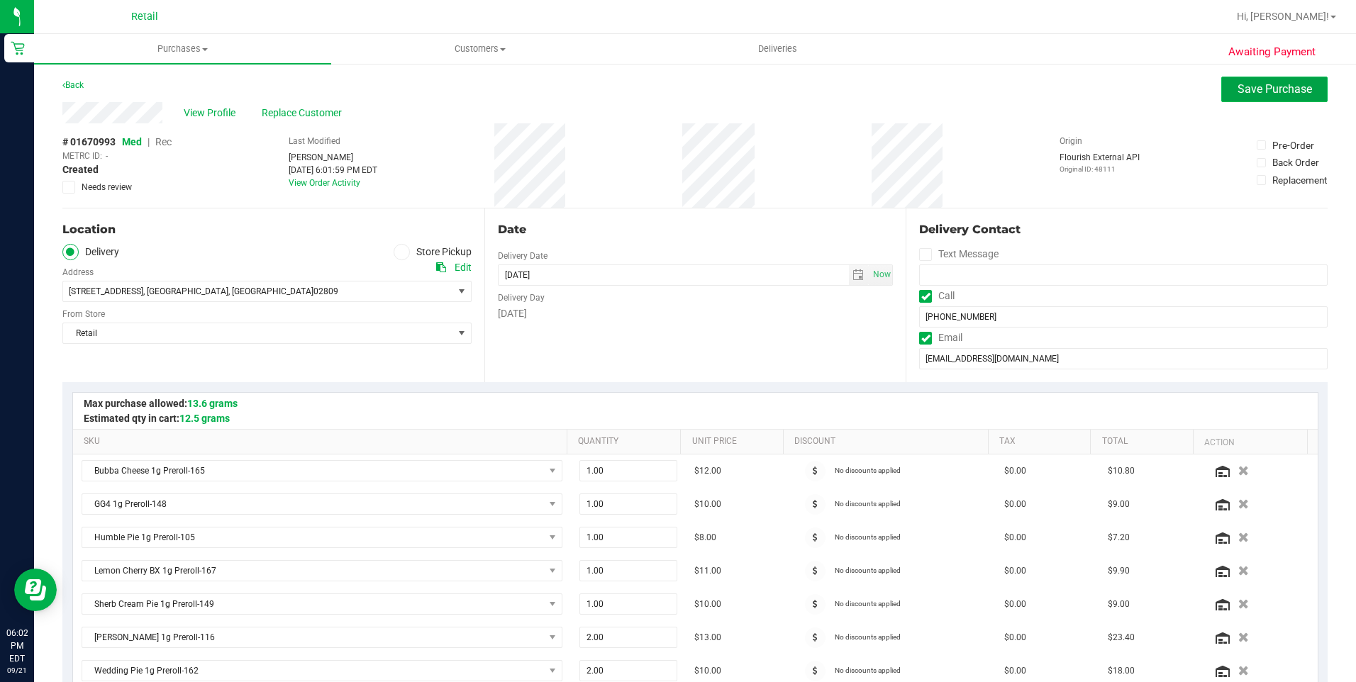
click at [1256, 88] on span "Save Purchase" at bounding box center [1275, 88] width 74 height 13
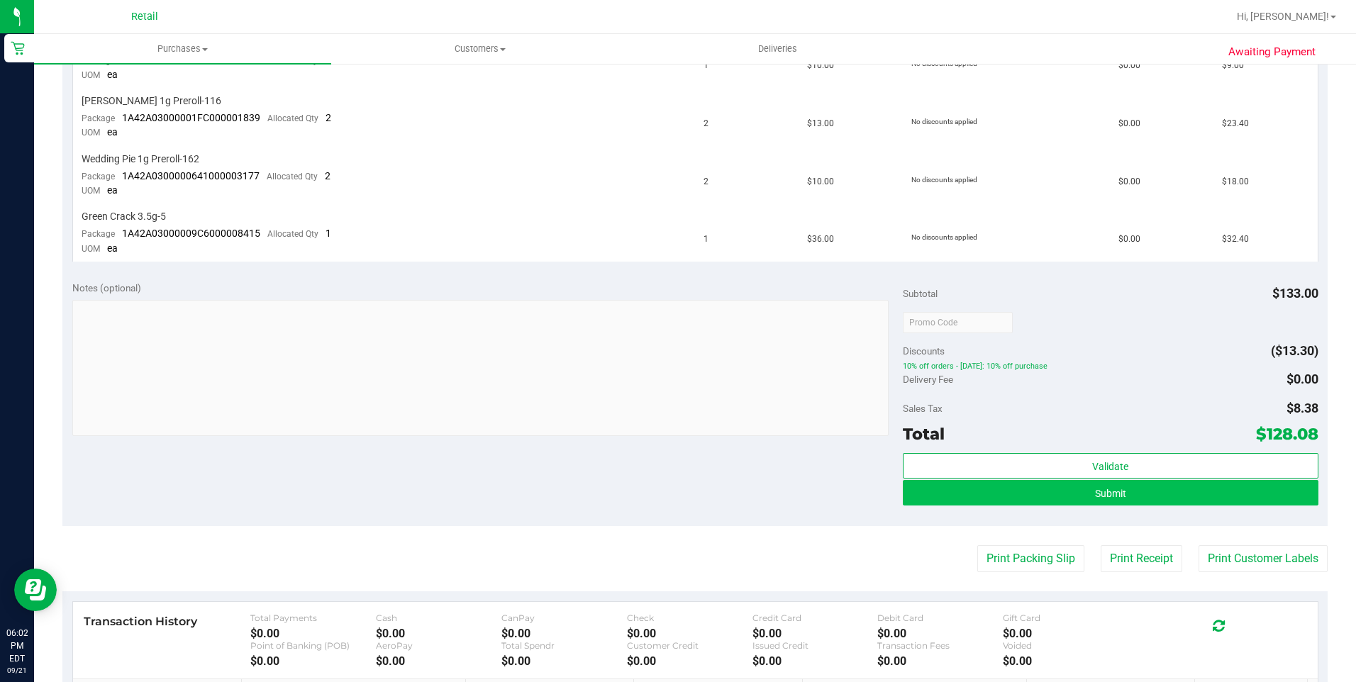
scroll to position [780, 0]
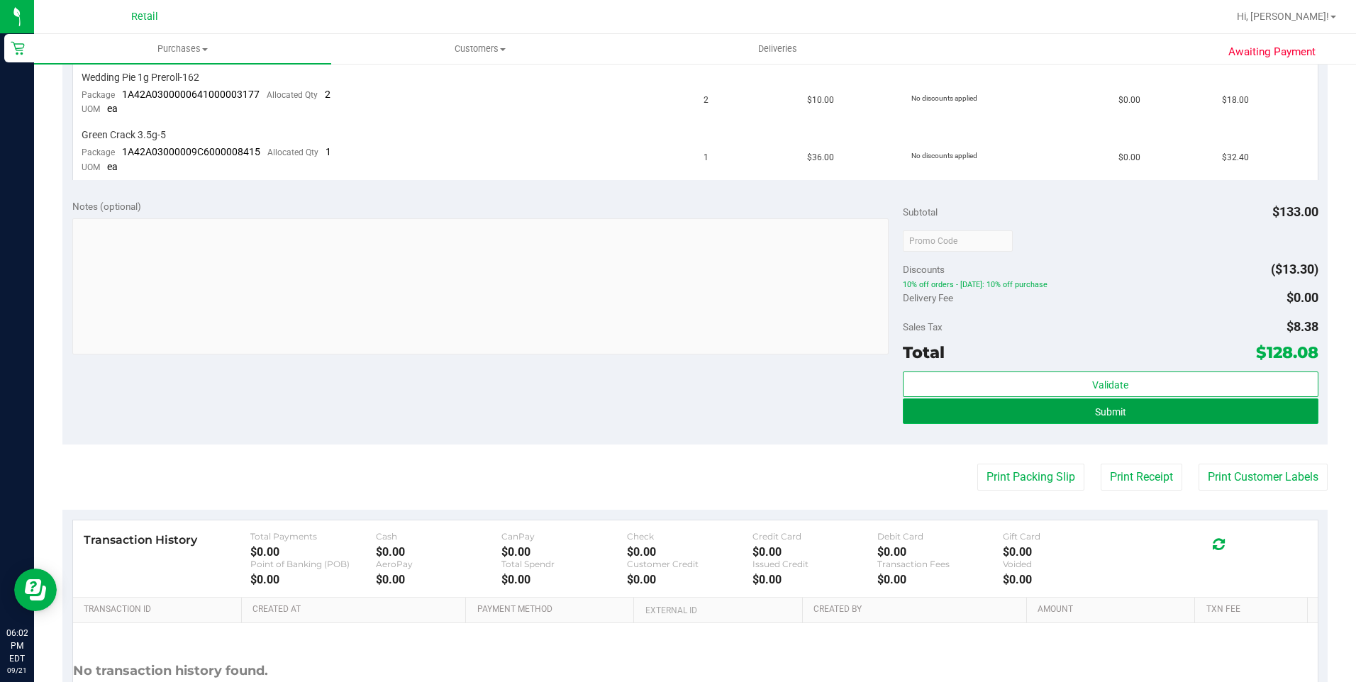
click at [1130, 423] on button "Submit" at bounding box center [1111, 412] width 416 height 26
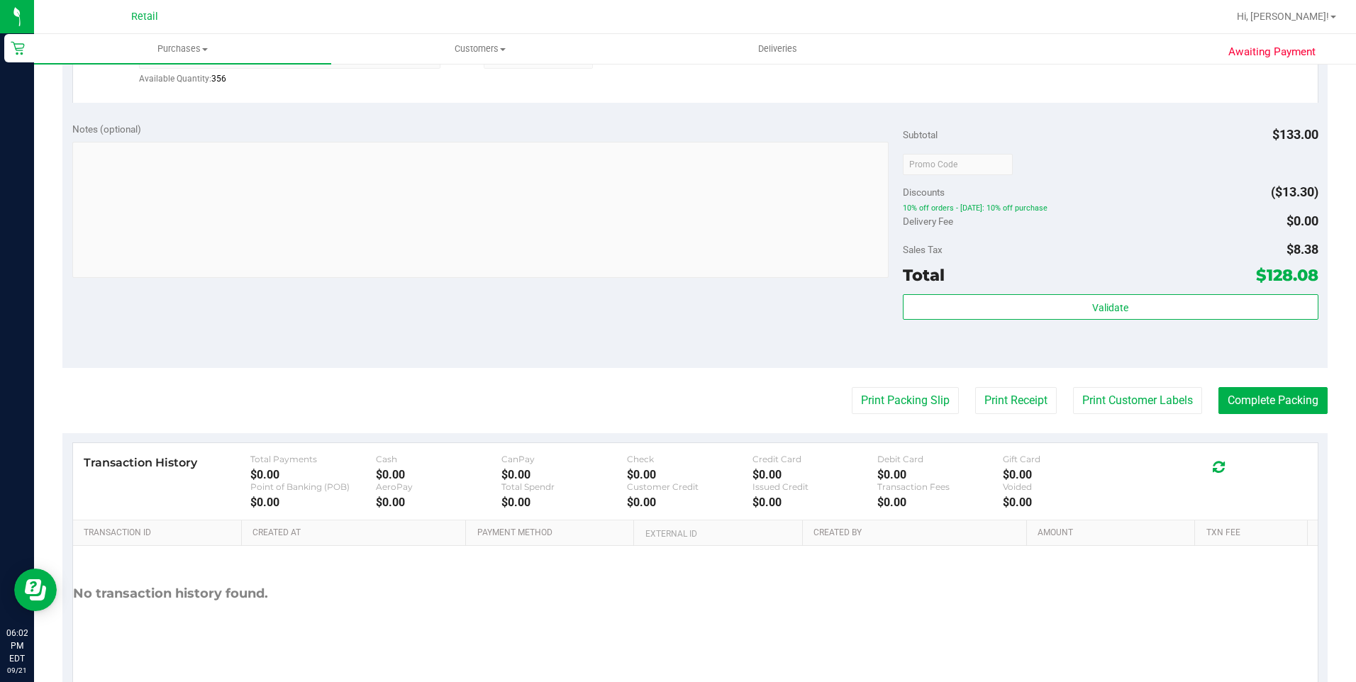
scroll to position [993, 0]
click at [1250, 392] on button "Complete Packing" at bounding box center [1272, 400] width 109 height 27
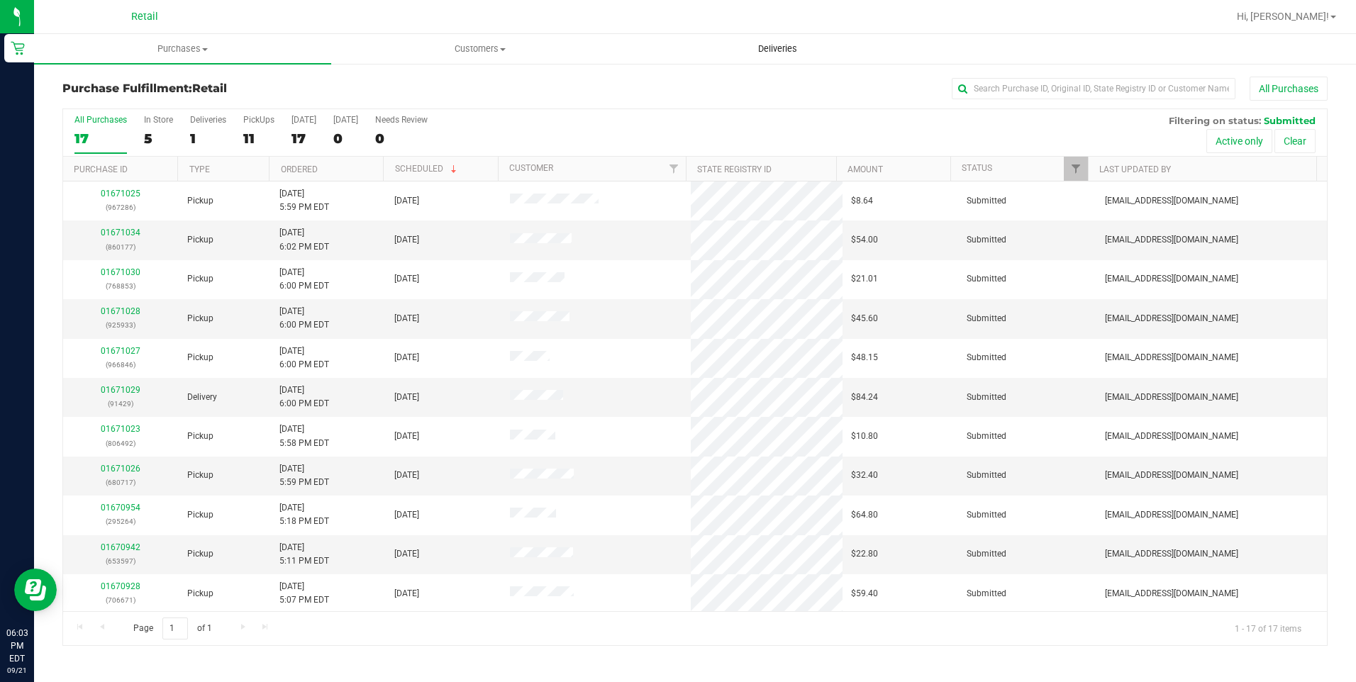
click at [814, 44] on span "Deliveries" at bounding box center [777, 49] width 77 height 13
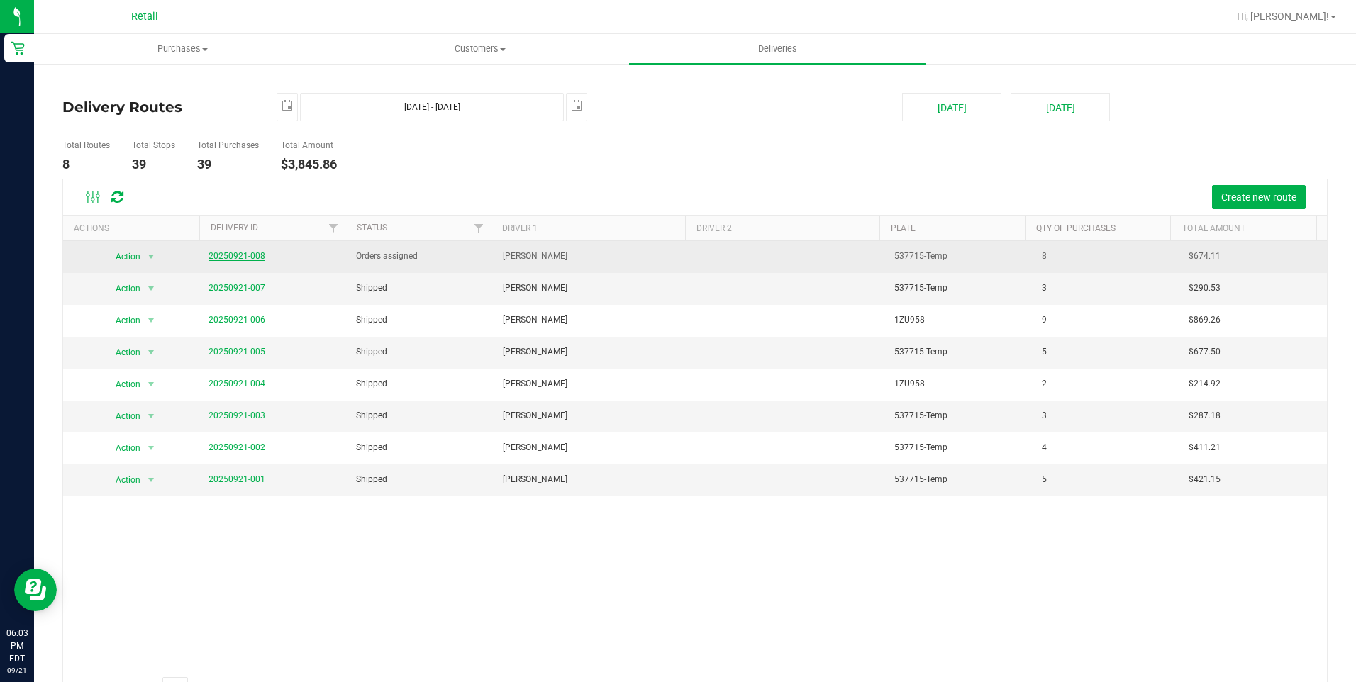
click at [238, 257] on link "20250921-008" at bounding box center [237, 256] width 57 height 10
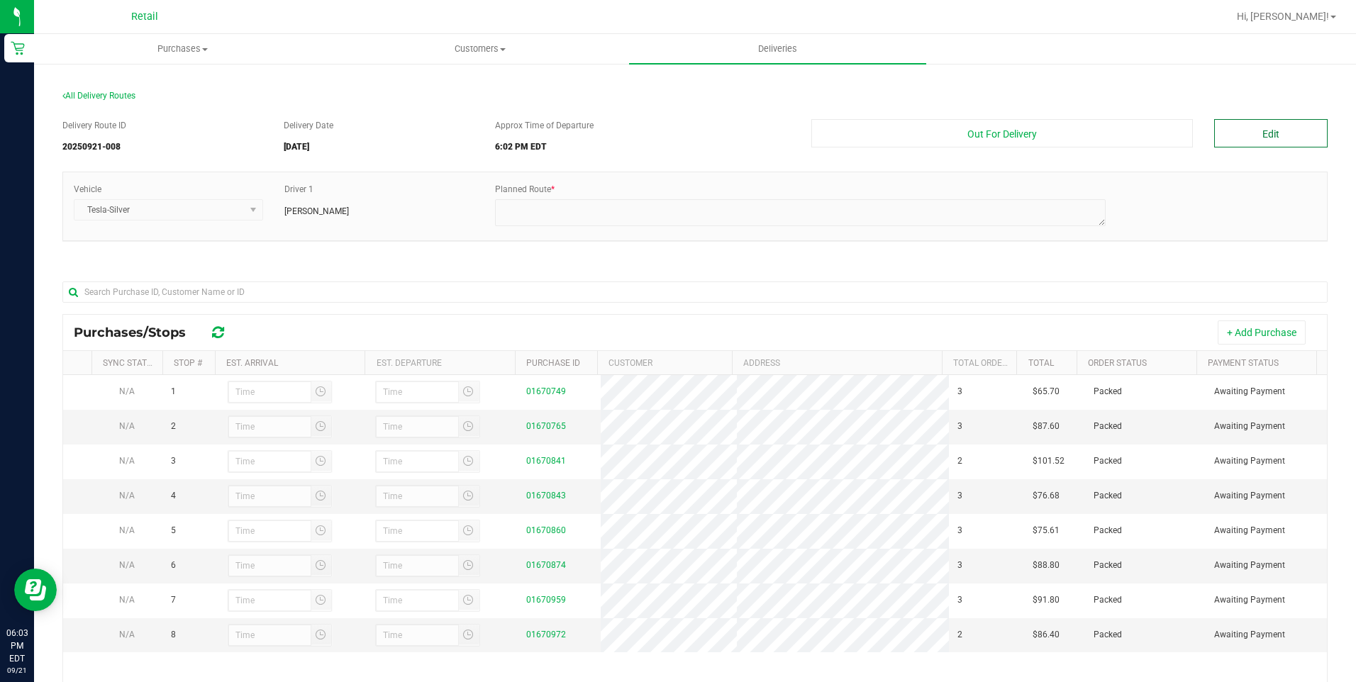
click at [1239, 131] on button "Edit" at bounding box center [1270, 133] width 113 height 28
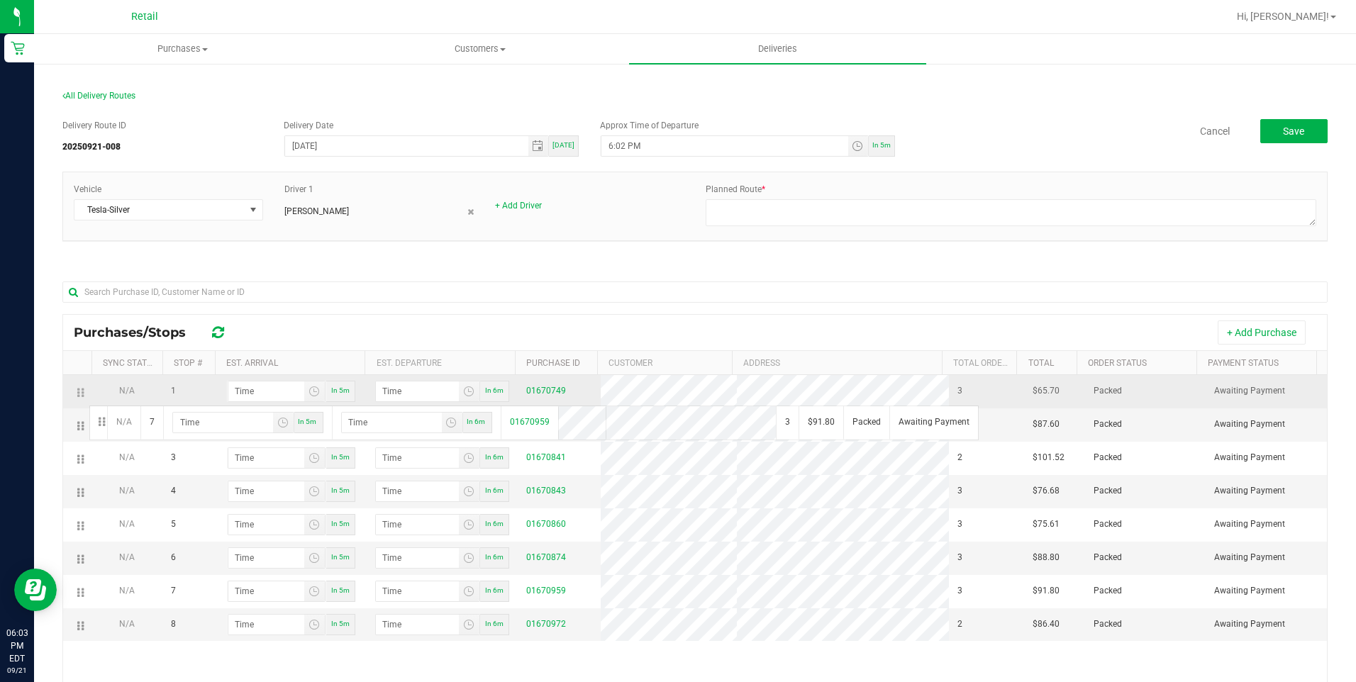
drag, startPoint x: 87, startPoint y: 464, endPoint x: 87, endPoint y: 390, distance: 73.8
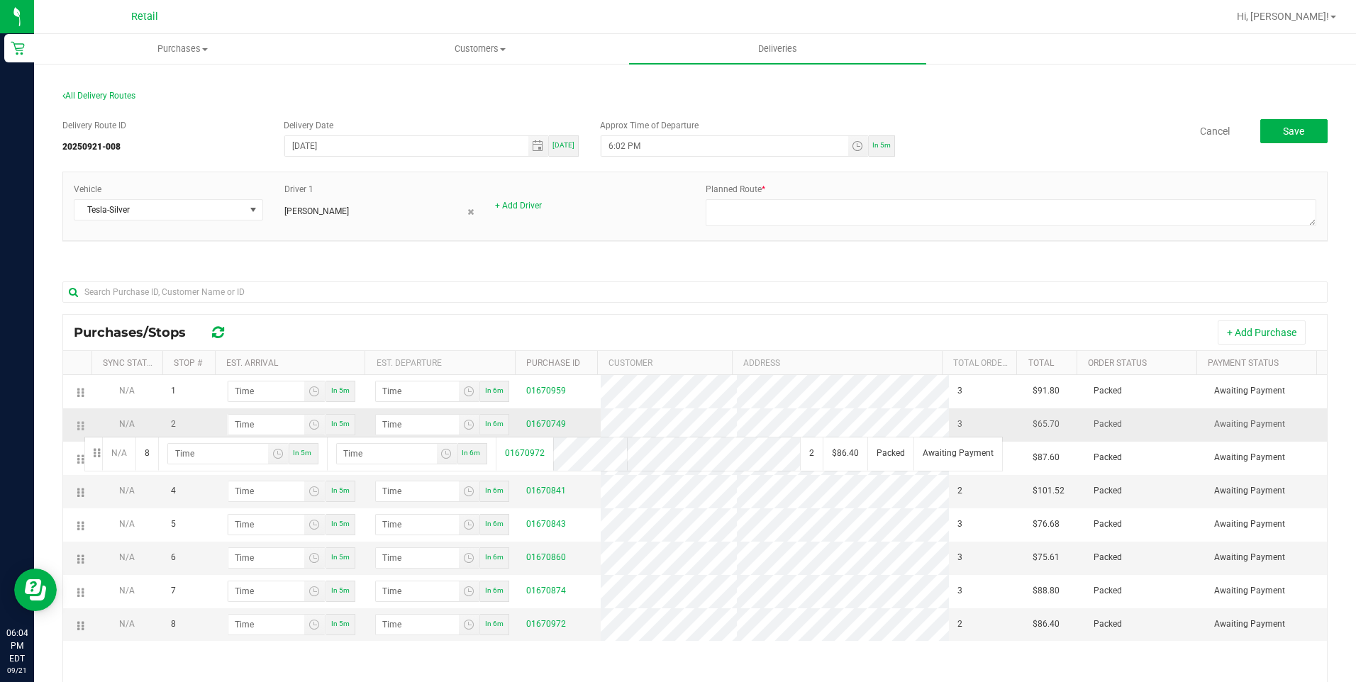
drag, startPoint x: 79, startPoint y: 624, endPoint x: 82, endPoint y: 435, distance: 188.7
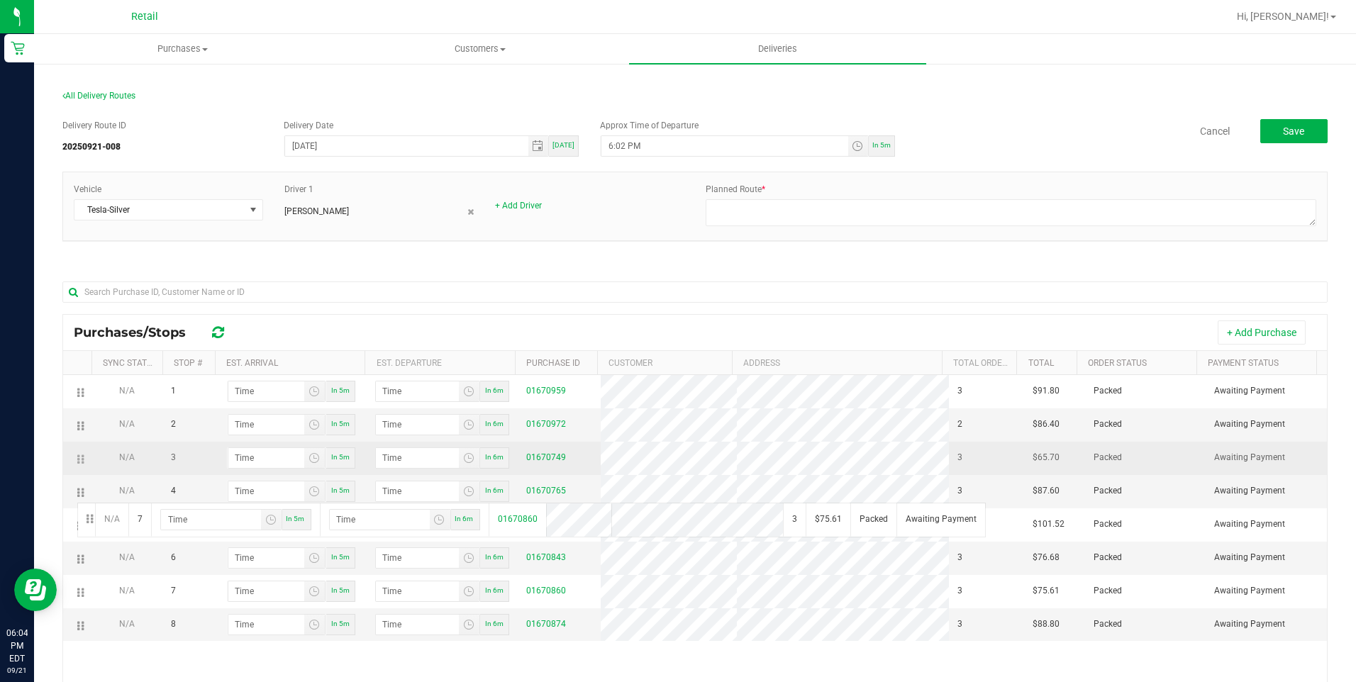
drag, startPoint x: 83, startPoint y: 593, endPoint x: 85, endPoint y: 460, distance: 133.4
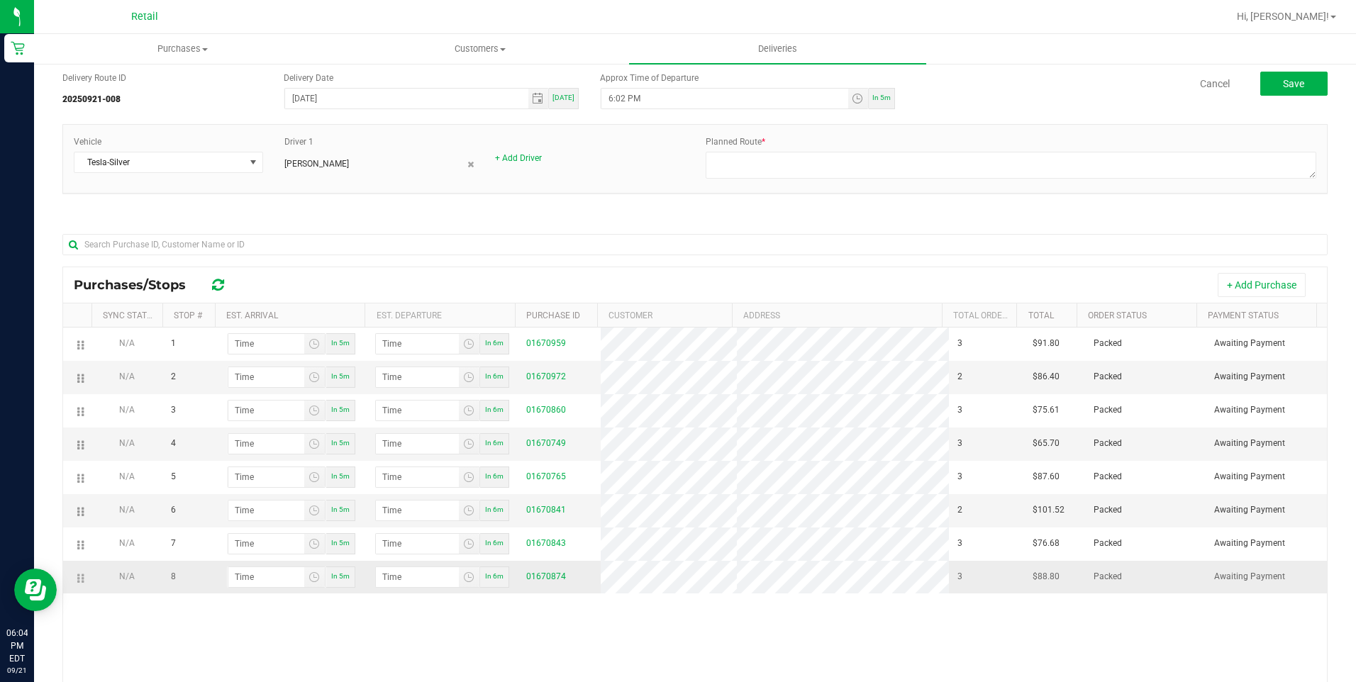
scroll to position [71, 0]
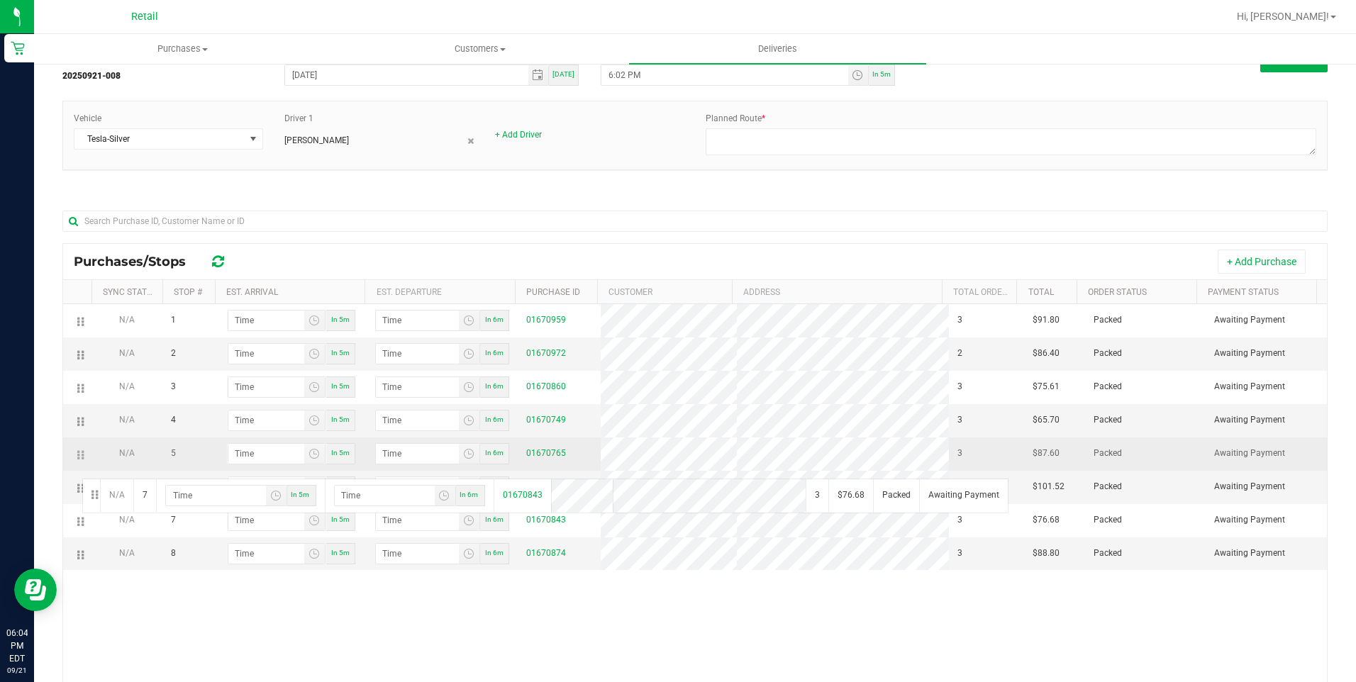
drag, startPoint x: 81, startPoint y: 520, endPoint x: 77, endPoint y: 455, distance: 65.3
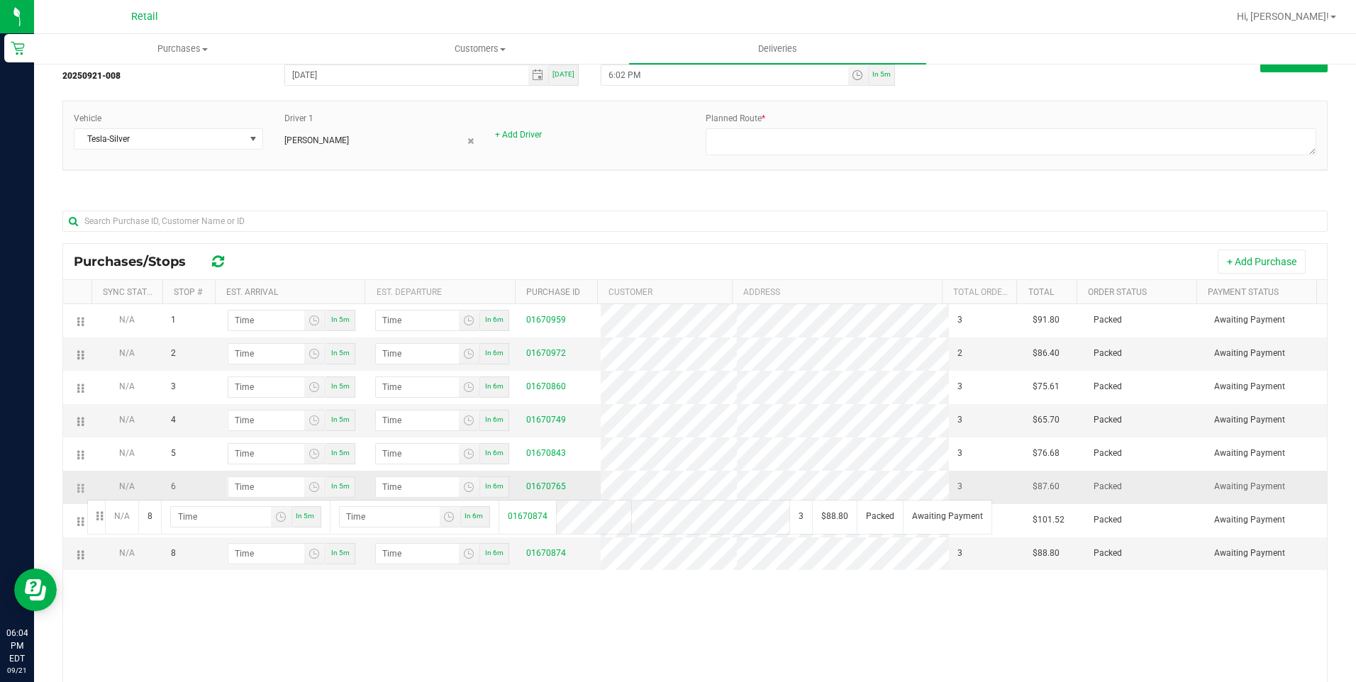
drag, startPoint x: 82, startPoint y: 555, endPoint x: 85, endPoint y: 499, distance: 56.1
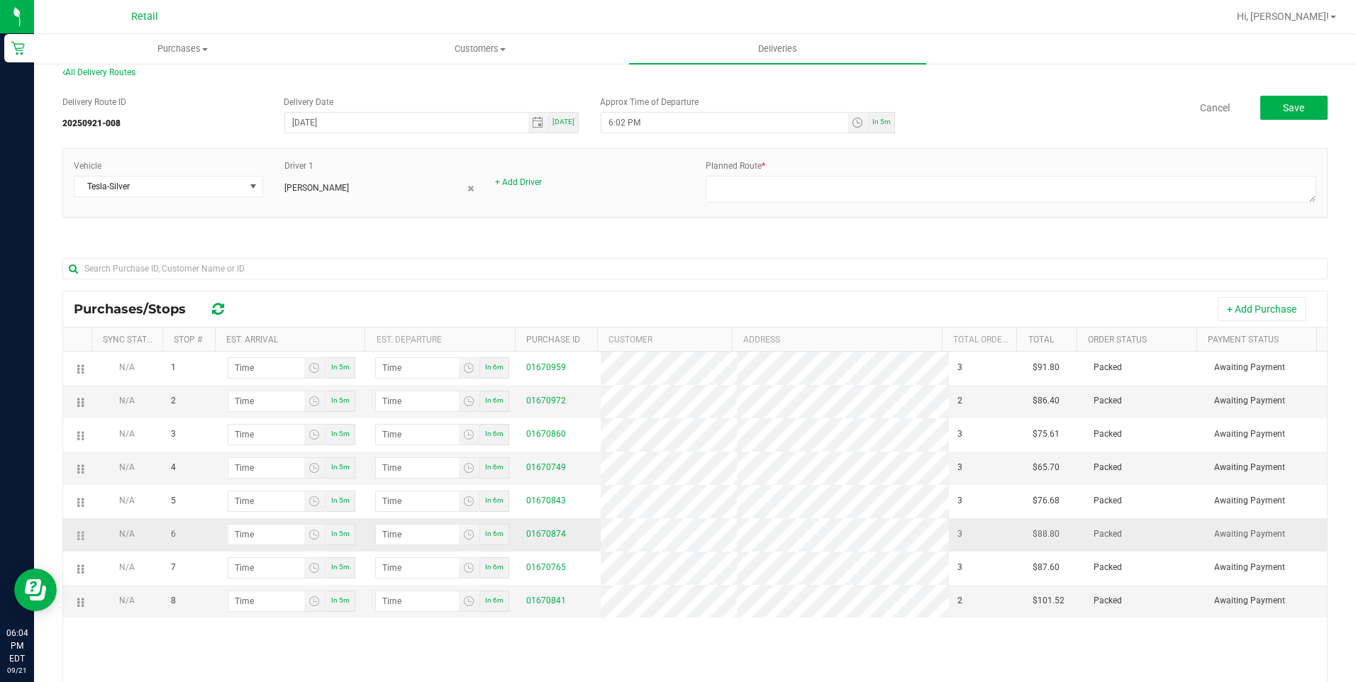
scroll to position [0, 0]
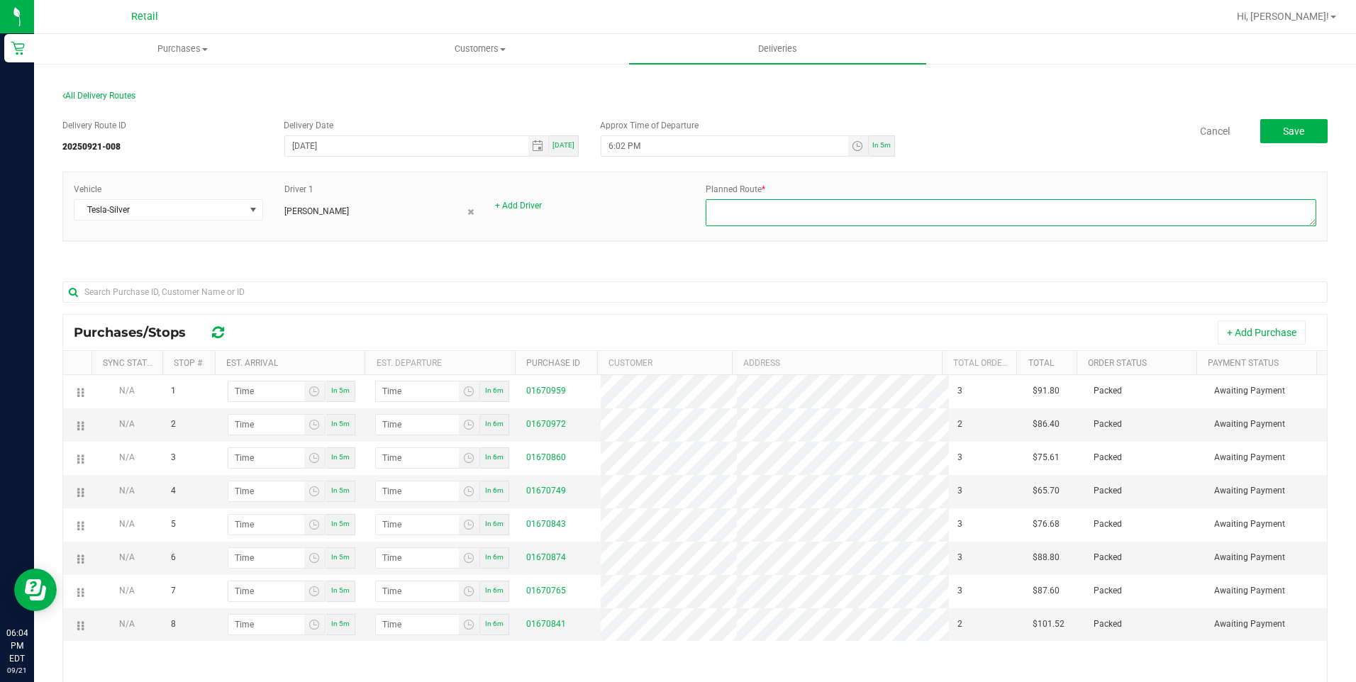
click at [748, 204] on textarea at bounding box center [1011, 212] width 611 height 27
type textarea "921008 - [PERSON_NAME] - Dispatch [PERSON_NAME] - Silver Tesla"
click at [614, 143] on input "6:02 PM" at bounding box center [724, 146] width 246 height 20
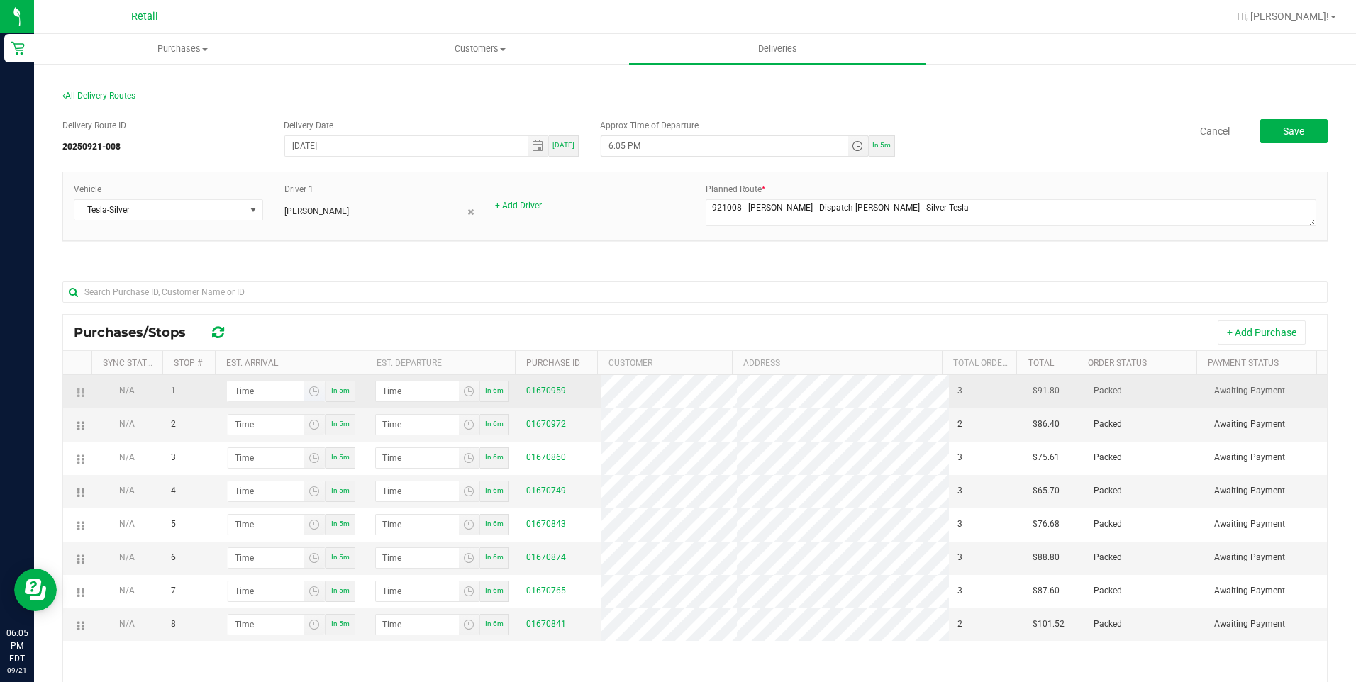
type input "6:05 PM"
click at [240, 390] on input "hour:minute AM" at bounding box center [266, 392] width 76 height 20
type input "6:01 AM"
type input "6:02 AM"
type input "6:15 AM"
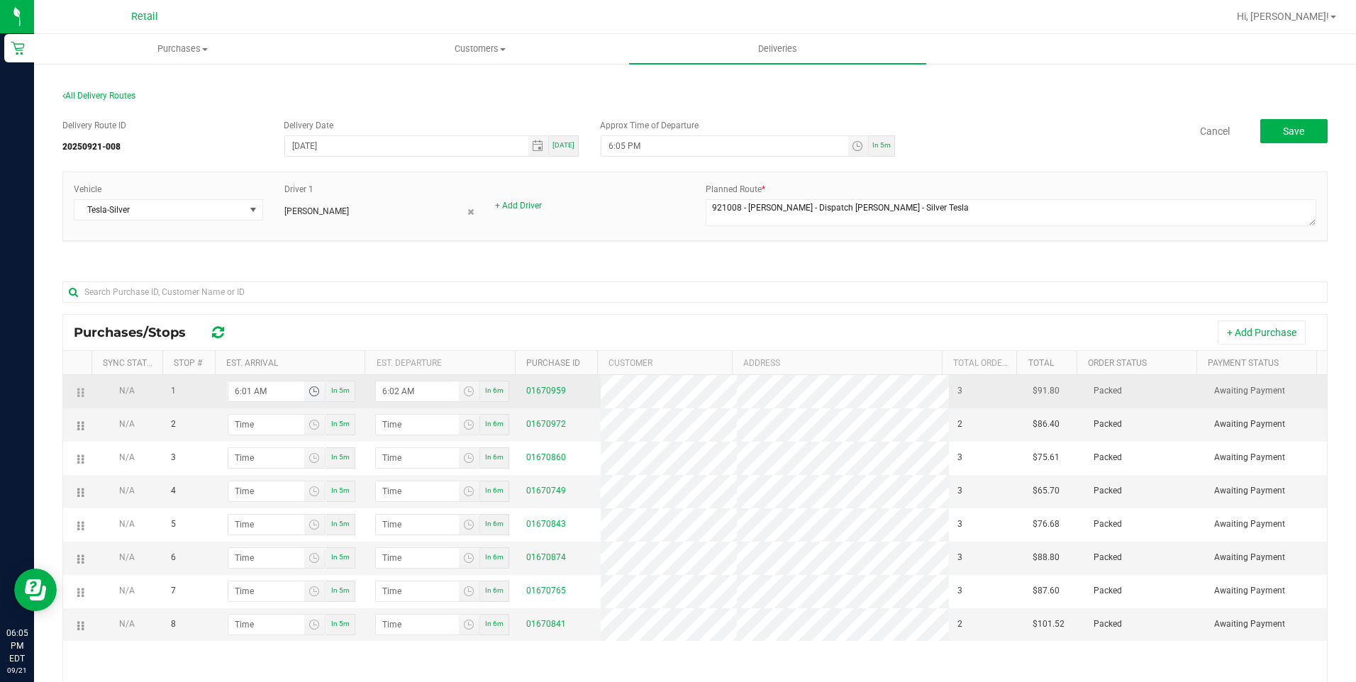
type input "6:16 AM"
type input "6:15 AM"
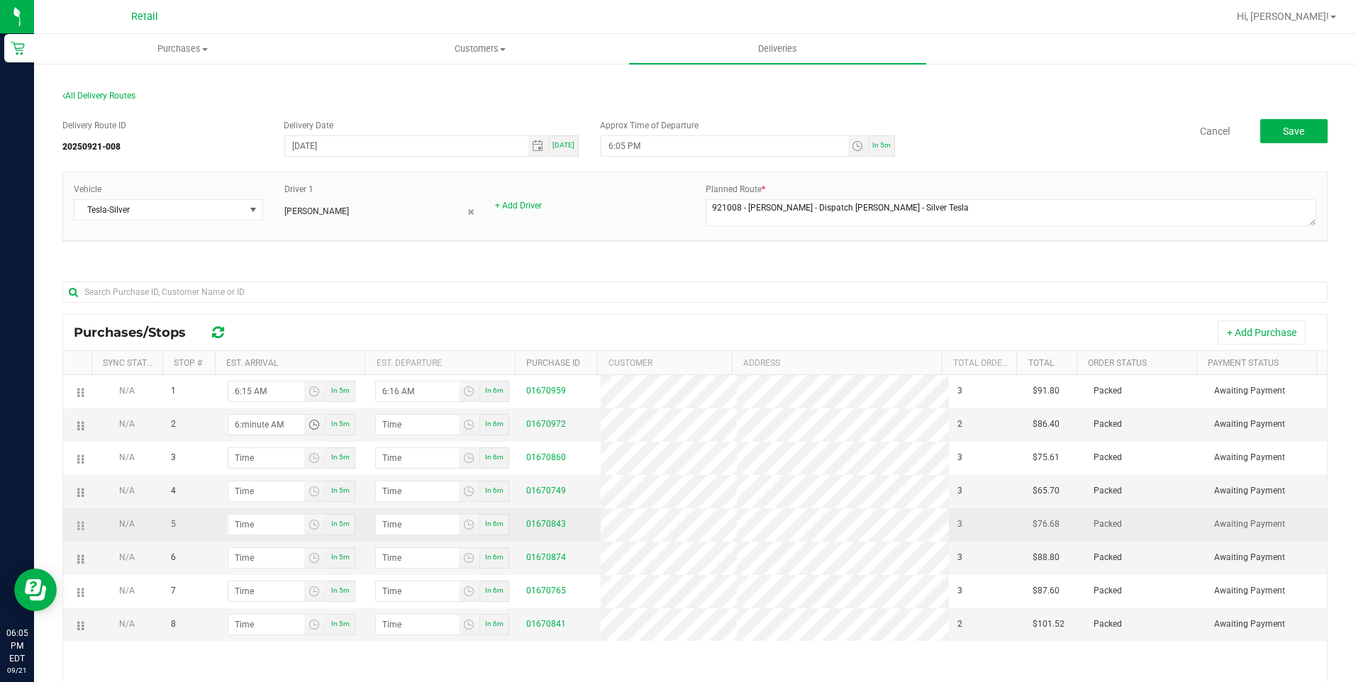
type input "6:02 AM"
type input "6:03 AM"
type input "6:20 AM"
type input "6:21 AM"
type input "6:20 PM"
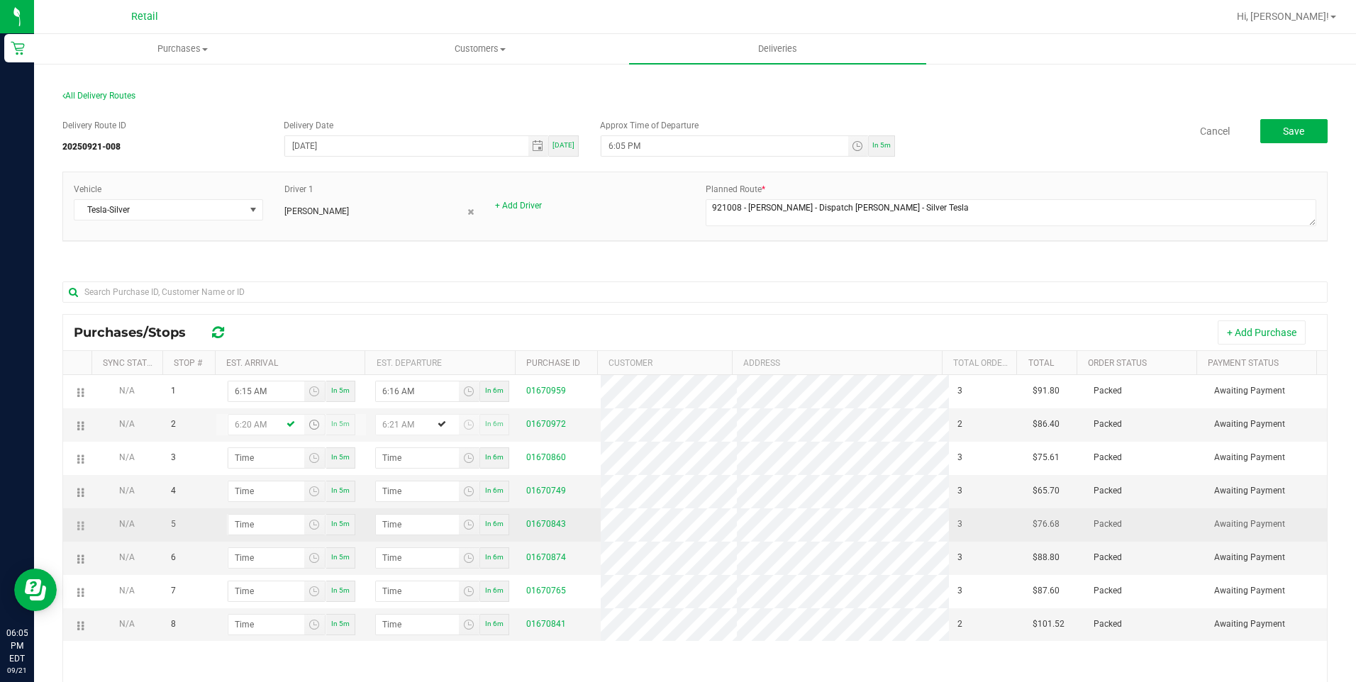
type input "6:21 PM"
type input "6:20 PM"
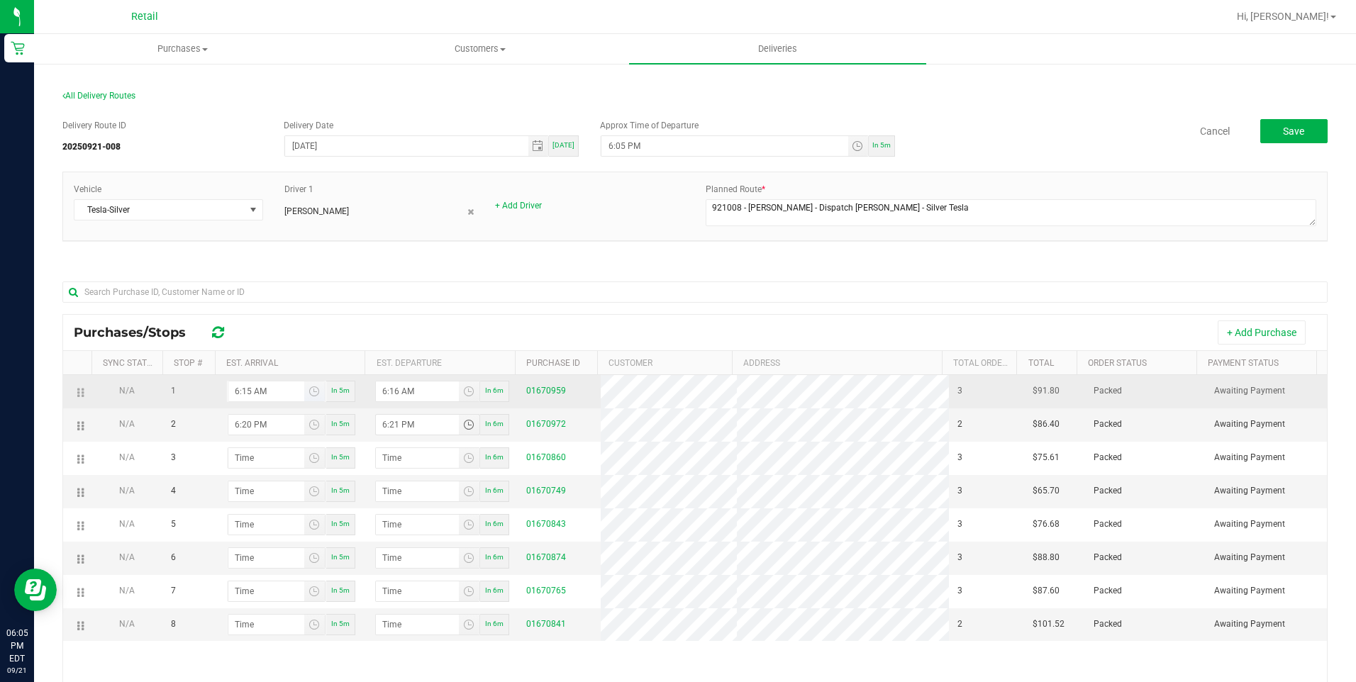
click at [259, 389] on input "6:15 AM" at bounding box center [266, 392] width 76 height 20
type input "6:15 PM"
type input "6:16 PM"
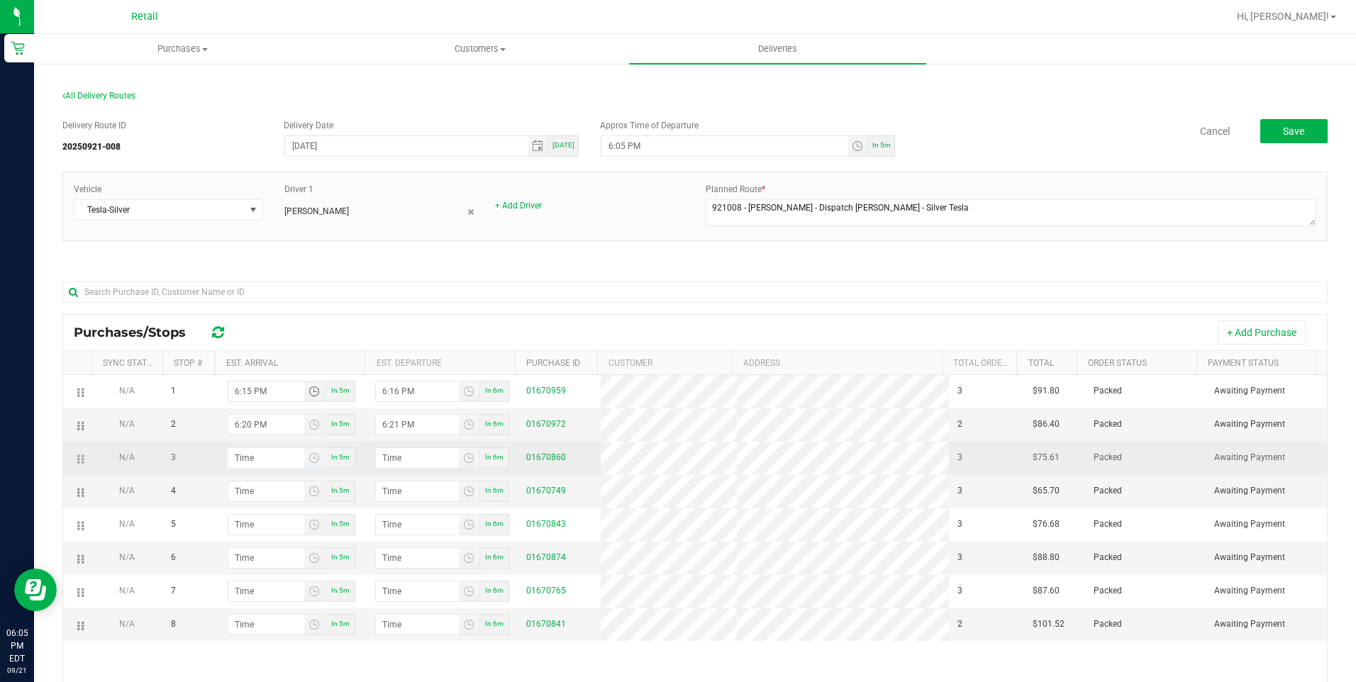
type input "6:15 PM"
click at [261, 455] on input "hour:minute AM" at bounding box center [266, 458] width 76 height 20
type input "6:02 AM"
type input "6:03 AM"
type input "6:27 AM"
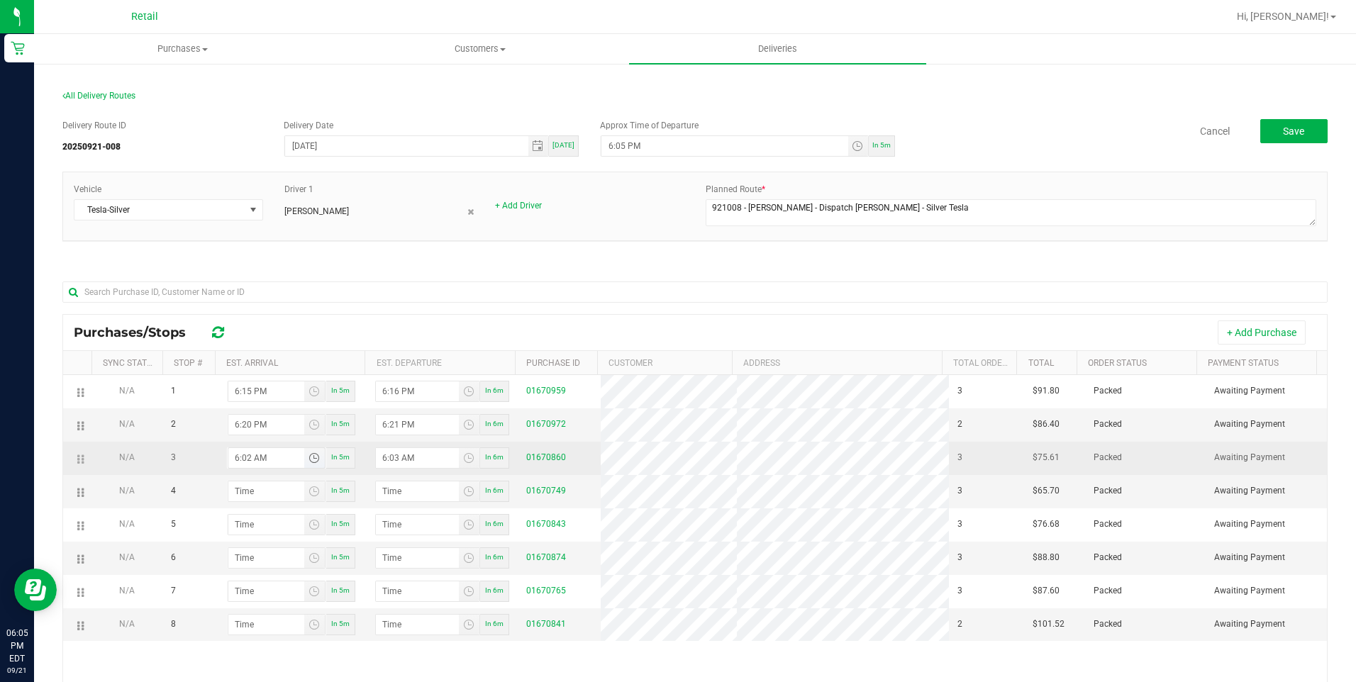
type input "6:28 AM"
type input "6:27 PM"
type input "6:28 PM"
type input "6:27 PM"
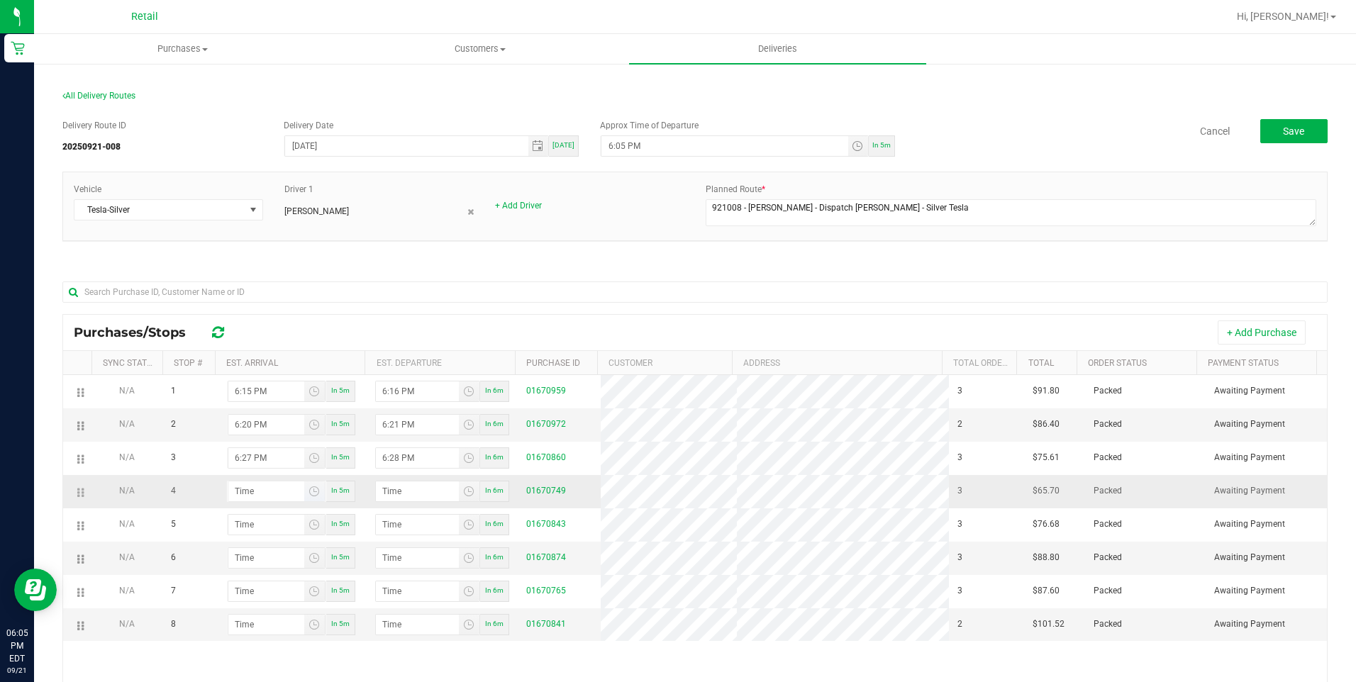
drag, startPoint x: 230, startPoint y: 472, endPoint x: 235, endPoint y: 480, distance: 9.2
click at [234, 479] on tbody "N/A 1 6:15 PM In 5m 6:16 PM In 6m 01670959 3 $91.80 Packed Awaiting Payment N/A…" at bounding box center [695, 508] width 1264 height 266
drag, startPoint x: 235, startPoint y: 480, endPoint x: 244, endPoint y: 489, distance: 13.0
click at [238, 484] on input "hour:minute AM" at bounding box center [266, 492] width 76 height 20
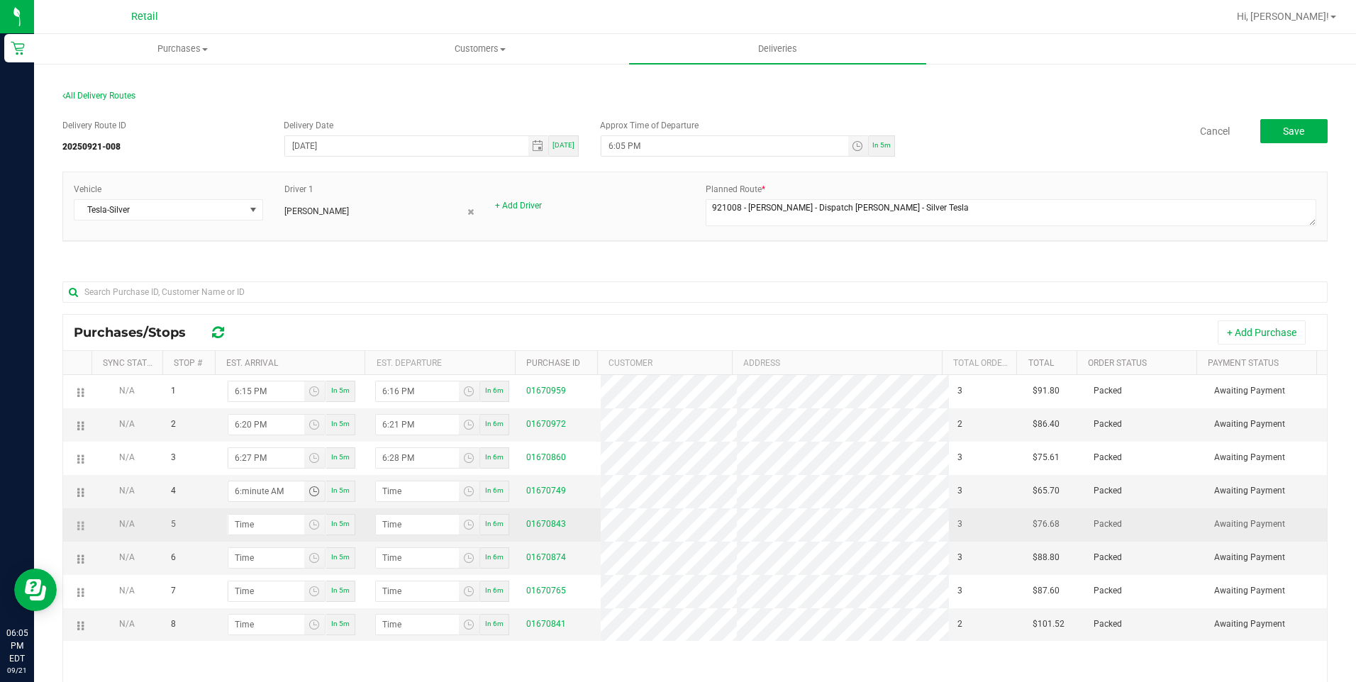
type input "6:03 AM"
type input "6:04 AM"
type input "6:35 AM"
type input "6:36 AM"
type input "6:35 PM"
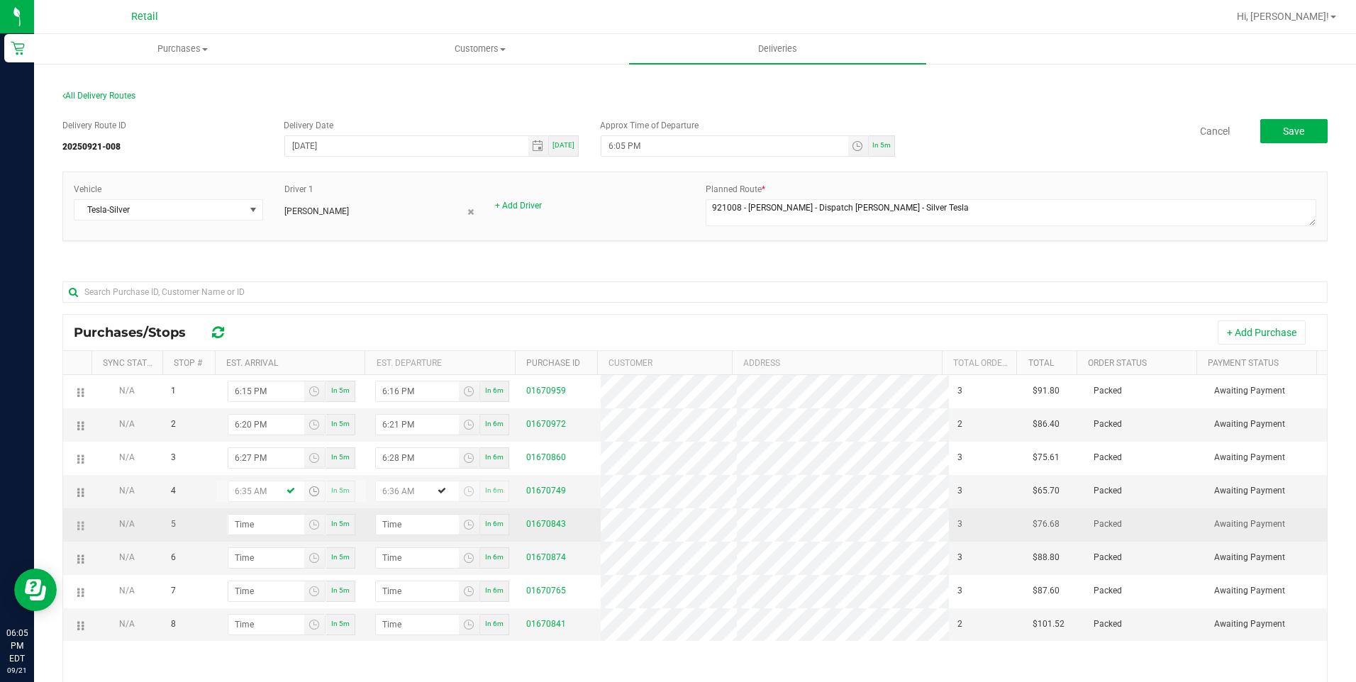
type input "6:36 PM"
type input "6:35 PM"
click at [264, 529] on input "hour:minute AM" at bounding box center [266, 525] width 76 height 20
type input "6:04 AM"
type input "6:05 AM"
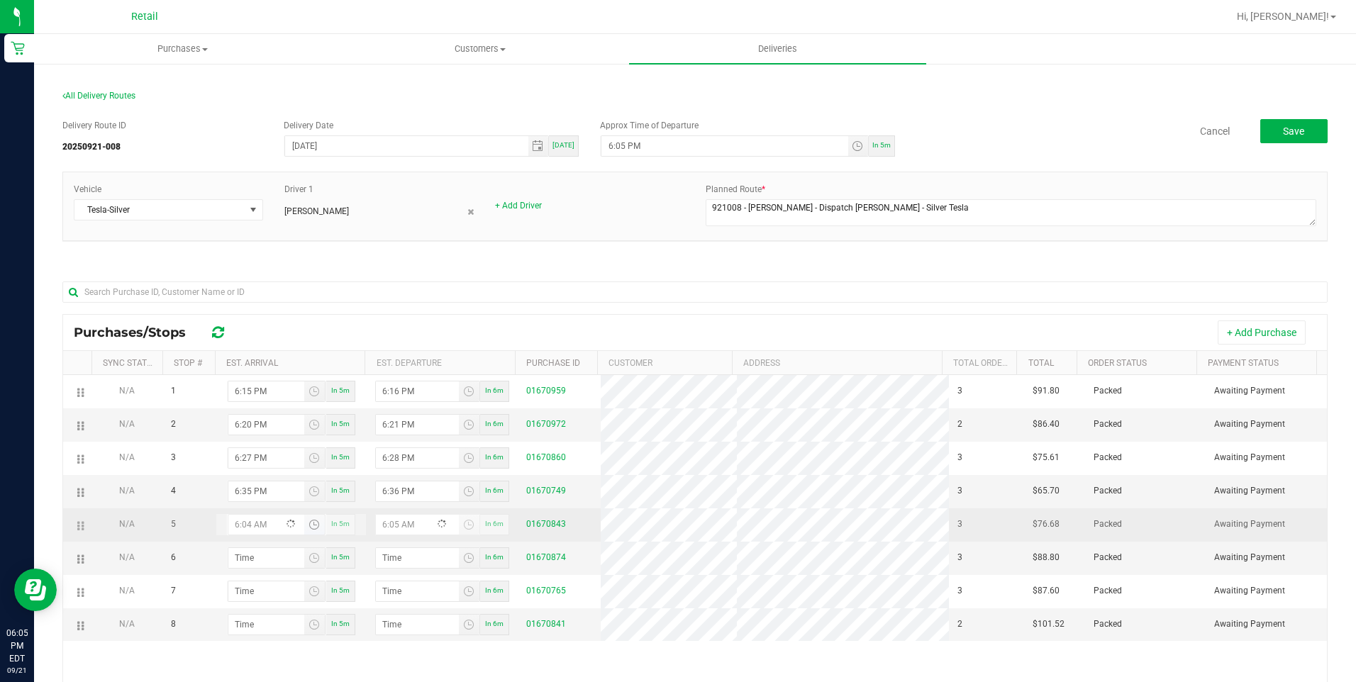
type input "6:47 AM"
type input "6:48 AM"
type input "6:47 PM"
type input "6:48 PM"
type input "6:47 PM"
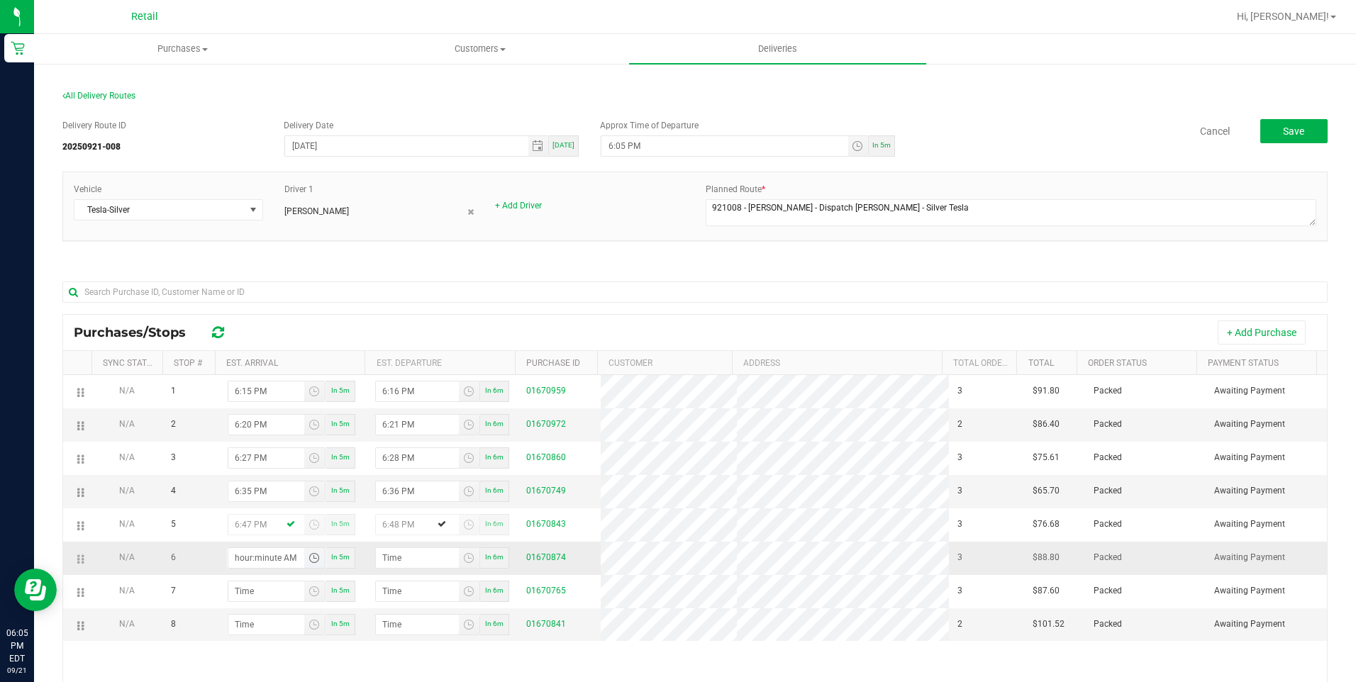
click at [261, 563] on input "hour:minute AM" at bounding box center [266, 558] width 76 height 20
type input "7:05 AM"
type input "7:06 AM"
type input "7:05 PM"
type input "7:06 PM"
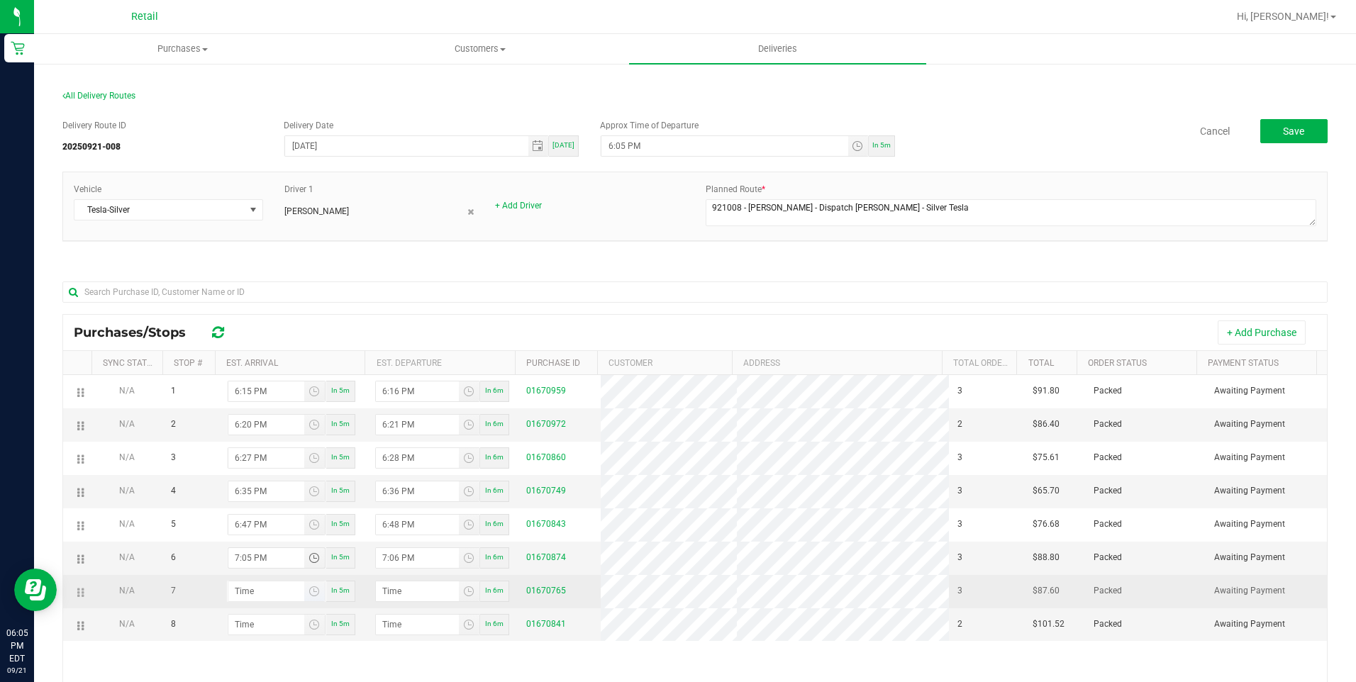
type input "7:05 PM"
click at [248, 584] on input "hour:minute AM" at bounding box center [266, 592] width 76 height 20
type input "7:01 AM"
type input "7:02 AM"
type input "7:13 AM"
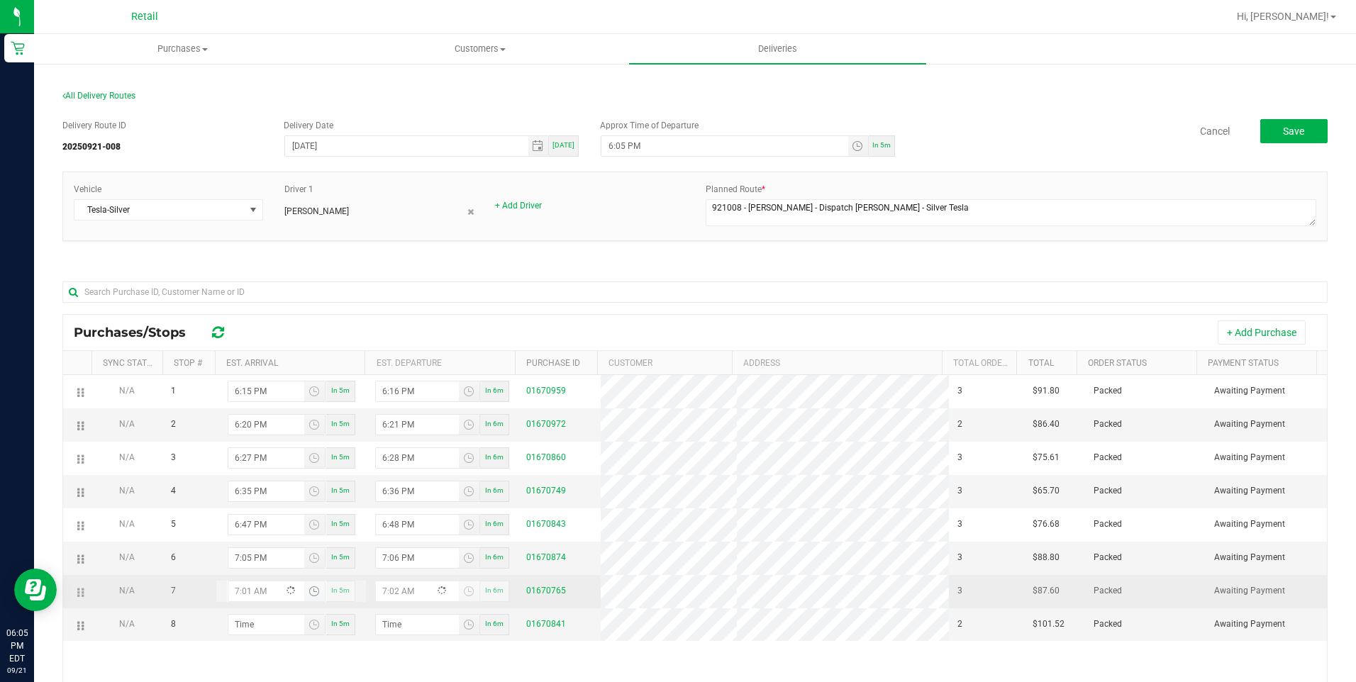
type input "7:14 AM"
type input "7:13 PM"
type input "7:14 PM"
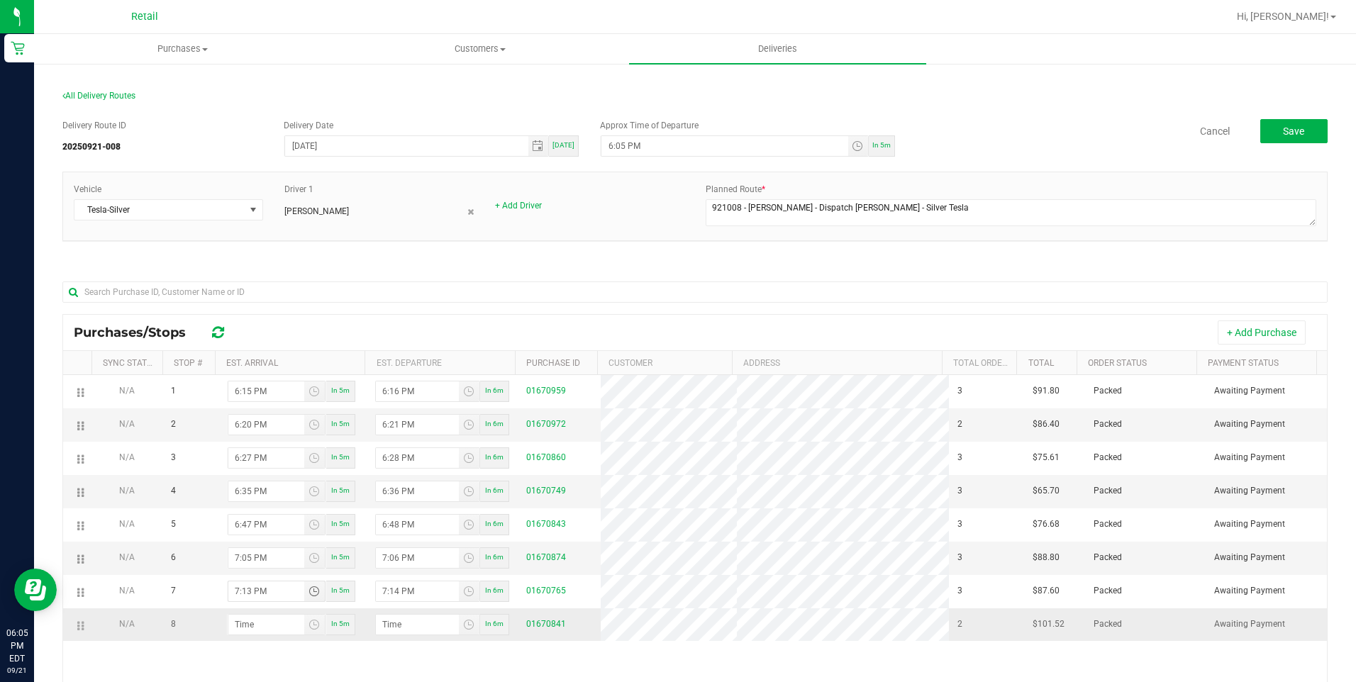
type input "7:13 PM"
click at [262, 611] on td "In 5m" at bounding box center [291, 625] width 151 height 33
click at [250, 623] on input "hour:minute AM" at bounding box center [266, 625] width 76 height 20
type input "7:01 AM"
type input "7:02 AM"
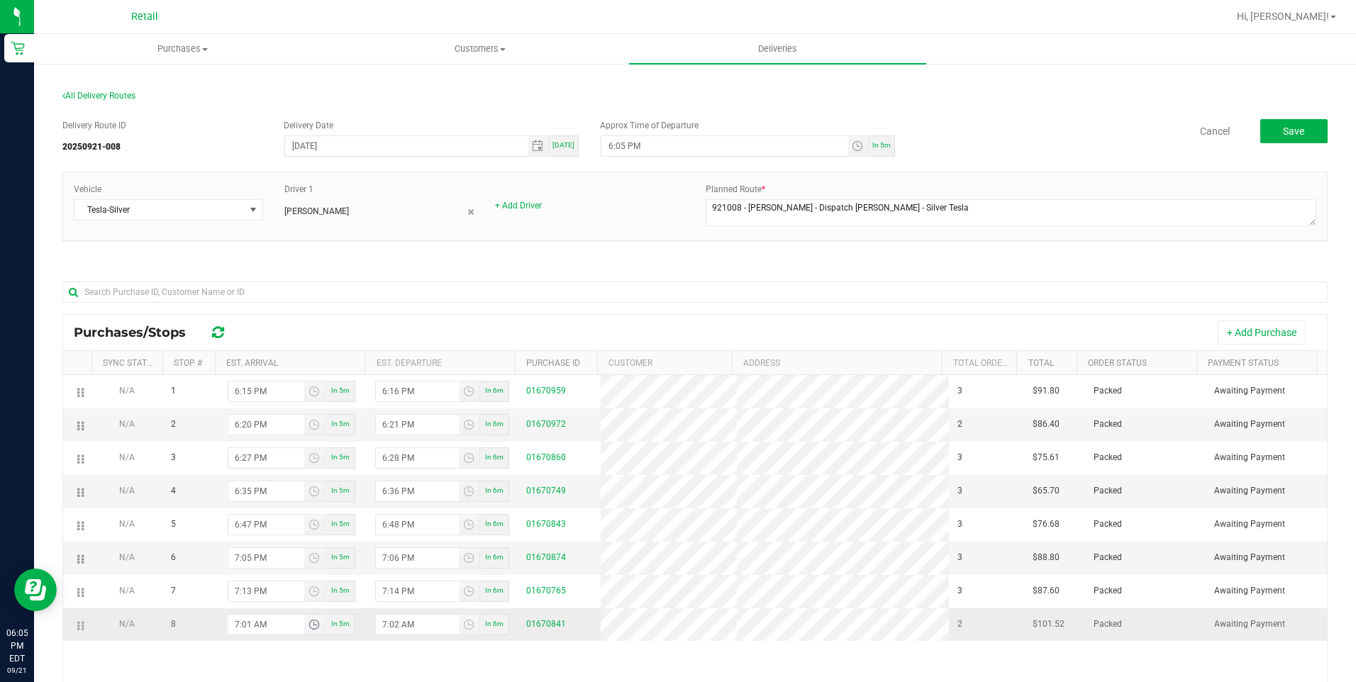
type input "7:18 AM"
type input "7:19 AM"
type input "7:18 PM"
type input "7:19 PM"
type input "7:18 PM"
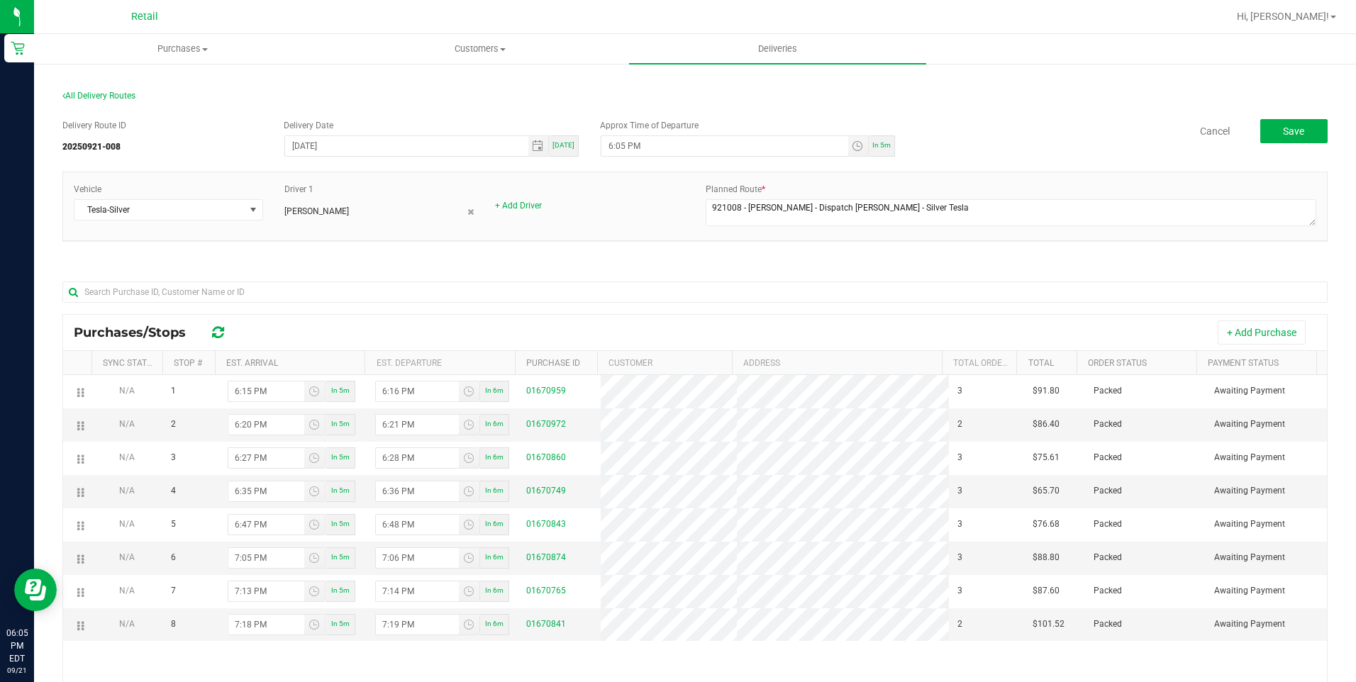
click at [778, 265] on div "Delivery Route ID 20250921-008 Delivery Date [DATE] [DATE] Approx Time of Depar…" at bounding box center [694, 480] width 1265 height 742
click at [1270, 133] on button "Save" at bounding box center [1293, 131] width 67 height 24
click at [616, 148] on input "6:05 PM" at bounding box center [724, 146] width 246 height 20
type input "6:06 PM"
click at [1301, 135] on button "Save" at bounding box center [1293, 131] width 67 height 24
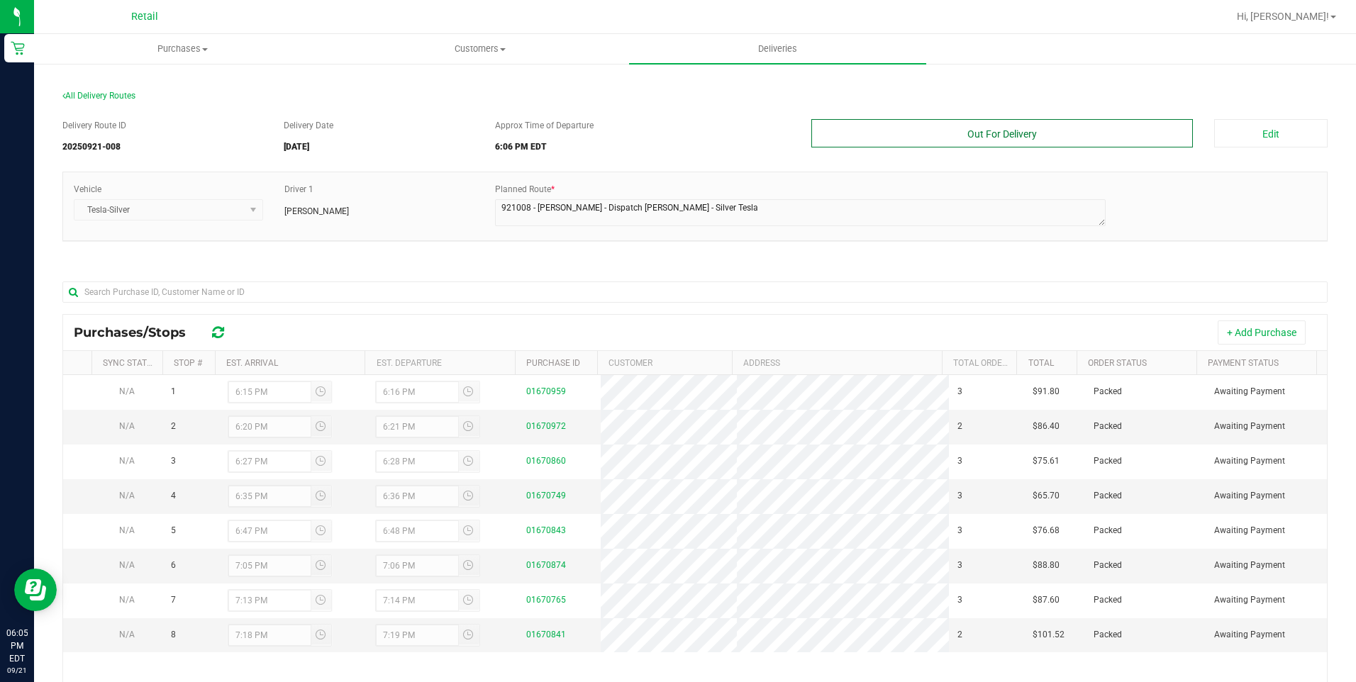
click at [1065, 135] on button "Out For Delivery" at bounding box center [1002, 133] width 382 height 28
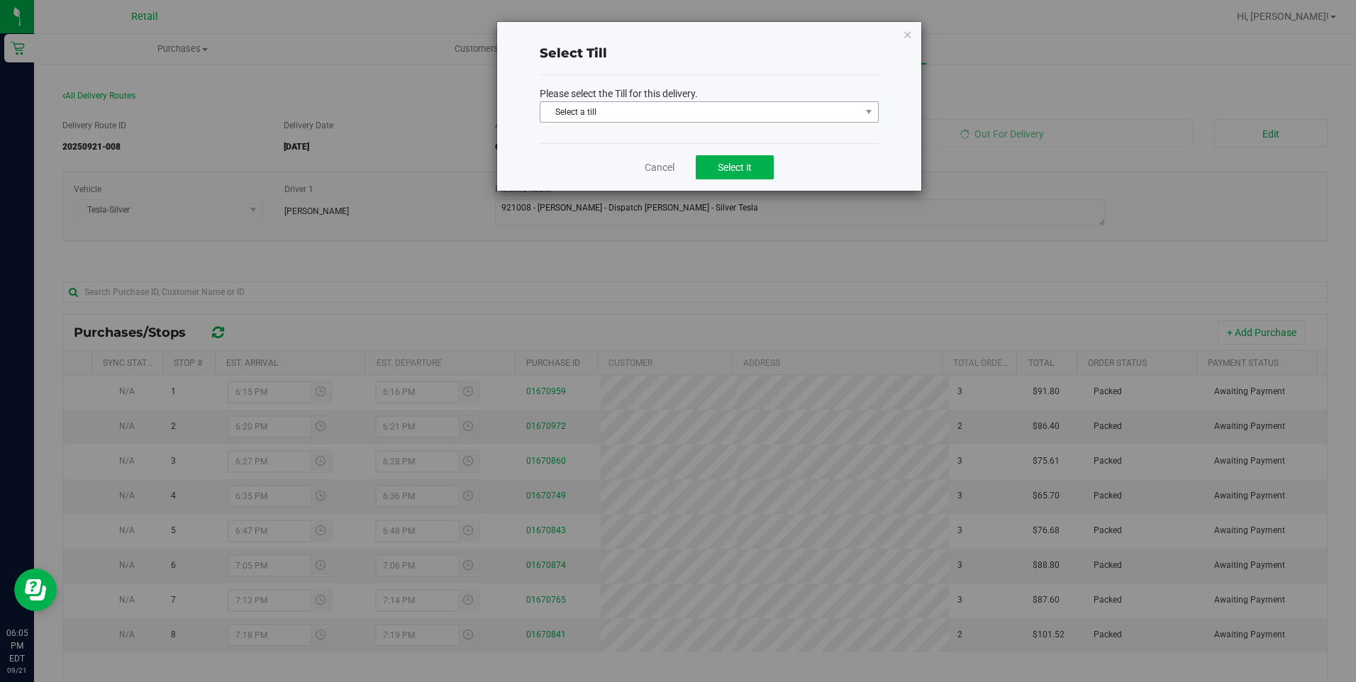
click at [740, 113] on span "Select a till" at bounding box center [700, 112] width 320 height 20
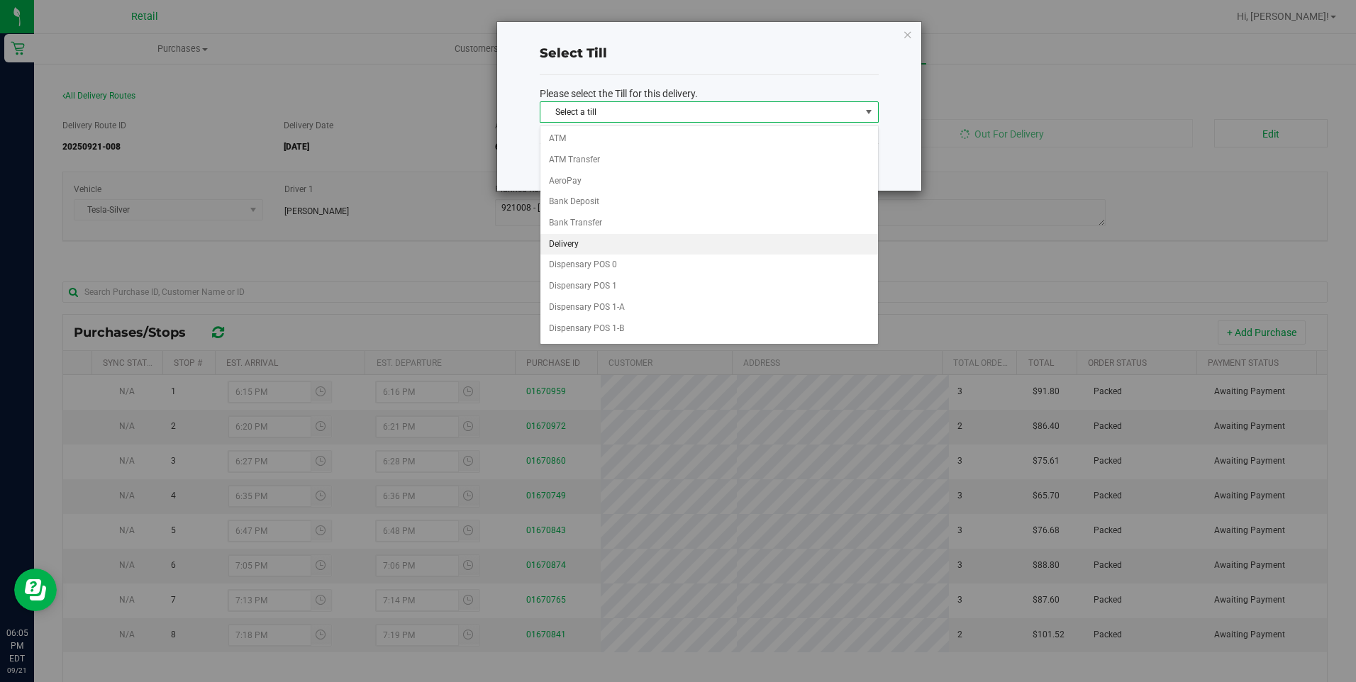
click at [610, 247] on li "Delivery" at bounding box center [709, 244] width 338 height 21
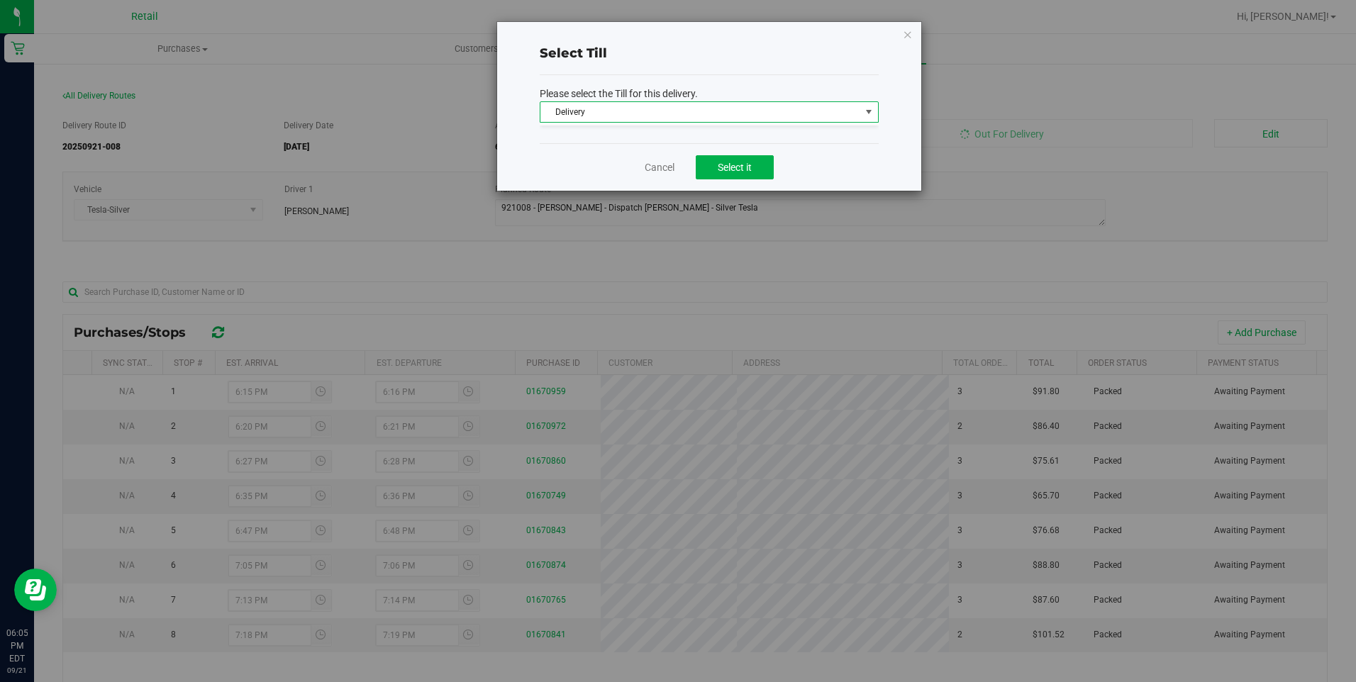
click at [564, 238] on div "Select Till Please select the Till for this delivery. Delivery Select a till AT…" at bounding box center [683, 341] width 1367 height 682
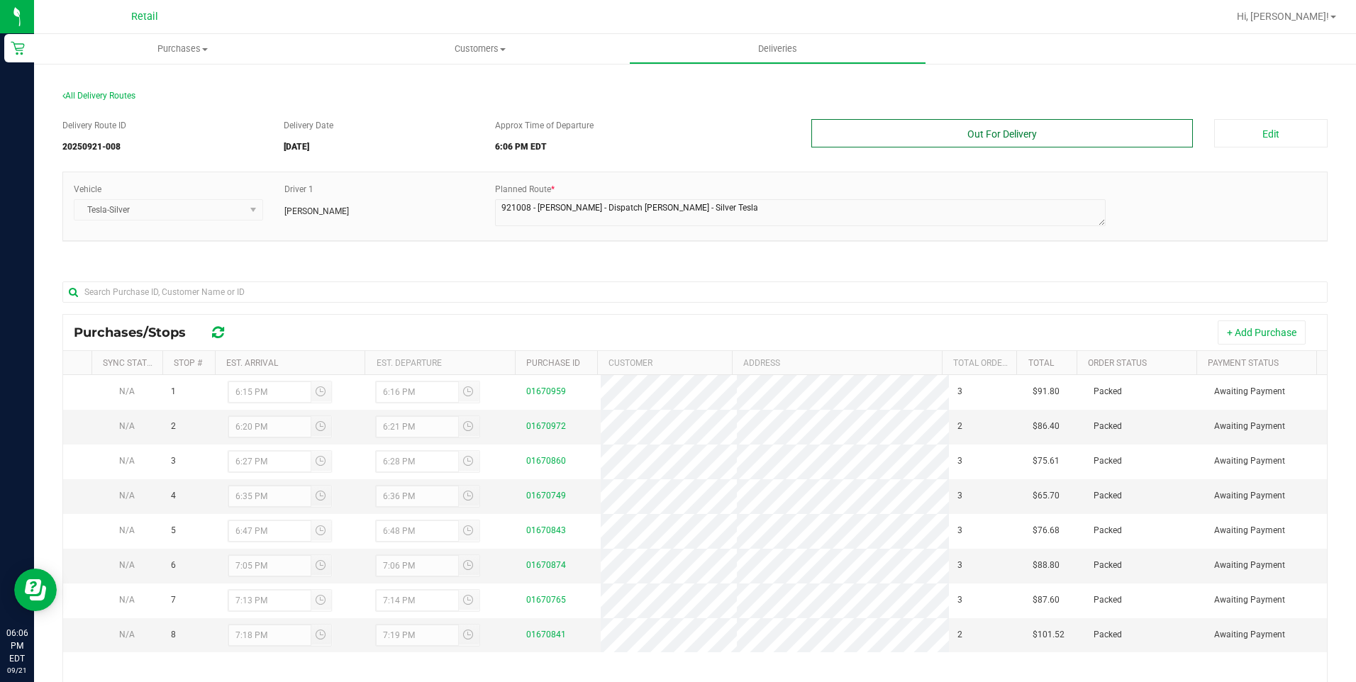
click at [1089, 140] on button "Out For Delivery" at bounding box center [1002, 133] width 382 height 28
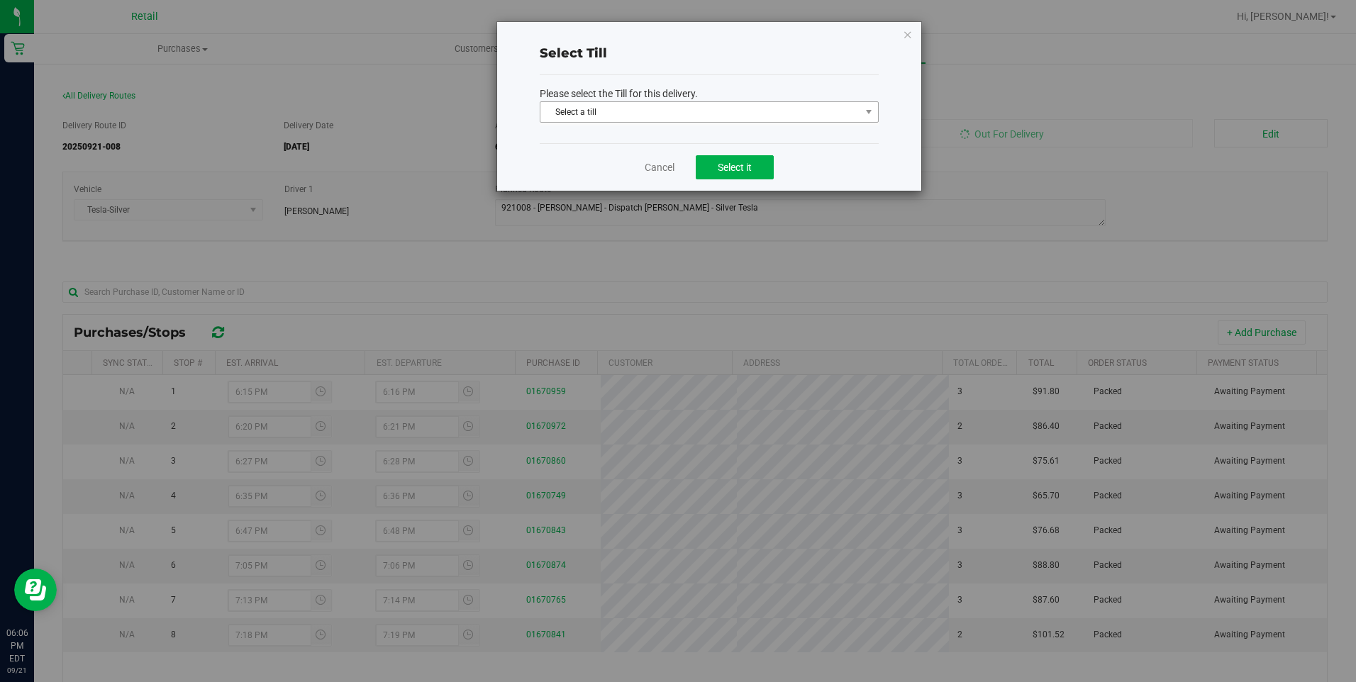
click at [726, 125] on span "Select a till Select a till ATM ATM Transfer AeroPay Bank Deposit Bank Transfer…" at bounding box center [709, 113] width 339 height 24
click at [731, 116] on span "Select a till" at bounding box center [700, 112] width 320 height 20
click at [647, 113] on span "Select a till" at bounding box center [700, 112] width 320 height 20
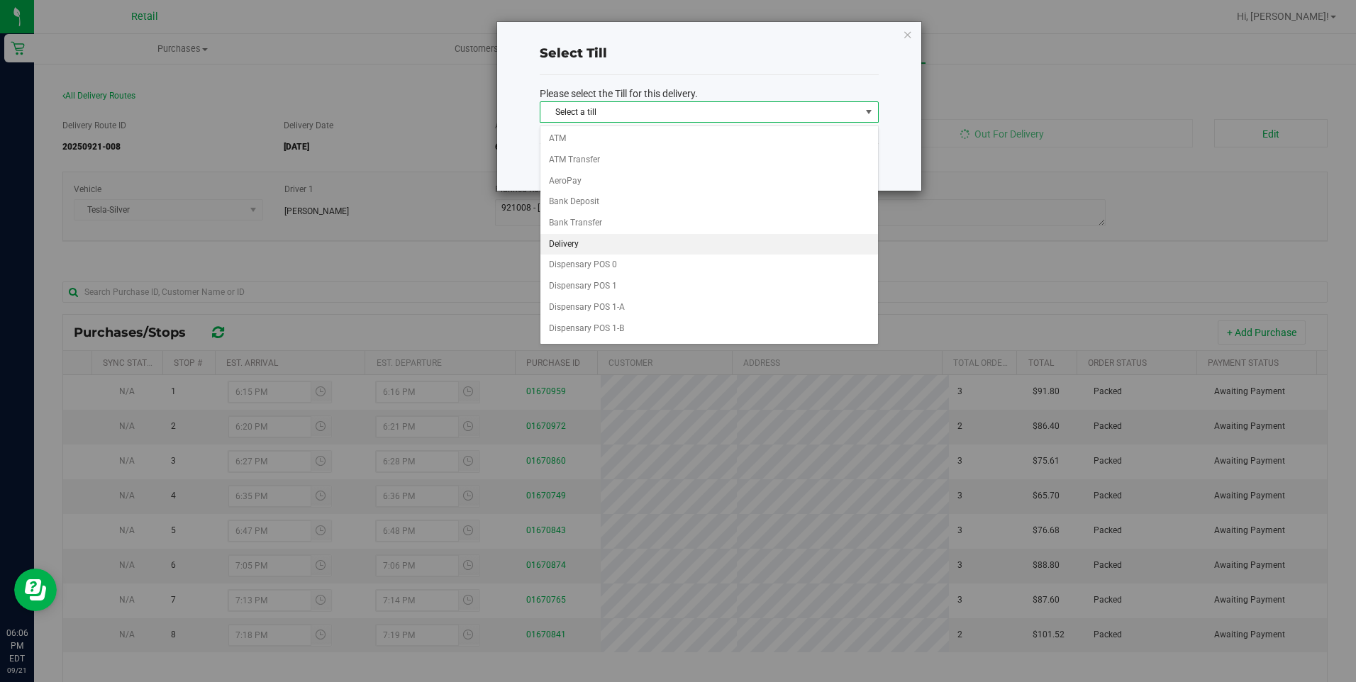
click at [567, 250] on li "Delivery" at bounding box center [709, 244] width 338 height 21
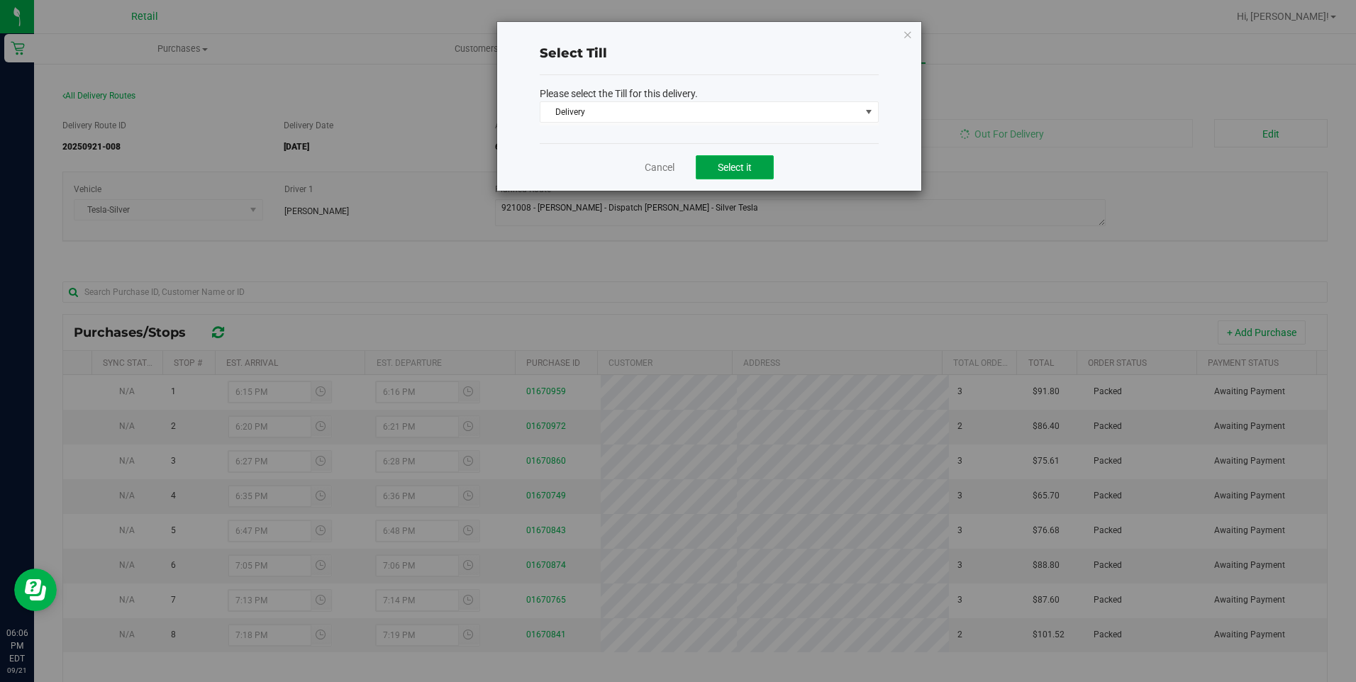
click at [744, 172] on span "Select it" at bounding box center [735, 167] width 34 height 11
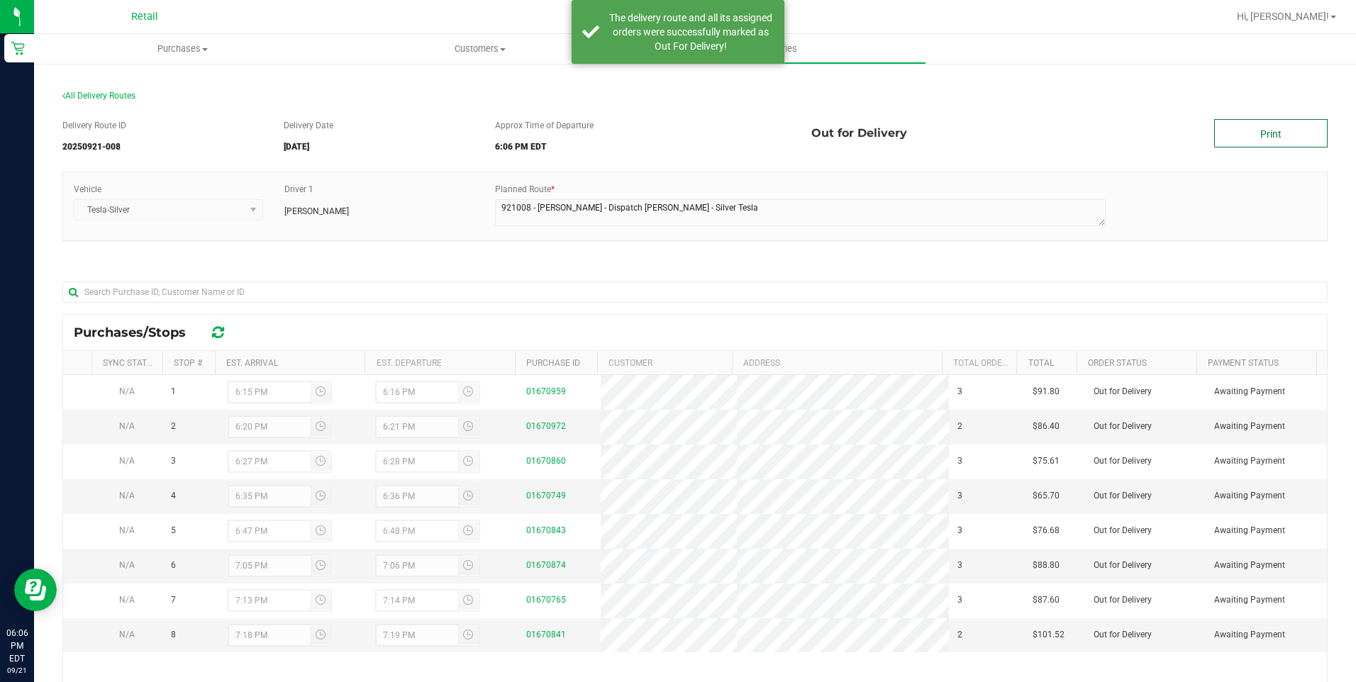
click at [1232, 143] on link "Print" at bounding box center [1270, 133] width 113 height 28
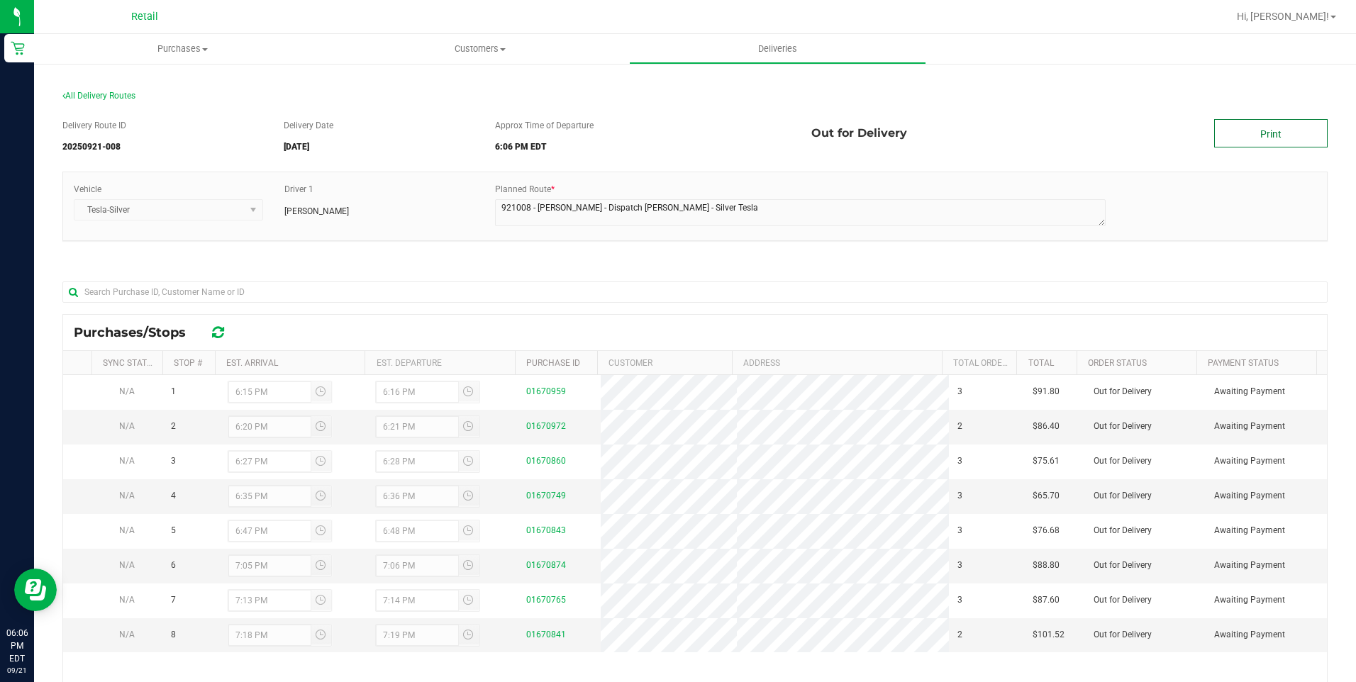
click at [1247, 127] on link "Print" at bounding box center [1270, 133] width 113 height 28
click at [775, 48] on span "Deliveries" at bounding box center [777, 49] width 77 height 13
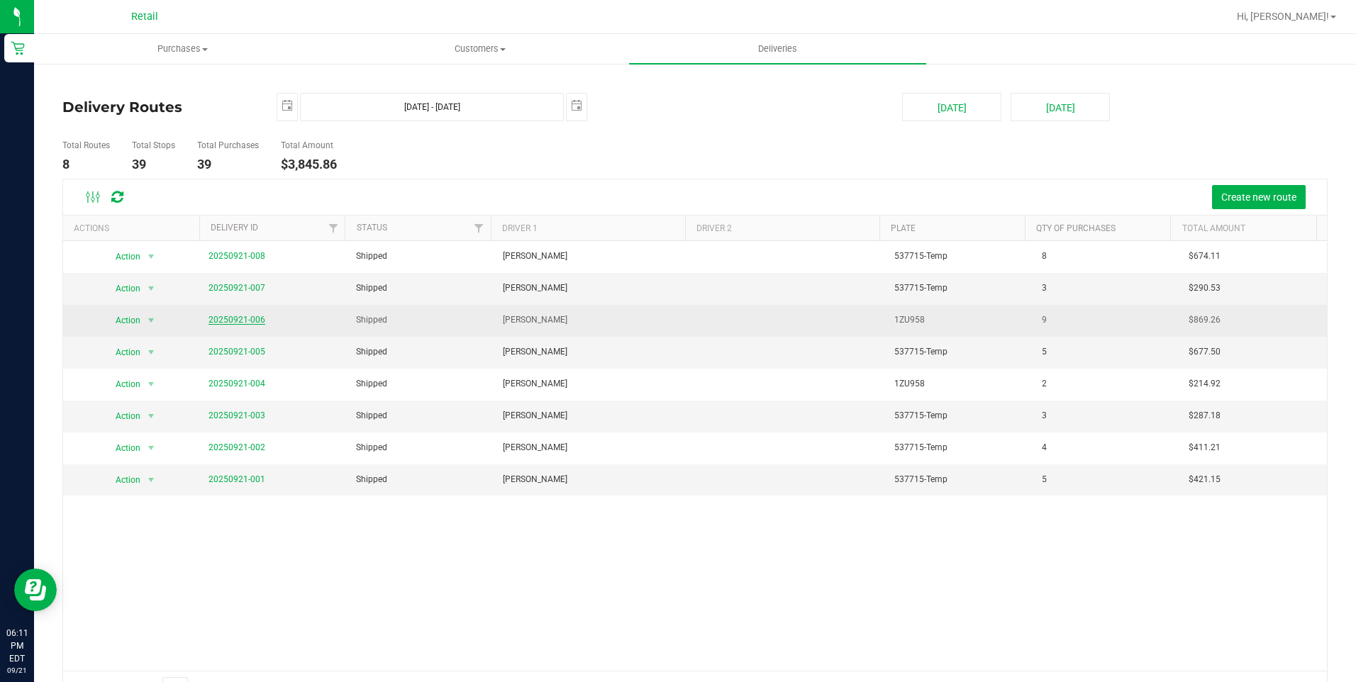
click at [245, 318] on link "20250921-006" at bounding box center [237, 320] width 57 height 10
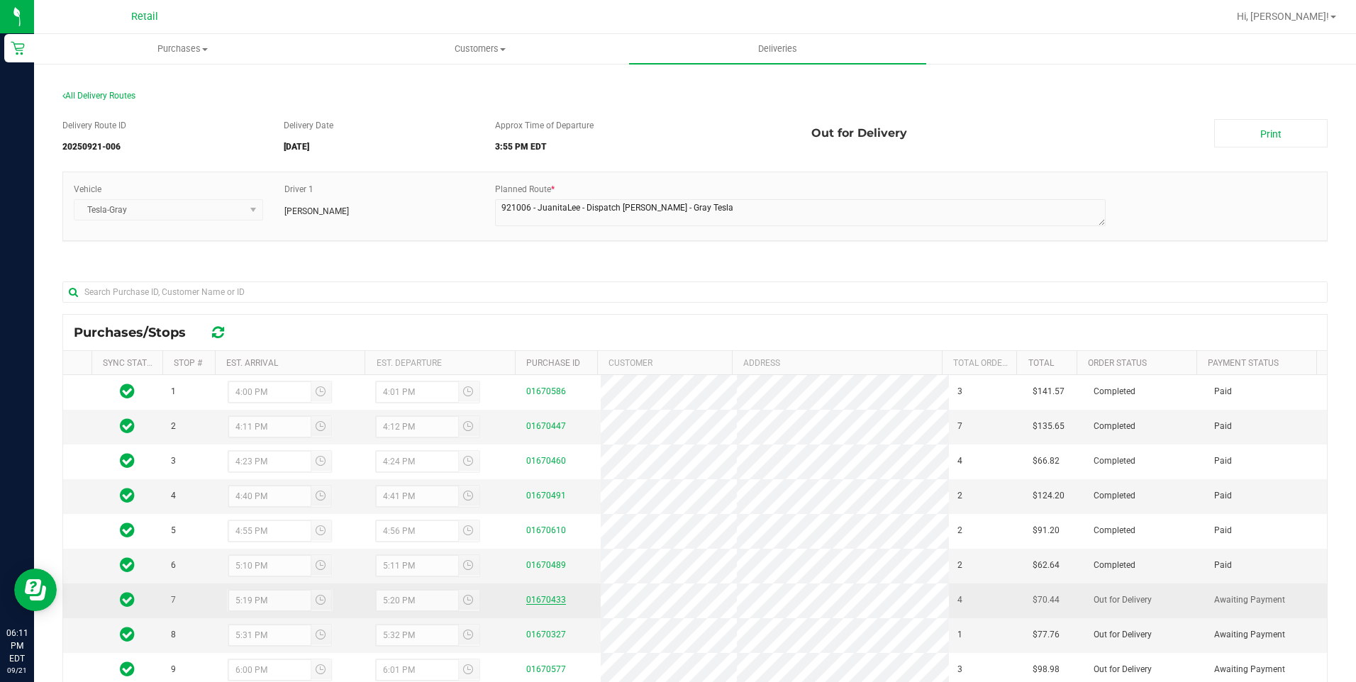
click at [543, 600] on link "01670433" at bounding box center [546, 600] width 40 height 10
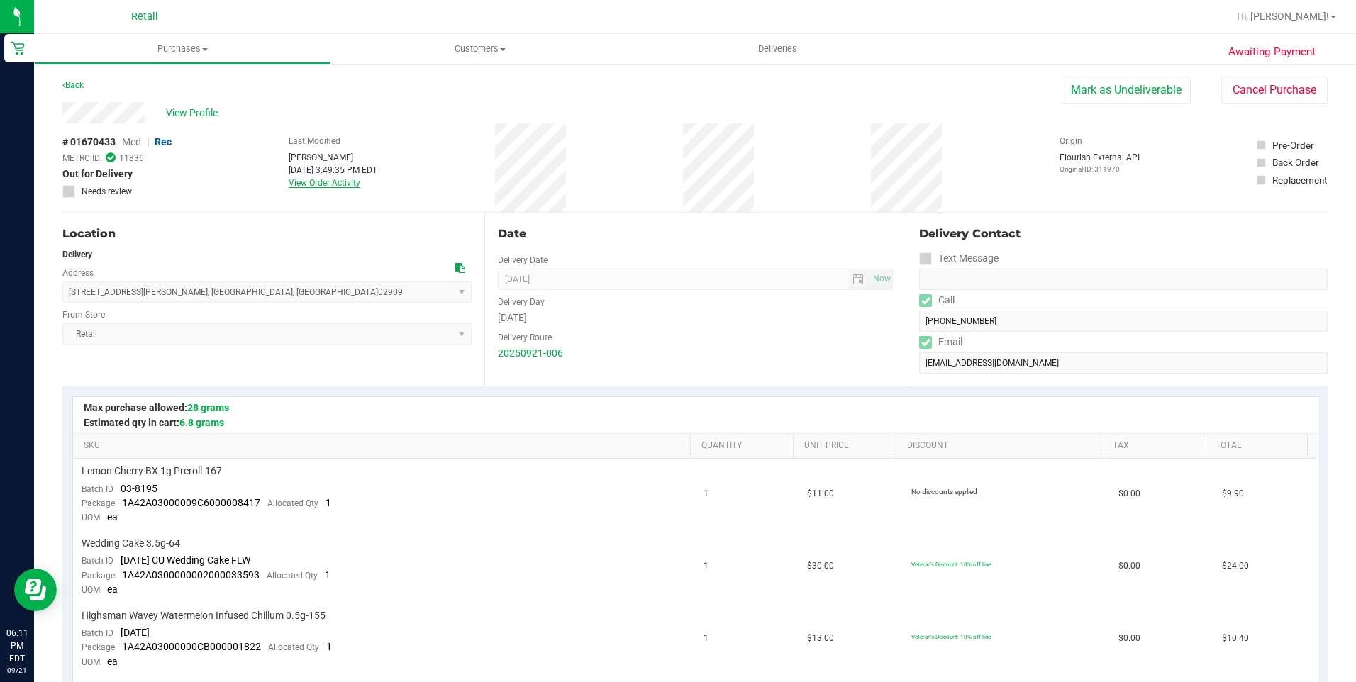
click at [320, 182] on link "View Order Activity" at bounding box center [325, 183] width 72 height 10
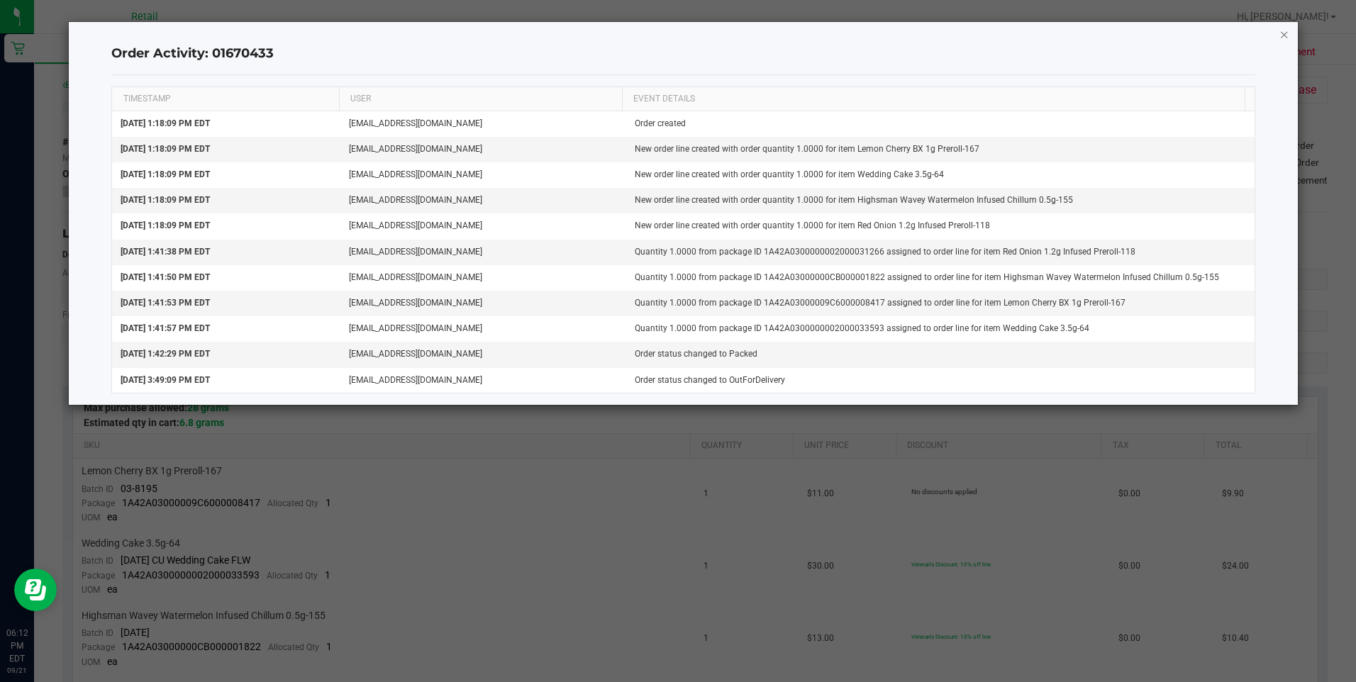
click at [1282, 39] on icon "button" at bounding box center [1284, 34] width 10 height 17
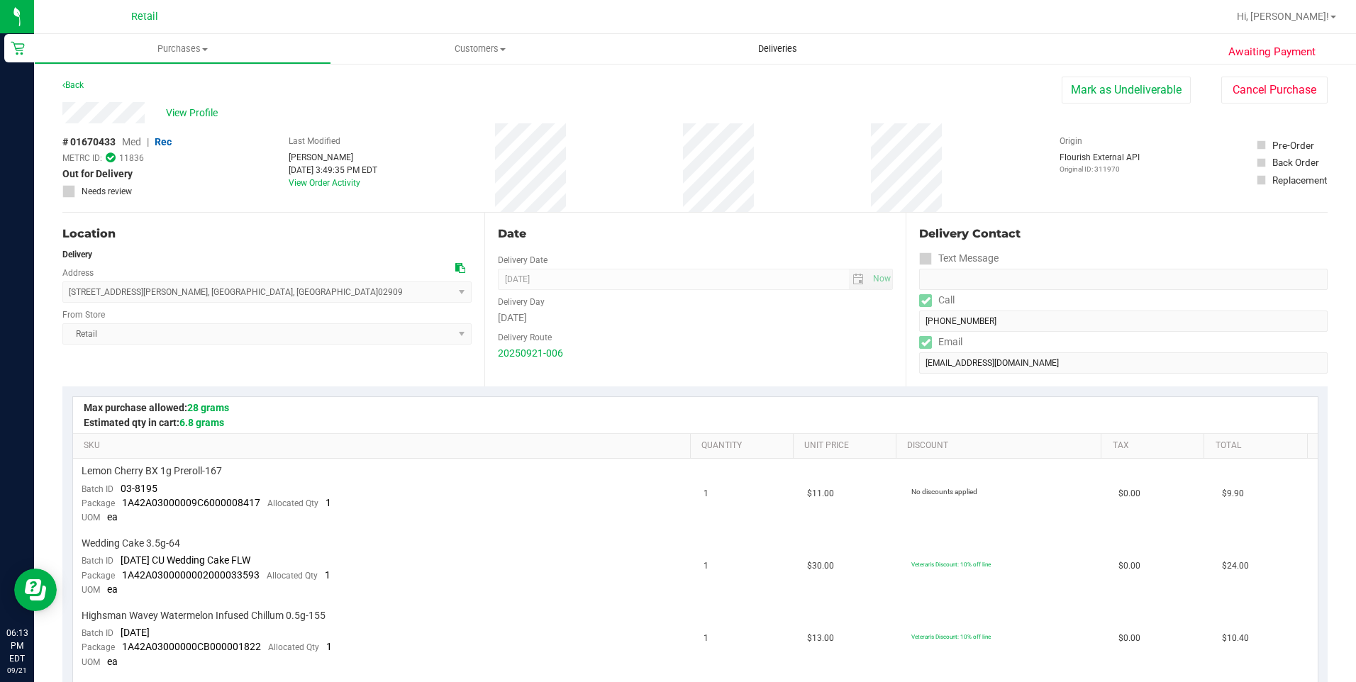
click at [776, 48] on span "Deliveries" at bounding box center [777, 49] width 77 height 13
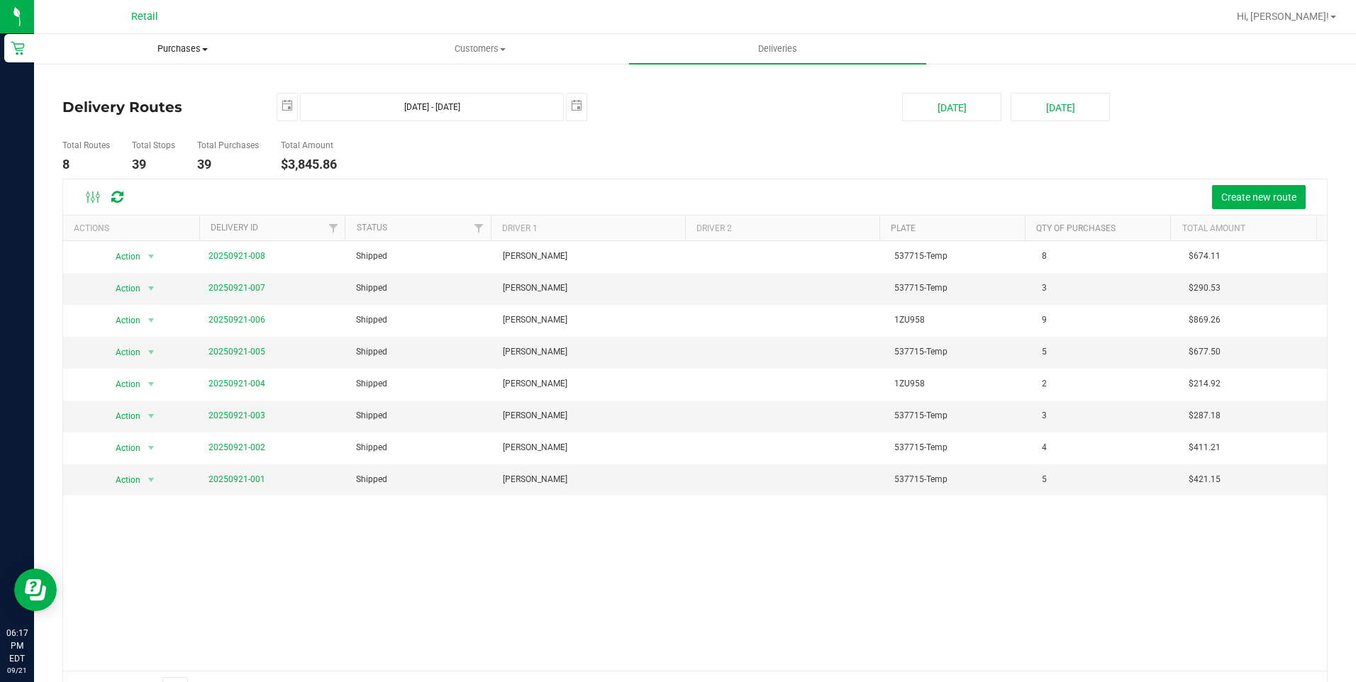
drag, startPoint x: 196, startPoint y: 49, endPoint x: 206, endPoint y: 66, distance: 20.1
click at [196, 49] on span "Purchases" at bounding box center [183, 49] width 296 height 13
click at [163, 100] on li "Fulfillment" at bounding box center [182, 102] width 297 height 17
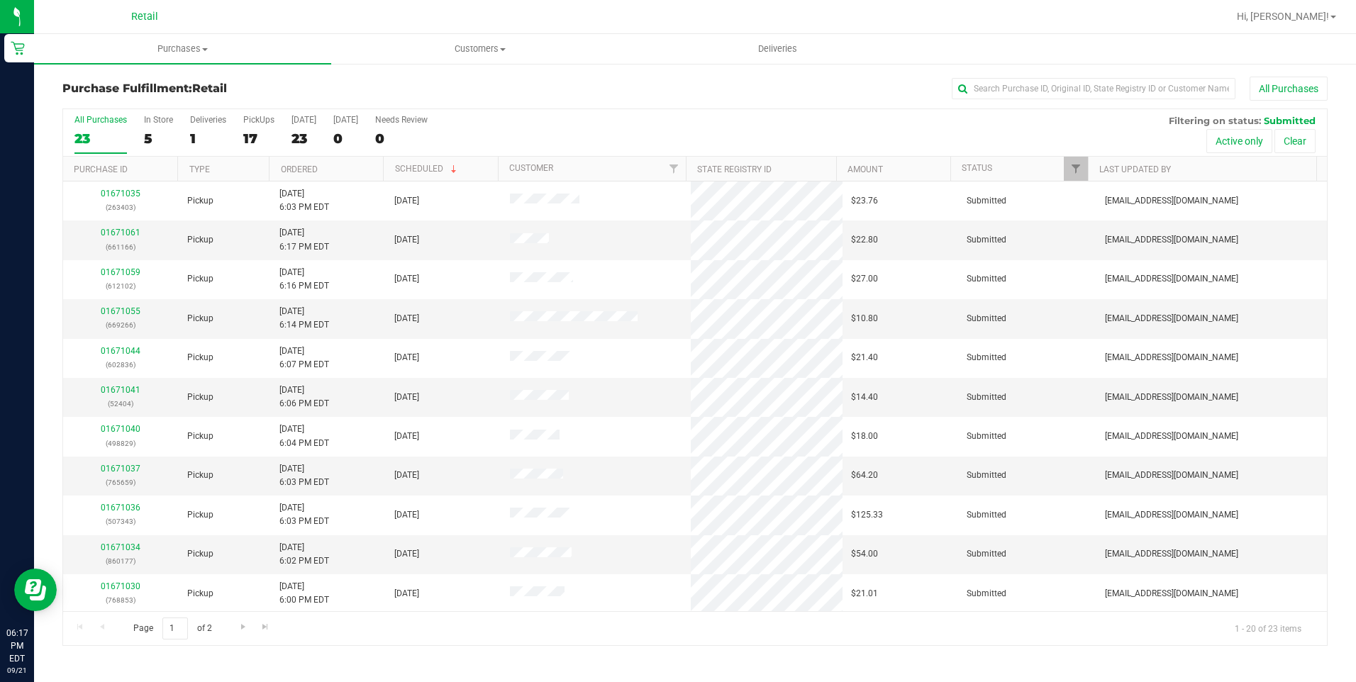
click at [782, 31] on nav "Retail Hi, Kevin!" at bounding box center [695, 17] width 1322 height 34
click at [783, 45] on span "Deliveries" at bounding box center [777, 49] width 77 height 13
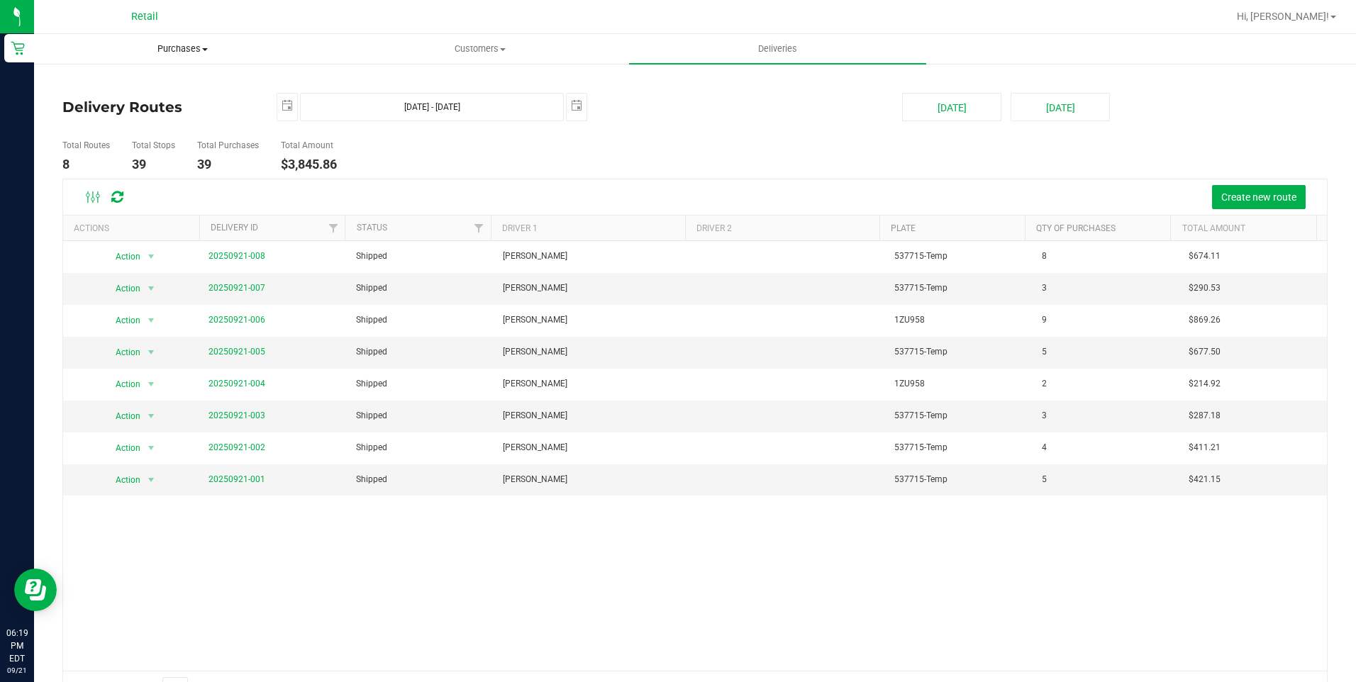
click at [216, 49] on span "Purchases" at bounding box center [183, 49] width 296 height 13
click at [123, 99] on li "Fulfillment" at bounding box center [182, 102] width 297 height 17
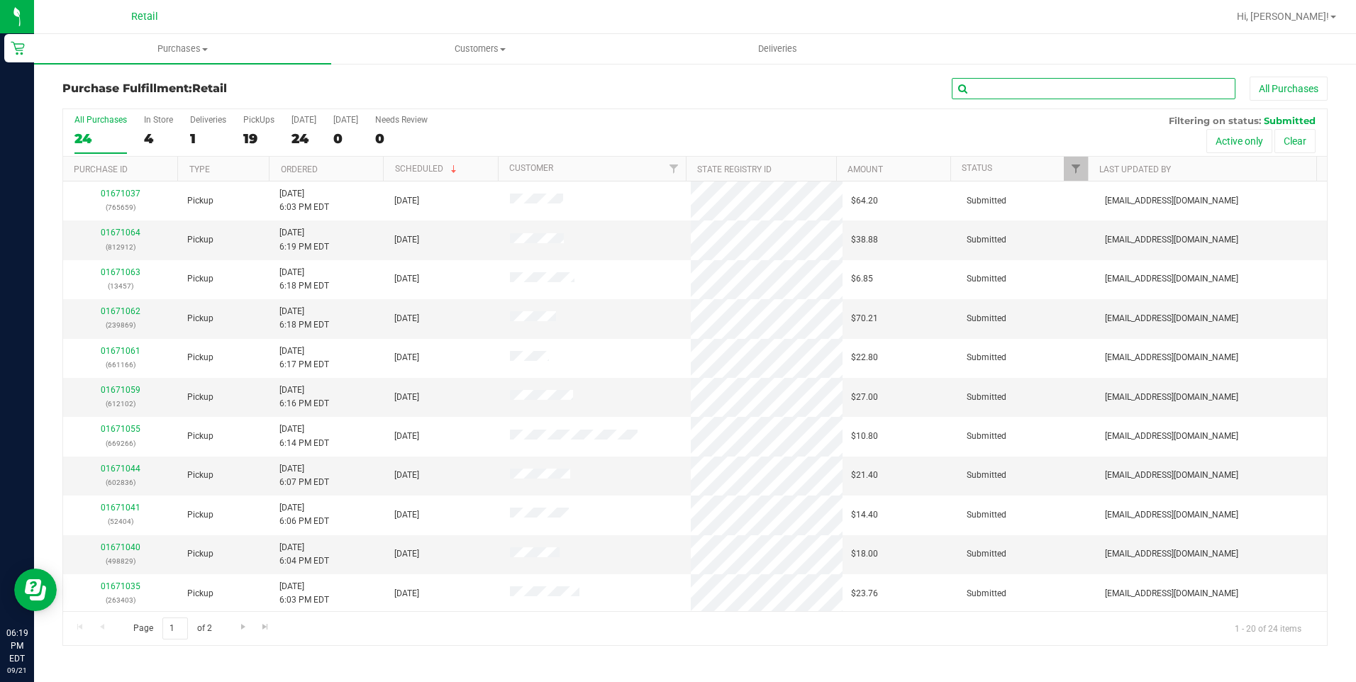
click at [1084, 96] on input "text" at bounding box center [1094, 88] width 284 height 21
click at [1087, 89] on input "text" at bounding box center [1094, 88] width 284 height 21
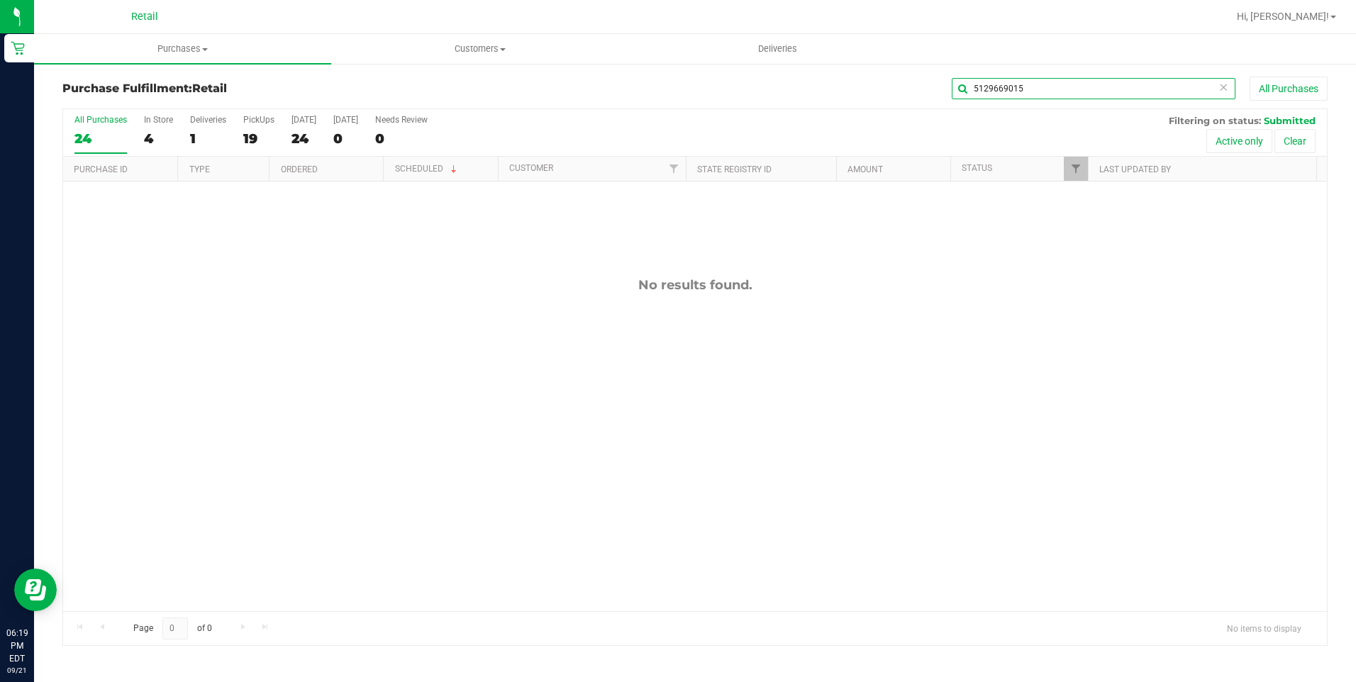
drag, startPoint x: 1043, startPoint y: 93, endPoint x: 780, endPoint y: 109, distance: 262.9
click at [780, 109] on div "Purchase Fulfillment: Retail 5129669015 All Purchases All Purchases 24 In Store…" at bounding box center [694, 362] width 1265 height 570
type input "91429"
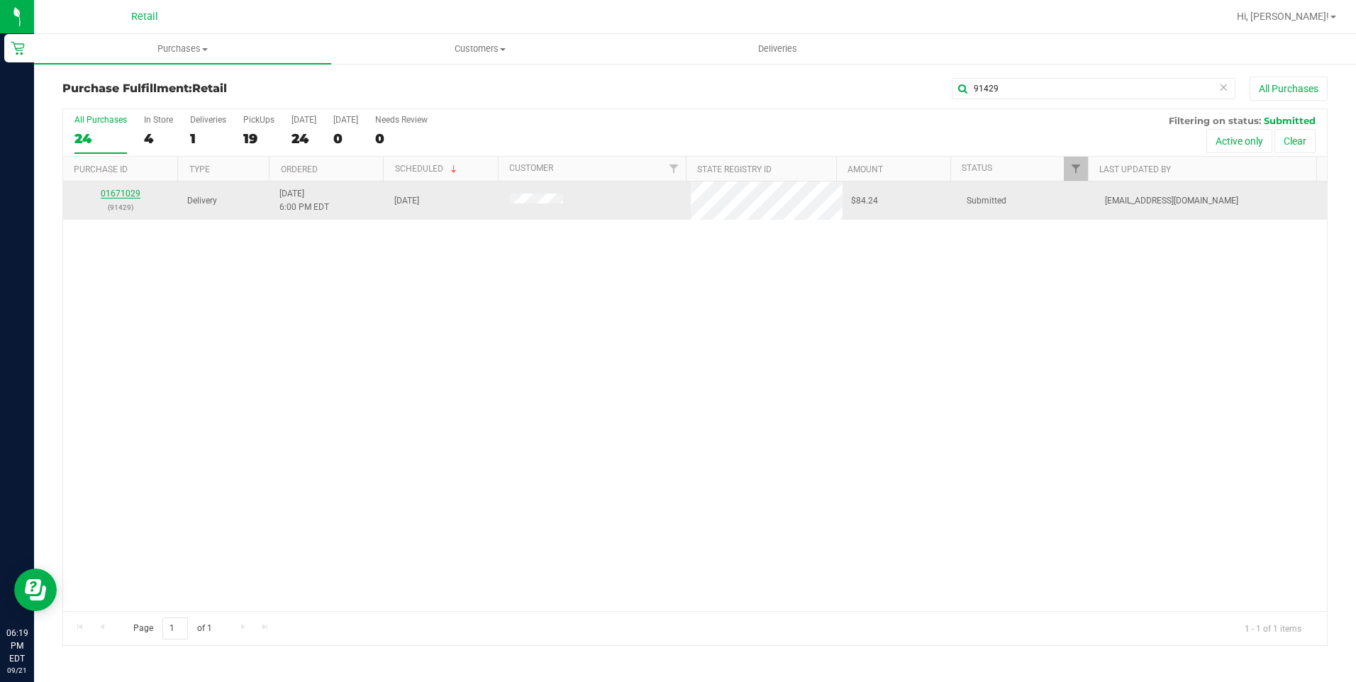
click at [109, 194] on link "01671029" at bounding box center [121, 194] width 40 height 10
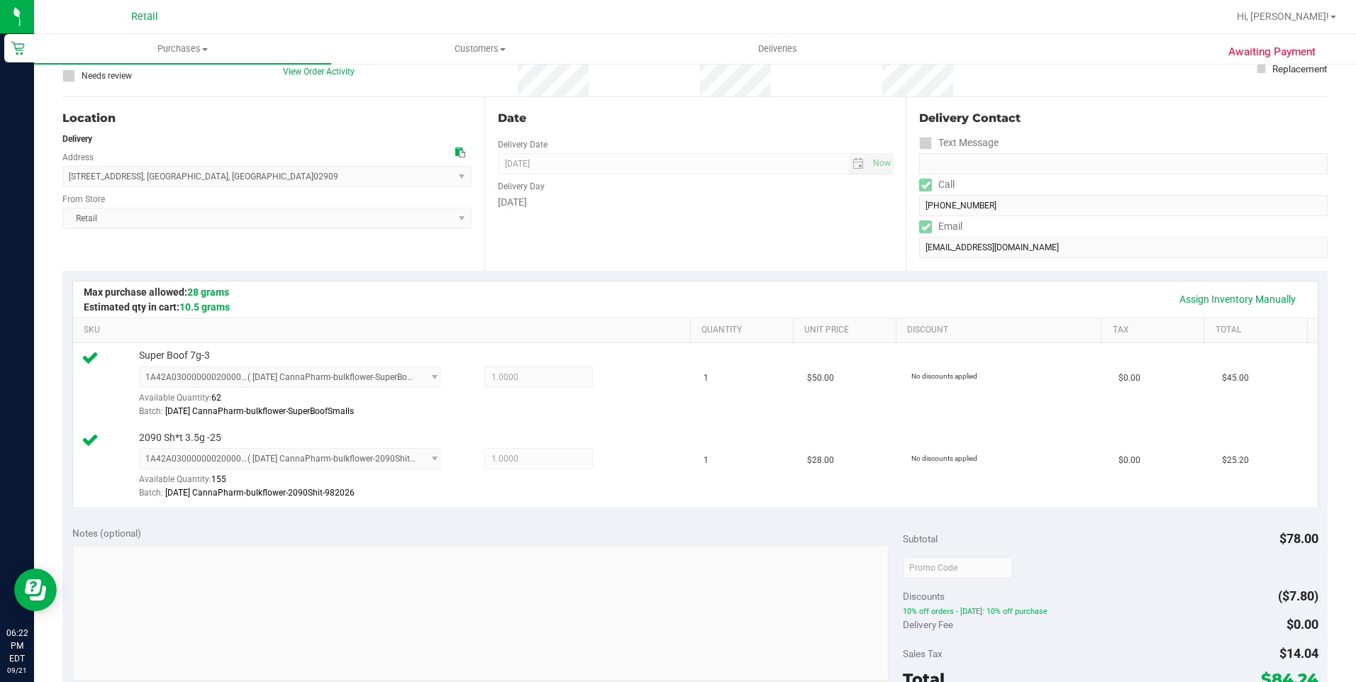
scroll to position [284, 0]
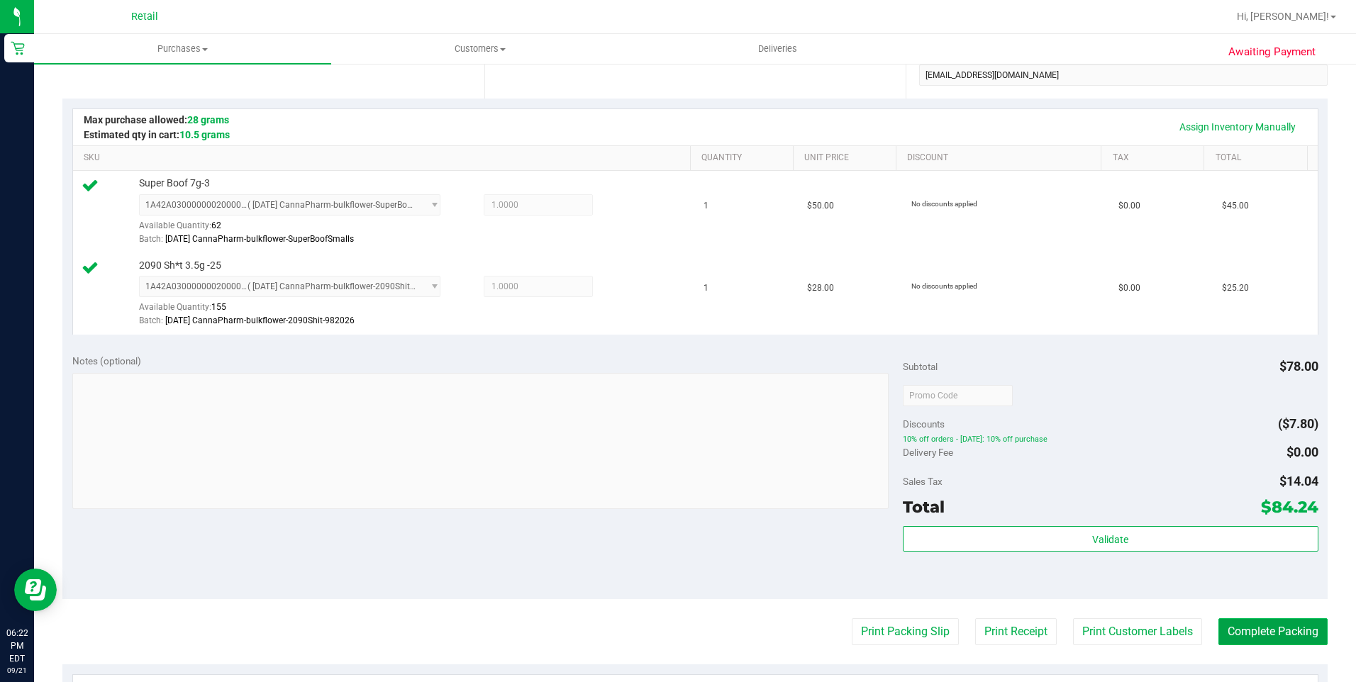
click at [1277, 622] on button "Complete Packing" at bounding box center [1272, 631] width 109 height 27
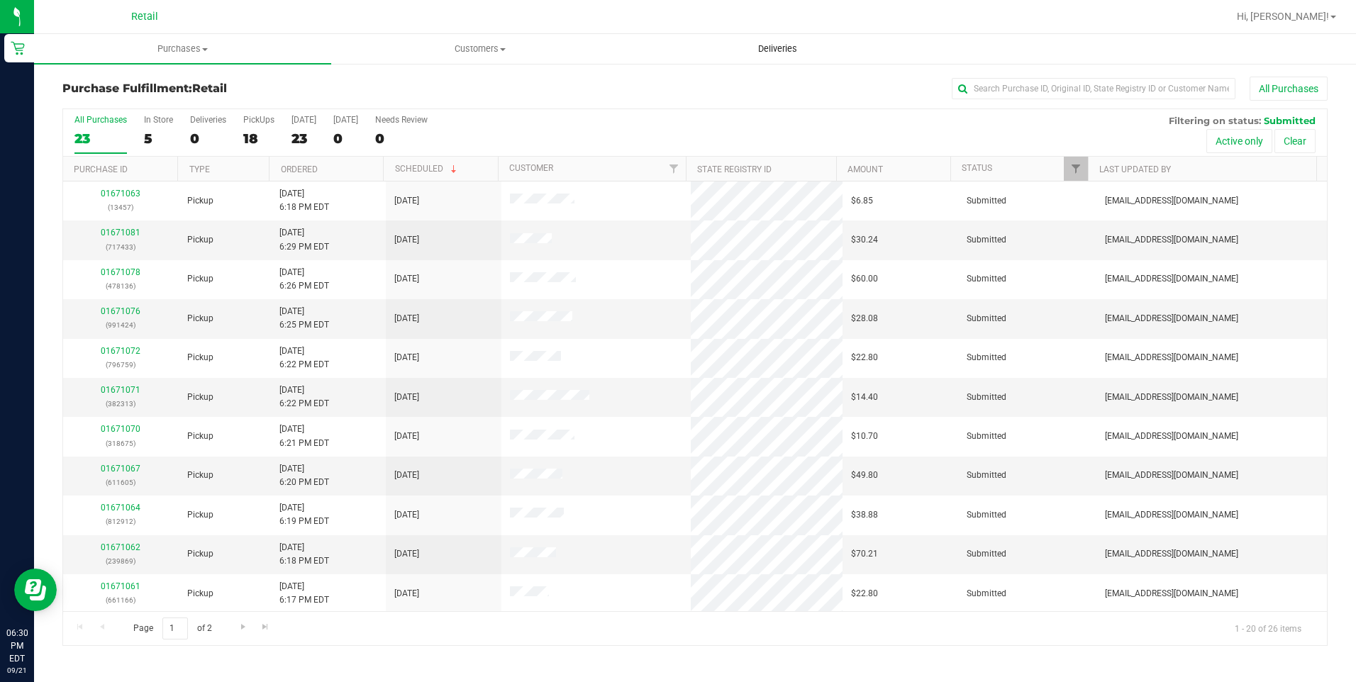
click at [779, 50] on span "Deliveries" at bounding box center [777, 49] width 77 height 13
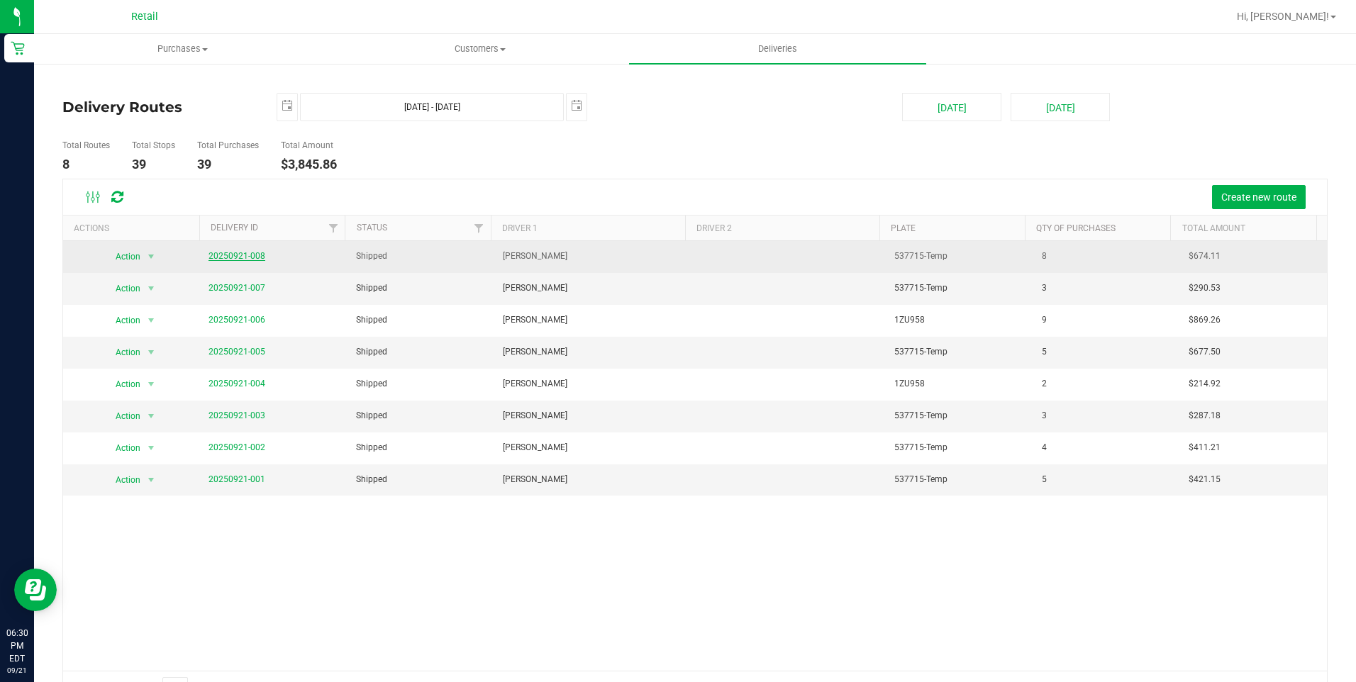
click at [249, 257] on link "20250921-008" at bounding box center [237, 256] width 57 height 10
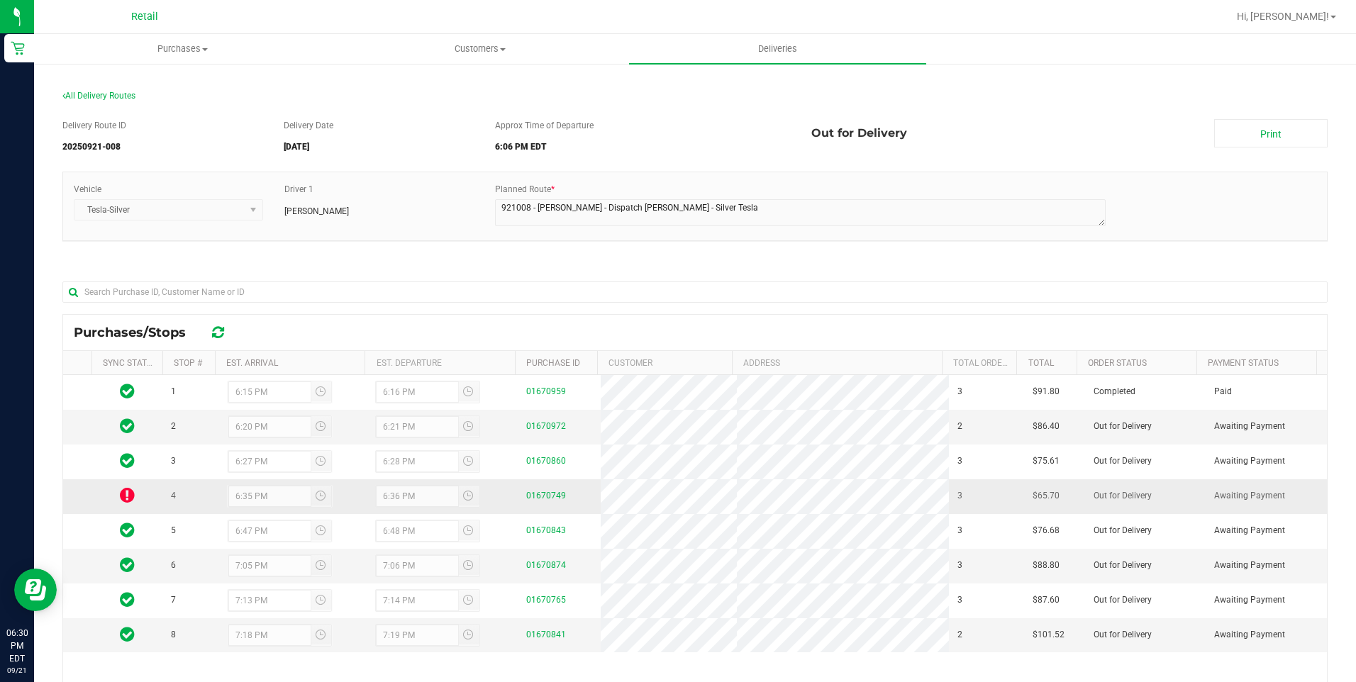
click at [125, 499] on icon at bounding box center [127, 495] width 15 height 17
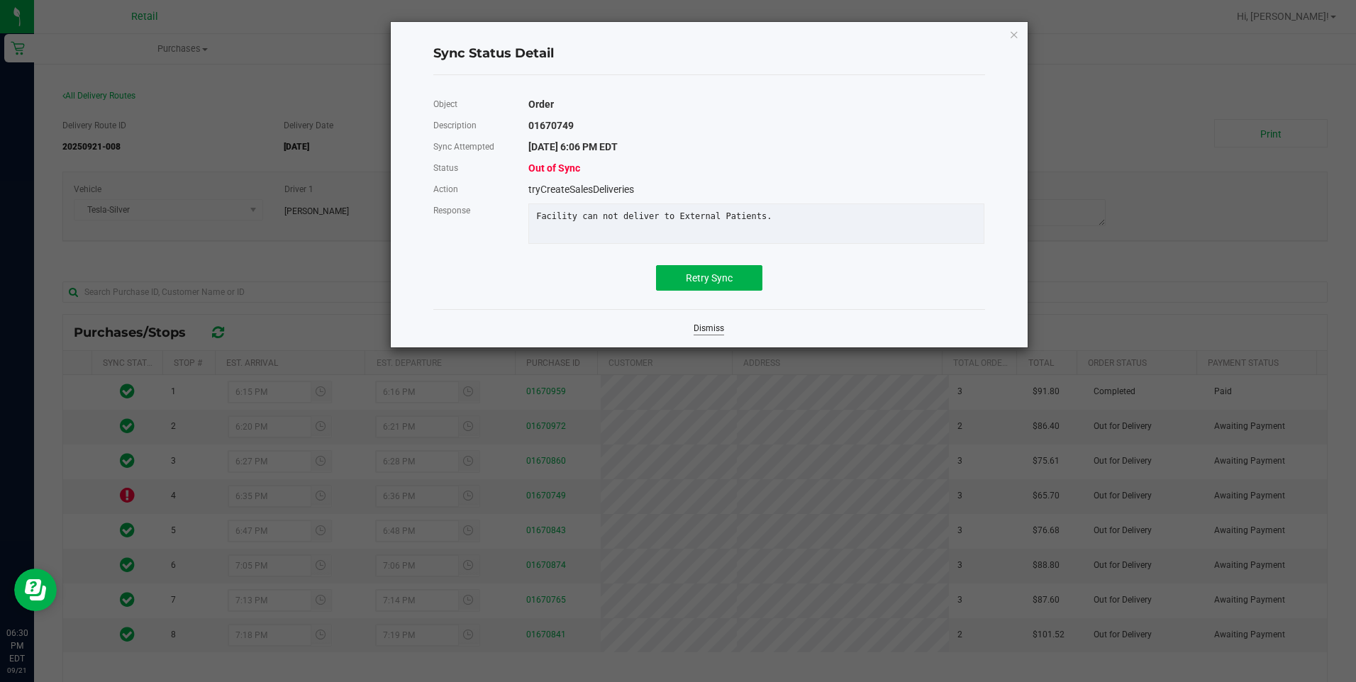
click at [713, 335] on link "Dismiss" at bounding box center [709, 329] width 30 height 12
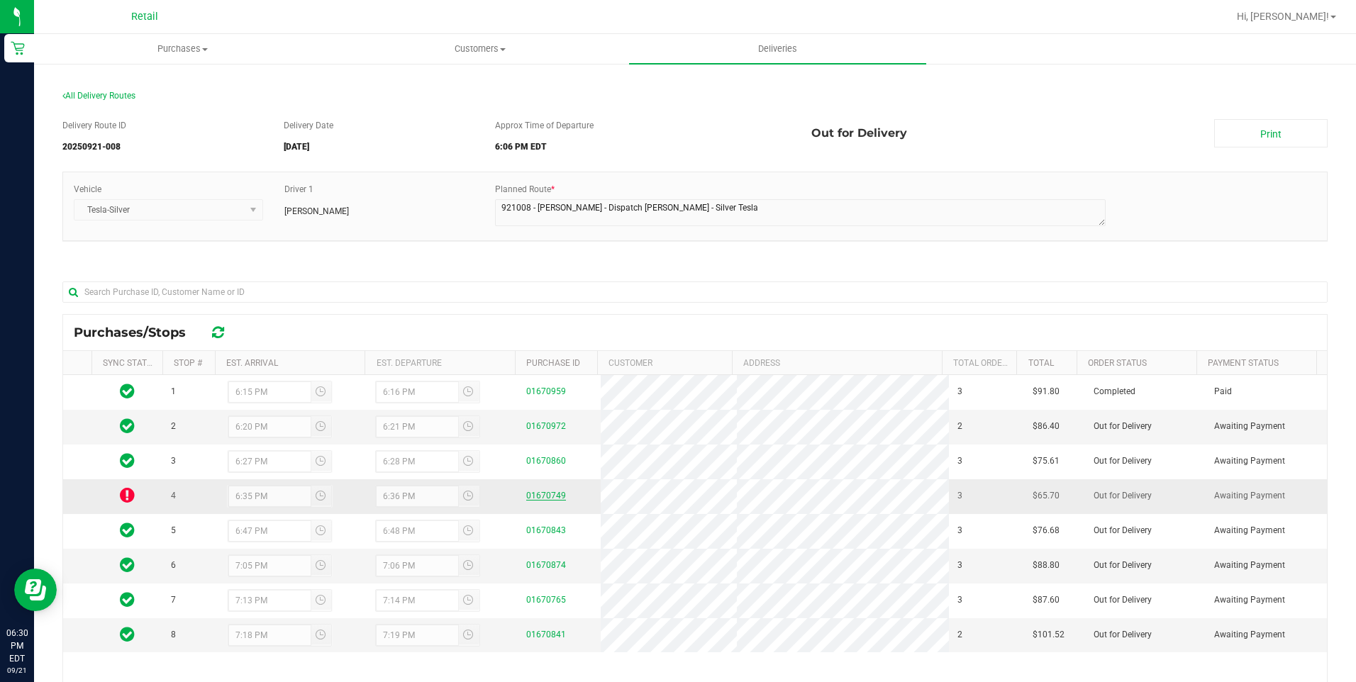
click at [537, 495] on link "01670749" at bounding box center [546, 496] width 40 height 10
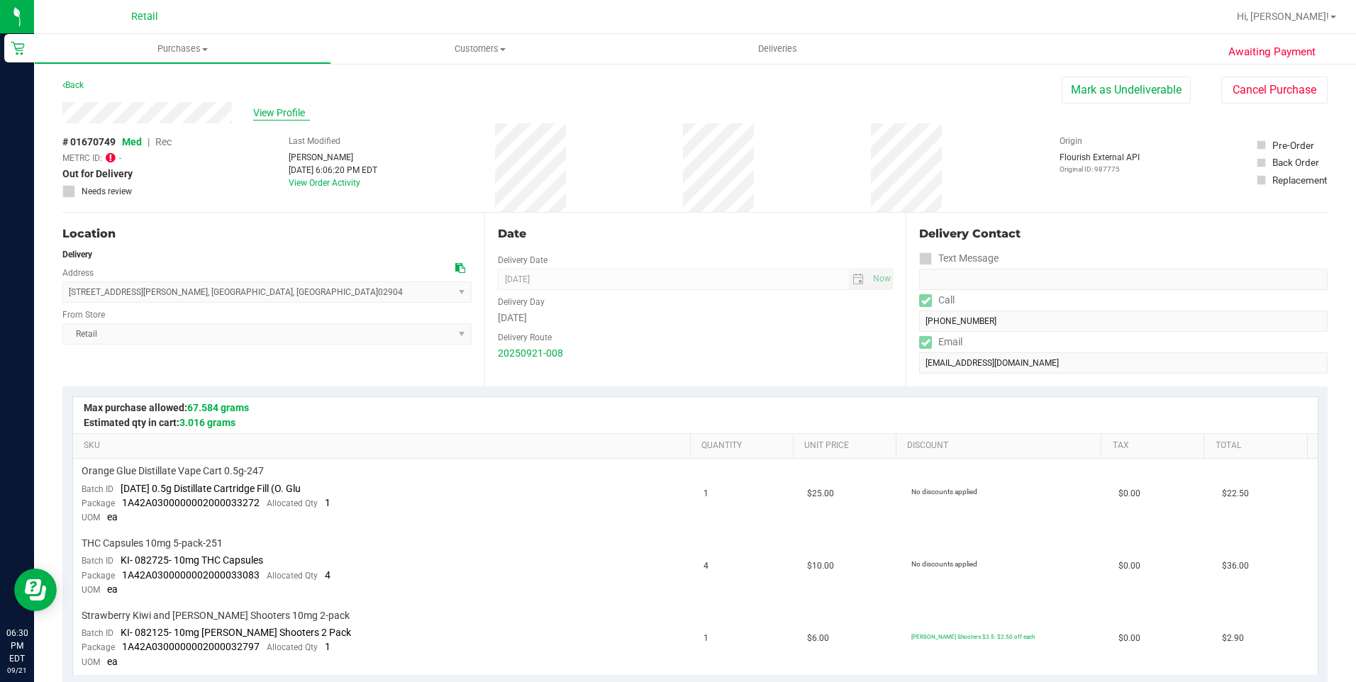
click at [277, 115] on span "View Profile" at bounding box center [281, 113] width 57 height 15
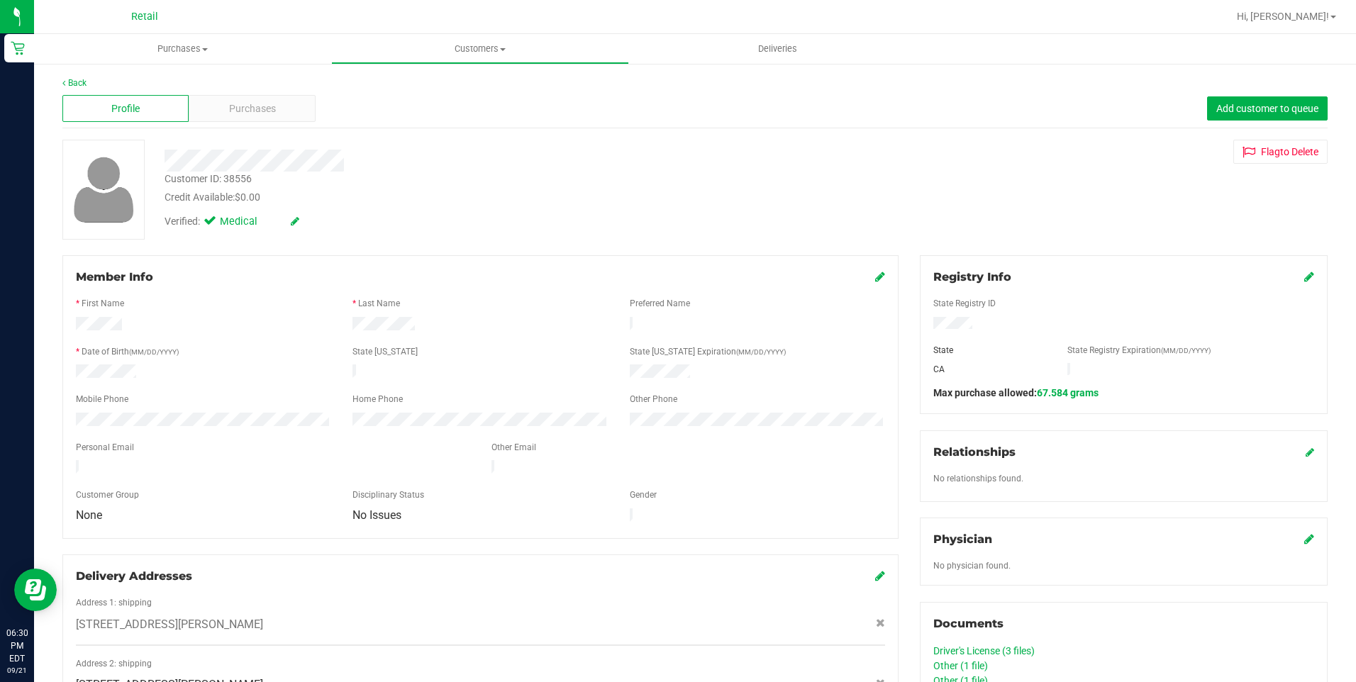
click at [1304, 279] on icon at bounding box center [1309, 276] width 10 height 11
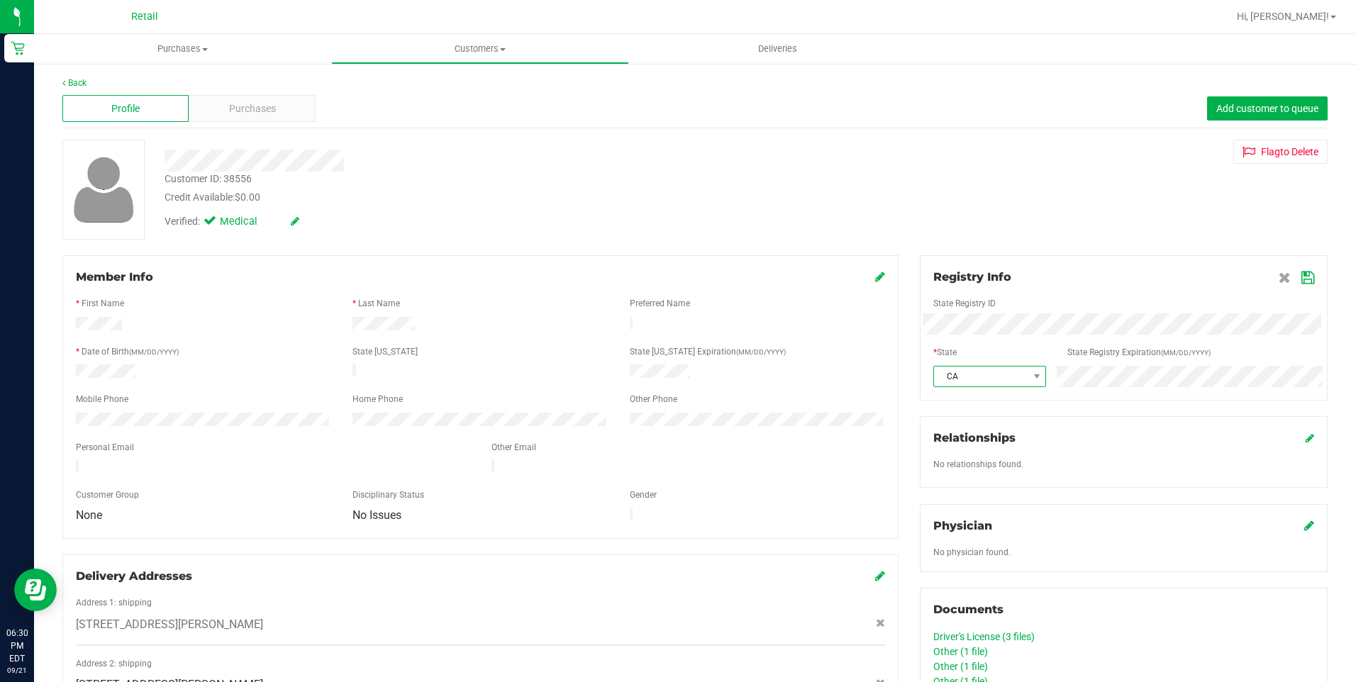
click at [955, 372] on span "CA" at bounding box center [981, 377] width 94 height 20
click at [960, 589] on li "RI" at bounding box center [982, 591] width 110 height 24
click at [1301, 274] on icon at bounding box center [1307, 277] width 13 height 11
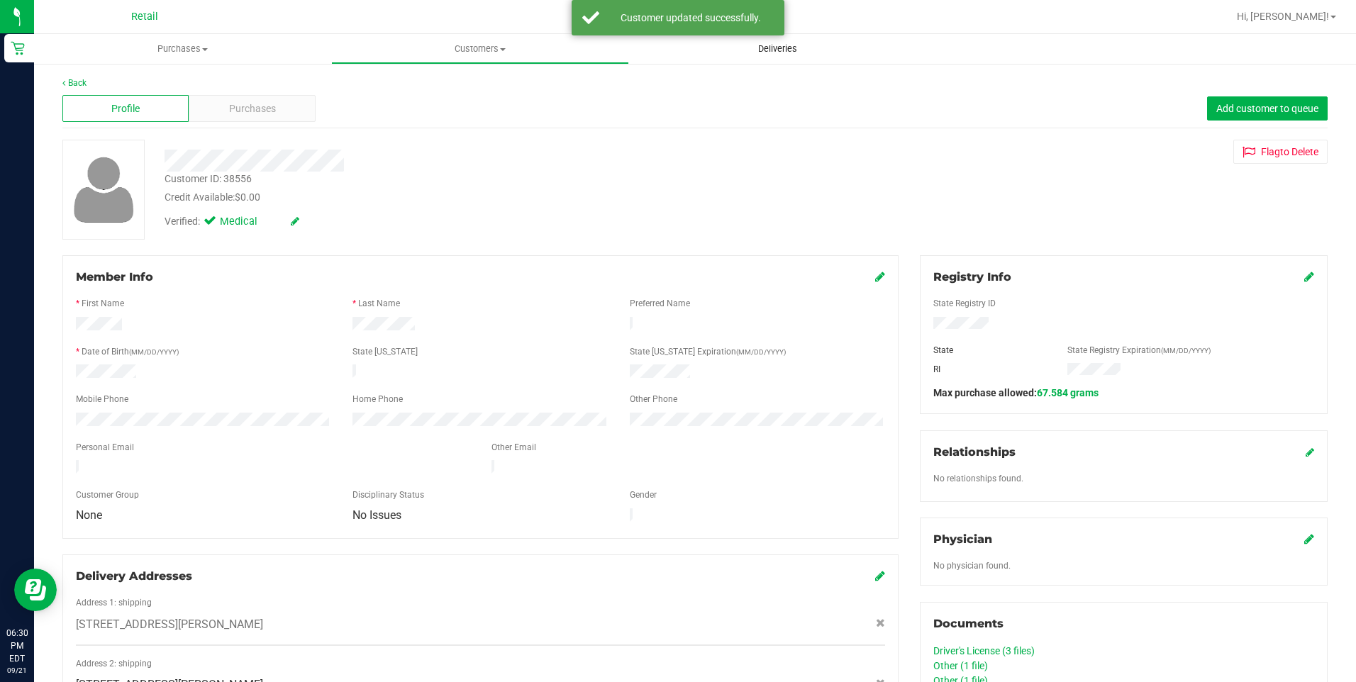
click at [755, 50] on span "Deliveries" at bounding box center [777, 49] width 77 height 13
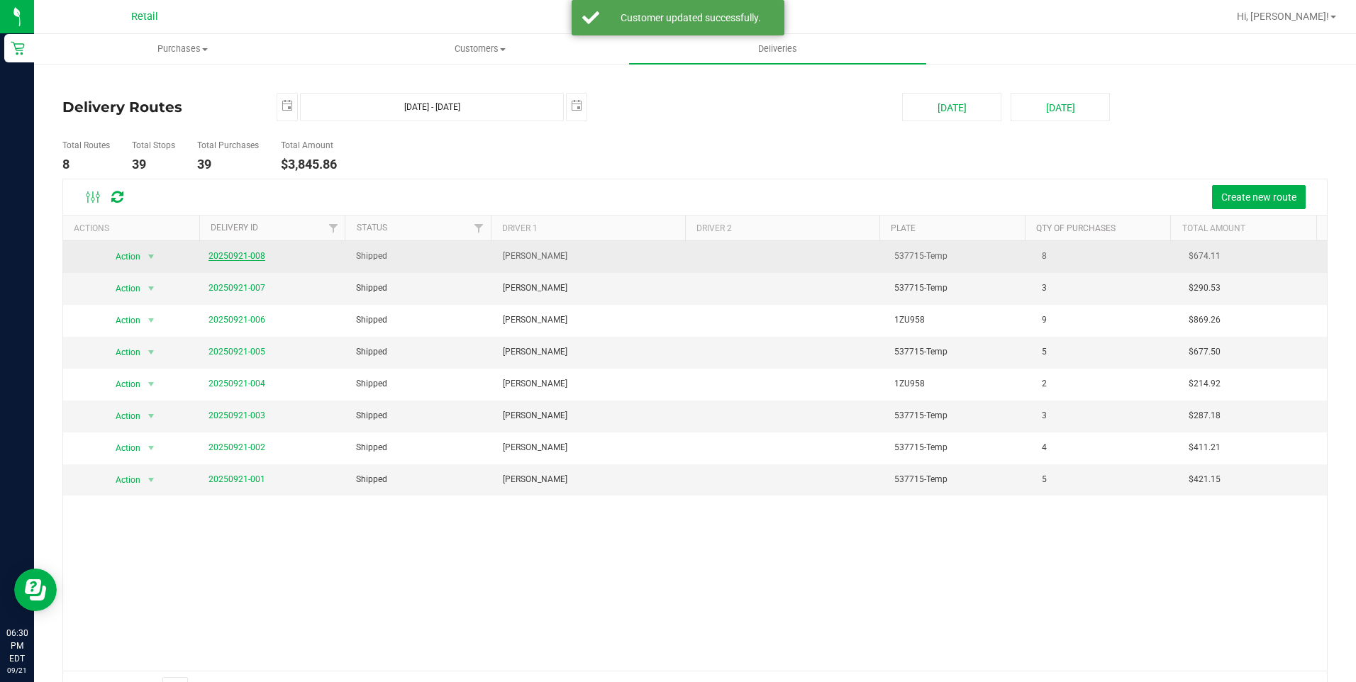
click at [234, 255] on link "20250921-008" at bounding box center [237, 256] width 57 height 10
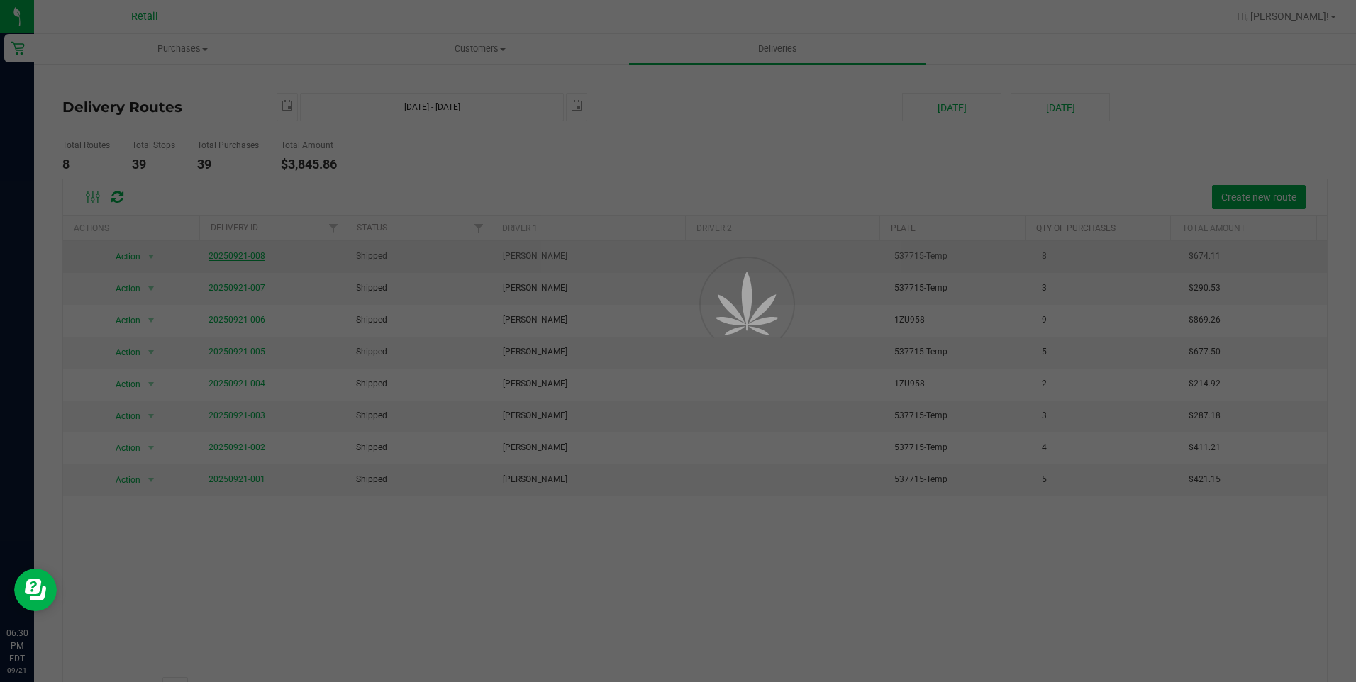
click at [234, 255] on div at bounding box center [678, 341] width 1356 height 682
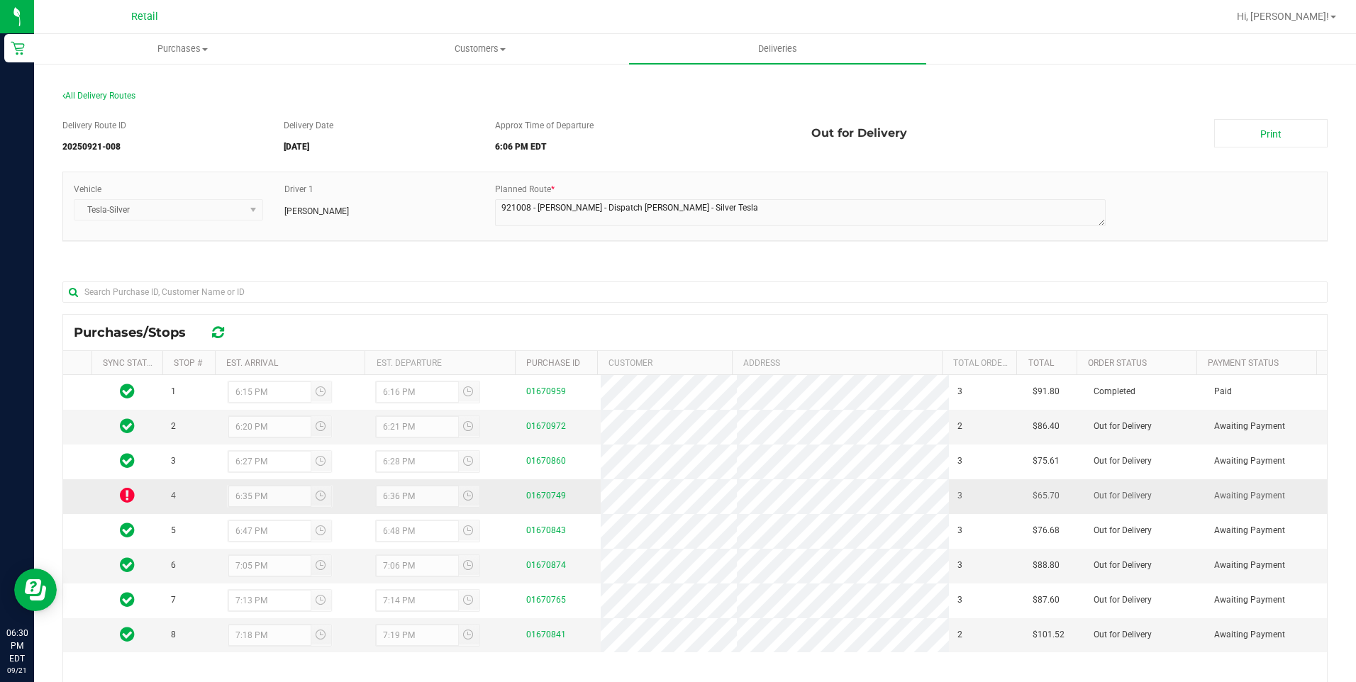
click at [130, 501] on icon at bounding box center [127, 495] width 15 height 17
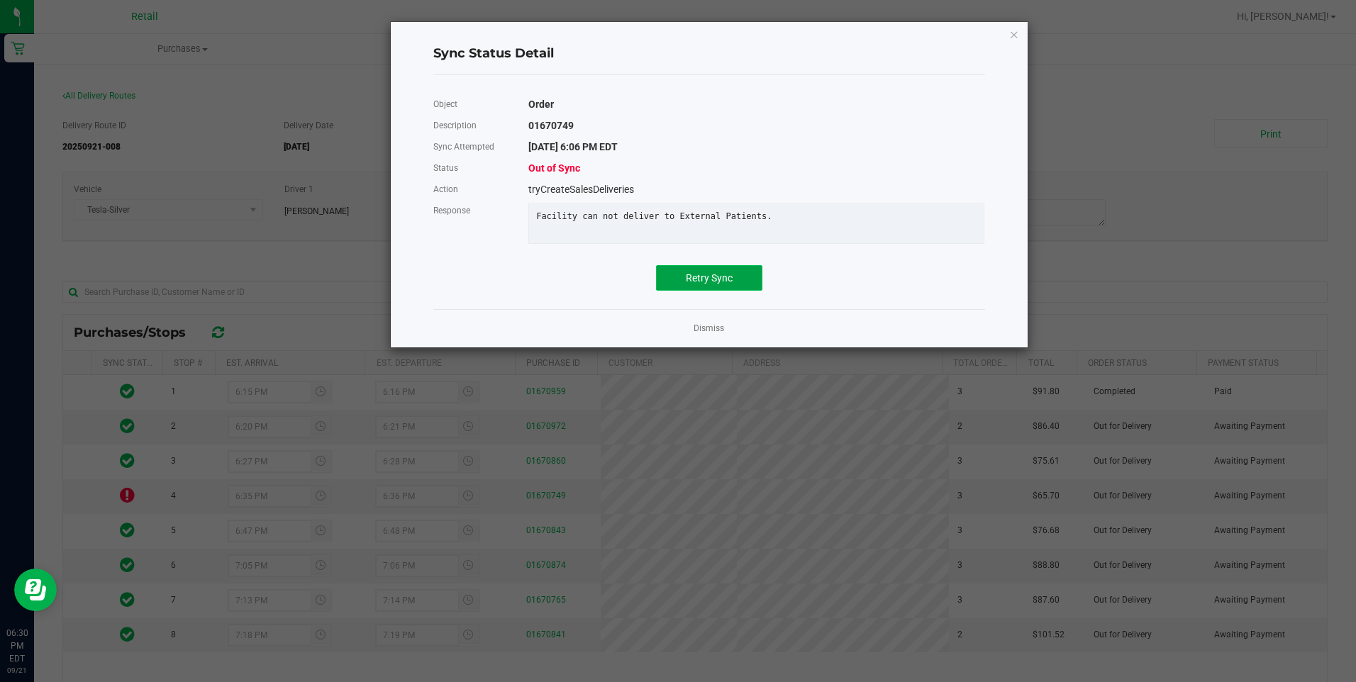
click at [694, 284] on span "Retry Sync" at bounding box center [709, 277] width 47 height 11
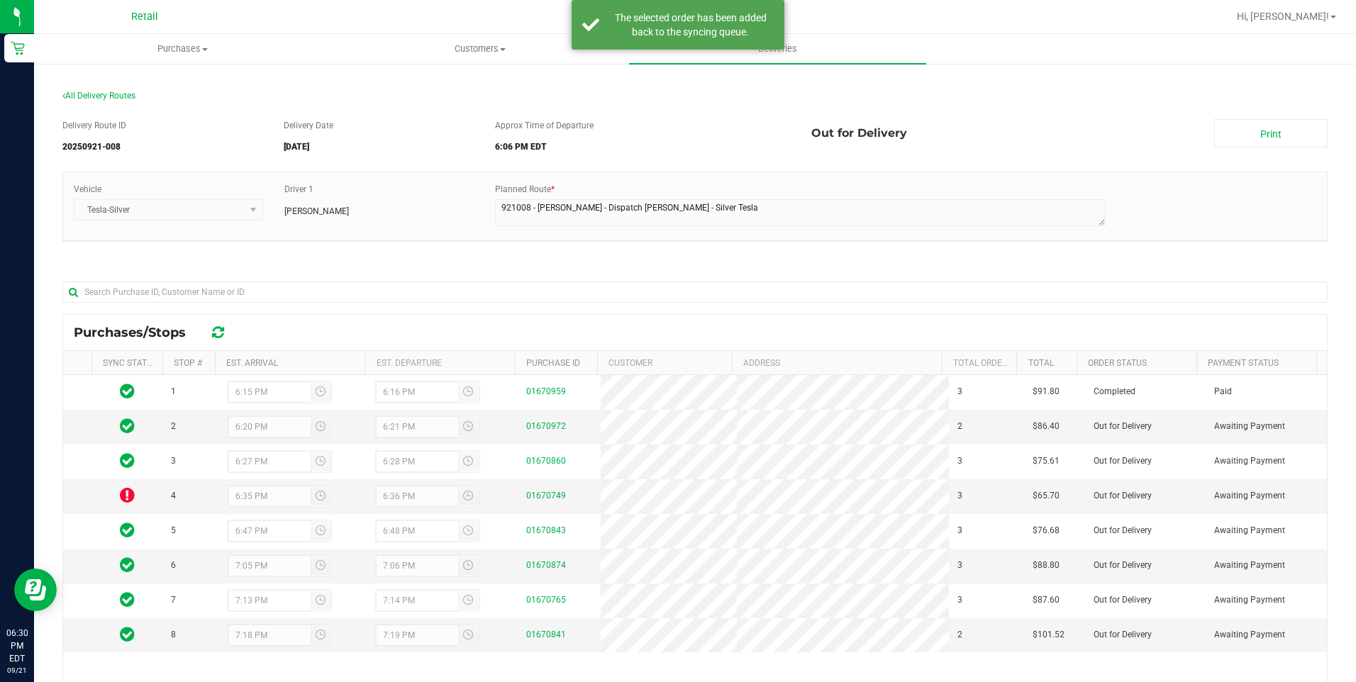
click at [721, 261] on div "Delivery Route ID 20250921-008 Delivery Date 09/21/2025 Approx Time of Departur…" at bounding box center [694, 480] width 1265 height 742
click at [782, 53] on span "Deliveries" at bounding box center [777, 49] width 77 height 13
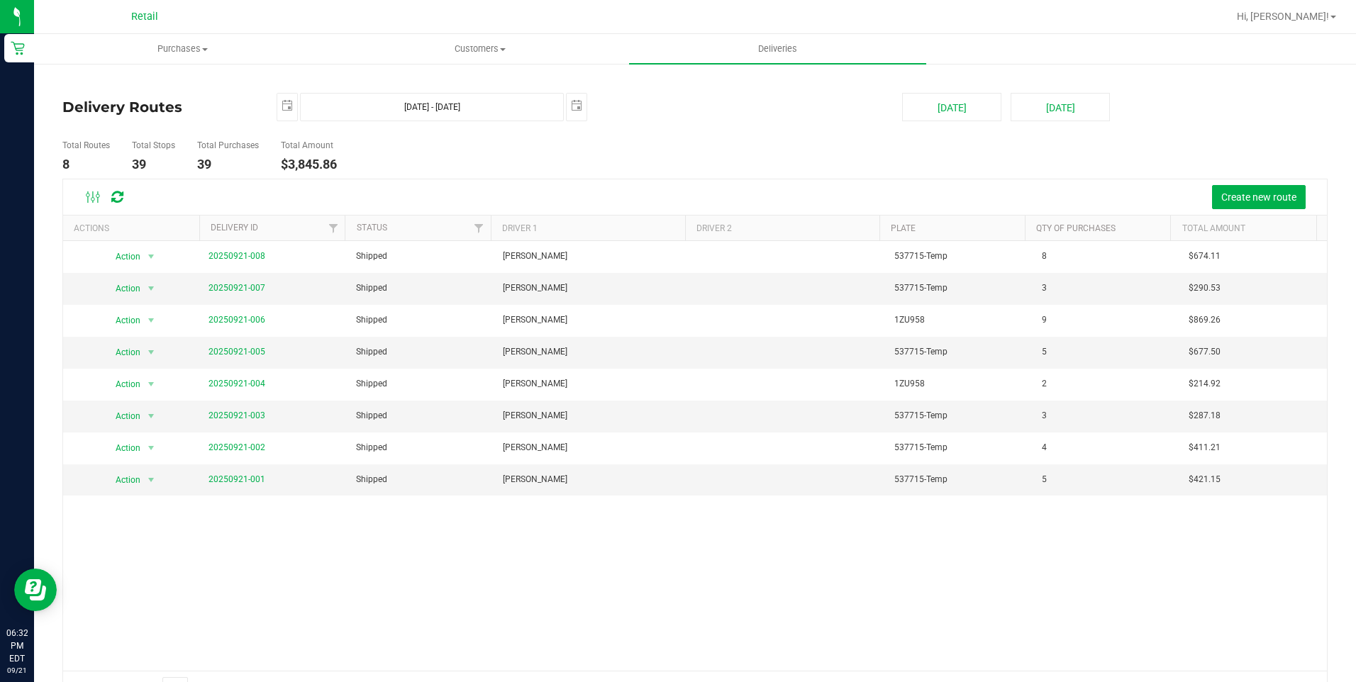
click at [699, 157] on ul "Total Routes 8 Total Stops 39 Total Purchases 39 Total Amount $3,845.86" at bounding box center [479, 156] width 840 height 45
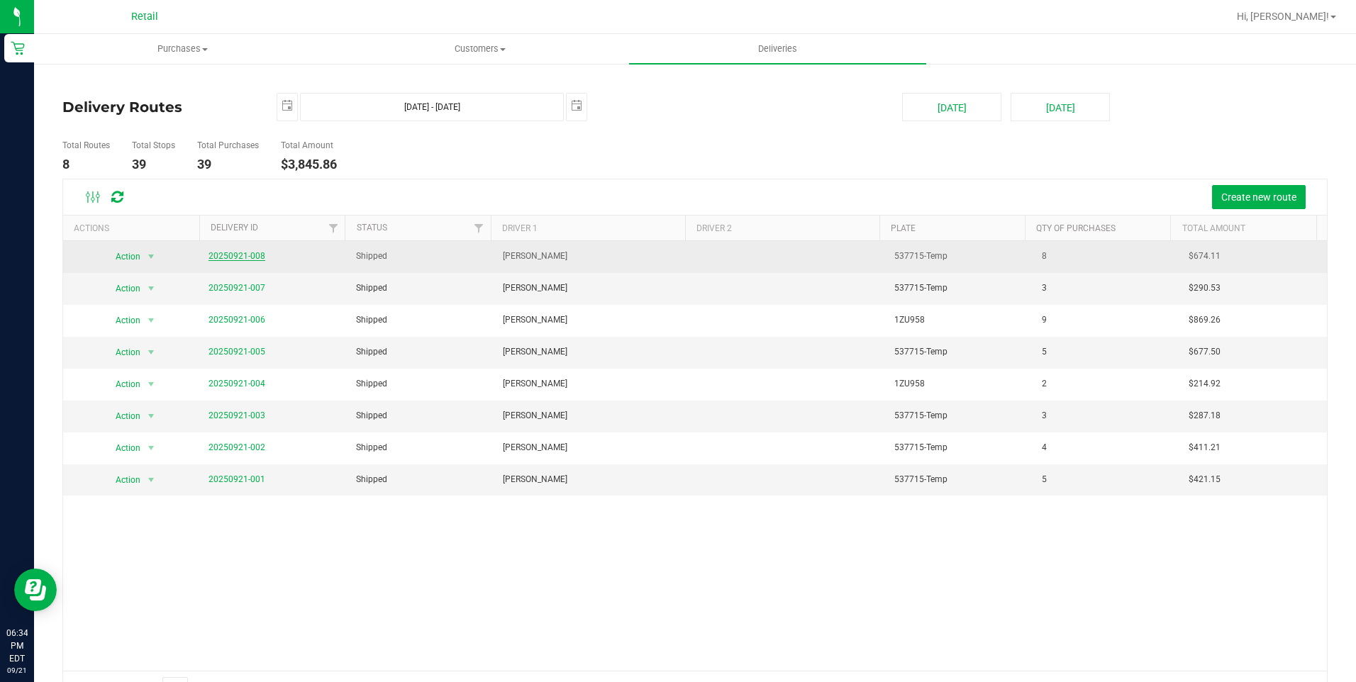
click at [248, 258] on link "20250921-008" at bounding box center [237, 256] width 57 height 10
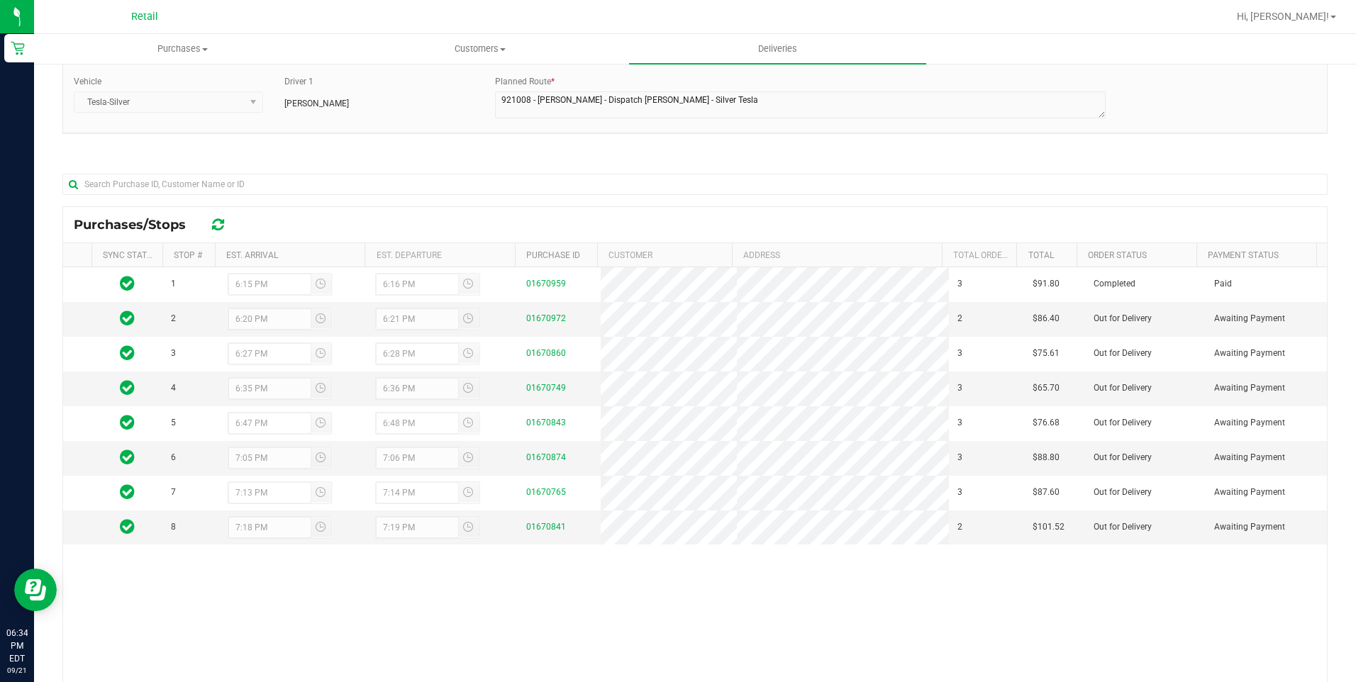
scroll to position [142, 0]
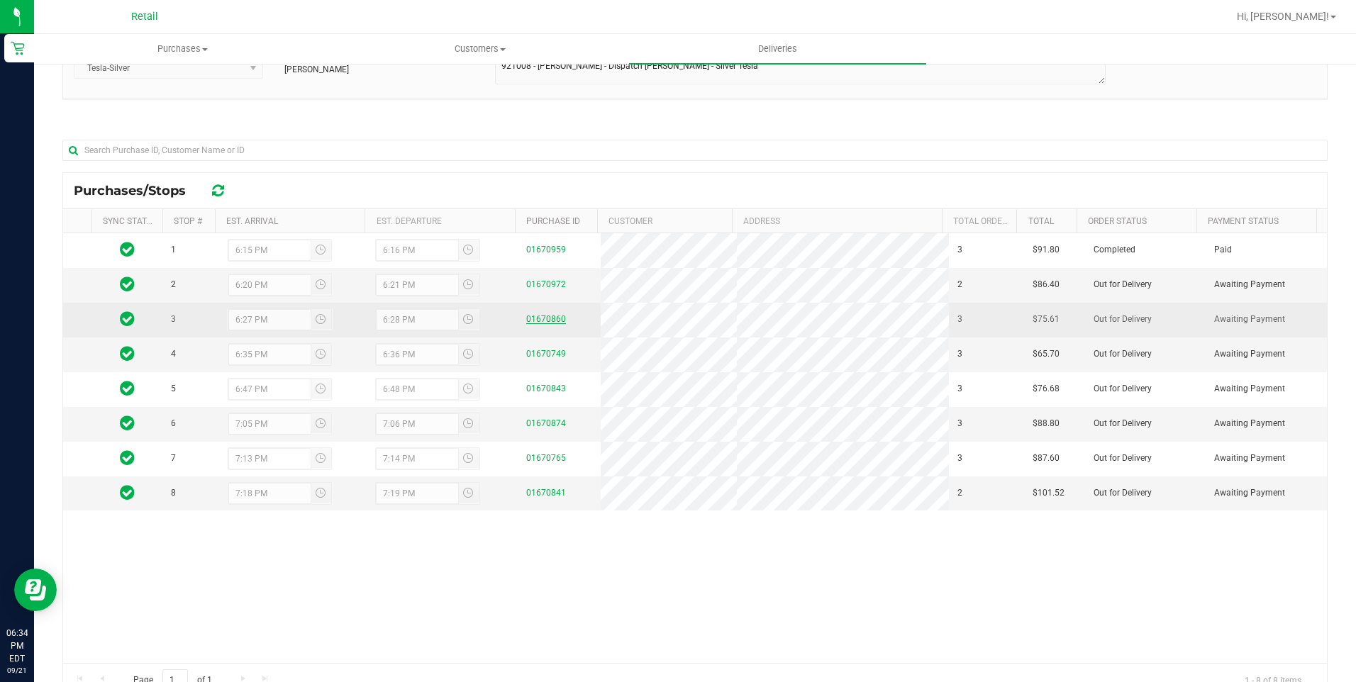
click at [540, 318] on link "01670860" at bounding box center [546, 319] width 40 height 10
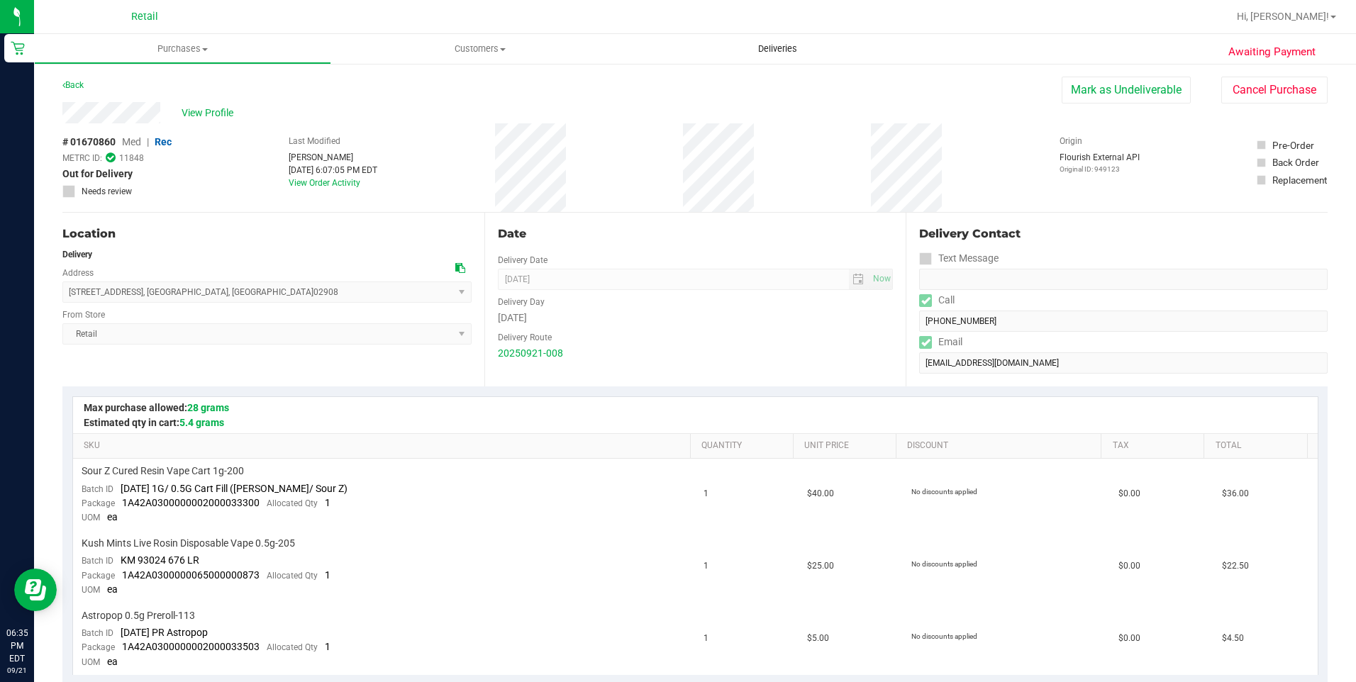
click at [782, 43] on span "Deliveries" at bounding box center [777, 49] width 77 height 13
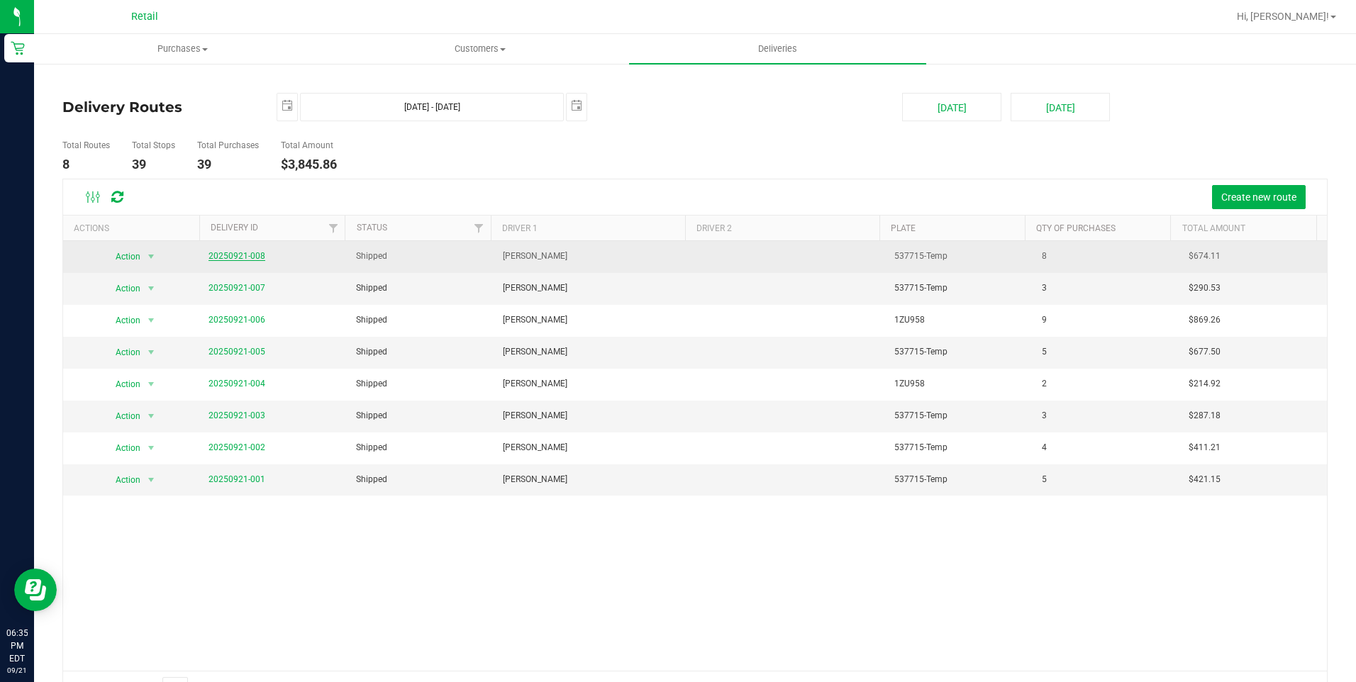
click at [236, 257] on link "20250921-008" at bounding box center [237, 256] width 57 height 10
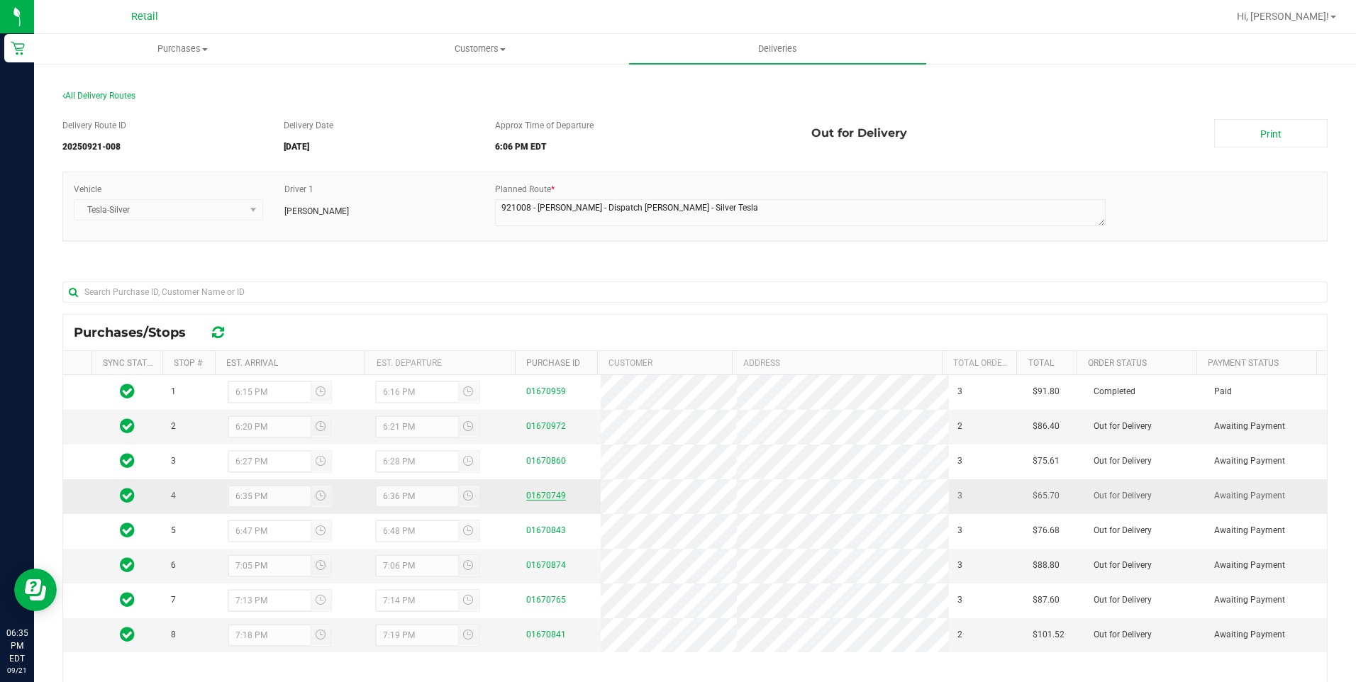
click at [539, 496] on link "01670749" at bounding box center [546, 496] width 40 height 10
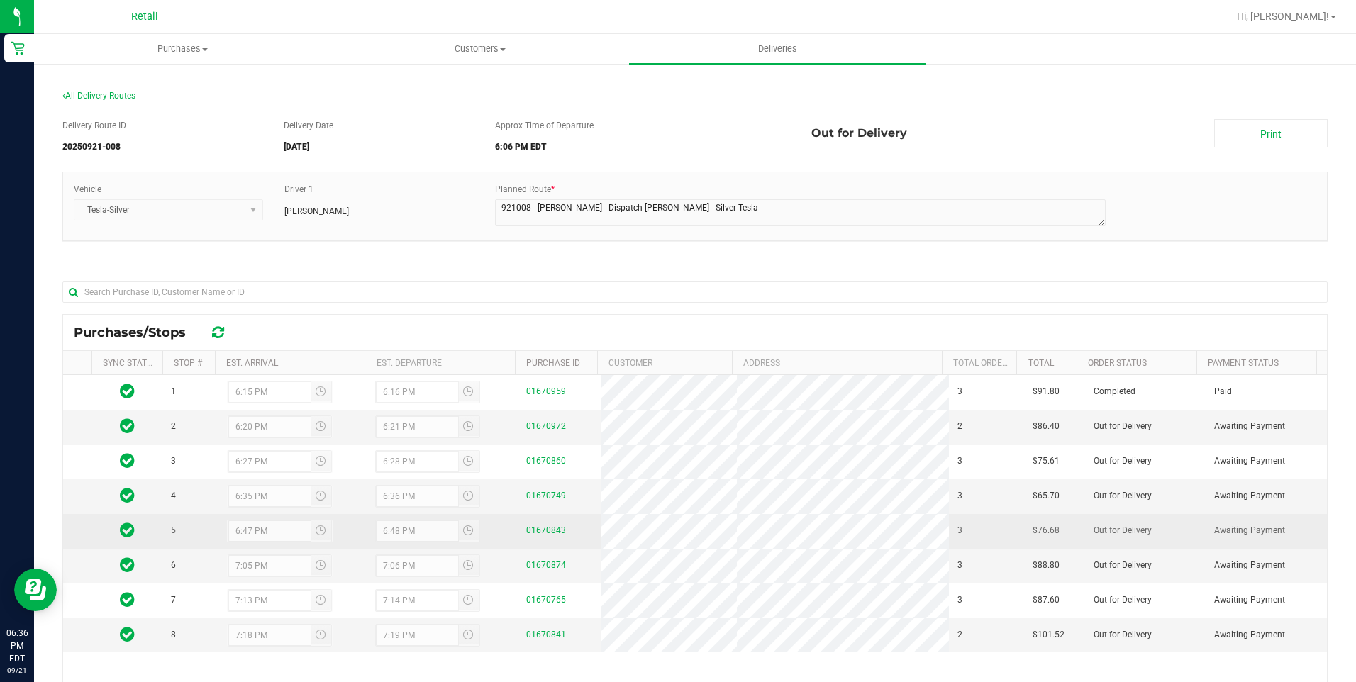
click at [545, 530] on link "01670843" at bounding box center [546, 531] width 40 height 10
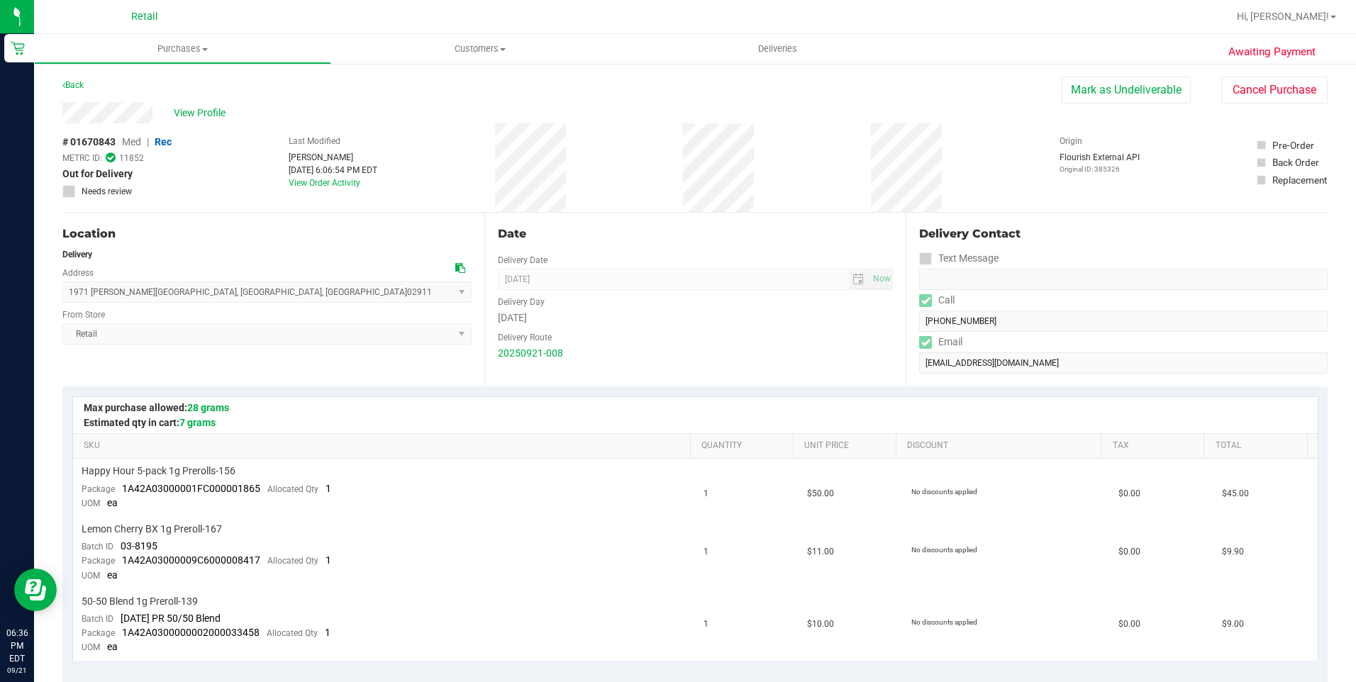
drag, startPoint x: 756, startPoint y: 85, endPoint x: 761, endPoint y: 78, distance: 8.7
click at [756, 85] on div "Back [PERSON_NAME] as Undeliverable Cancel Purchase" at bounding box center [694, 90] width 1265 height 26
click at [770, 45] on span "Deliveries" at bounding box center [777, 49] width 77 height 13
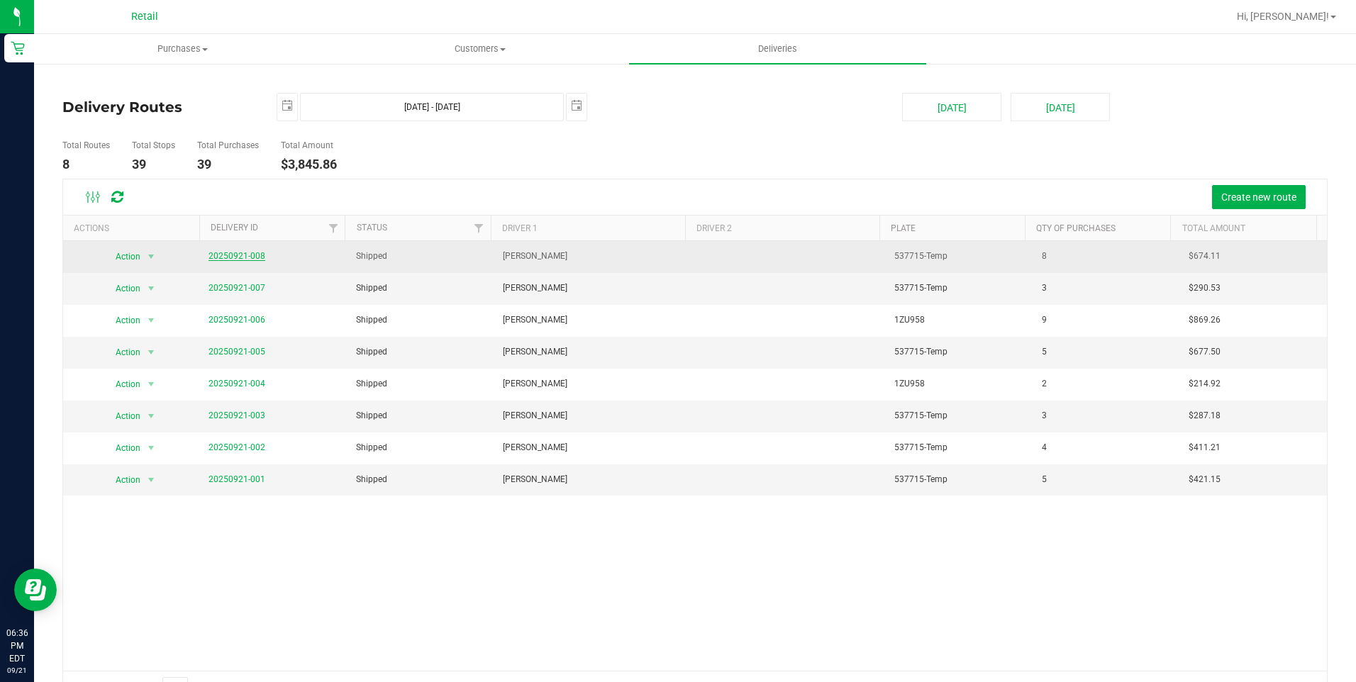
click at [248, 255] on link "20250921-008" at bounding box center [237, 256] width 57 height 10
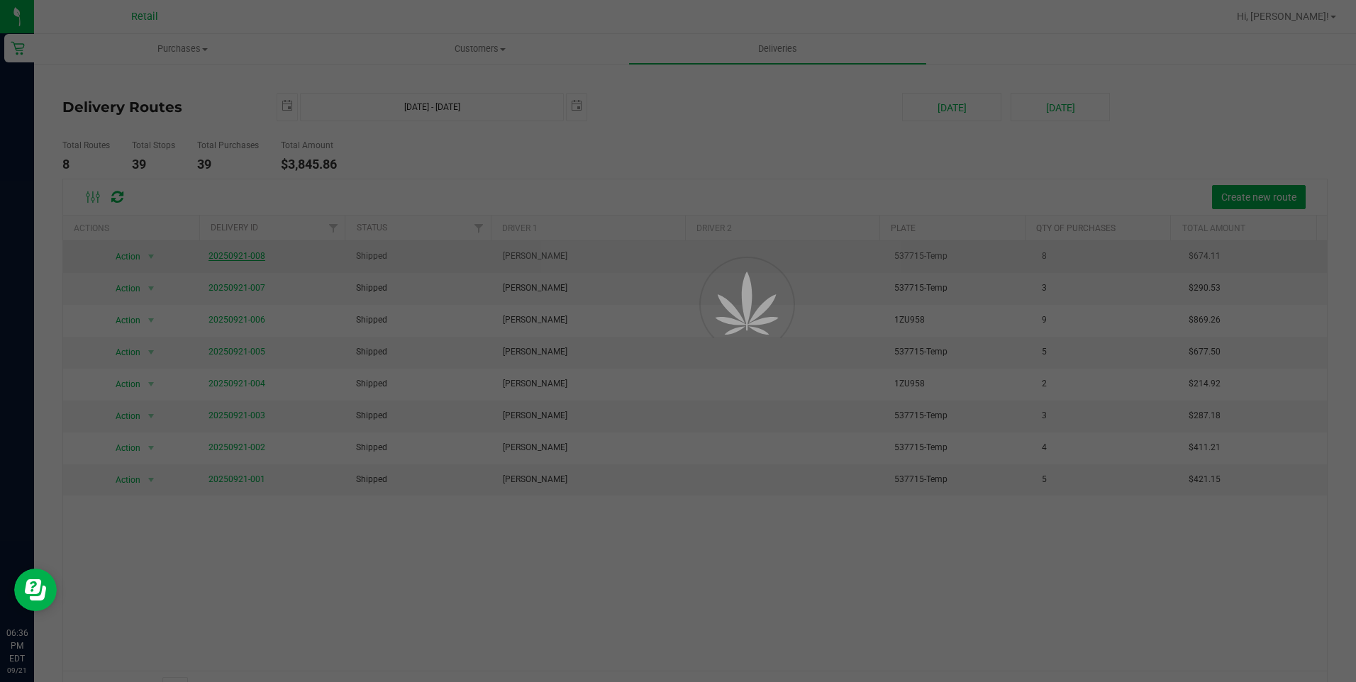
click at [237, 257] on div at bounding box center [678, 341] width 1356 height 682
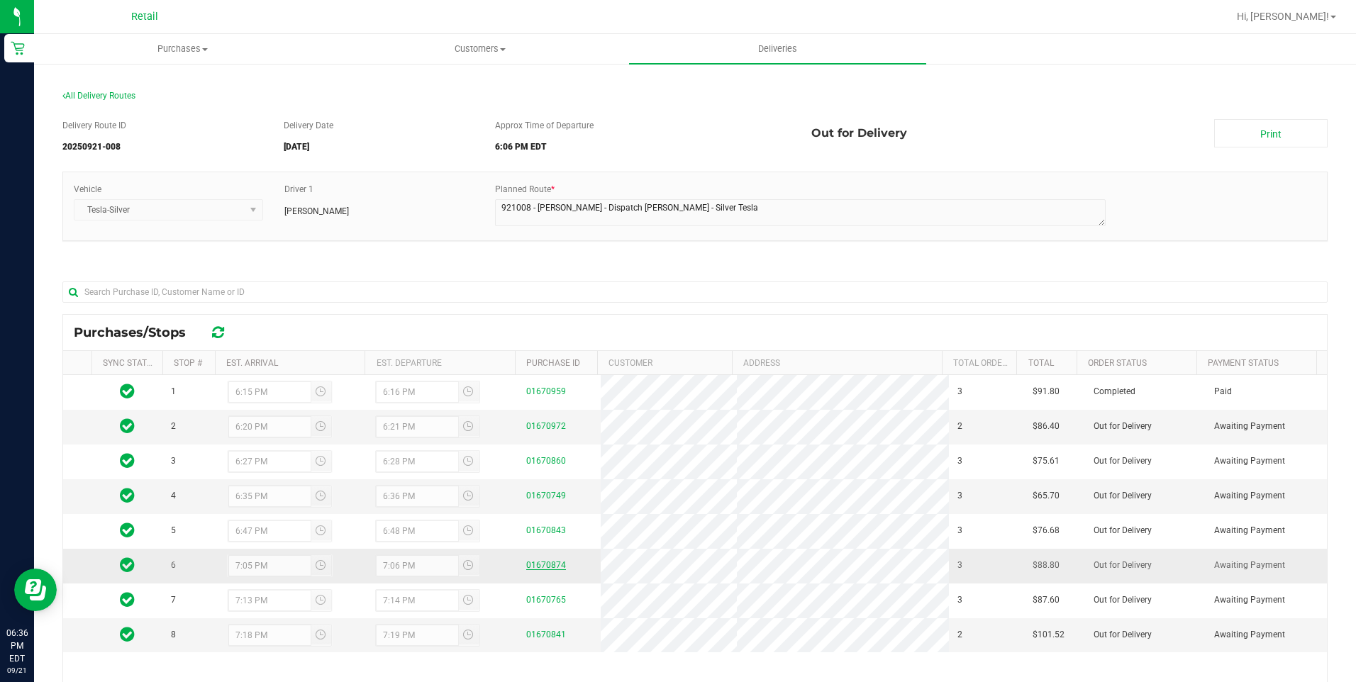
click at [540, 565] on link "01670874" at bounding box center [546, 565] width 40 height 10
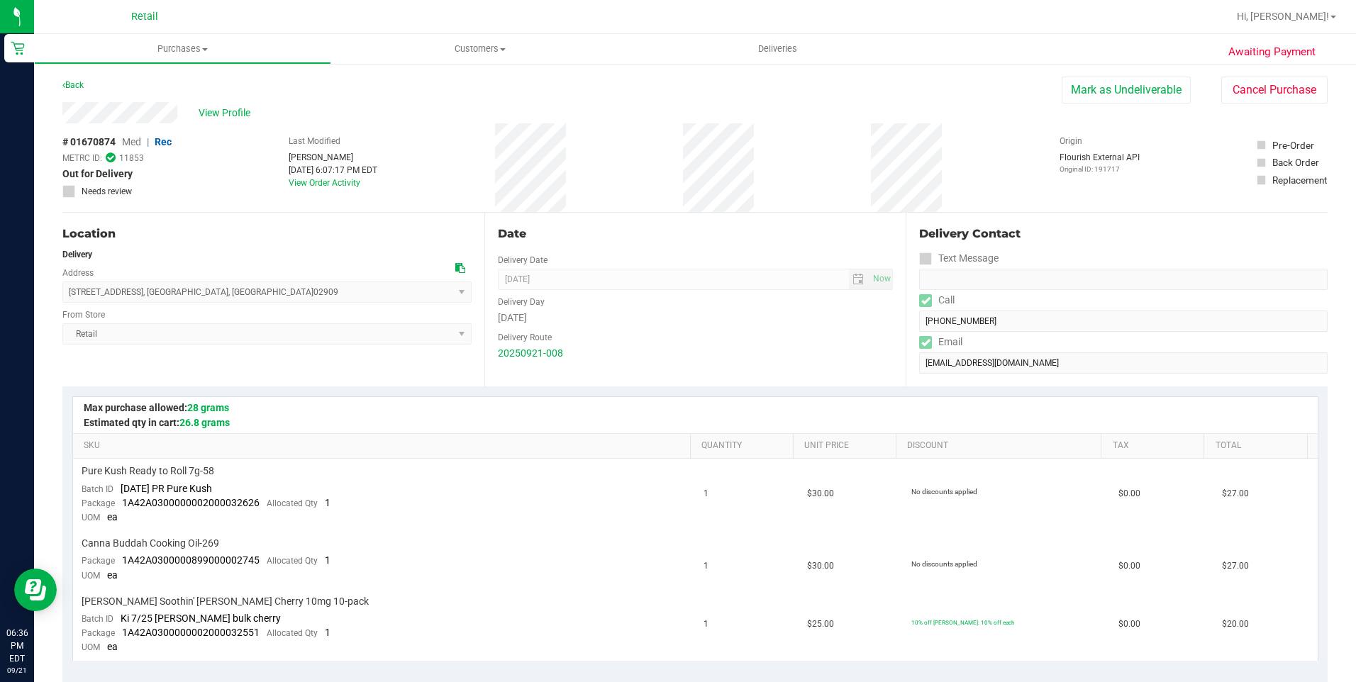
click at [781, 343] on div "Delivery Route" at bounding box center [696, 336] width 396 height 21
click at [775, 46] on span "Deliveries" at bounding box center [777, 49] width 77 height 13
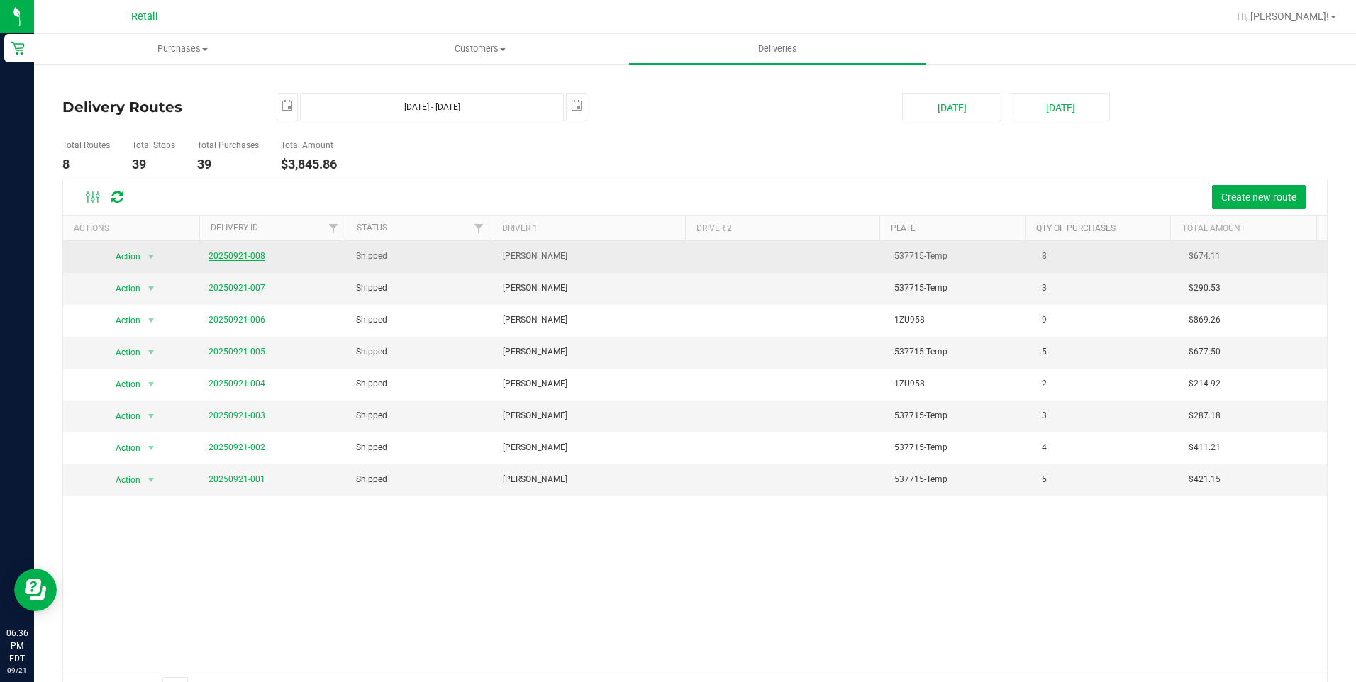
click at [233, 256] on link "20250921-008" at bounding box center [237, 256] width 57 height 10
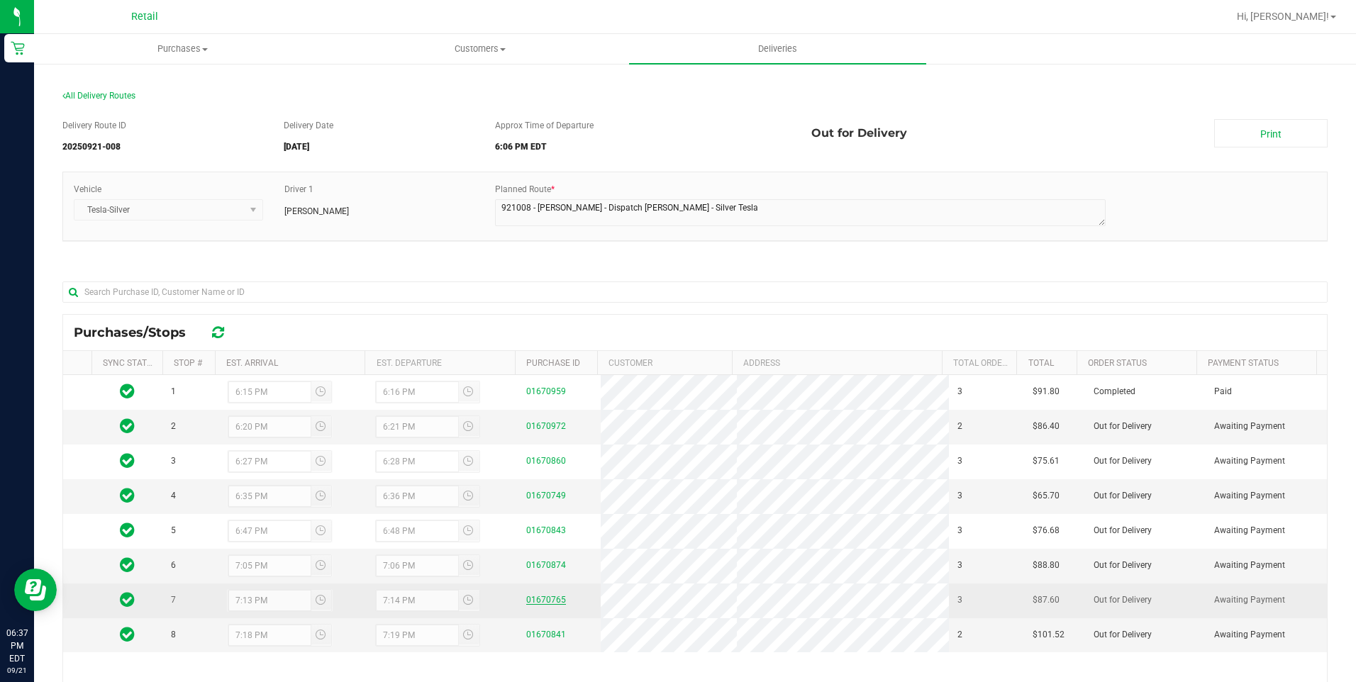
click at [551, 600] on link "01670765" at bounding box center [546, 600] width 40 height 10
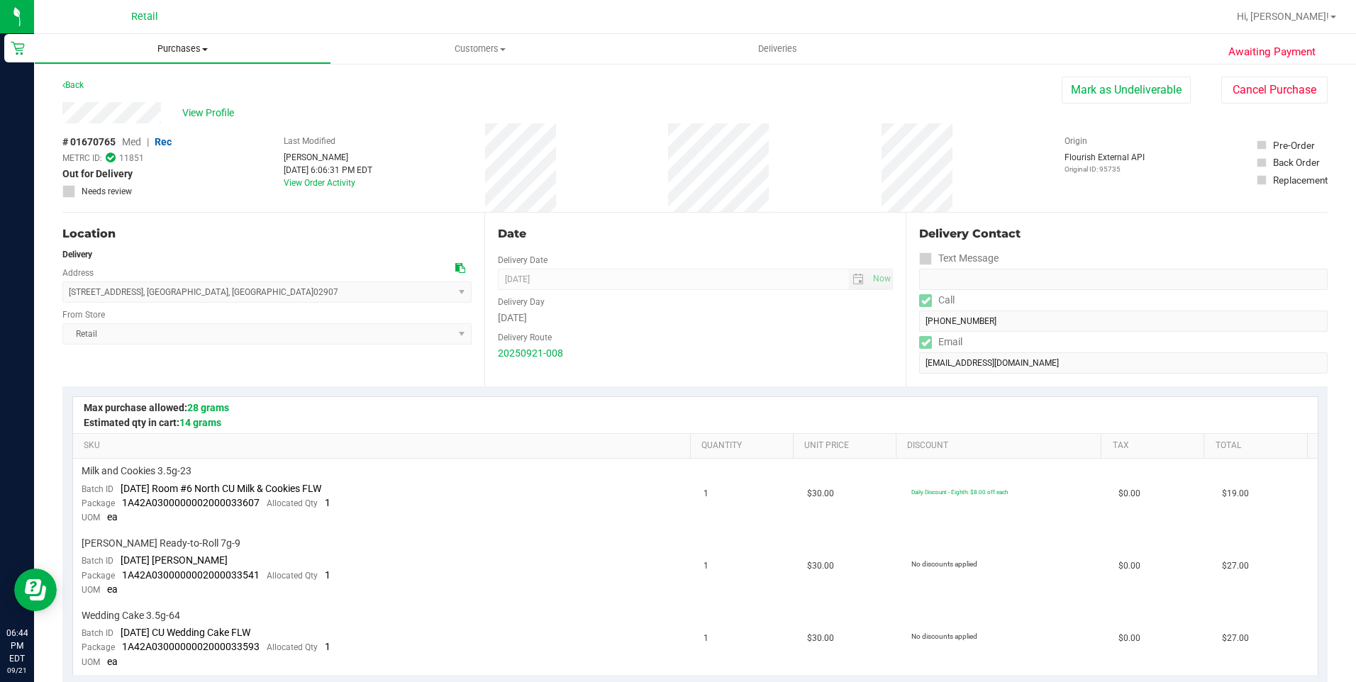
click at [205, 43] on span "Purchases" at bounding box center [183, 49] width 296 height 13
click at [108, 105] on span "Fulfillment" at bounding box center [78, 102] width 88 height 12
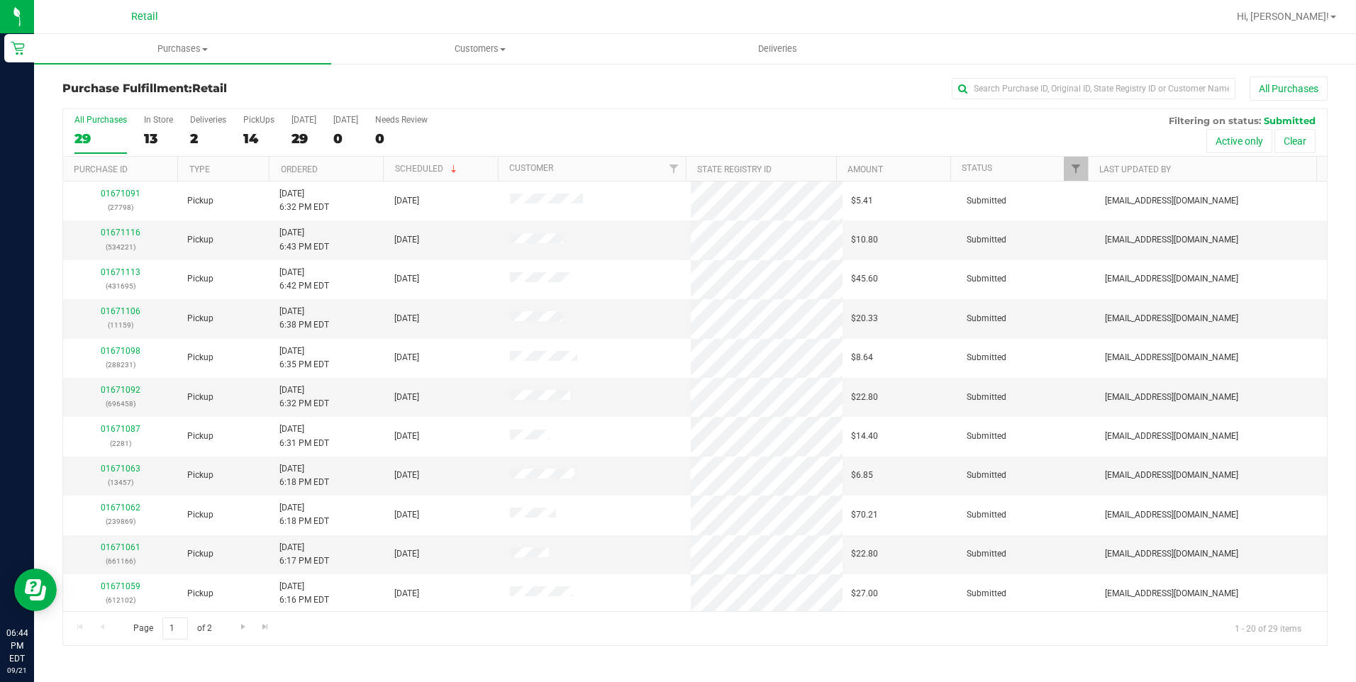
click at [182, 126] on div "All Purchases 29 In Store 13 Deliveries 2 PickUps 14 [DATE] 29 [DATE] 0 Needs R…" at bounding box center [695, 133] width 1264 height 48
click at [213, 126] on label "Deliveries 2" at bounding box center [208, 134] width 36 height 39
click at [0, 0] on input "Deliveries 2" at bounding box center [0, 0] width 0 height 0
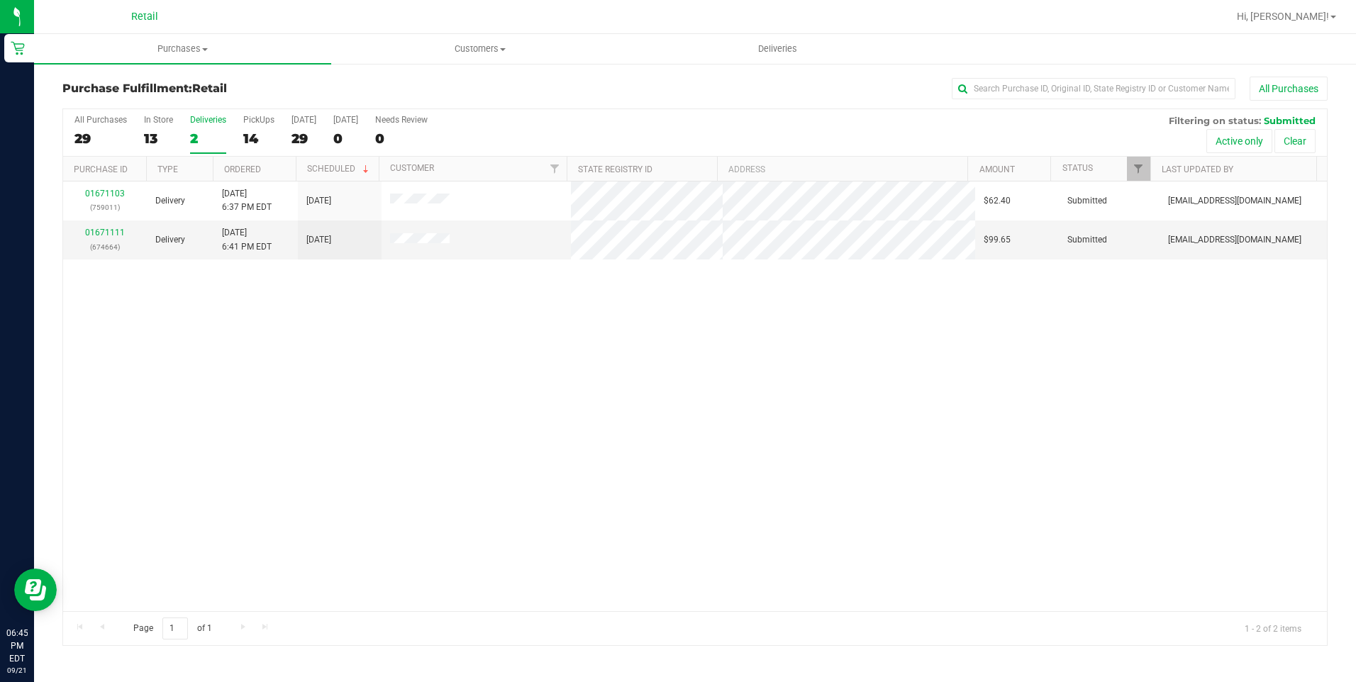
click at [498, 392] on div "01671103 (759011) Delivery 9/21/2025 6:37 PM EDT 9/21/2025 $62.40 Submitted aiq…" at bounding box center [695, 397] width 1264 height 430
click at [107, 228] on link "01671111" at bounding box center [105, 233] width 40 height 10
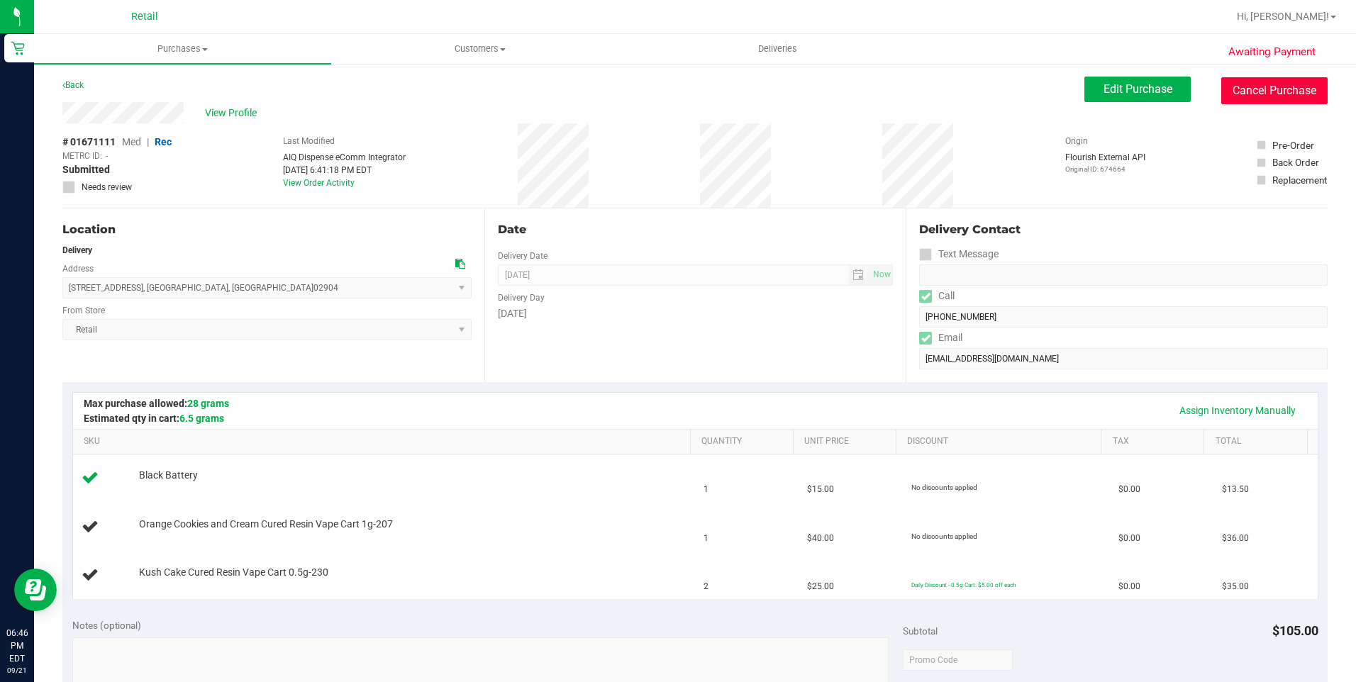
click at [1250, 88] on button "Cancel Purchase" at bounding box center [1274, 90] width 106 height 27
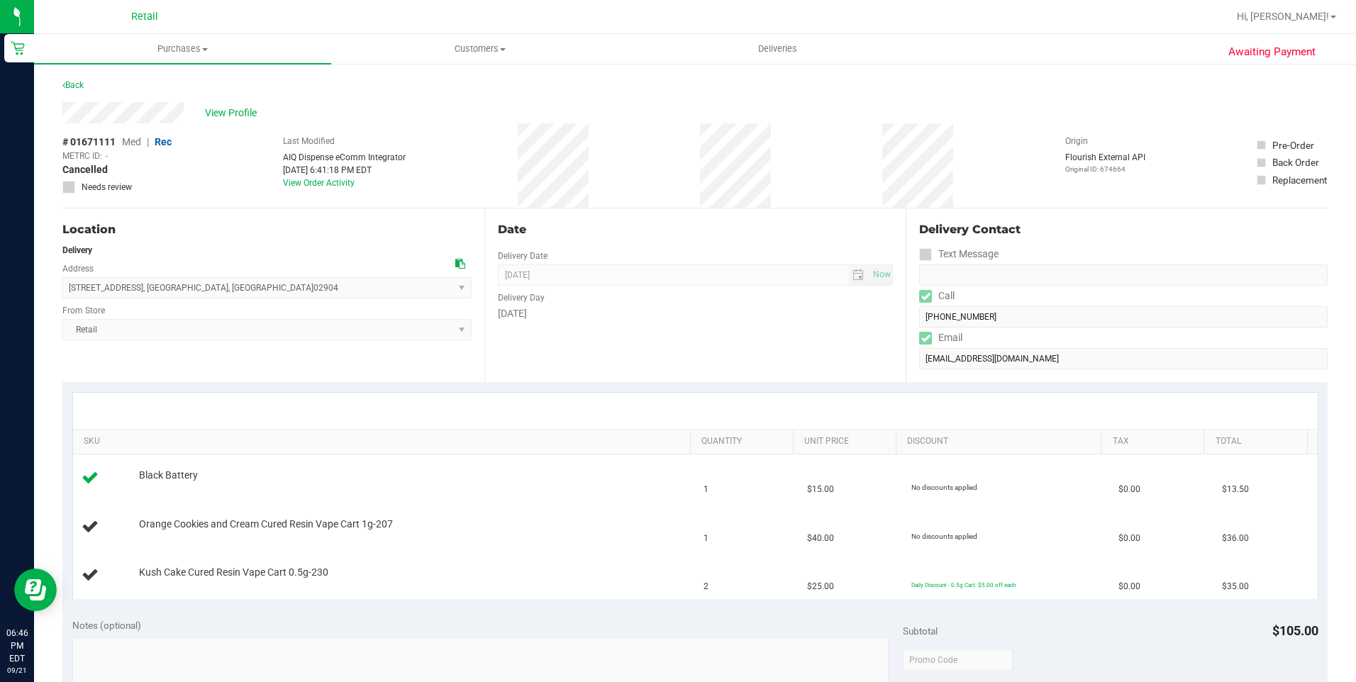
click at [78, 79] on div "Back" at bounding box center [72, 85] width 21 height 17
click at [74, 82] on link "Back" at bounding box center [72, 85] width 21 height 10
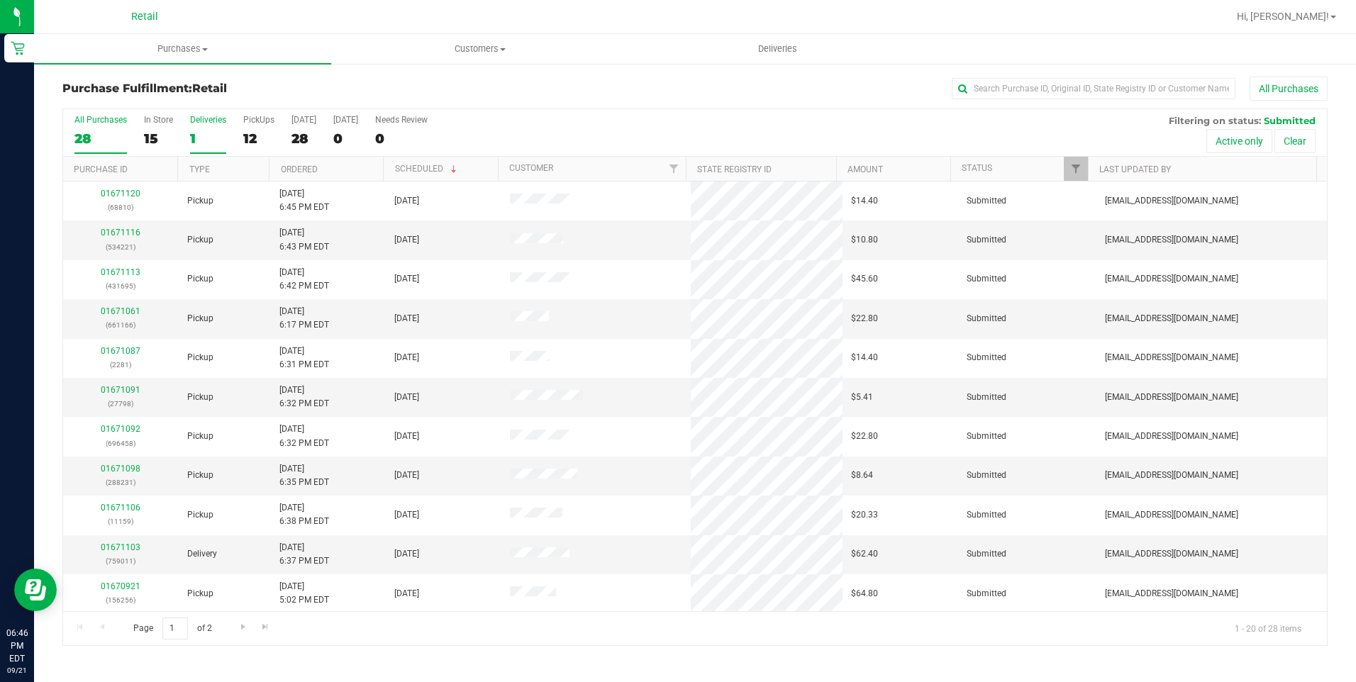
click at [196, 147] on label "Deliveries 1" at bounding box center [208, 134] width 36 height 39
click at [0, 0] on input "Deliveries 1" at bounding box center [0, 0] width 0 height 0
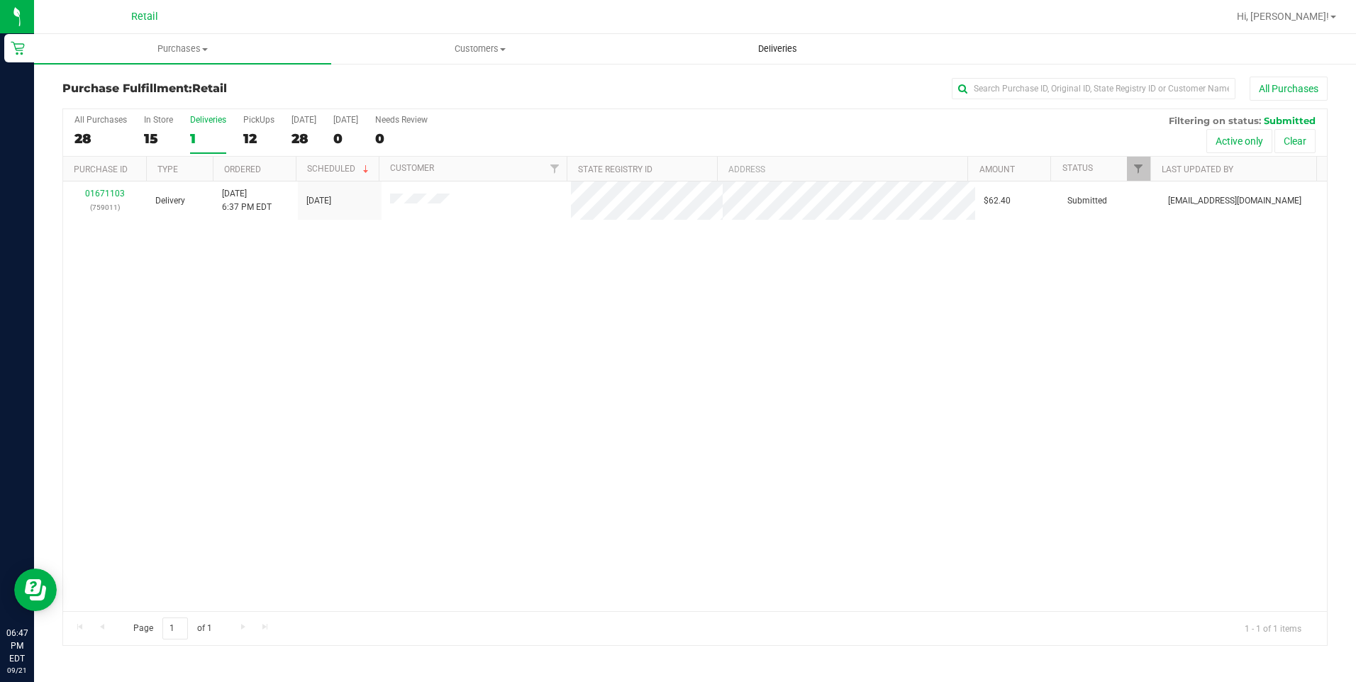
click at [782, 48] on span "Deliveries" at bounding box center [777, 49] width 77 height 13
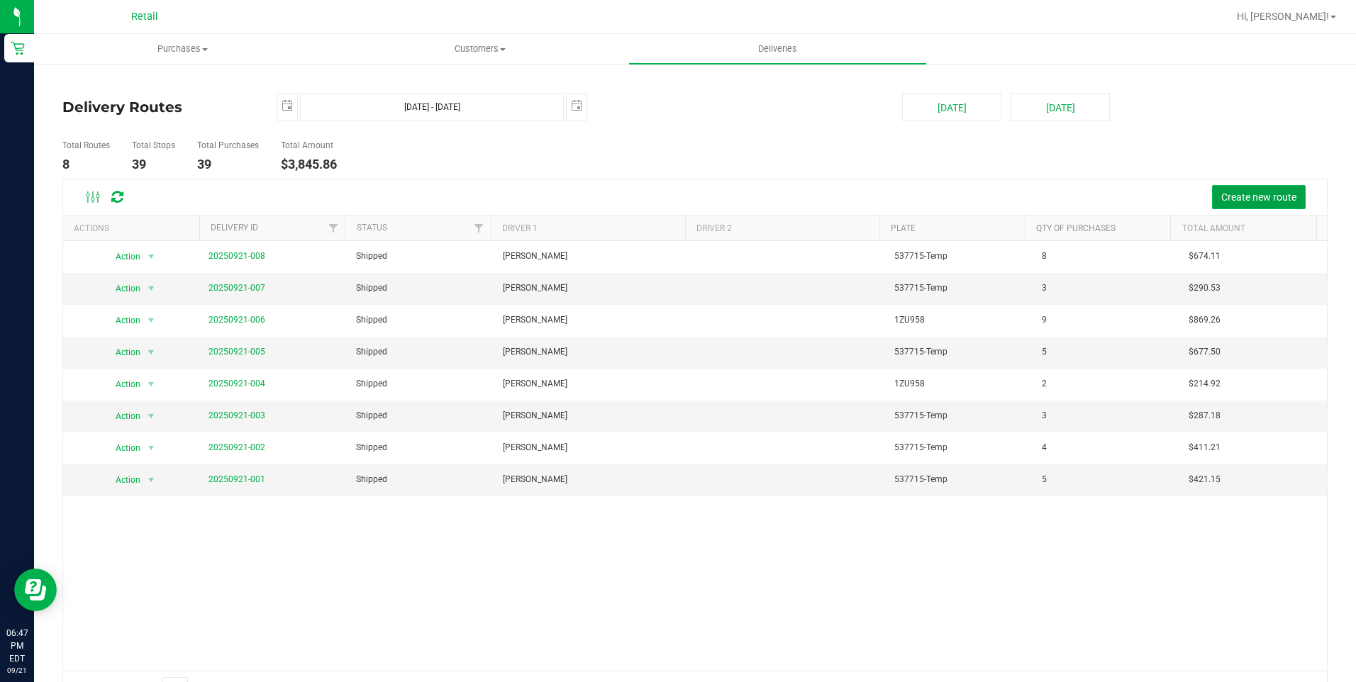
click at [1221, 198] on span "Create new route" at bounding box center [1258, 196] width 75 height 11
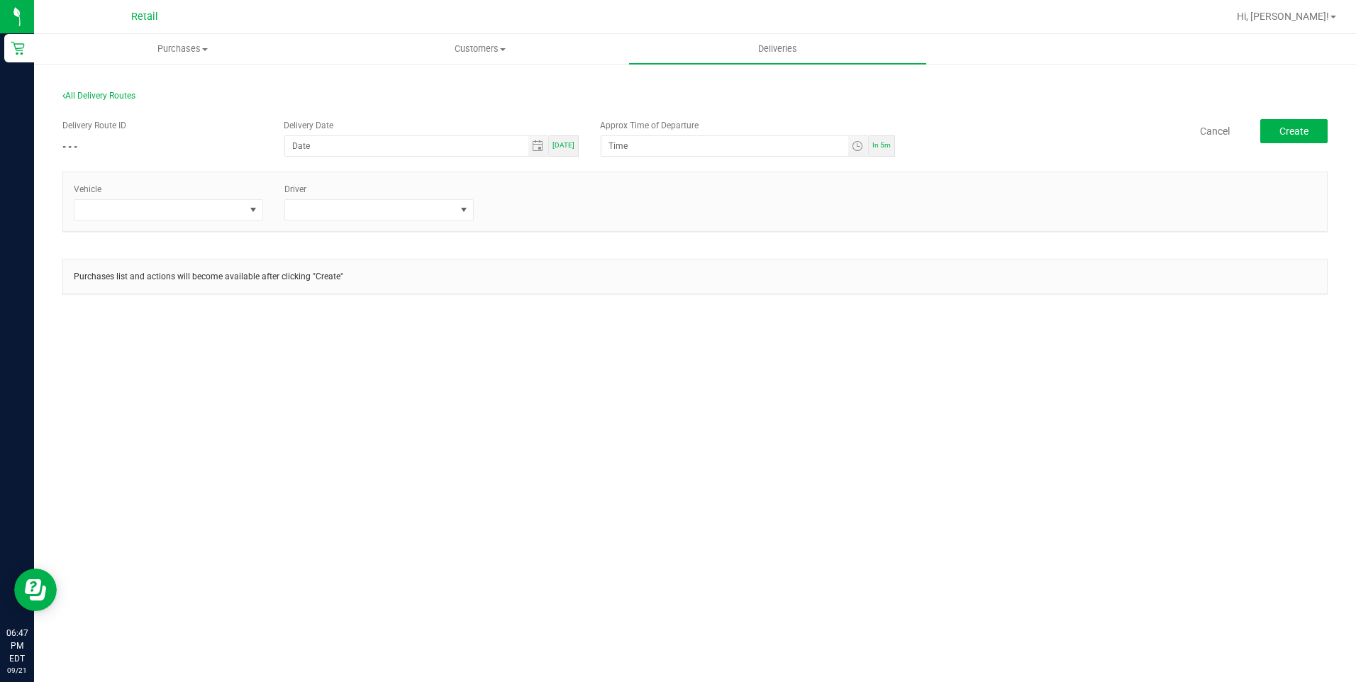
click at [569, 143] on span "[DATE]" at bounding box center [564, 145] width 22 height 8
type input "[DATE]"
click at [617, 147] on input "12:00 AM" at bounding box center [724, 146] width 246 height 20
type input "7:30 PM"
click at [599, 176] on div "Vehicle Driver" at bounding box center [695, 201] width 1264 height 59
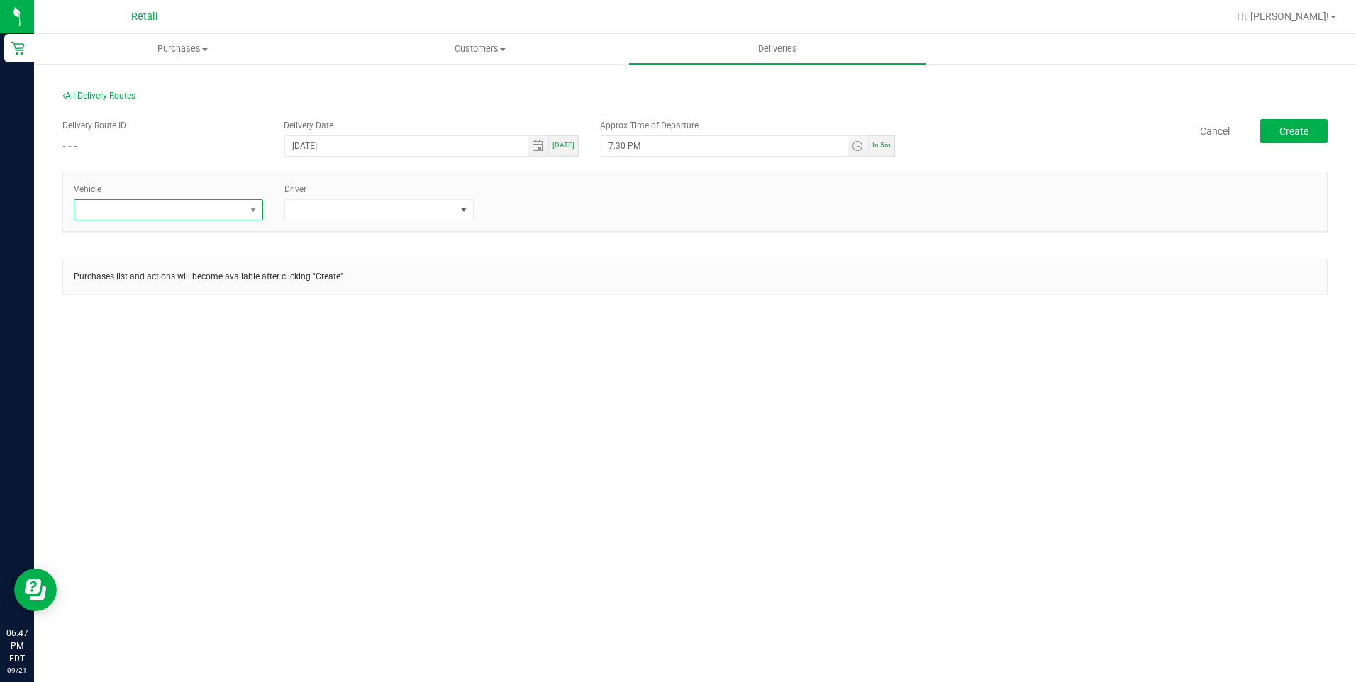
click at [236, 204] on span at bounding box center [159, 210] width 170 height 20
click at [128, 305] on li "Tesla-Gray" at bounding box center [168, 295] width 188 height 24
click at [129, 299] on div "Purchases list and actions will become available after clicking "Create"" at bounding box center [694, 284] width 1265 height 50
click at [414, 207] on span at bounding box center [370, 210] width 170 height 20
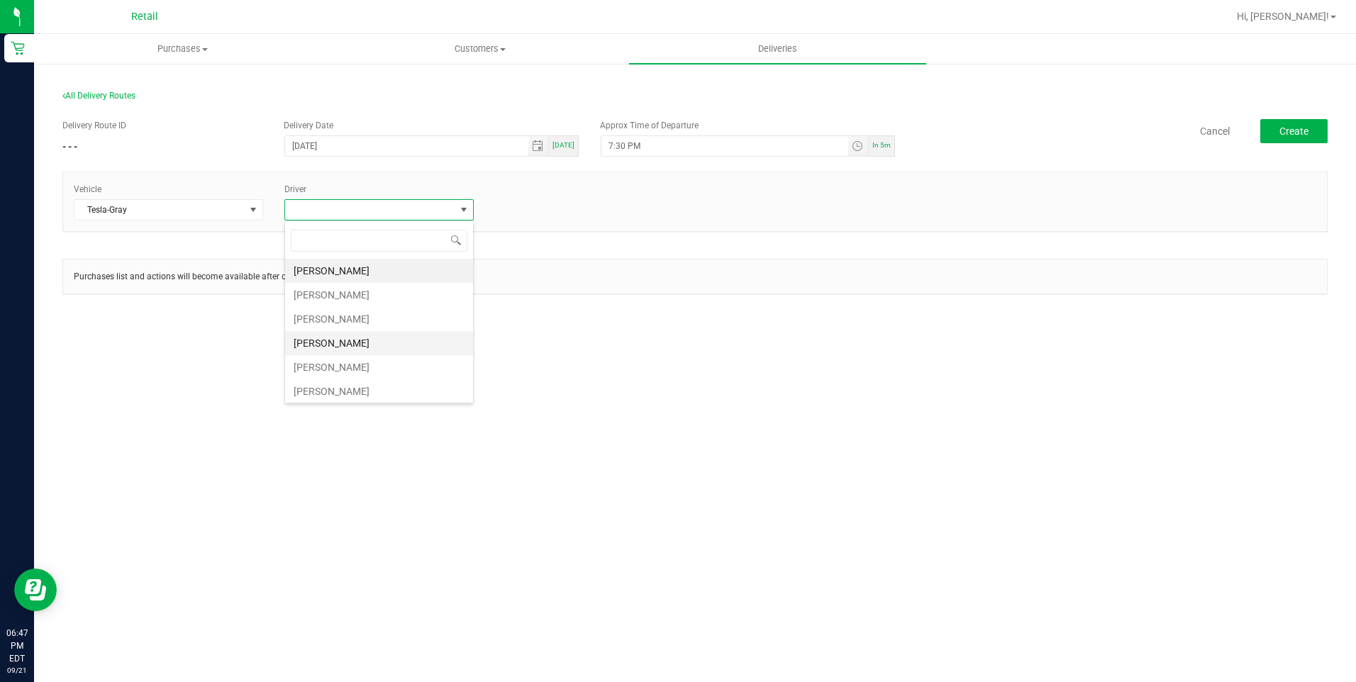
click at [348, 343] on li "[PERSON_NAME]" at bounding box center [379, 343] width 188 height 24
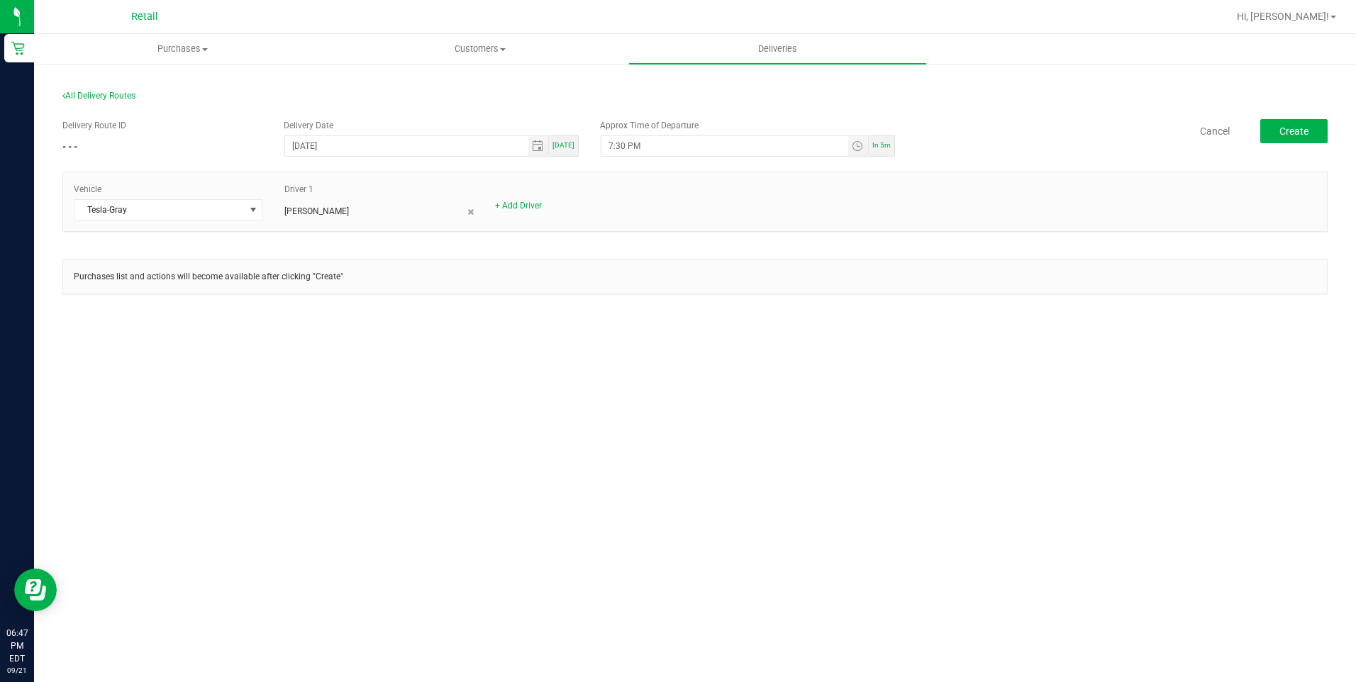
click at [734, 333] on div "All Delivery Routes Delivery Route ID - - - Delivery Date 09/21/2025 Today Appr…" at bounding box center [695, 204] width 1322 height 284
click at [1286, 127] on span "Create" at bounding box center [1293, 131] width 29 height 11
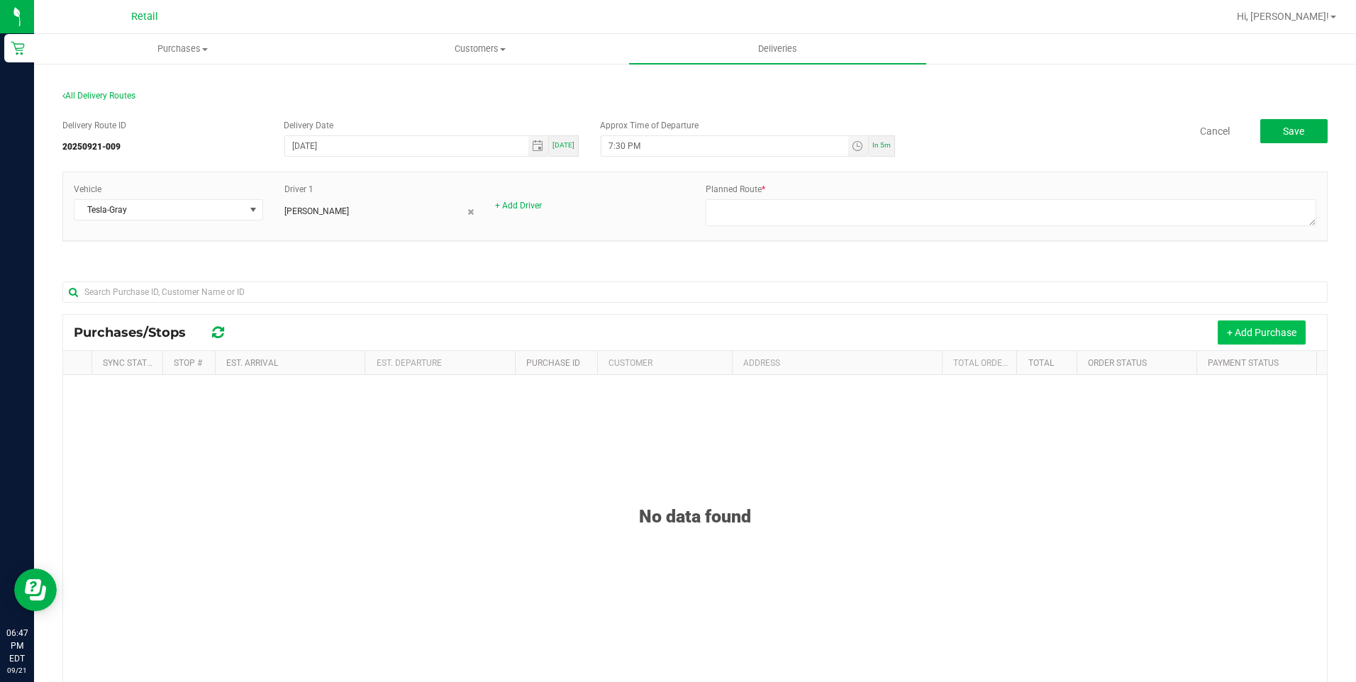
click at [1231, 333] on button "+ Add Purchase" at bounding box center [1262, 333] width 88 height 24
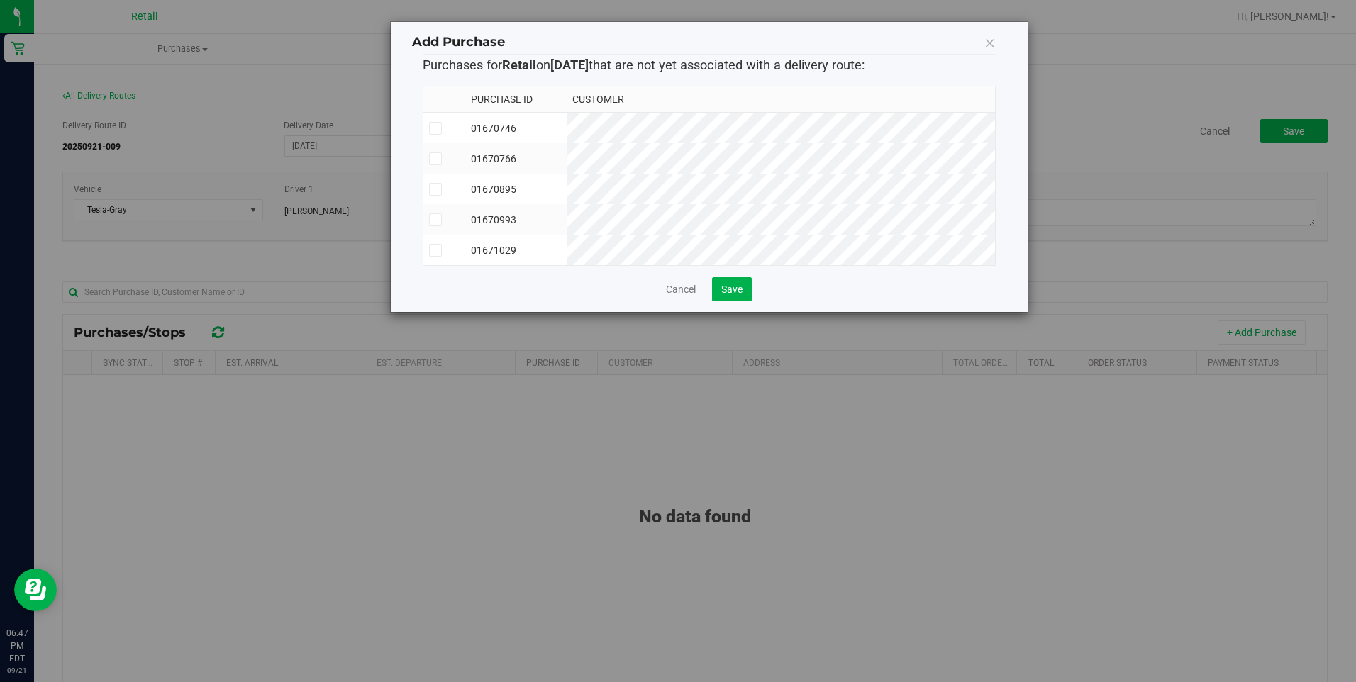
click at [567, 245] on td "01671029" at bounding box center [515, 250] width 101 height 30
click at [567, 221] on td "01670993" at bounding box center [515, 219] width 101 height 30
click at [722, 295] on span "Save" at bounding box center [731, 289] width 21 height 11
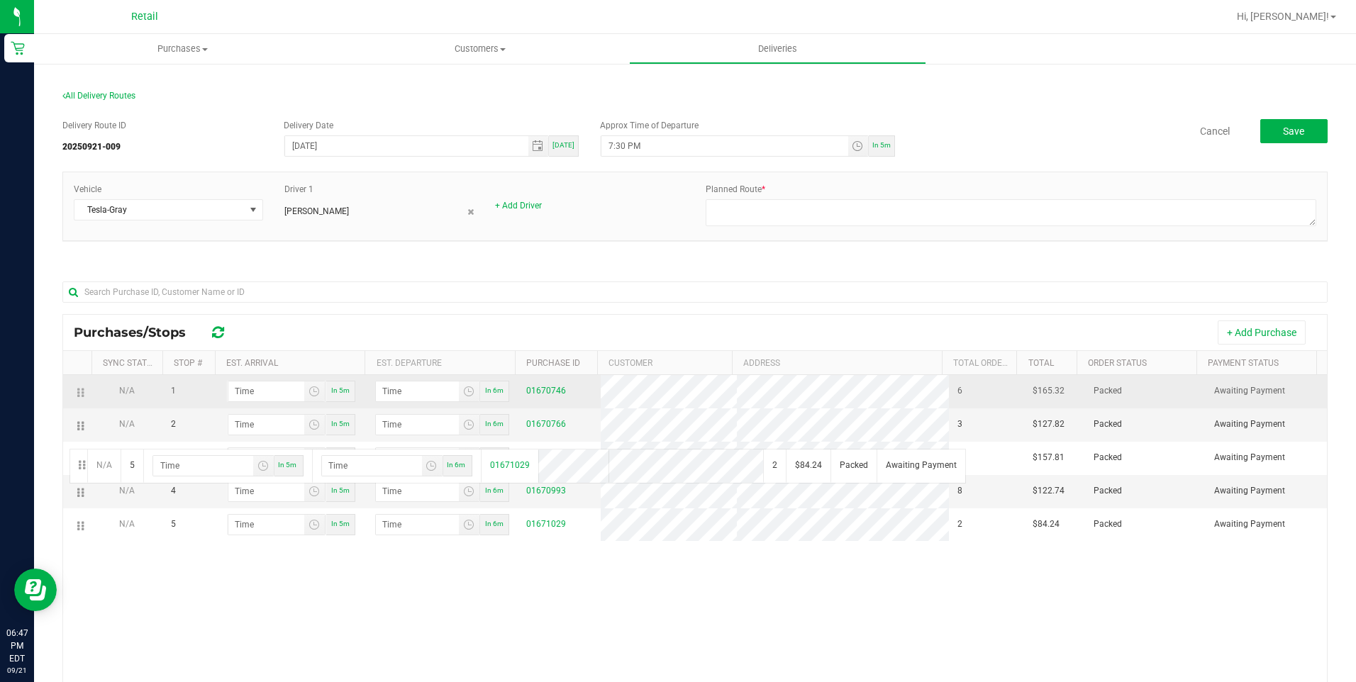
drag, startPoint x: 77, startPoint y: 508, endPoint x: 79, endPoint y: 397, distance: 110.7
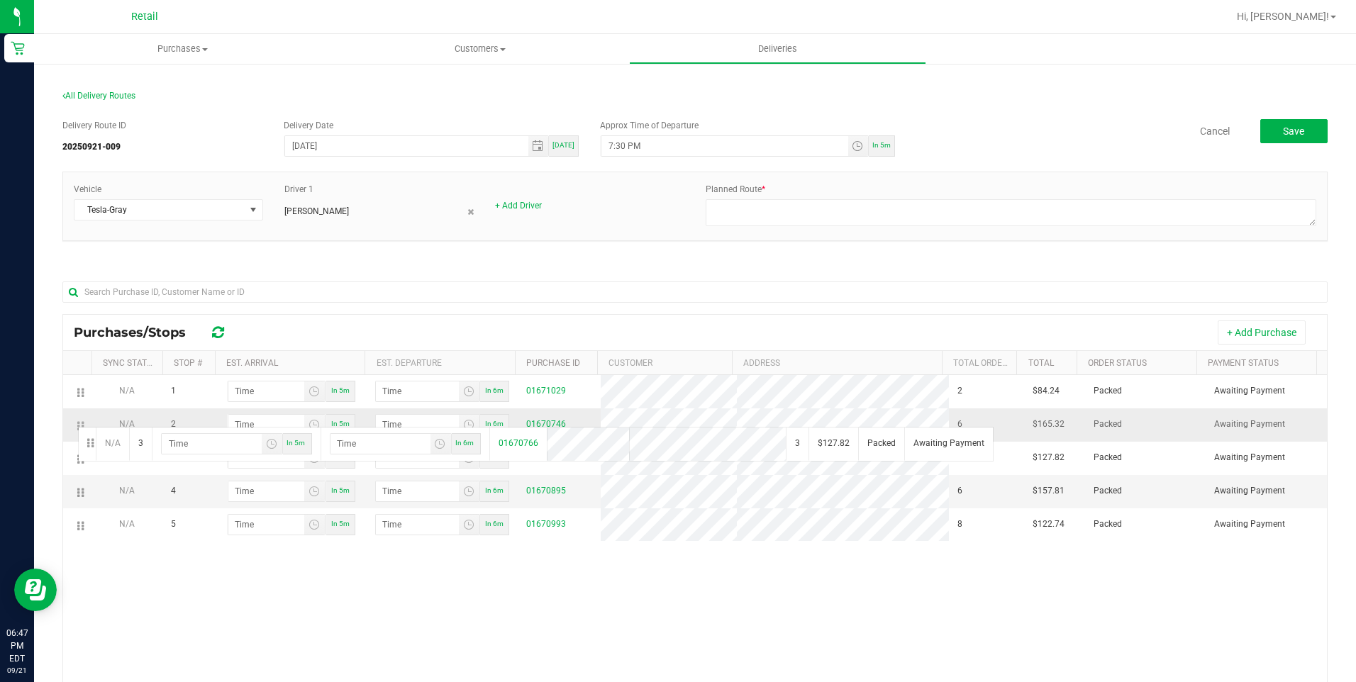
drag, startPoint x: 77, startPoint y: 457, endPoint x: 76, endPoint y: 425, distance: 32.7
drag, startPoint x: 81, startPoint y: 528, endPoint x: 72, endPoint y: 495, distance: 33.7
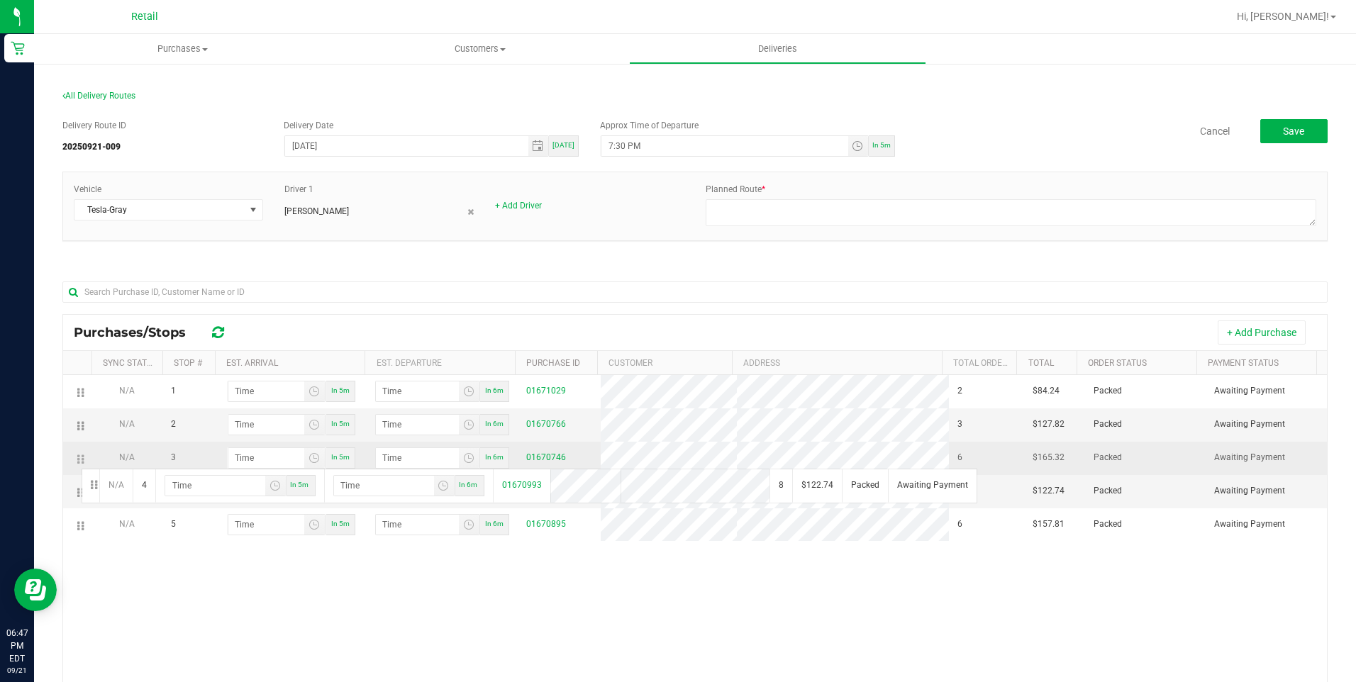
drag, startPoint x: 79, startPoint y: 496, endPoint x: 79, endPoint y: 458, distance: 38.3
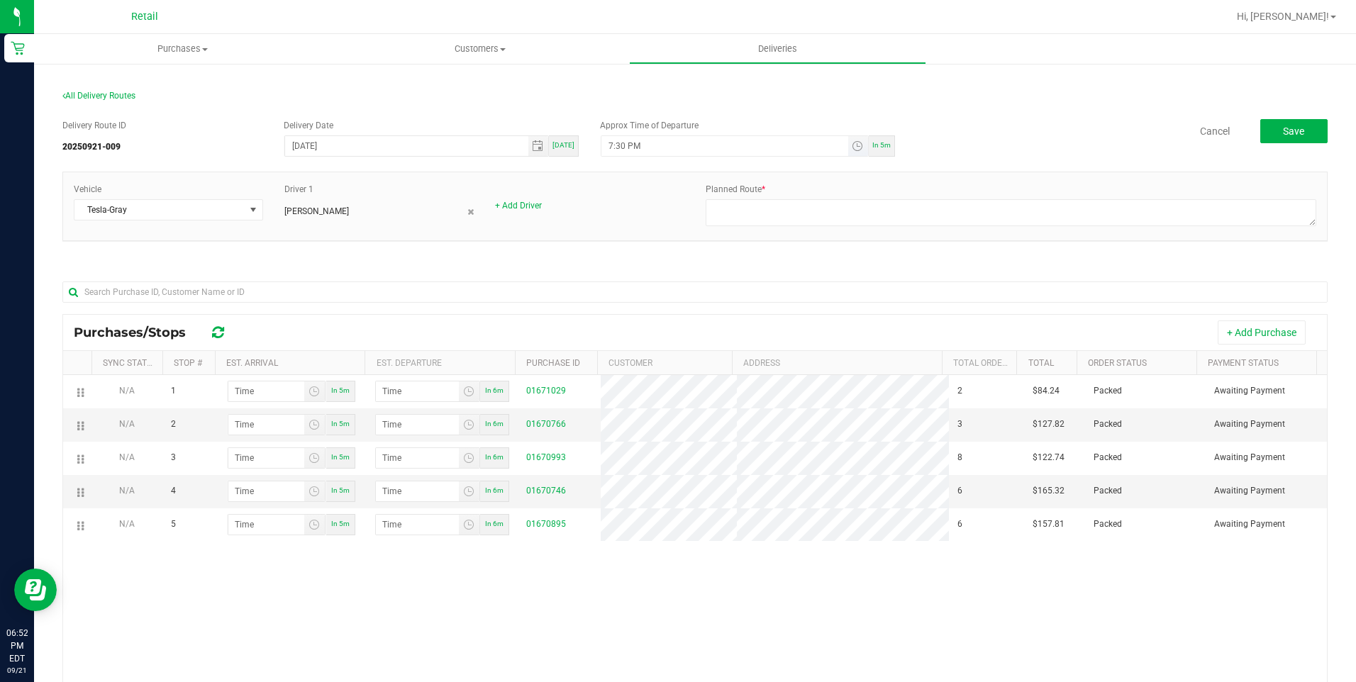
click at [609, 139] on input "7:30 PM" at bounding box center [724, 146] width 246 height 20
click at [616, 141] on input "7:30 PM" at bounding box center [724, 146] width 246 height 20
type input "7:45 PM"
drag, startPoint x: 621, startPoint y: 268, endPoint x: 663, endPoint y: 250, distance: 45.4
click at [621, 268] on div "Purchases/Stops + Add Purchase Sync Status Stop # Est. Arrival Est. Departure P…" at bounding box center [694, 554] width 1265 height 572
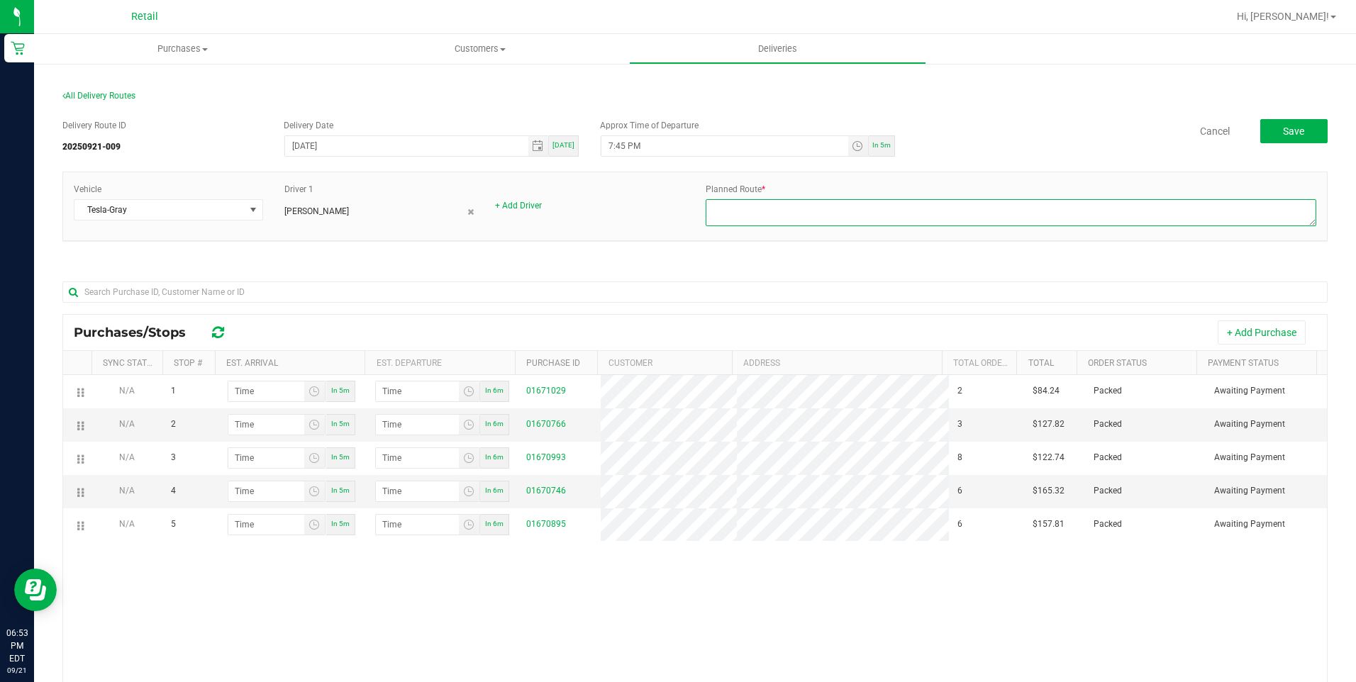
click at [736, 213] on textarea at bounding box center [1011, 212] width 611 height 27
type textarea "Onfleet 921009 - Juanitalee Perez - Dispatch Kevin G. - Gray Tesla"
drag, startPoint x: 638, startPoint y: 235, endPoint x: 674, endPoint y: 253, distance: 40.9
click at [638, 235] on div "Vehicle Tesla-Gray Driver 1 Juanitalee Perez + Add Driver Planned Route *" at bounding box center [695, 206] width 1264 height 68
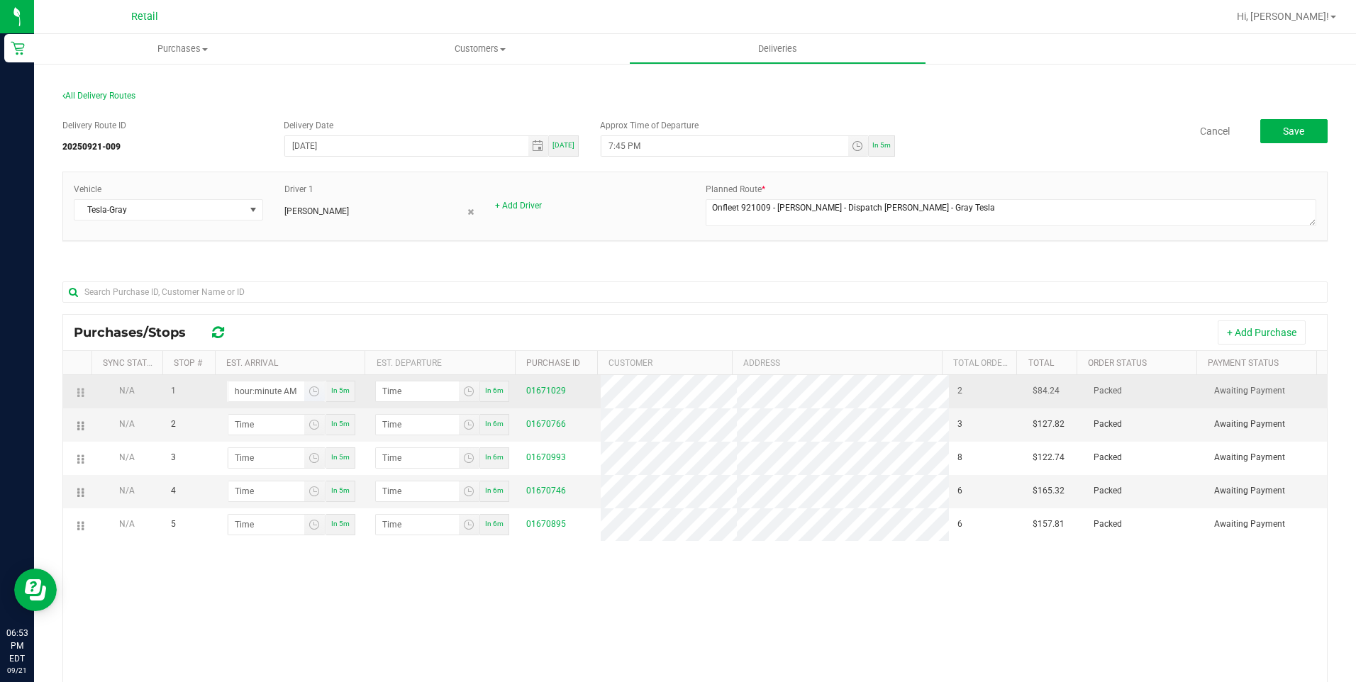
click at [251, 386] on input "hour:minute AM" at bounding box center [266, 392] width 76 height 20
type input "7:05 AM"
type input "7:06 AM"
type input "7:50 AM"
type input "7:51 AM"
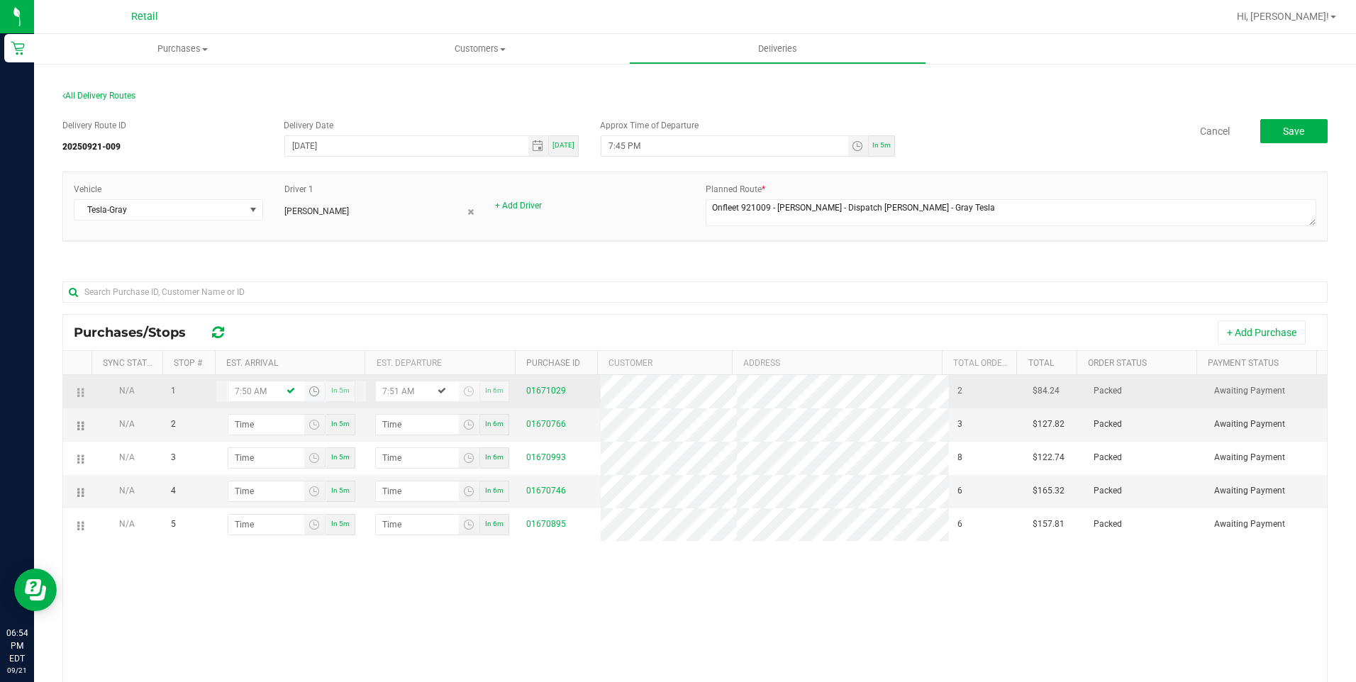
type input "7:50 PM"
type input "7:51 PM"
type input "7:50 PM"
type input "8:00 AM"
type input "8:01 AM"
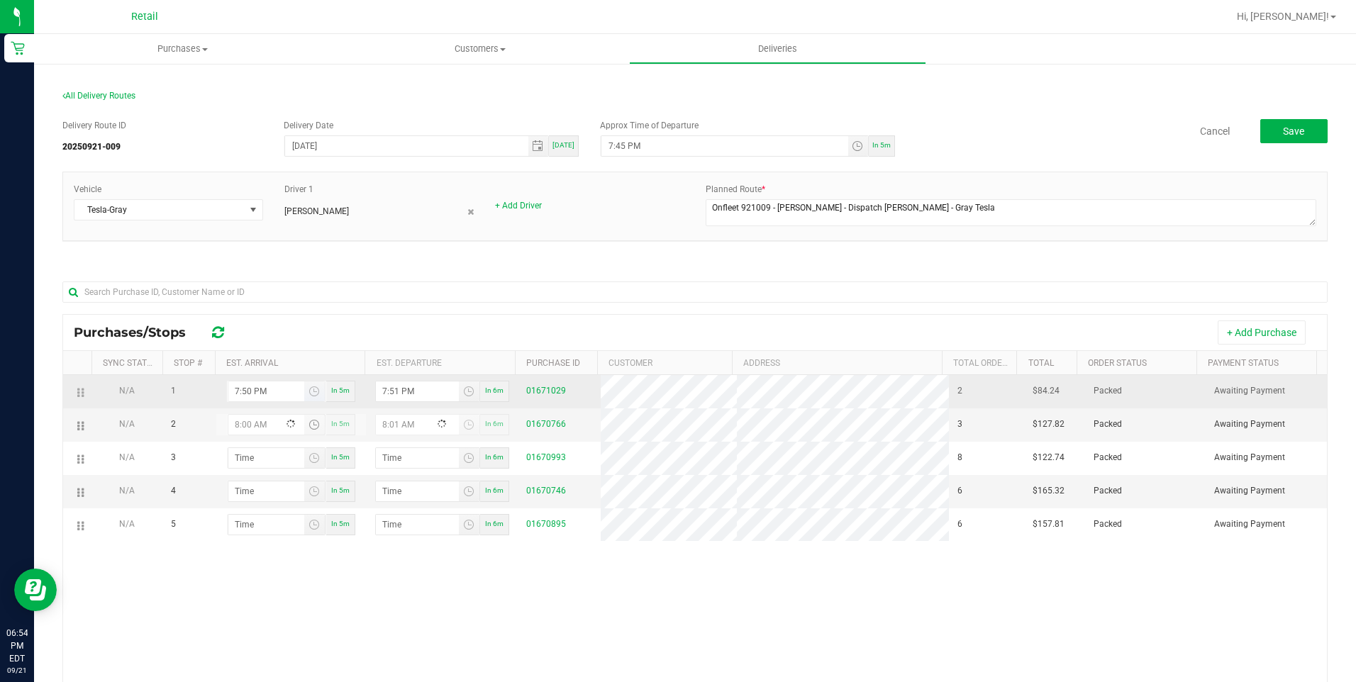
type input "8:08 AM"
type input "8:09 AM"
type input "8:08 PM"
type input "8:09 PM"
type input "8:08 PM"
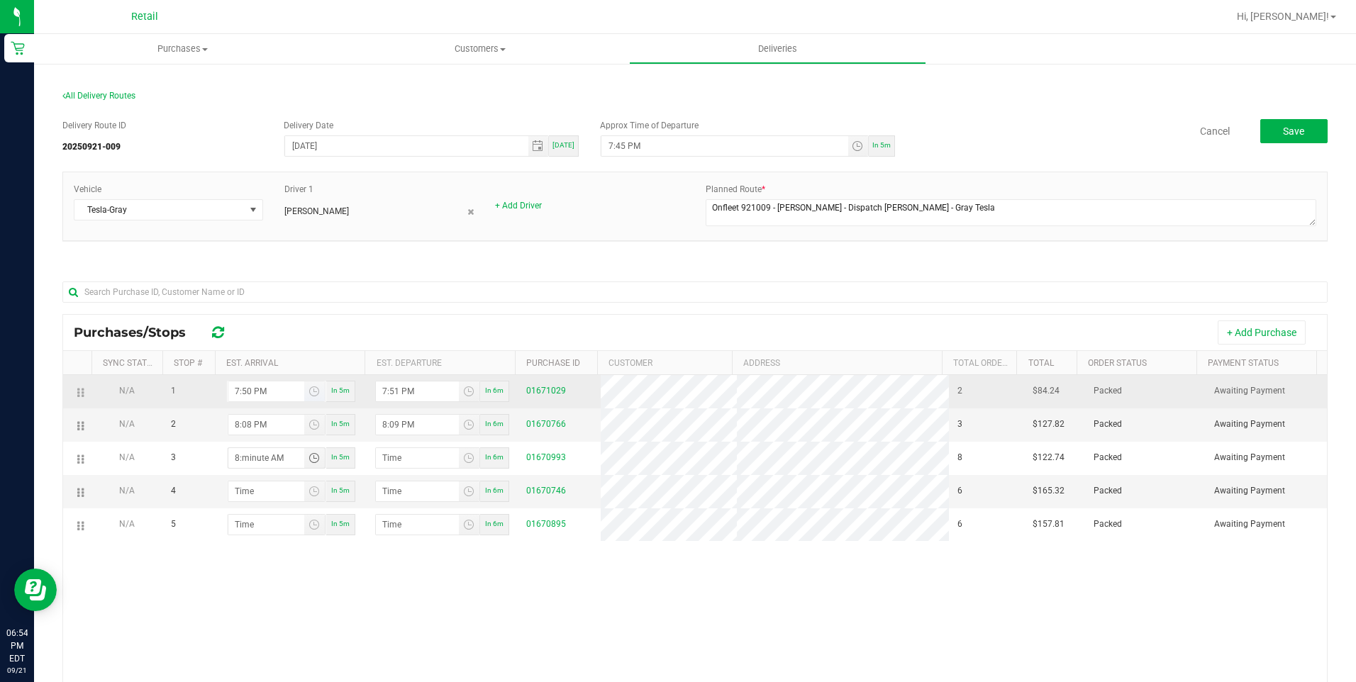
type input "8:04 AM"
type input "8:05 AM"
type input "8:47 AM"
type input "8:48 AM"
type input "8:47 PM"
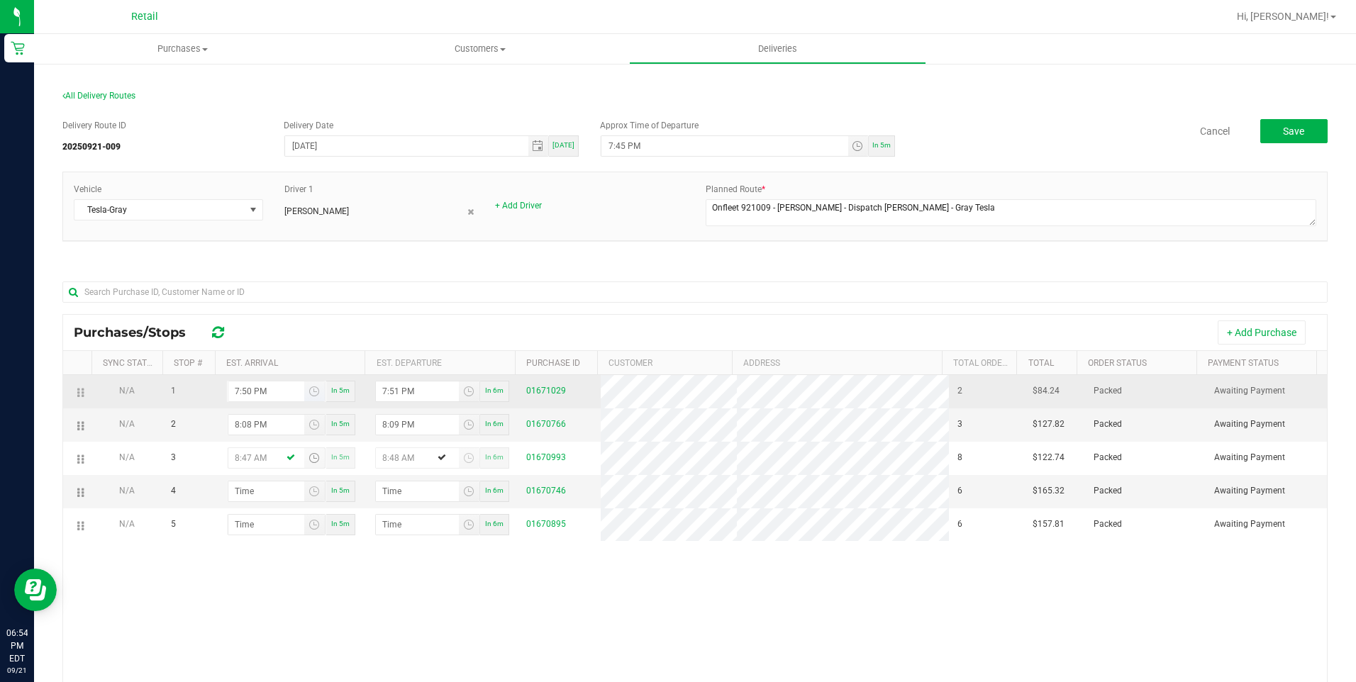
type input "8:48 PM"
type input "8:47 PM"
type input "9:01 AM"
type input "9:02 AM"
type input "9:15 AM"
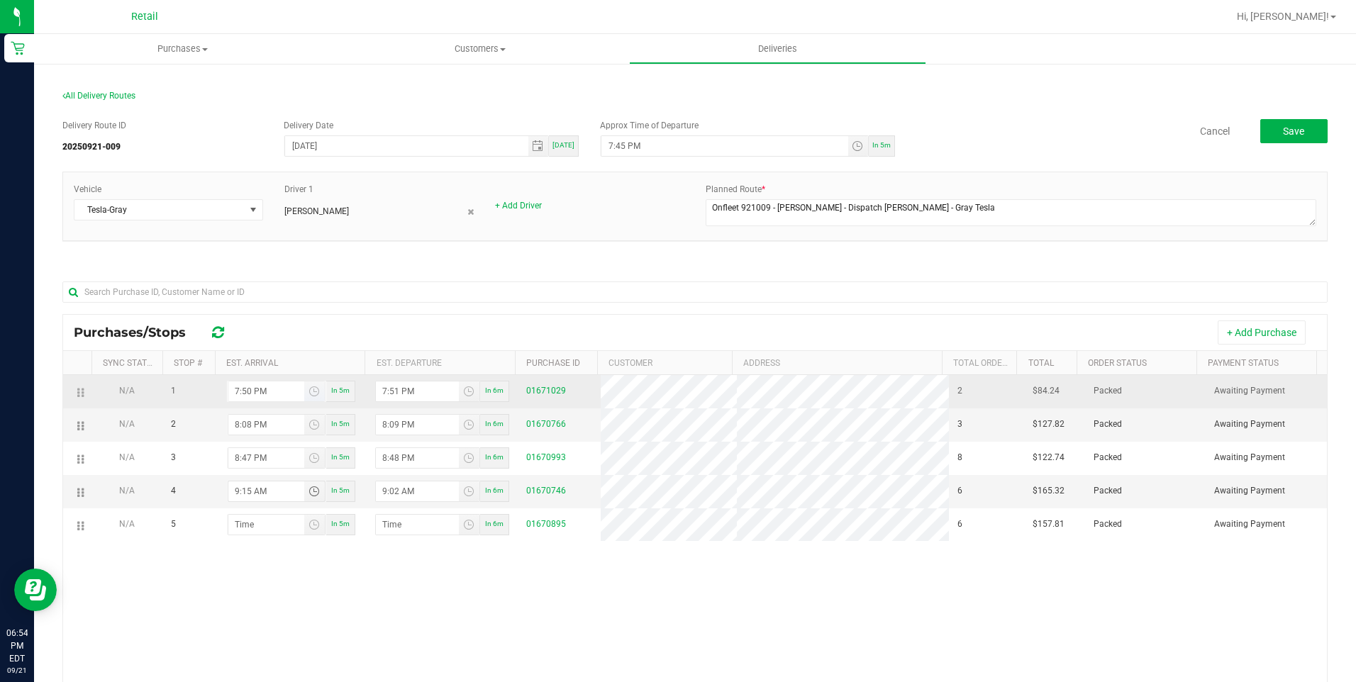
type input "9:16 AM"
type input "9:15 PM"
type input "9:16 PM"
type input "9:15 PM"
type input "9:02 AM"
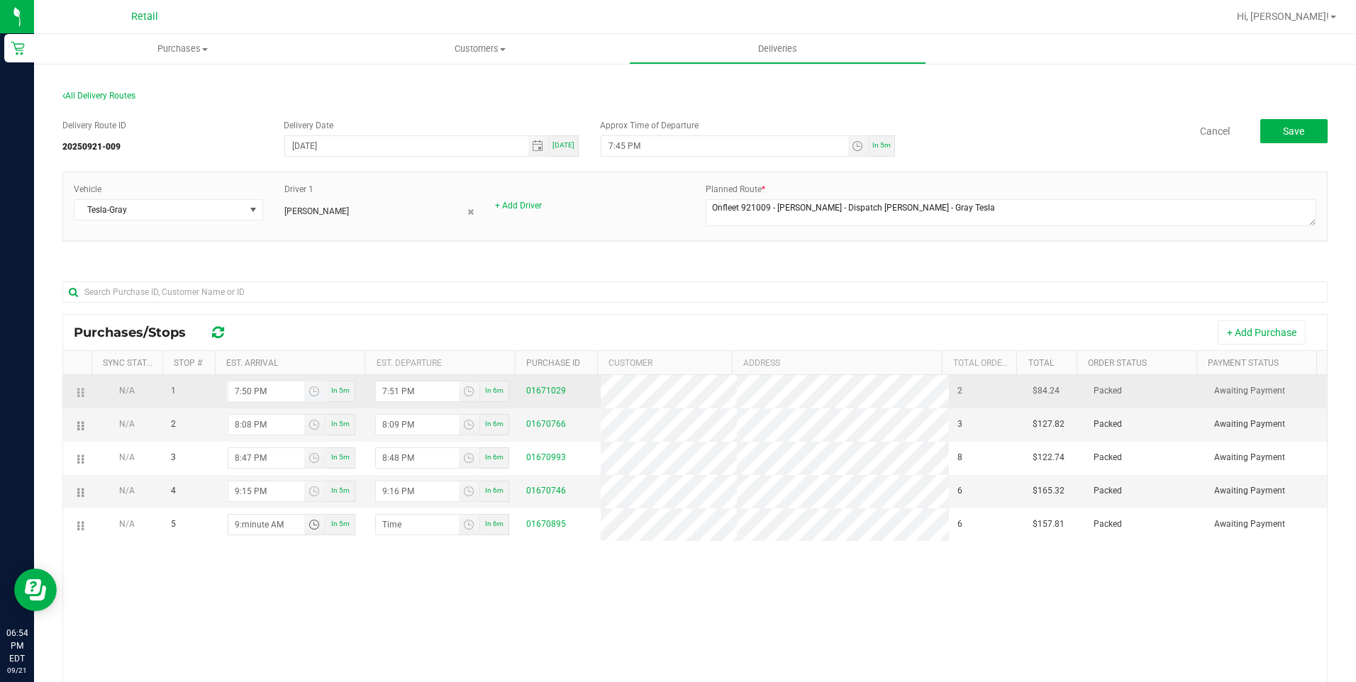
type input "9:03 AM"
type input "9:28 AM"
type input "9:29 AM"
type input "9:28 PM"
type input "9:29 PM"
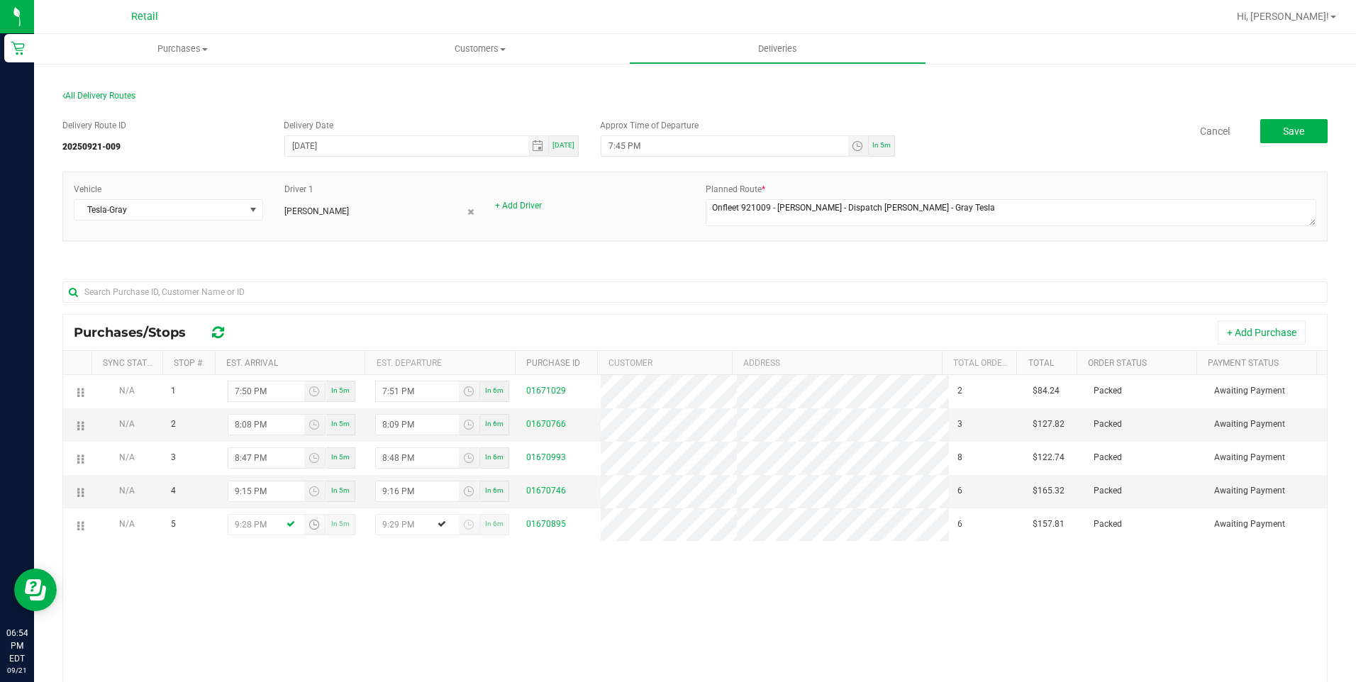
type input "9:28 PM"
click at [626, 631] on div "N/A 1 7:50 PM In 5m 7:51 PM In 6m 01671029 2 $84.24 Packed Awaiting Payment N/A…" at bounding box center [695, 590] width 1264 height 430
click at [1290, 133] on span "Save" at bounding box center [1293, 131] width 21 height 11
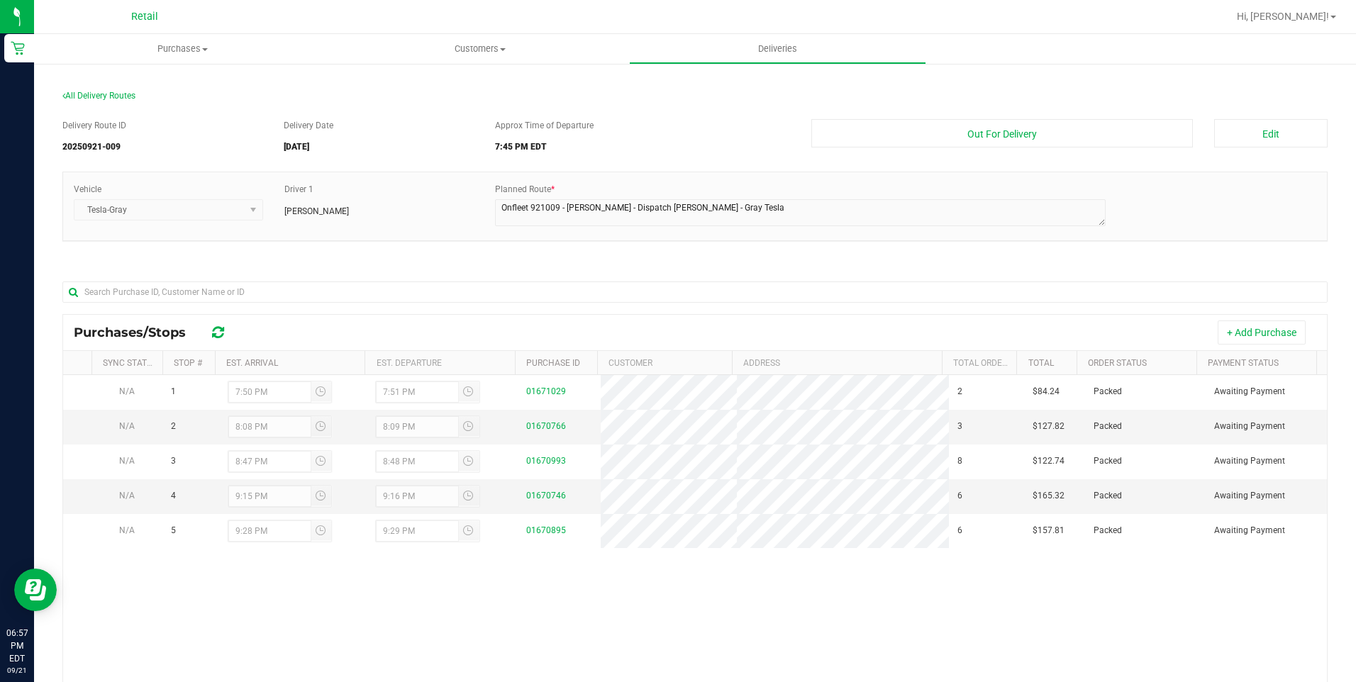
click at [653, 326] on div "+ Add Purchase" at bounding box center [778, 333] width 1077 height 24
click at [179, 57] on uib-tab-heading "Purchases Summary of purchases Fulfillment All purchases" at bounding box center [182, 49] width 297 height 30
click at [112, 97] on span "Fulfillment" at bounding box center [78, 102] width 88 height 12
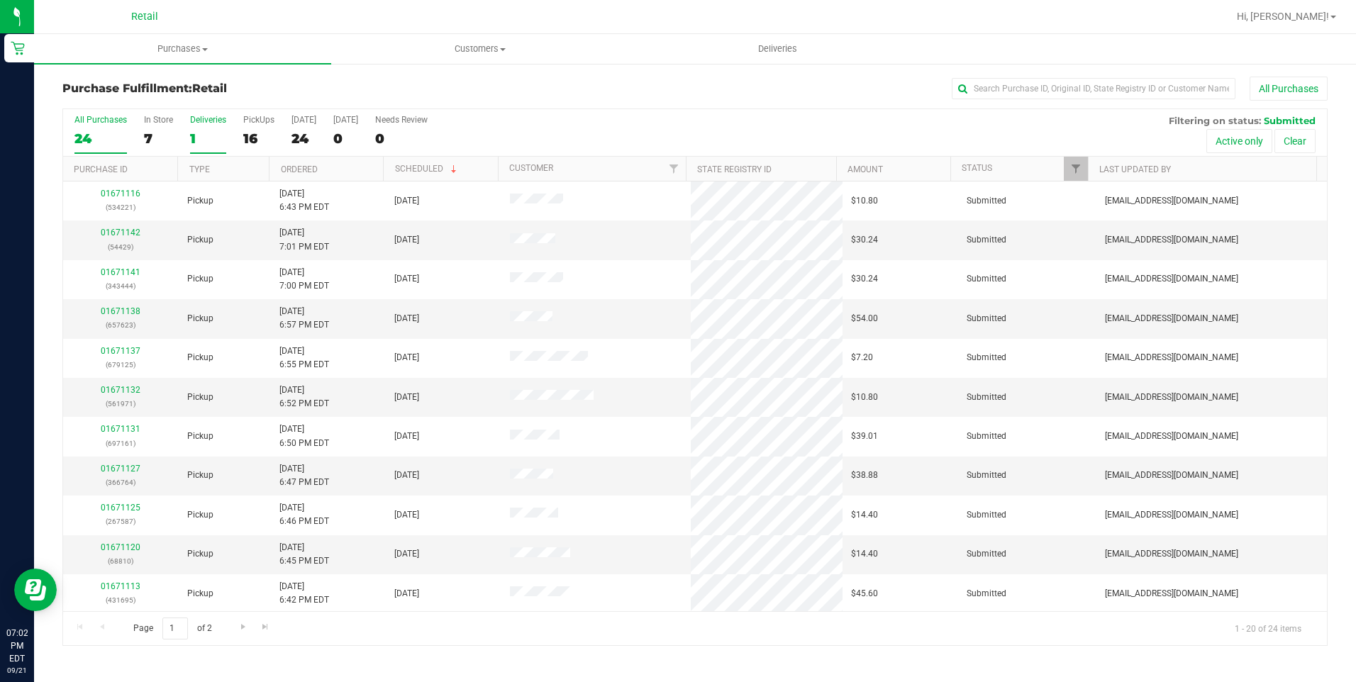
click at [206, 137] on div "1" at bounding box center [208, 139] width 36 height 16
click at [0, 0] on input "Deliveries 1" at bounding box center [0, 0] width 0 height 0
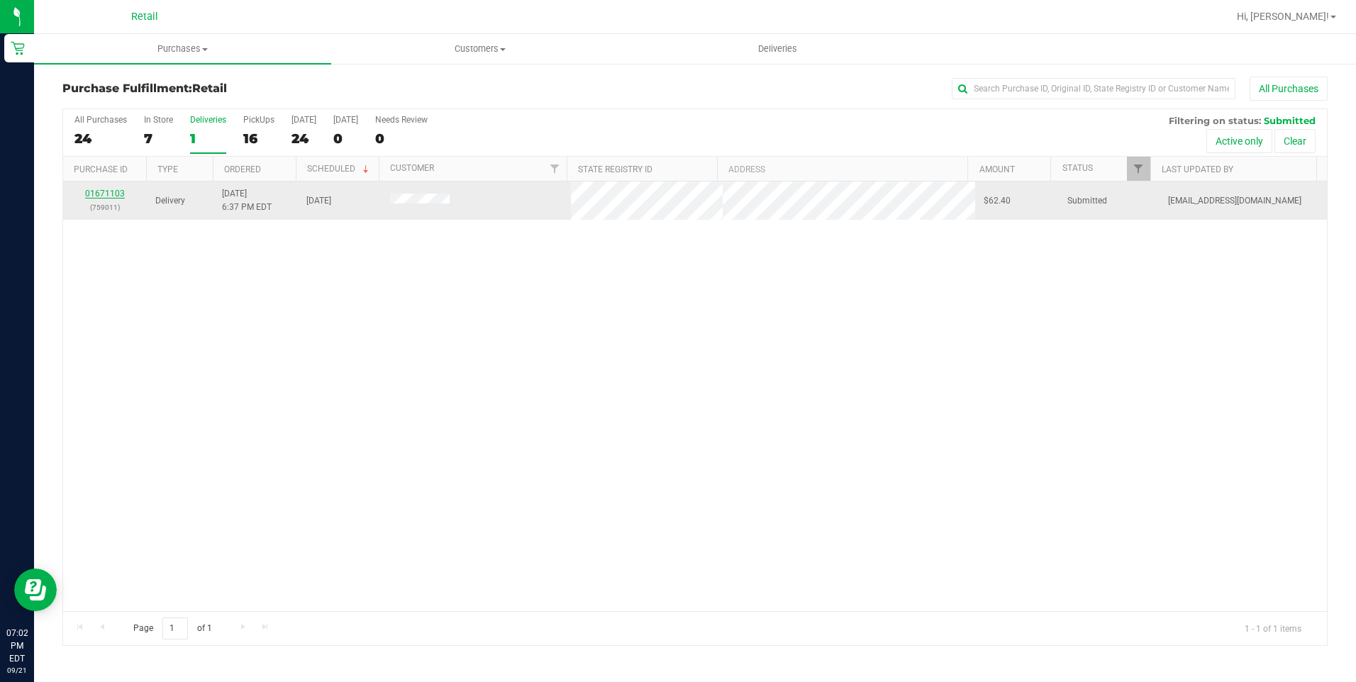
click at [114, 191] on link "01671103" at bounding box center [105, 194] width 40 height 10
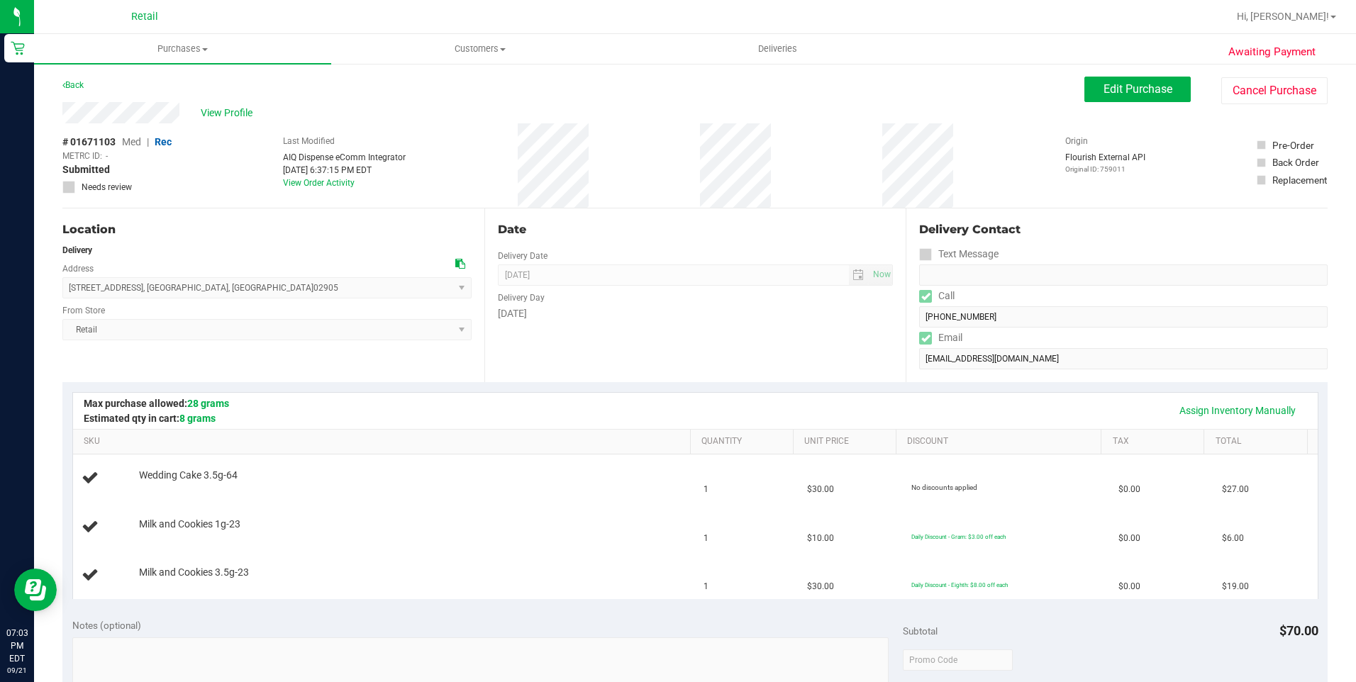
click at [611, 318] on div "[DATE]" at bounding box center [696, 313] width 396 height 15
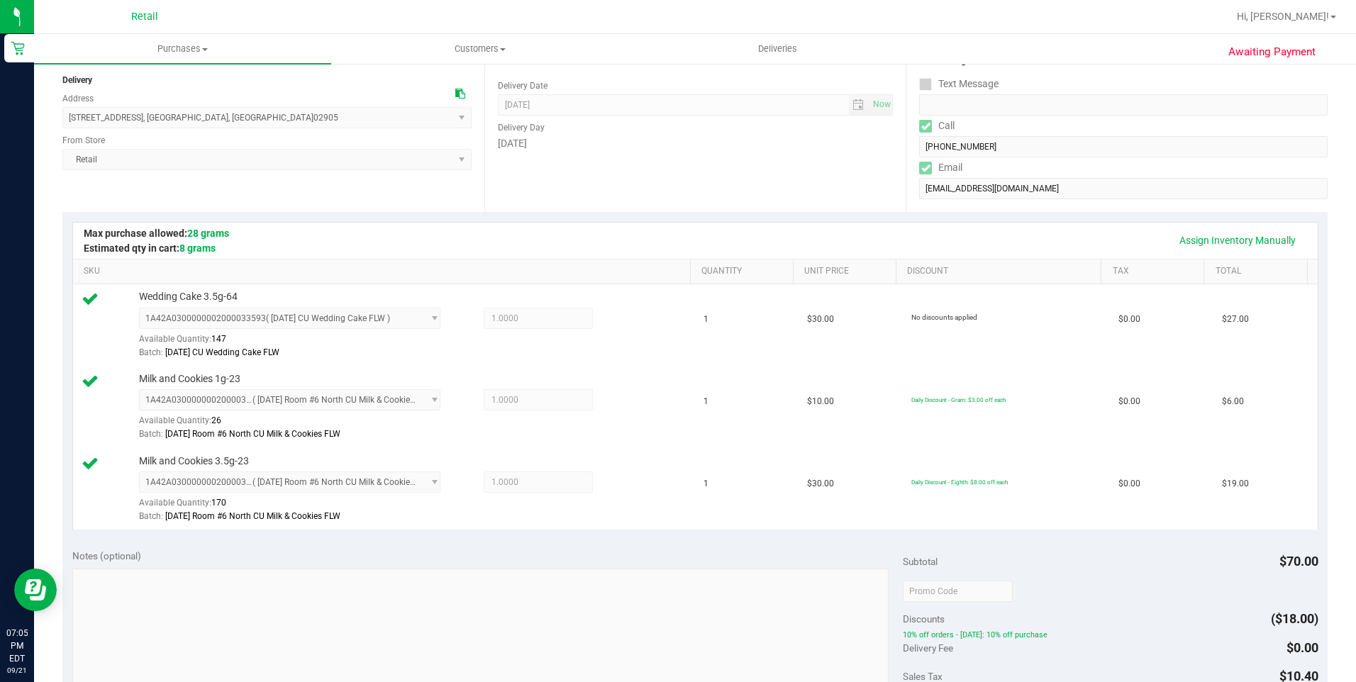
scroll to position [426, 0]
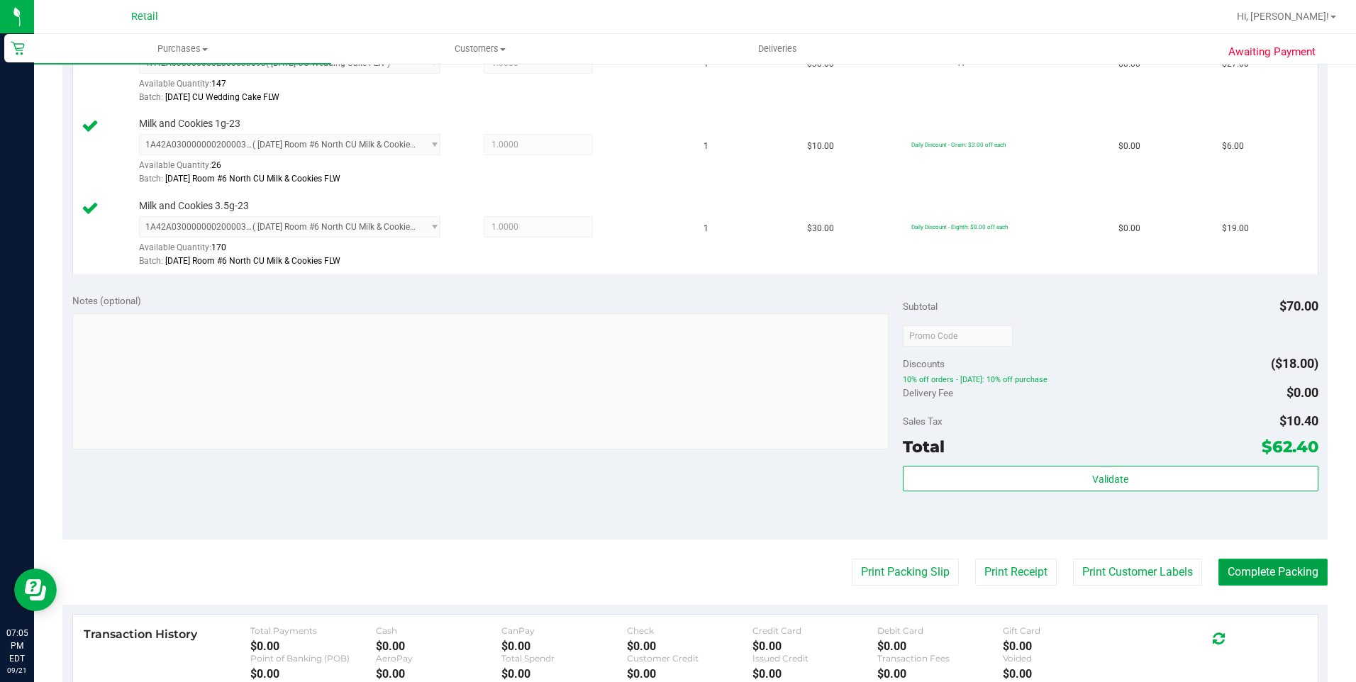
click at [1276, 577] on button "Complete Packing" at bounding box center [1272, 572] width 109 height 27
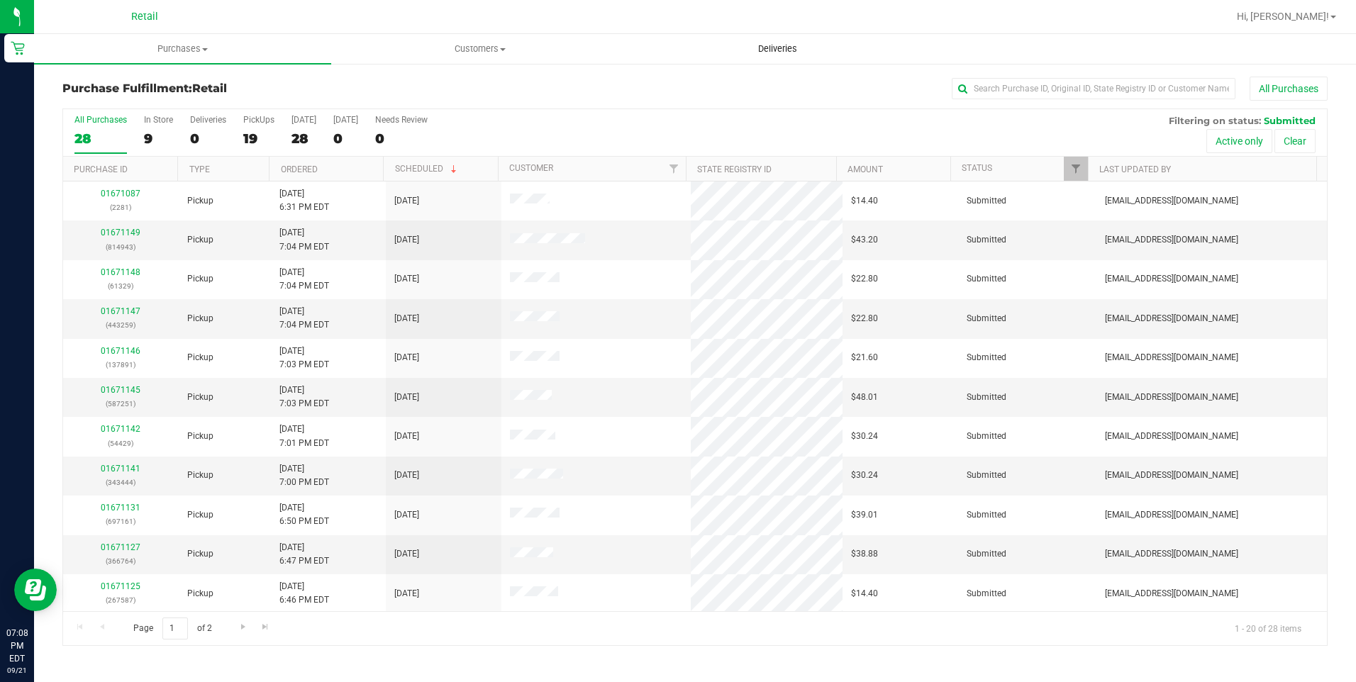
click at [765, 50] on span "Deliveries" at bounding box center [777, 49] width 77 height 13
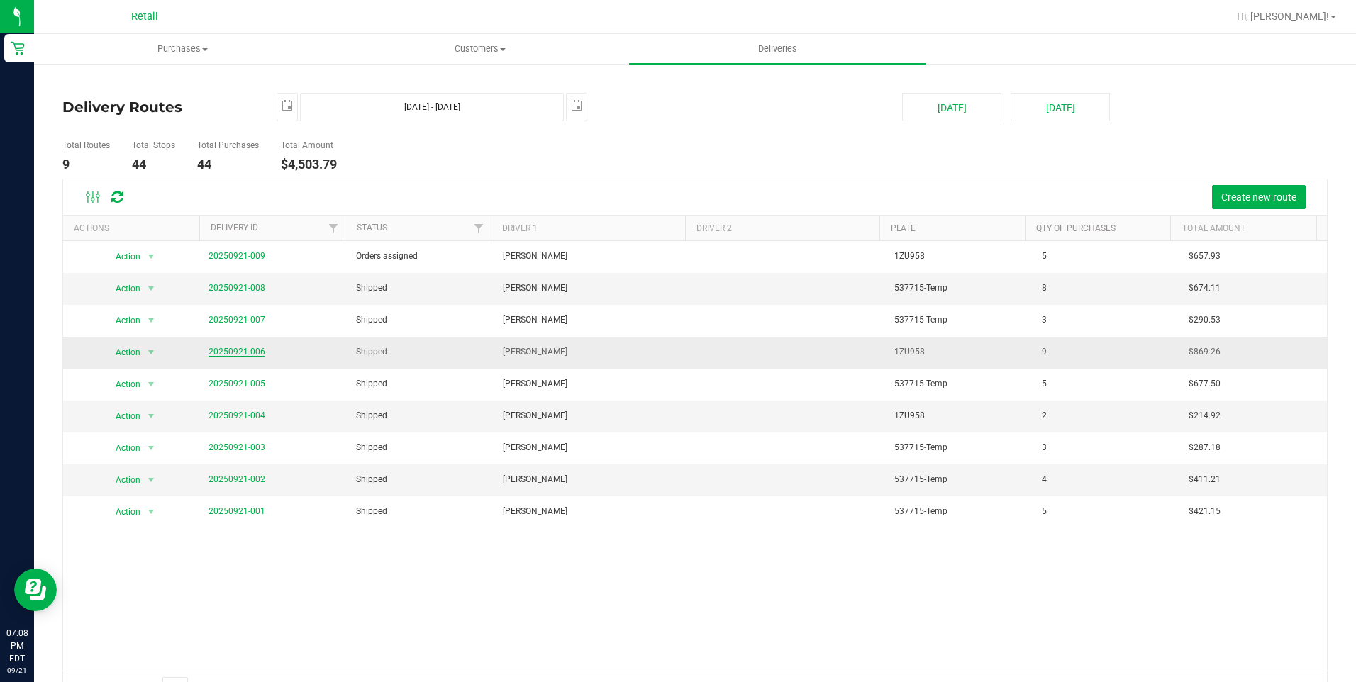
click at [250, 352] on link "20250921-006" at bounding box center [237, 352] width 57 height 10
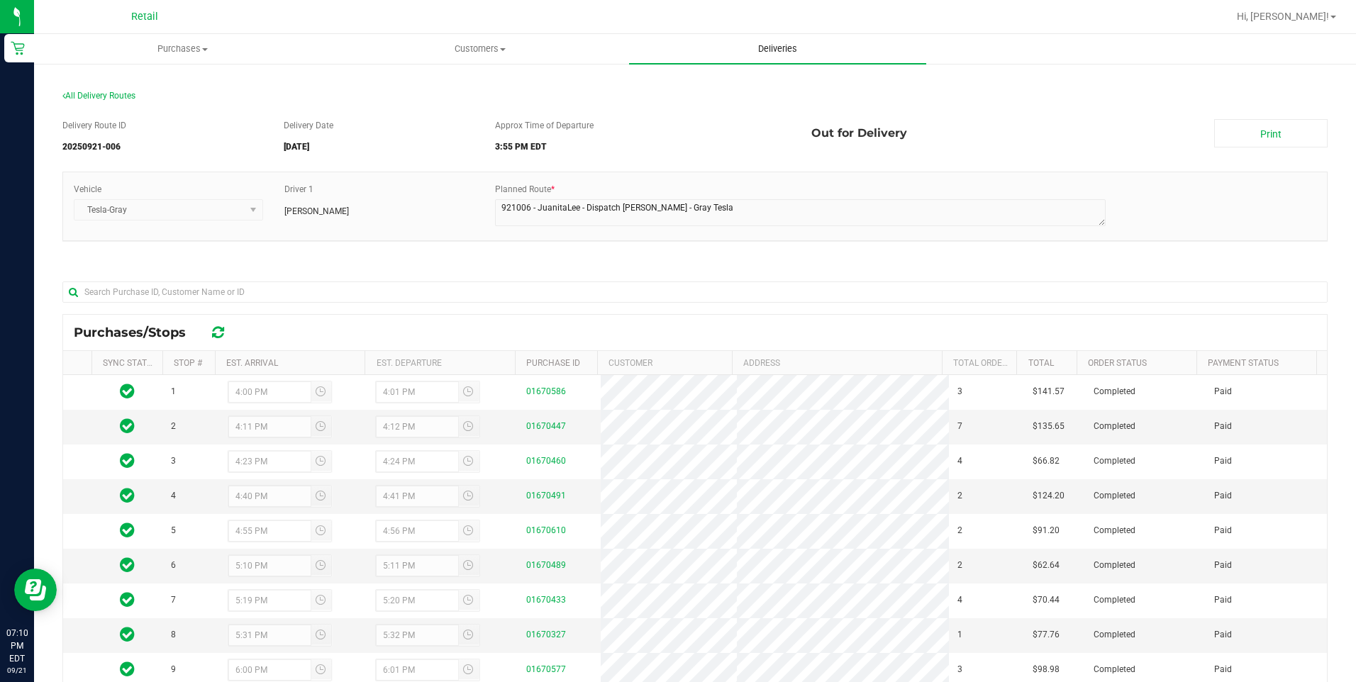
click at [780, 57] on uib-tab-heading "Deliveries" at bounding box center [777, 49] width 297 height 30
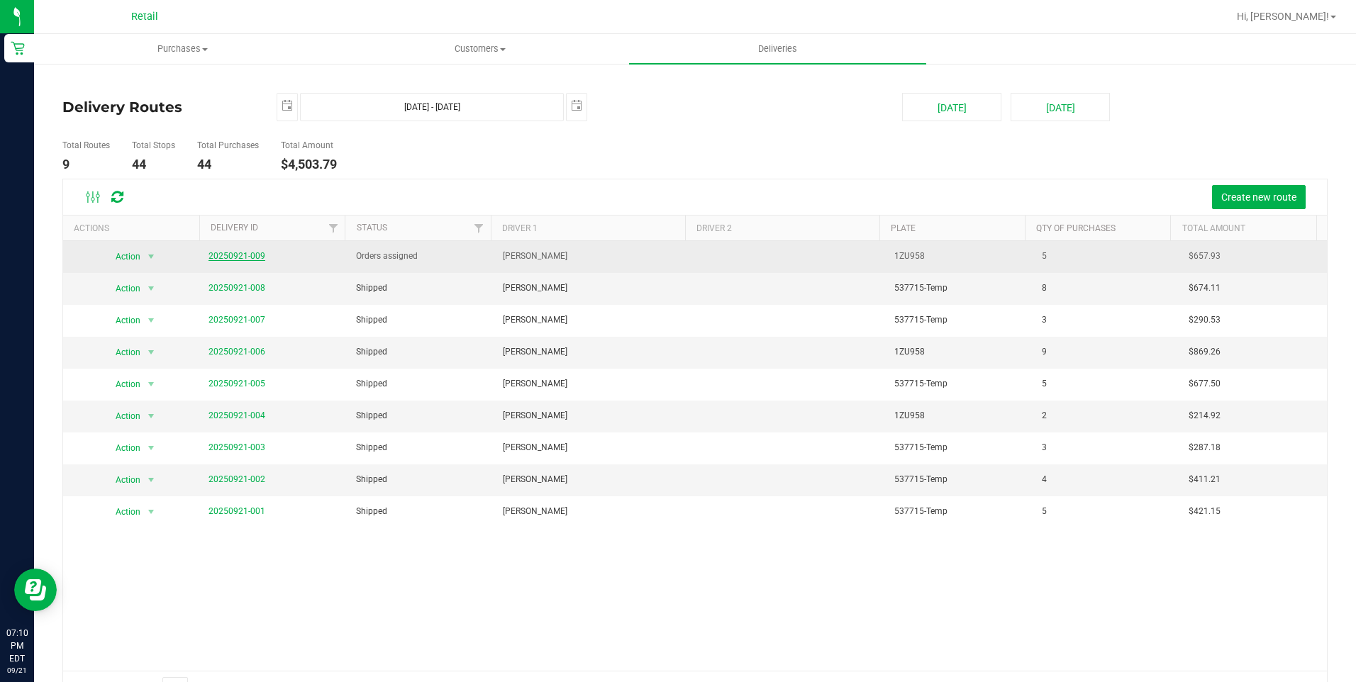
click at [244, 258] on link "20250921-009" at bounding box center [237, 256] width 57 height 10
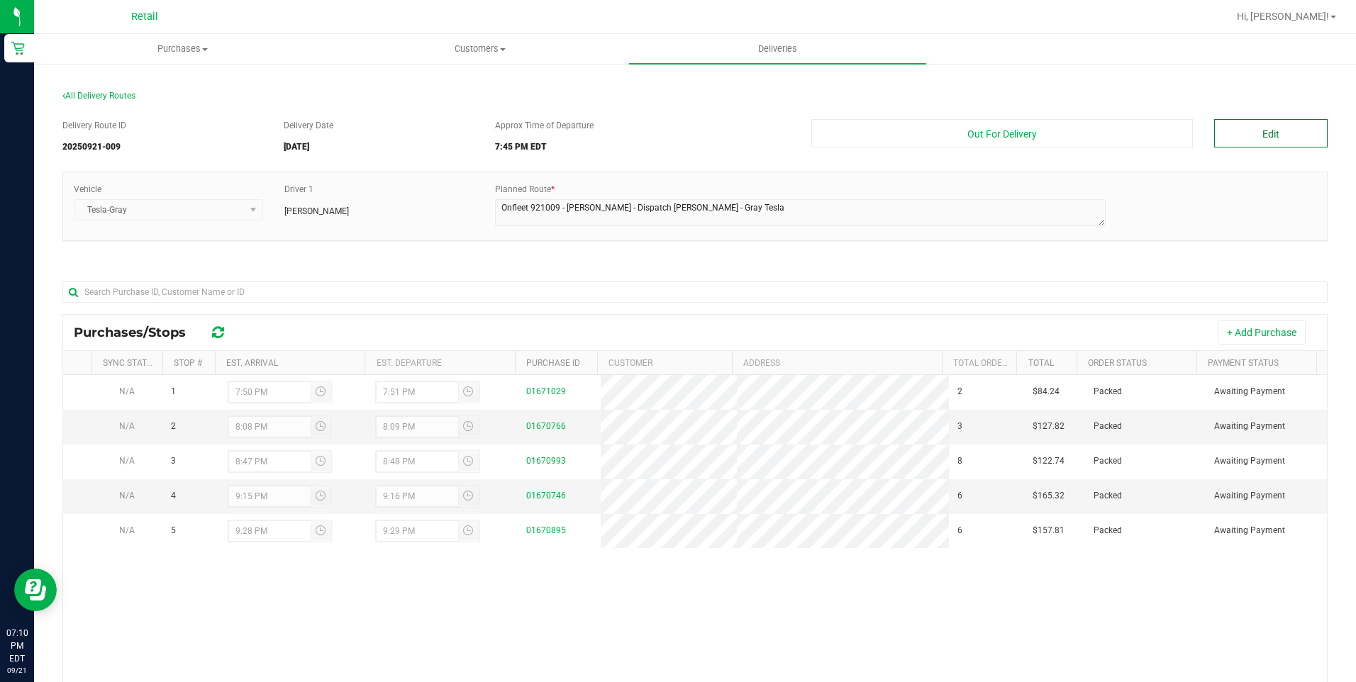
click at [1268, 133] on button "Edit" at bounding box center [1270, 133] width 113 height 28
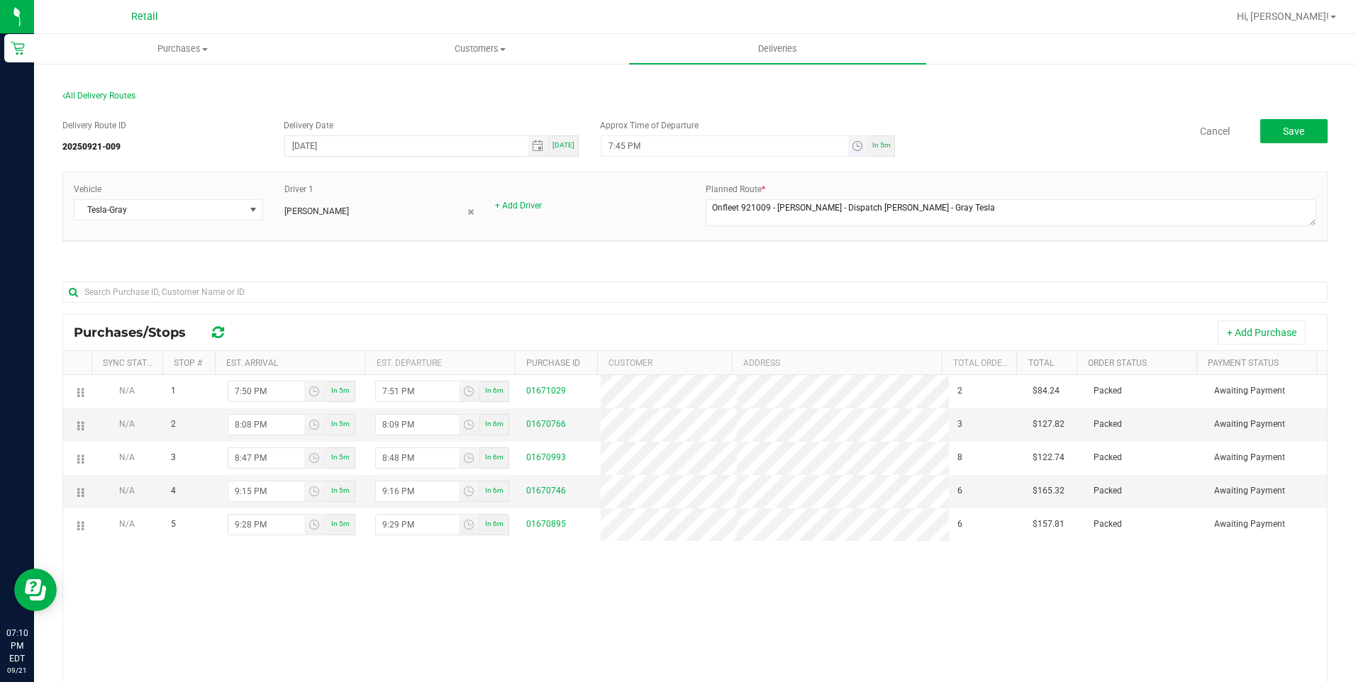
click at [614, 145] on input "7:45 PM" at bounding box center [724, 146] width 246 height 20
click at [616, 141] on input "7:20 PM" at bounding box center [724, 146] width 246 height 20
type input "7:25 PM"
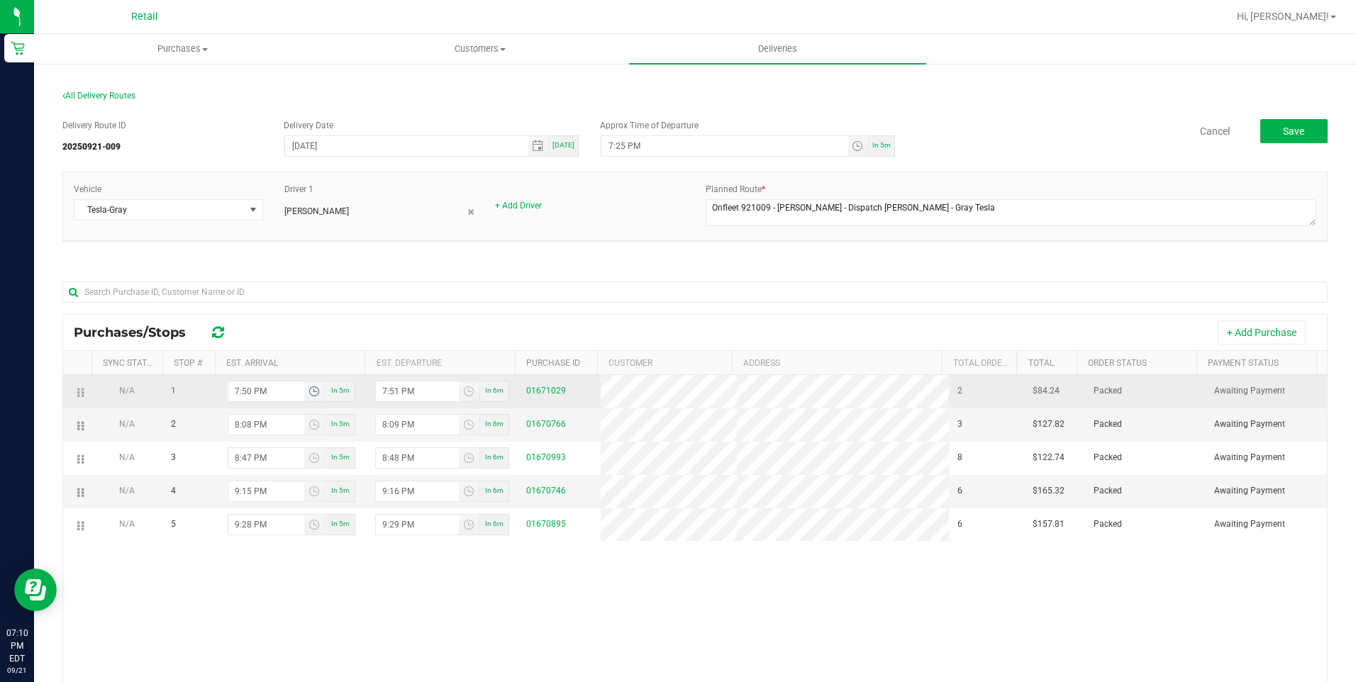
click at [246, 389] on input "7:50 PM" at bounding box center [266, 392] width 76 height 20
click at [246, 387] on input "7:45 PM" at bounding box center [266, 392] width 76 height 20
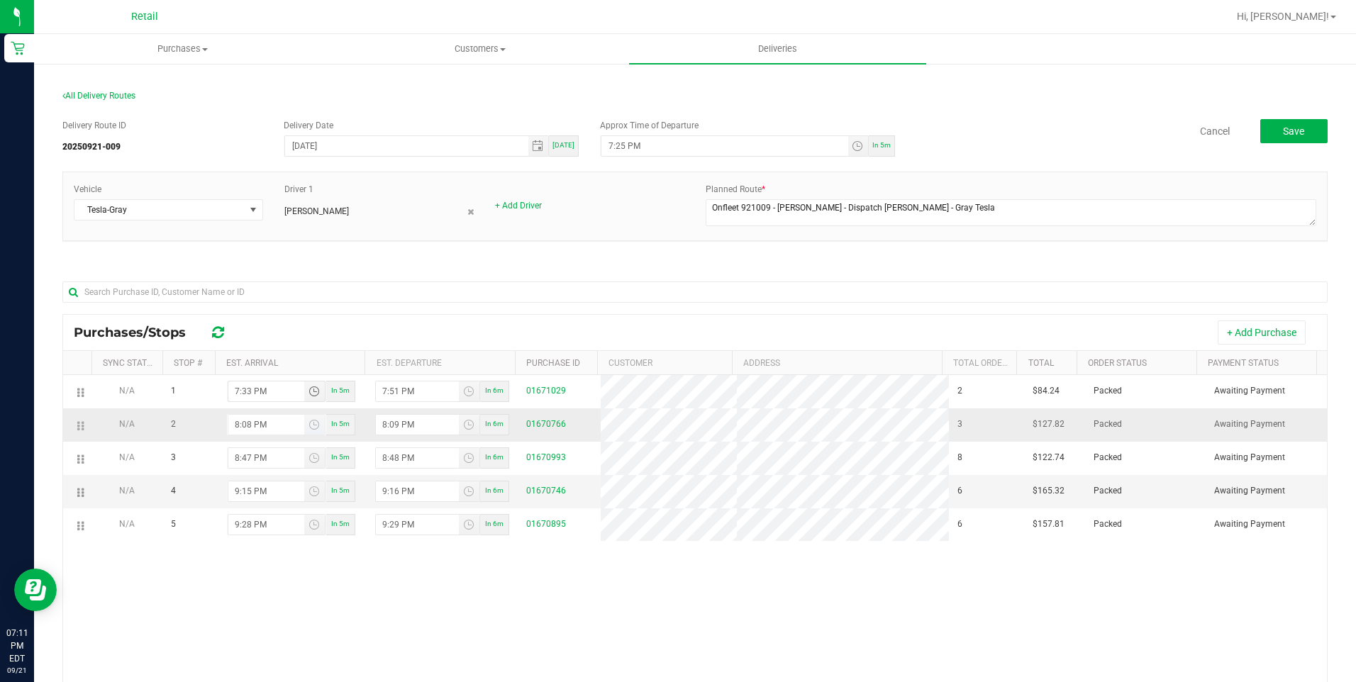
type input "7:33 PM"
click at [246, 425] on input "8:08 PM" at bounding box center [266, 425] width 76 height 20
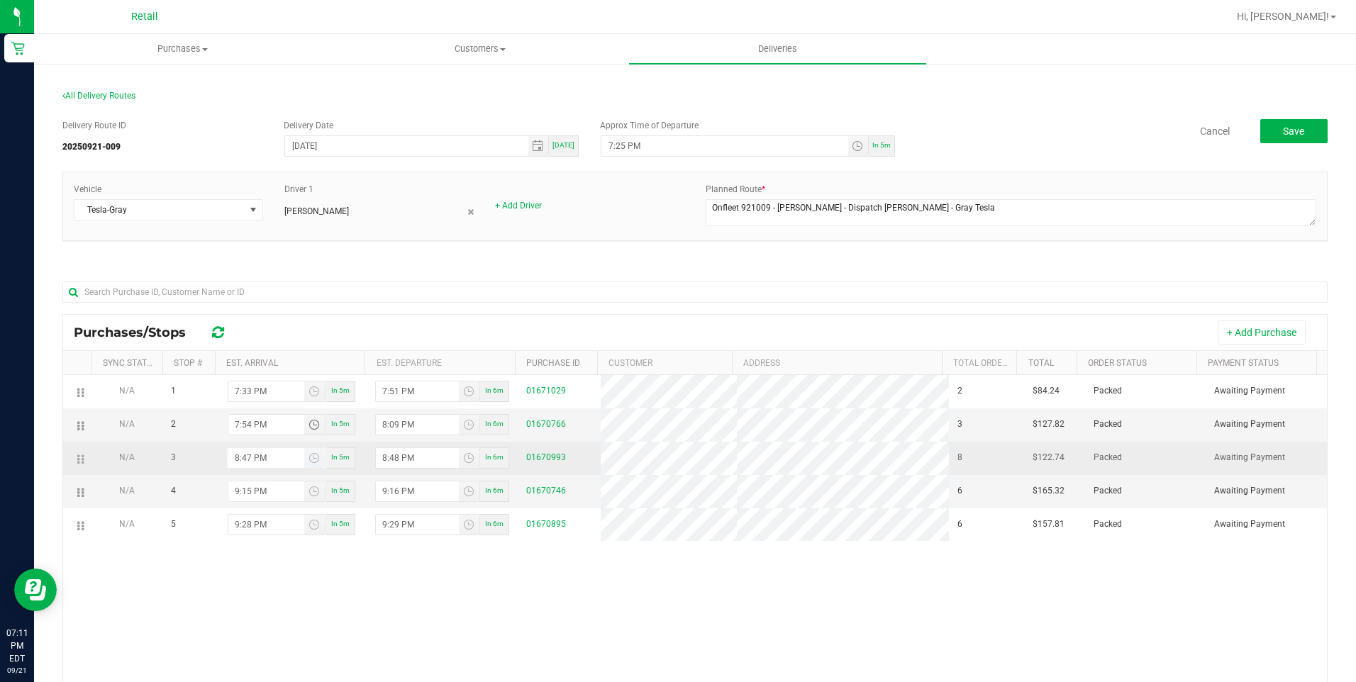
type input "7:54 PM"
click at [235, 456] on input "8:47 PM" at bounding box center [266, 458] width 76 height 20
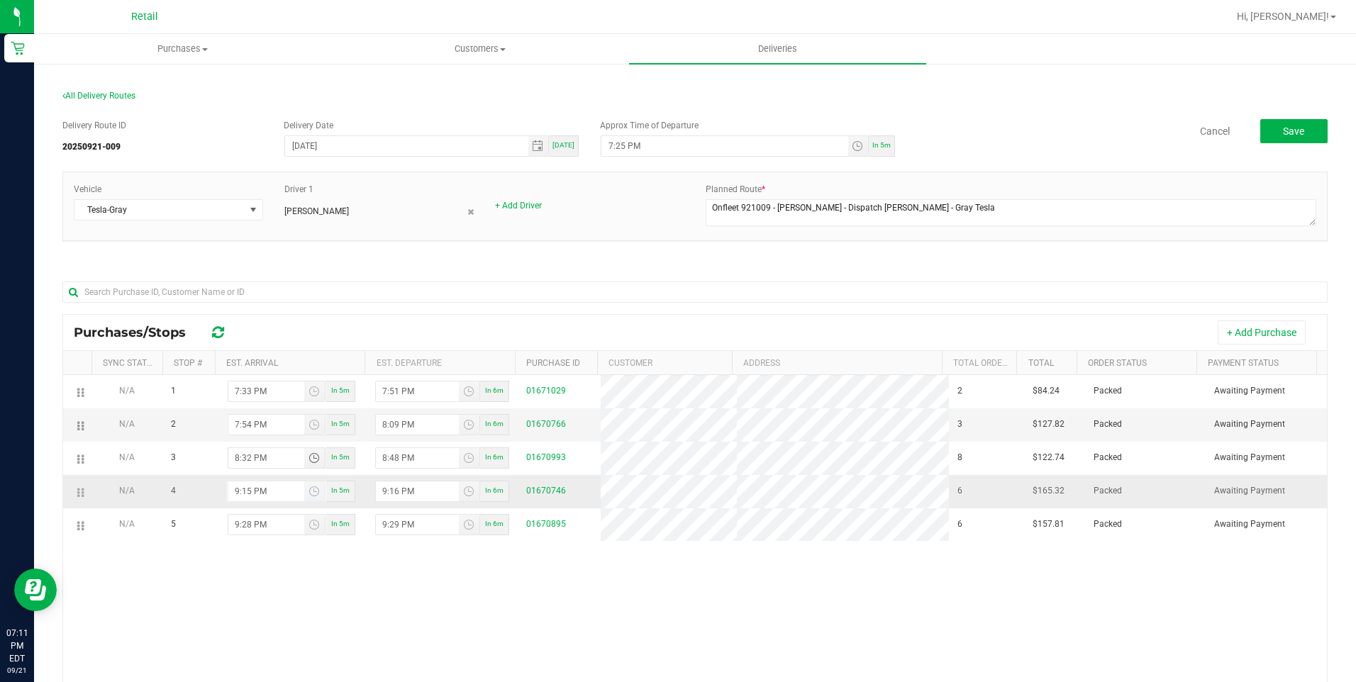
type input "8:32 PM"
click at [238, 489] on input "9:15 PM" at bounding box center [266, 492] width 76 height 20
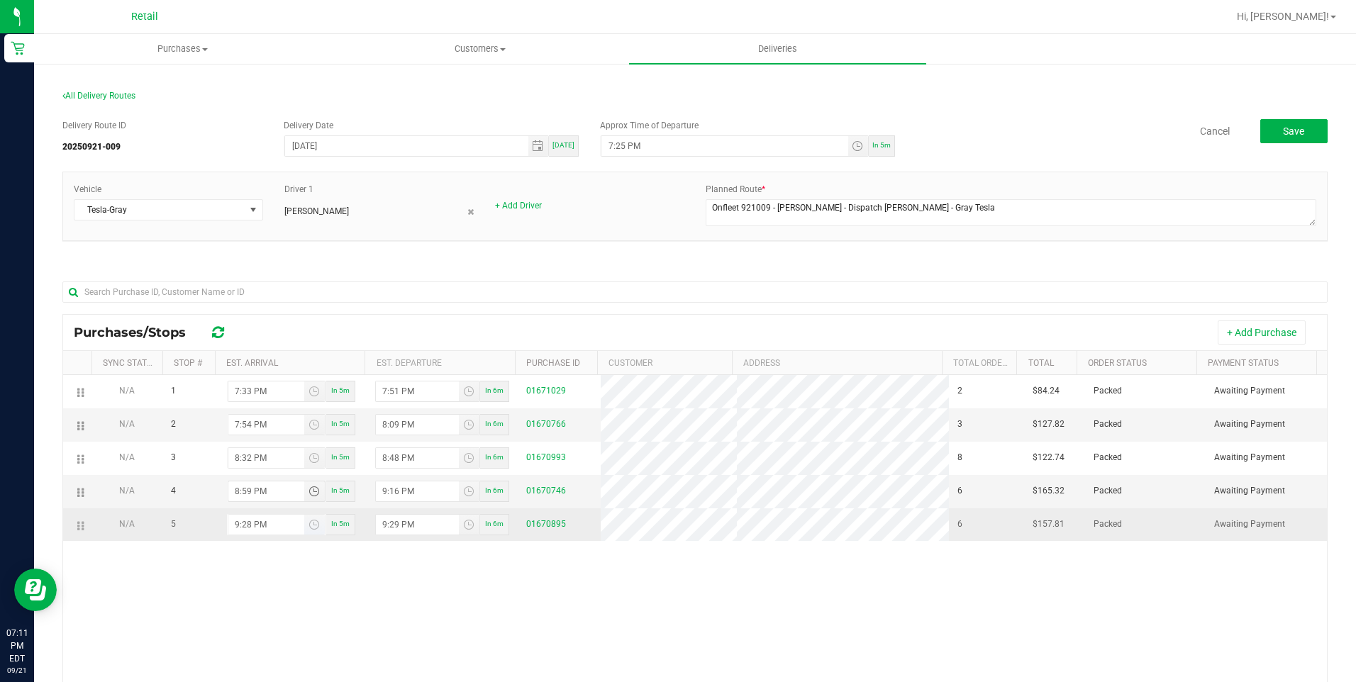
type input "8:59 PM"
click at [245, 524] on input "9:28 PM" at bounding box center [266, 525] width 76 height 20
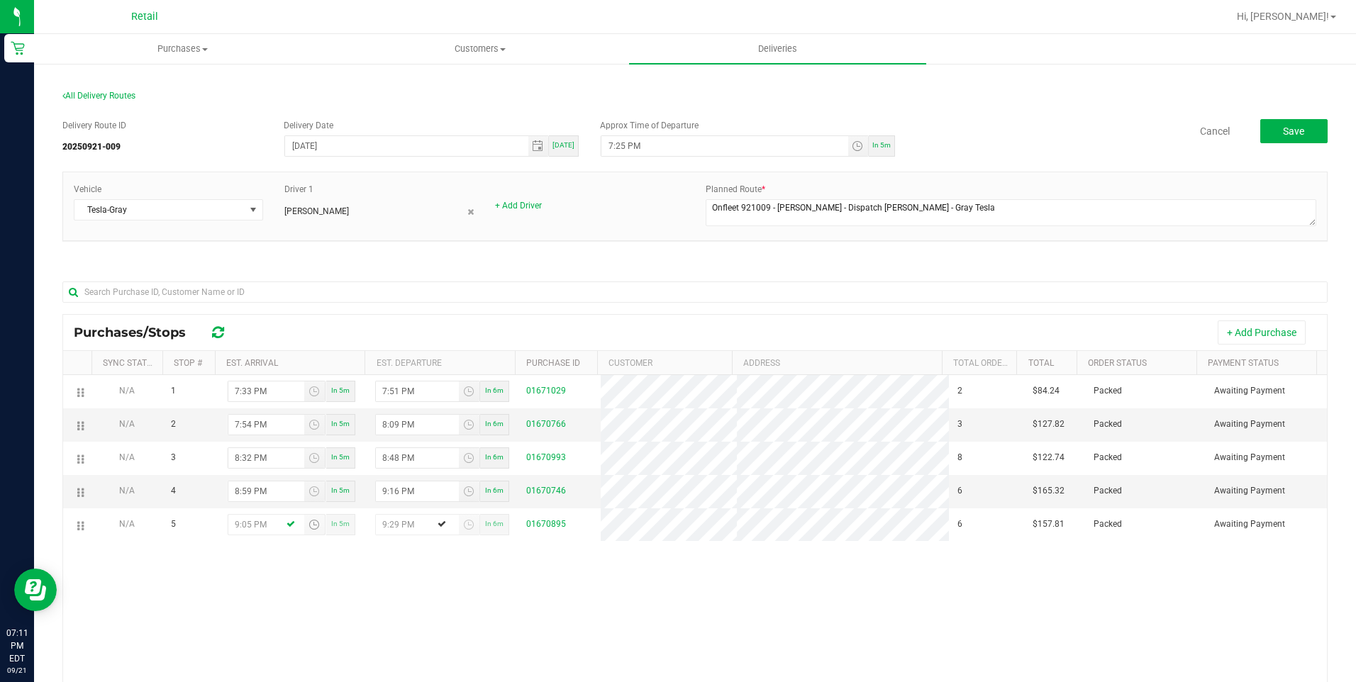
type input "9:05 PM"
click at [987, 262] on div "Delivery Route ID 20250921-009 Delivery Date 09/21/2025 Today Approx Time of De…" at bounding box center [694, 480] width 1265 height 742
click at [1283, 136] on span "Save" at bounding box center [1293, 131] width 21 height 11
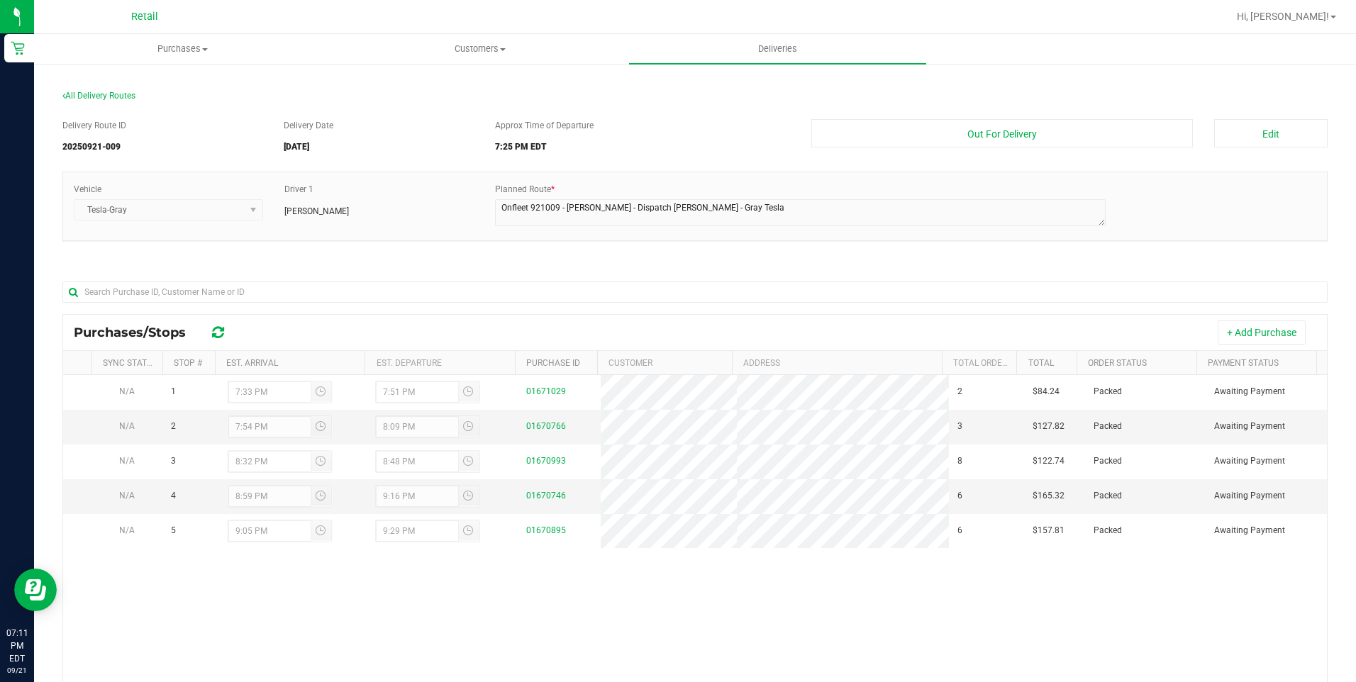
click at [536, 653] on div "N/A 1 7:33 PM 7:51 PM 01671029 2 $84.24 Packed Awaiting Payment N/A 2 7:54 PM 8…" at bounding box center [695, 590] width 1264 height 430
click at [991, 132] on button "Out For Delivery" at bounding box center [1002, 133] width 382 height 28
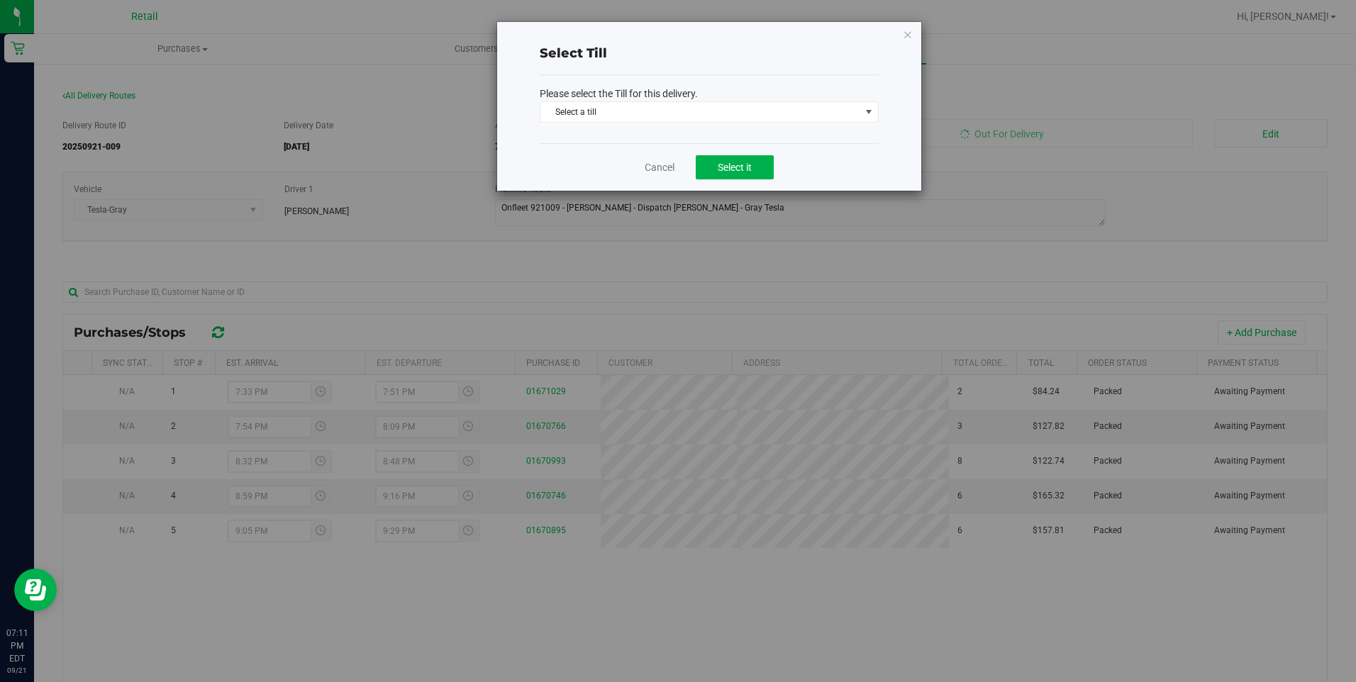
click at [775, 110] on span "Select a till" at bounding box center [700, 112] width 320 height 20
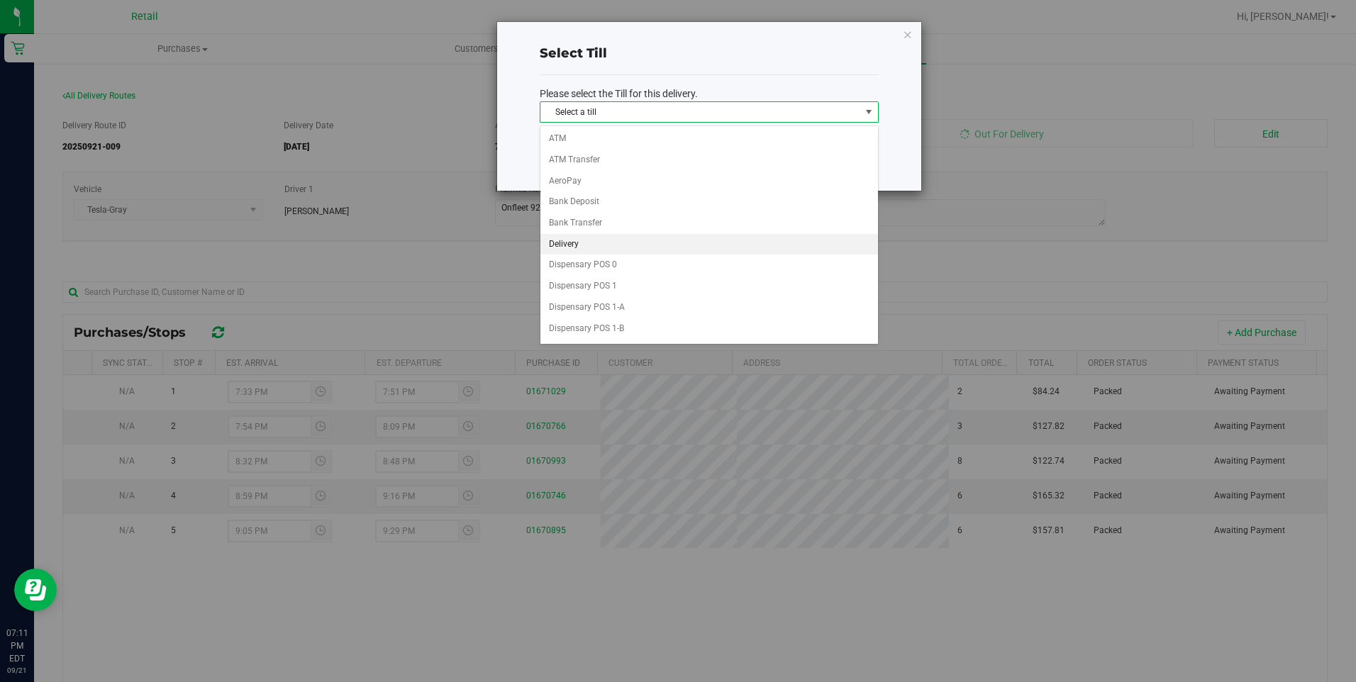
click at [577, 247] on li "Delivery" at bounding box center [709, 244] width 338 height 21
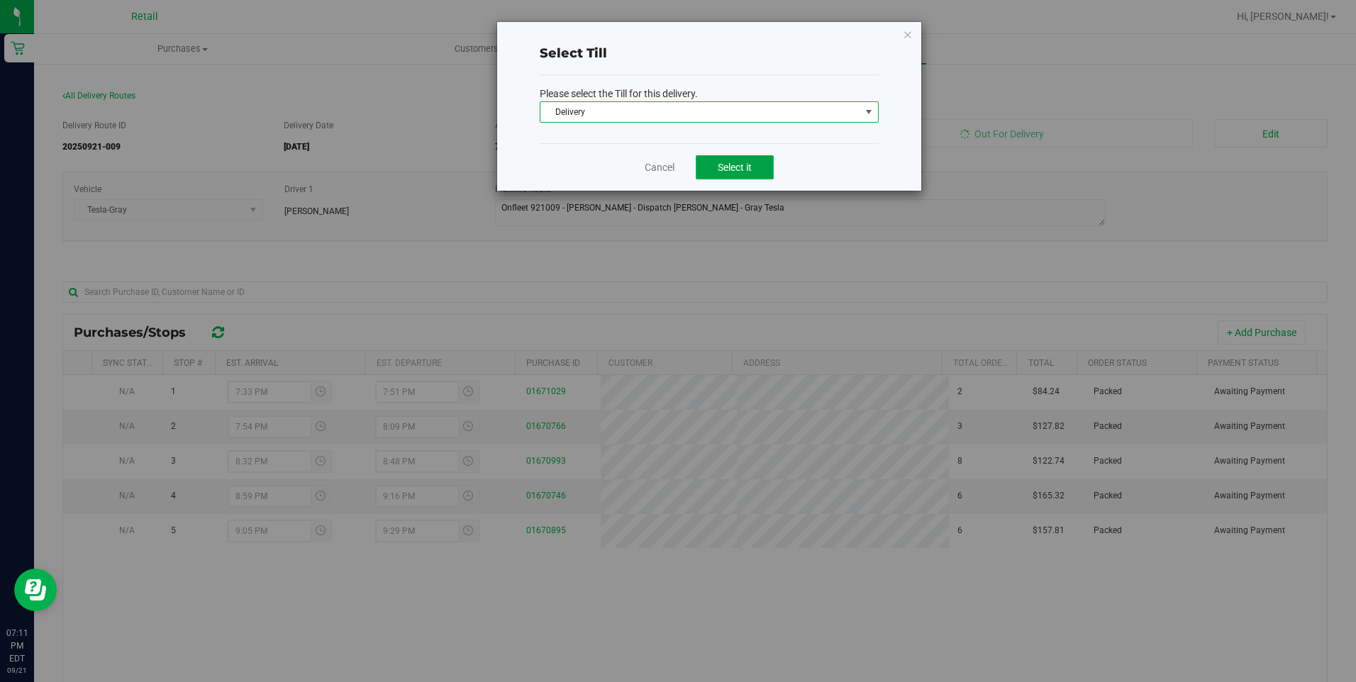
click at [744, 162] on span "Select it" at bounding box center [735, 167] width 34 height 11
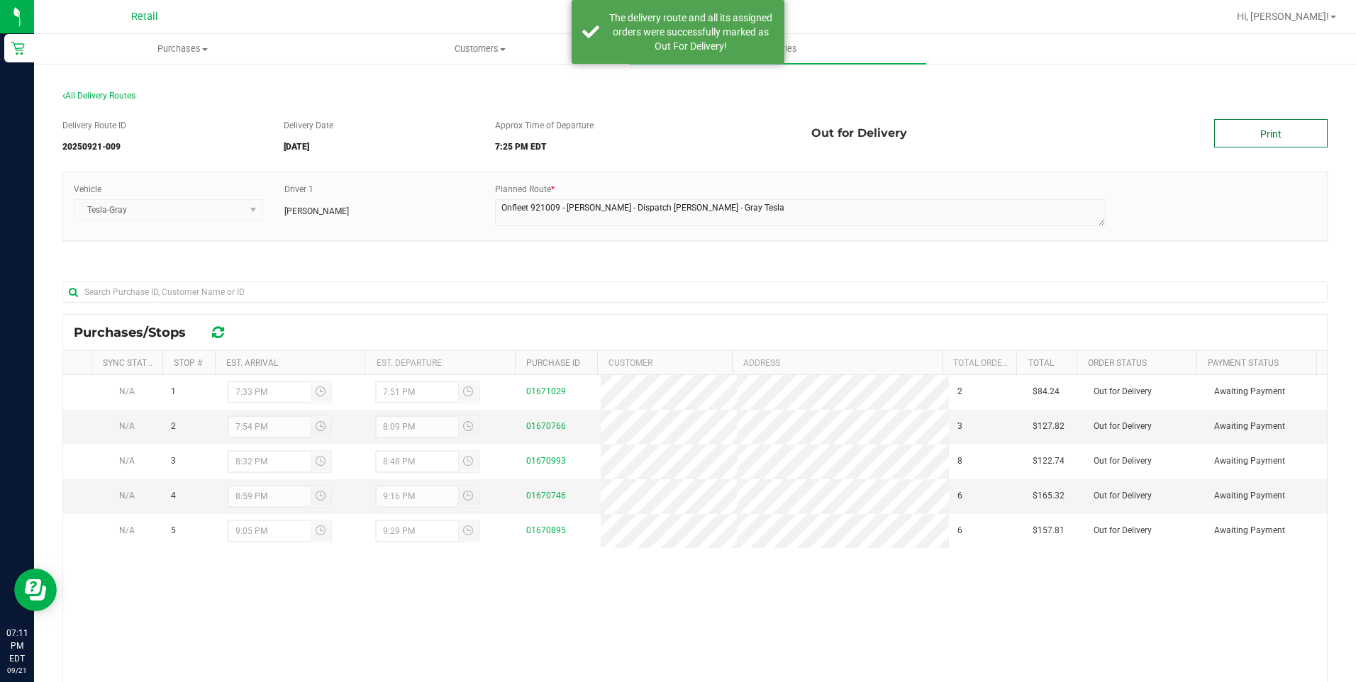
click at [1247, 132] on link "Print" at bounding box center [1270, 133] width 113 height 28
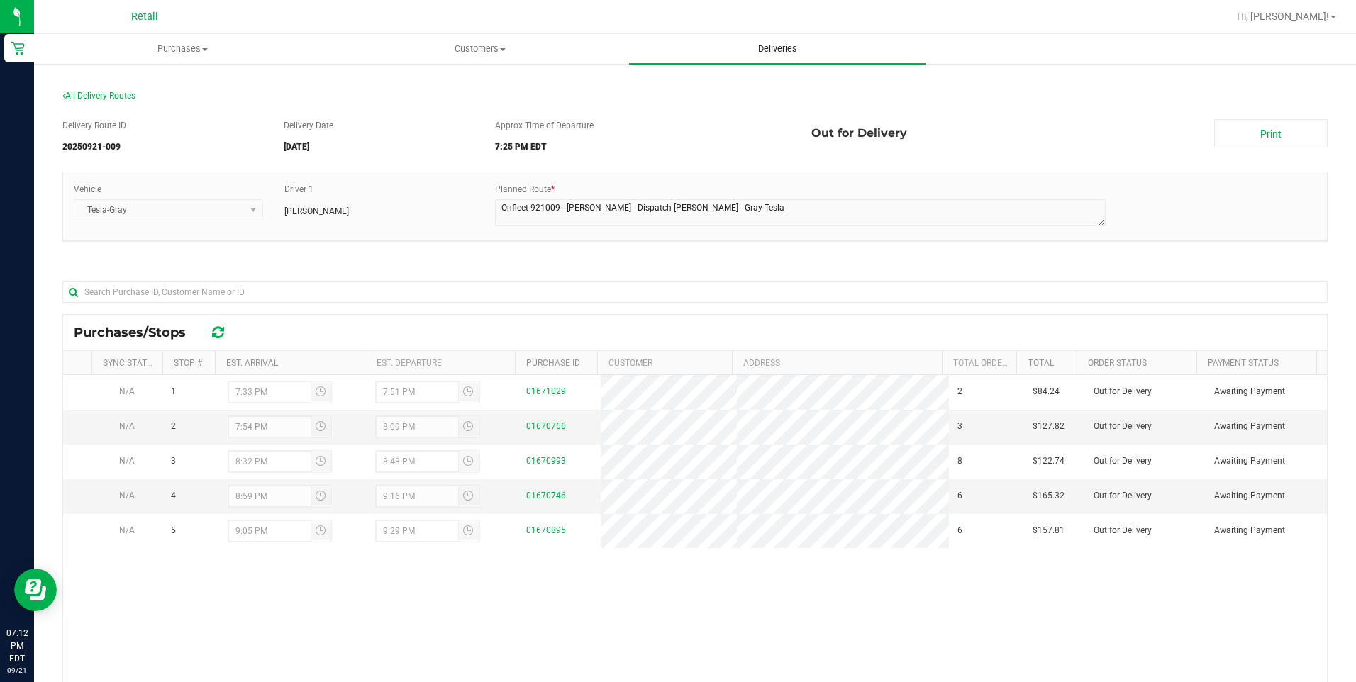
click at [789, 52] on span "Deliveries" at bounding box center [777, 49] width 77 height 13
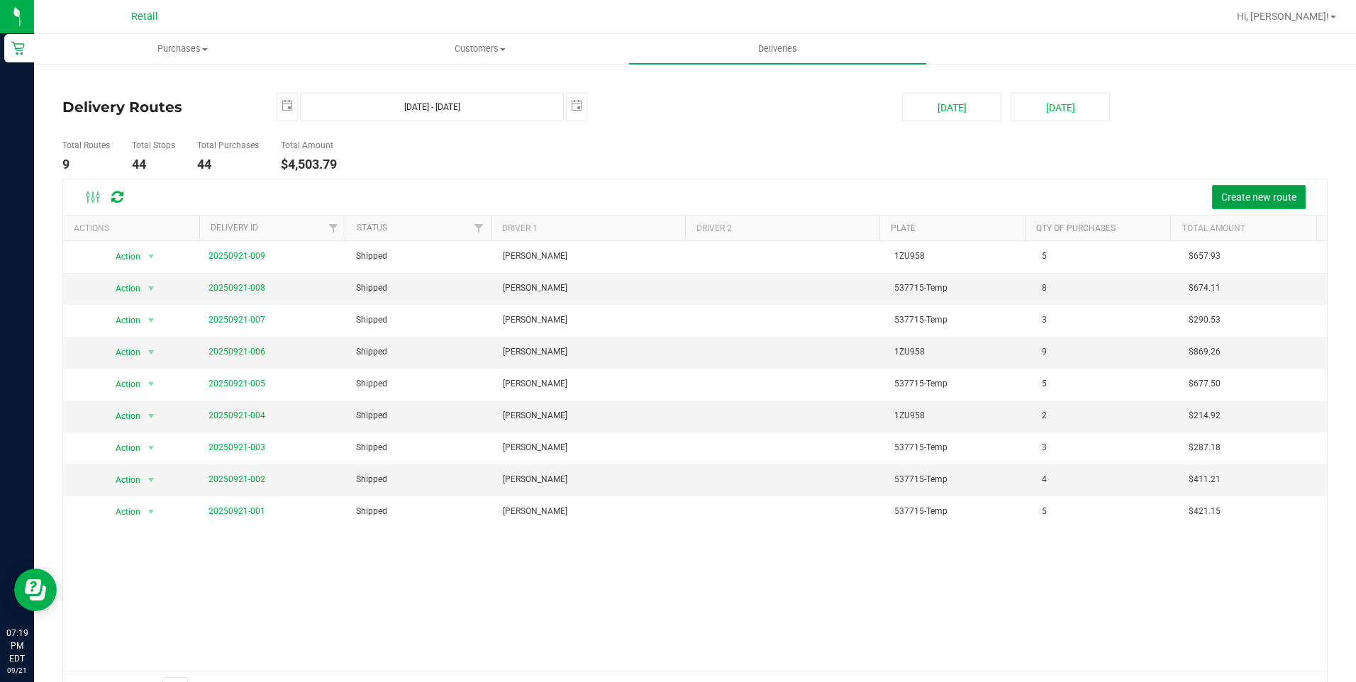
click at [1241, 191] on span "Create new route" at bounding box center [1258, 196] width 75 height 11
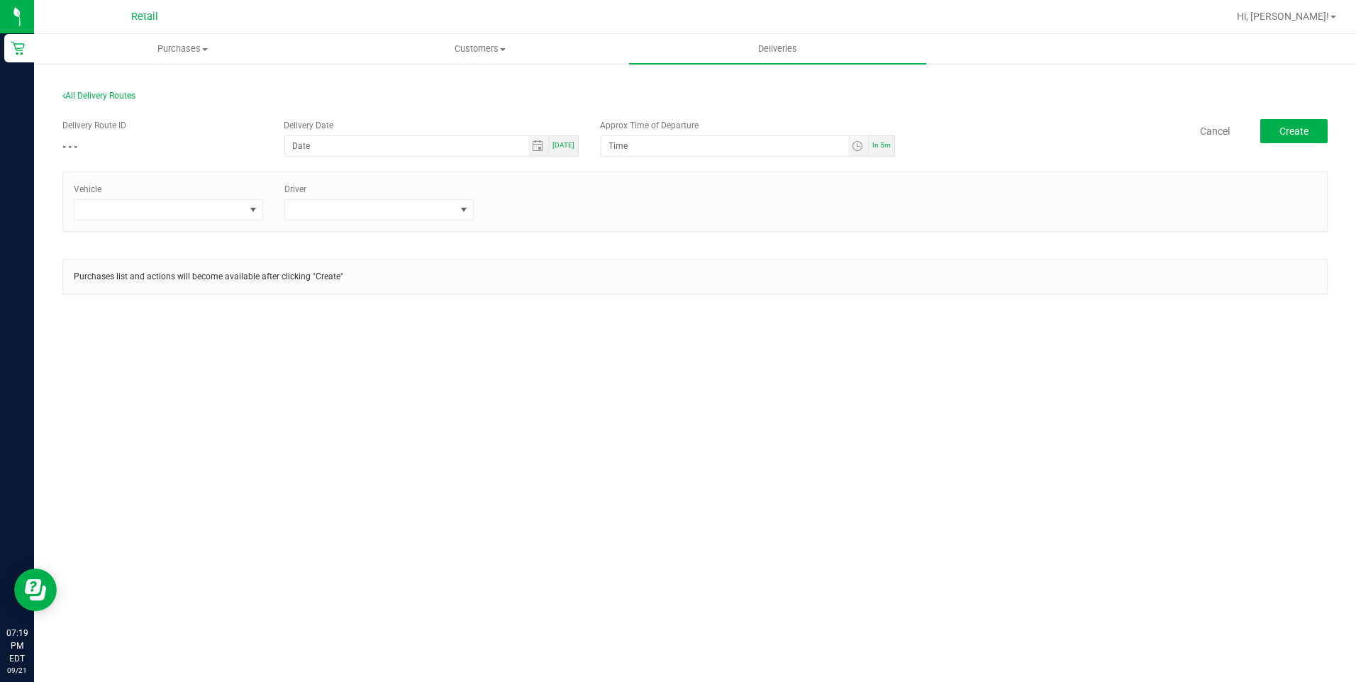
click at [568, 144] on span "[DATE]" at bounding box center [564, 145] width 22 height 8
type input "[DATE]"
click at [616, 147] on input "12:00 AM" at bounding box center [724, 146] width 246 height 20
type input "8:00 PM"
click at [174, 216] on span at bounding box center [159, 210] width 170 height 20
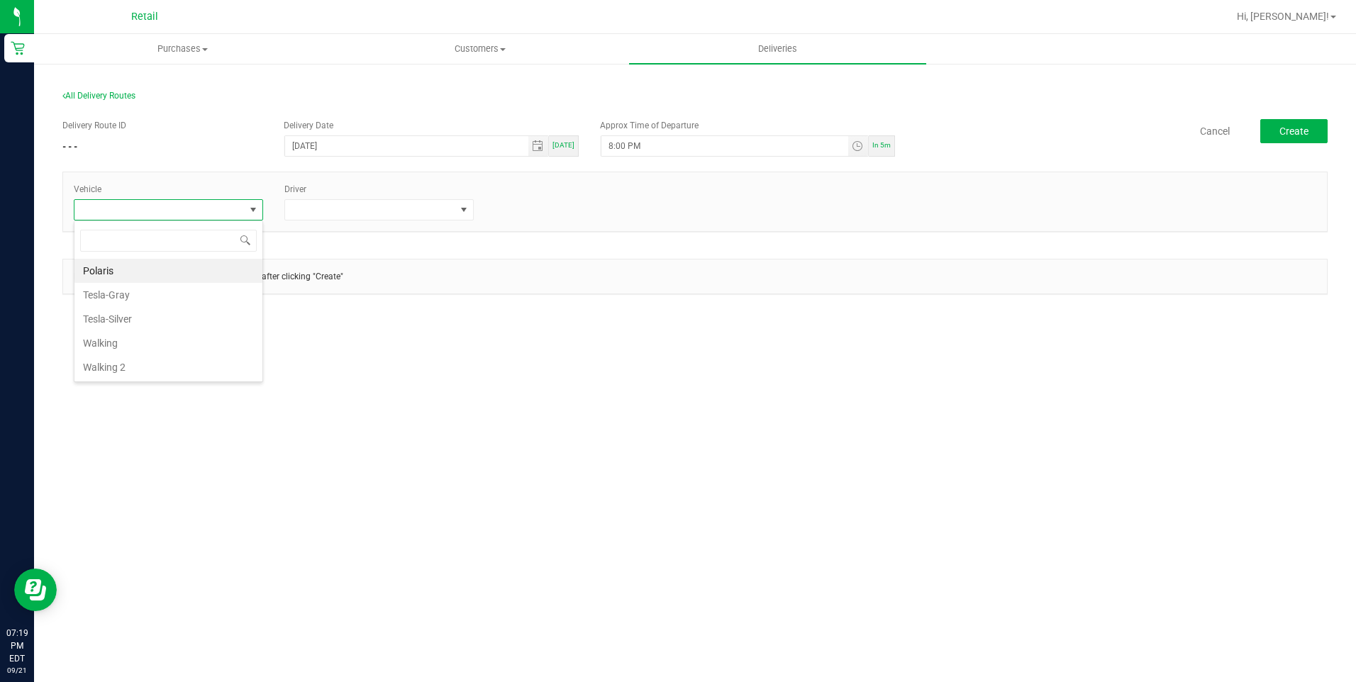
scroll to position [21, 189]
click at [113, 318] on li "Tesla-Silver" at bounding box center [168, 319] width 188 height 24
drag, startPoint x: 362, startPoint y: 208, endPoint x: 371, endPoint y: 211, distance: 9.2
click at [363, 209] on span at bounding box center [370, 210] width 170 height 20
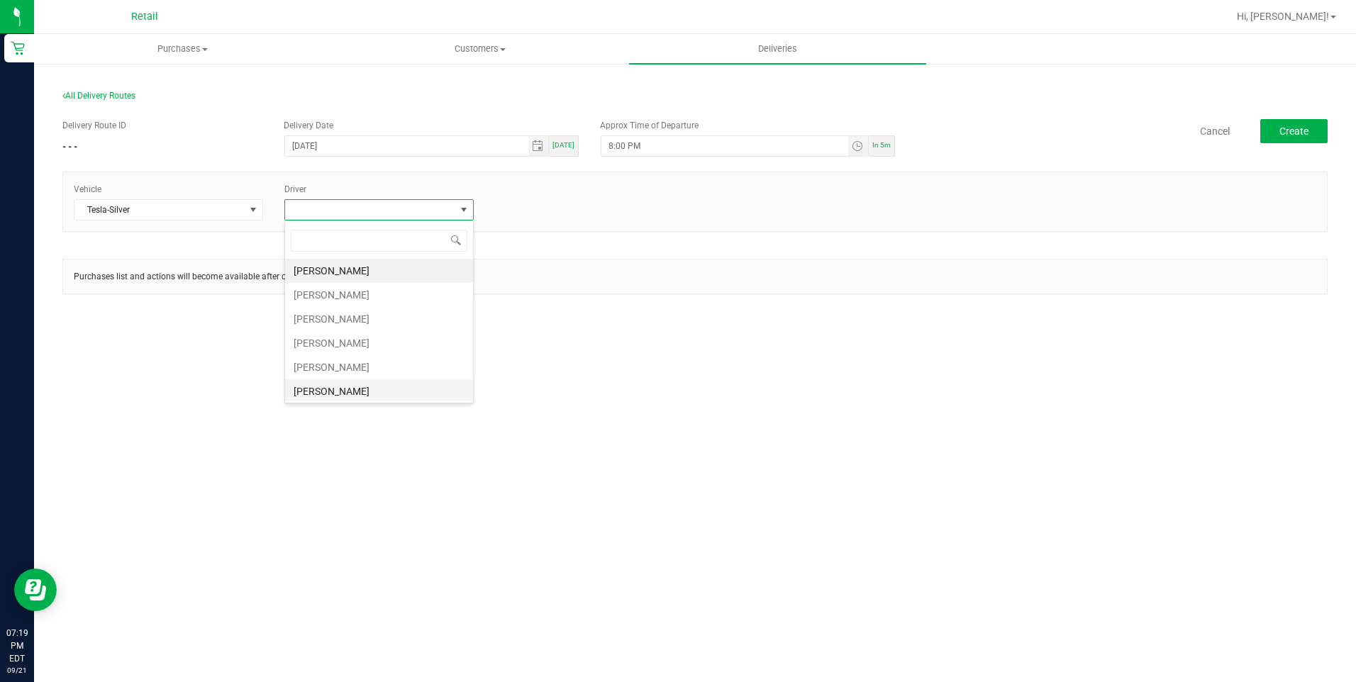
click at [345, 396] on li "[PERSON_NAME]" at bounding box center [379, 391] width 188 height 24
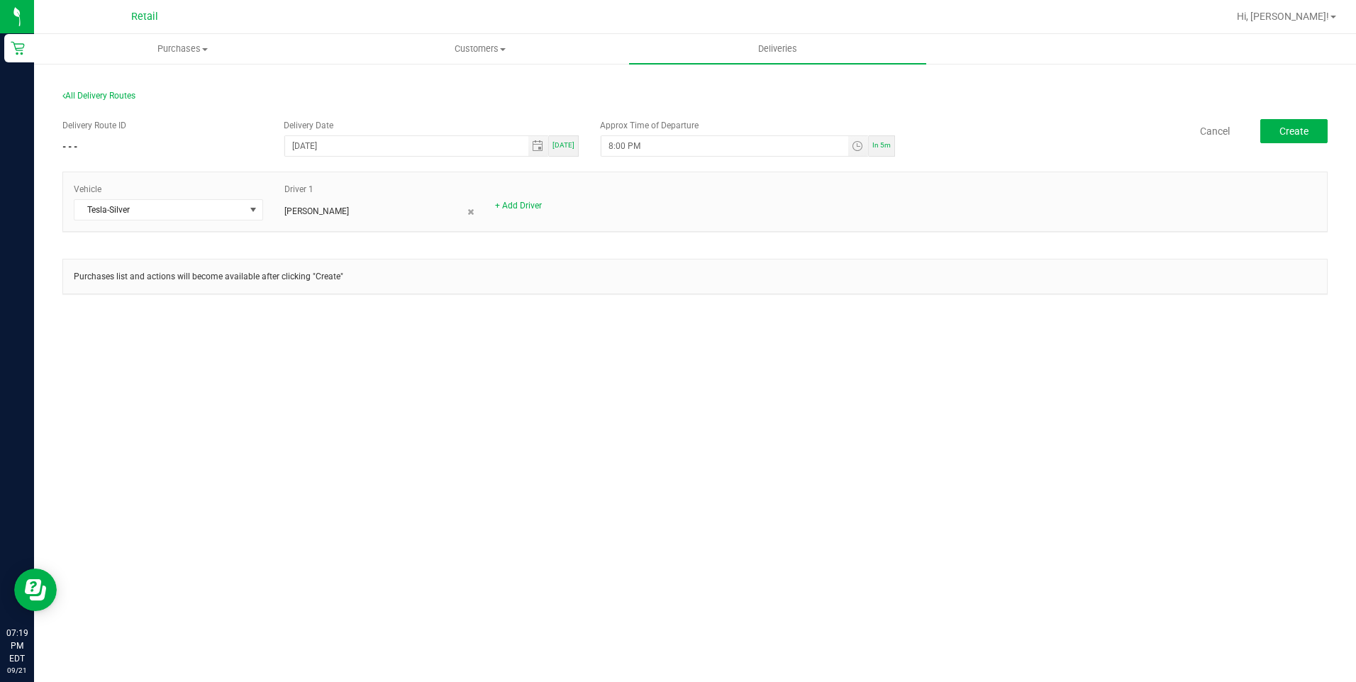
click at [628, 377] on div "Purchases Summary of purchases Fulfillment All purchases Customers All customer…" at bounding box center [695, 358] width 1322 height 648
click at [1284, 131] on span "Create" at bounding box center [1293, 131] width 29 height 11
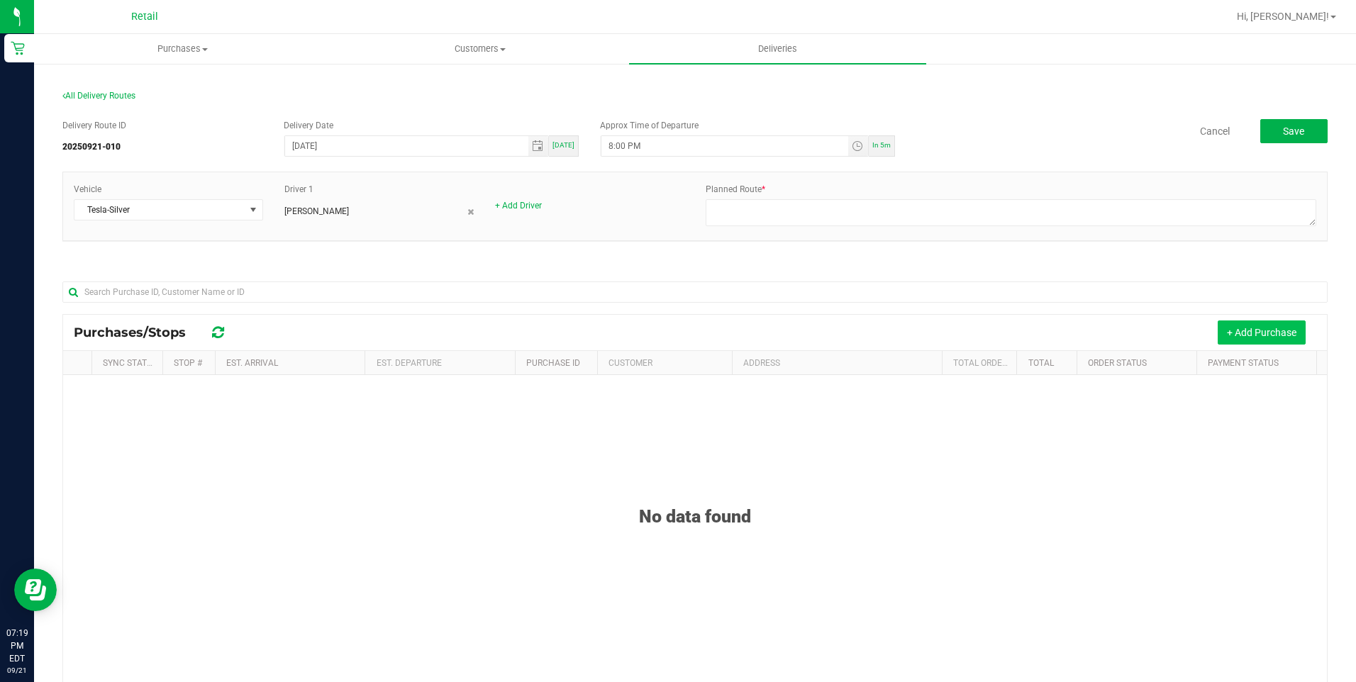
click at [1255, 333] on button "+ Add Purchase" at bounding box center [1262, 333] width 88 height 24
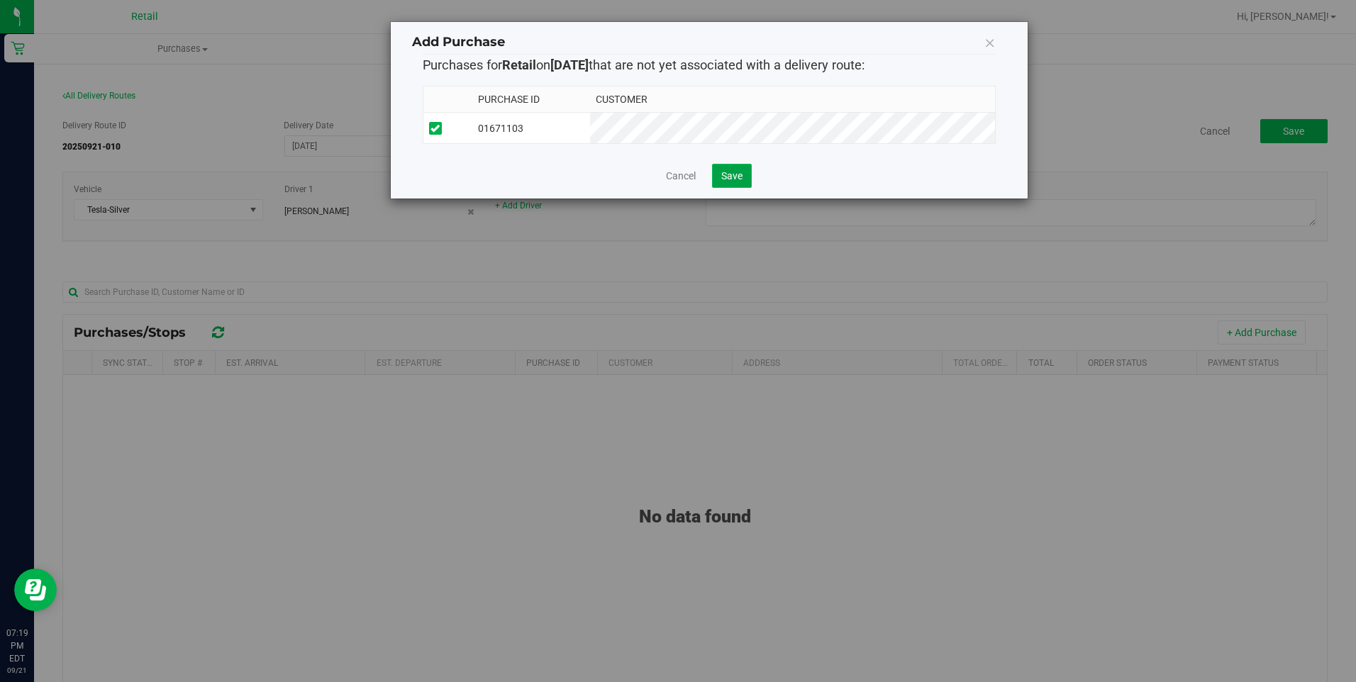
click at [743, 171] on button "Save" at bounding box center [732, 176] width 40 height 24
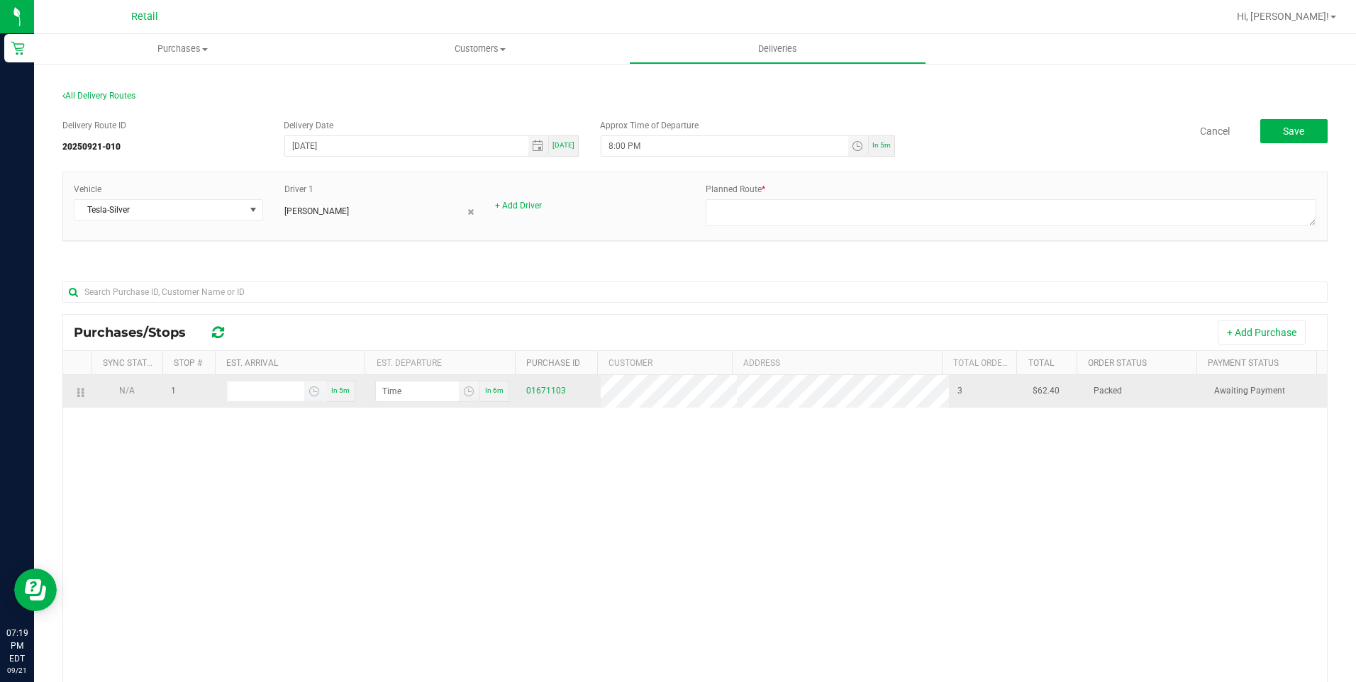
click at [244, 387] on input at bounding box center [266, 392] width 76 height 20
type input "8:01 AM"
type input "8:02 AM"
type input "8:15 AM"
type input "8:16 AM"
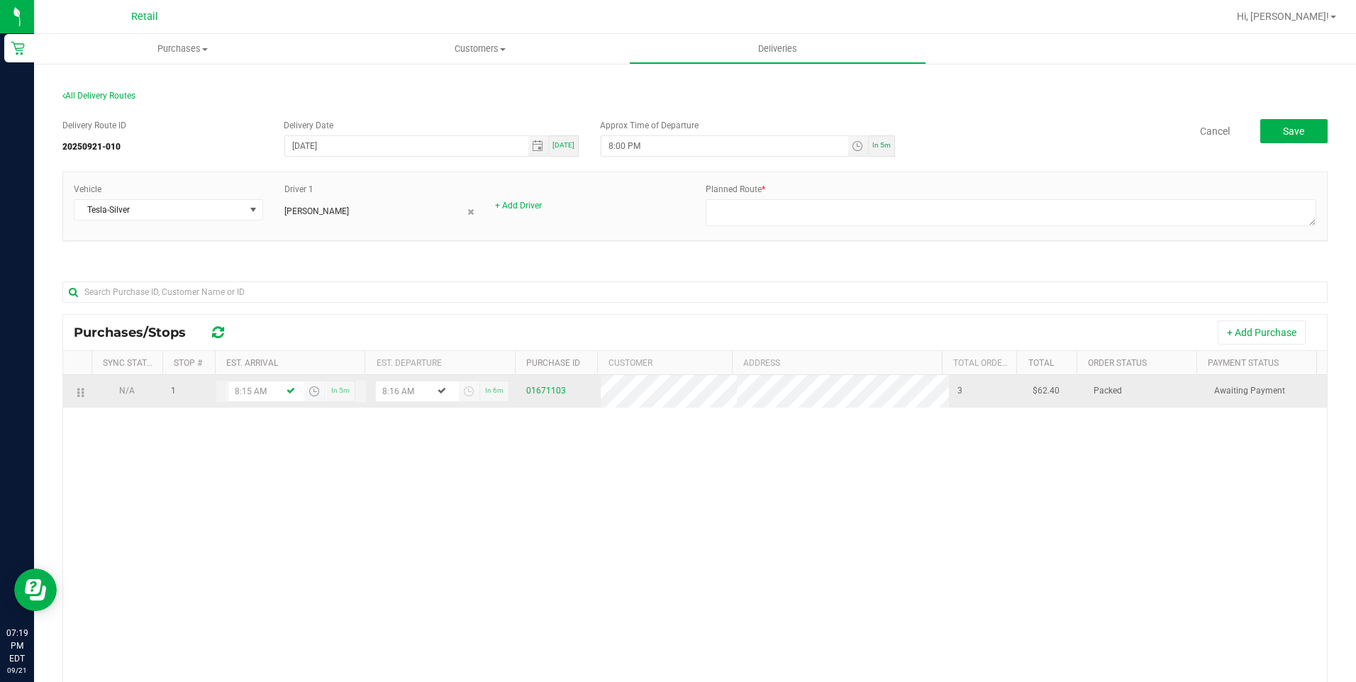
type input "8:15 PM"
type input "8:16 PM"
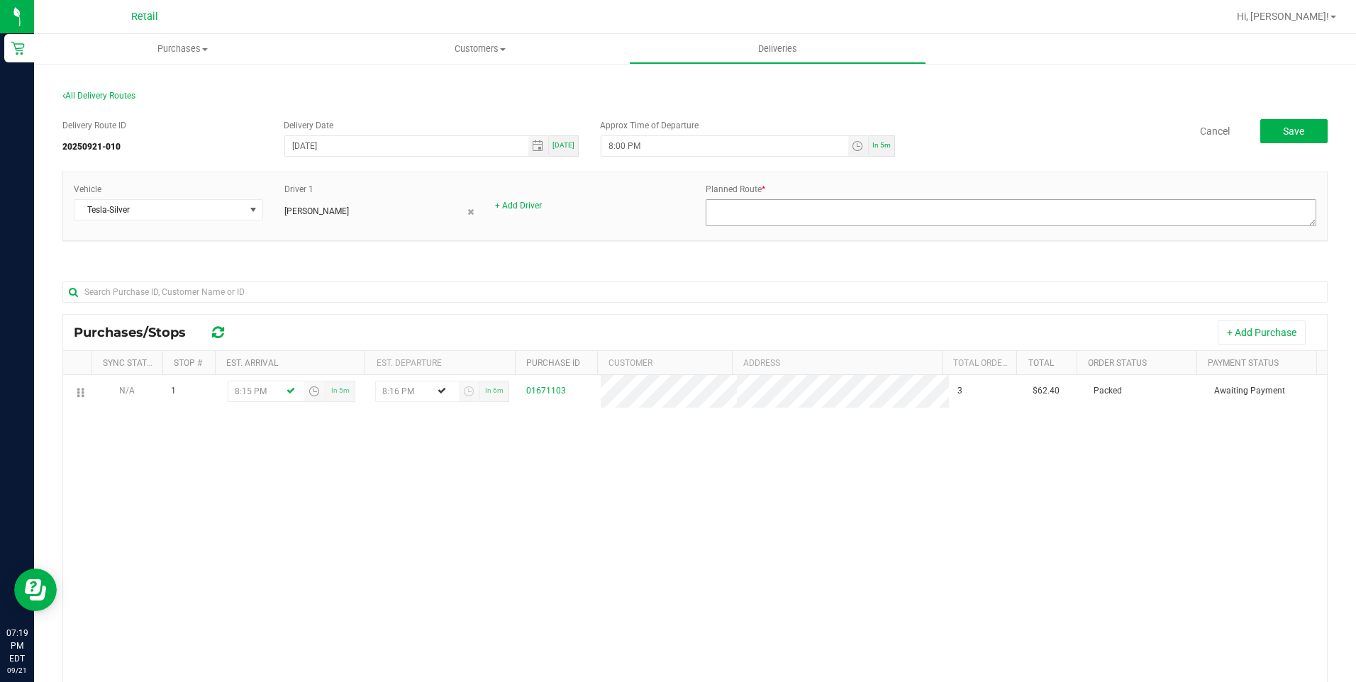
type input "8:15 PM"
click at [740, 214] on textarea at bounding box center [1011, 212] width 611 height 27
type textarea "Onfleet 921010 - Kerry B - Dispatch Kevin G - Silver Tesla"
click at [914, 187] on div "Planned Route *" at bounding box center [1011, 206] width 632 height 47
click at [1297, 123] on button "Save" at bounding box center [1293, 131] width 67 height 24
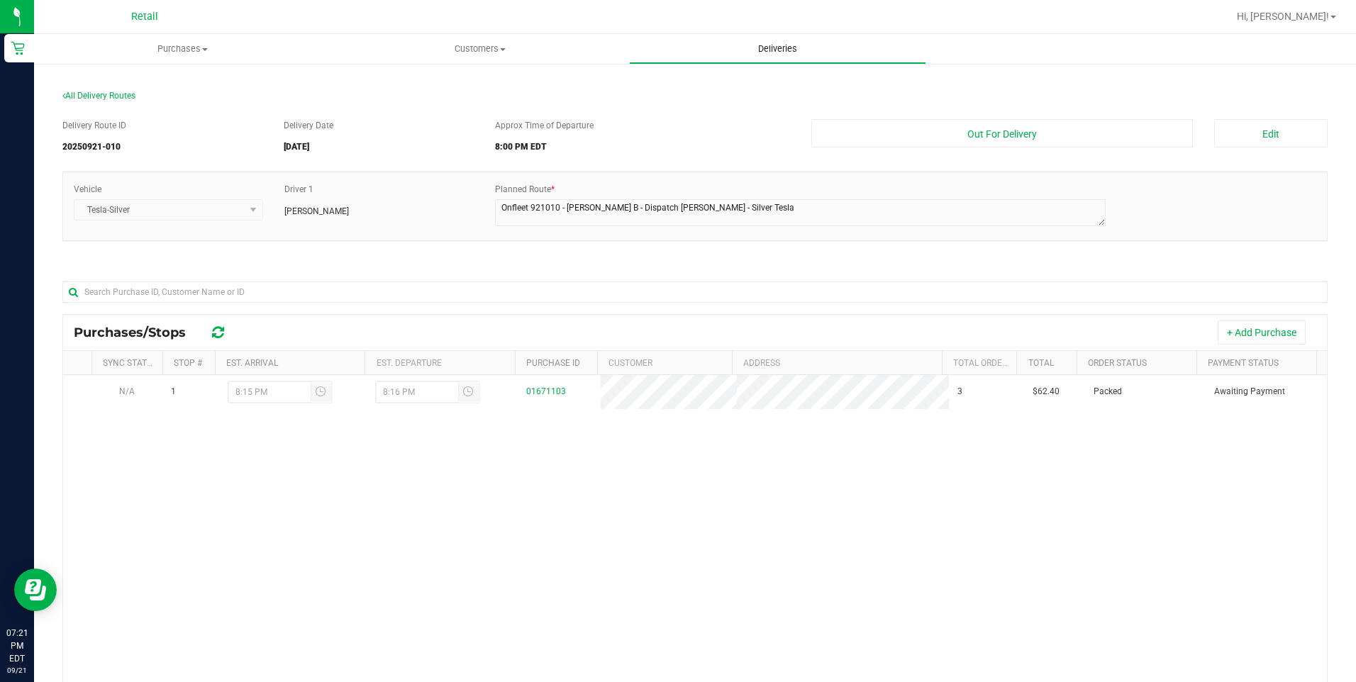
click at [770, 48] on span "Deliveries" at bounding box center [777, 49] width 77 height 13
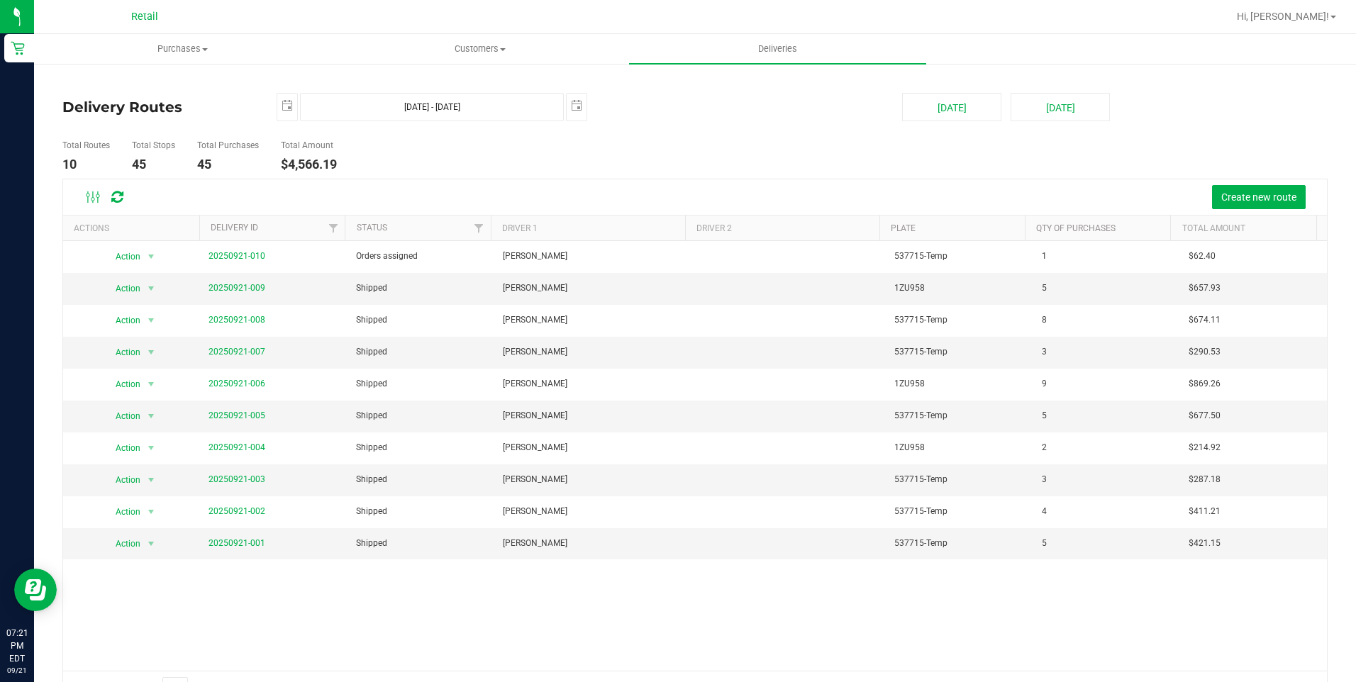
click at [662, 113] on div "2025-09-21 Sep 21, 2025 - Sep 21, 2025 2025-09-21" at bounding box center [579, 107] width 626 height 28
click at [621, 134] on ul "Total Routes 10 Total Stops 45 Total Purchases 45 Total Amount $4,566.19" at bounding box center [479, 156] width 840 height 45
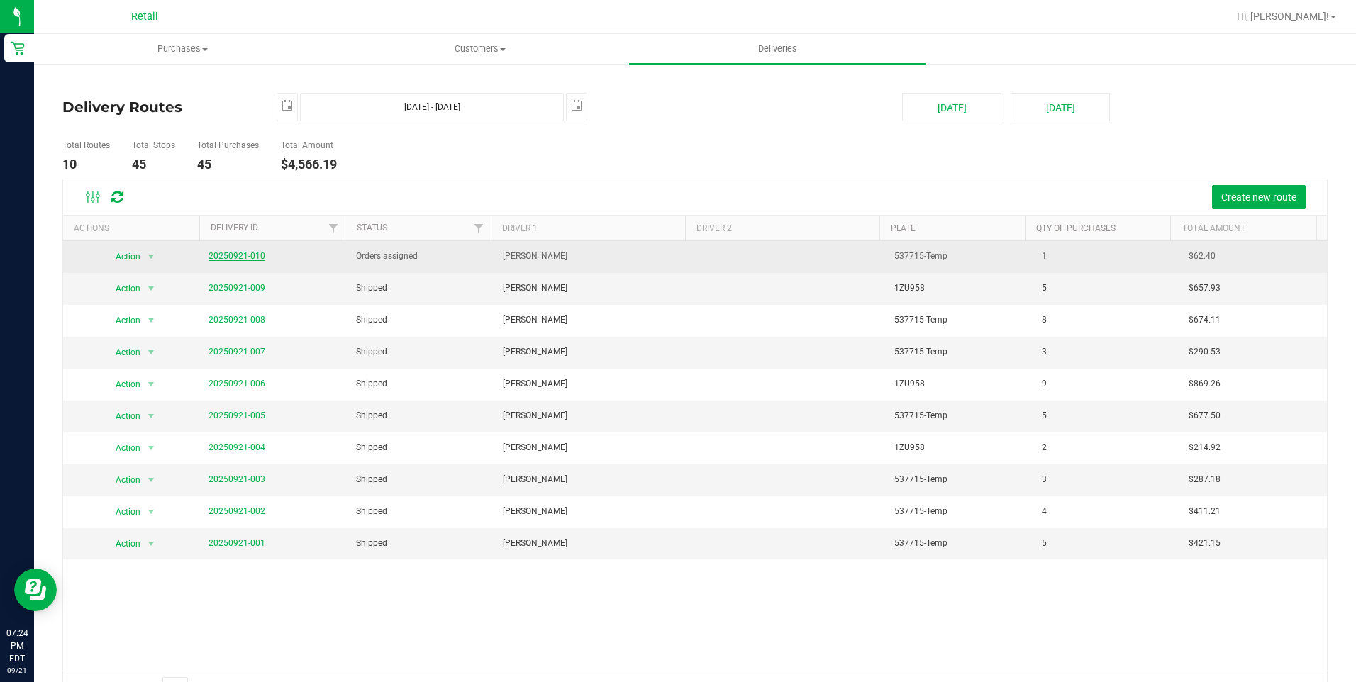
click at [240, 257] on link "20250921-010" at bounding box center [237, 256] width 57 height 10
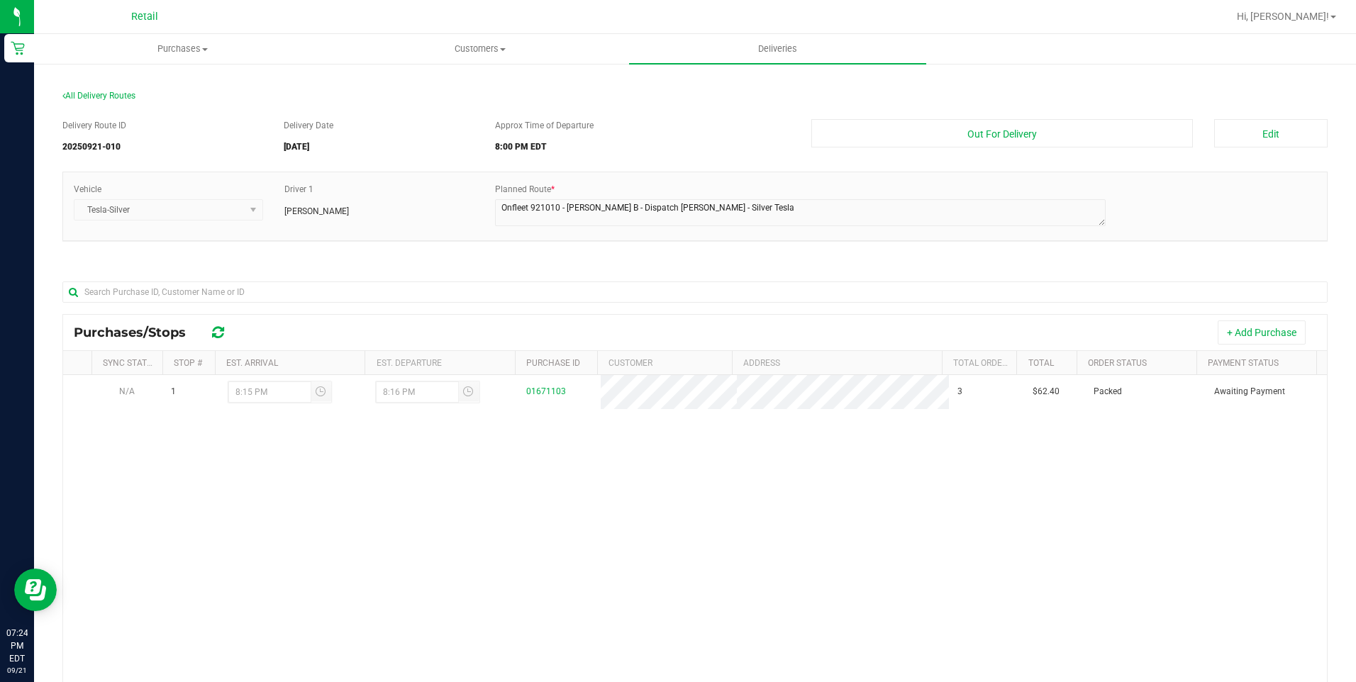
click at [953, 273] on div at bounding box center [694, 291] width 1265 height 45
click at [728, 523] on div "N/A 1 8:15 PM 8:16 PM 01671103 3 $62.40 Packed Awaiting Payment" at bounding box center [695, 590] width 1264 height 430
click at [614, 533] on div "N/A 1 8:15 PM 8:16 PM 01671103 3 $62.40 Packed Awaiting Payment" at bounding box center [695, 590] width 1264 height 430
click at [992, 504] on div "N/A 1 8:15 PM 8:16 PM 01671103 3 $62.40 Packed Awaiting Payment" at bounding box center [695, 590] width 1264 height 430
click at [191, 44] on span "Purchases" at bounding box center [183, 49] width 296 height 13
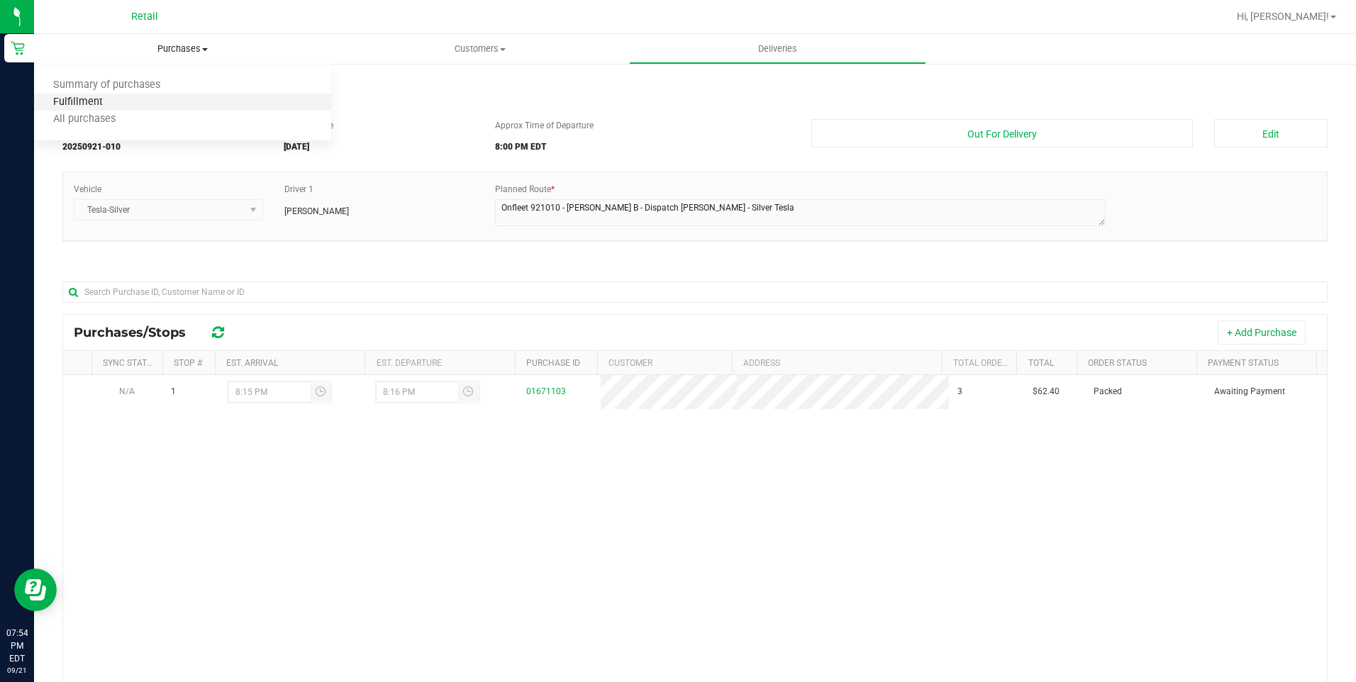
click at [106, 104] on span "Fulfillment" at bounding box center [78, 102] width 88 height 12
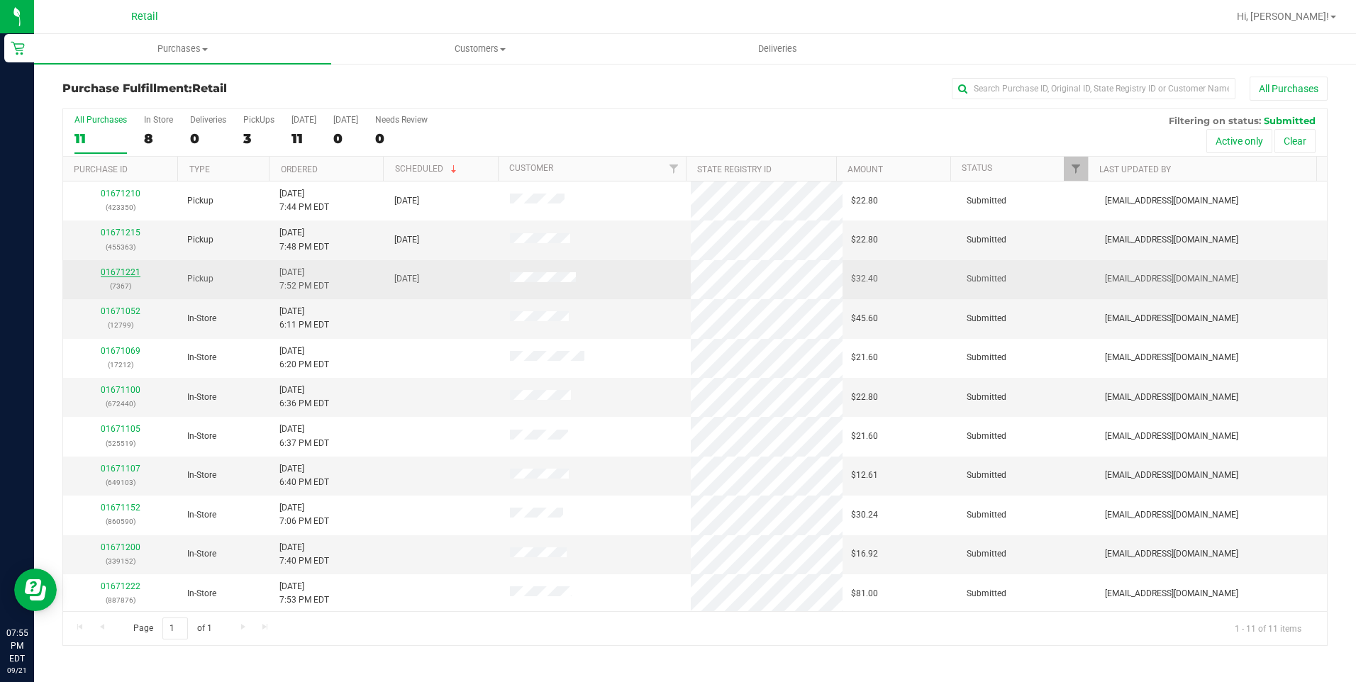
click at [126, 267] on div "01671221 (7367)" at bounding box center [121, 279] width 99 height 27
click at [126, 272] on link "01671221" at bounding box center [121, 272] width 40 height 10
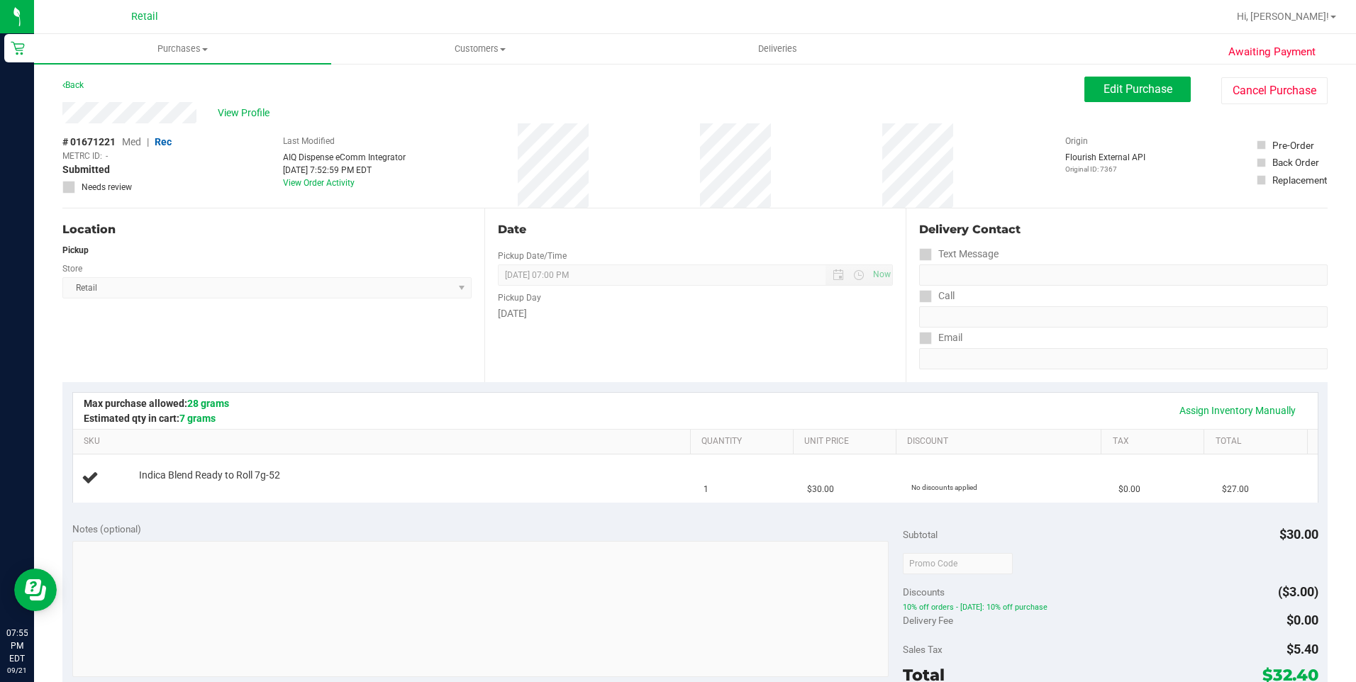
click at [1101, 103] on div "Edit Purchase Cancel Purchase" at bounding box center [1205, 91] width 243 height 28
click at [1099, 78] on button "Edit Purchase" at bounding box center [1137, 90] width 106 height 26
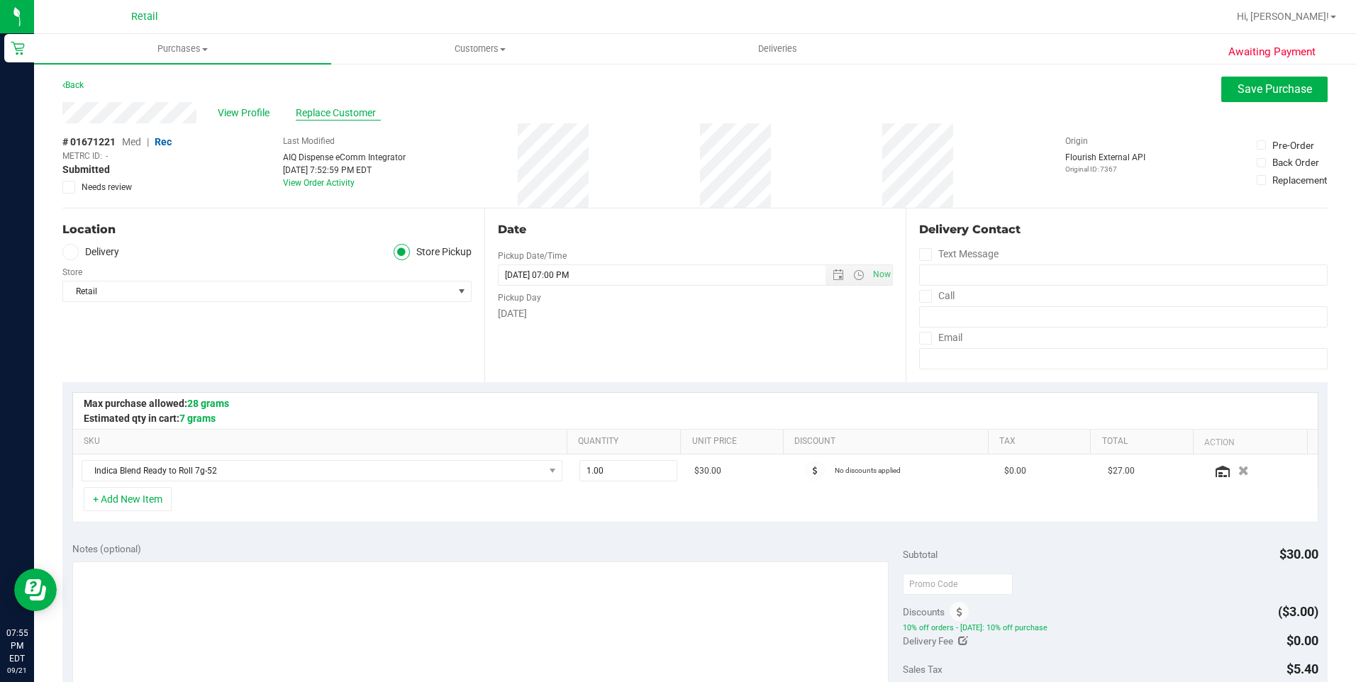
click at [351, 118] on span "Replace Customer" at bounding box center [338, 113] width 85 height 15
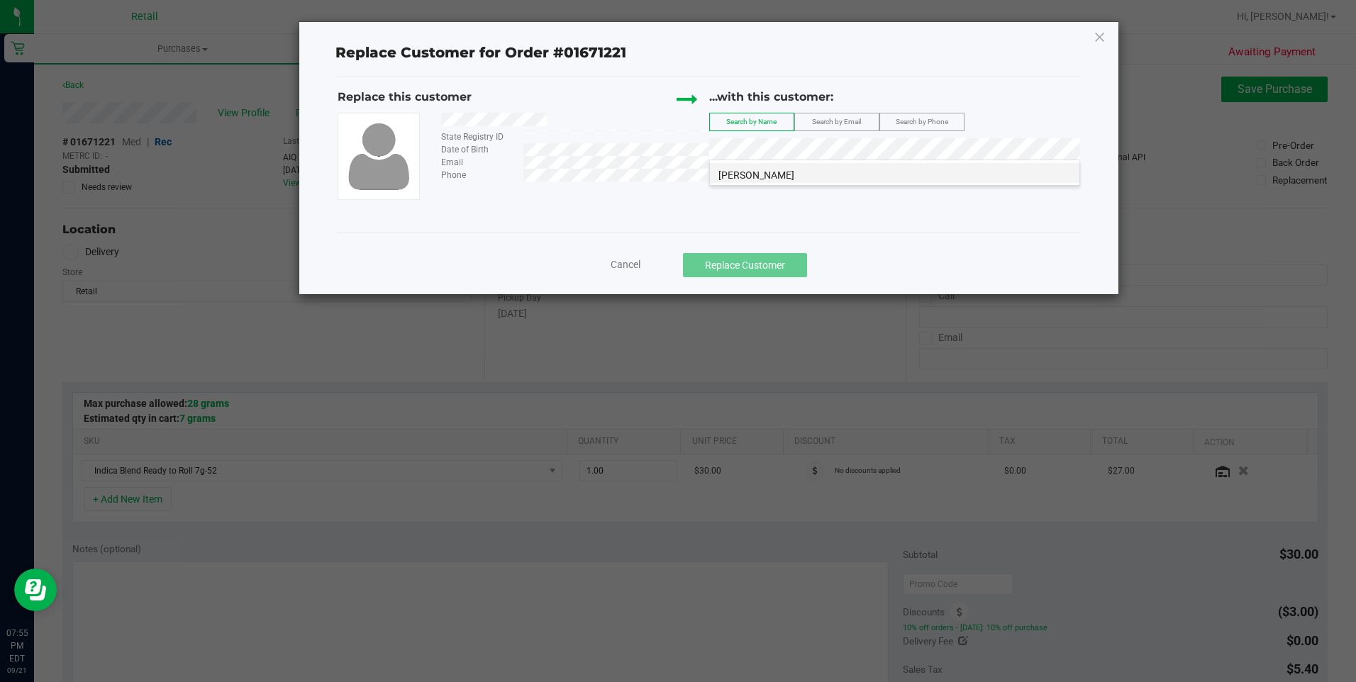
click at [746, 176] on span "Lauren Benenfeld" at bounding box center [756, 175] width 76 height 11
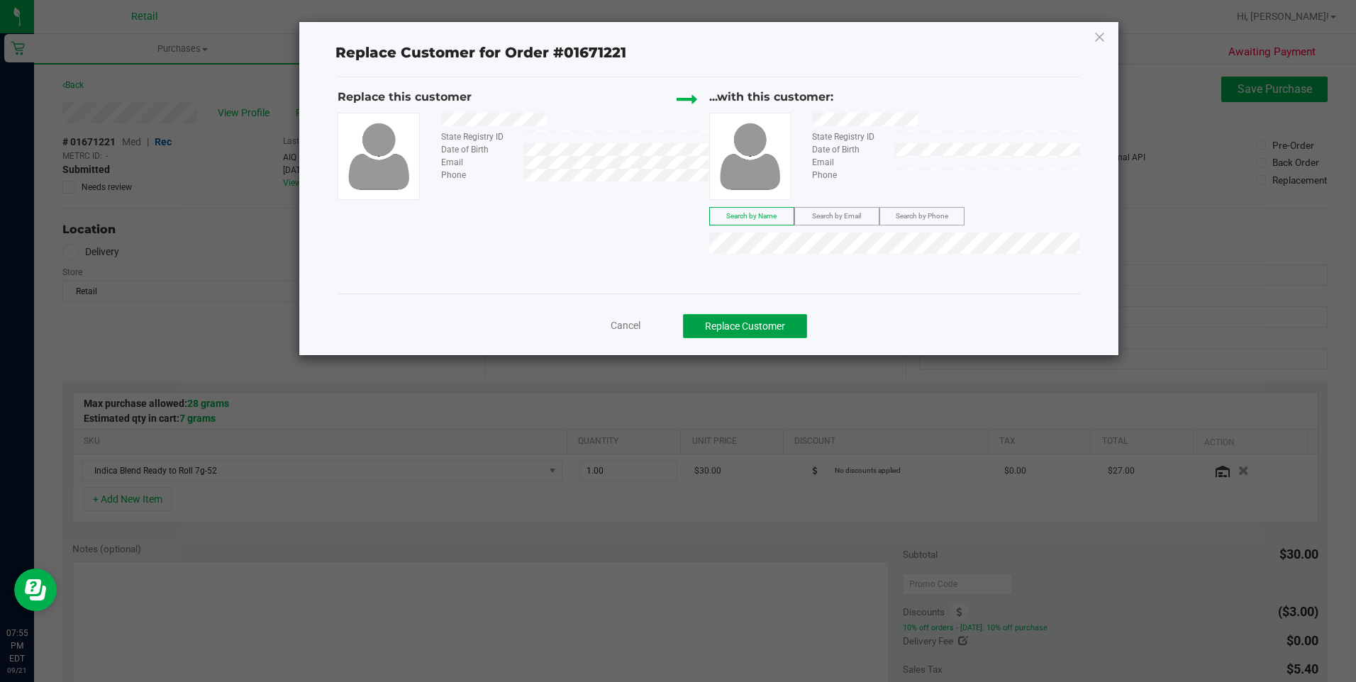
click at [767, 321] on button "Replace Customer" at bounding box center [745, 326] width 124 height 24
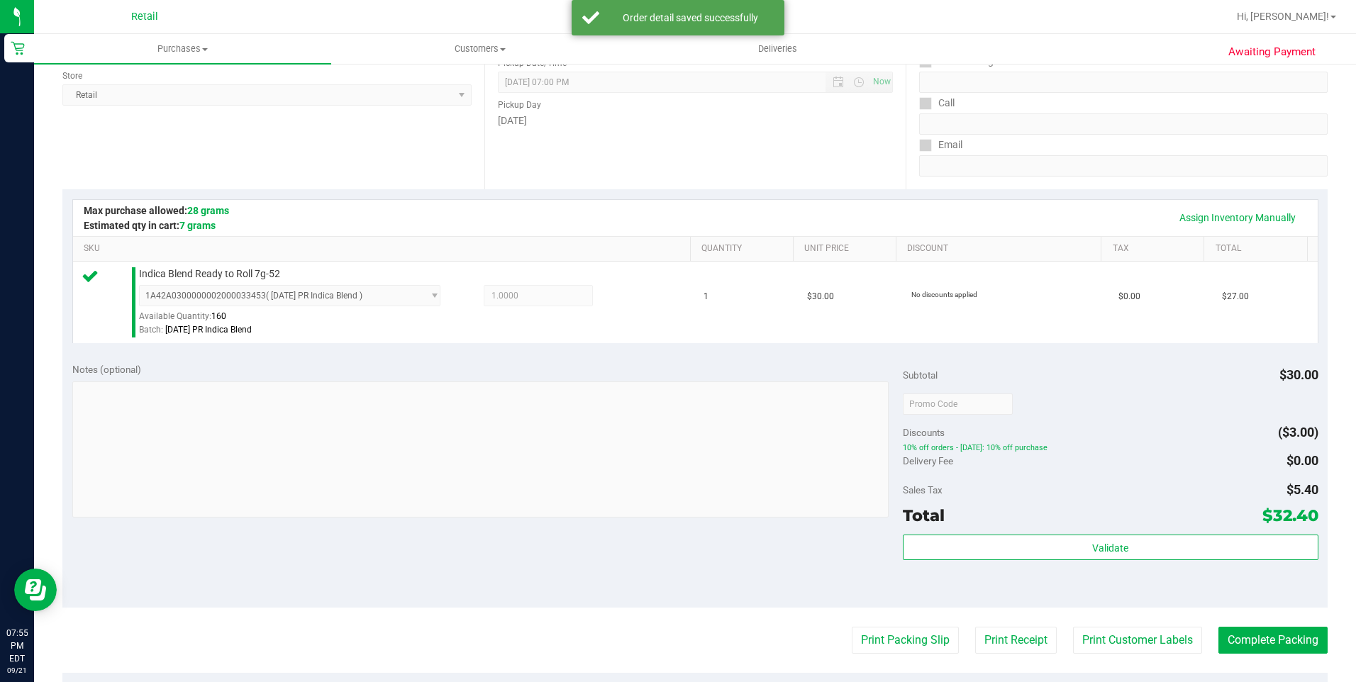
scroll to position [477, 0]
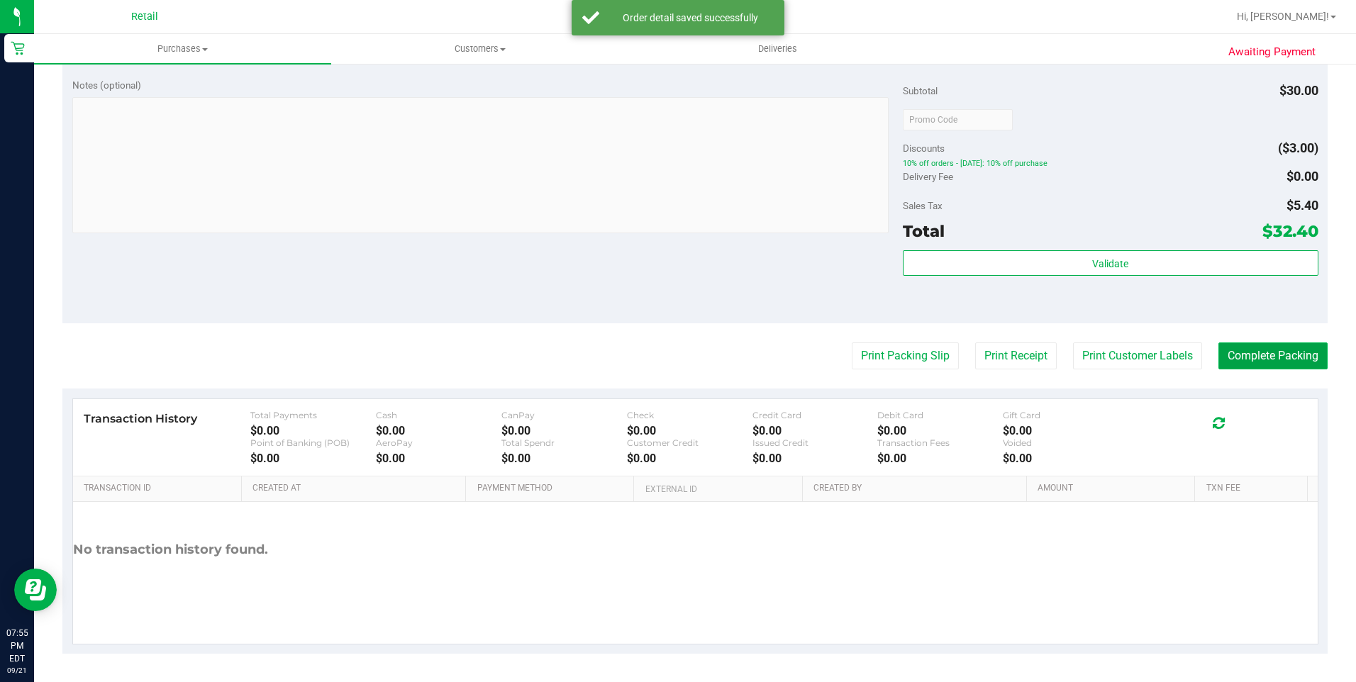
click at [1234, 363] on button "Complete Packing" at bounding box center [1272, 356] width 109 height 27
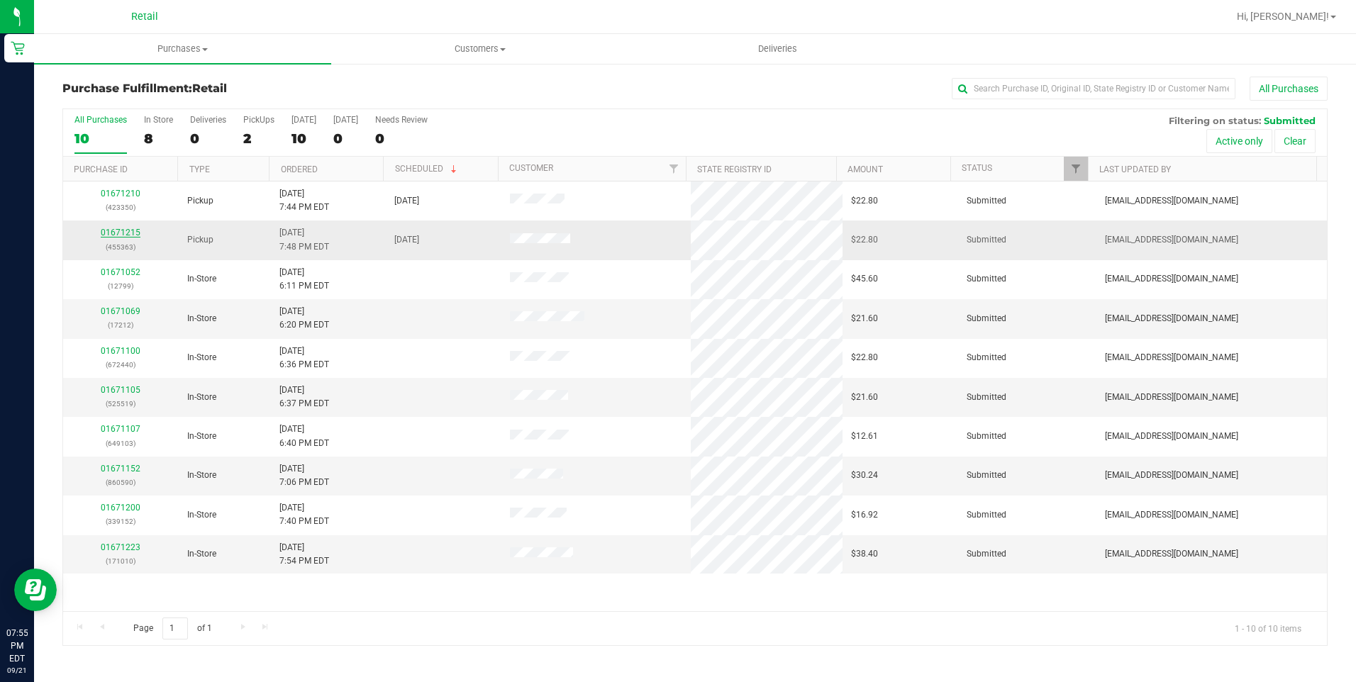
click at [113, 231] on link "01671215" at bounding box center [121, 233] width 40 height 10
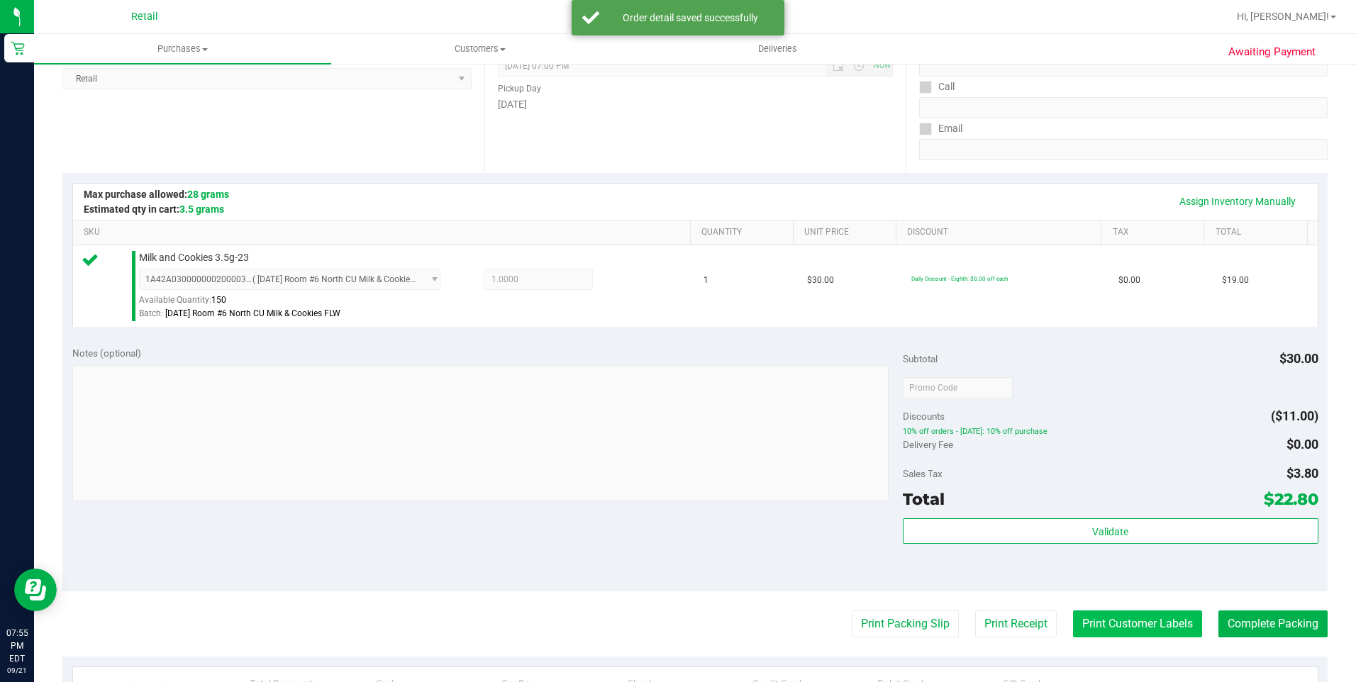
scroll to position [355, 0]
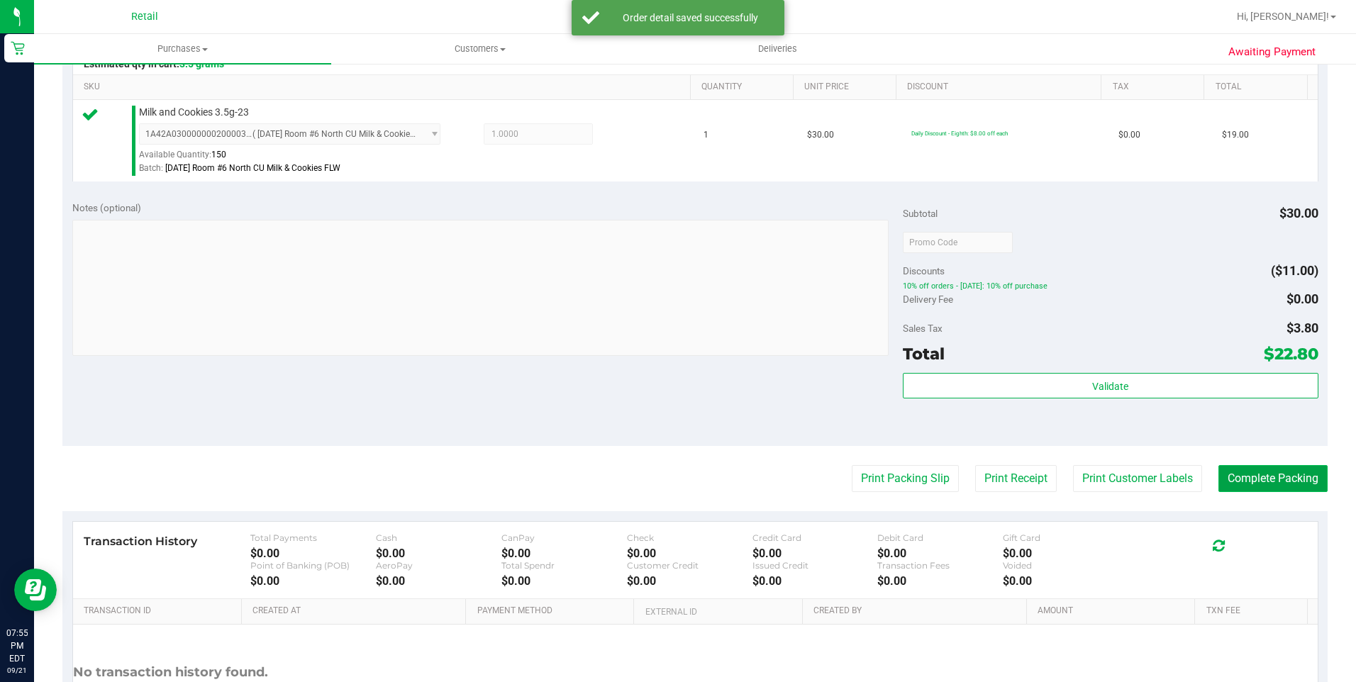
click at [1249, 479] on button "Complete Packing" at bounding box center [1272, 478] width 109 height 27
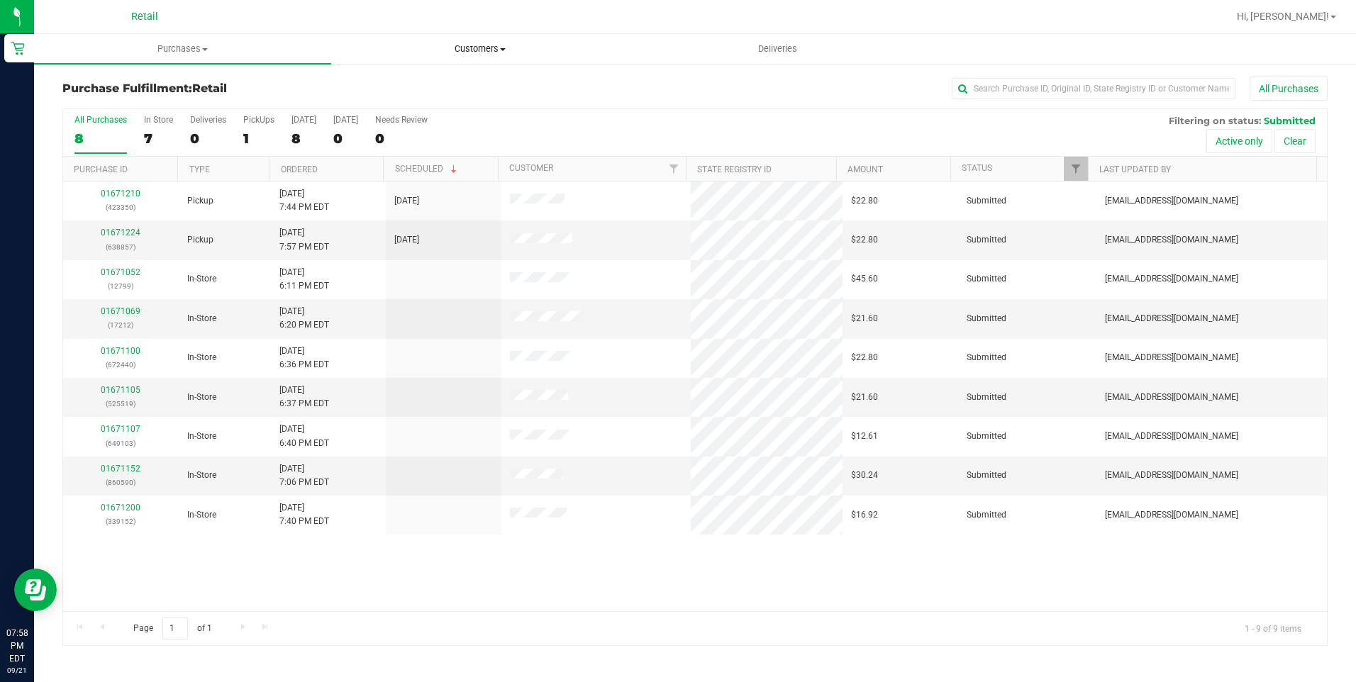
click at [489, 50] on span "Customers" at bounding box center [480, 49] width 296 height 13
click at [416, 81] on span "All customers" at bounding box center [382, 85] width 102 height 12
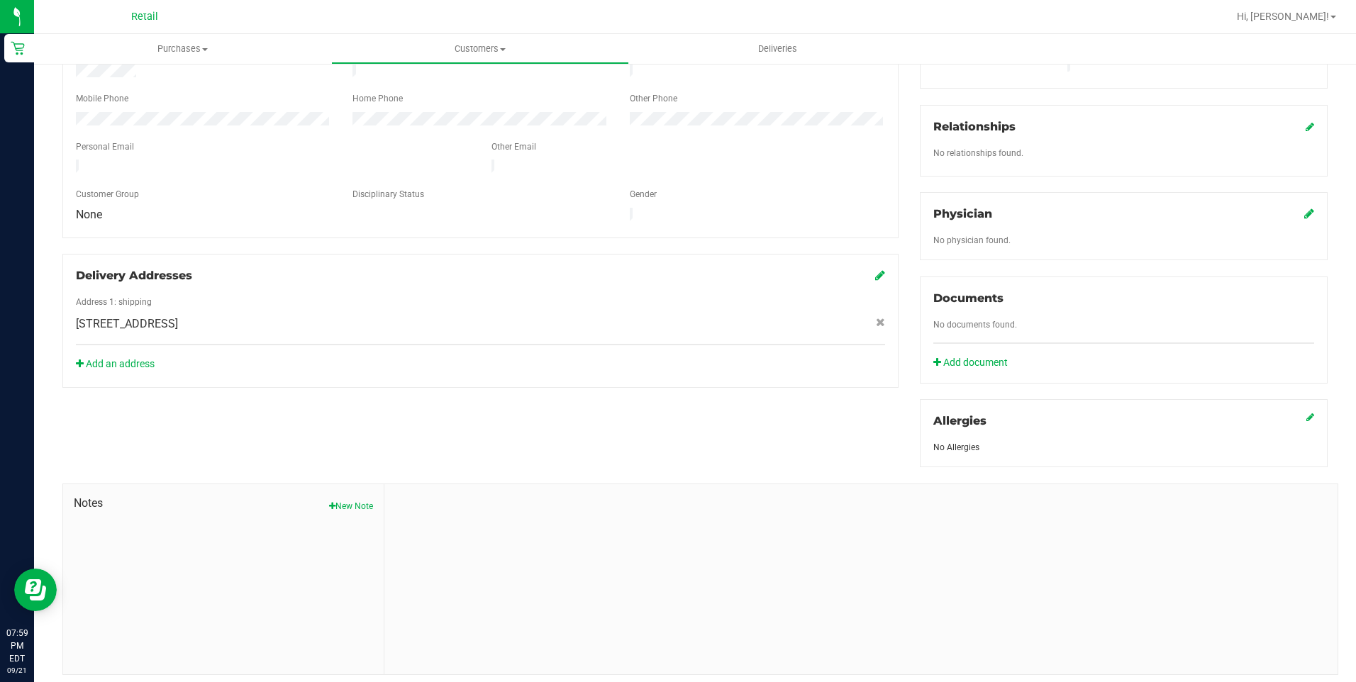
scroll to position [327, 0]
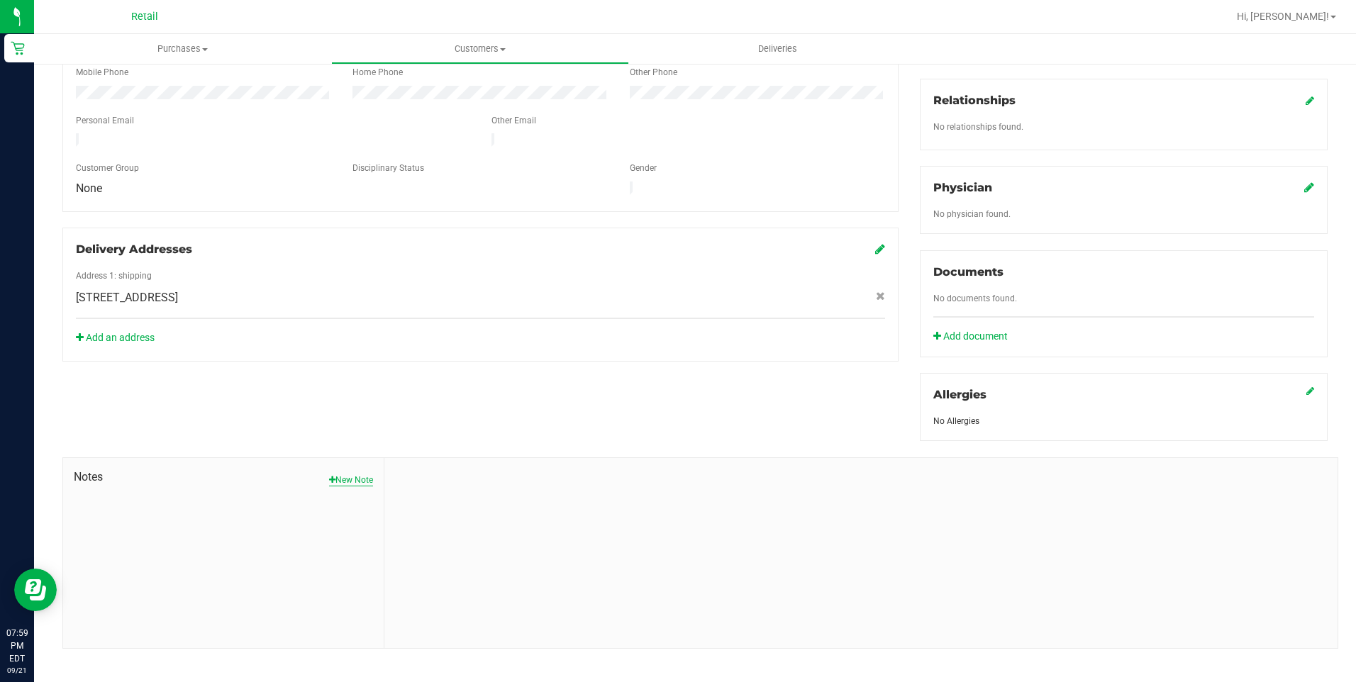
click at [350, 474] on button "New Note" at bounding box center [351, 480] width 44 height 13
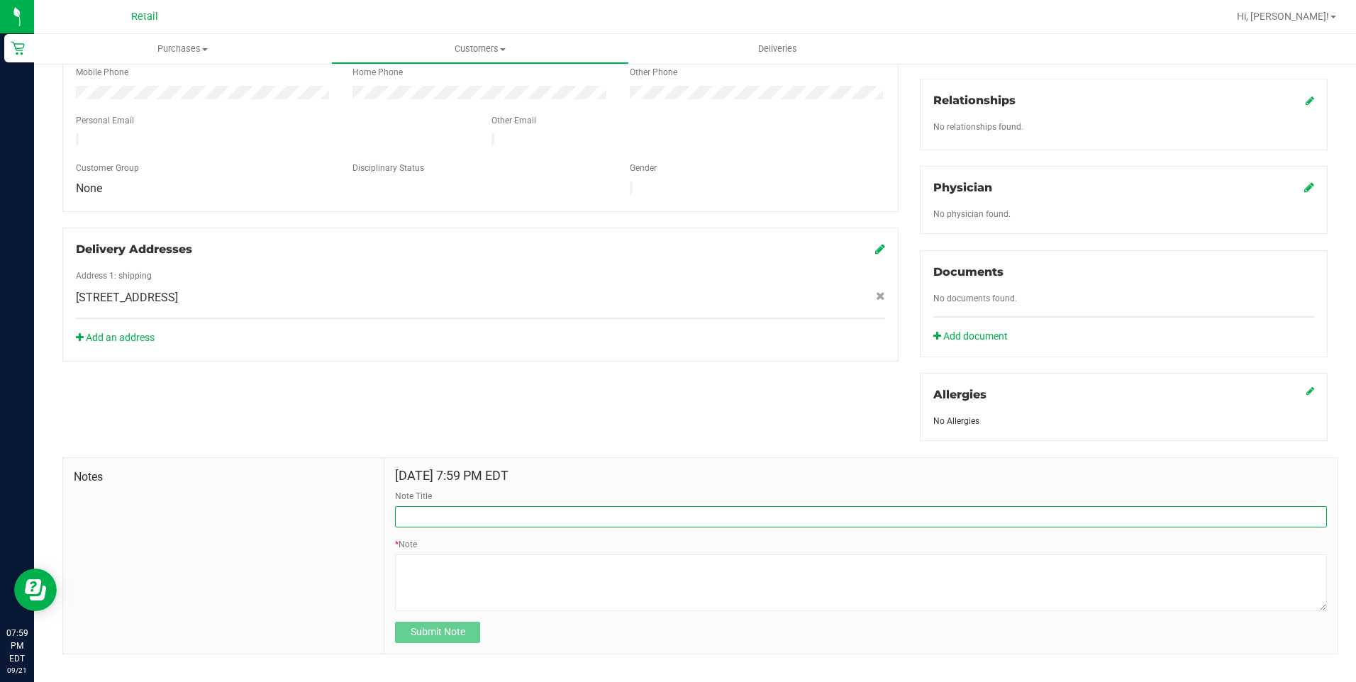
click at [436, 506] on input "Note Title" at bounding box center [861, 516] width 932 height 21
type input "A"
type input "For deliveries"
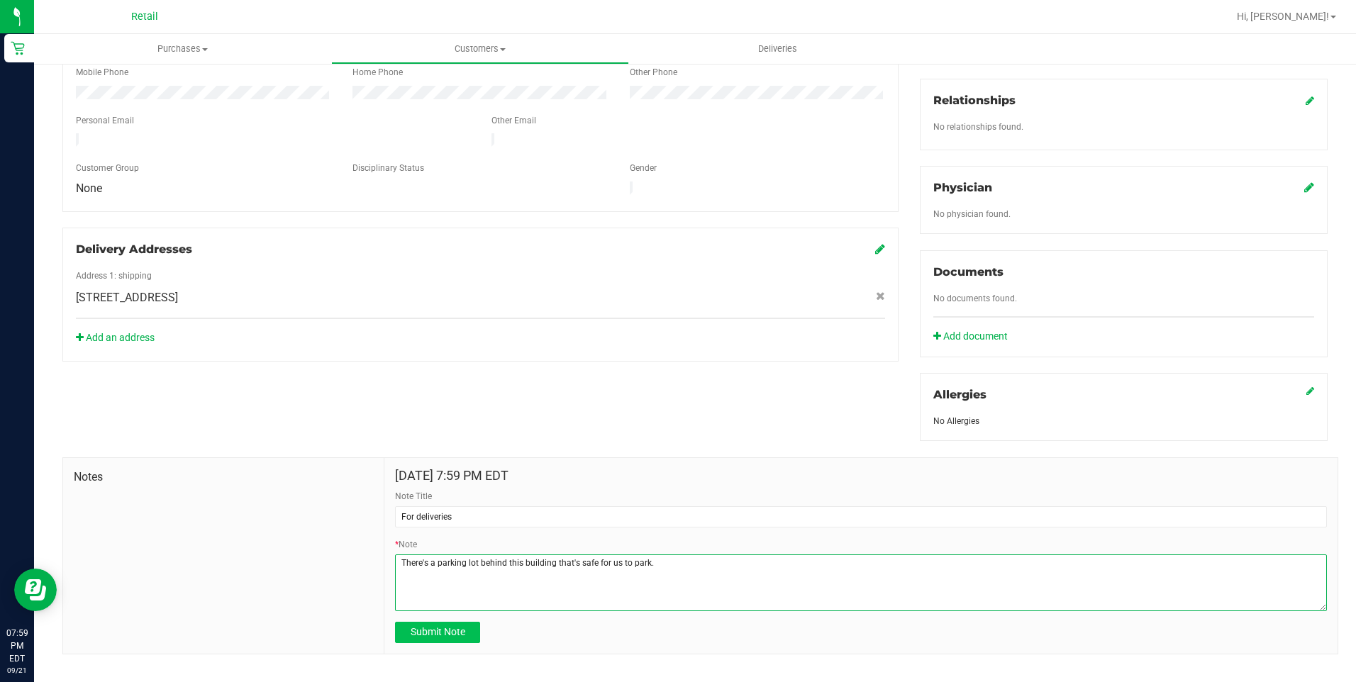
type textarea "There's a parking lot behind this building that's safe for us to park."
click at [477, 622] on button "Submit Note" at bounding box center [437, 632] width 85 height 21
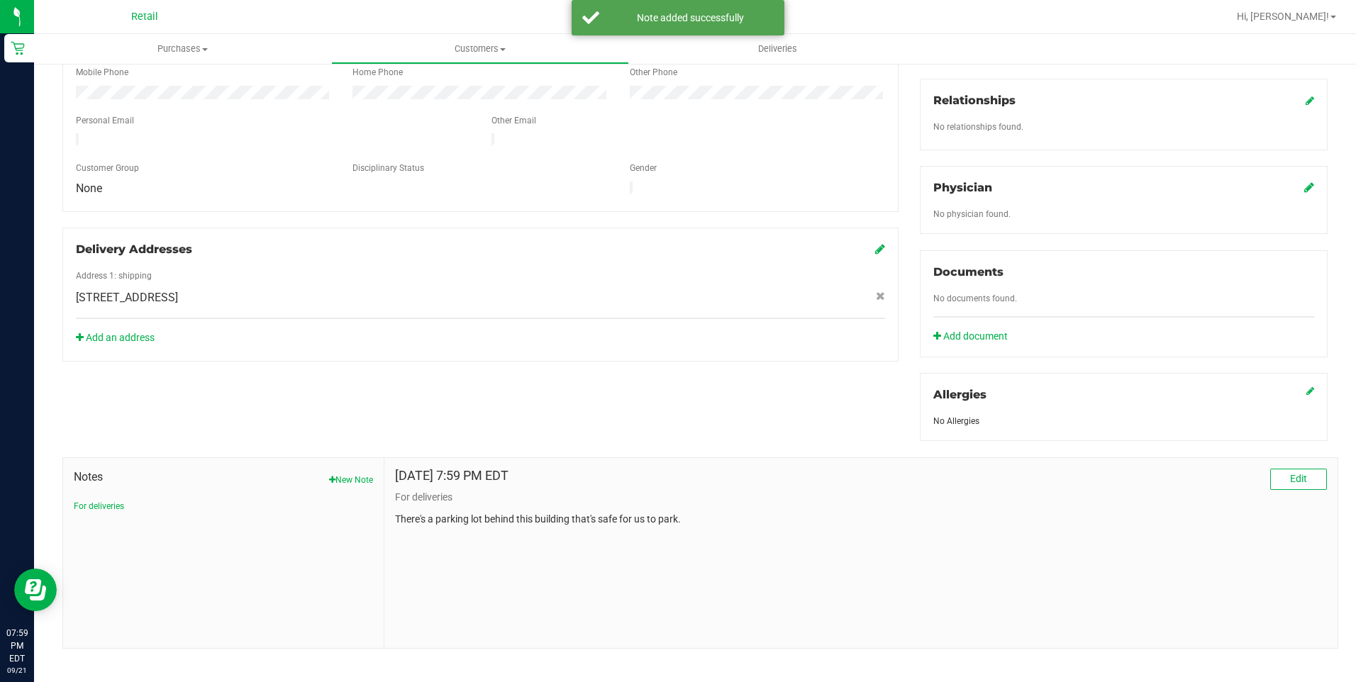
click at [606, 355] on div "Member Info * First Name * Last Name Preferred Name * Date of Birth (MM/DD/YYYY…" at bounding box center [695, 288] width 1287 height 721
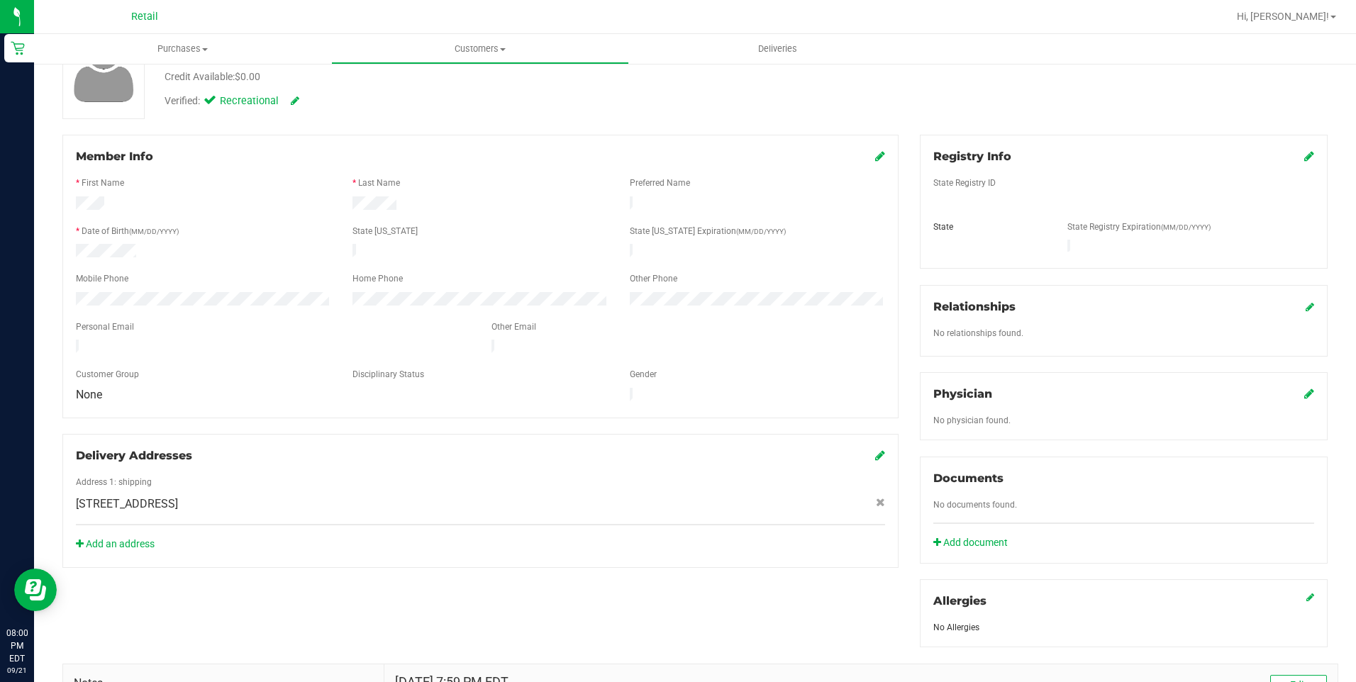
scroll to position [0, 0]
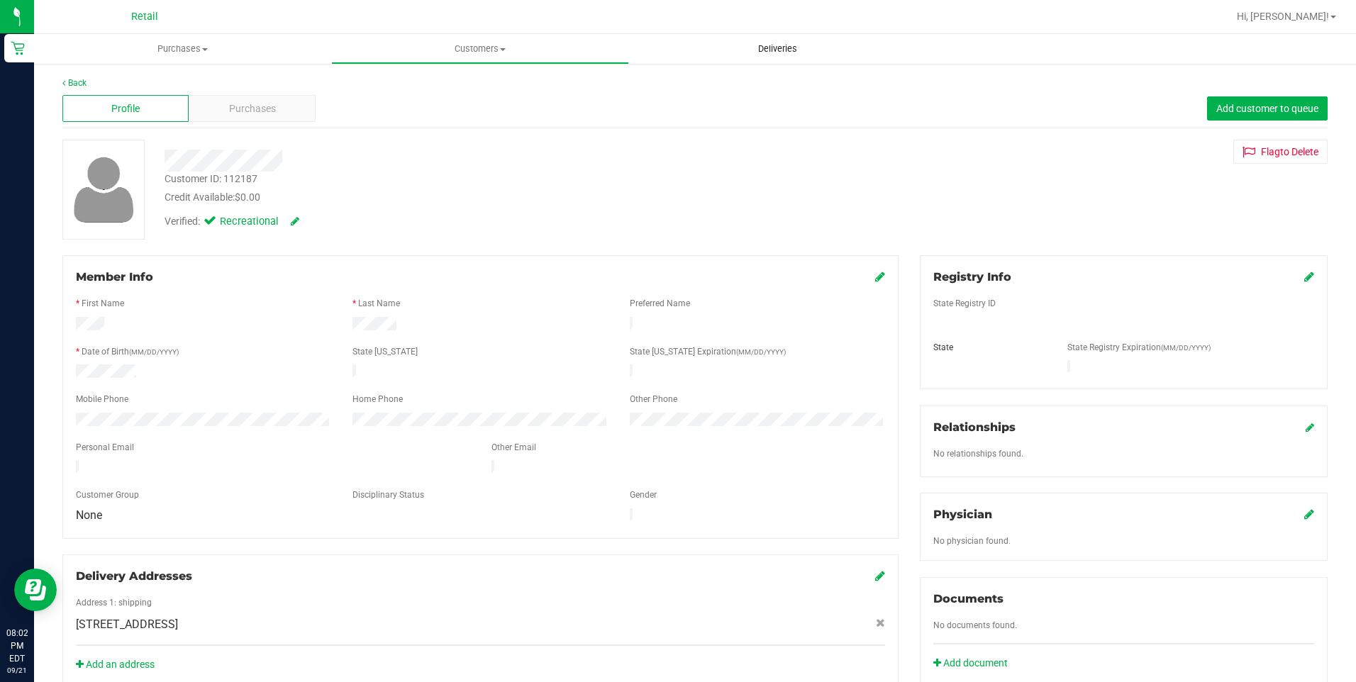
click at [796, 55] on span "Deliveries" at bounding box center [777, 49] width 77 height 13
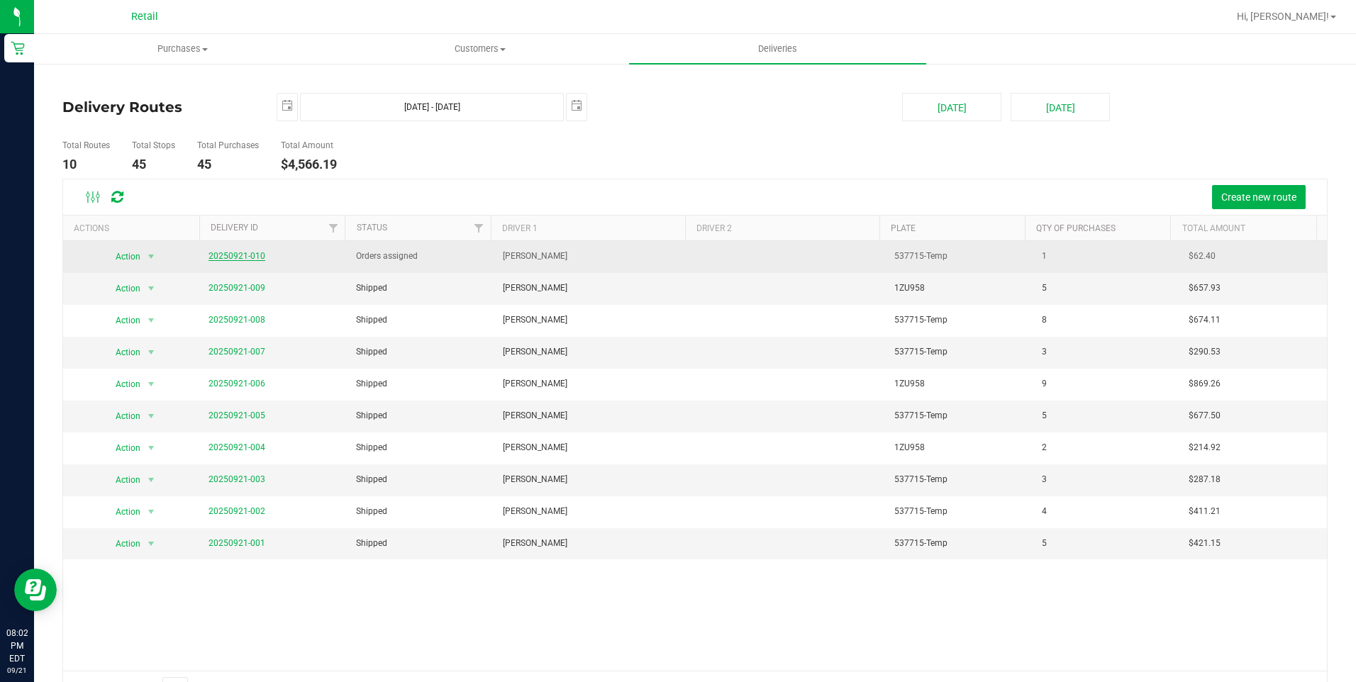
click at [243, 258] on link "20250921-010" at bounding box center [237, 256] width 57 height 10
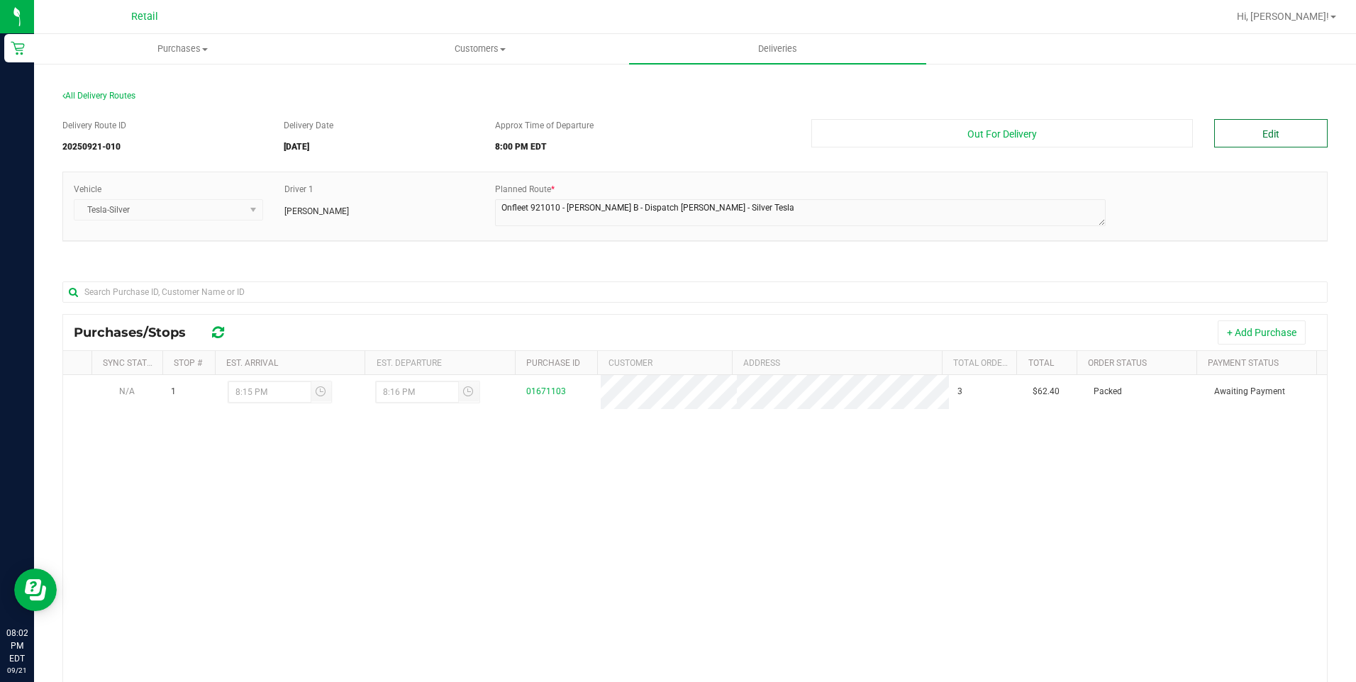
click at [1255, 136] on button "Edit" at bounding box center [1270, 133] width 113 height 28
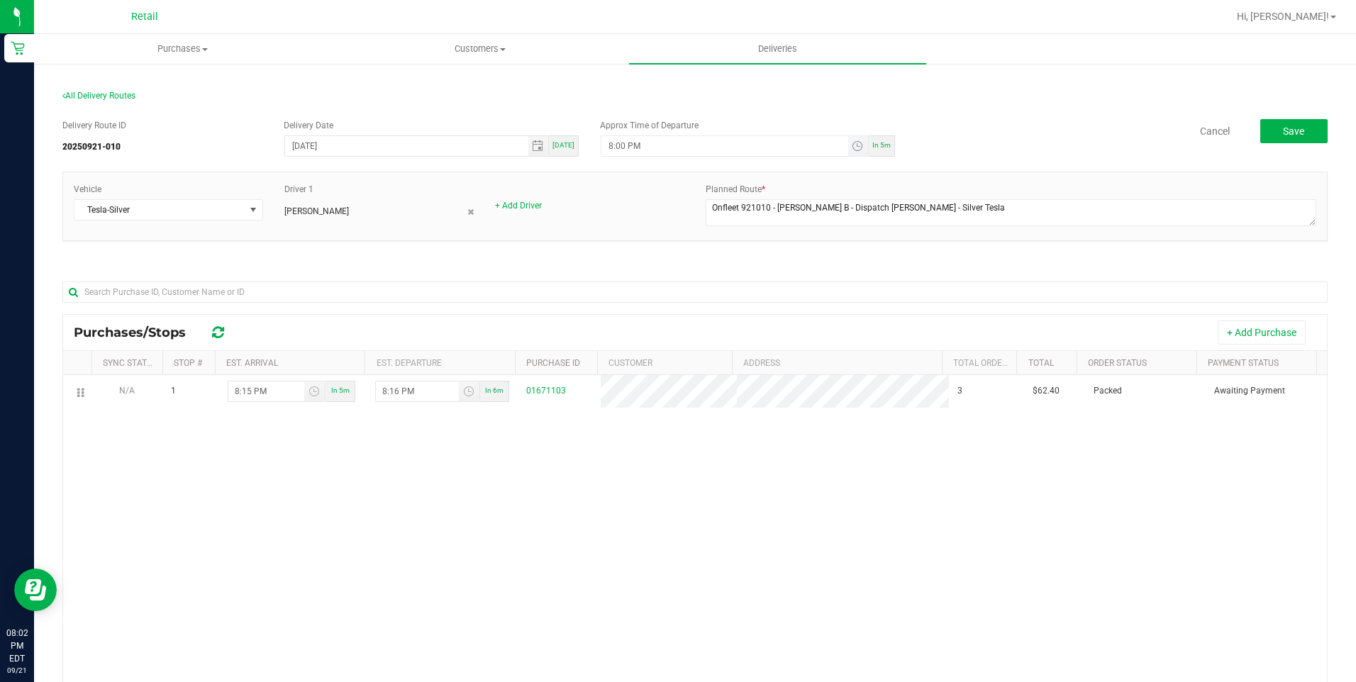
click at [624, 141] on input "8:00 PM" at bounding box center [724, 146] width 246 height 20
click at [616, 146] on input "8:00 PM" at bounding box center [724, 146] width 246 height 20
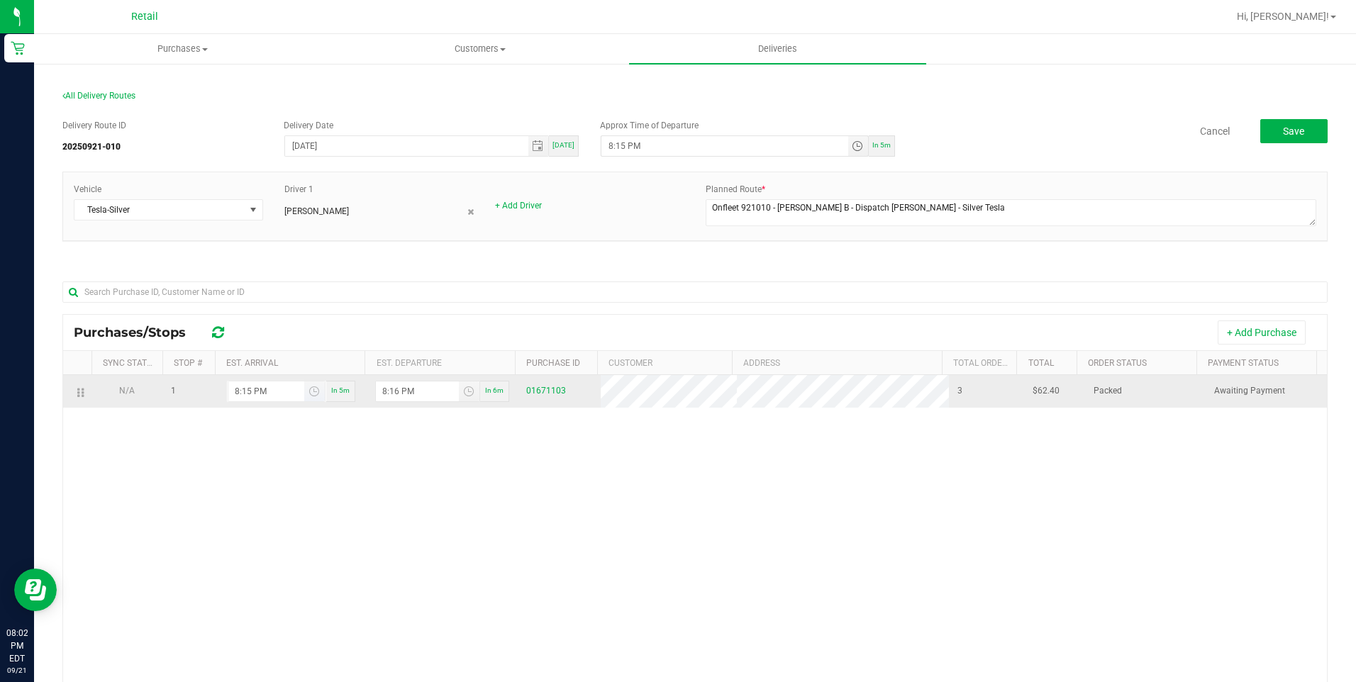
type input "8:15 PM"
click at [246, 389] on input "8:15 PM" at bounding box center [266, 392] width 76 height 20
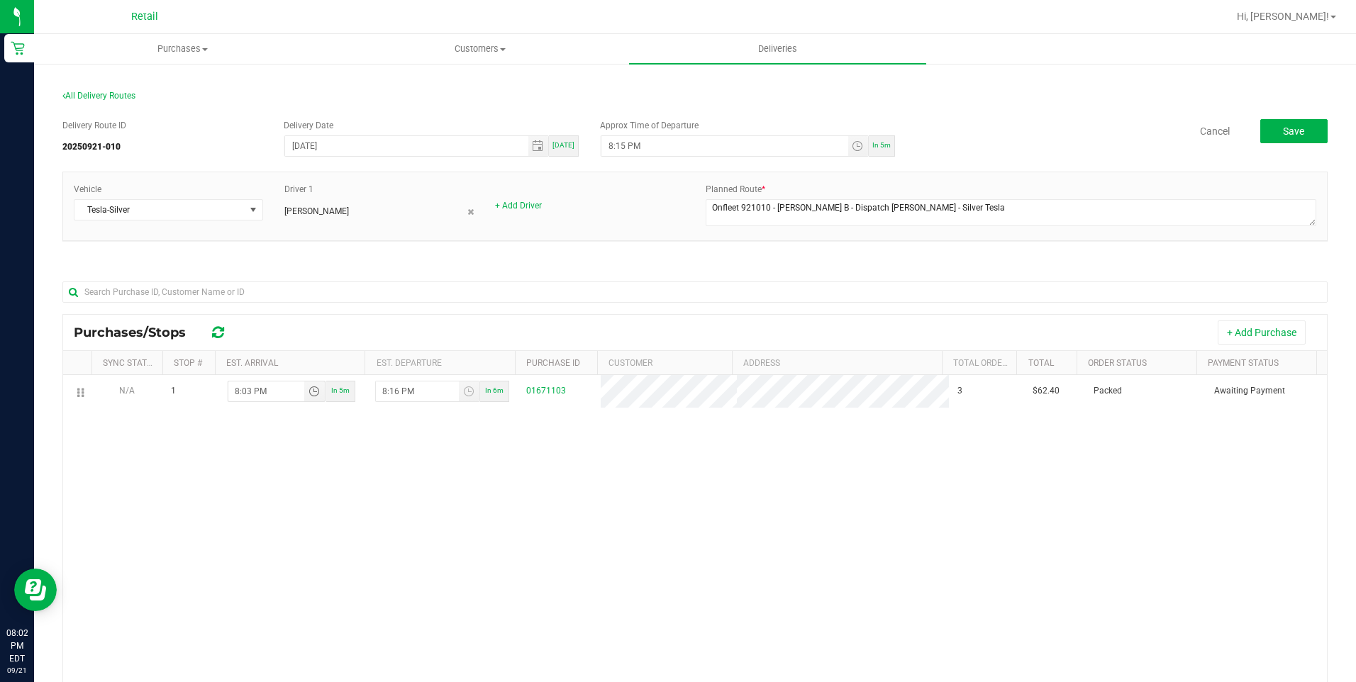
type input "8:30 PM"
type input "8:31 PM"
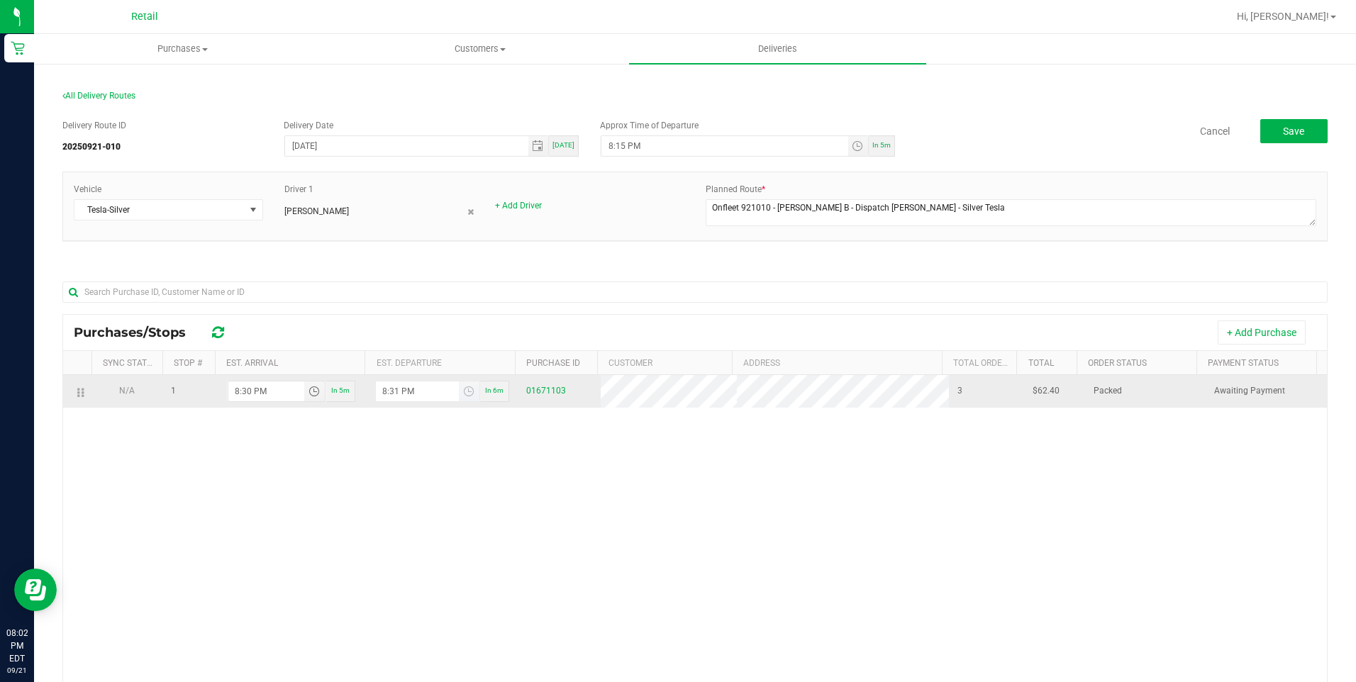
type input "8:30 PM"
click at [390, 392] on input "8:31 PM" at bounding box center [417, 392] width 83 height 20
type input "8:34 PM"
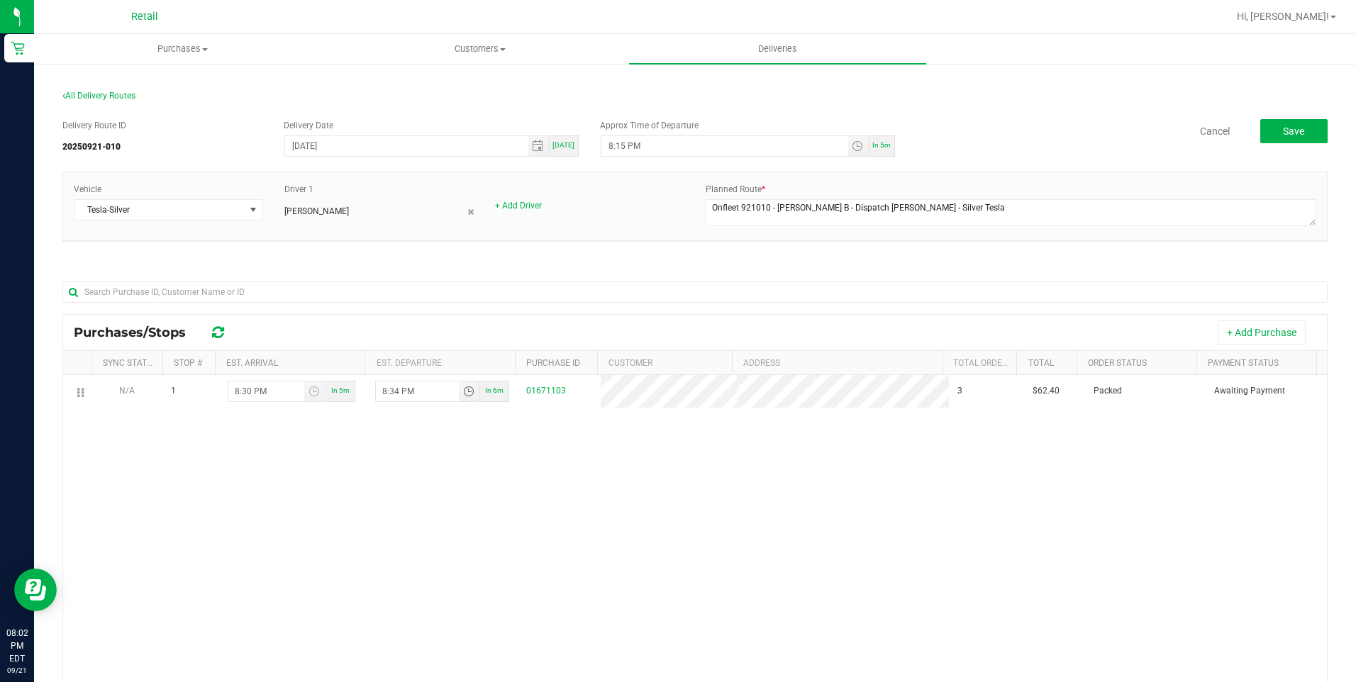
type input "8:02 PM"
type input "8:34 PM"
click at [734, 496] on div "N/A 1 8:02 PM In 5m 8:34 PM In 6m 01671103 3 $62.40 Packed Awaiting Payment" at bounding box center [695, 590] width 1264 height 430
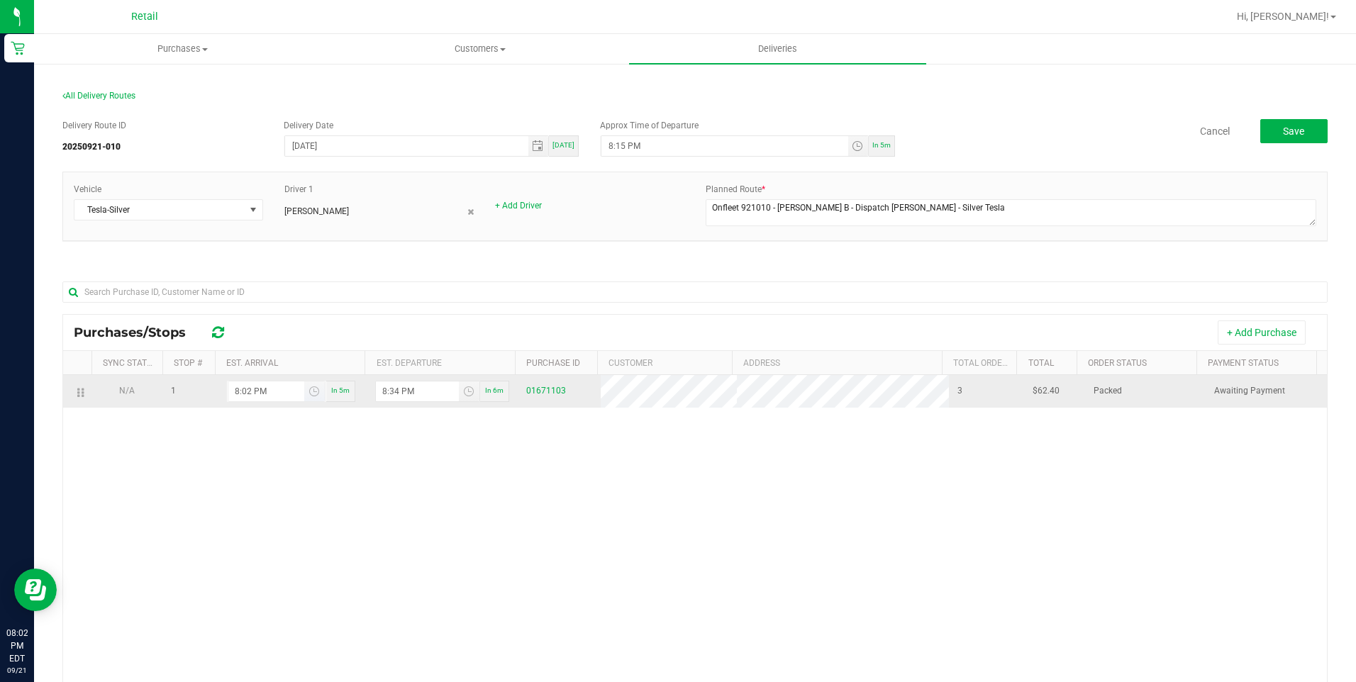
click at [248, 388] on input "8:02 PM" at bounding box center [266, 392] width 76 height 20
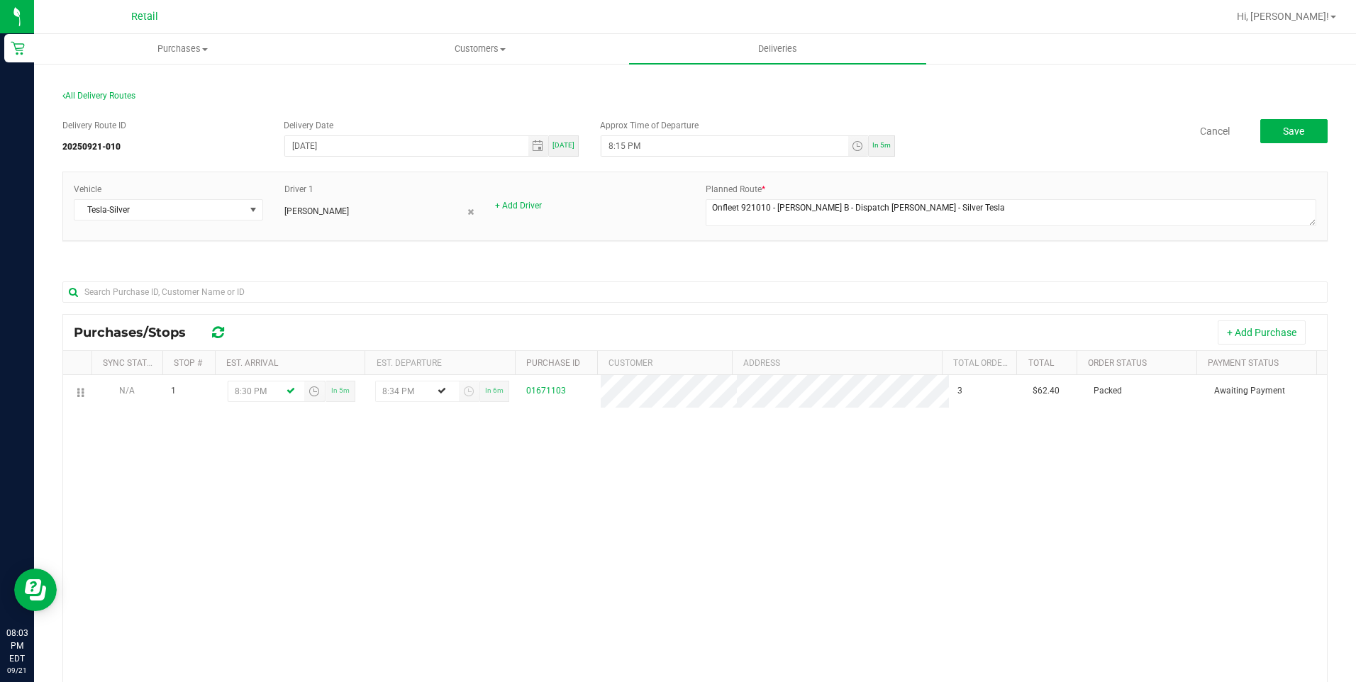
type input "8:30 PM"
click at [729, 260] on div "Delivery Route ID 20250921-010 Delivery Date 09/21/2025 Today Approx Time of De…" at bounding box center [694, 480] width 1265 height 742
click at [1283, 134] on span "Save" at bounding box center [1293, 131] width 21 height 11
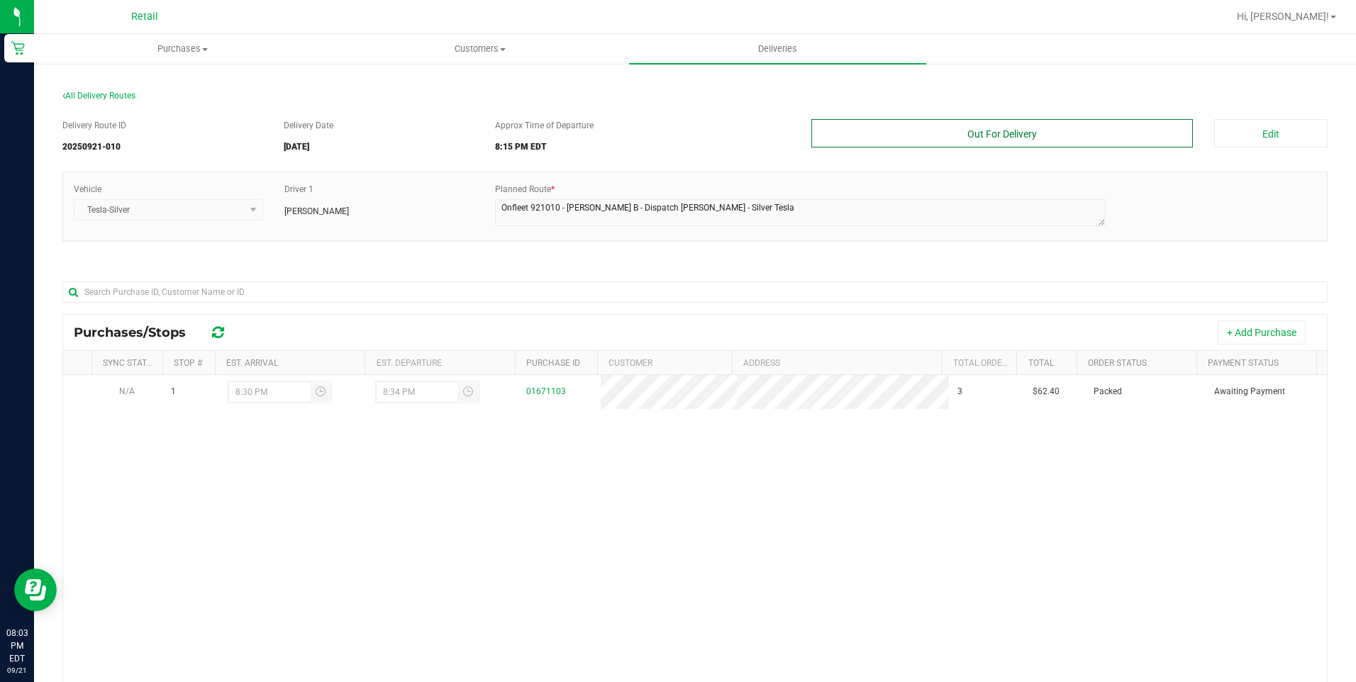
click at [977, 132] on button "Out For Delivery" at bounding box center [1002, 133] width 382 height 28
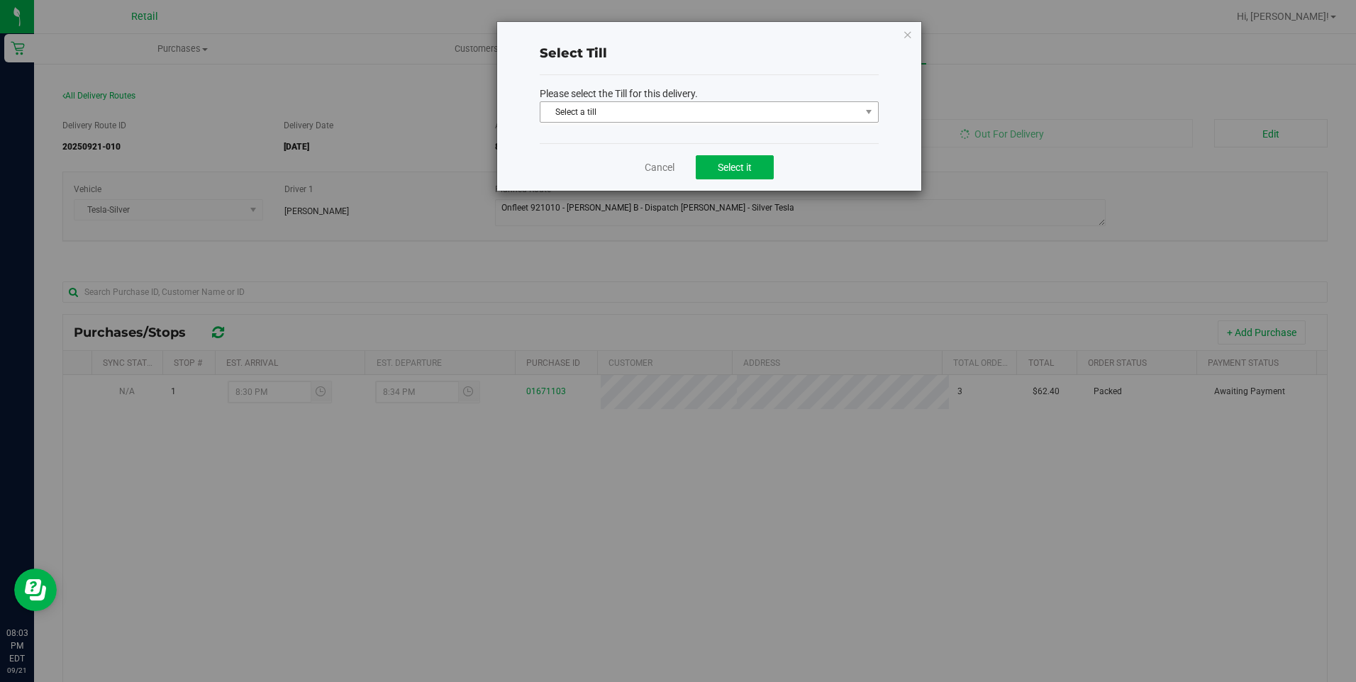
click at [752, 121] on span "Select a till" at bounding box center [700, 112] width 320 height 20
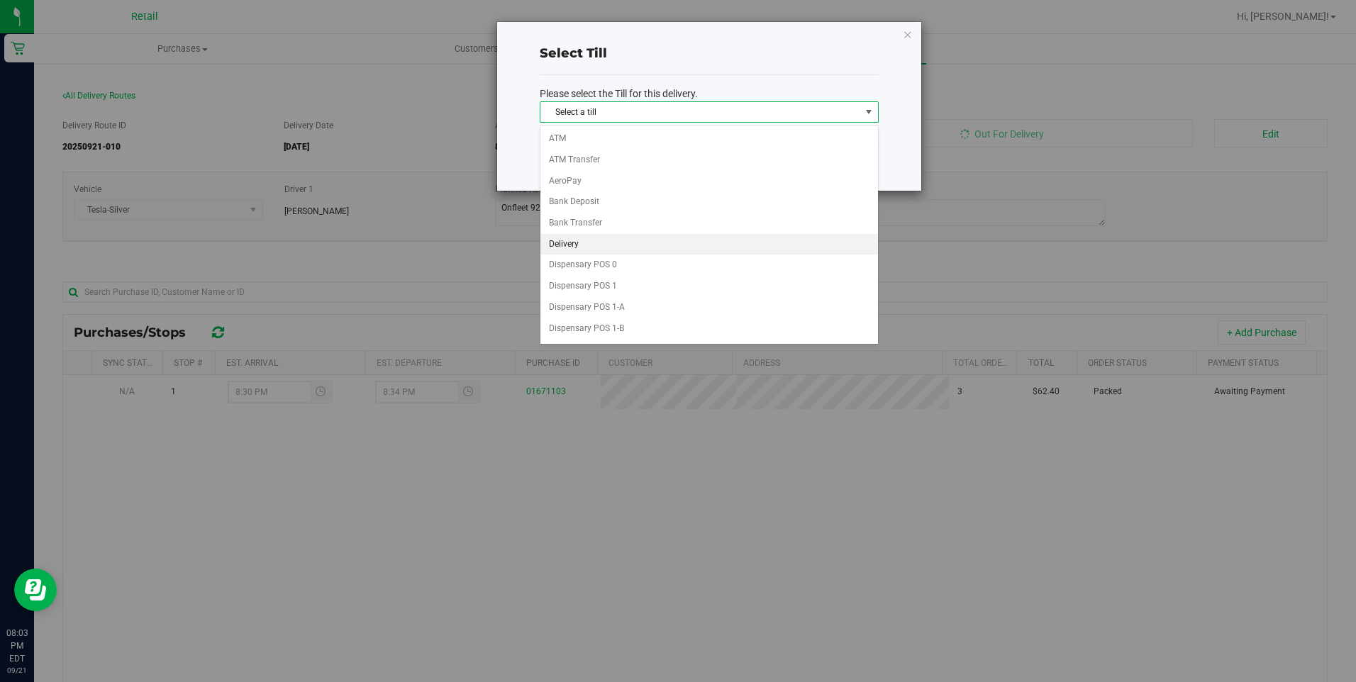
click at [585, 252] on li "Delivery" at bounding box center [709, 244] width 338 height 21
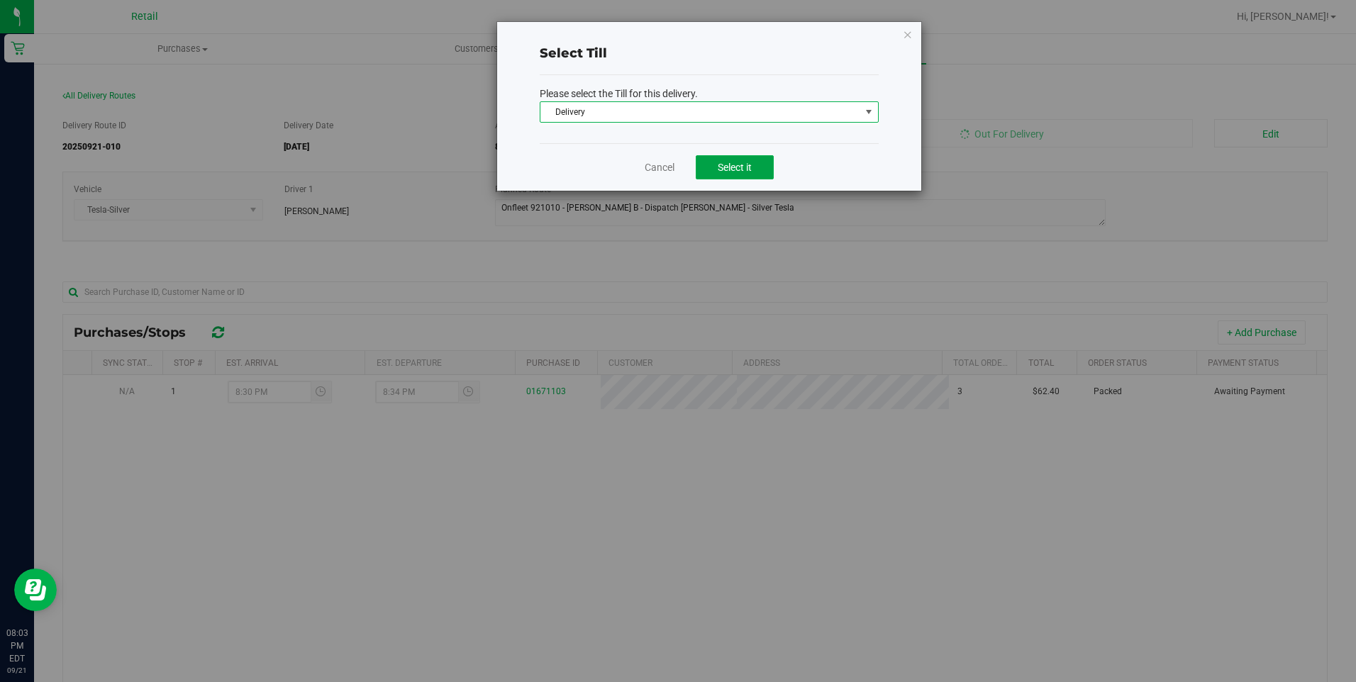
click at [720, 170] on span "Select it" at bounding box center [735, 167] width 34 height 11
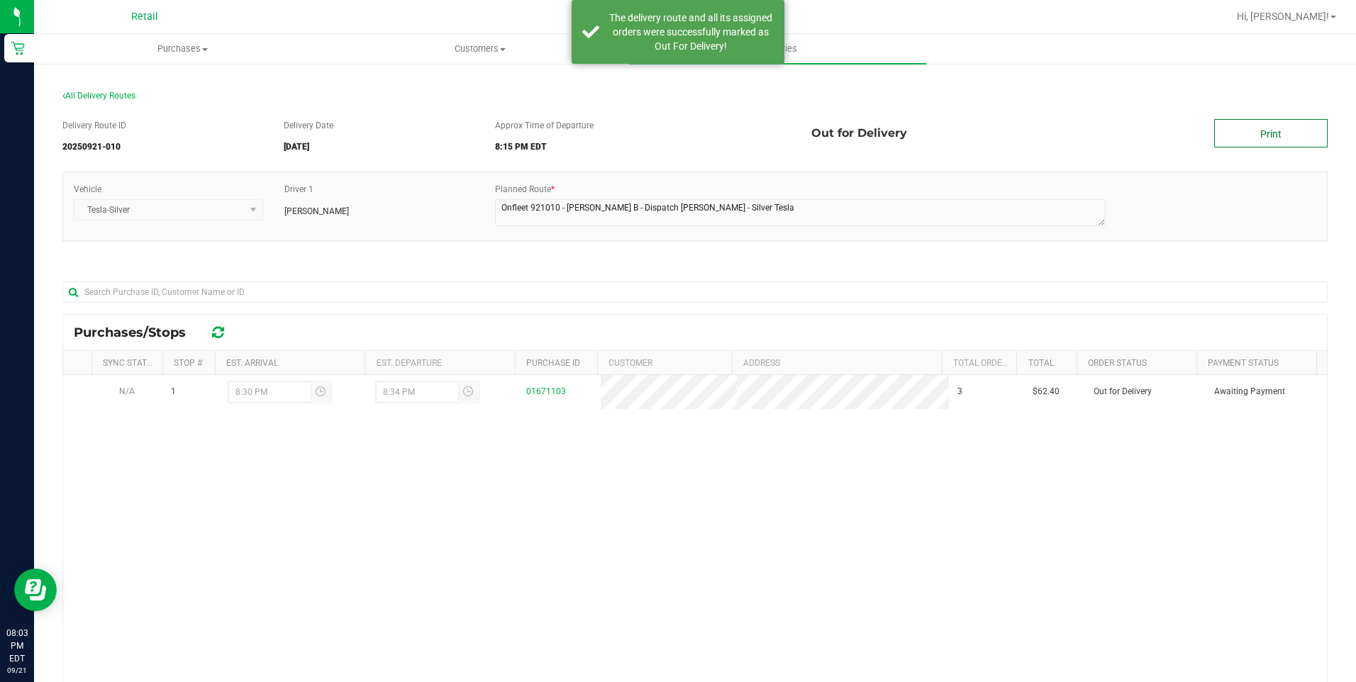
click at [1253, 128] on link "Print" at bounding box center [1270, 133] width 113 height 28
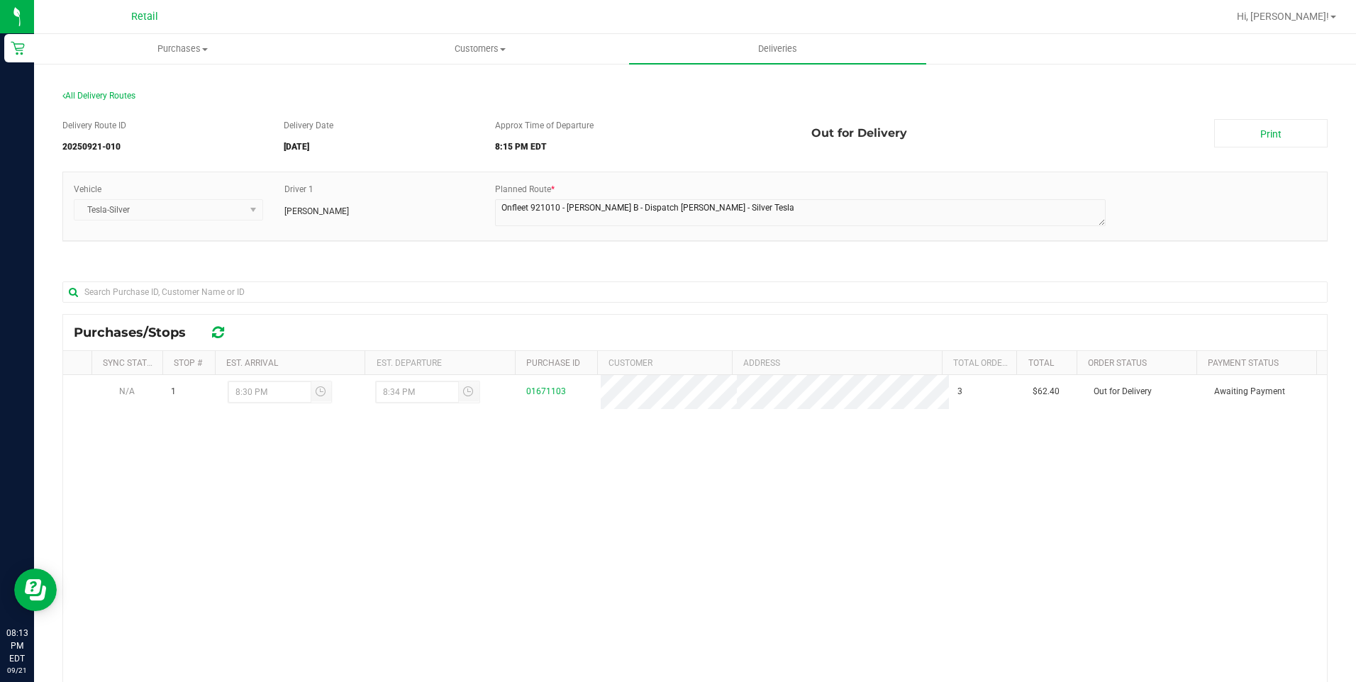
click at [738, 635] on div "N/A 1 8:30 PM 8:34 PM 01671103 3 $62.40 Out for Delivery Awaiting Payment" at bounding box center [695, 590] width 1264 height 430
click at [589, 254] on div "Vehicle Tesla-Silver Driver 1 Kerry Bannon Planned Route *" at bounding box center [694, 214] width 1265 height 84
click at [756, 53] on span "Deliveries" at bounding box center [777, 49] width 77 height 13
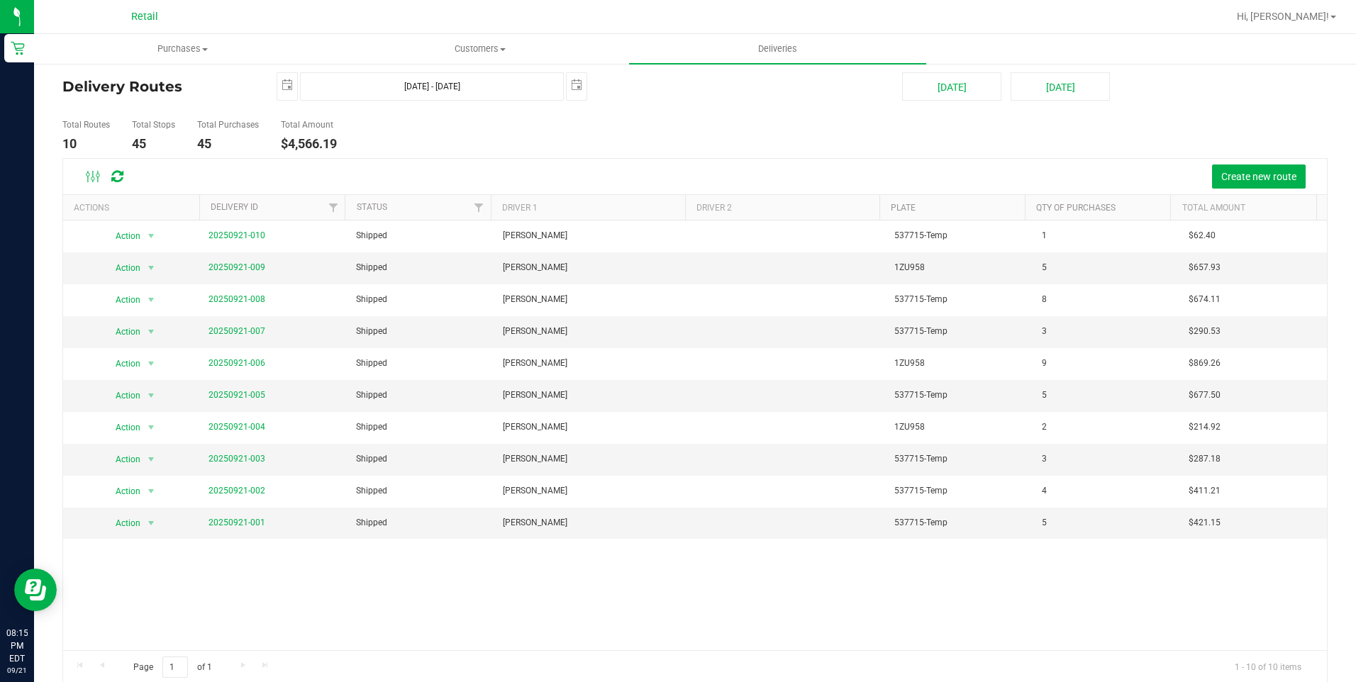
scroll to position [37, 0]
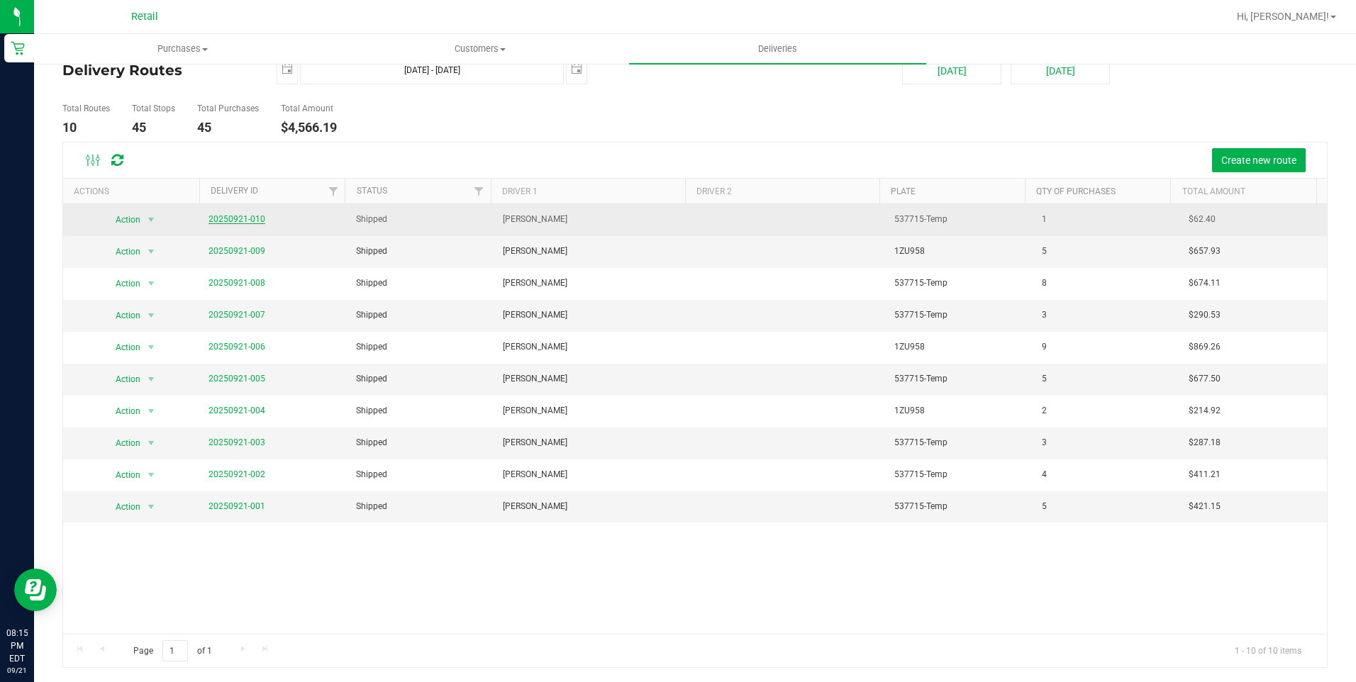
click at [229, 223] on link "20250921-010" at bounding box center [237, 219] width 57 height 10
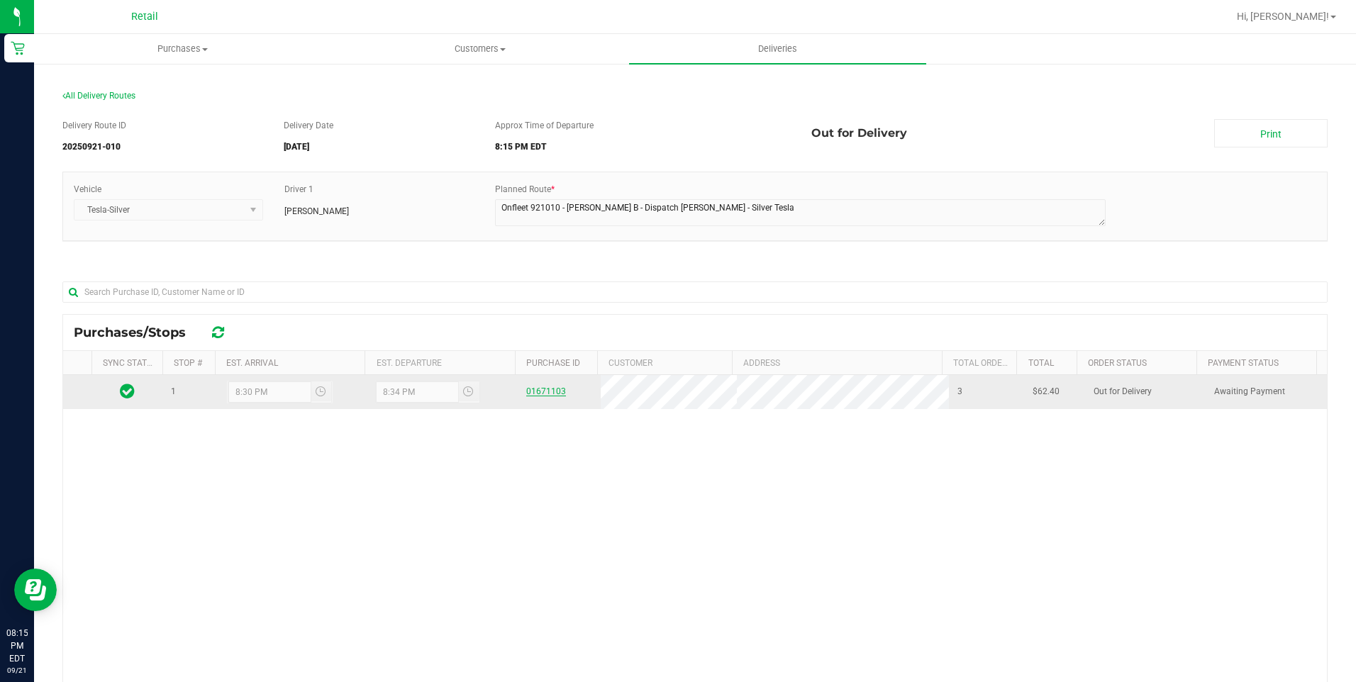
click at [543, 389] on link "01671103" at bounding box center [546, 392] width 40 height 10
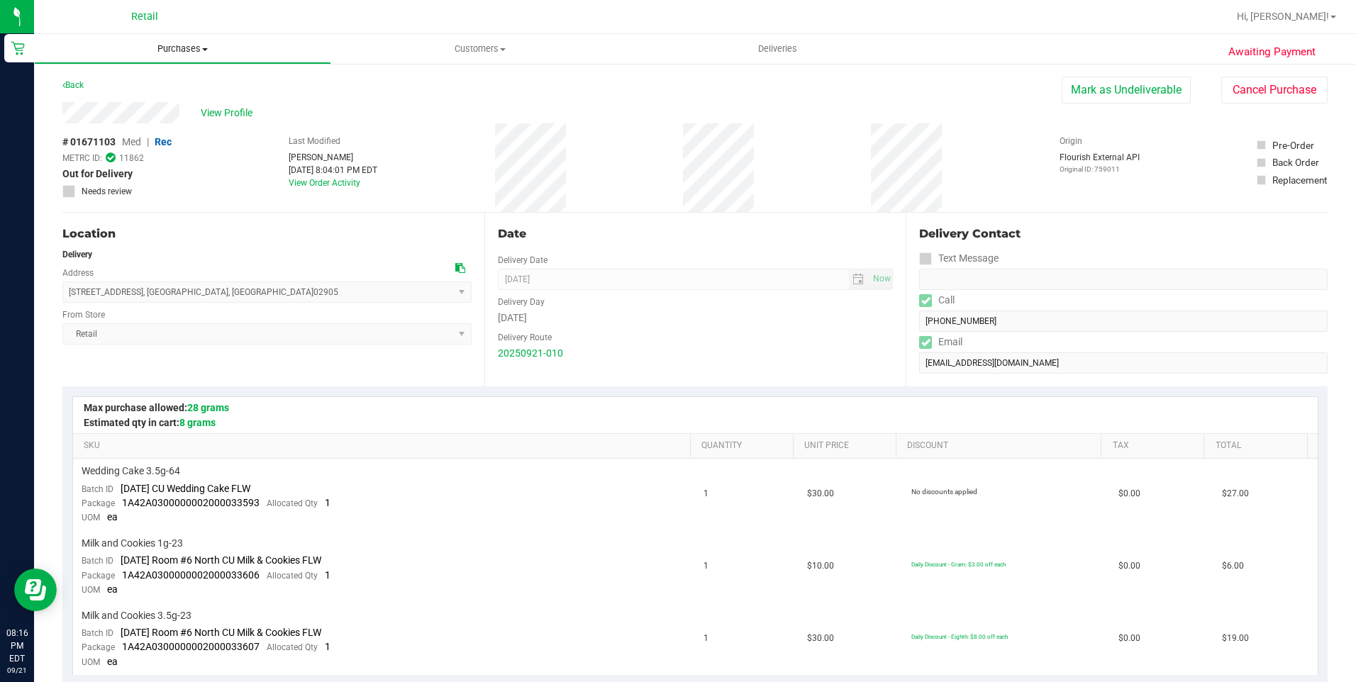
click at [189, 52] on span "Purchases" at bounding box center [183, 49] width 296 height 13
click at [113, 103] on span "Fulfillment" at bounding box center [78, 102] width 88 height 12
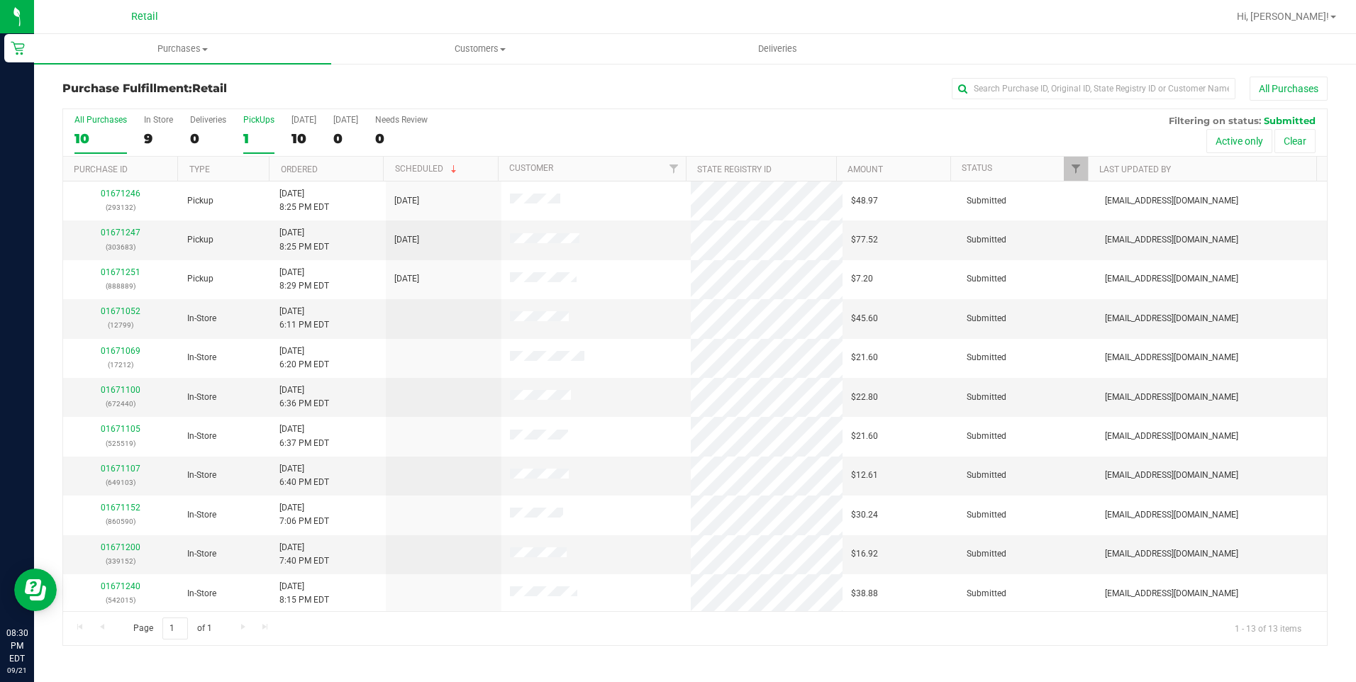
click at [267, 131] on div "1" at bounding box center [258, 139] width 31 height 16
click at [0, 0] on input "PickUps 1" at bounding box center [0, 0] width 0 height 0
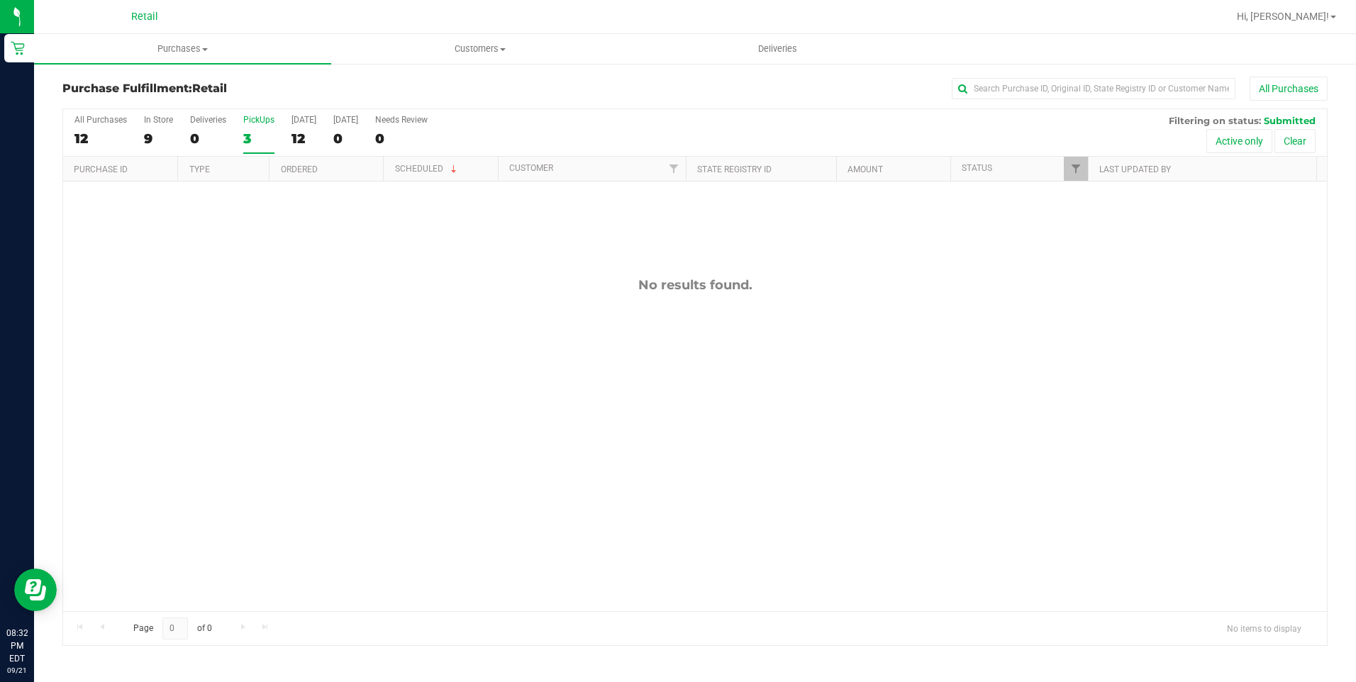
click at [255, 135] on div "3" at bounding box center [258, 139] width 31 height 16
click at [0, 0] on input "PickUps 3" at bounding box center [0, 0] width 0 height 0
click at [207, 133] on div "0" at bounding box center [208, 139] width 36 height 16
click at [0, 0] on input "Deliveries 0" at bounding box center [0, 0] width 0 height 0
click at [261, 133] on div "0" at bounding box center [258, 139] width 31 height 16
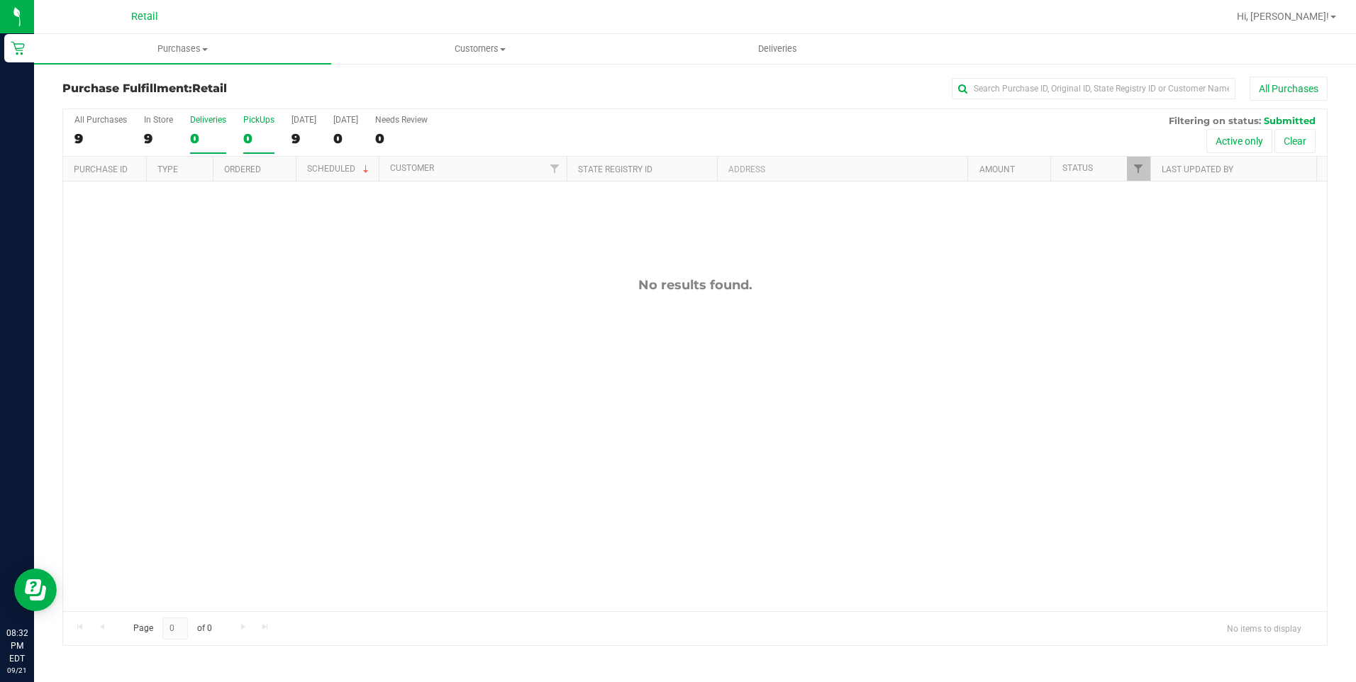
click at [0, 0] on input "PickUps 0" at bounding box center [0, 0] width 0 height 0
click at [795, 54] on span "Deliveries" at bounding box center [777, 49] width 77 height 13
